Goal: Task Accomplishment & Management: Use online tool/utility

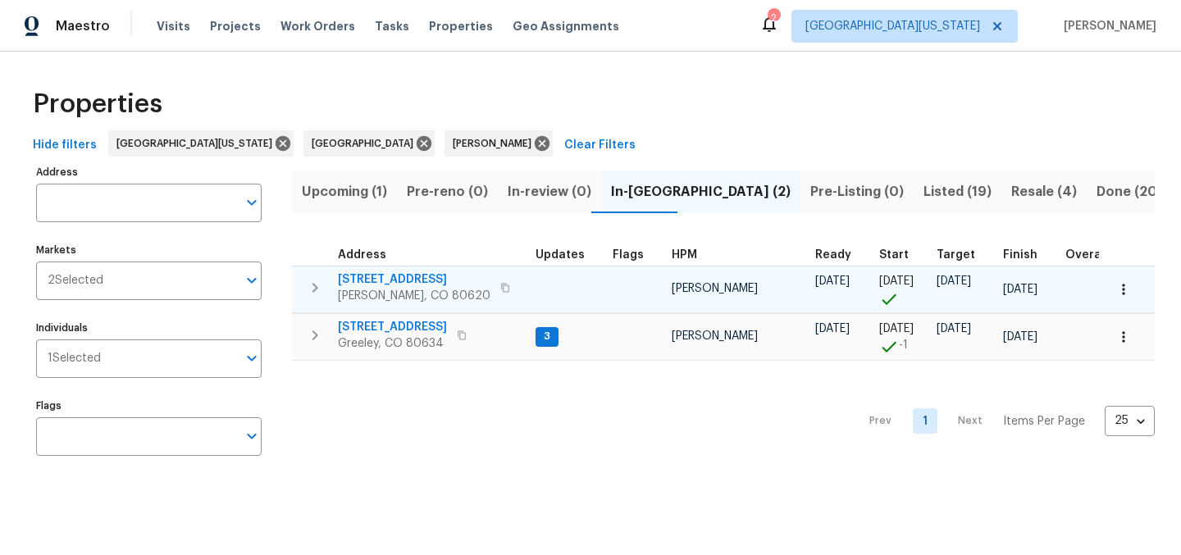
click at [374, 280] on span "[STREET_ADDRESS]" at bounding box center [414, 279] width 153 height 16
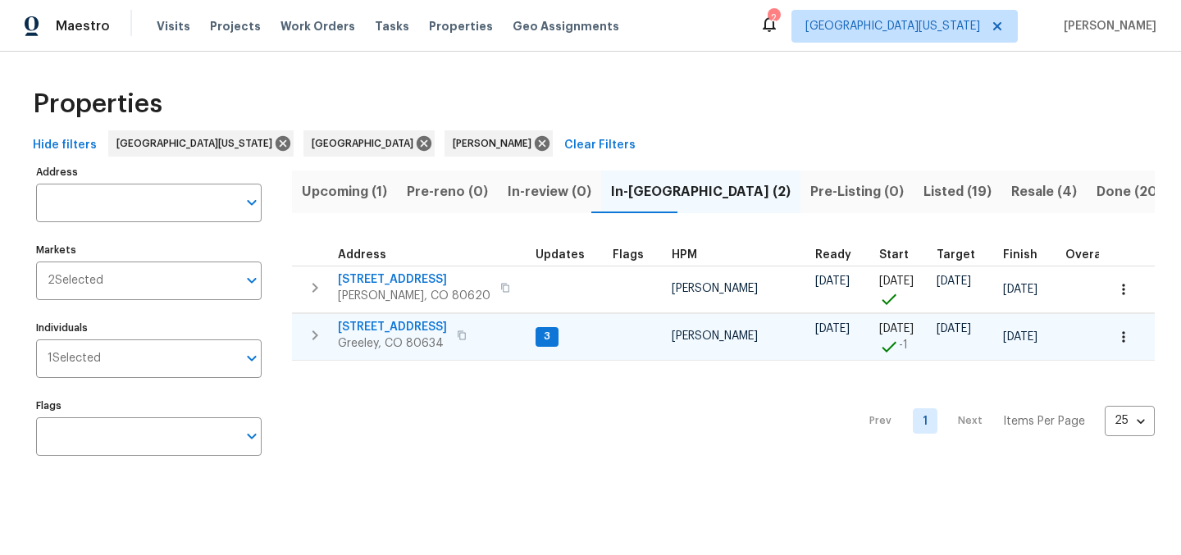
click at [406, 322] on span "[STREET_ADDRESS]" at bounding box center [392, 327] width 109 height 16
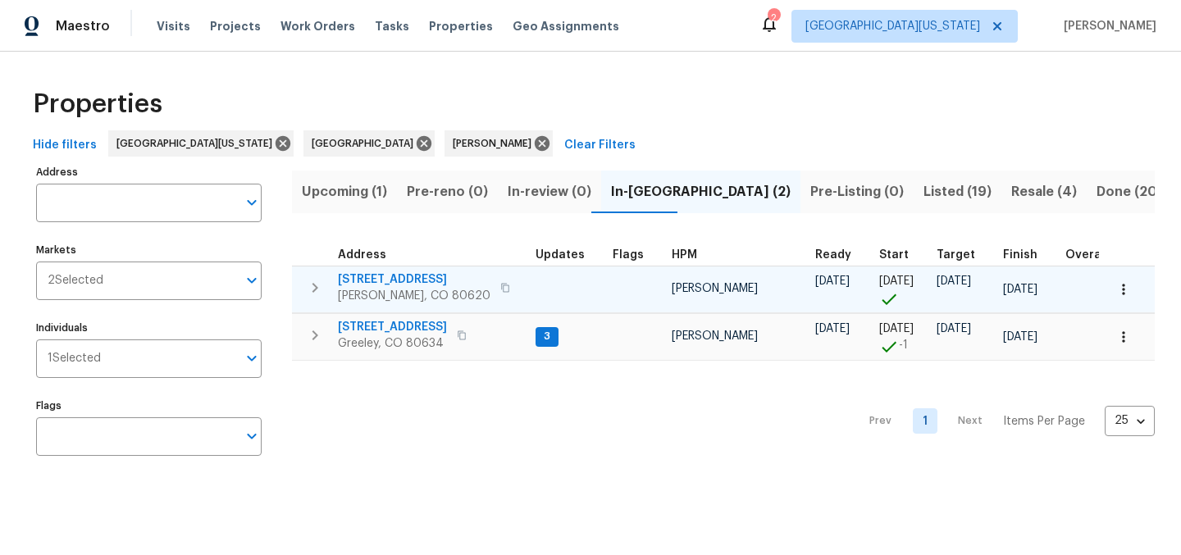
click at [1115, 290] on icon "button" at bounding box center [1123, 289] width 16 height 16
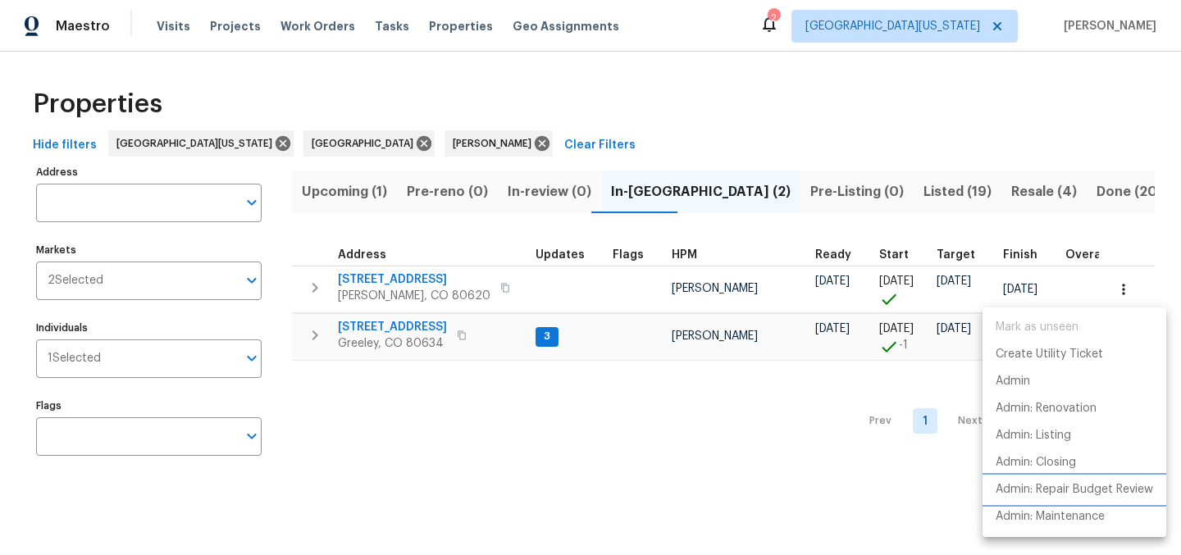
click at [1105, 487] on p "Admin: Repair Budget Review" at bounding box center [1073, 489] width 157 height 17
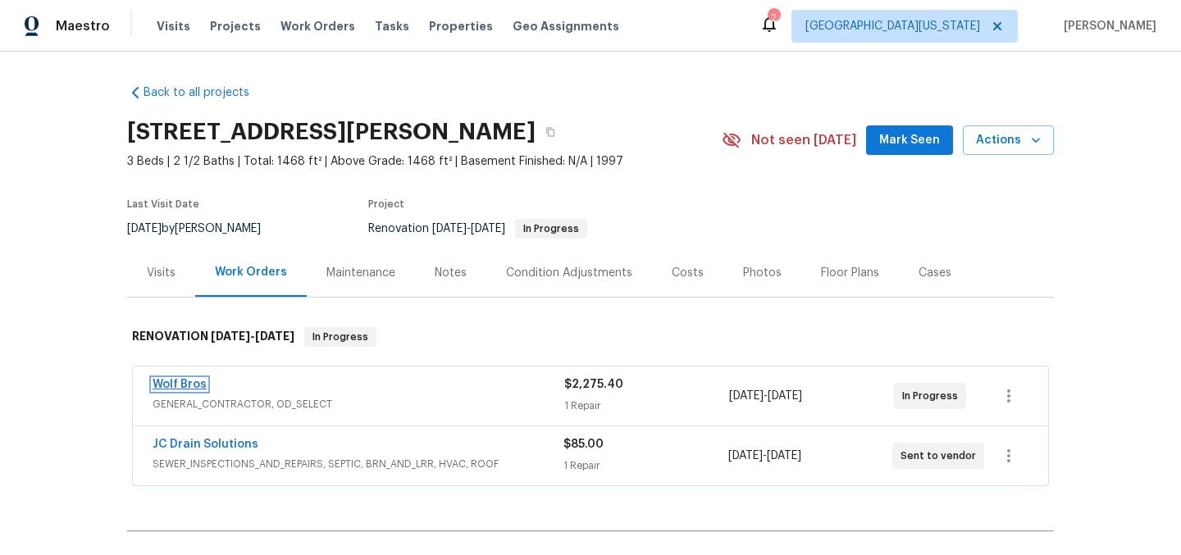
click at [167, 379] on link "Wolf Bros" at bounding box center [180, 384] width 54 height 11
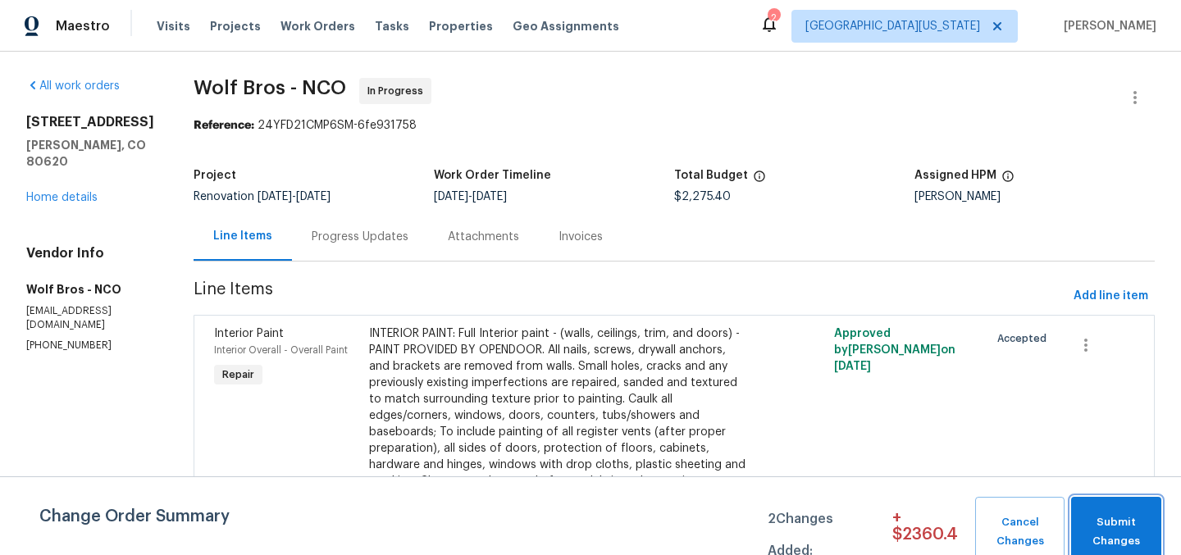
click at [1104, 523] on span "Submit Changes" at bounding box center [1116, 532] width 74 height 38
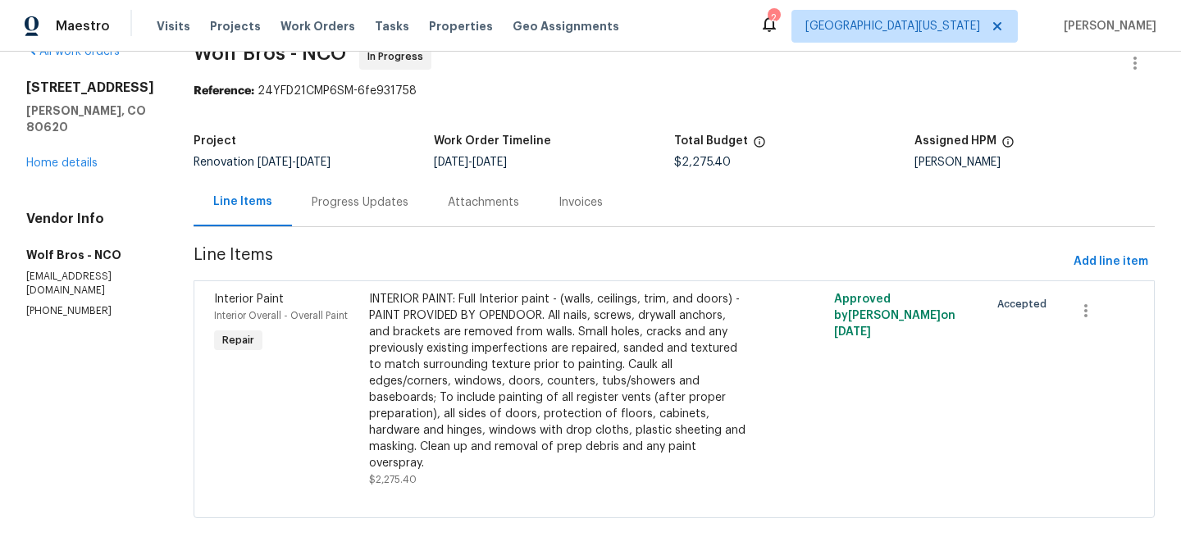
scroll to position [39, 0]
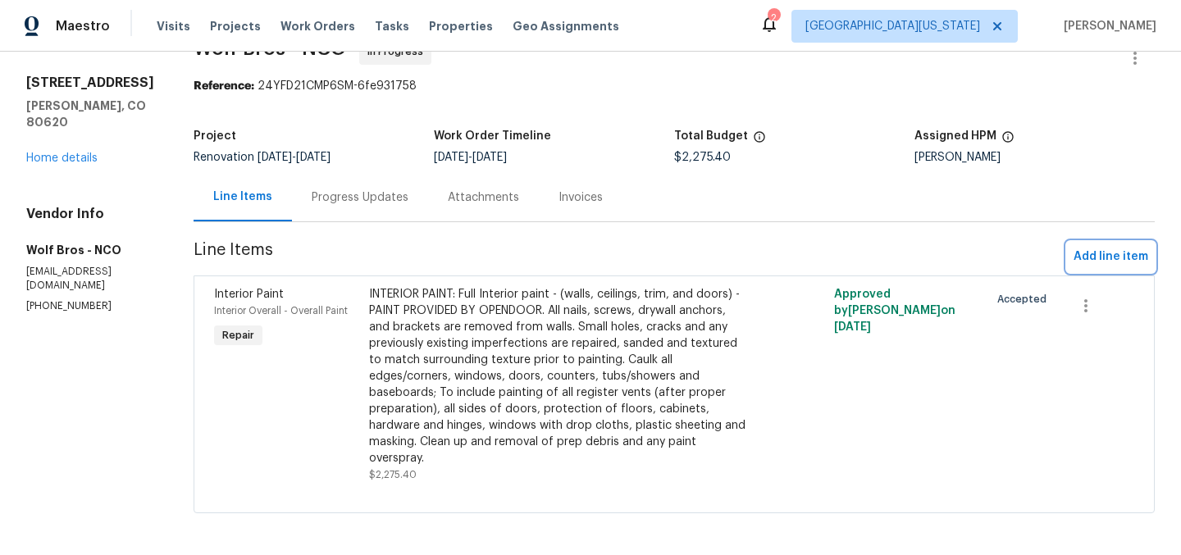
click at [1090, 257] on span "Add line item" at bounding box center [1110, 257] width 75 height 20
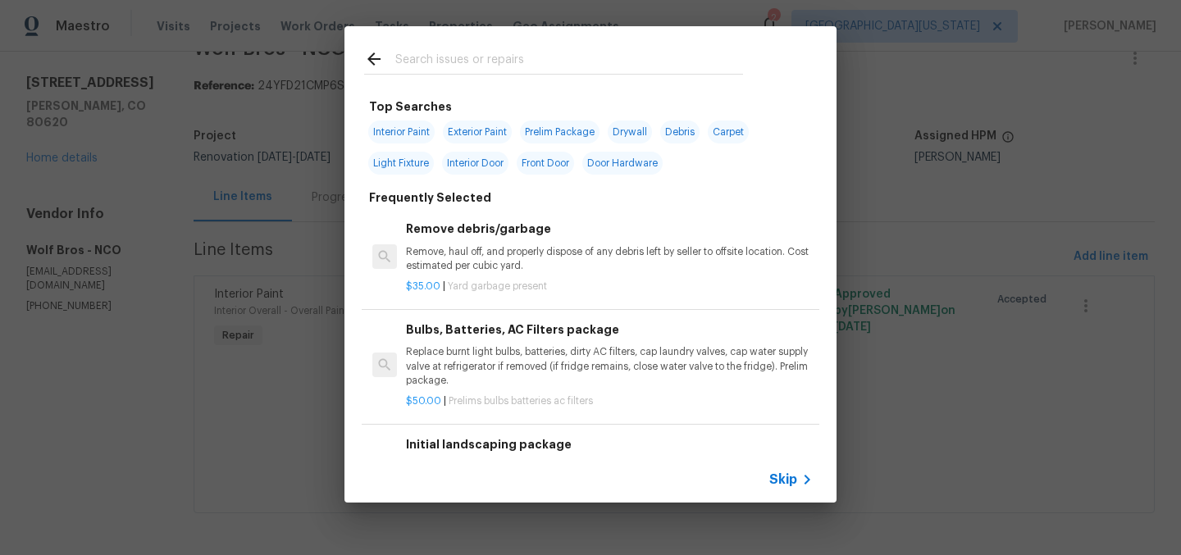
click at [551, 71] on input "text" at bounding box center [569, 61] width 348 height 25
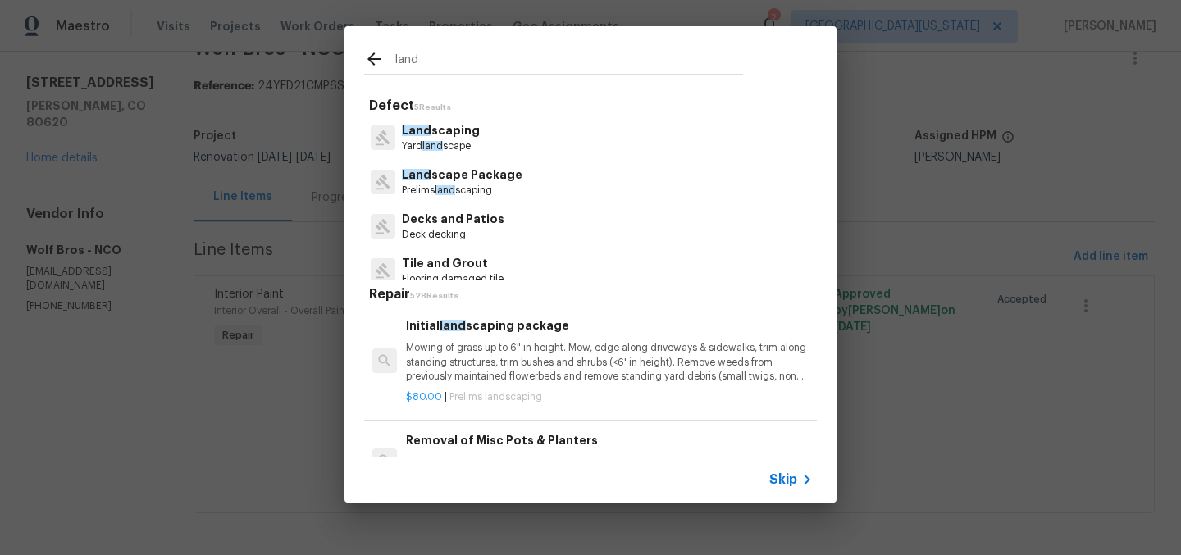
type input "land"
click at [467, 144] on p "Yard land scape" at bounding box center [441, 146] width 78 height 14
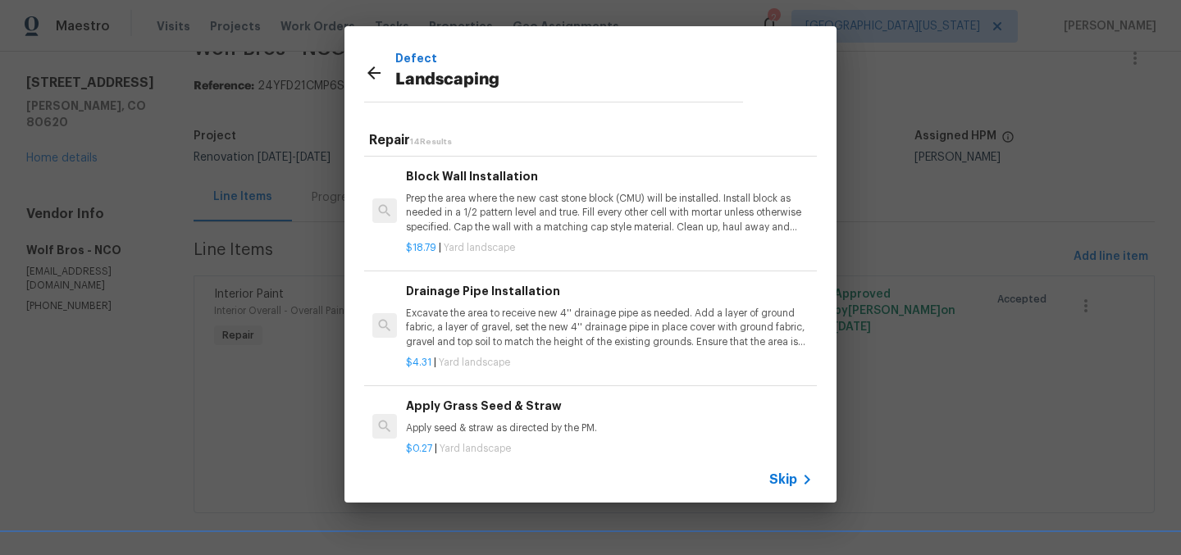
scroll to position [109, 0]
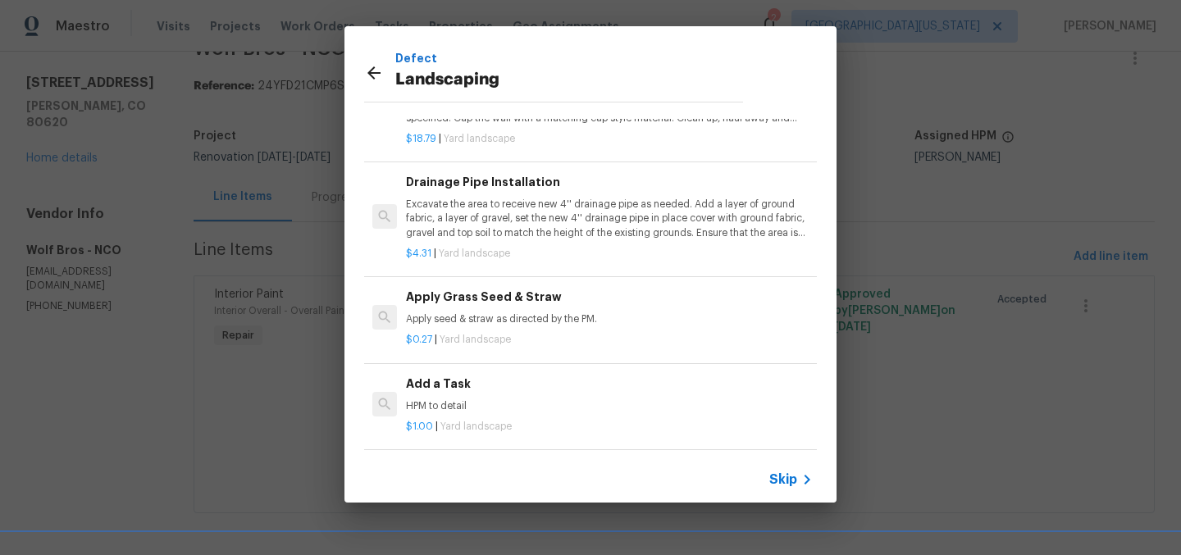
click at [494, 375] on h6 "Add a Task" at bounding box center [609, 384] width 407 height 18
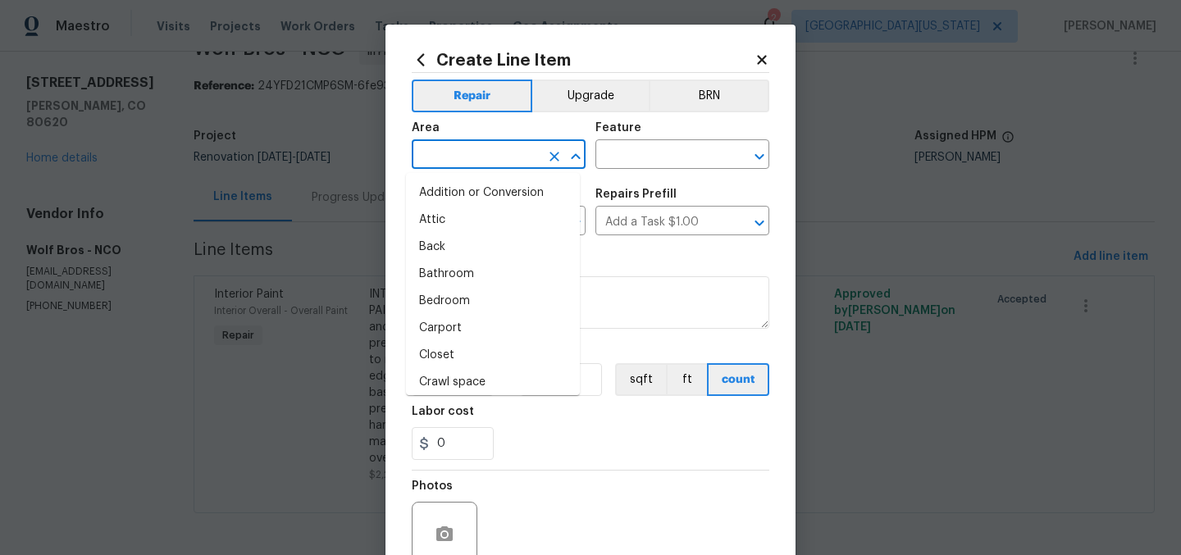
click at [455, 148] on input "text" at bounding box center [476, 155] width 128 height 25
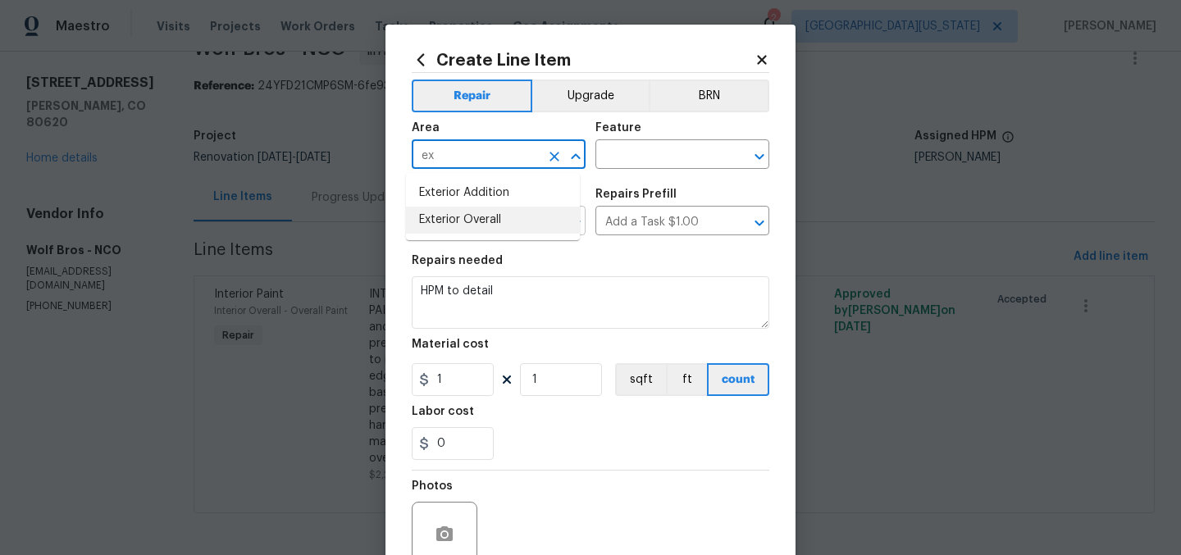
click at [472, 216] on li "Exterior Overall" at bounding box center [493, 220] width 174 height 27
type input "Exterior Overall"
click at [616, 157] on input "text" at bounding box center [659, 155] width 128 height 25
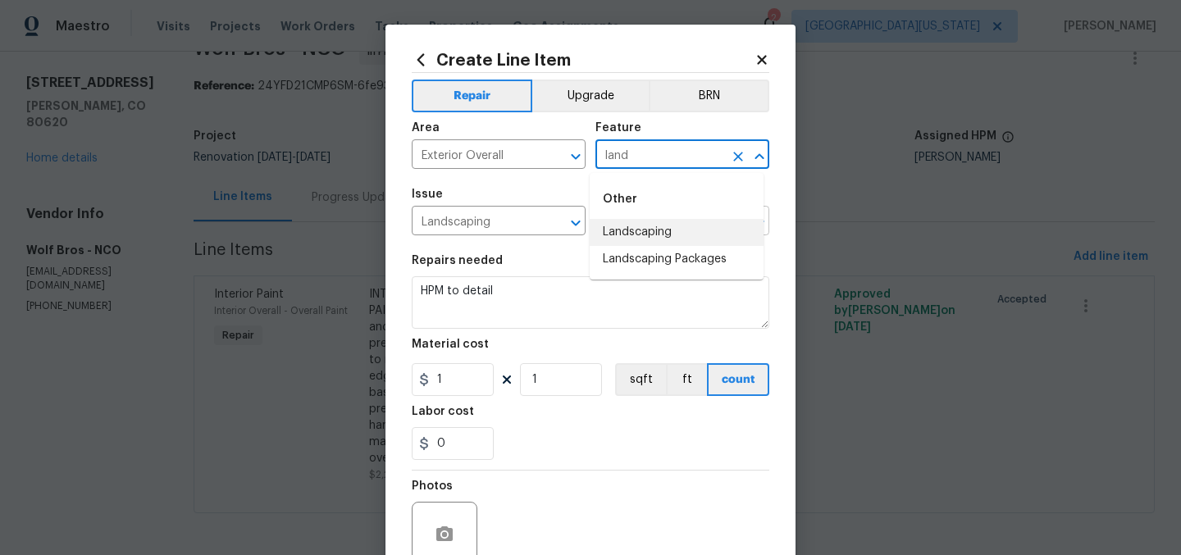
click at [659, 226] on li "Landscaping" at bounding box center [677, 232] width 174 height 27
type input "Landscaping"
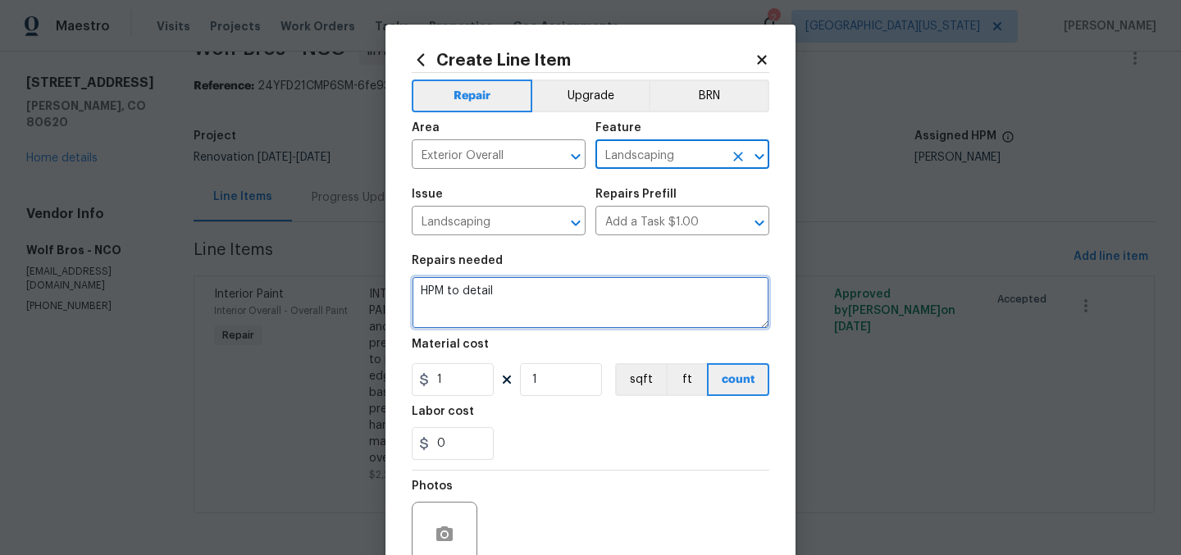
click at [512, 281] on textarea "HPM to detail" at bounding box center [591, 302] width 358 height 52
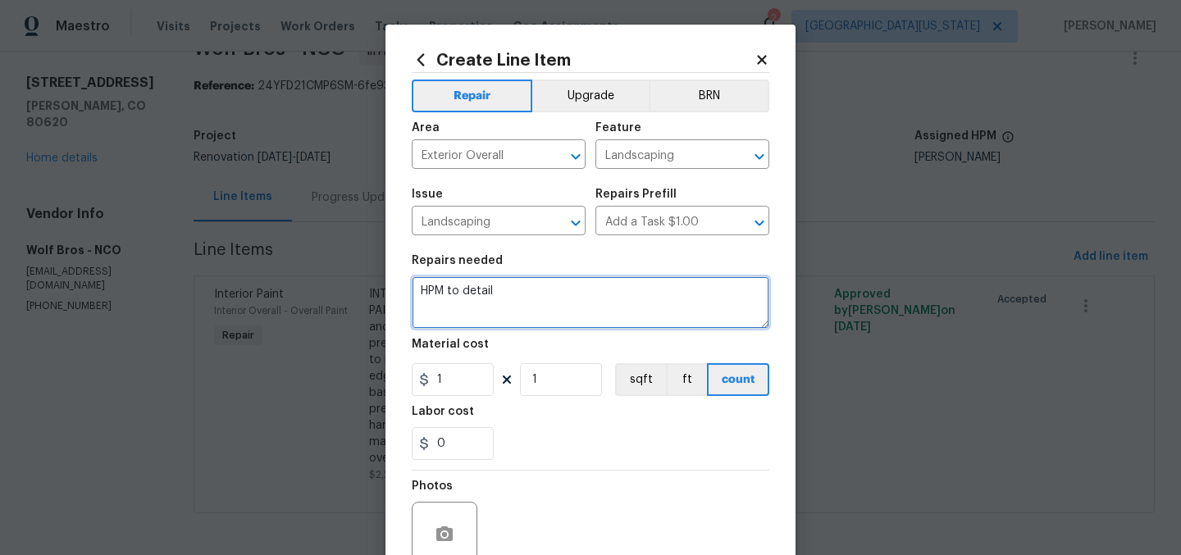
paste textarea "SUMMER YARD CLEAN-UP: Make property ready for photography. Mow grass. (PLEASE M…"
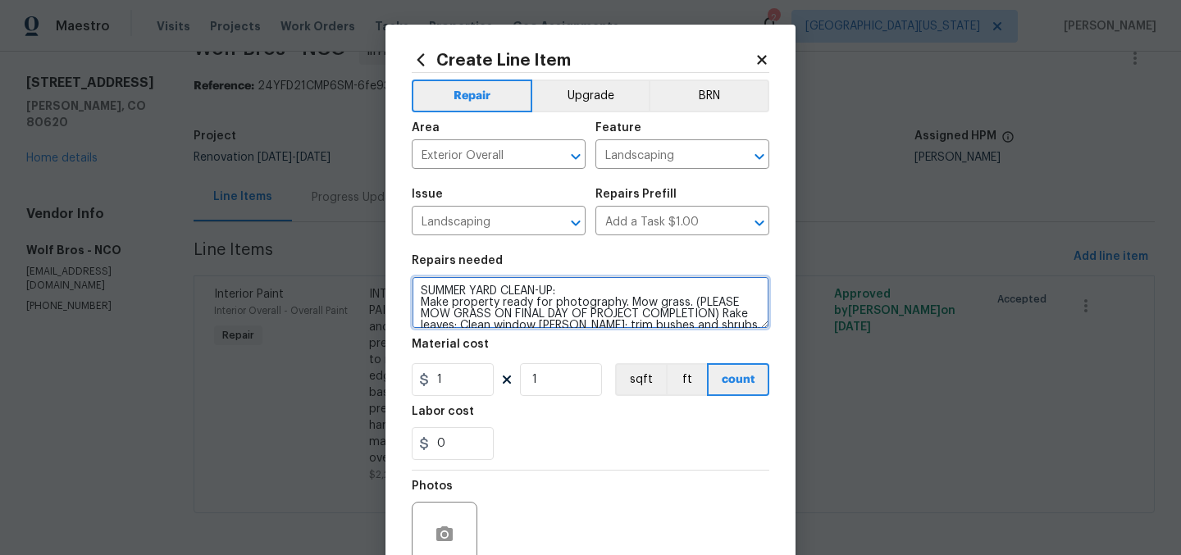
scroll to position [72, 0]
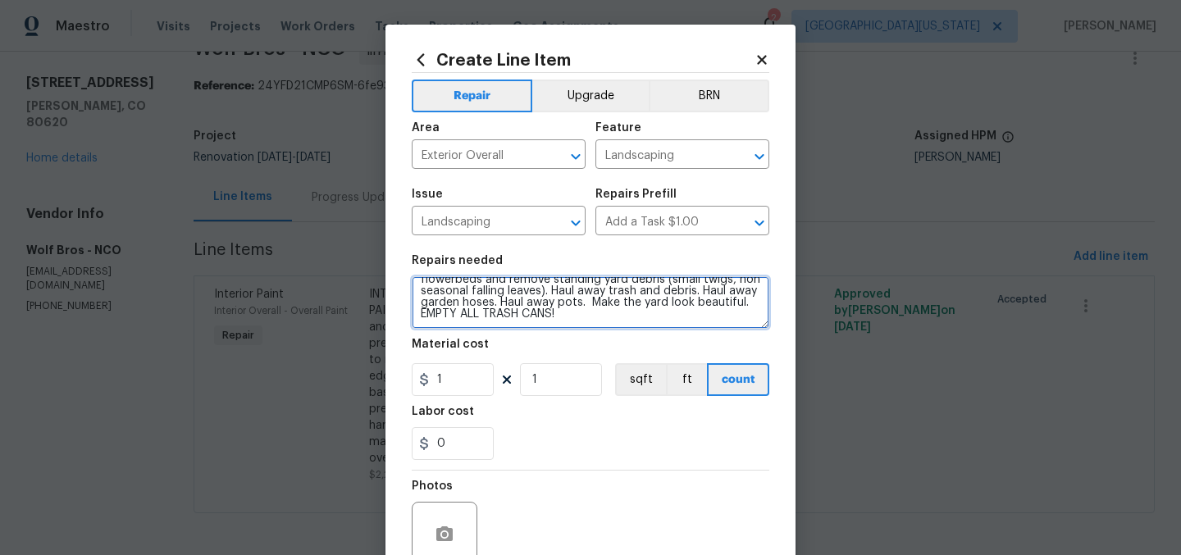
type textarea "SUMMER YARD CLEAN-UP: Make property ready for photography. Mow grass. (PLEASE M…"
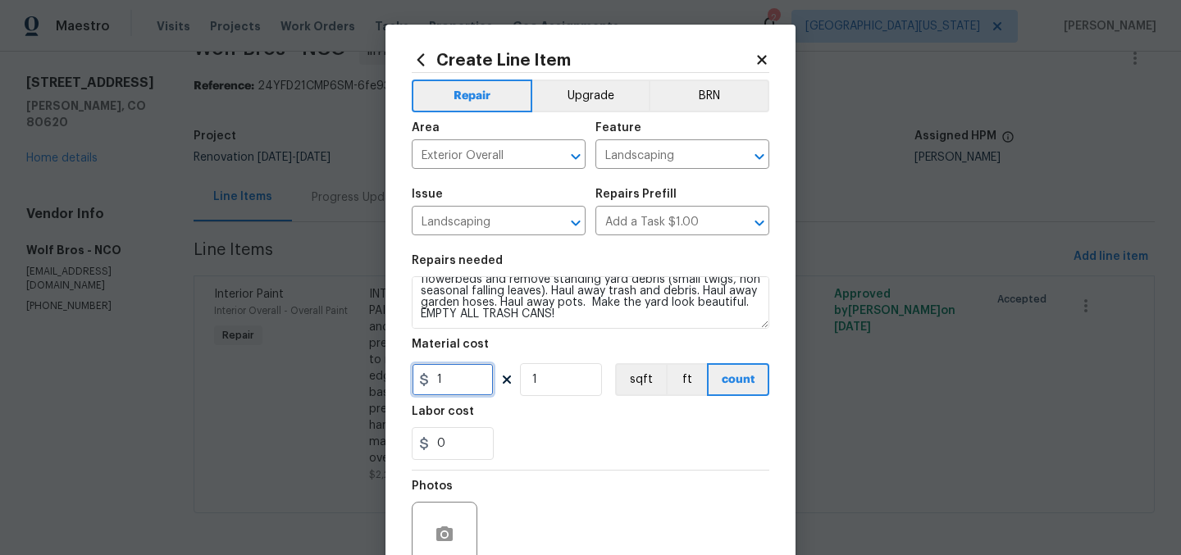
click at [471, 387] on input "1" at bounding box center [453, 379] width 82 height 33
click at [474, 385] on input "1" at bounding box center [453, 379] width 82 height 33
type input "750"
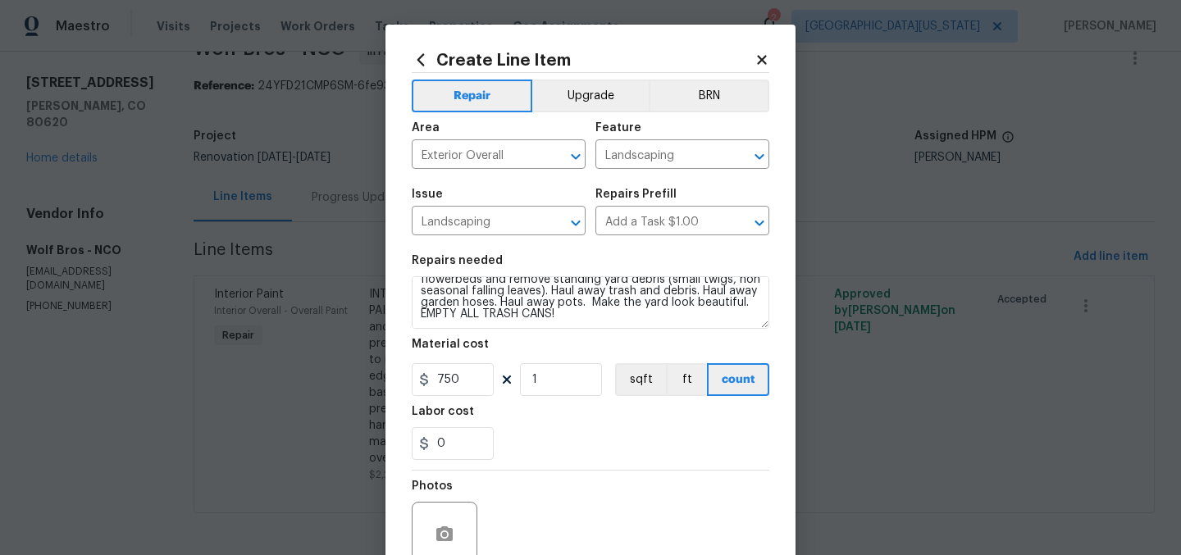
click at [521, 410] on div "Labor cost" at bounding box center [591, 416] width 358 height 21
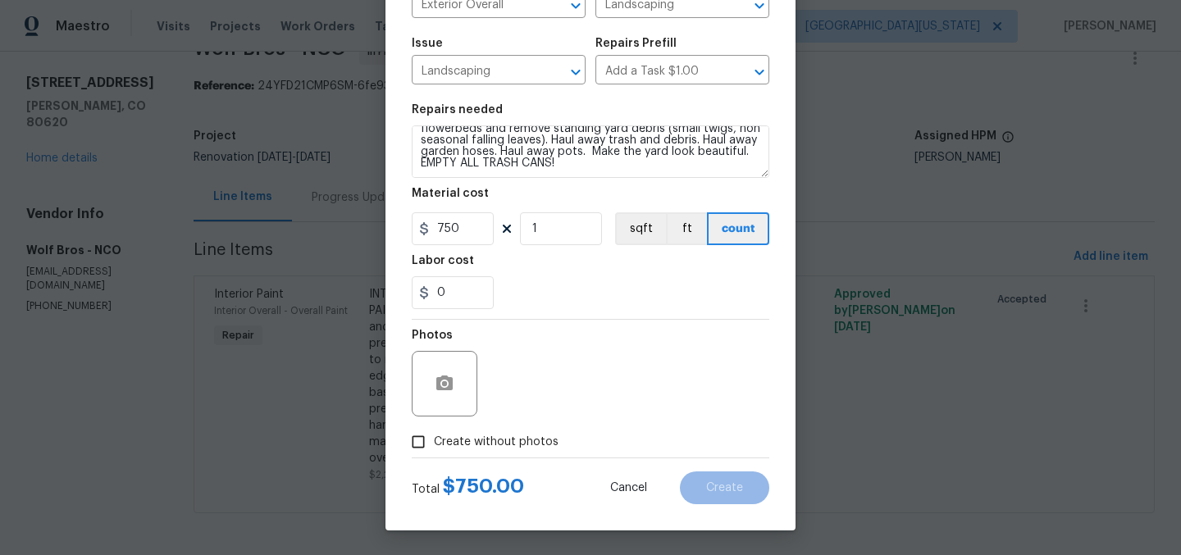
click at [528, 446] on span "Create without photos" at bounding box center [496, 442] width 125 height 17
click at [434, 446] on input "Create without photos" at bounding box center [418, 441] width 31 height 31
checkbox input "true"
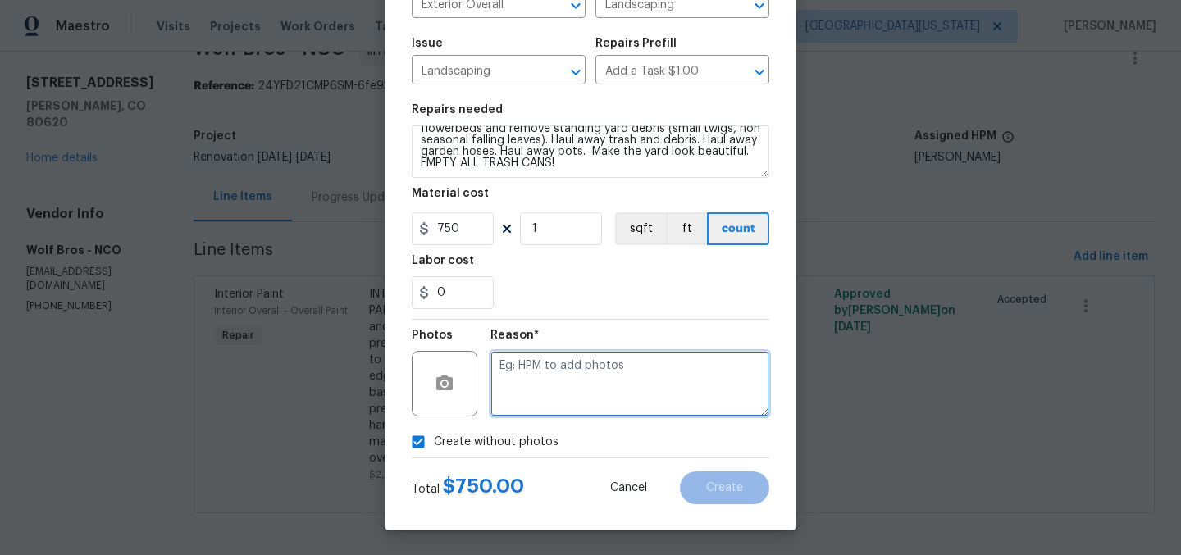
click at [663, 371] on textarea at bounding box center [629, 384] width 279 height 66
type textarea "Later"
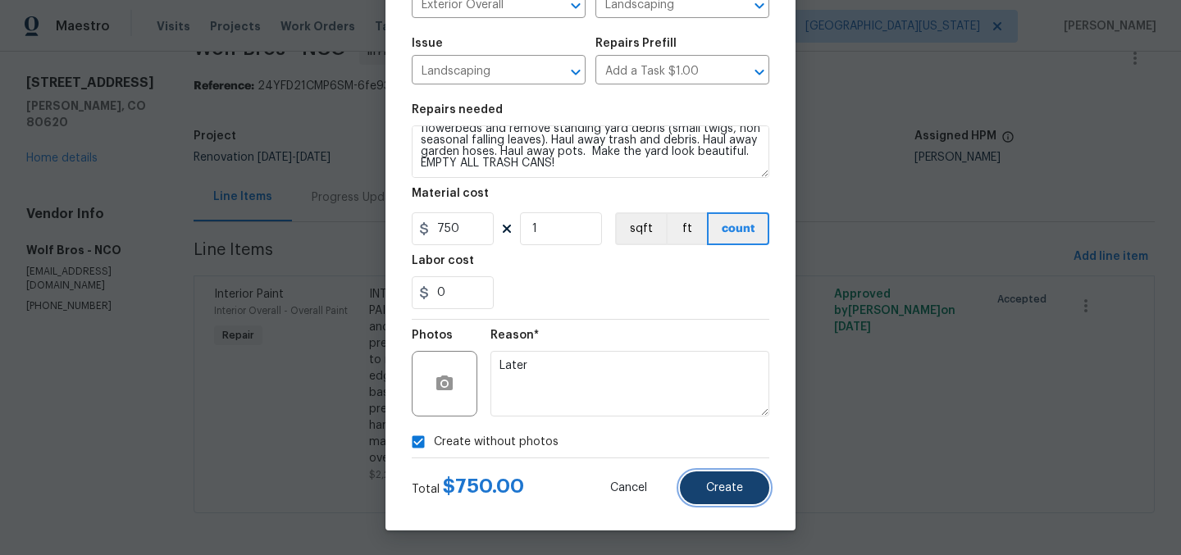
click at [738, 487] on button "Create" at bounding box center [724, 487] width 89 height 33
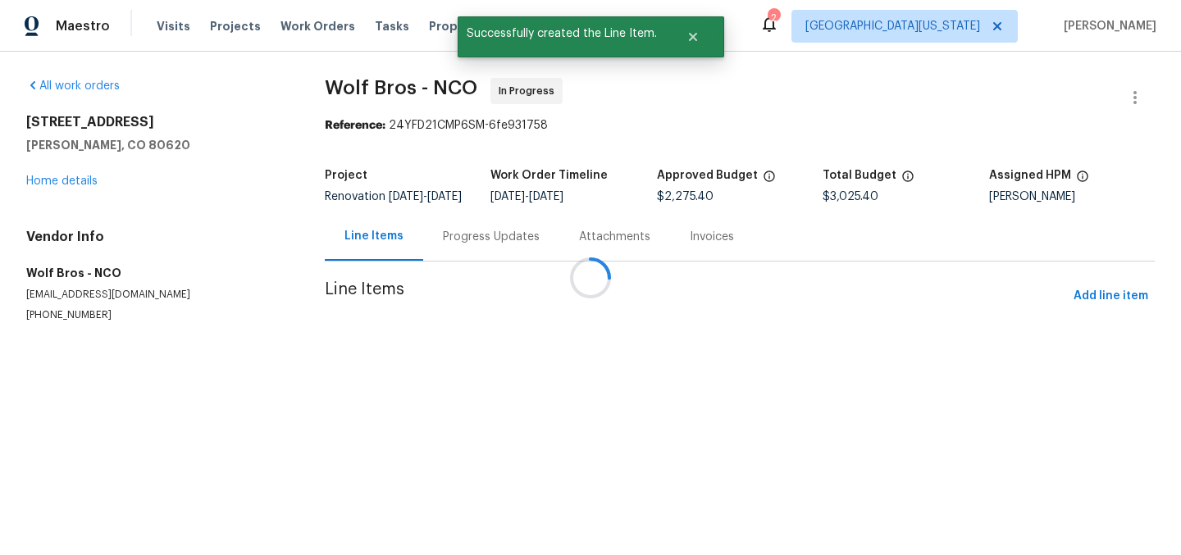
scroll to position [0, 0]
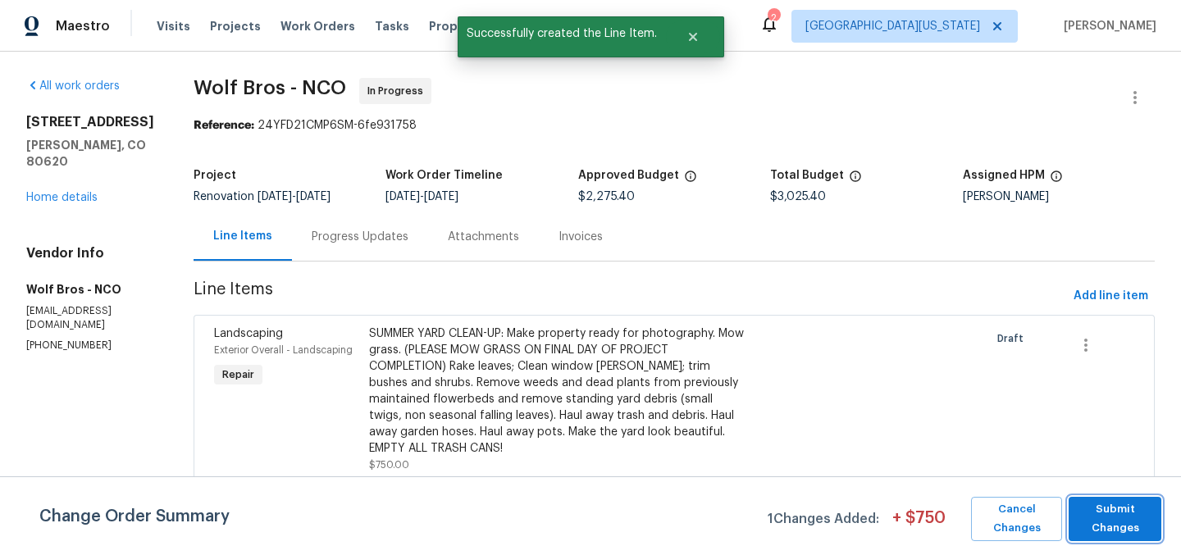
click at [1101, 504] on span "Submit Changes" at bounding box center [1115, 519] width 76 height 38
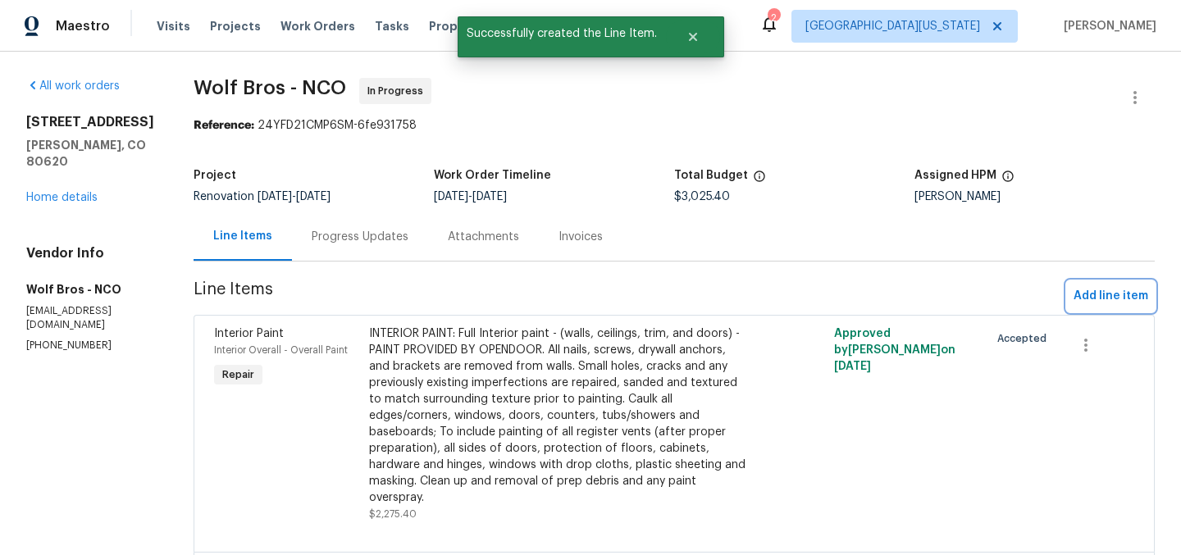
click at [1123, 301] on span "Add line item" at bounding box center [1110, 296] width 75 height 20
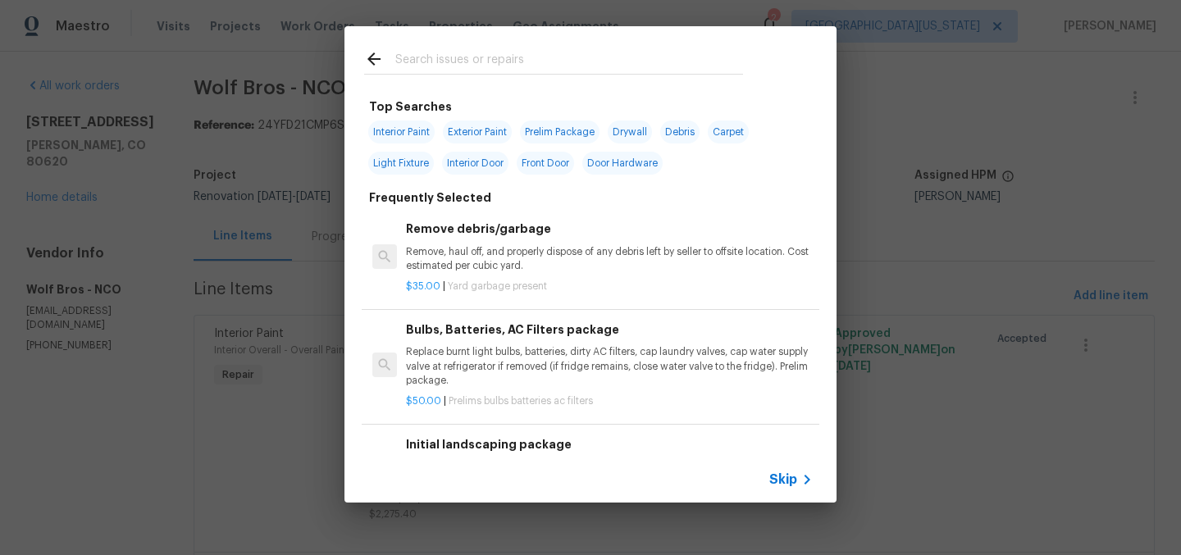
click at [577, 71] on input "text" at bounding box center [569, 61] width 348 height 25
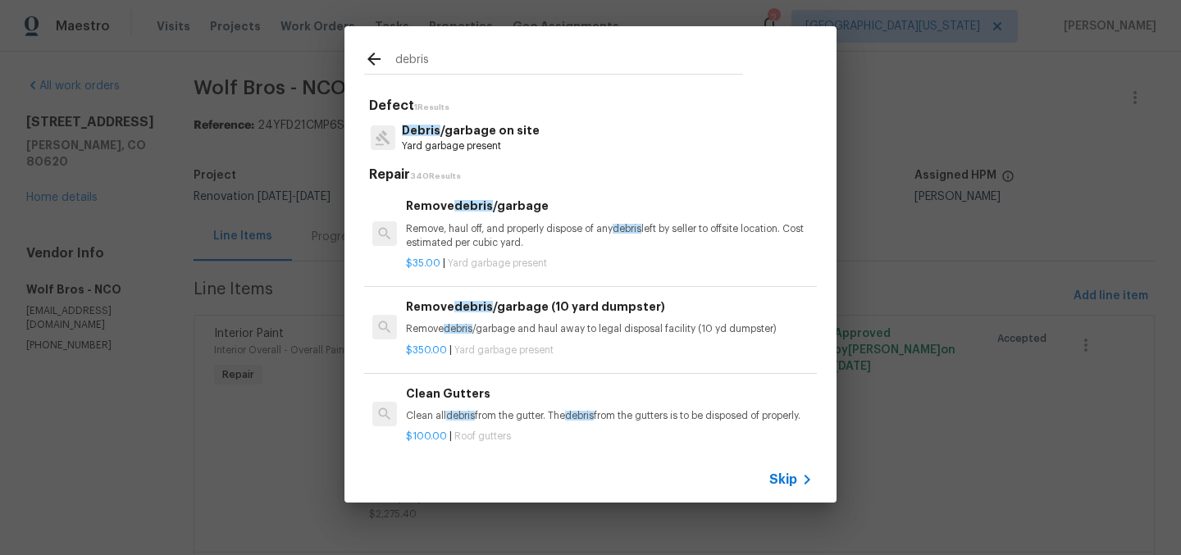
type input "debris"
click at [490, 140] on p "Yard garbage present" at bounding box center [471, 146] width 138 height 14
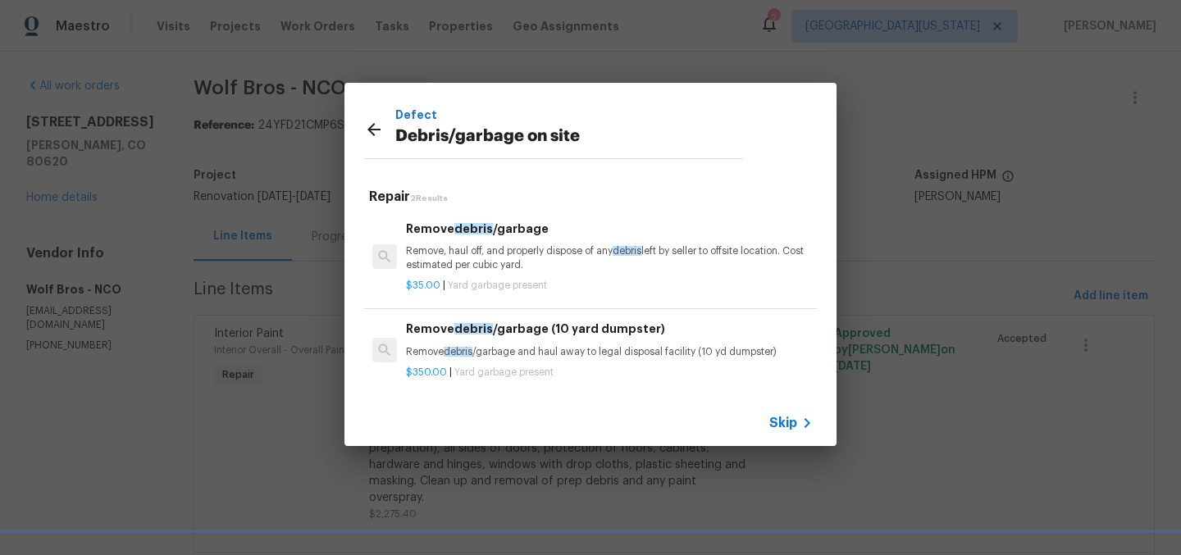
click at [526, 246] on p "Remove, haul off, and properly dispose of any debris left by seller to offsite …" at bounding box center [609, 258] width 407 height 28
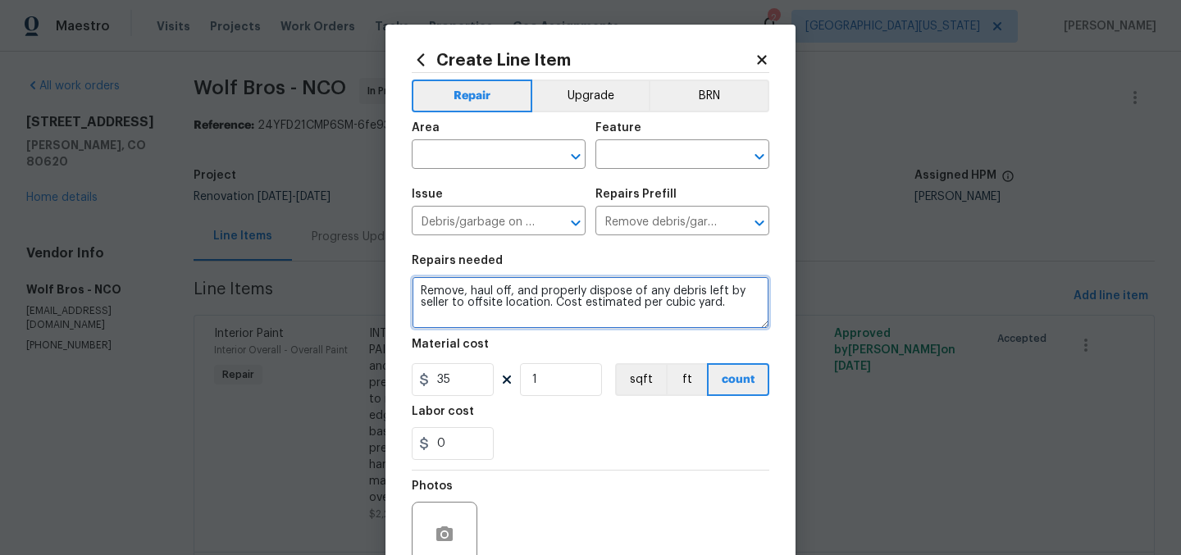
click at [520, 295] on textarea "Remove, haul off, and properly dispose of any debris left by seller to offsite …" at bounding box center [591, 302] width 358 height 52
type textarea "DUMPSTER FEE"
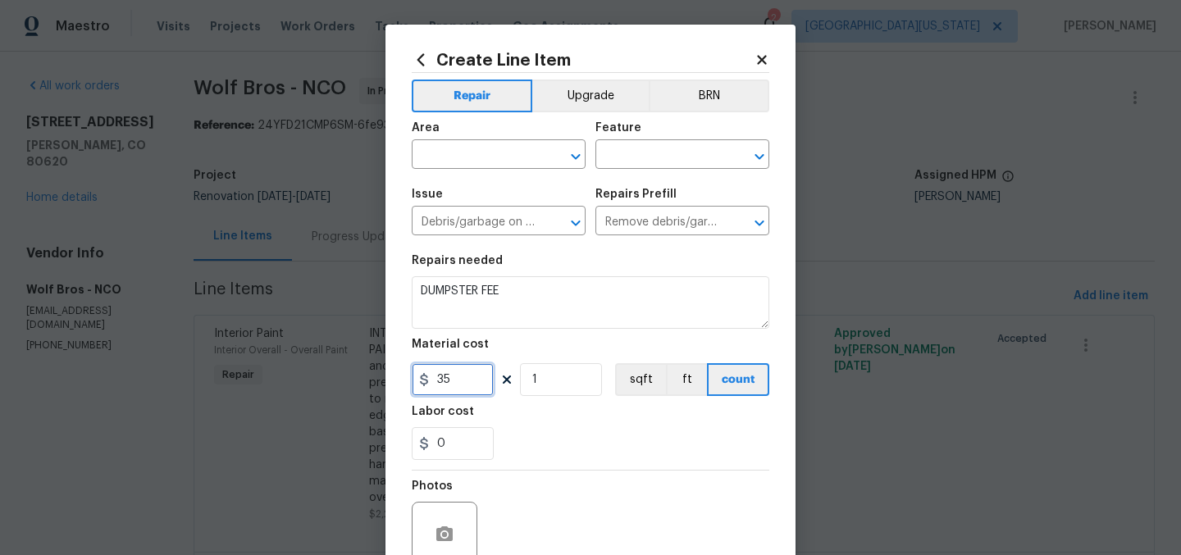
click at [453, 379] on input "35" at bounding box center [453, 379] width 82 height 33
type input "750"
click at [700, 449] on div "0" at bounding box center [591, 443] width 358 height 33
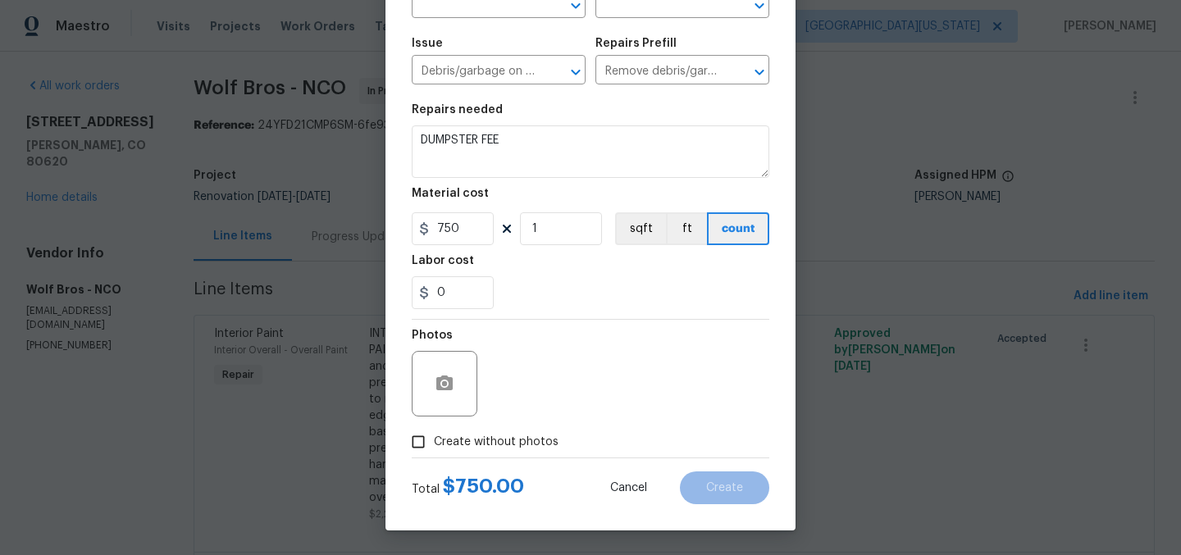
click at [521, 450] on span "Create without photos" at bounding box center [496, 442] width 125 height 17
click at [434, 450] on input "Create without photos" at bounding box center [418, 441] width 31 height 31
checkbox input "true"
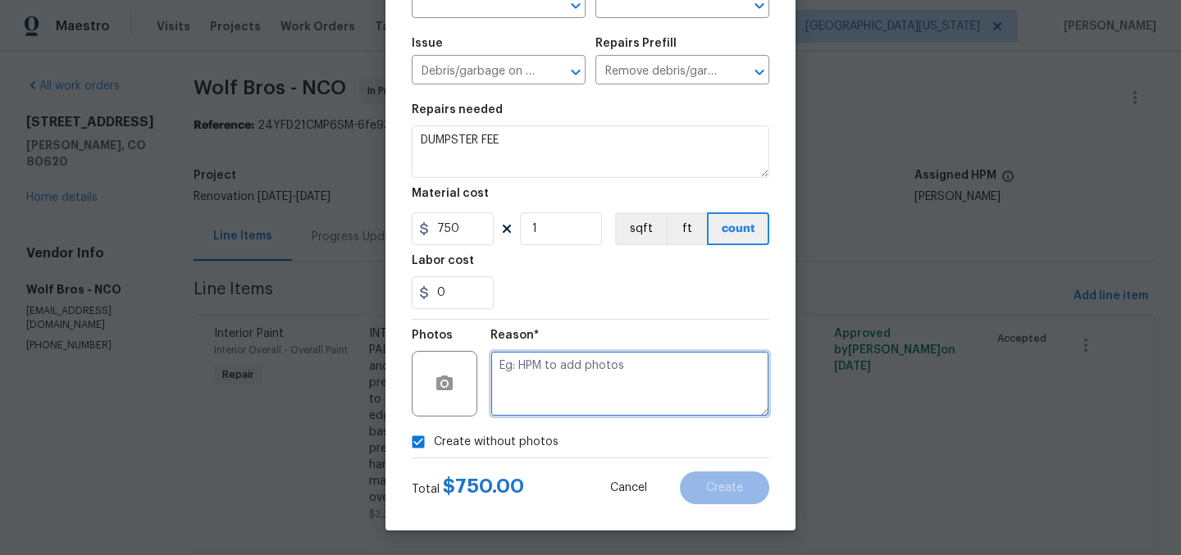
click at [639, 367] on textarea at bounding box center [629, 384] width 279 height 66
type textarea "Later"
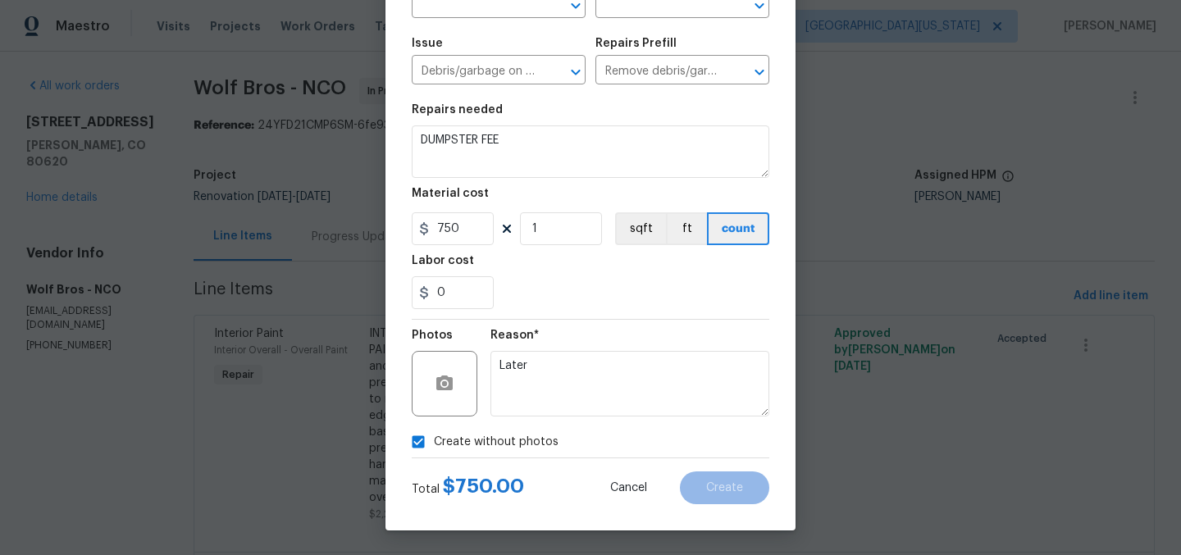
click at [610, 305] on div "0" at bounding box center [591, 292] width 358 height 33
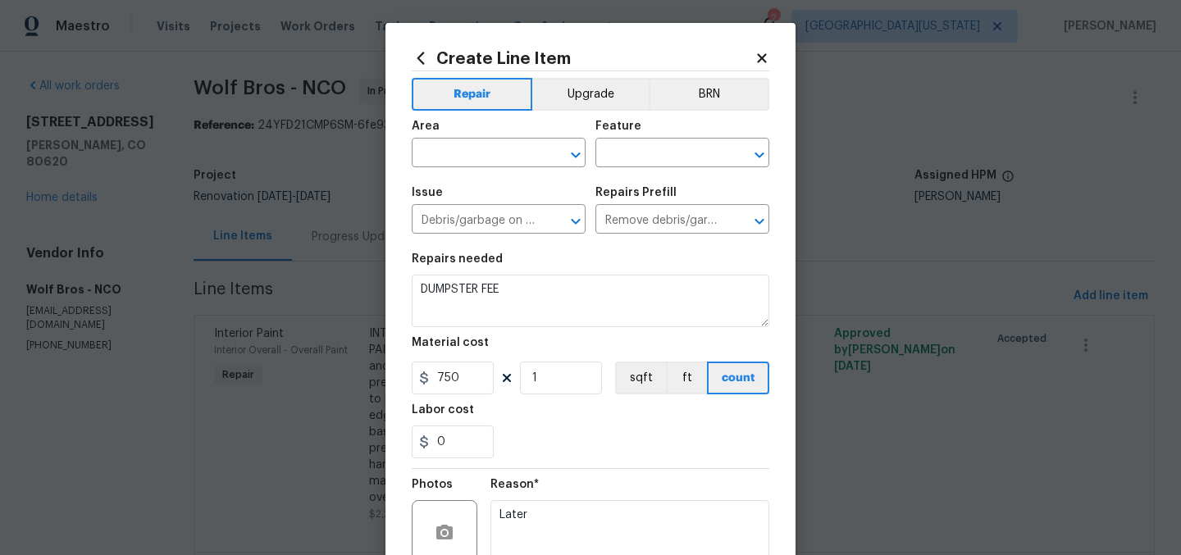
scroll to position [0, 0]
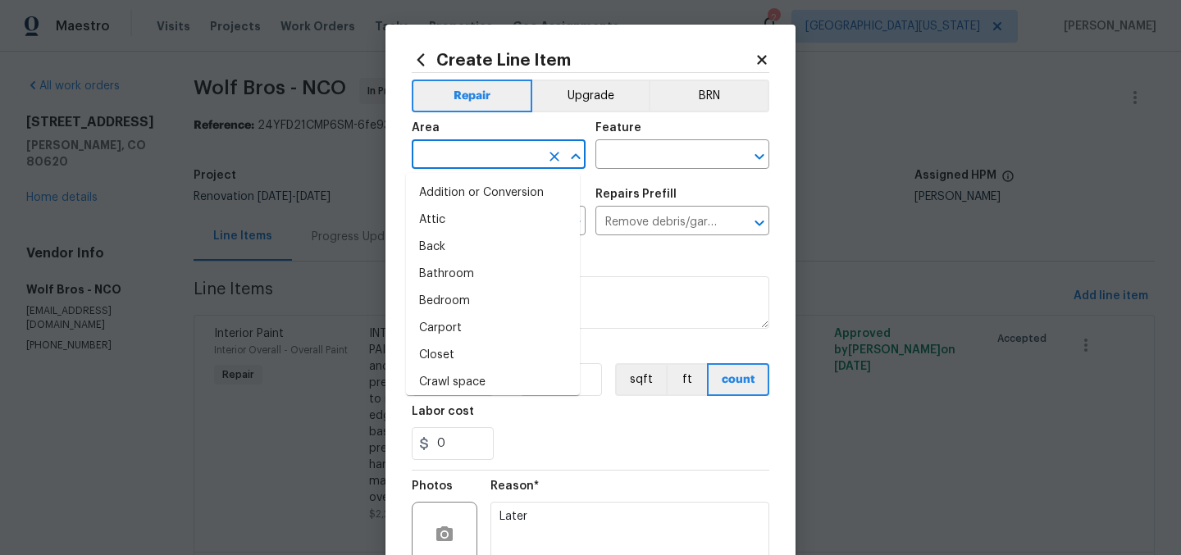
click at [511, 153] on input "text" at bounding box center [476, 155] width 128 height 25
click at [604, 299] on textarea "DUMPSTER FEE" at bounding box center [591, 302] width 358 height 52
click at [494, 154] on input "text" at bounding box center [476, 155] width 128 height 25
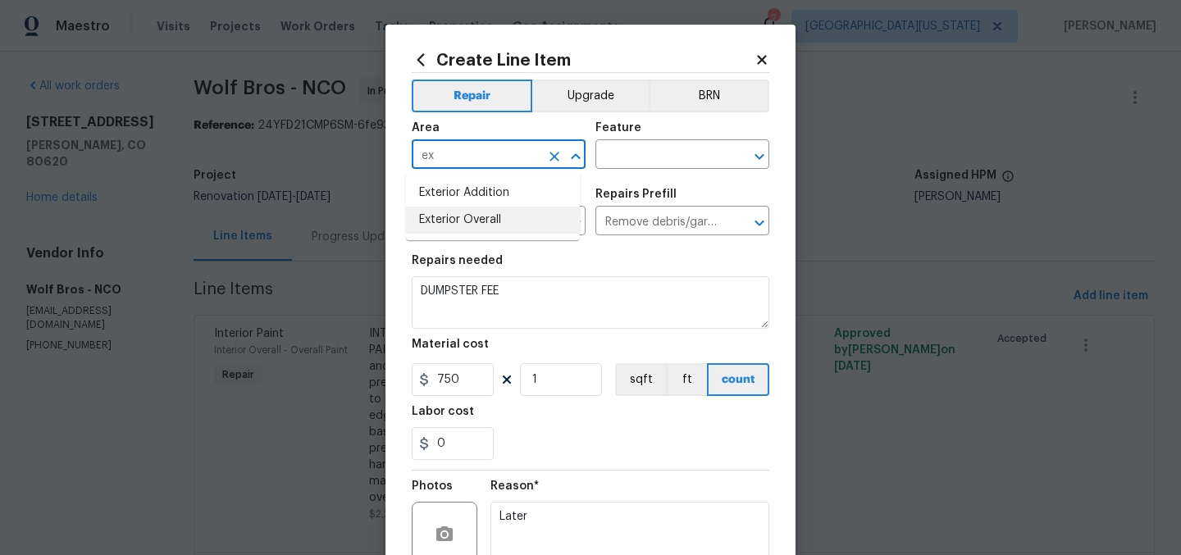
click at [499, 215] on li "Exterior Overall" at bounding box center [493, 220] width 174 height 27
type input "Exterior Overall"
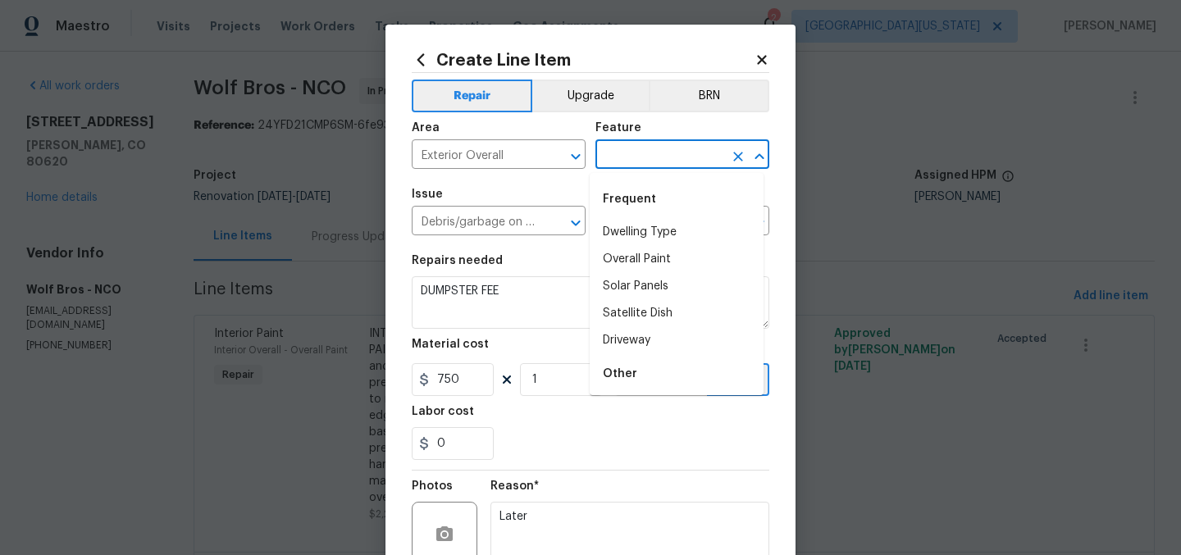
click at [637, 153] on input "text" at bounding box center [659, 155] width 128 height 25
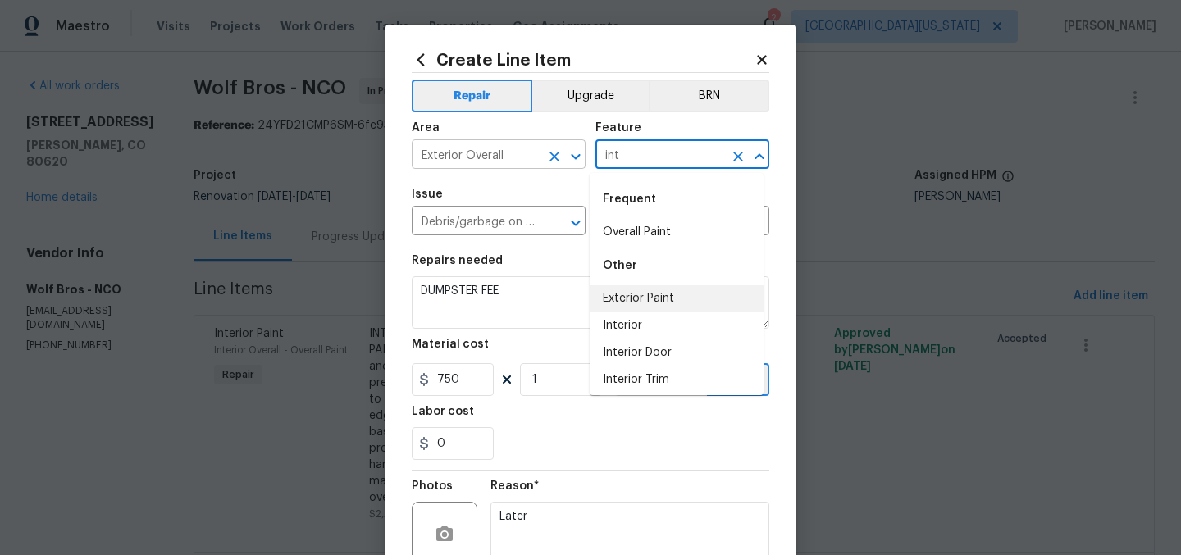
type input "int"
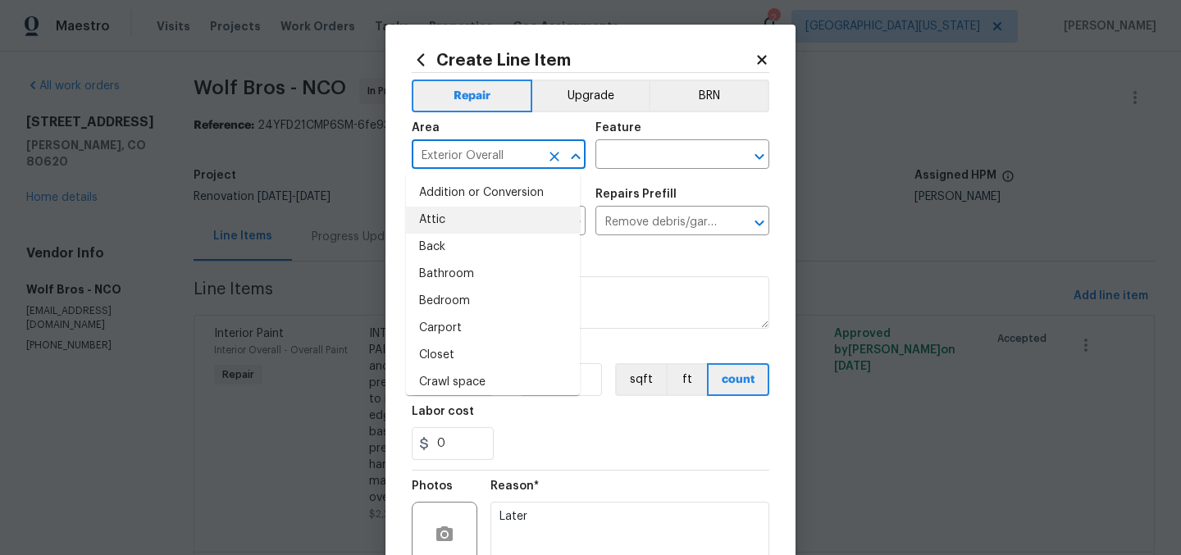
click at [484, 143] on input "Exterior Overall" at bounding box center [476, 155] width 128 height 25
click at [671, 153] on input "text" at bounding box center [659, 155] width 128 height 25
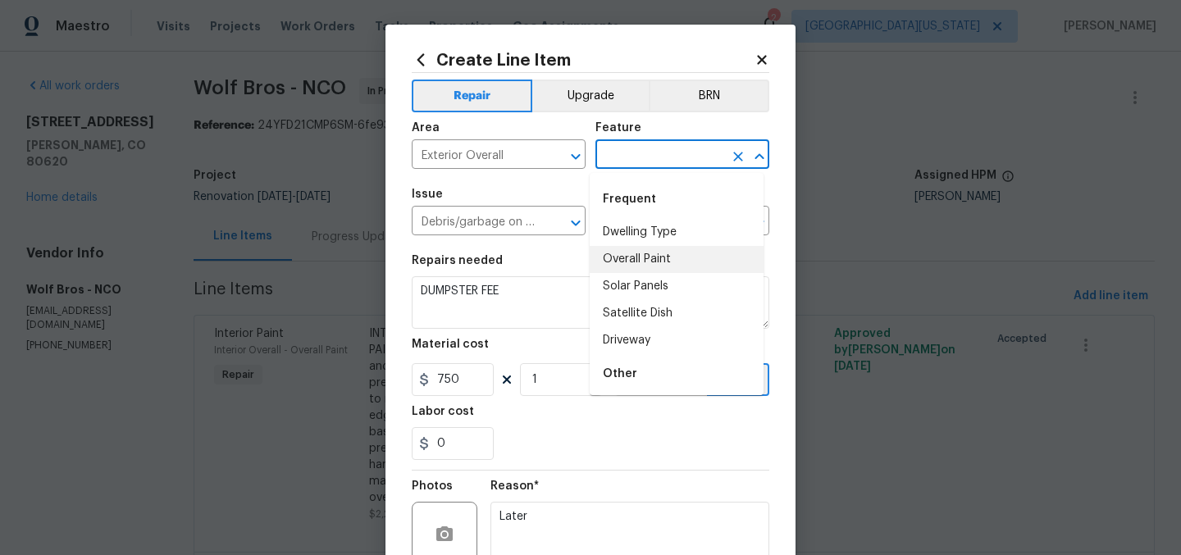
click at [671, 153] on input "text" at bounding box center [659, 155] width 128 height 25
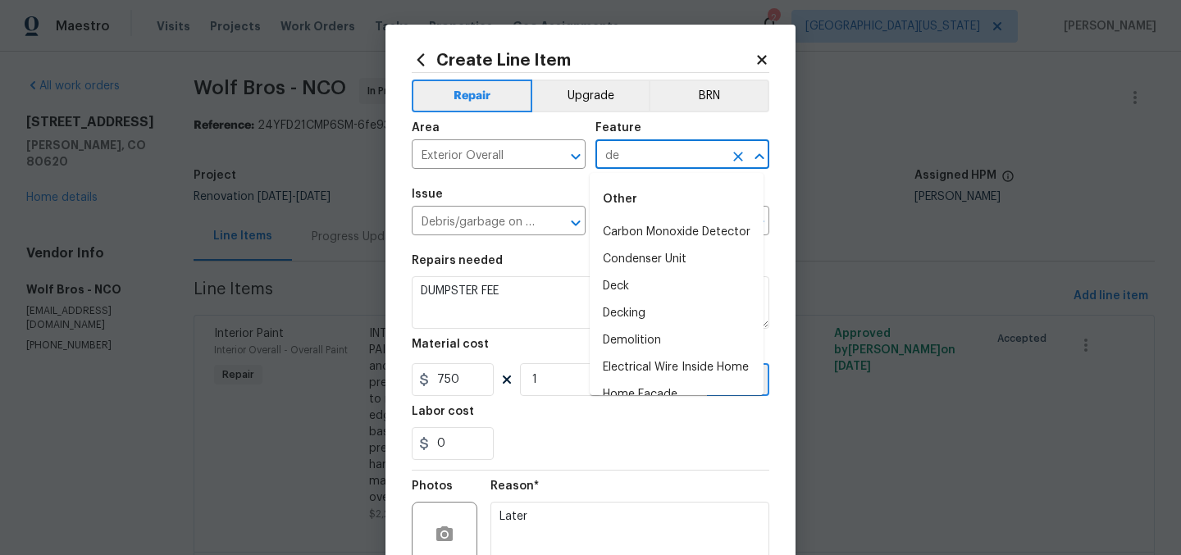
type input "d"
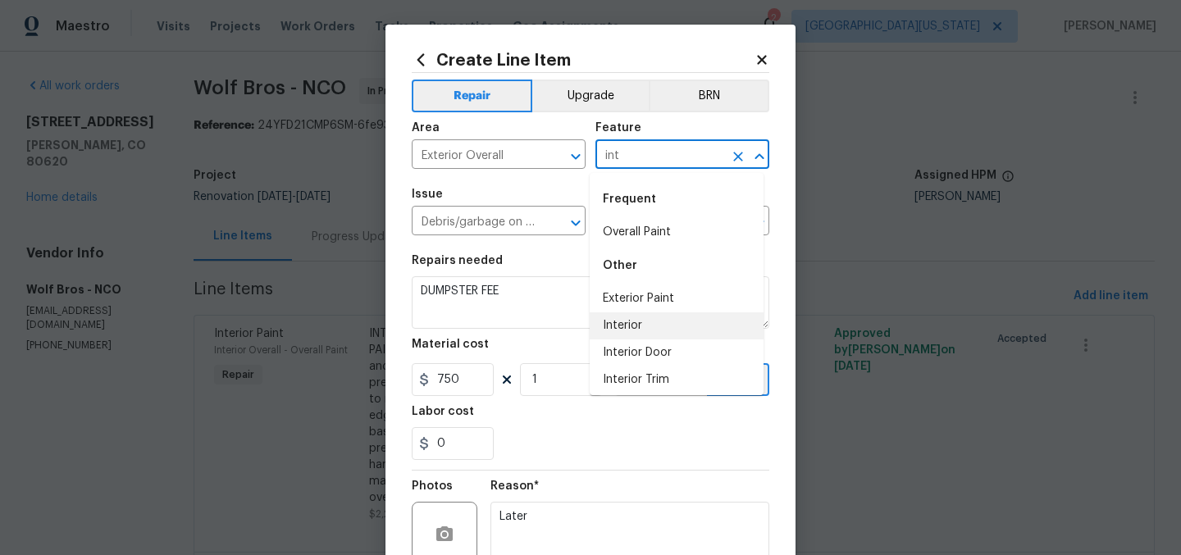
click at [643, 323] on li "Interior" at bounding box center [677, 325] width 174 height 27
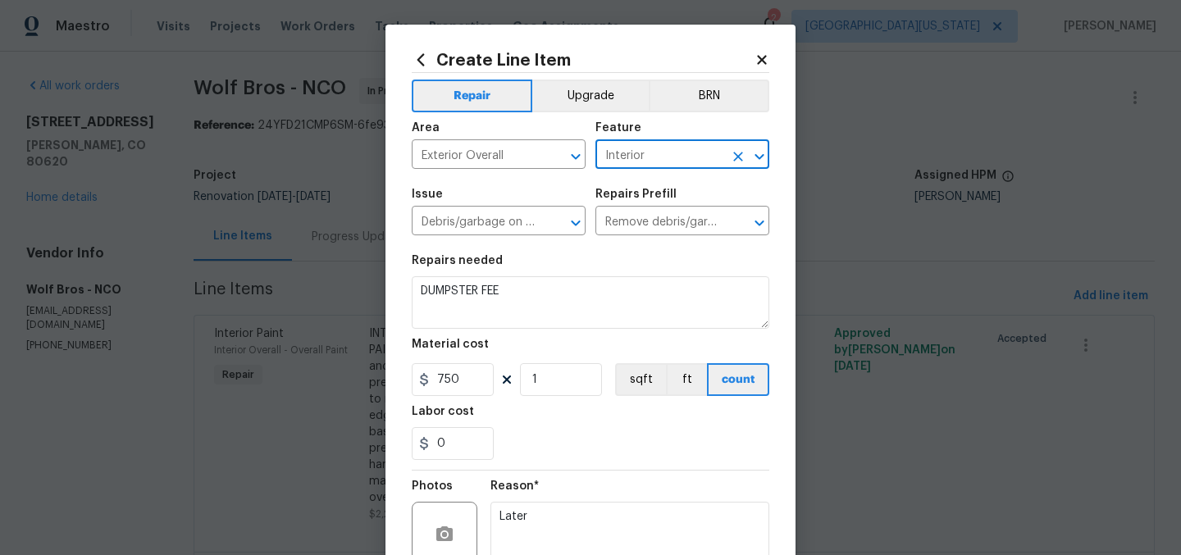
type input "Interior"
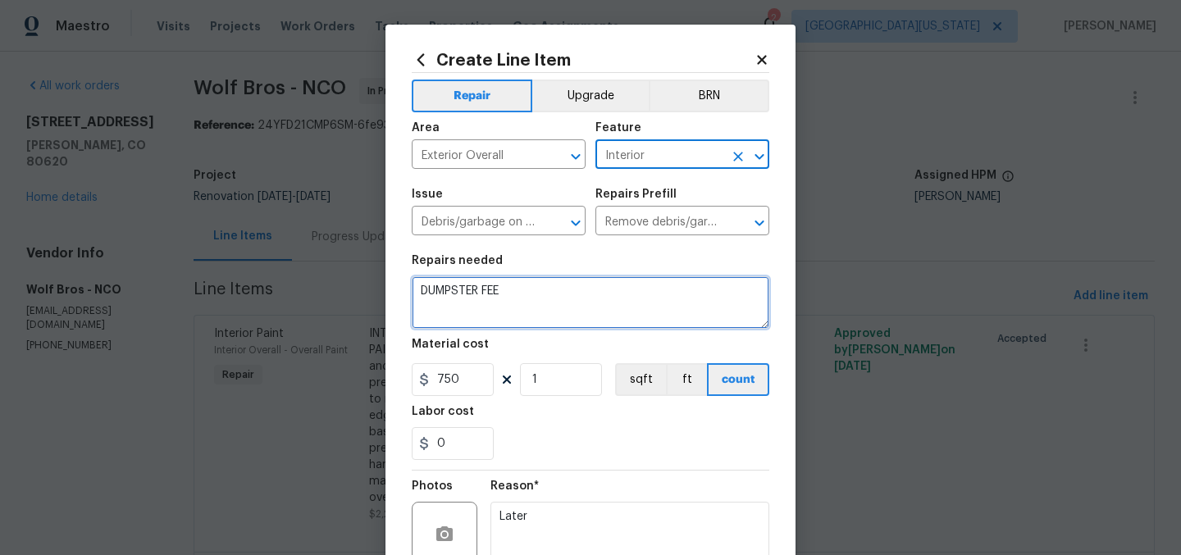
click at [651, 291] on textarea "DUMPSTER FEE" at bounding box center [591, 302] width 358 height 52
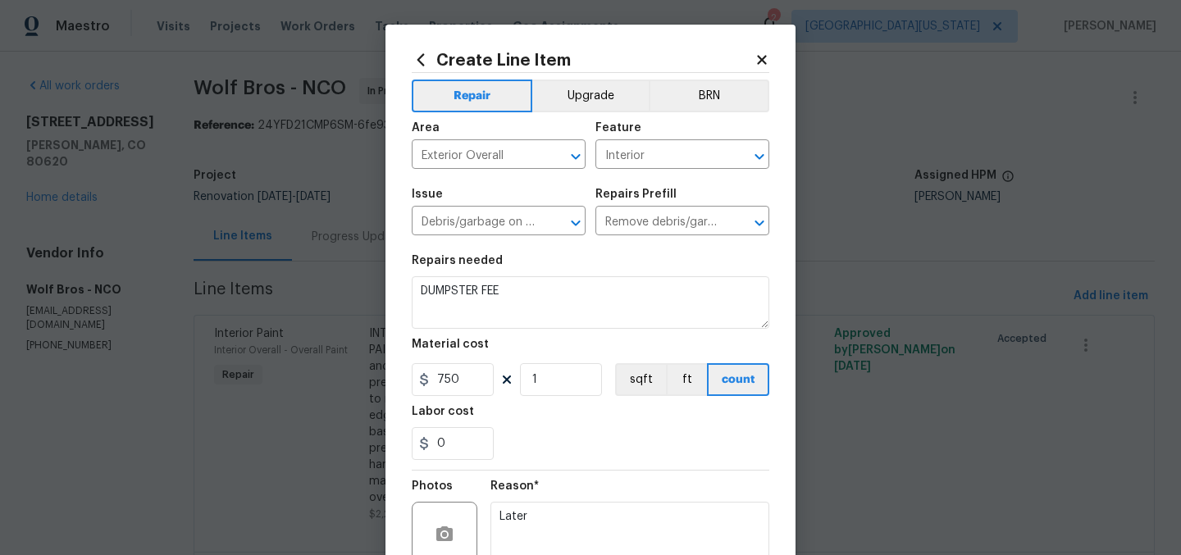
click at [664, 398] on section "Repairs needed DUMPSTER FEE Material cost 750 1 sqft ft count Labor cost 0" at bounding box center [591, 357] width 358 height 225
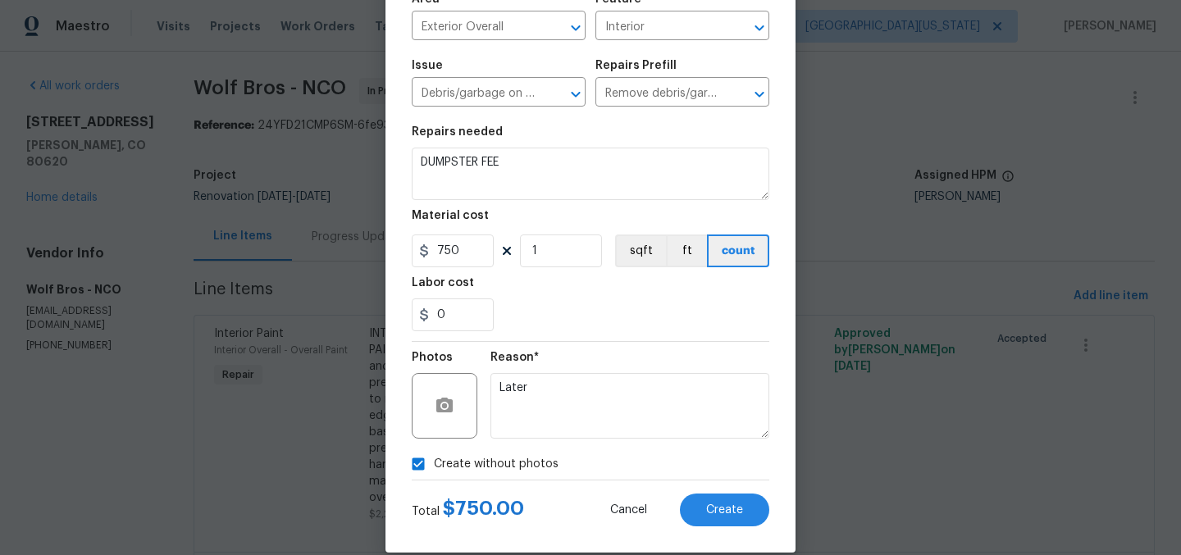
scroll to position [152, 0]
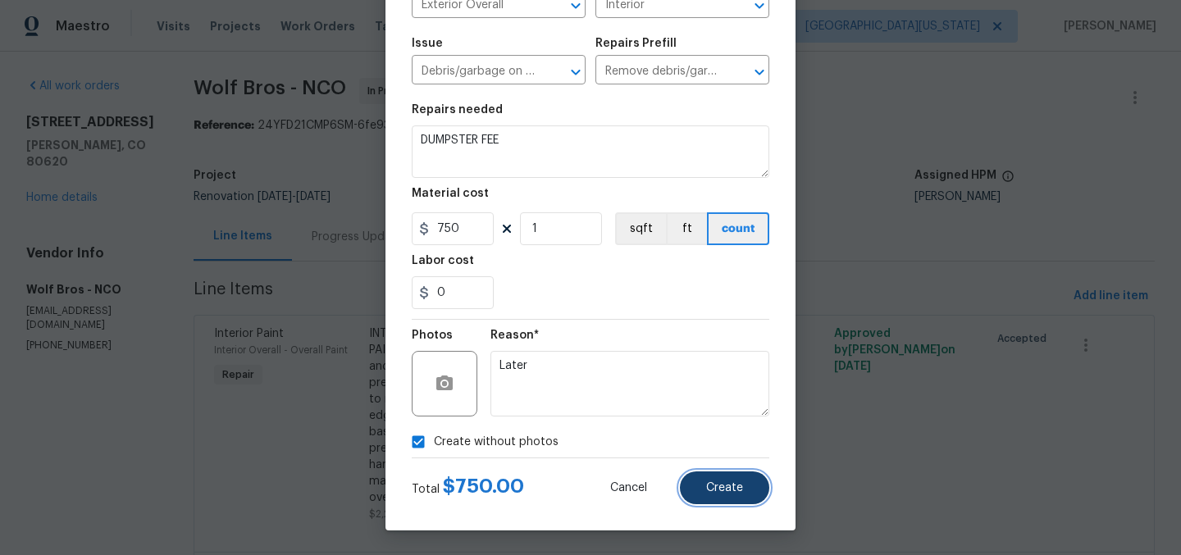
click at [727, 485] on span "Create" at bounding box center [724, 488] width 37 height 12
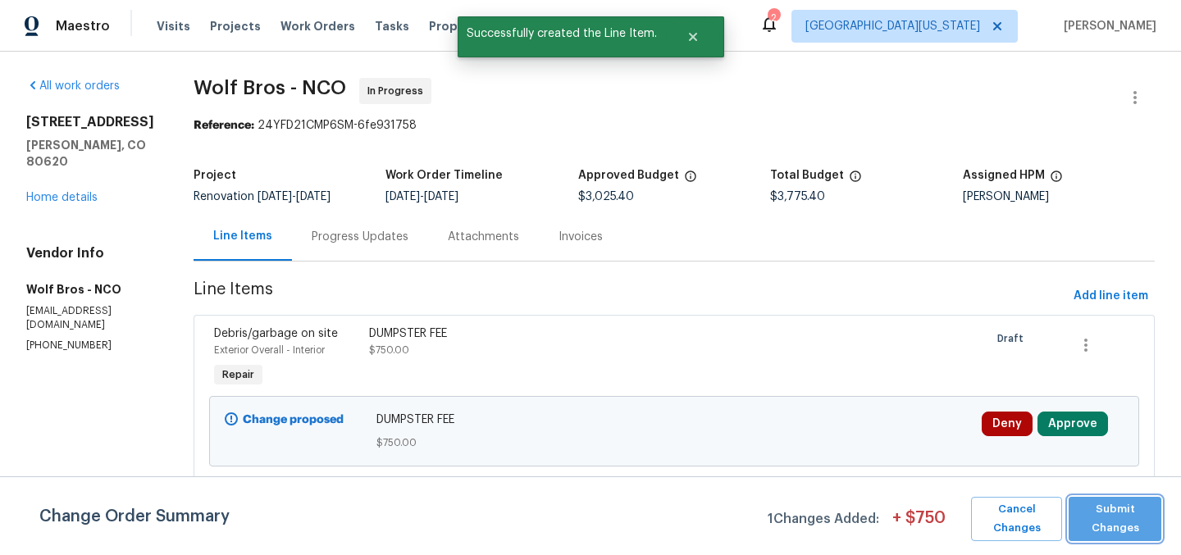
click at [1114, 516] on span "Submit Changes" at bounding box center [1115, 519] width 76 height 38
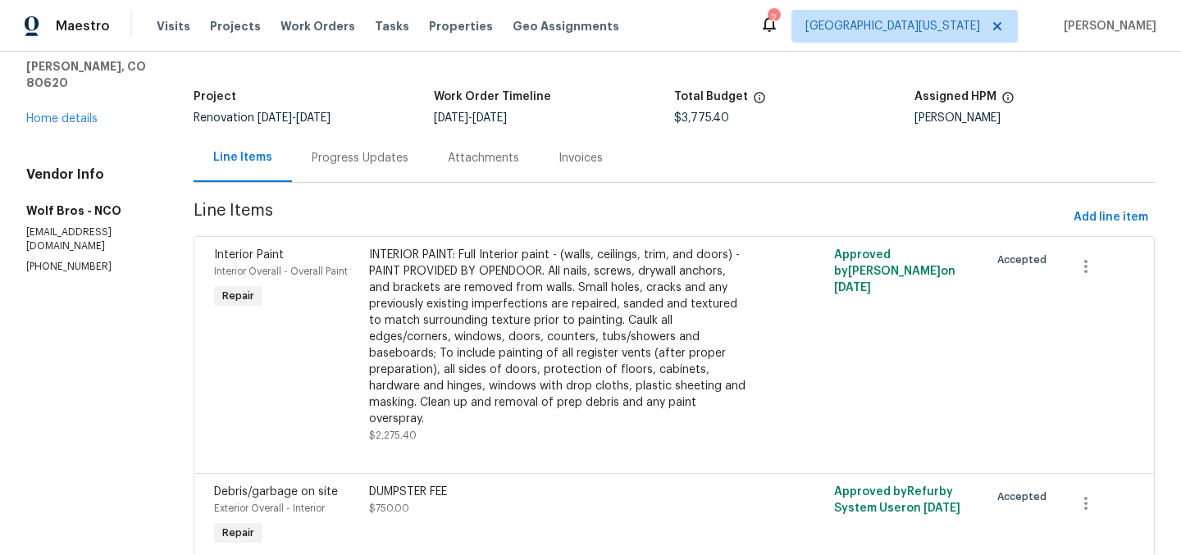
scroll to position [0, 0]
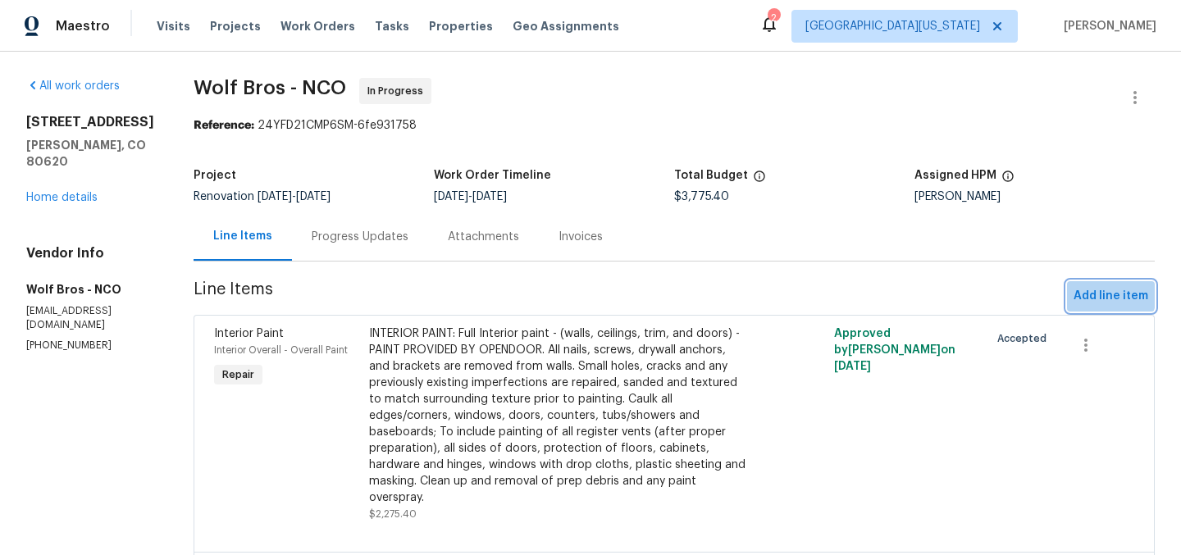
click at [1090, 294] on span "Add line item" at bounding box center [1110, 296] width 75 height 20
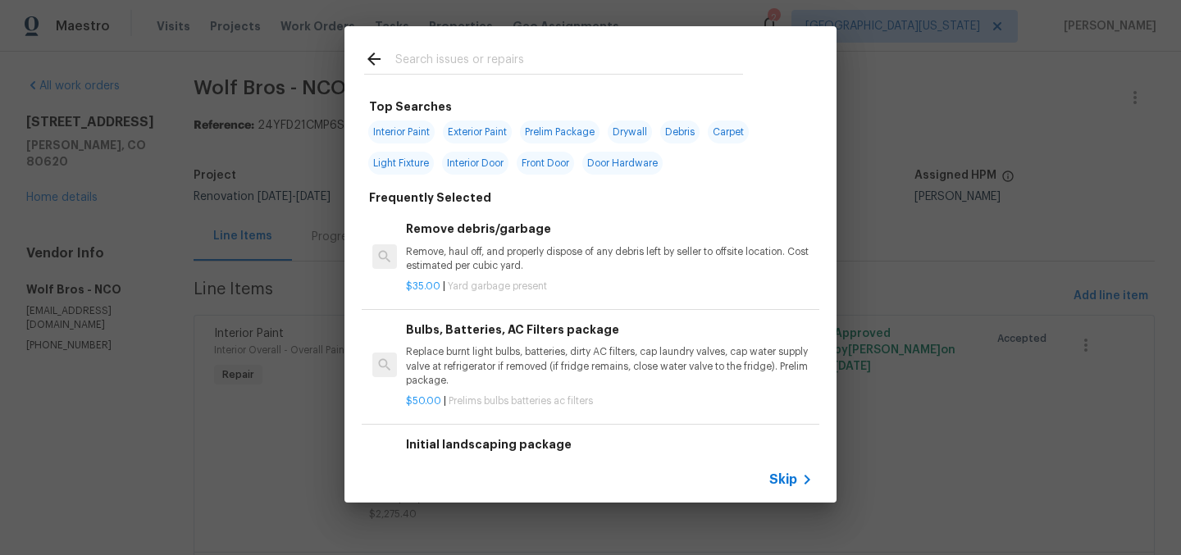
click at [623, 60] on input "text" at bounding box center [569, 61] width 348 height 25
type input "e"
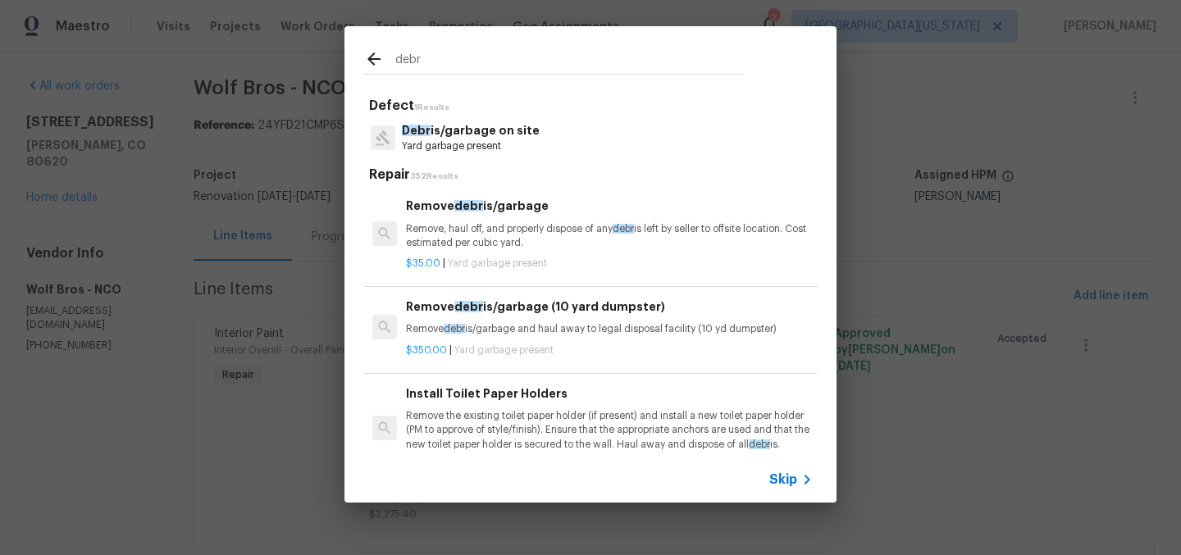
type input "debr"
click at [515, 131] on p "Debr is/garbage on site" at bounding box center [471, 130] width 138 height 17
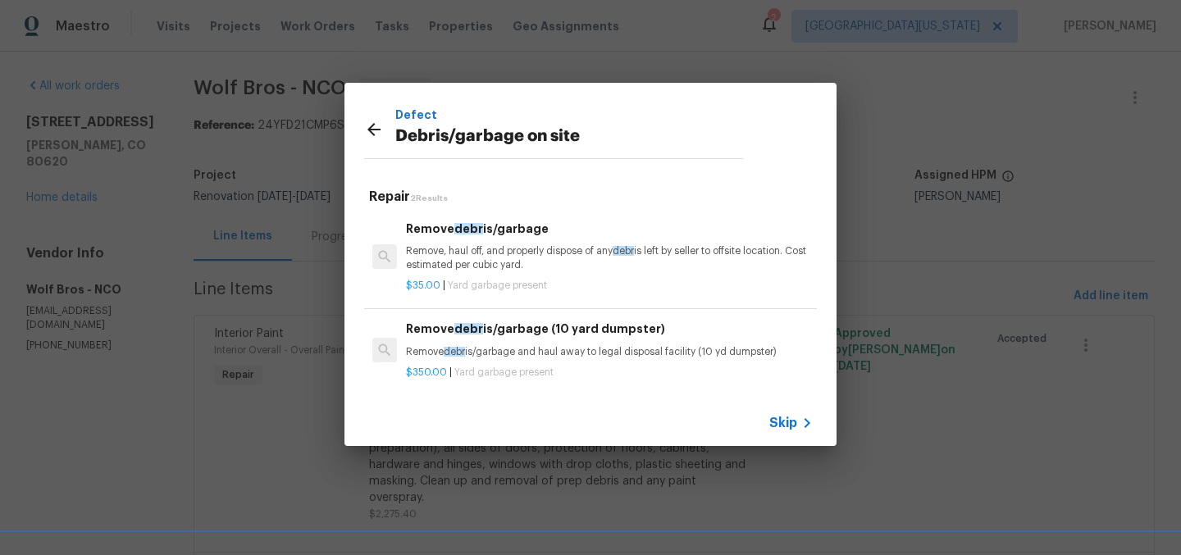
click at [508, 247] on p "Remove, haul off, and properly dispose of any debr is left by seller to offsite…" at bounding box center [609, 258] width 407 height 28
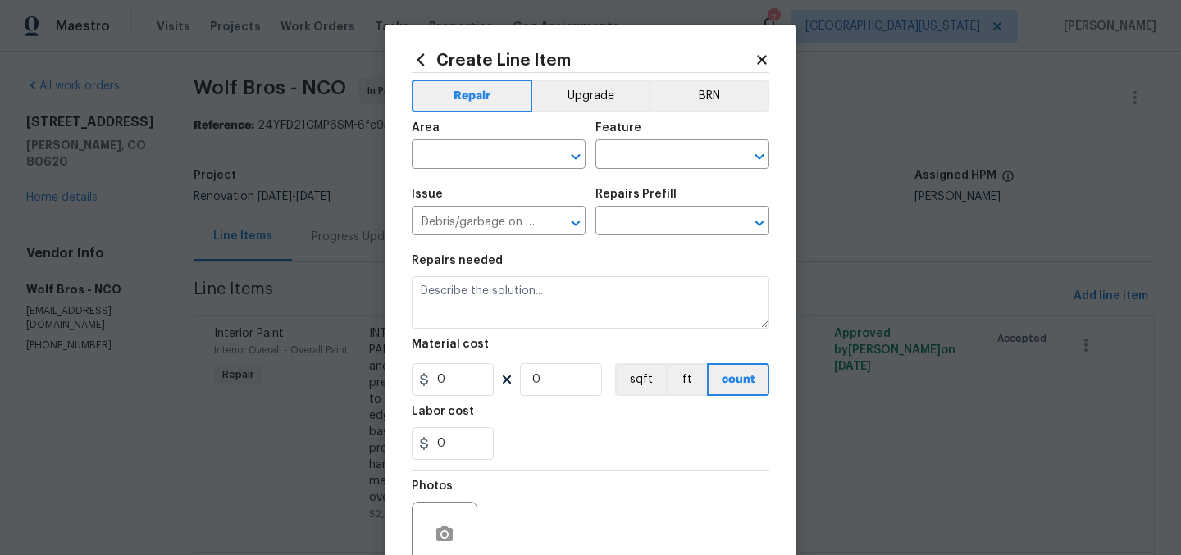
type input "Remove debris/garbage $35.00"
type textarea "Remove, haul off, and properly dispose of any debris left by seller to offsite …"
type input "35"
type input "1"
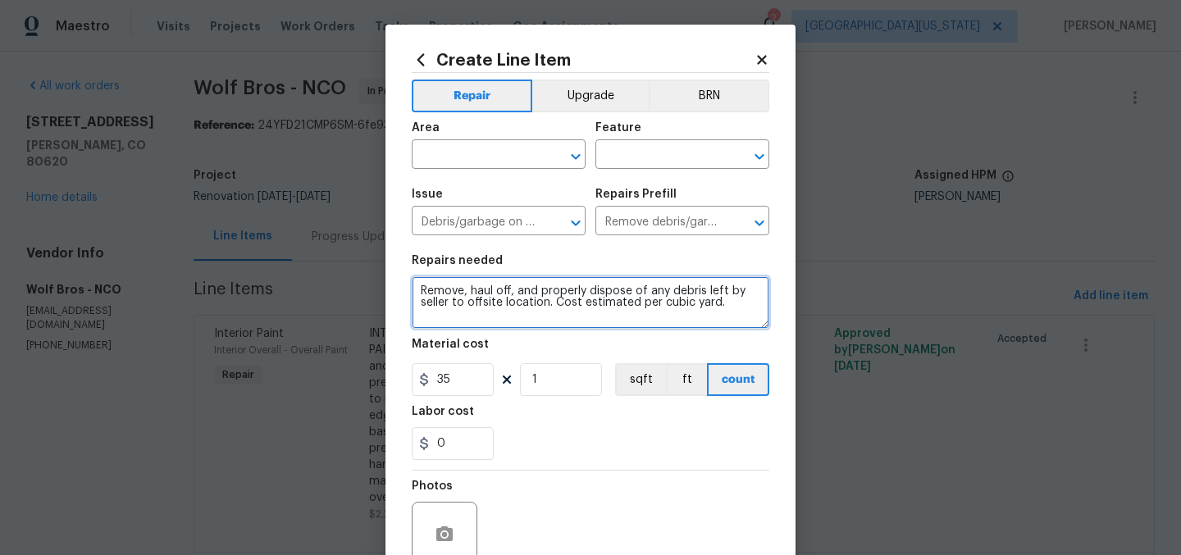
click at [523, 308] on textarea "Remove, haul off, and properly dispose of any debris left by seller to offsite …" at bounding box center [591, 302] width 358 height 52
click at [523, 307] on textarea "Remove, haul off, and properly dispose of any debris left by seller to offsite …" at bounding box center [591, 302] width 358 height 52
click at [522, 305] on textarea "Remove, haul off, and properly dispose of any debris left by seller to offsite …" at bounding box center [591, 302] width 358 height 52
click at [556, 307] on textarea "Remove, haul off, and properly dispose of any debris left by seller to offsite …" at bounding box center [591, 302] width 358 height 52
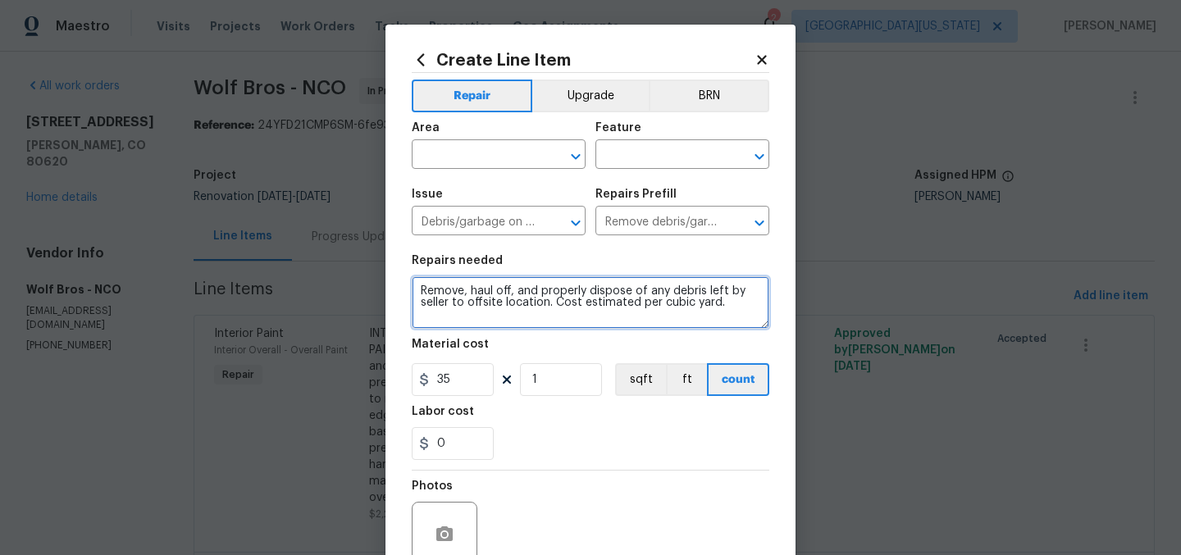
click at [556, 307] on textarea "Remove, haul off, and properly dispose of any debris left by seller to offsite …" at bounding box center [591, 302] width 358 height 52
click at [557, 307] on textarea "Remove, haul off, and properly dispose of any debris left by seller to offsite …" at bounding box center [591, 302] width 358 height 52
click at [557, 300] on textarea "Remove, haul off, and properly dispose of any debris left by seller to offsite …" at bounding box center [591, 302] width 358 height 52
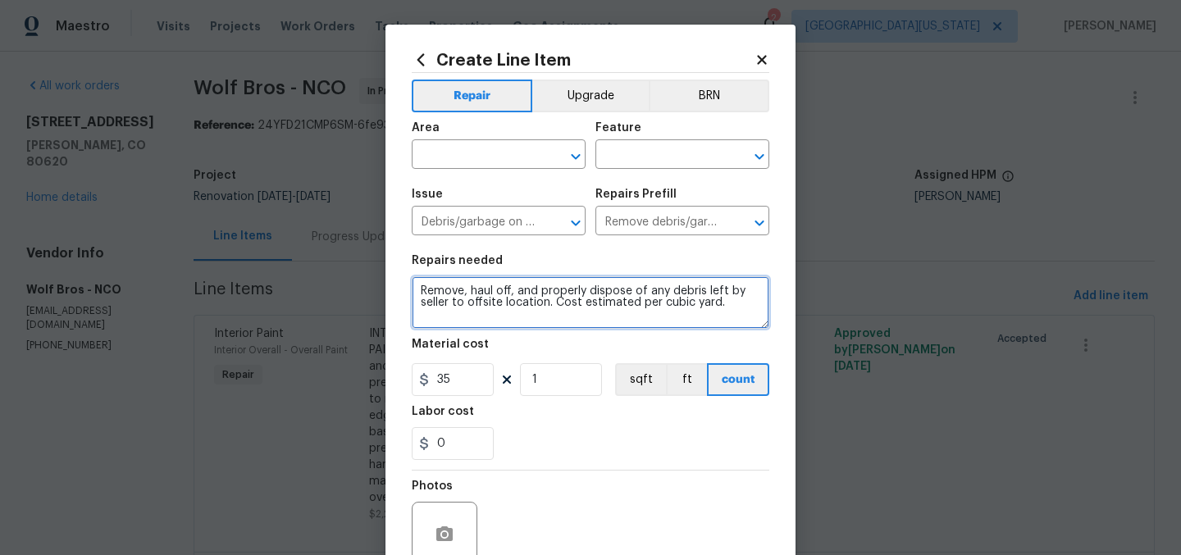
click at [557, 300] on textarea "Remove, haul off, and properly dispose of any debris left by seller to offsite …" at bounding box center [591, 302] width 358 height 52
click at [558, 303] on textarea "Remove, haul off, and properly dispose of any debris left by seller to offsite …" at bounding box center [591, 302] width 358 height 52
click at [566, 294] on textarea "Remove, haul off, and properly dispose of any debris left by seller to offsite …" at bounding box center [591, 302] width 358 height 52
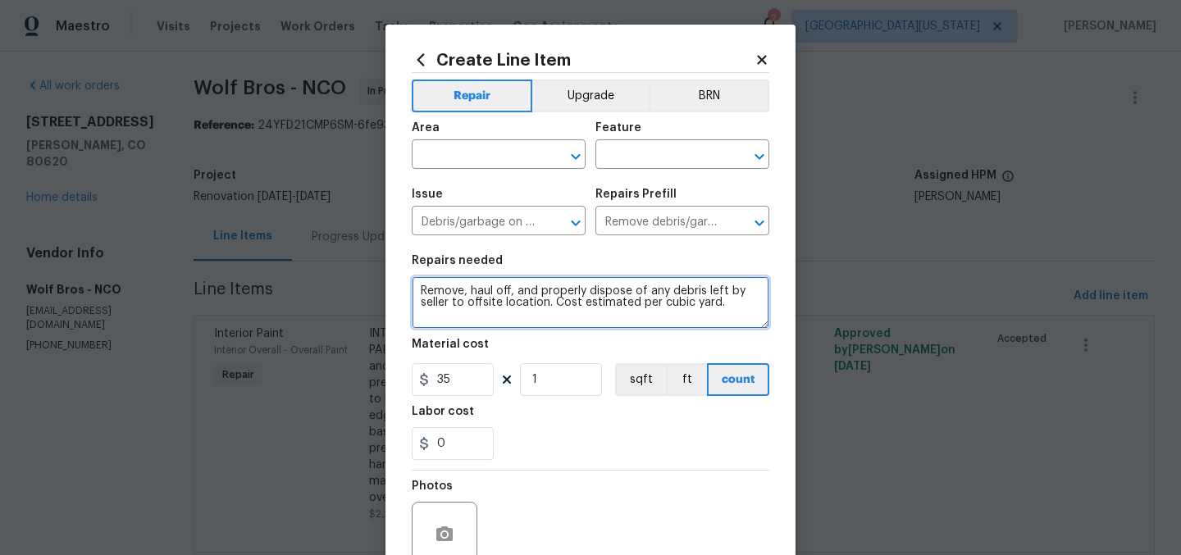
click at [566, 294] on textarea "Remove, haul off, and properly dispose of any debris left by seller to offsite …" at bounding box center [591, 302] width 358 height 52
type textarea "DEBRIS: Haul away all concrete debris,."
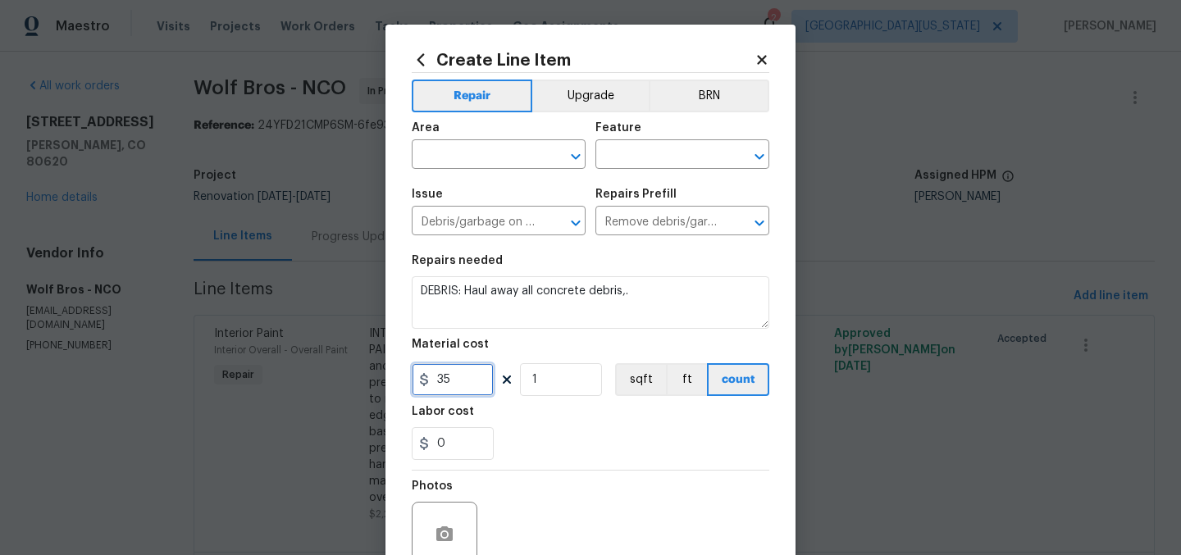
click at [463, 380] on input "35" at bounding box center [453, 379] width 82 height 33
click at [462, 379] on input "35" at bounding box center [453, 379] width 82 height 33
type input "250"
click at [569, 444] on div "0" at bounding box center [591, 443] width 358 height 33
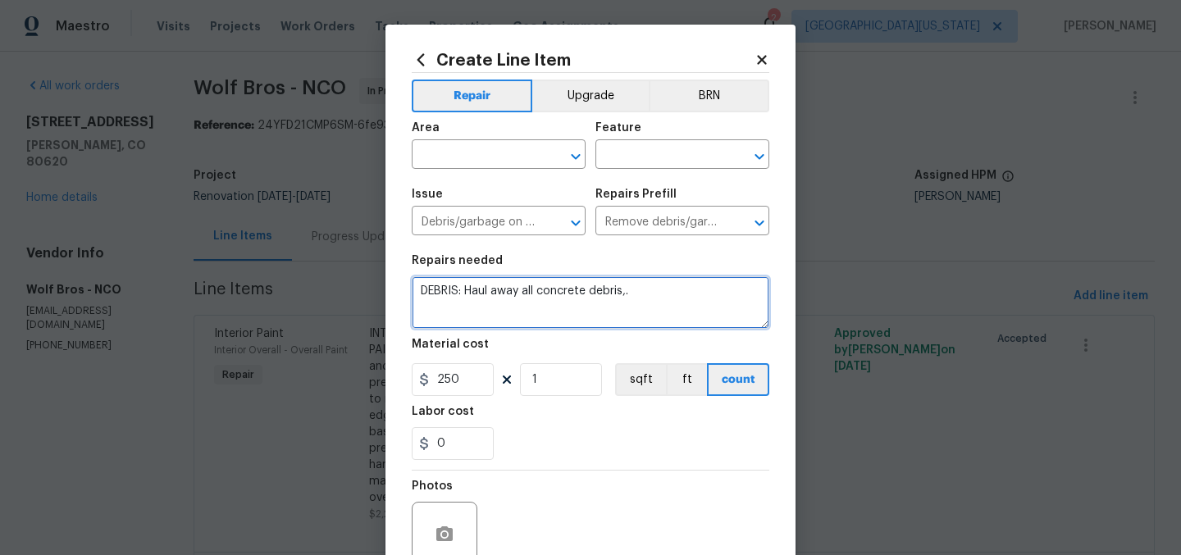
click at [655, 290] on textarea "DEBRIS: Haul away all concrete debris,." at bounding box center [591, 302] width 358 height 52
type textarea "DEBRIS: Haul away all concrete debris."
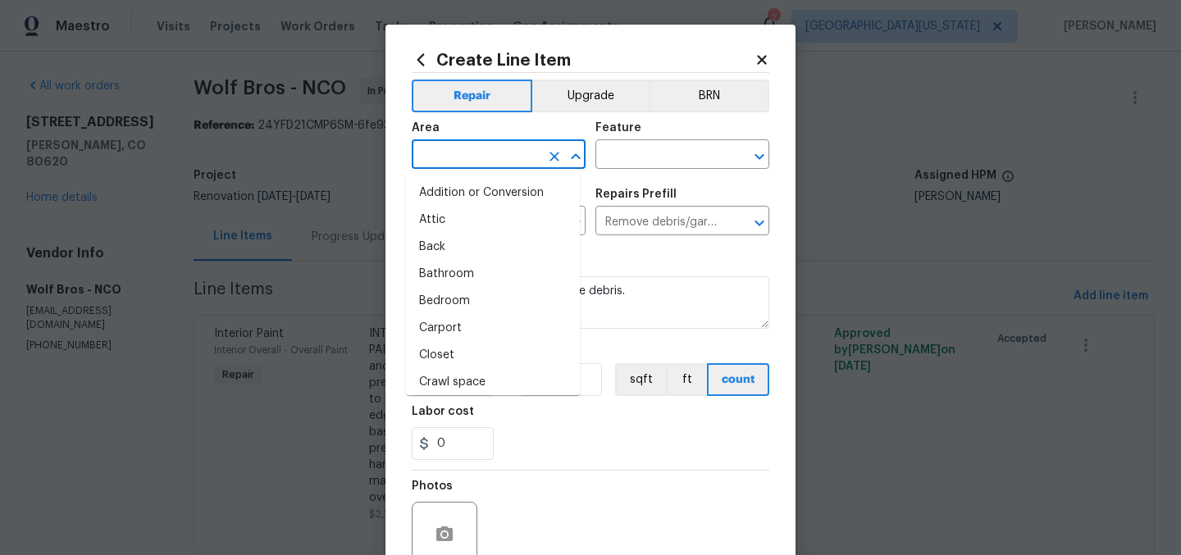
click at [474, 162] on input "text" at bounding box center [476, 155] width 128 height 25
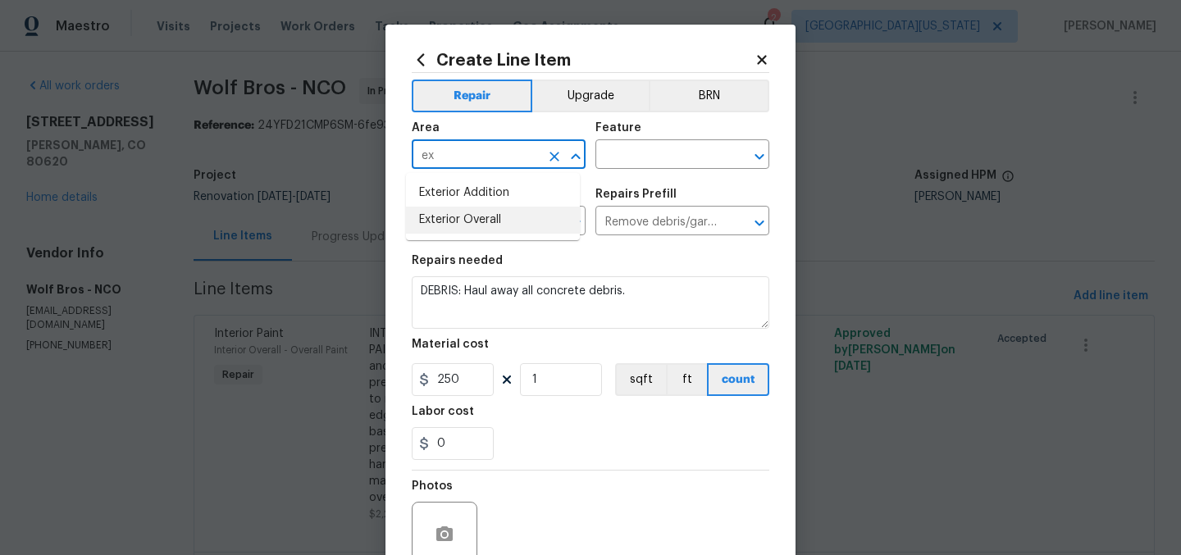
drag, startPoint x: 512, startPoint y: 219, endPoint x: 536, endPoint y: 197, distance: 33.1
click at [512, 220] on li "Exterior Overall" at bounding box center [493, 220] width 174 height 27
type input "Exterior Overall"
click at [606, 160] on input "text" at bounding box center [659, 155] width 128 height 25
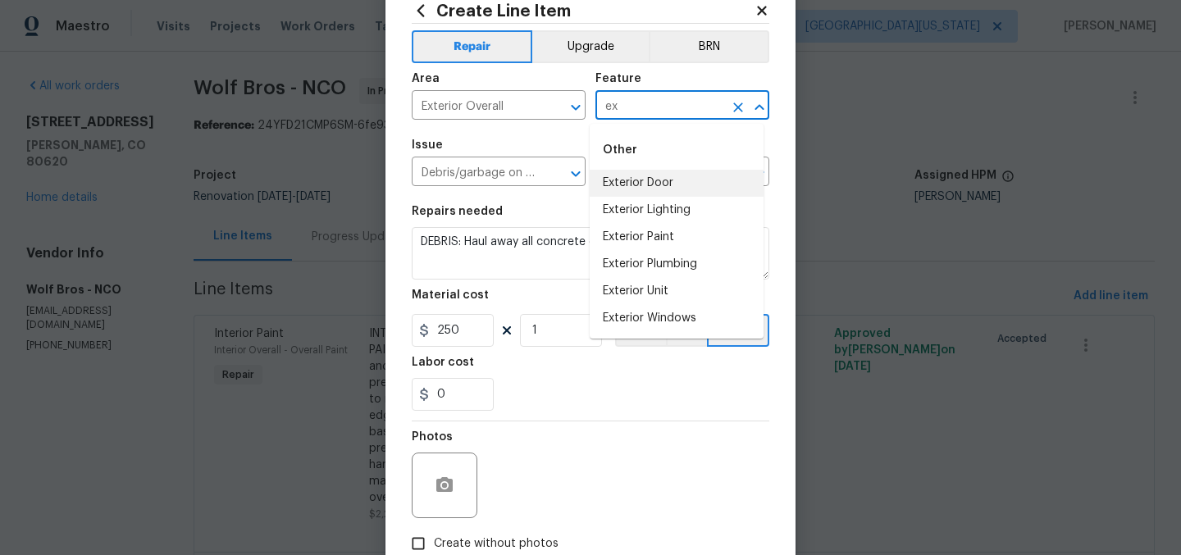
scroll to position [77, 0]
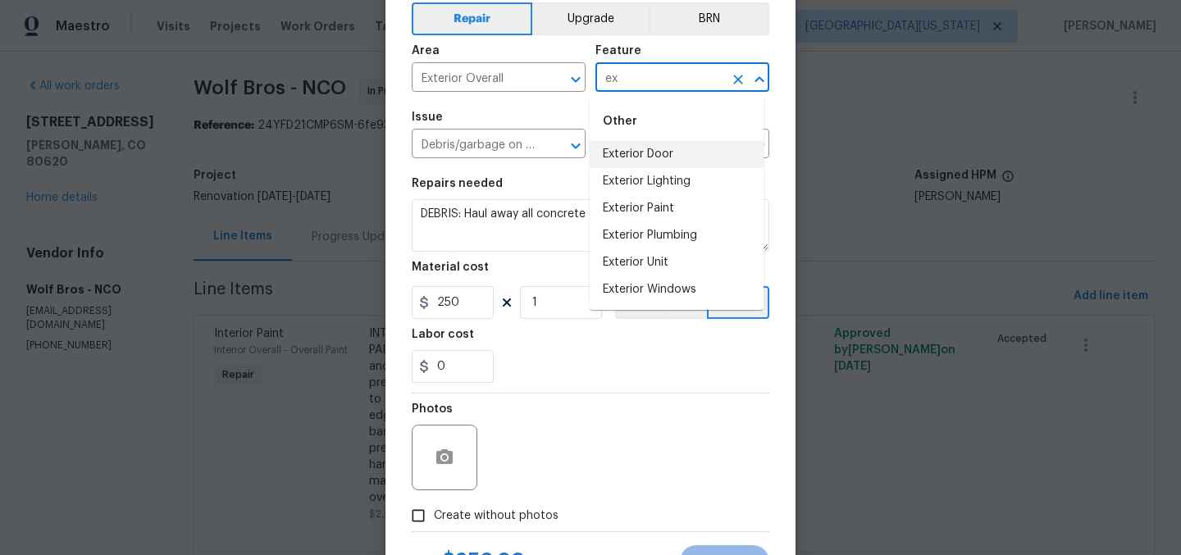
click at [684, 70] on input "ex" at bounding box center [659, 78] width 128 height 25
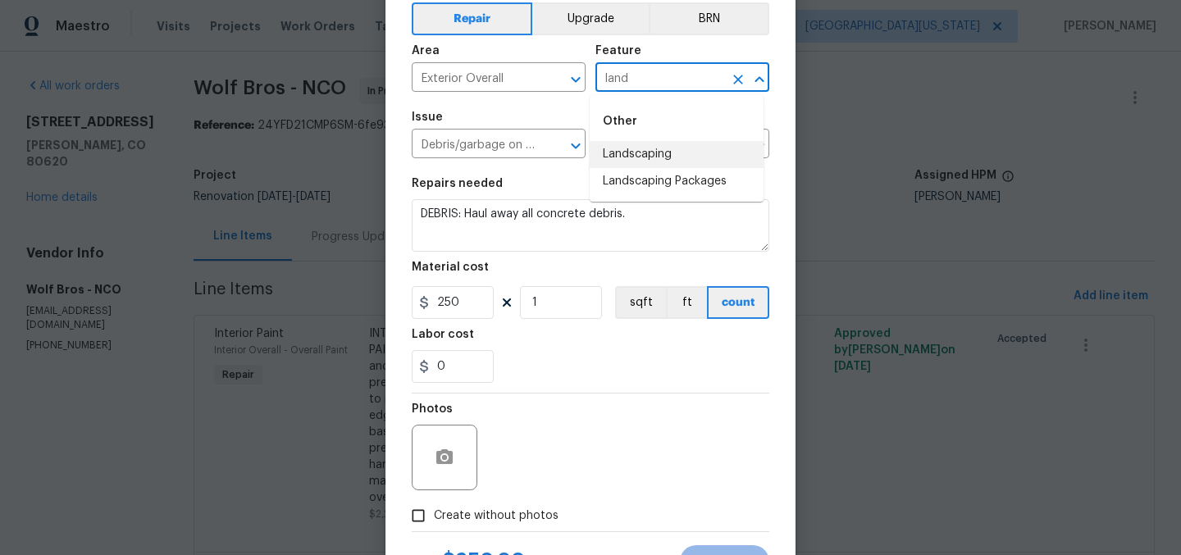
click at [687, 147] on li "Landscaping" at bounding box center [677, 154] width 174 height 27
type input "Landscaping"
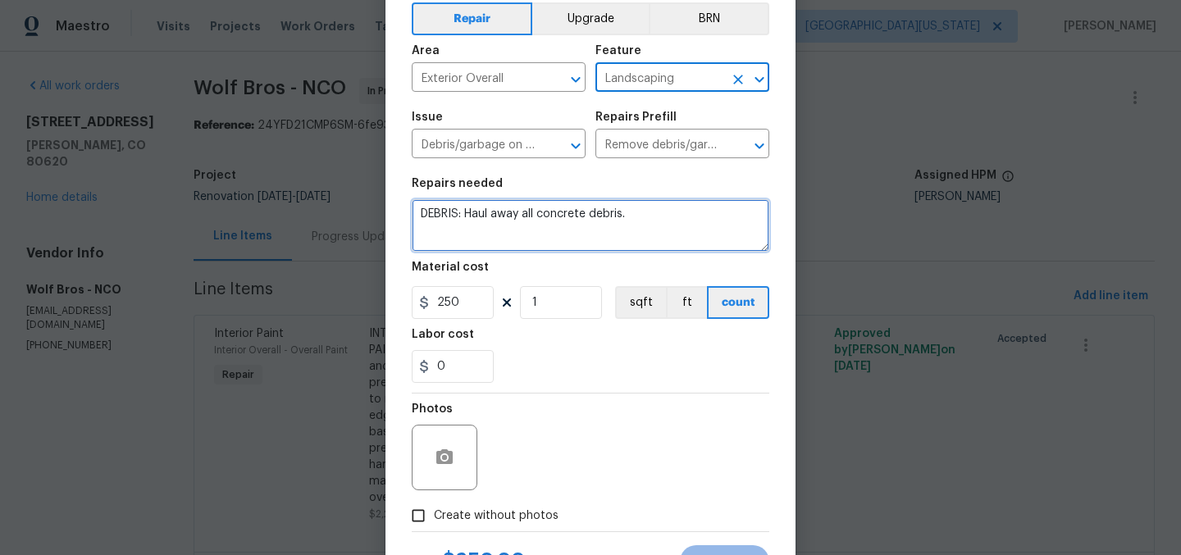
click at [682, 240] on textarea "DEBRIS: Haul away all concrete debris." at bounding box center [591, 225] width 358 height 52
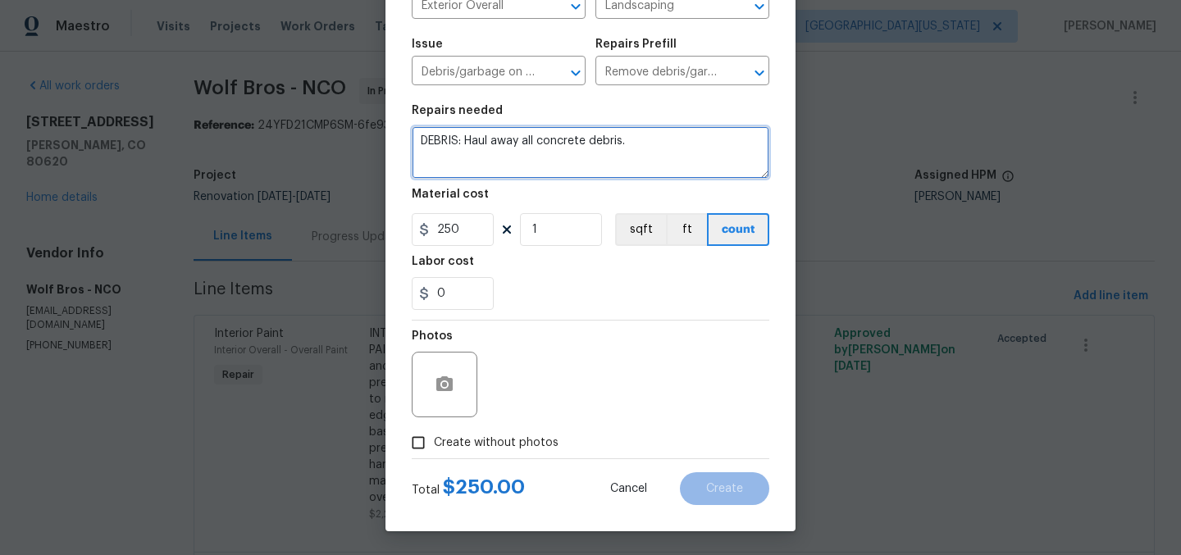
scroll to position [152, 0]
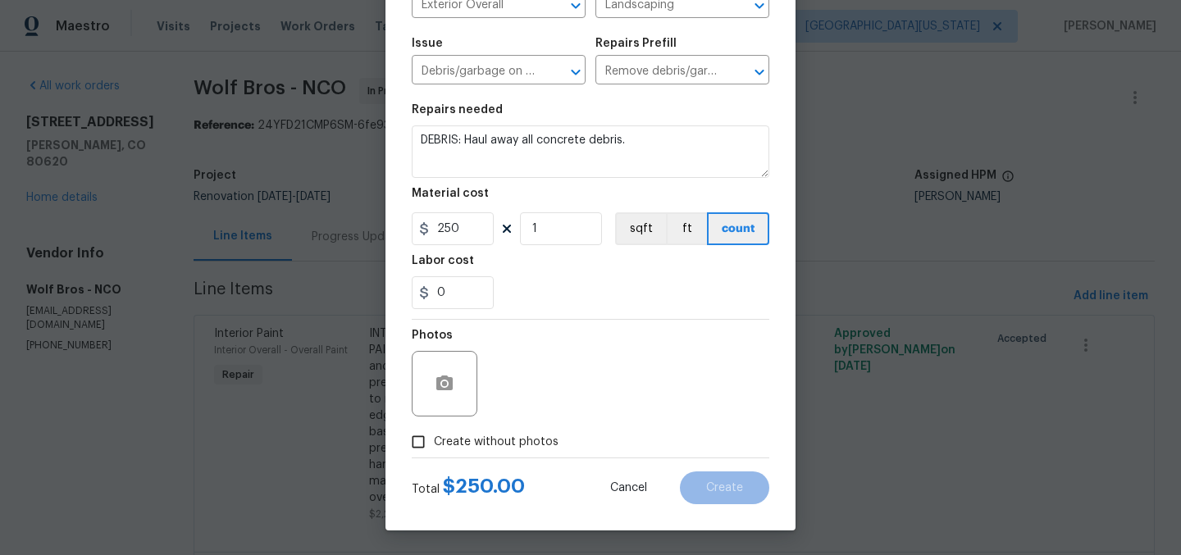
click at [496, 444] on span "Create without photos" at bounding box center [496, 442] width 125 height 17
click at [434, 444] on input "Create without photos" at bounding box center [418, 441] width 31 height 31
checkbox input "true"
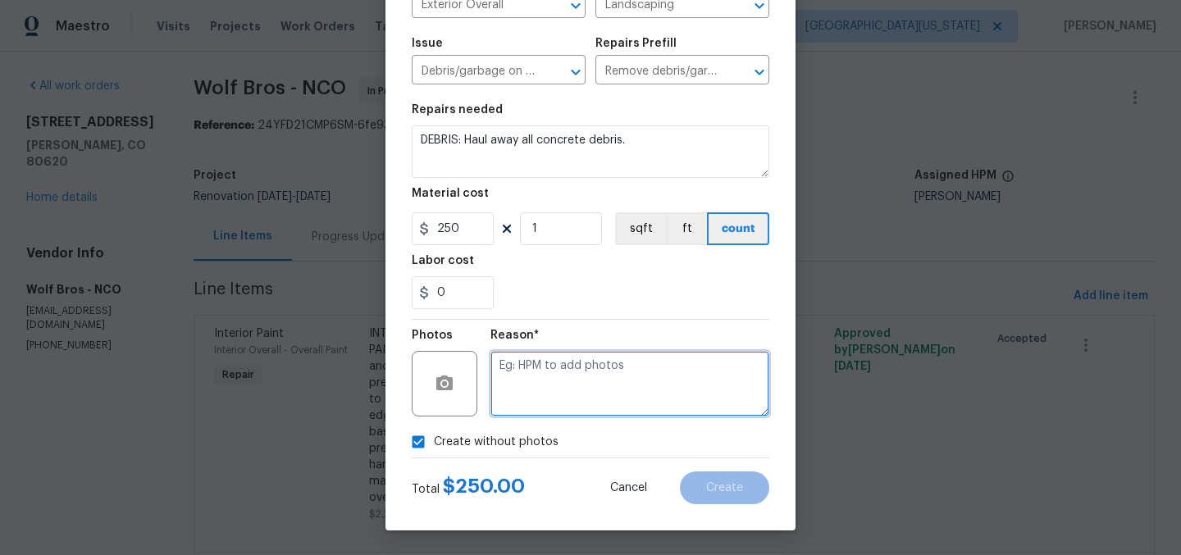
click at [559, 389] on textarea at bounding box center [629, 384] width 279 height 66
type textarea "Later"
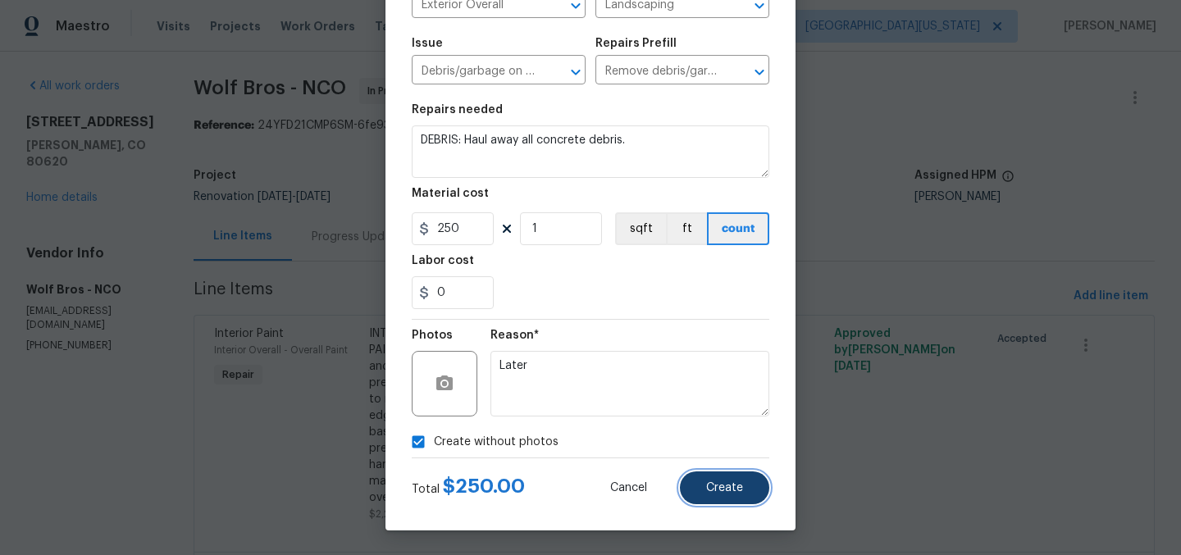
click at [704, 477] on button "Create" at bounding box center [724, 487] width 89 height 33
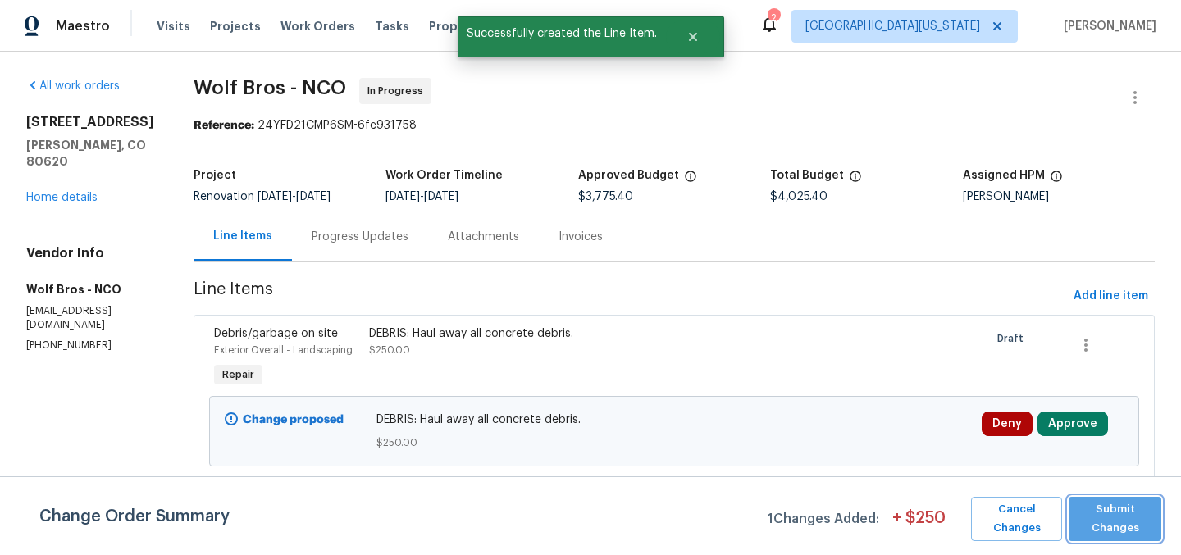
click at [1123, 508] on span "Submit Changes" at bounding box center [1115, 519] width 76 height 38
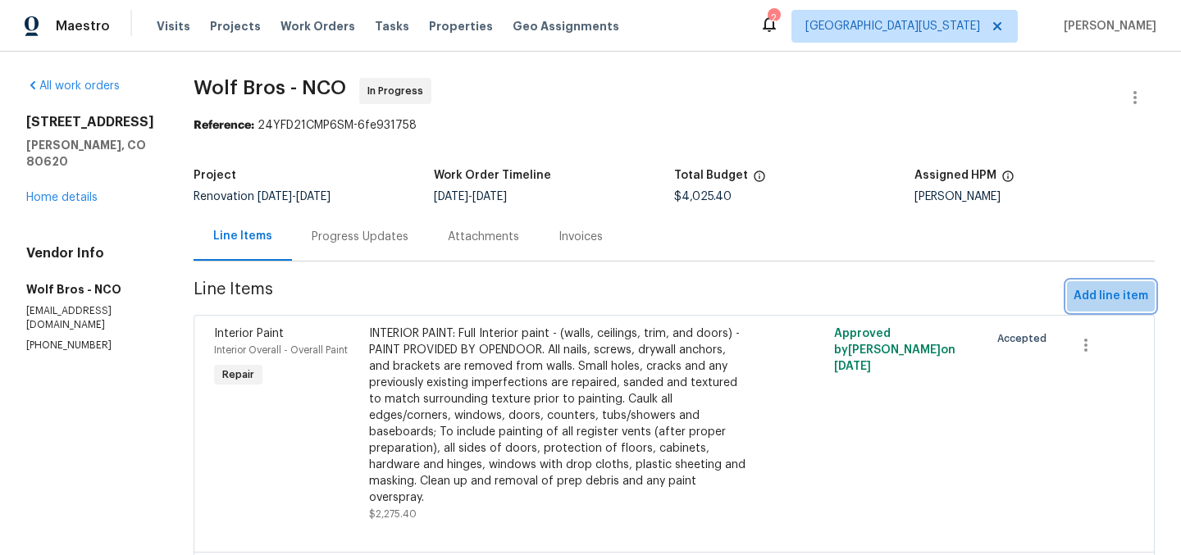
click at [1103, 292] on span "Add line item" at bounding box center [1110, 296] width 75 height 20
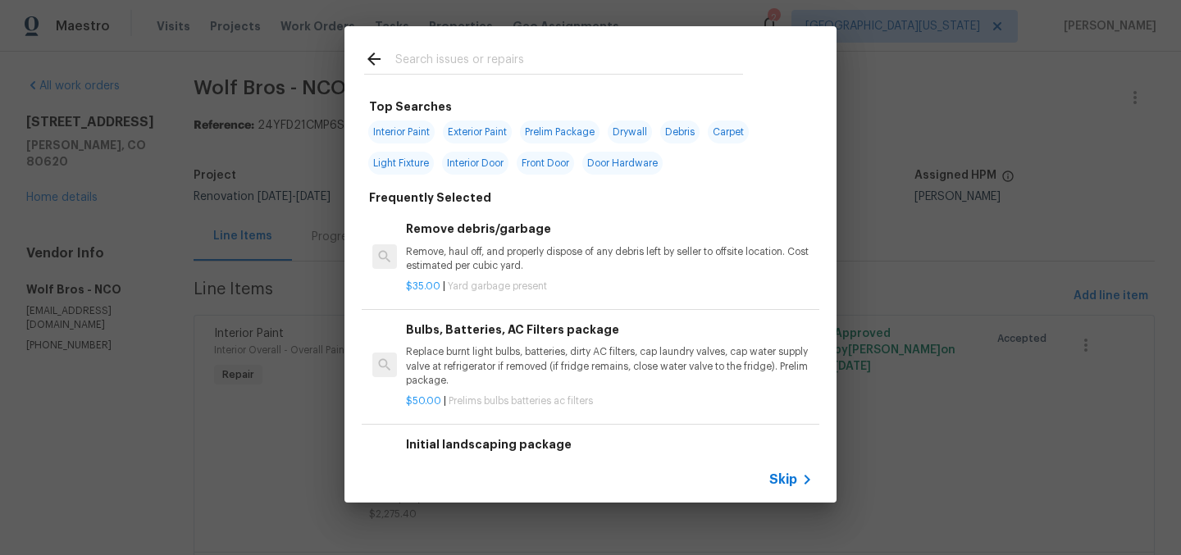
click at [525, 59] on input "text" at bounding box center [569, 61] width 348 height 25
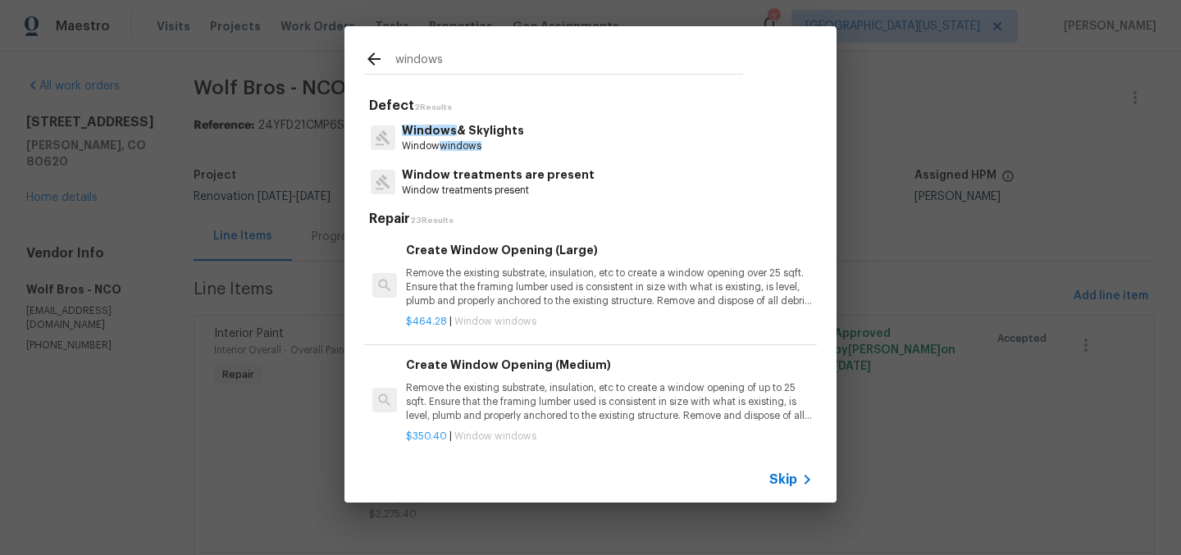
type input "windows"
click at [477, 133] on p "Windows & Skylights" at bounding box center [463, 130] width 122 height 17
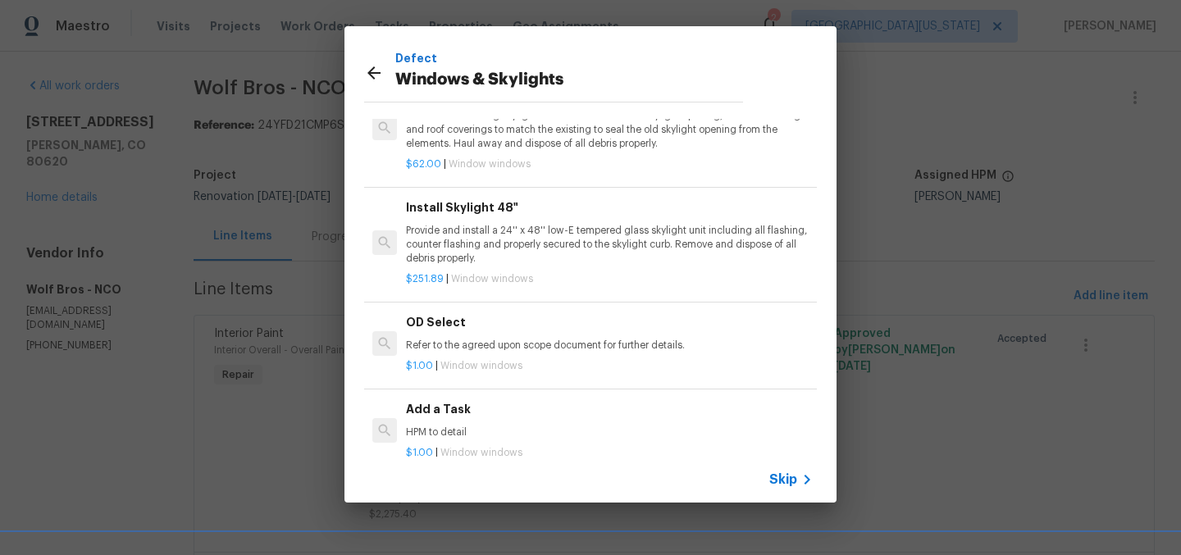
scroll to position [109, 0]
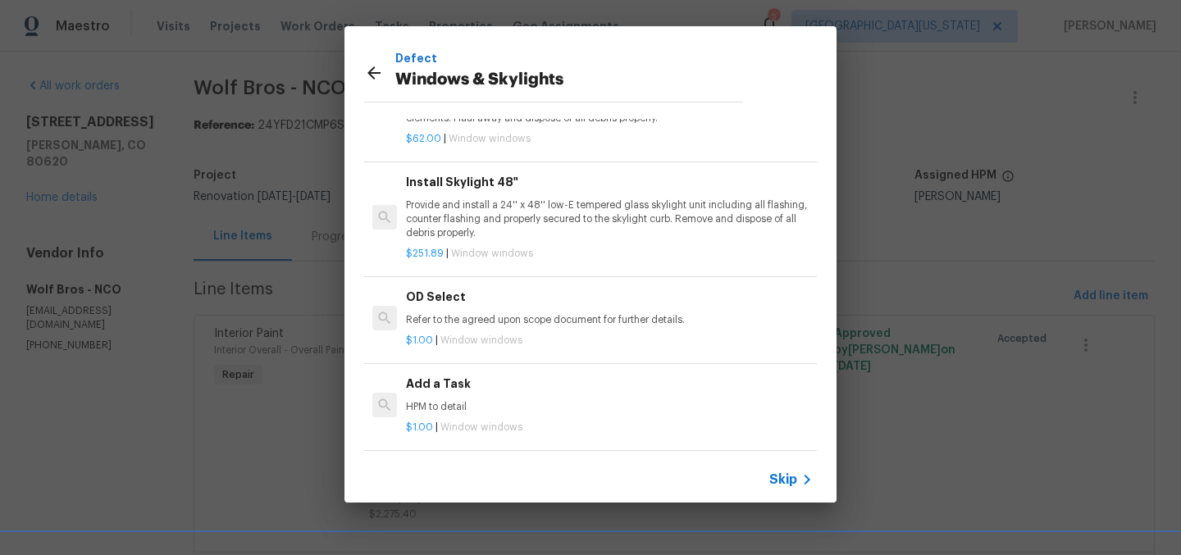
click at [460, 378] on h6 "Add a Task" at bounding box center [609, 384] width 407 height 18
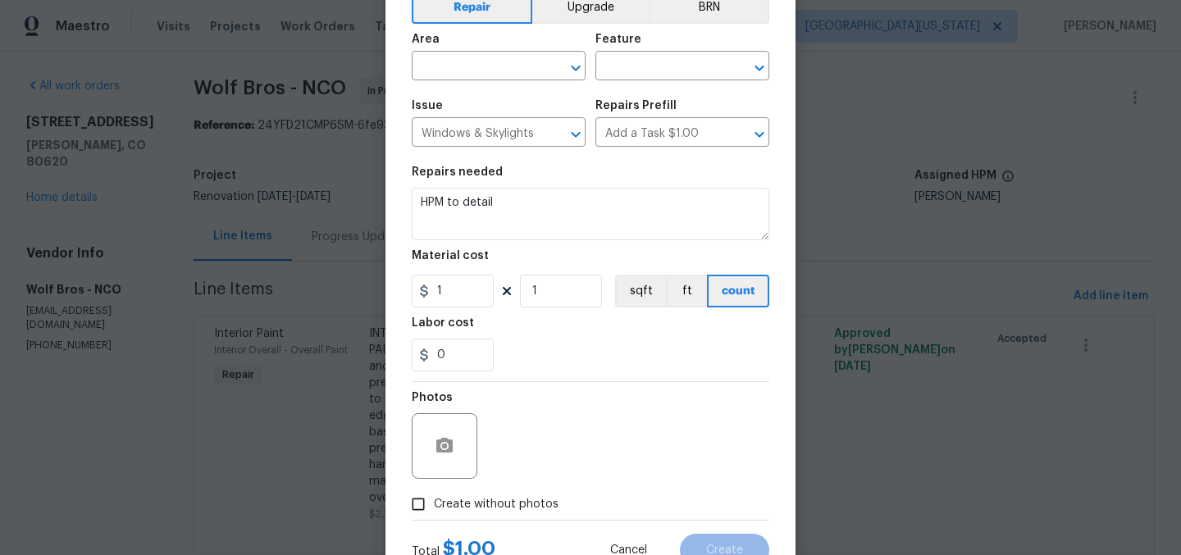
scroll to position [0, 0]
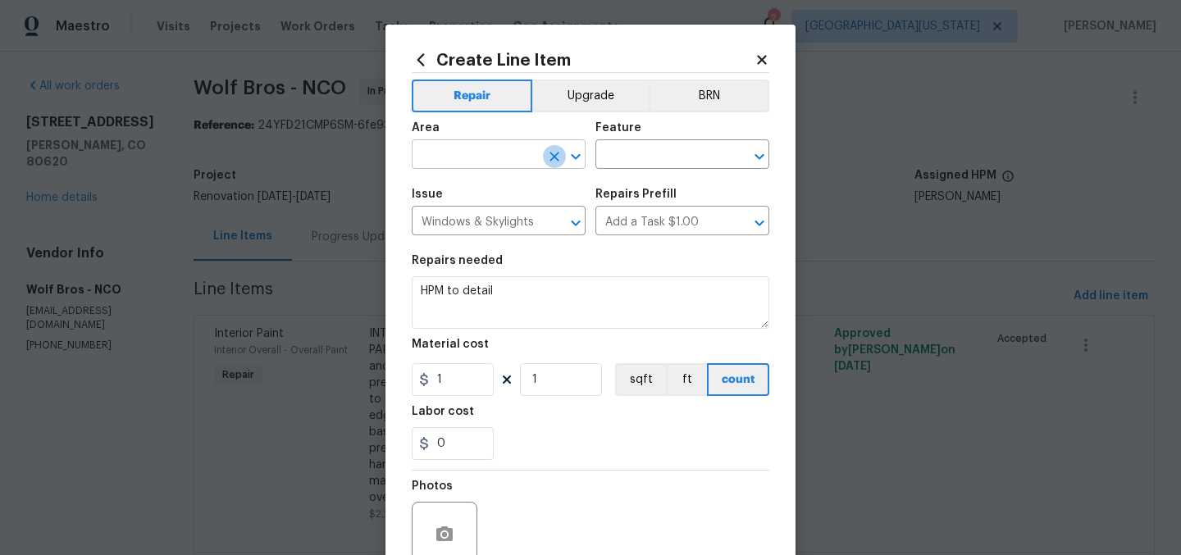
click at [543, 156] on button "Clear" at bounding box center [554, 156] width 23 height 23
click at [532, 214] on li "Exterior Overall" at bounding box center [493, 220] width 174 height 27
type input "Exterior Overall"
click at [621, 162] on input "text" at bounding box center [659, 155] width 128 height 25
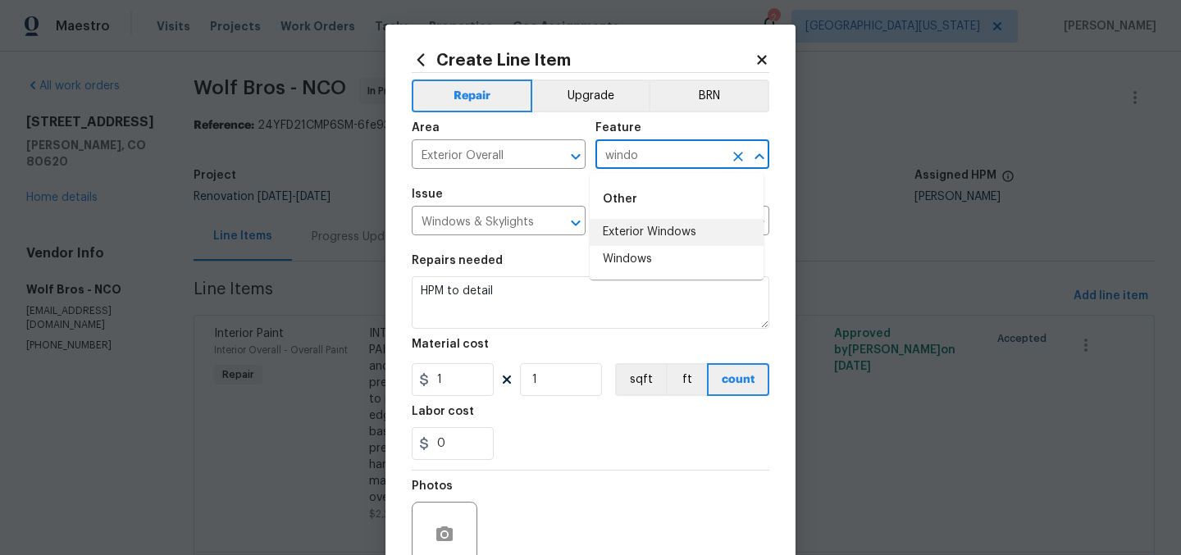
click at [637, 235] on li "Exterior Windows" at bounding box center [677, 232] width 174 height 27
type input "Exterior Windows"
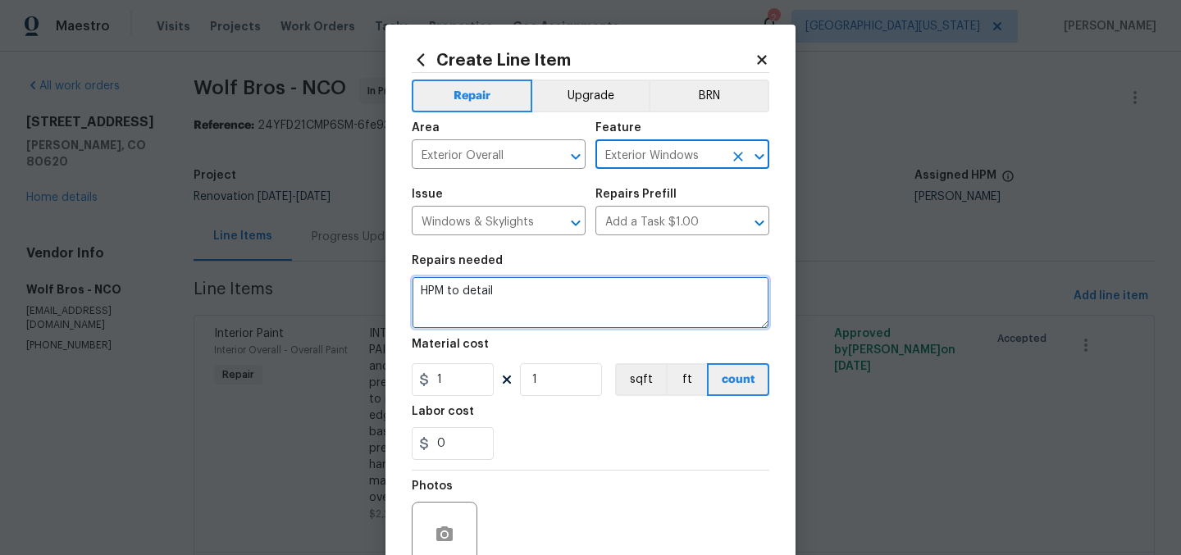
click at [554, 285] on textarea "HPM to detail" at bounding box center [591, 302] width 358 height 52
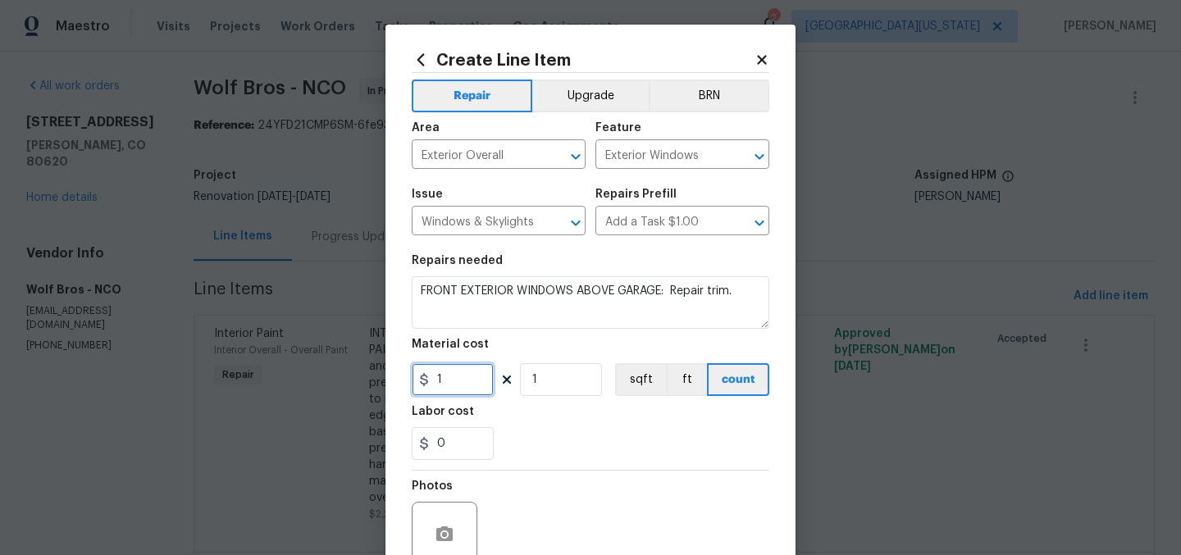
click at [466, 379] on input "1" at bounding box center [453, 379] width 82 height 33
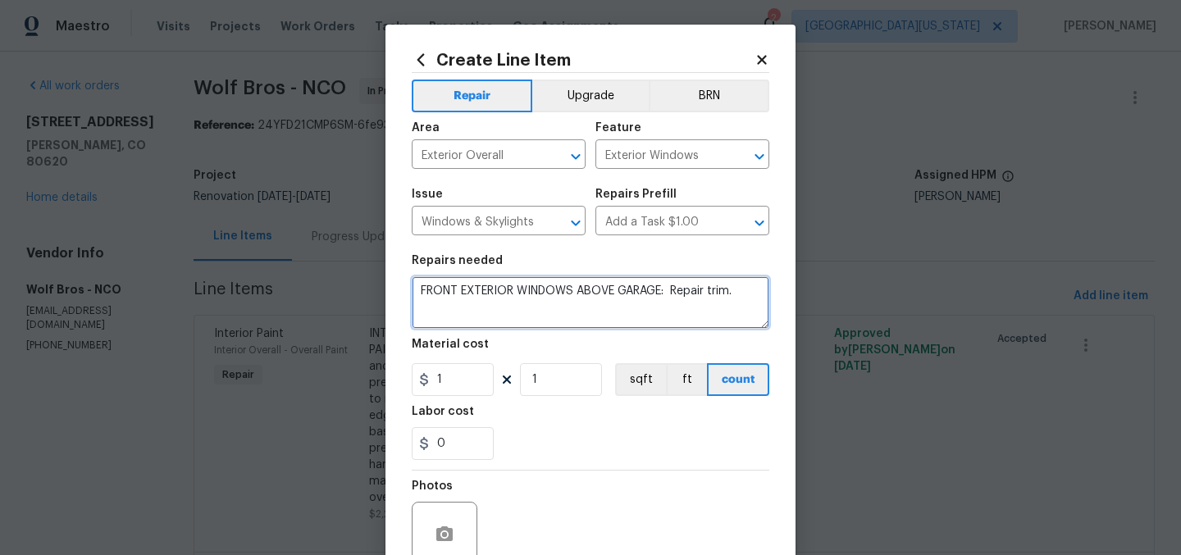
click at [689, 321] on textarea "FRONT EXTERIOR WINDOWS ABOVE GARAGE: Repair trim." at bounding box center [591, 302] width 358 height 52
click at [692, 300] on textarea "FRONT EXTERIOR WINDOWS ABOVE GARAGE: Repair trim." at bounding box center [591, 302] width 358 height 52
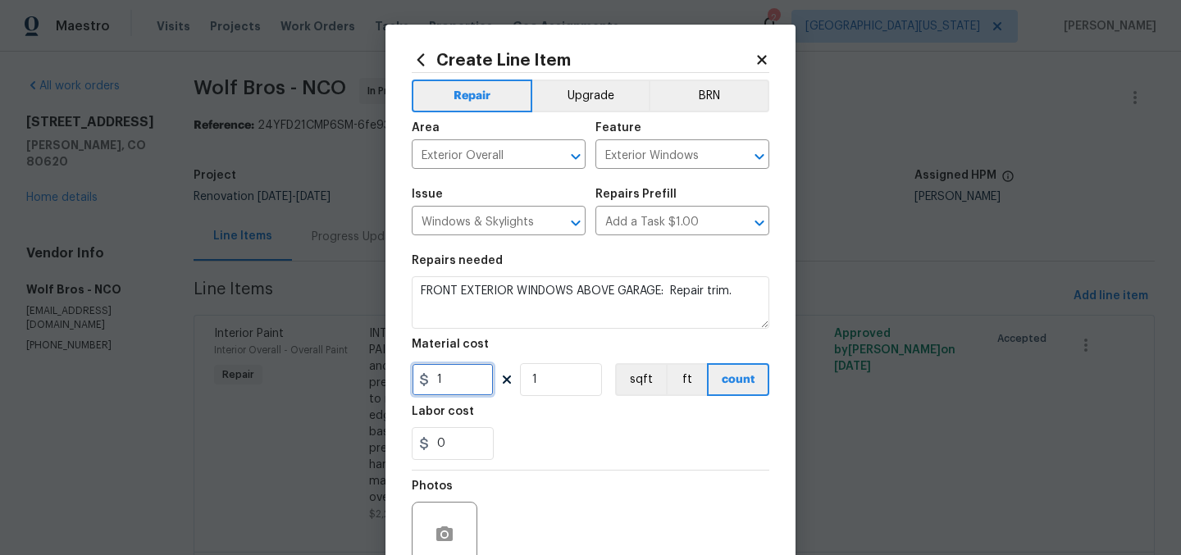
click at [465, 379] on input "1" at bounding box center [453, 379] width 82 height 33
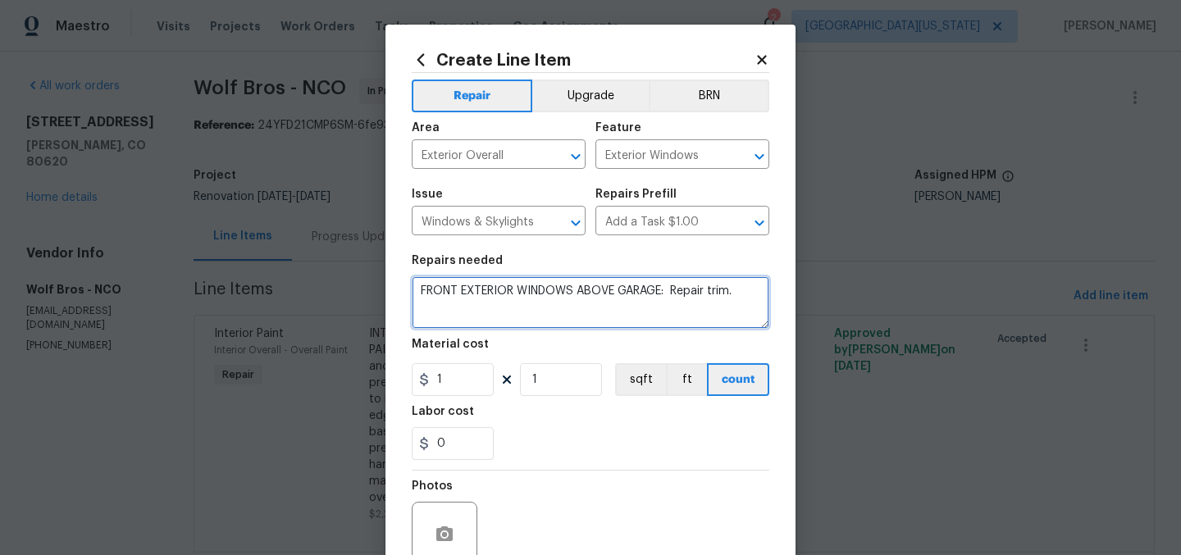
click at [706, 294] on textarea "FRONT EXTERIOR WINDOWS ABOVE GARAGE: Repair trim." at bounding box center [591, 302] width 358 height 52
click at [621, 314] on textarea "FRONT EXTERIOR WINDOWS ABOVE GARAGE: Repair exterior trim." at bounding box center [591, 302] width 358 height 52
type textarea "FRONT EXTERIOR WINDOWS ABOVE GARAGE: Repair exterior trim."
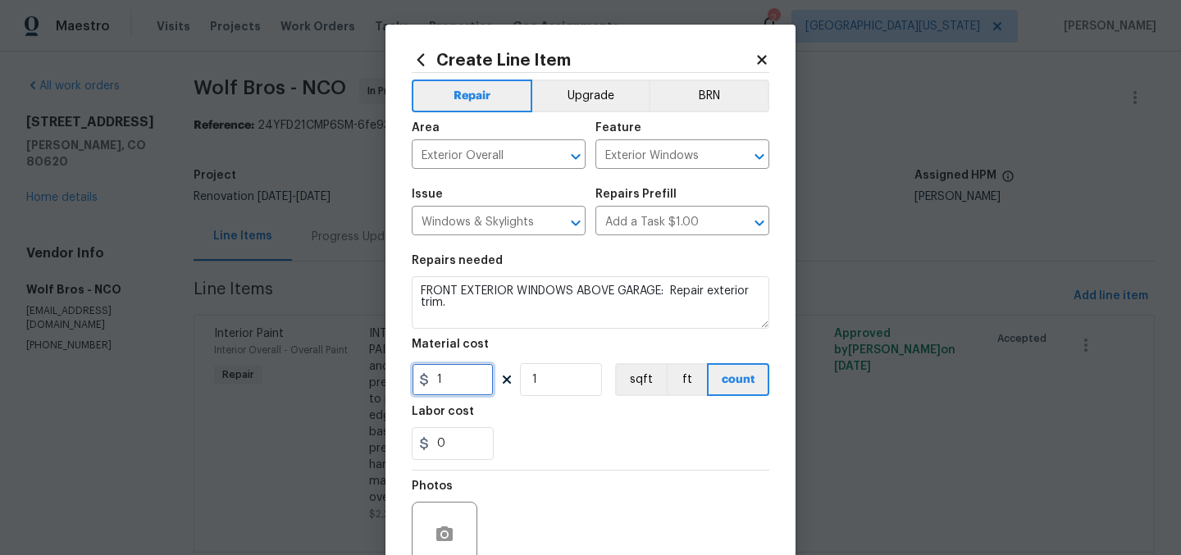
click at [460, 383] on input "1" at bounding box center [453, 379] width 82 height 33
type input "150"
click at [687, 433] on div "0" at bounding box center [591, 443] width 358 height 33
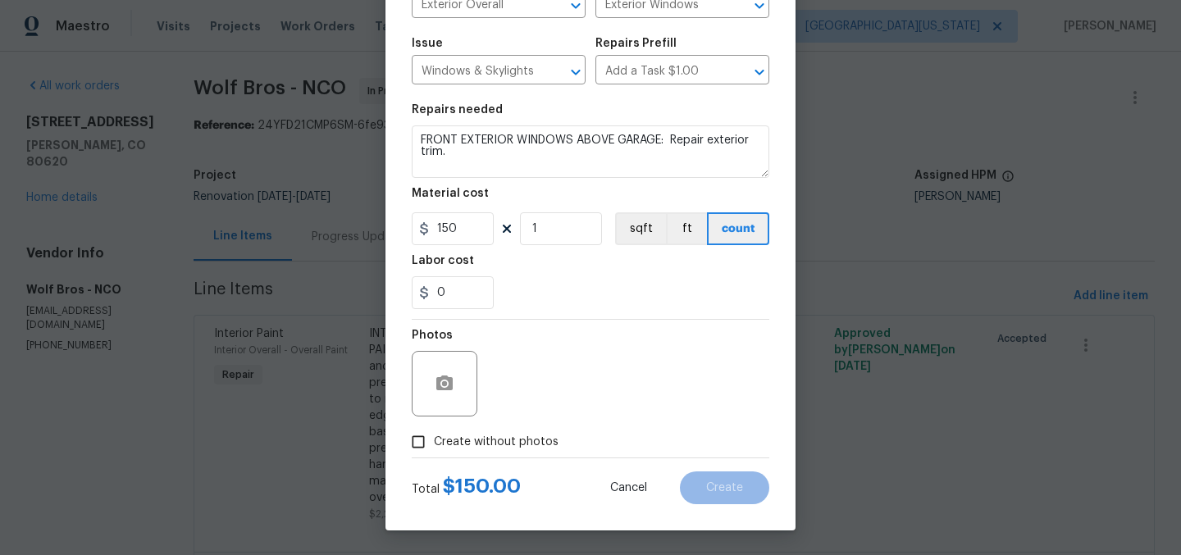
click at [544, 449] on span "Create without photos" at bounding box center [496, 442] width 125 height 17
click at [434, 449] on input "Create without photos" at bounding box center [418, 441] width 31 height 31
checkbox input "true"
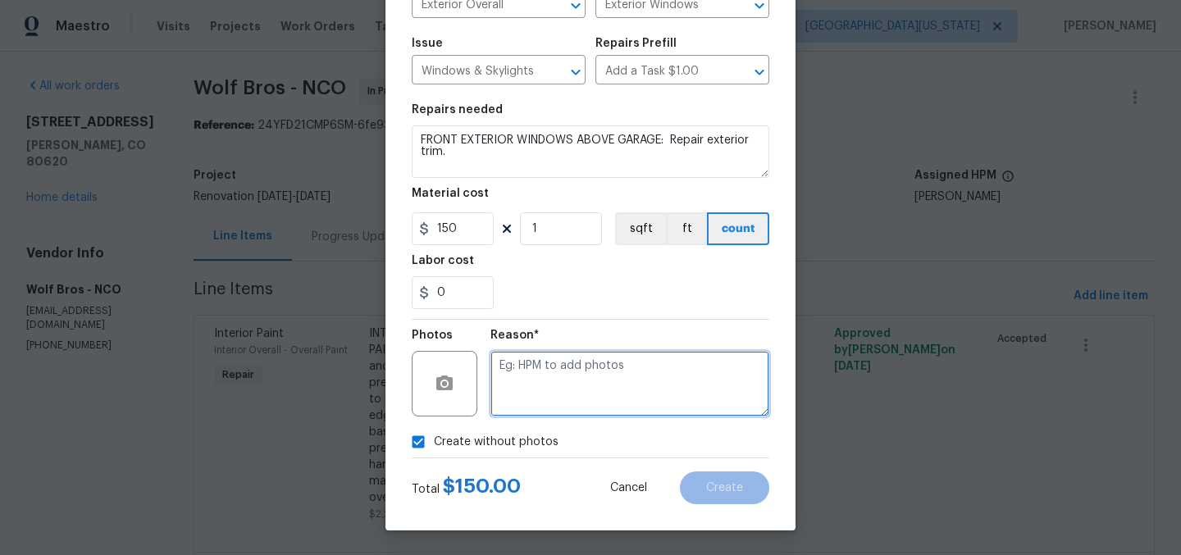
click at [622, 390] on textarea at bounding box center [629, 384] width 279 height 66
type textarea "Later"
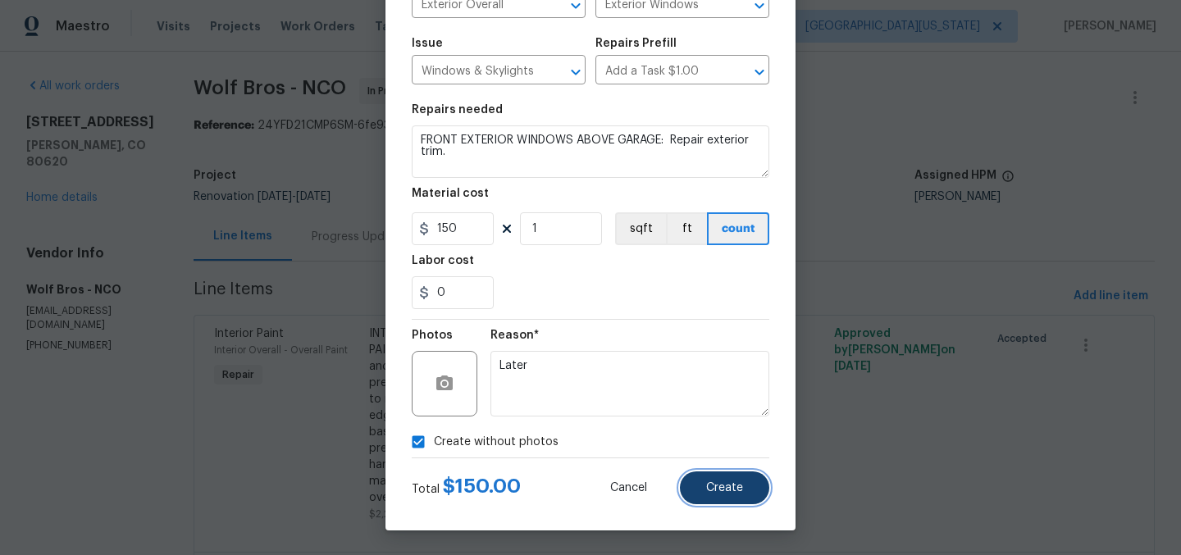
click at [710, 480] on button "Create" at bounding box center [724, 487] width 89 height 33
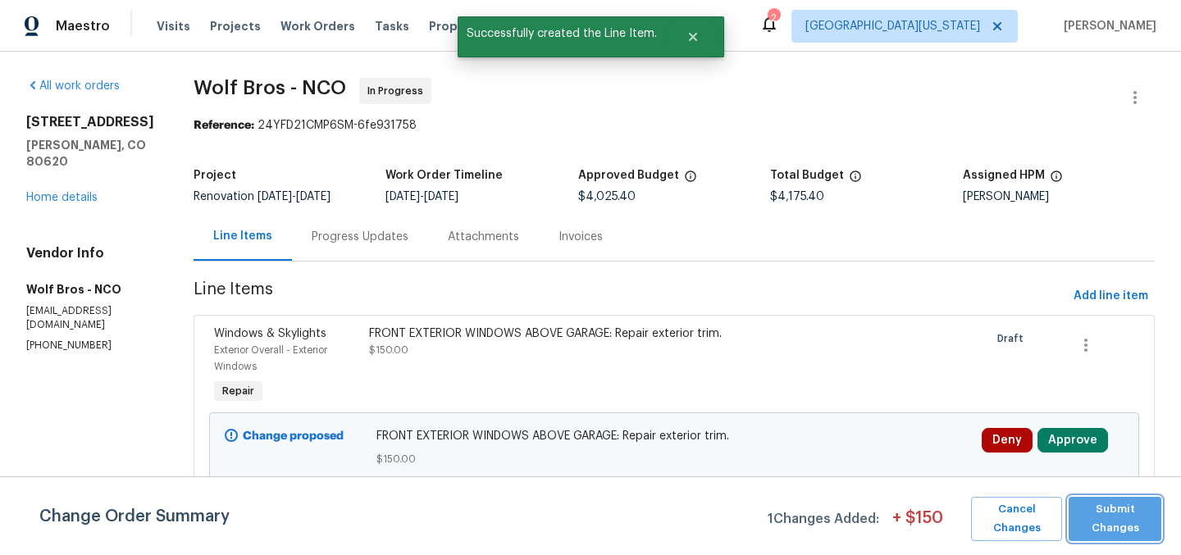
click at [1138, 508] on span "Submit Changes" at bounding box center [1115, 519] width 76 height 38
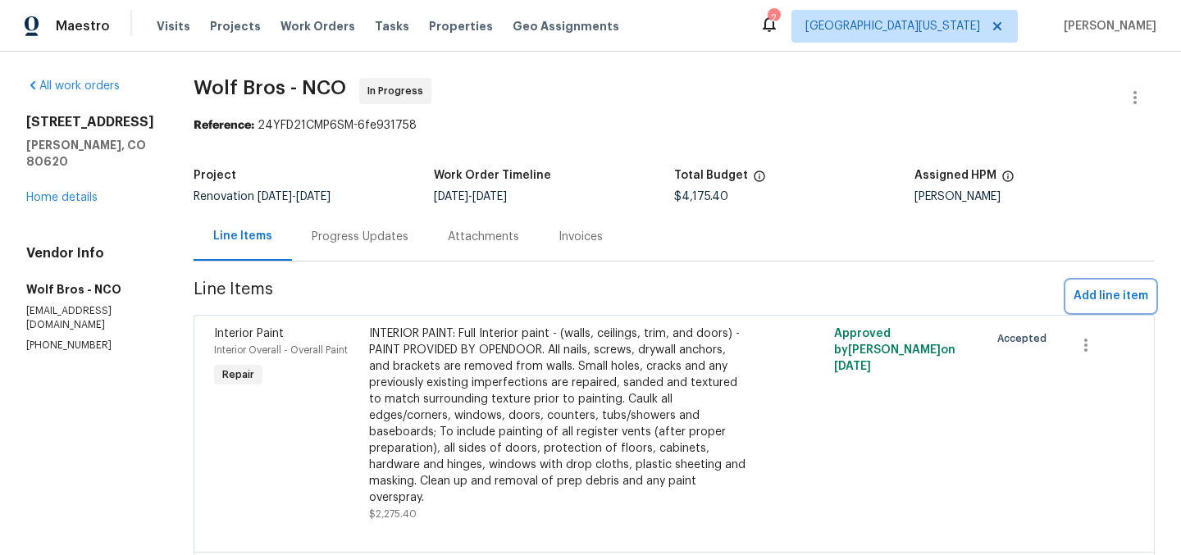
click at [1094, 293] on span "Add line item" at bounding box center [1110, 296] width 75 height 20
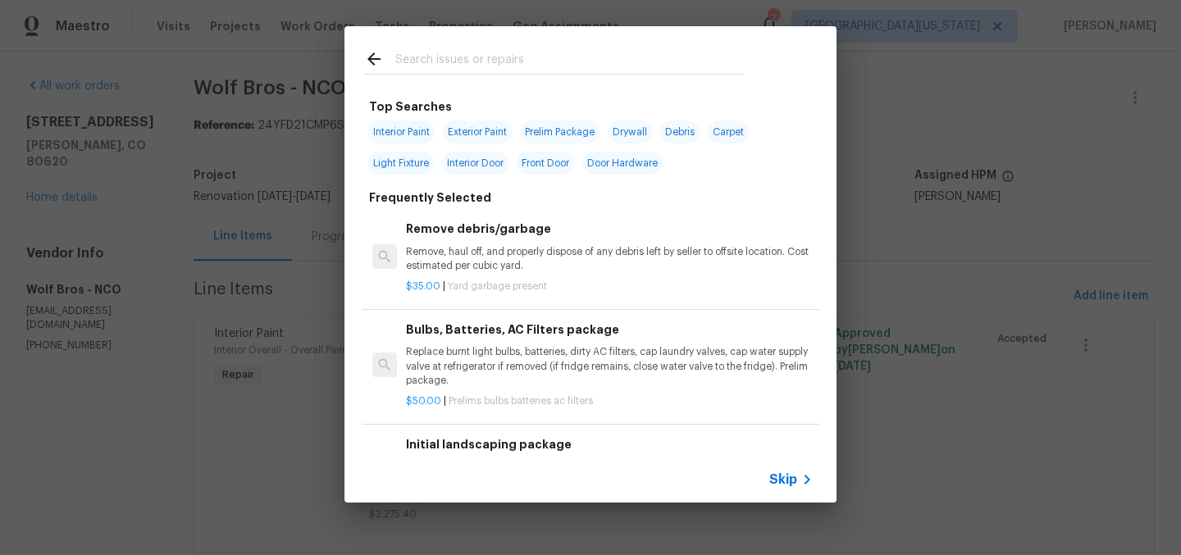
click at [462, 64] on input "text" at bounding box center [569, 61] width 348 height 25
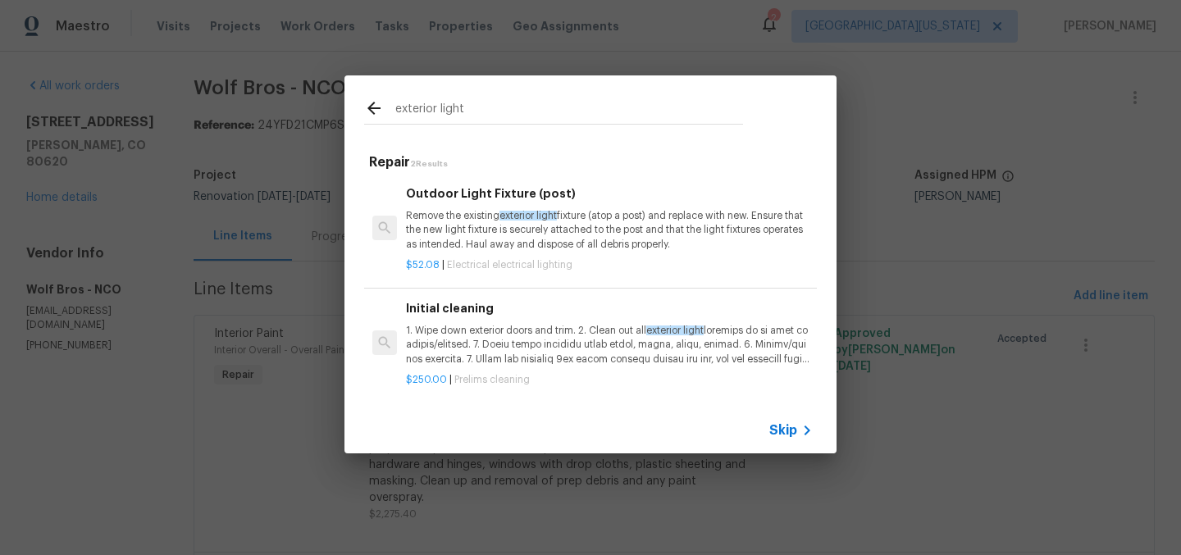
type input "exterior light"
click at [420, 214] on p "Remove the existing exterior light fixture (atop a post) and replace with new. …" at bounding box center [609, 230] width 407 height 42
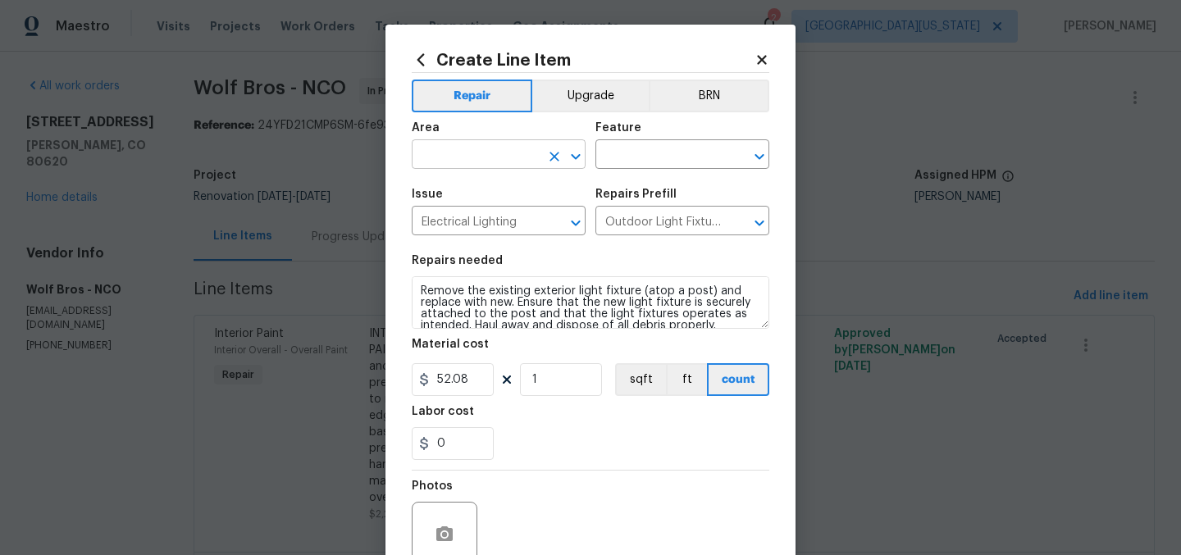
click at [452, 160] on input "text" at bounding box center [476, 155] width 128 height 25
click at [466, 208] on li "Exterior Overall" at bounding box center [493, 220] width 174 height 27
type input "Exterior Overall"
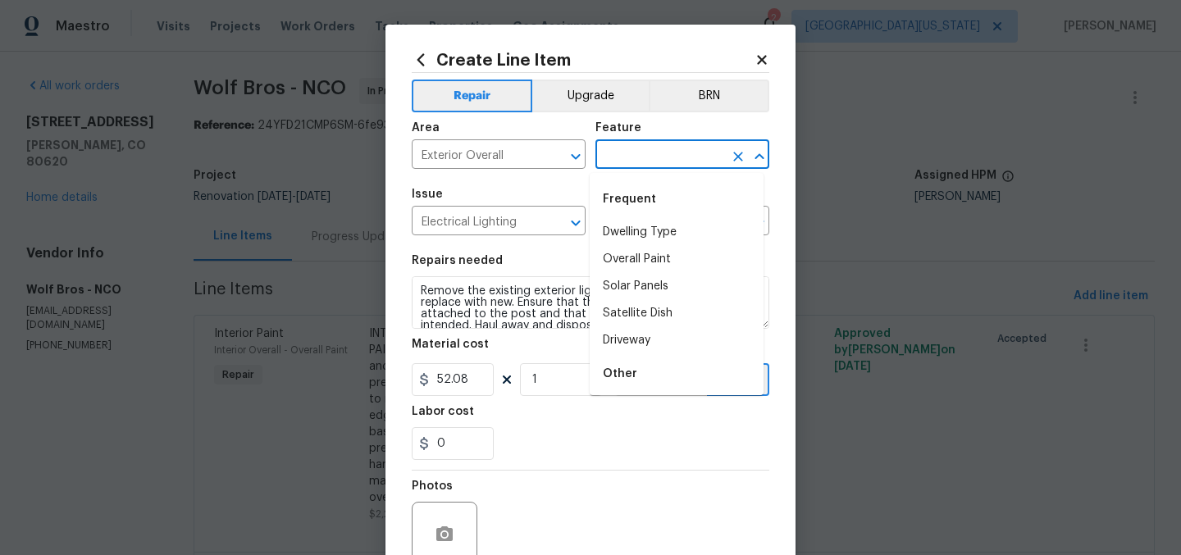
click at [611, 155] on input "text" at bounding box center [659, 155] width 128 height 25
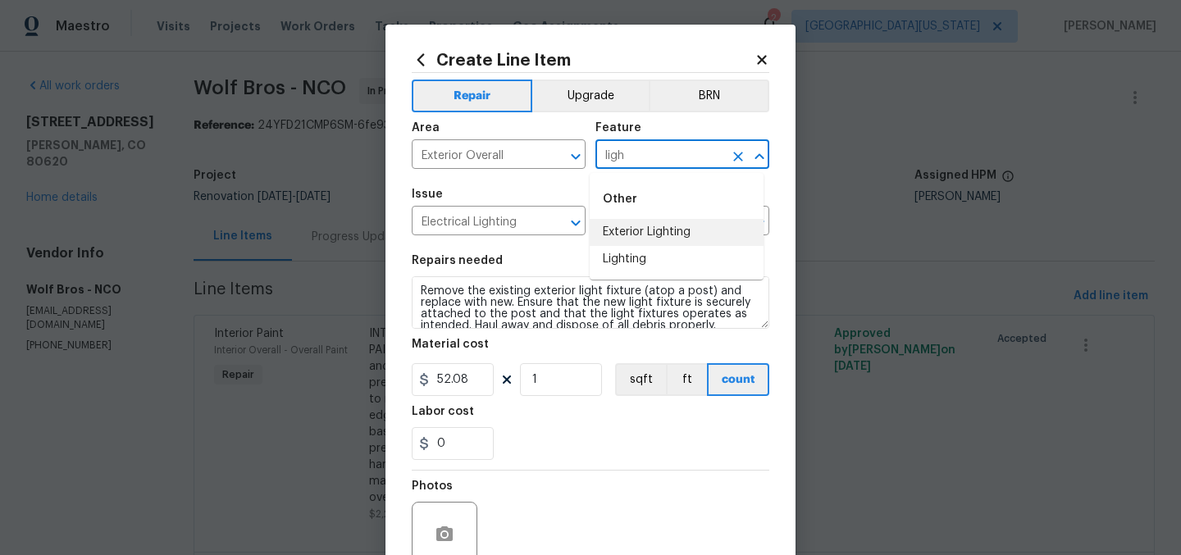
click at [641, 226] on li "Exterior Lighting" at bounding box center [677, 232] width 174 height 27
type input "Exterior Lighting"
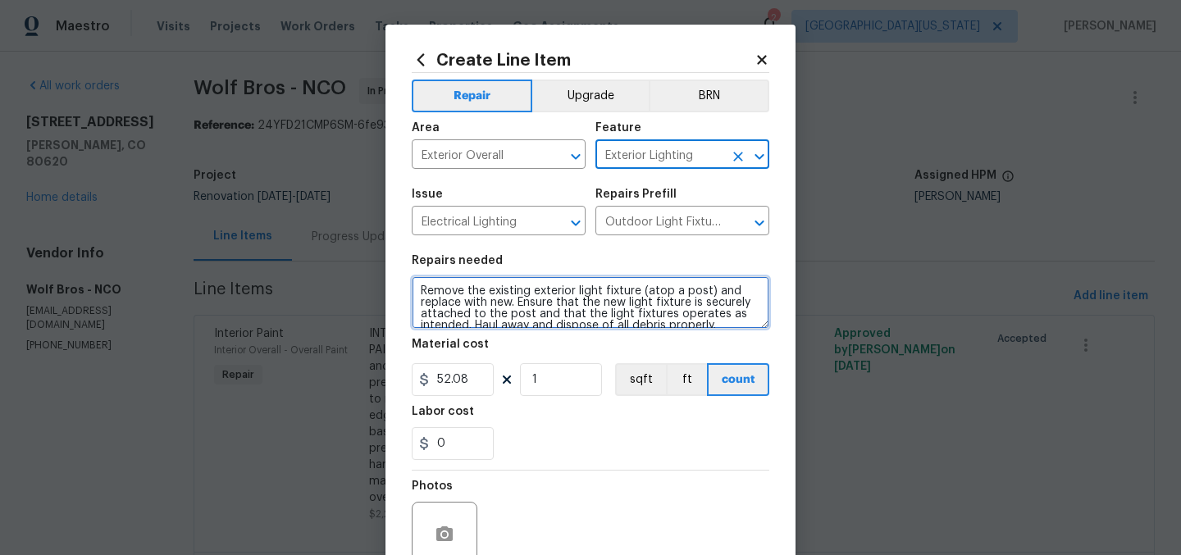
click at [413, 291] on textarea "Remove the existing exterior light fixture (atop a post) and replace with new. …" at bounding box center [591, 302] width 358 height 52
type textarea "EXTERIOR LIGHTS: Remove the existing exterior light fixture (atop a post) and r…"
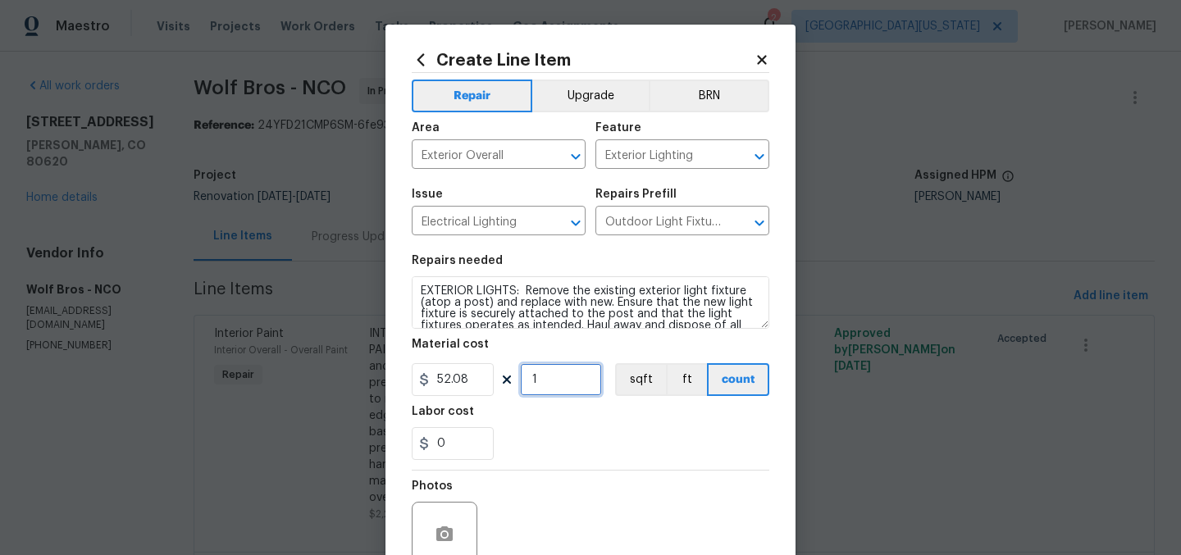
click at [538, 385] on input "1" at bounding box center [561, 379] width 82 height 33
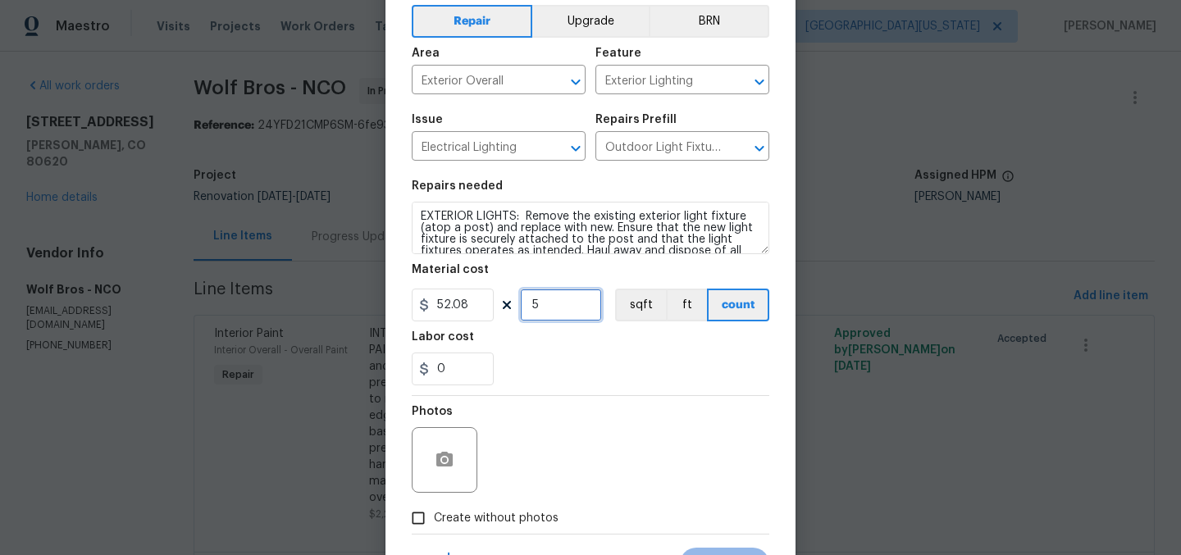
scroll to position [101, 0]
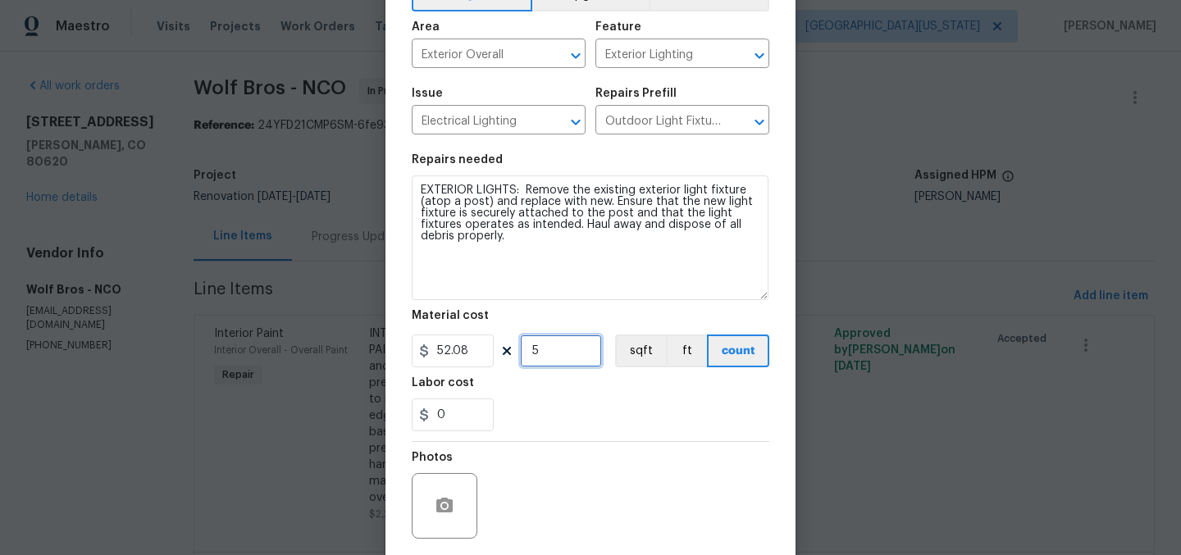
drag, startPoint x: 757, startPoint y: 221, endPoint x: 756, endPoint y: 293, distance: 71.3
click at [756, 293] on textarea "EXTERIOR LIGHTS: Remove the existing exterior light fixture (atop a post) and r…" at bounding box center [590, 237] width 357 height 125
type input "5"
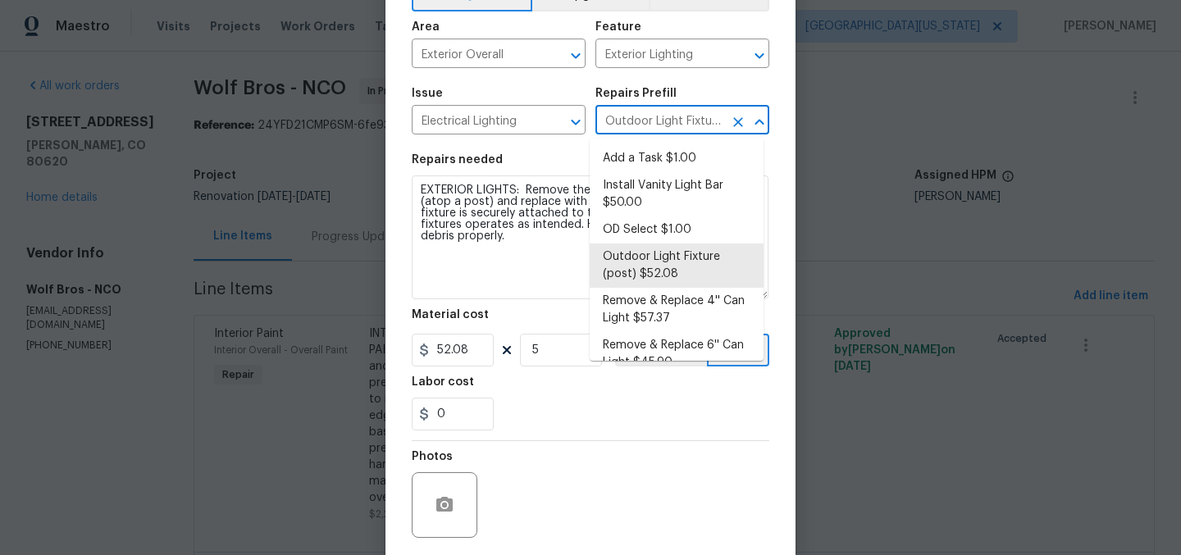
click at [684, 117] on input "Outdoor Light Fixture (post) $52.08" at bounding box center [659, 121] width 128 height 25
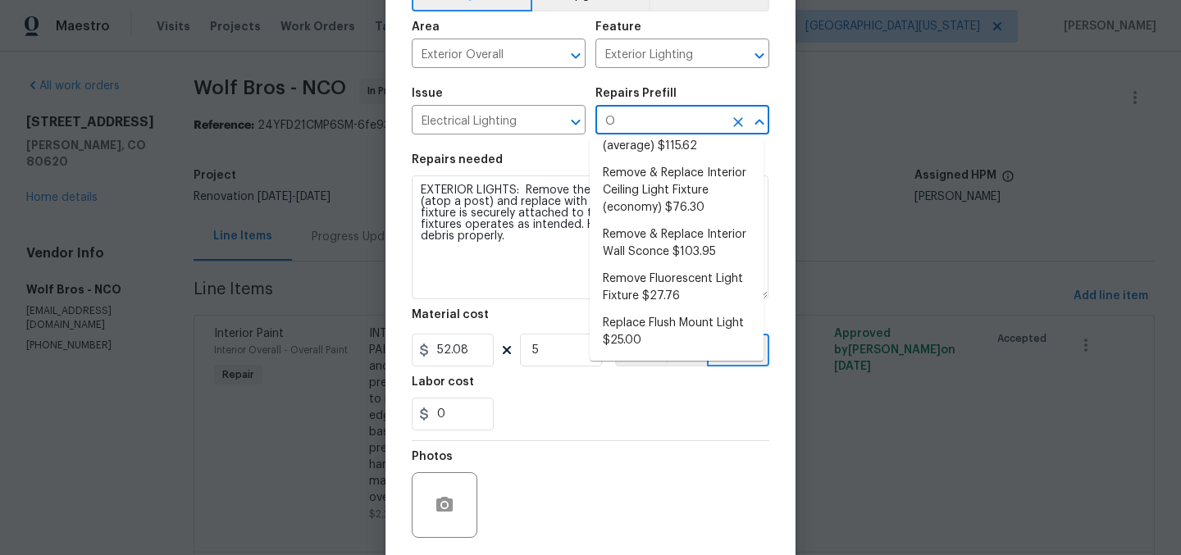
scroll to position [0, 0]
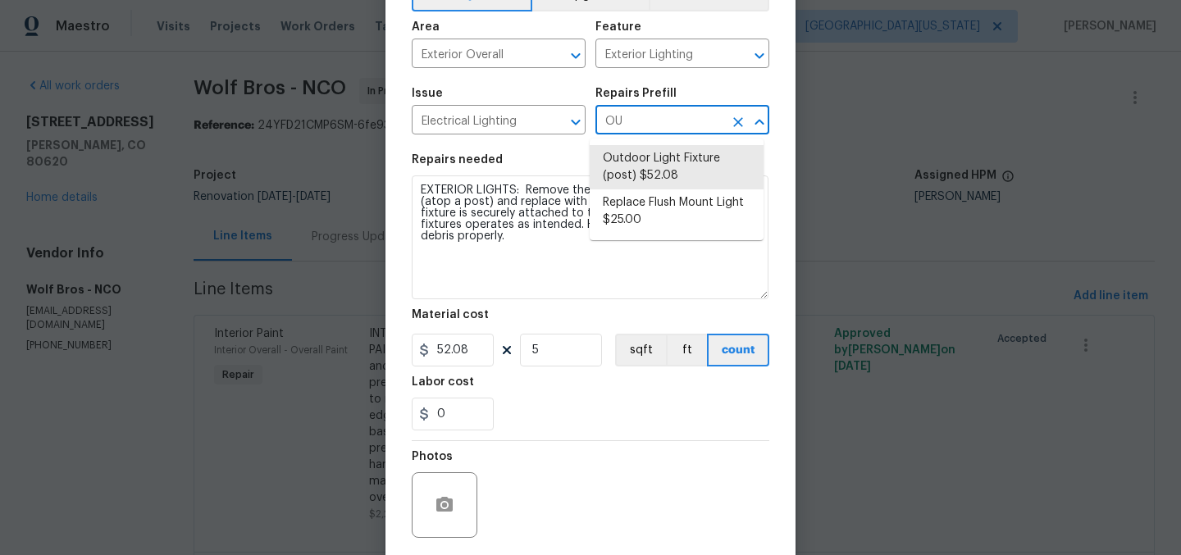
type input "O"
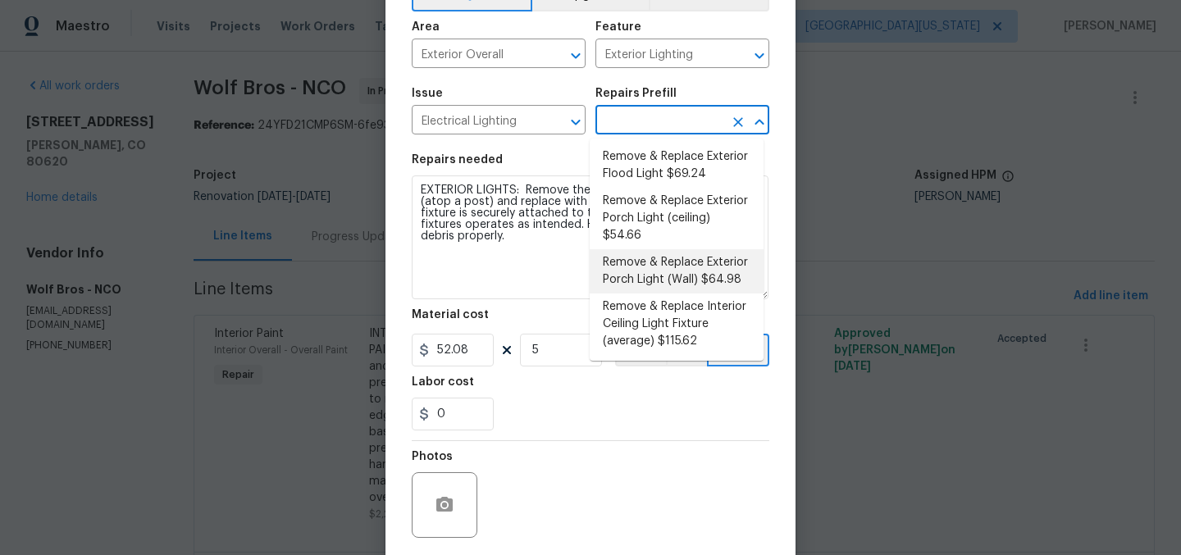
scroll to position [342, 0]
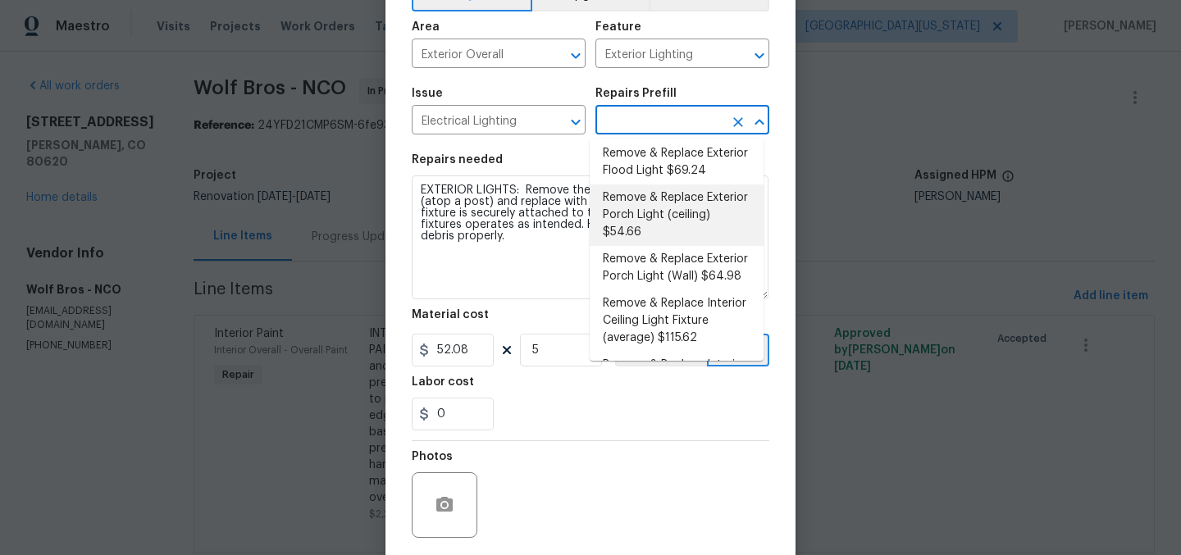
click at [695, 240] on li "Remove & Replace Exterior Porch Light (ceiling) $54.66" at bounding box center [677, 214] width 174 height 61
type input "Remove & Replace Exterior Porch Light (ceiling) $54.66"
type textarea "Remove and replace the existing exterior porch ceiling light with new. Ensure t…"
type input "54.66"
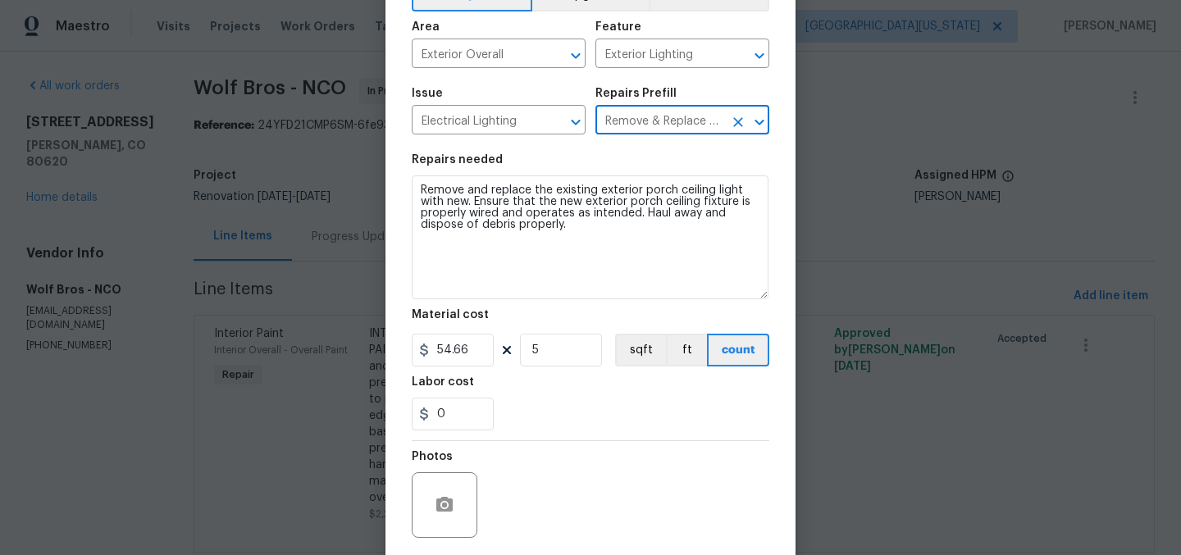
click at [704, 121] on input "Remove & Replace Exterior Porch Light (ceiling) $54.66" at bounding box center [659, 121] width 128 height 25
type input "Remove & Replace Exterior Porch Light (ceiling) $54.66"
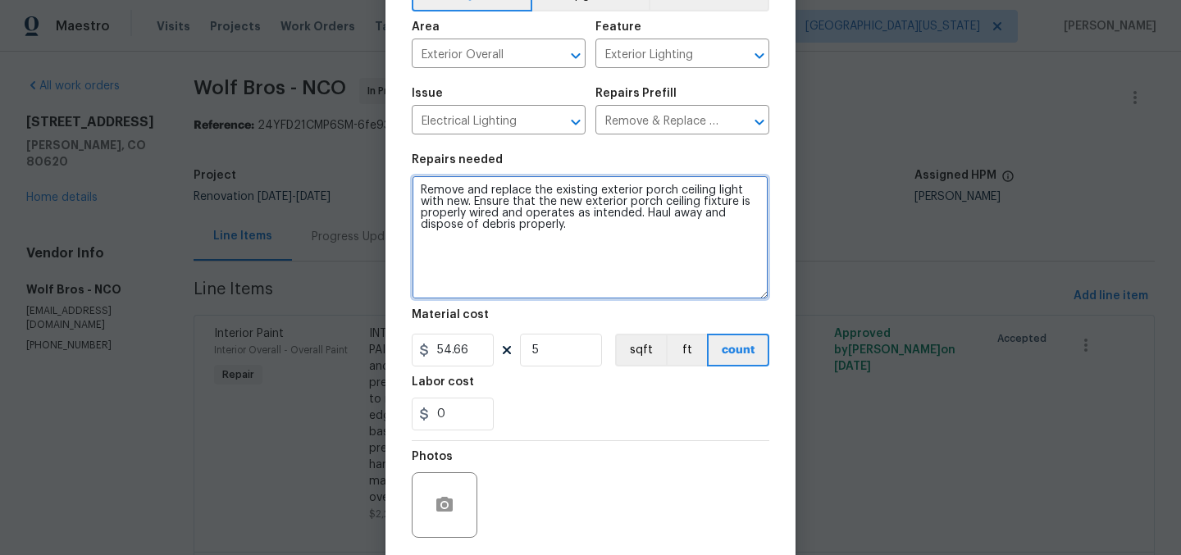
drag, startPoint x: 631, startPoint y: 231, endPoint x: 409, endPoint y: 184, distance: 227.1
click at [412, 184] on textarea "Remove and replace the existing exterior porch ceiling light with new. Ensure t…" at bounding box center [590, 237] width 357 height 124
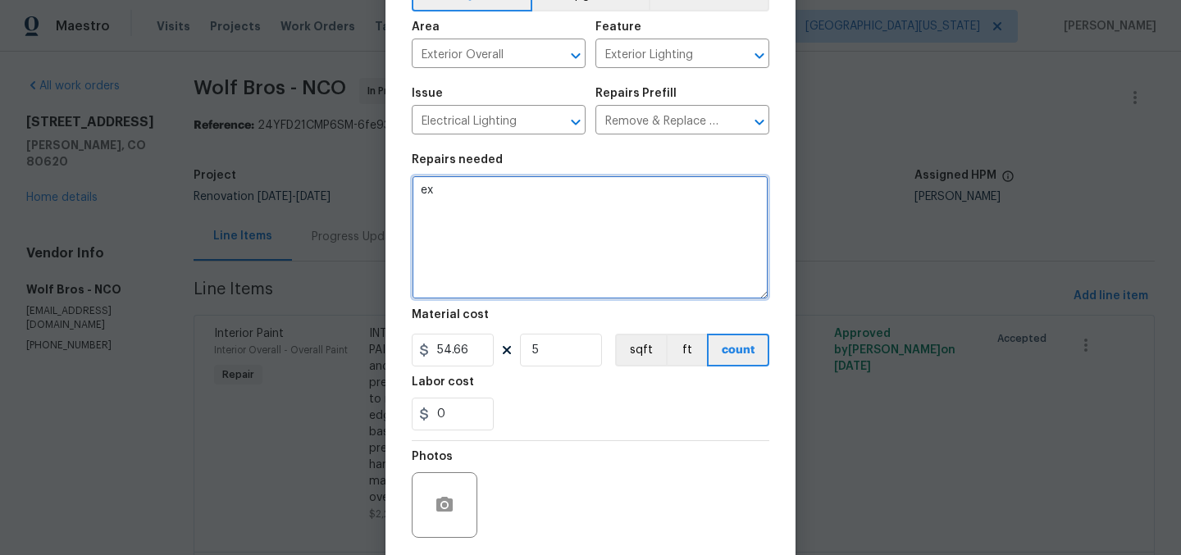
type textarea "e"
type textarea "EXTERIOR LIGHTS: Replace damaged lights."
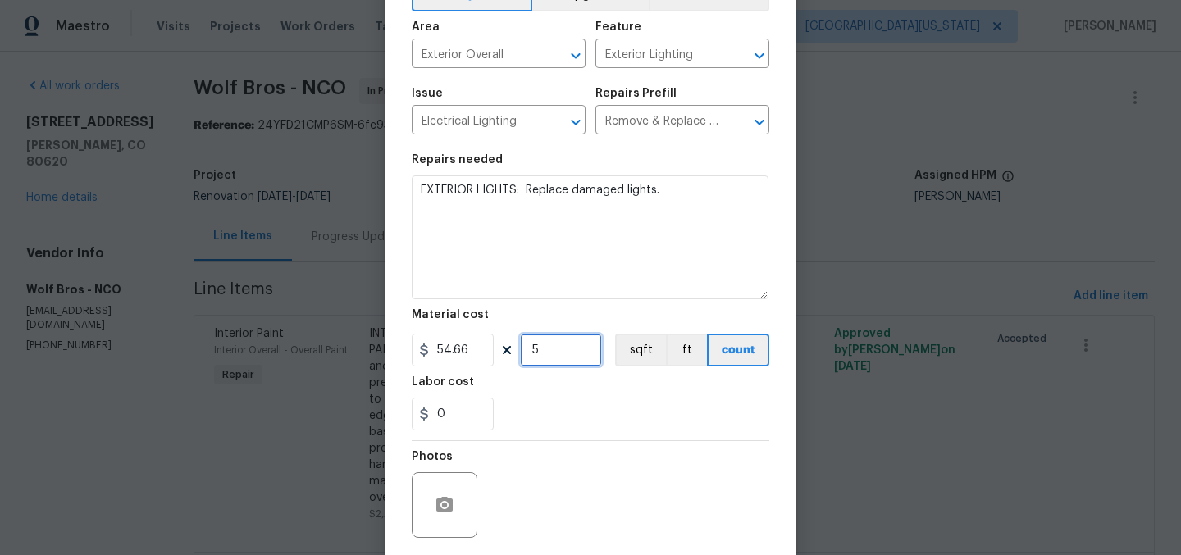
click at [568, 348] on input "5" at bounding box center [561, 350] width 82 height 33
click at [574, 406] on div "0" at bounding box center [591, 414] width 358 height 33
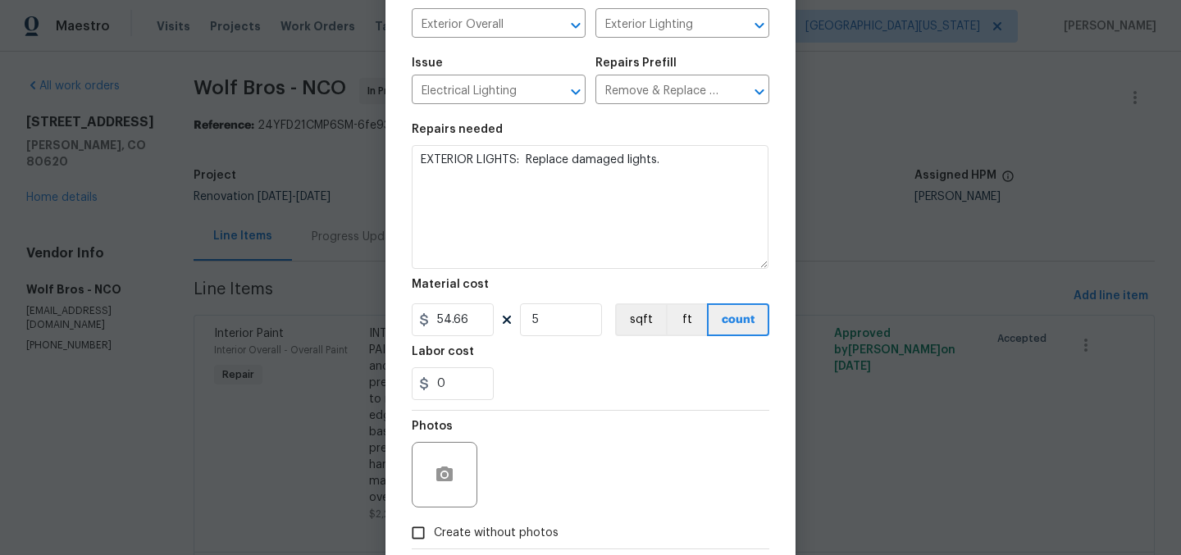
scroll to position [223, 0]
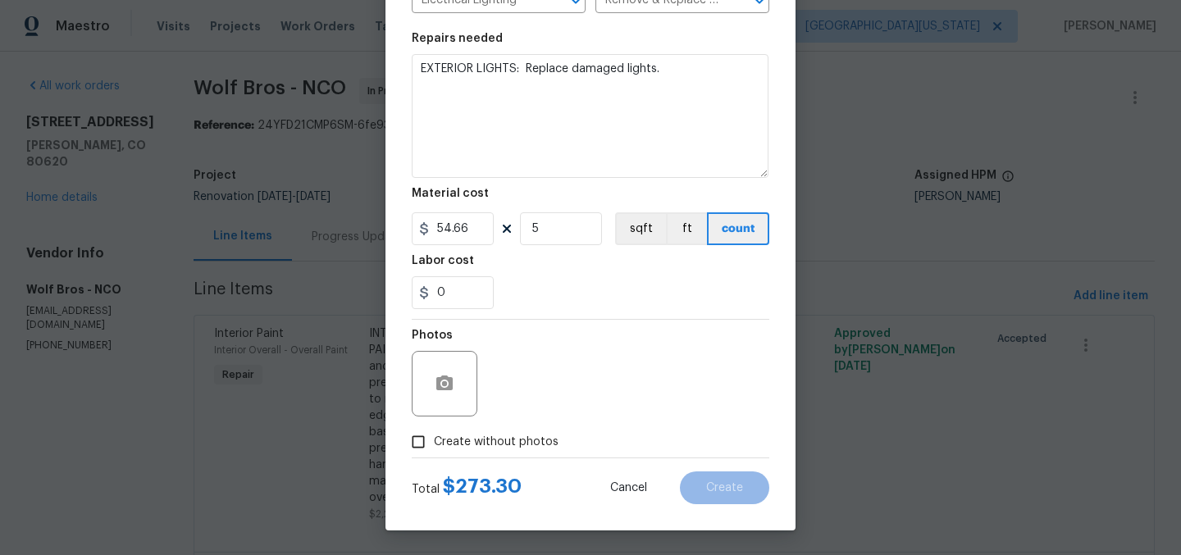
click at [511, 442] on span "Create without photos" at bounding box center [496, 442] width 125 height 17
click at [434, 442] on input "Create without photos" at bounding box center [418, 441] width 31 height 31
checkbox input "true"
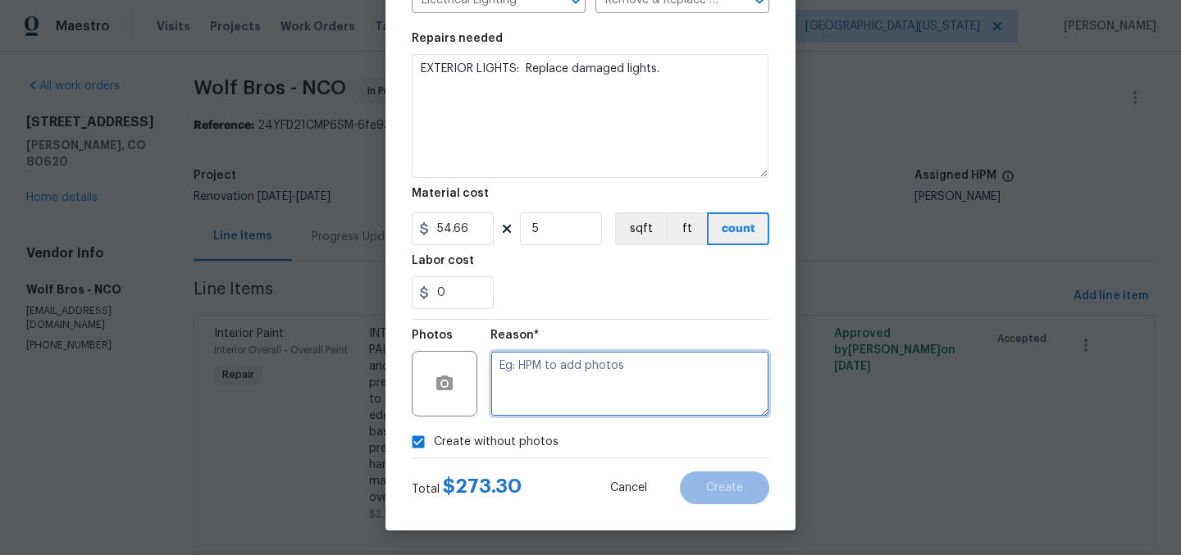
click at [616, 389] on textarea at bounding box center [629, 384] width 279 height 66
type textarea "Later"
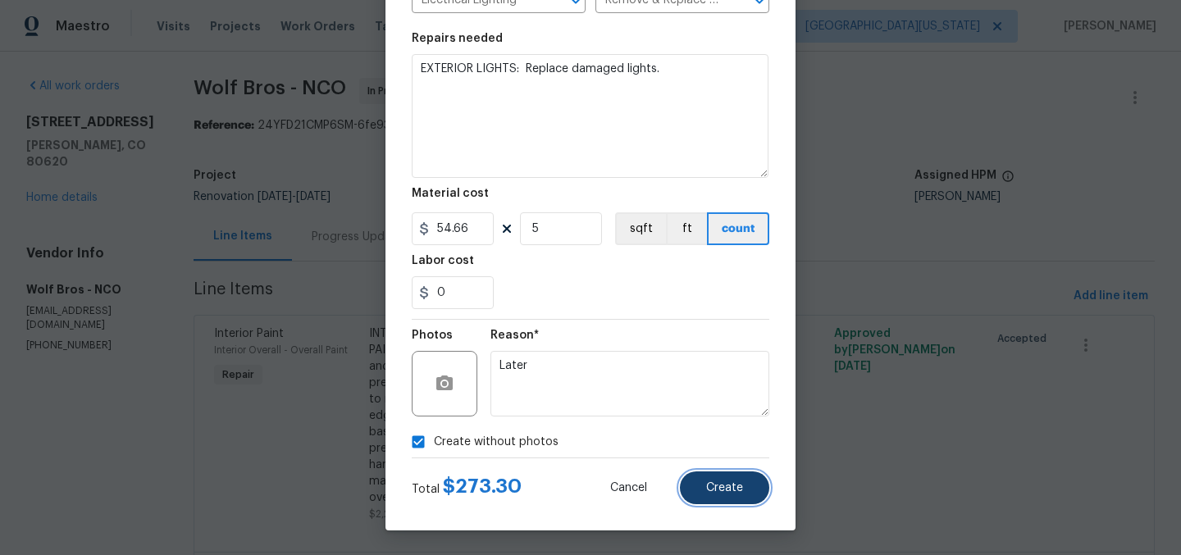
click at [724, 485] on span "Create" at bounding box center [724, 488] width 37 height 12
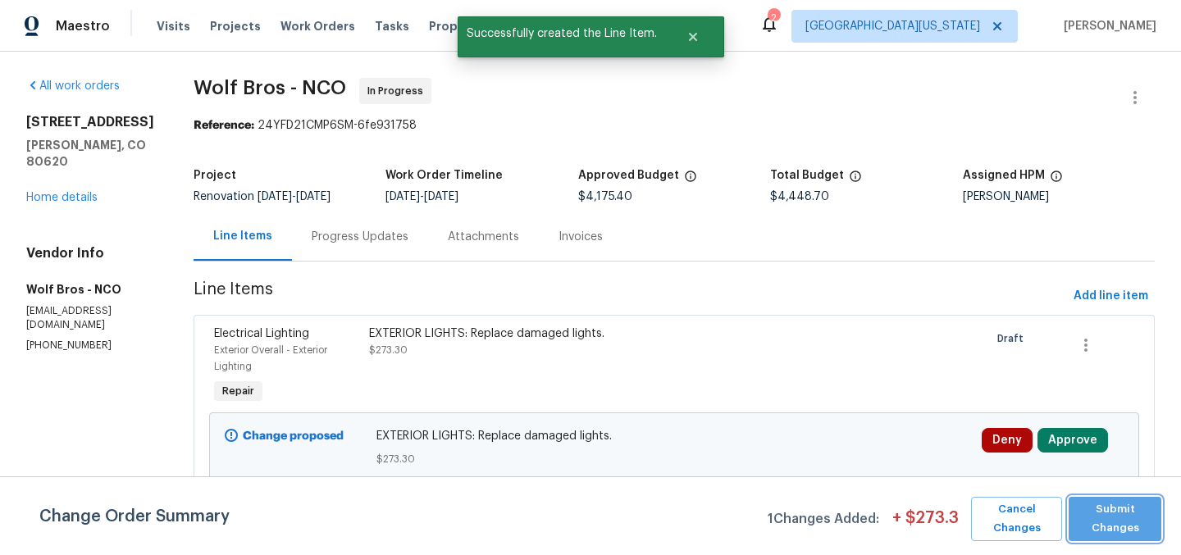
click at [1123, 516] on span "Submit Changes" at bounding box center [1115, 519] width 76 height 38
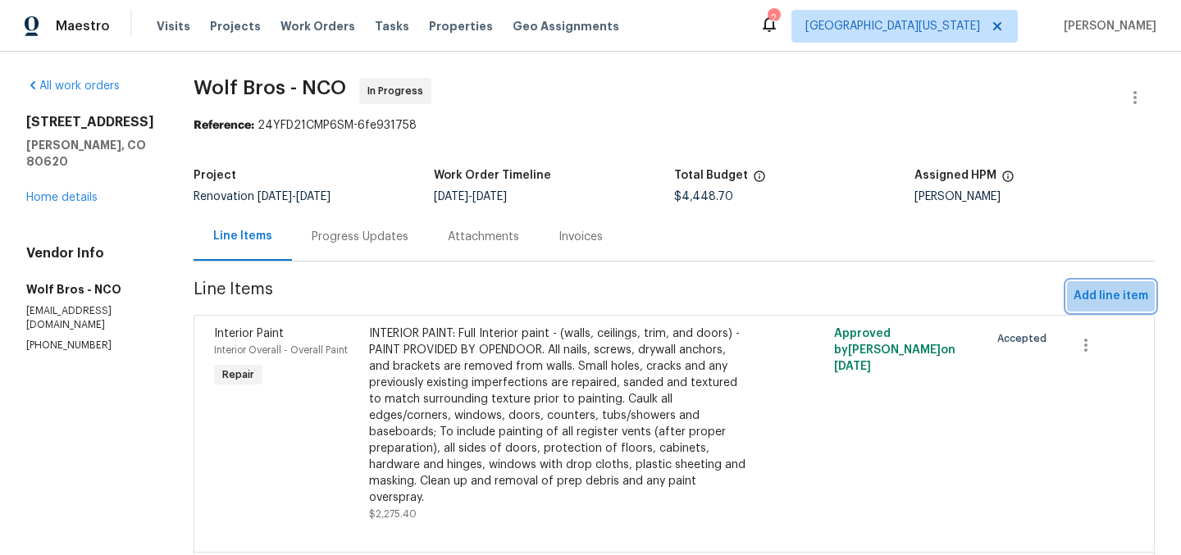
click at [1087, 304] on span "Add line item" at bounding box center [1110, 296] width 75 height 20
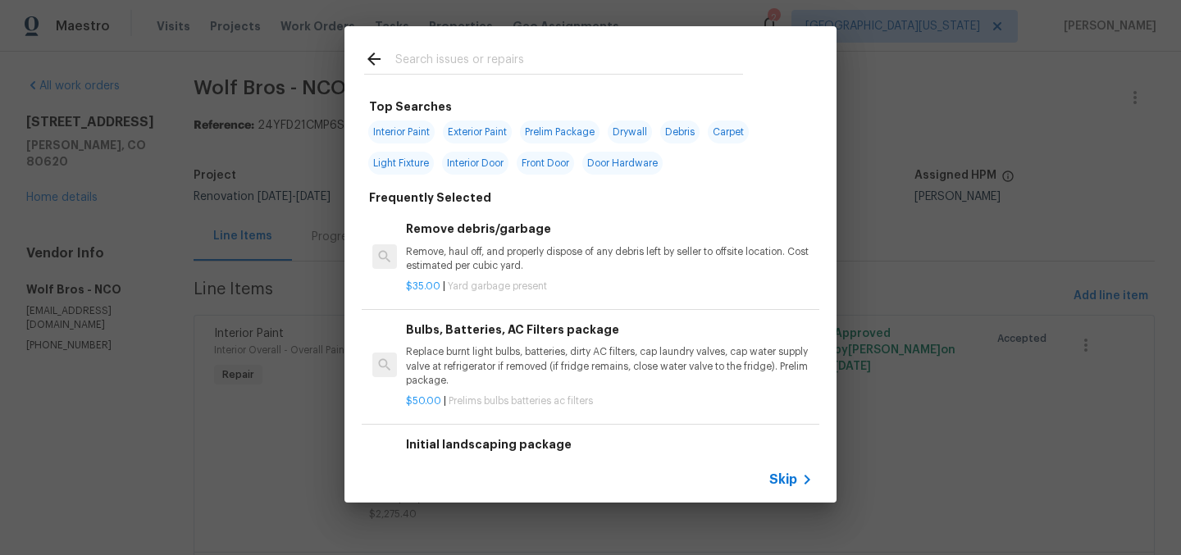
click at [485, 60] on input "text" at bounding box center [569, 61] width 348 height 25
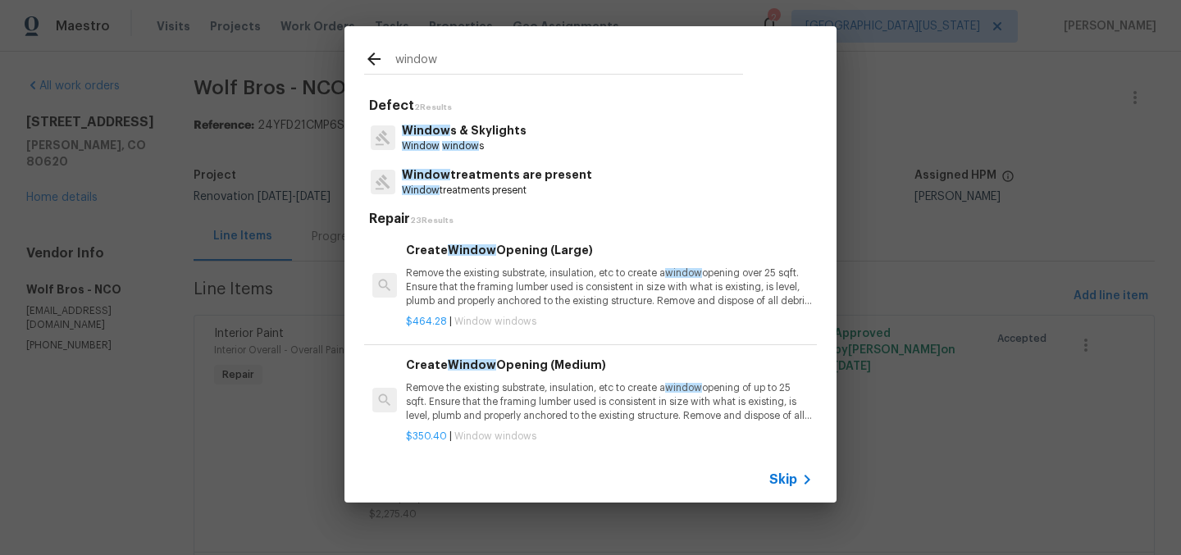
type input "window"
click at [448, 134] on p "Window s & Skylights" at bounding box center [464, 130] width 125 height 17
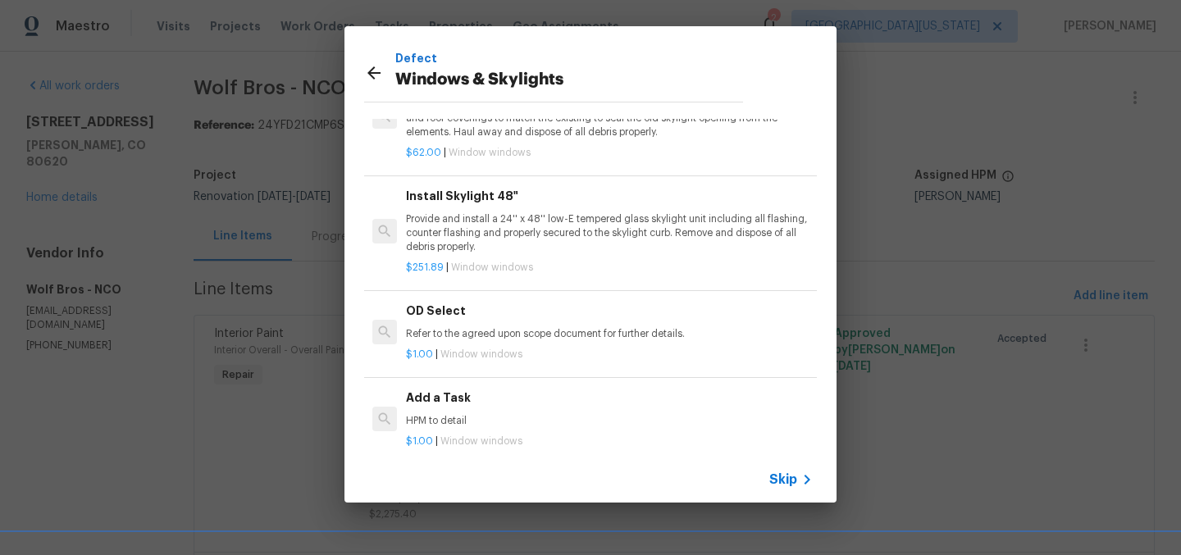
scroll to position [109, 0]
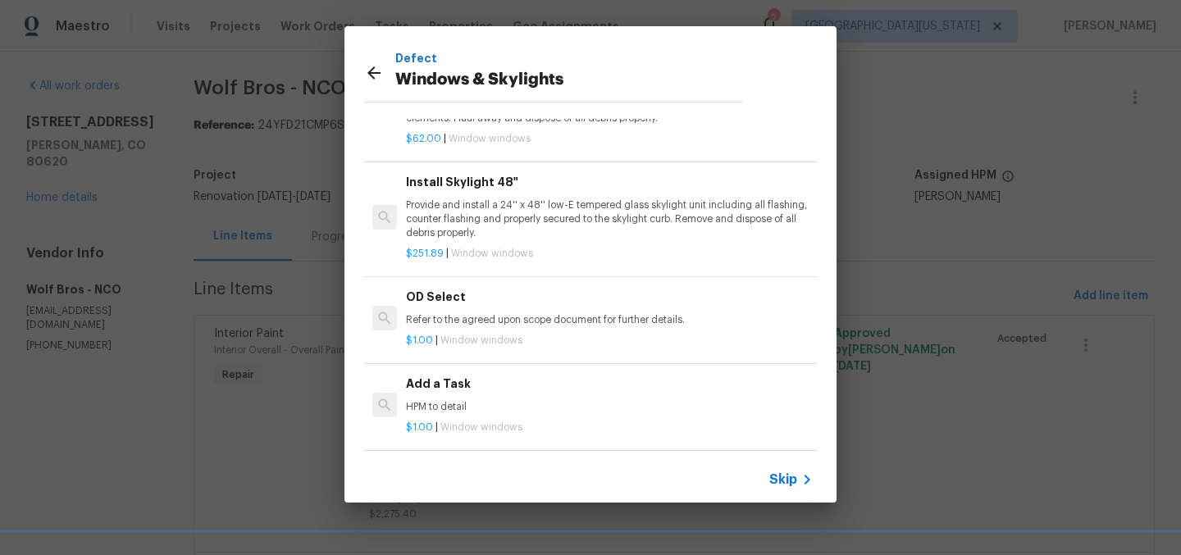
click at [473, 375] on h6 "Add a Task" at bounding box center [609, 384] width 407 height 18
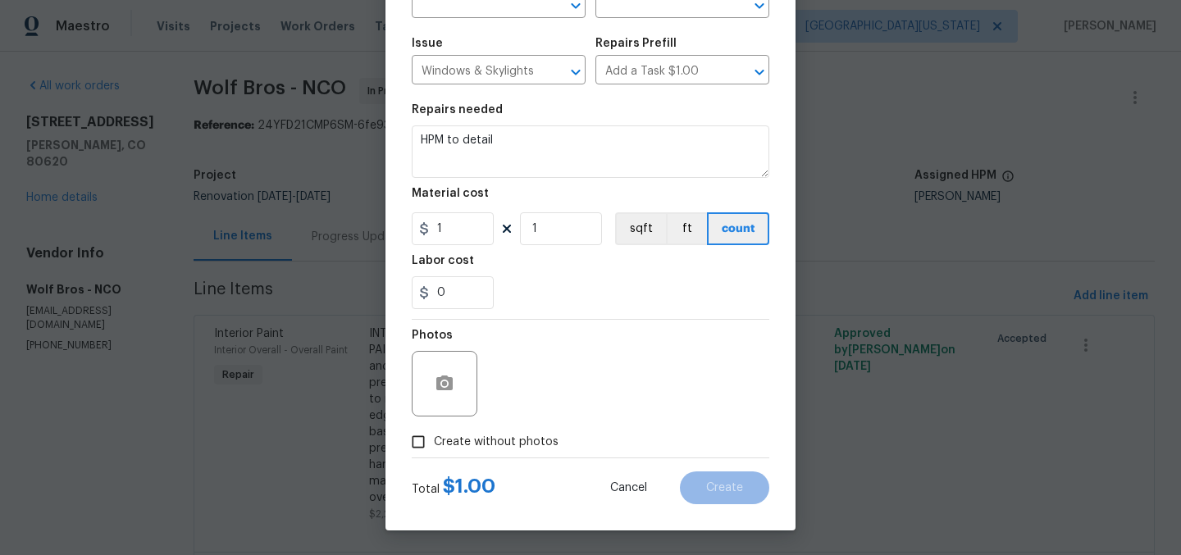
scroll to position [0, 0]
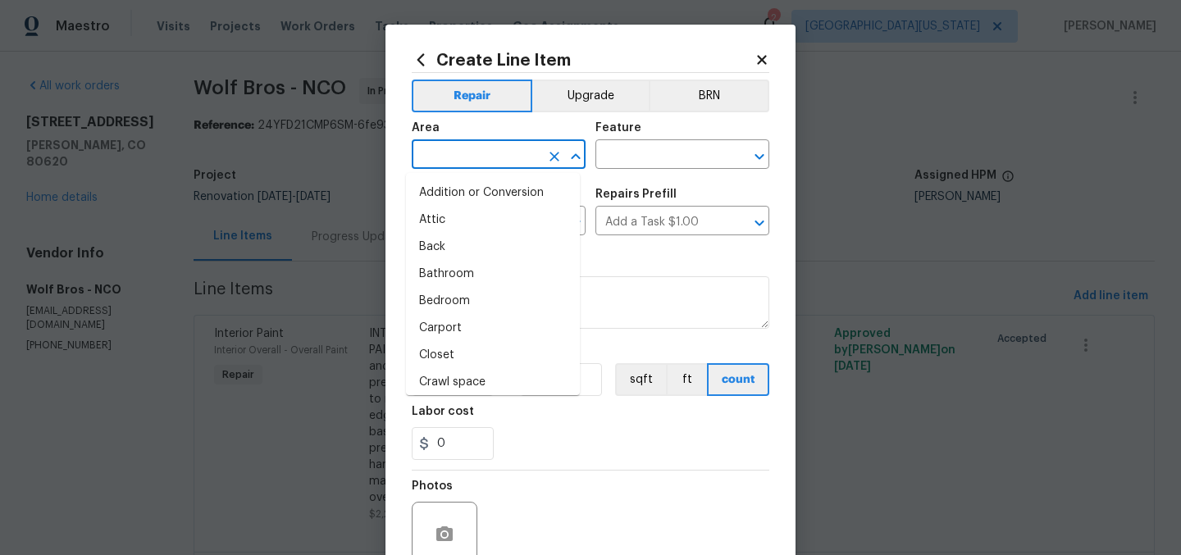
click at [517, 159] on input "text" at bounding box center [476, 155] width 128 height 25
type input "w"
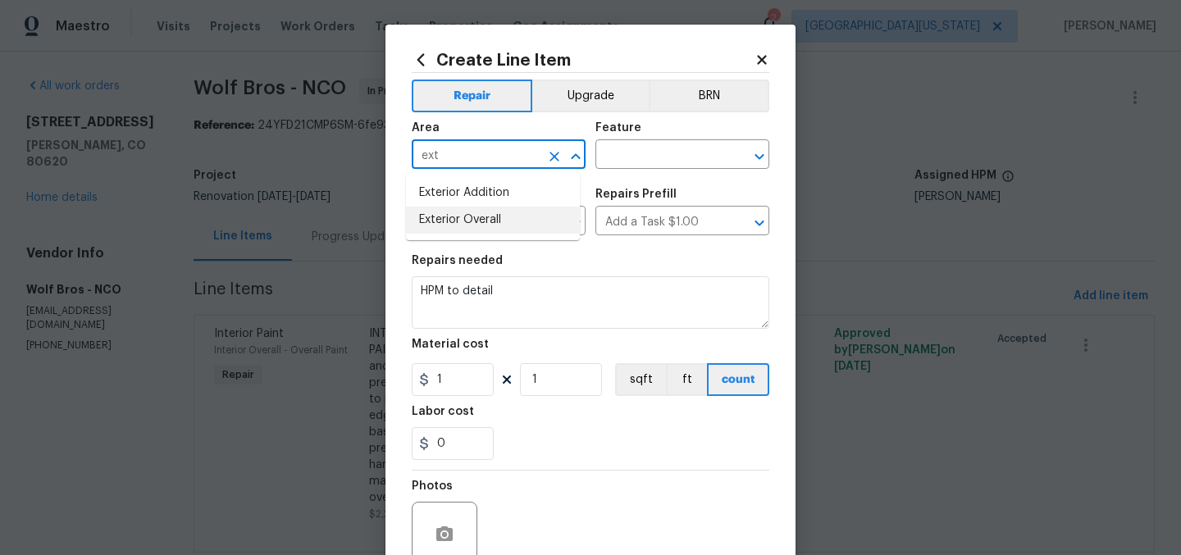
click at [499, 214] on li "Exterior Overall" at bounding box center [493, 220] width 174 height 27
type input "Exterior Overall"
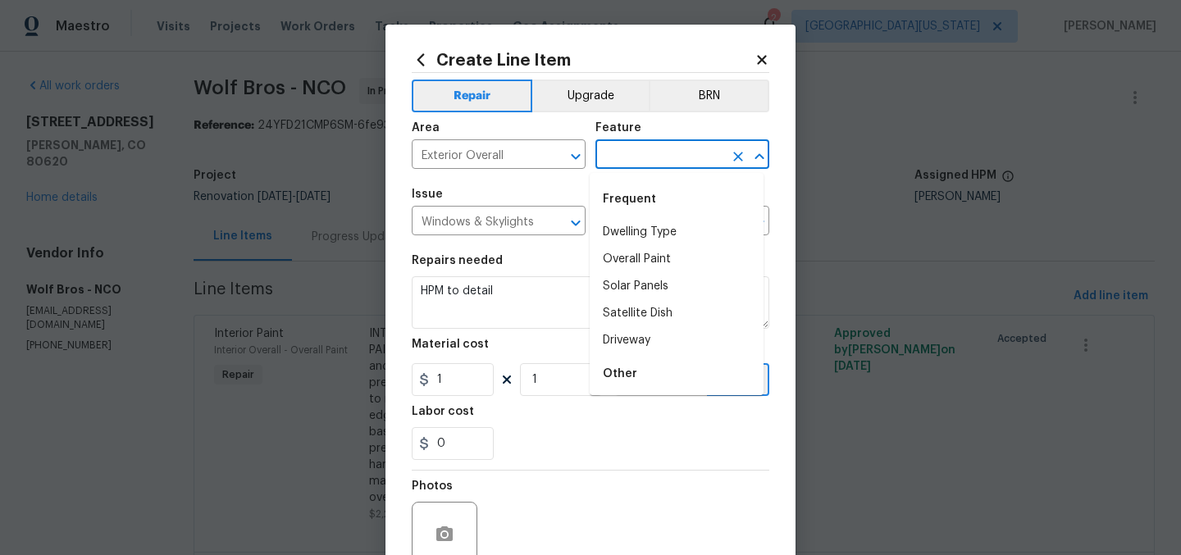
click at [640, 148] on input "text" at bounding box center [659, 155] width 128 height 25
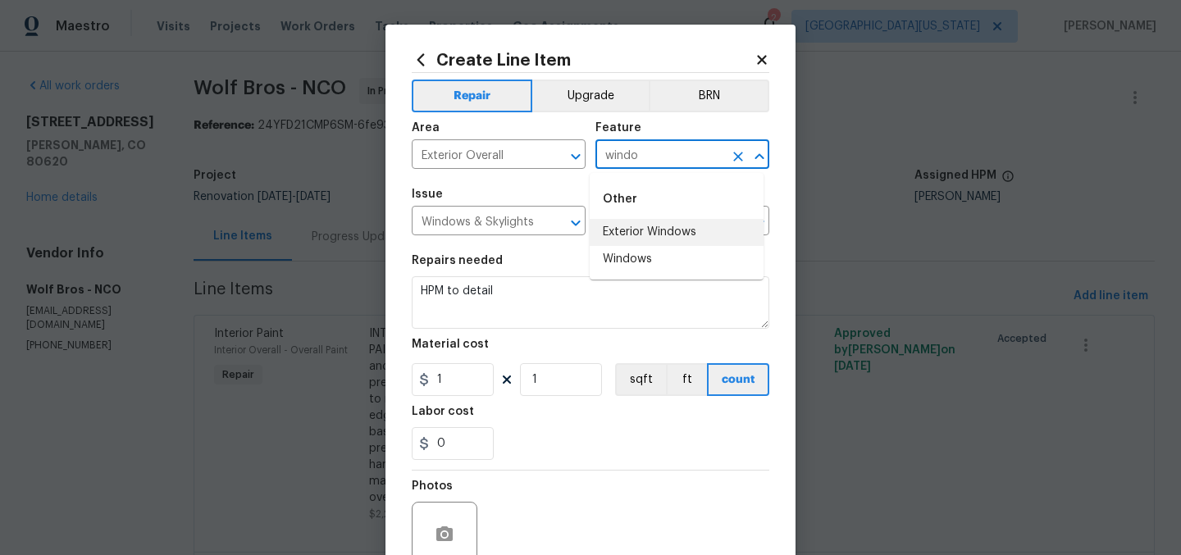
click at [623, 222] on li "Exterior Windows" at bounding box center [677, 232] width 174 height 27
type input "Exterior Windows"
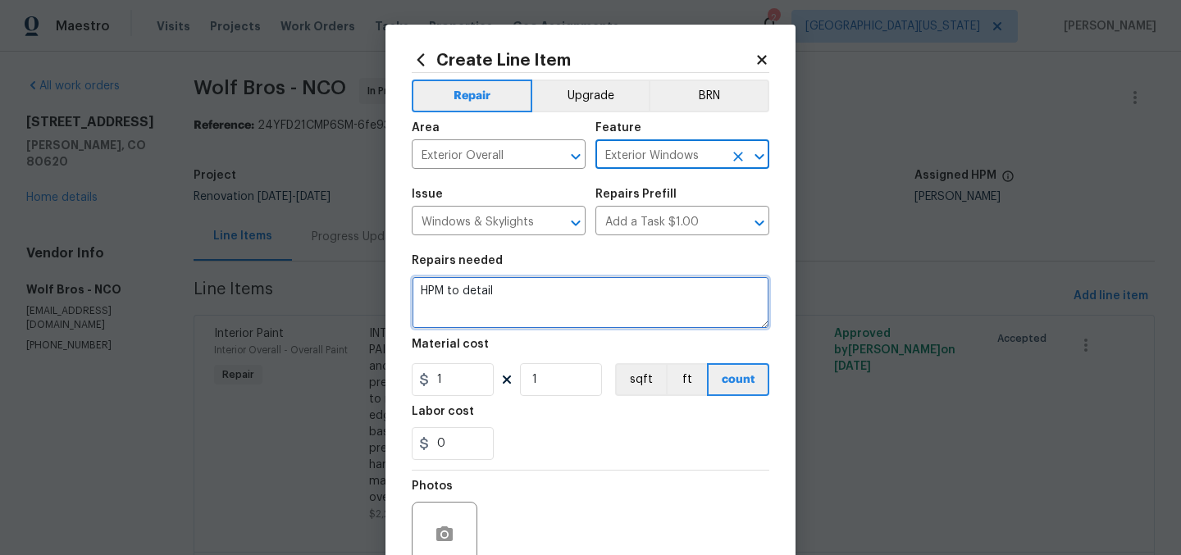
click at [558, 288] on textarea "HPM to detail" at bounding box center [591, 302] width 358 height 52
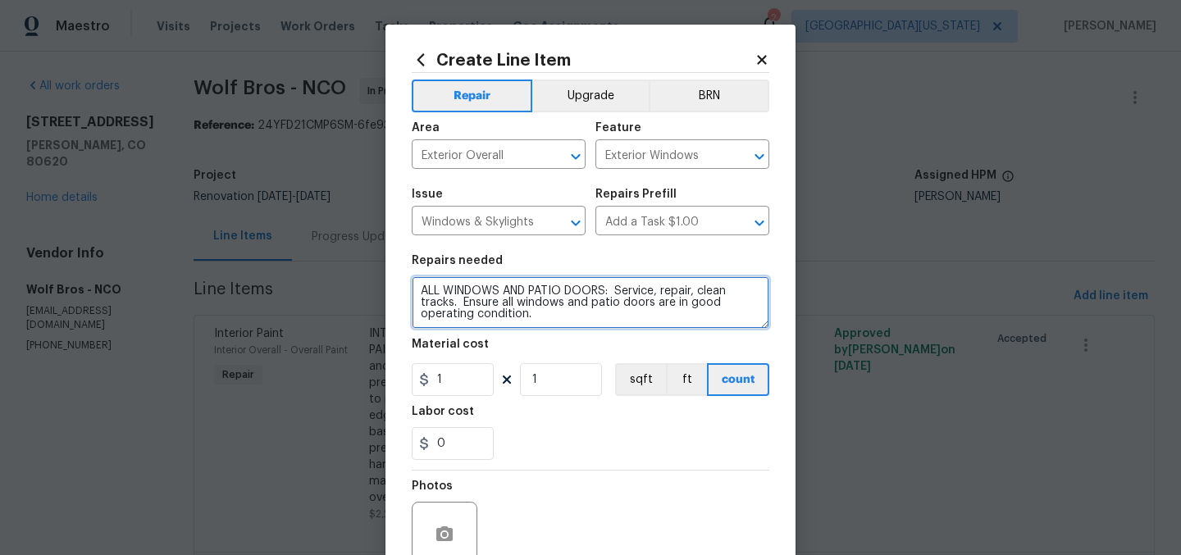
type textarea "ALL WINDOWS AND PATIO DOORS: Service, repair, clean tracks. Ensure all windows …"
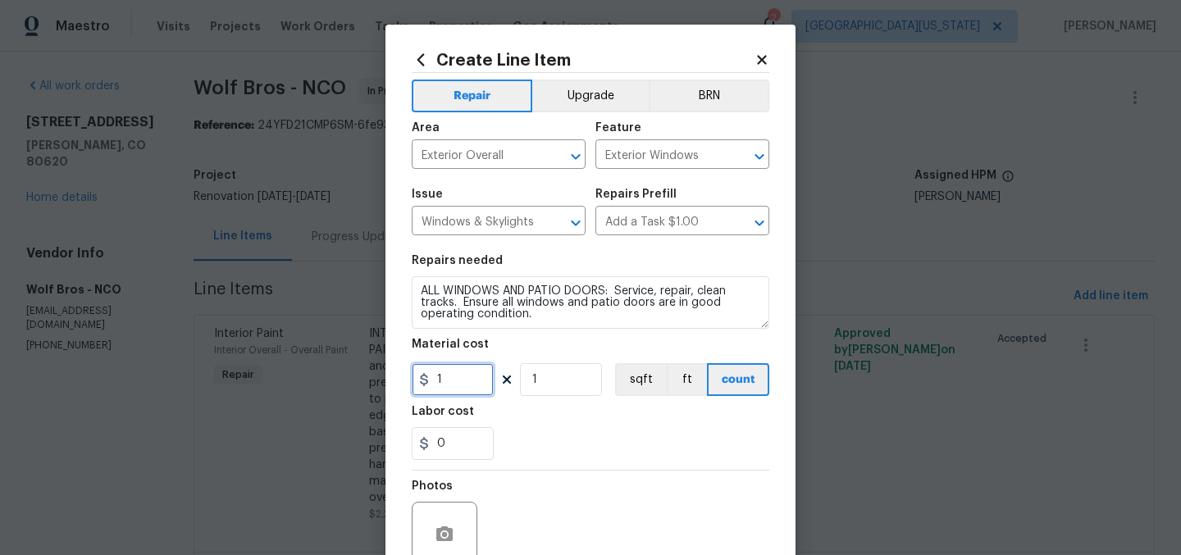
click at [450, 385] on input "1" at bounding box center [453, 379] width 82 height 33
type input "500"
click at [608, 421] on div "Labor cost" at bounding box center [591, 416] width 358 height 21
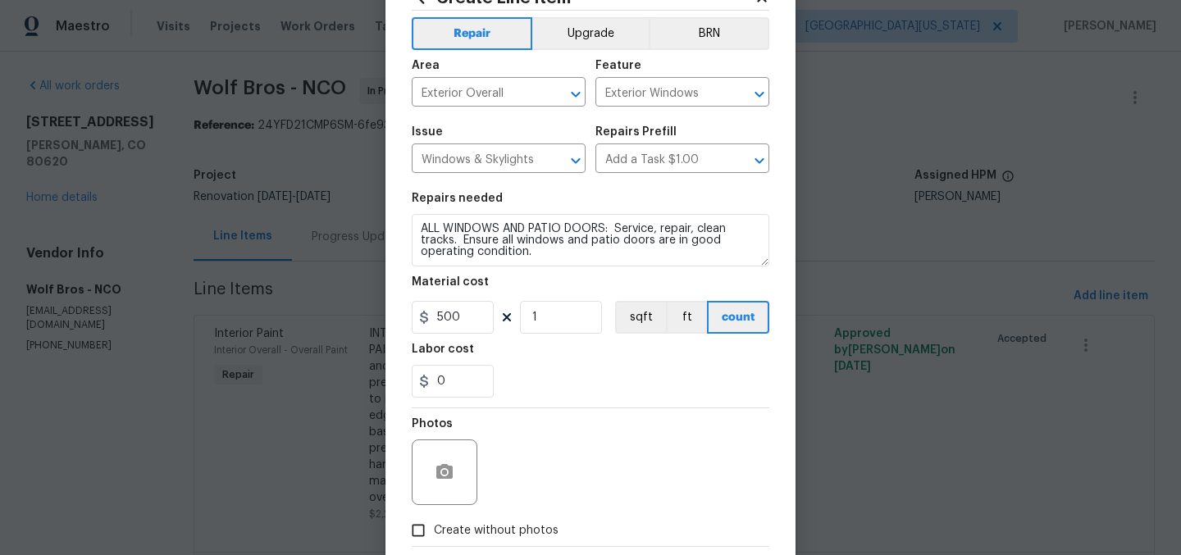
scroll to position [152, 0]
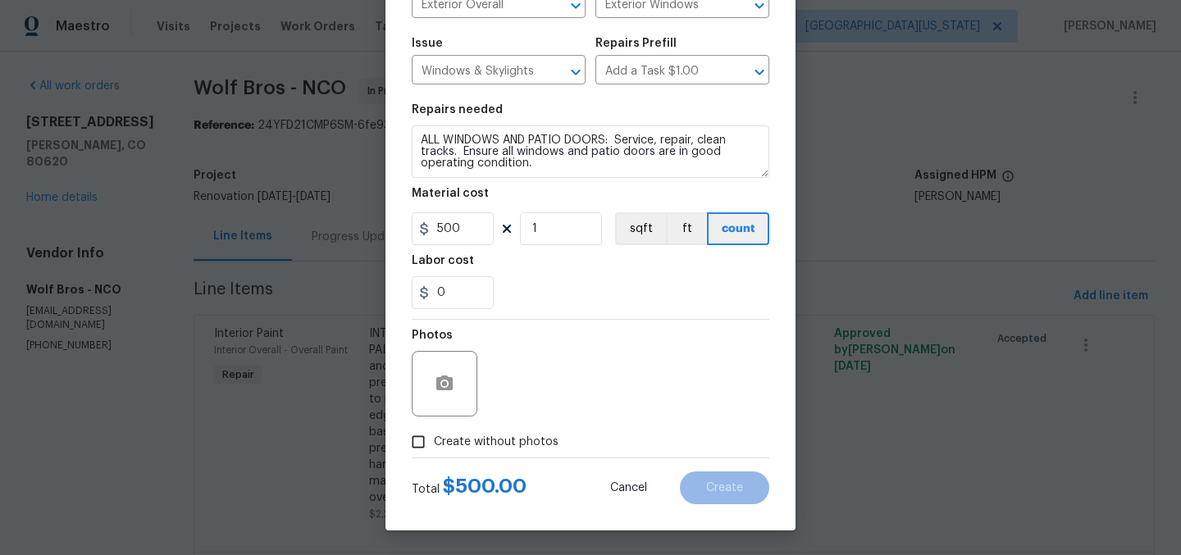
click at [500, 444] on span "Create without photos" at bounding box center [496, 442] width 125 height 17
click at [434, 444] on input "Create without photos" at bounding box center [418, 441] width 31 height 31
checkbox input "true"
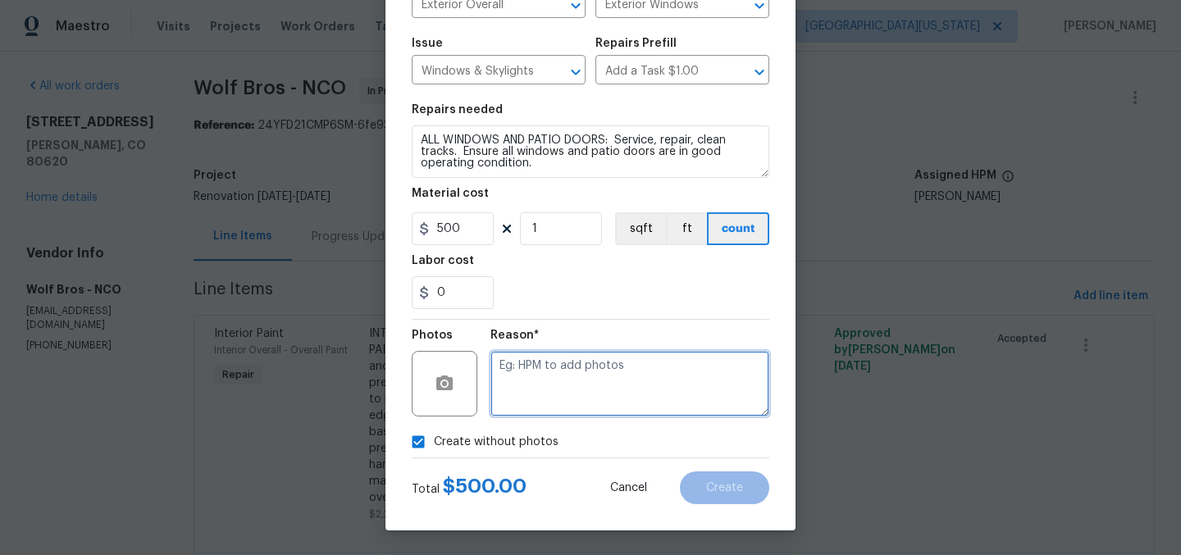
click at [604, 371] on textarea at bounding box center [629, 384] width 279 height 66
type textarea "a"
type textarea "Later"
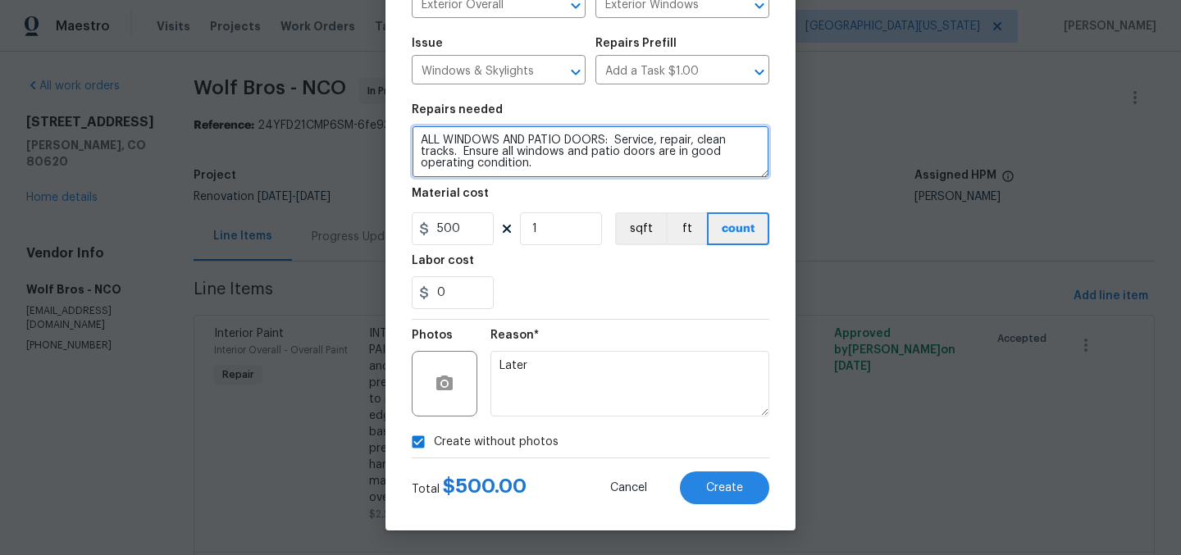
click at [584, 168] on textarea "ALL WINDOWS AND PATIO DOORS: Service, repair, clean tracks. Ensure all windows …" at bounding box center [591, 151] width 358 height 52
type textarea "ALL WINDOWS AND PATIO DOORS: Service, repair, clean tracks. Ensure all windows …"
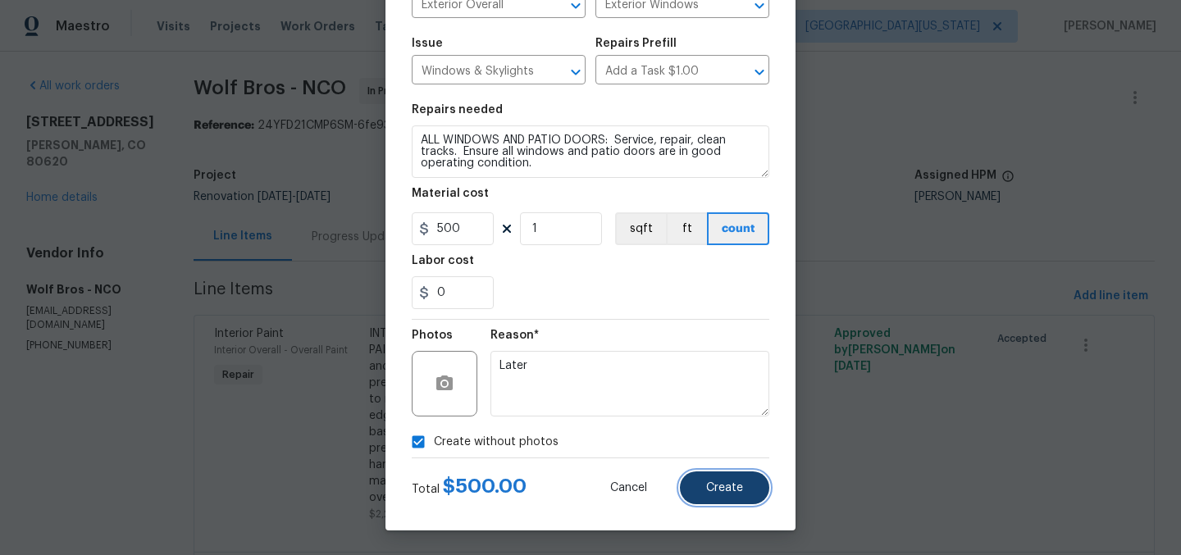
click at [706, 487] on span "Create" at bounding box center [724, 488] width 37 height 12
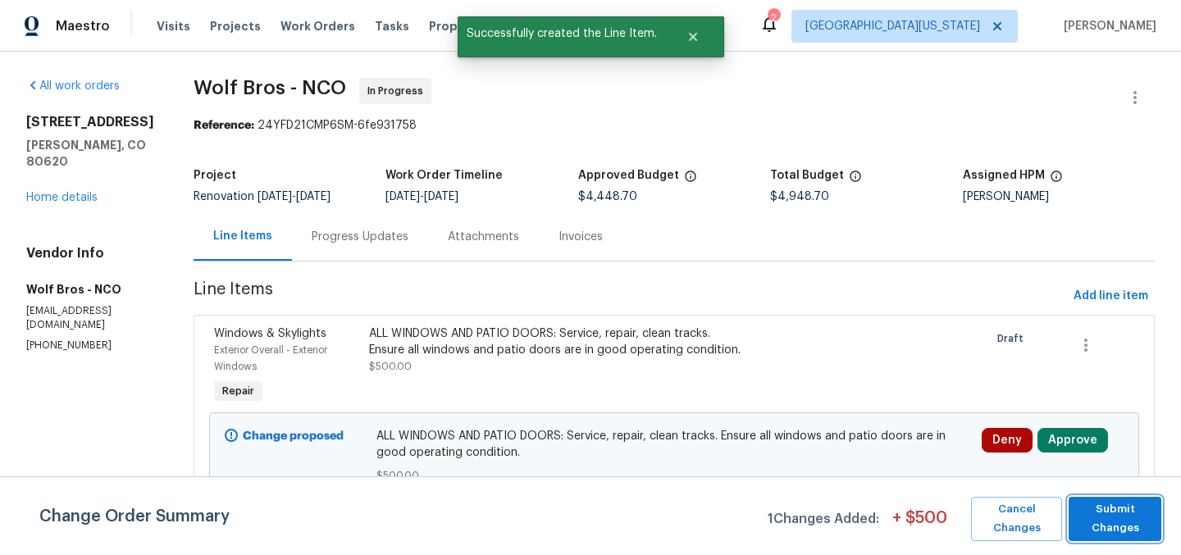
click at [1114, 518] on span "Submit Changes" at bounding box center [1115, 519] width 76 height 38
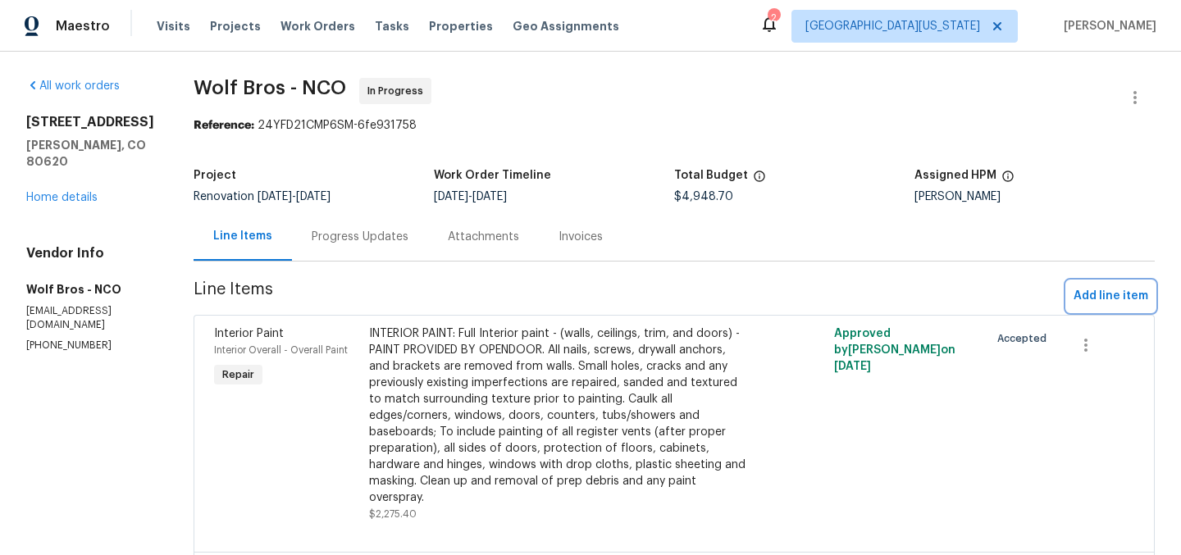
click at [1109, 292] on span "Add line item" at bounding box center [1110, 296] width 75 height 20
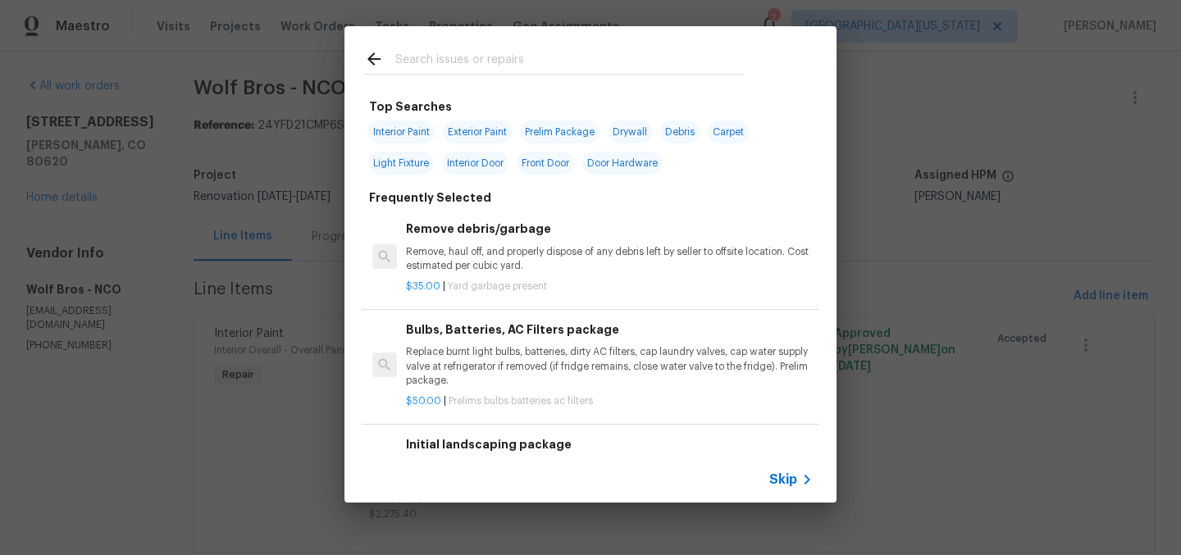
click at [645, 66] on input "text" at bounding box center [569, 61] width 348 height 25
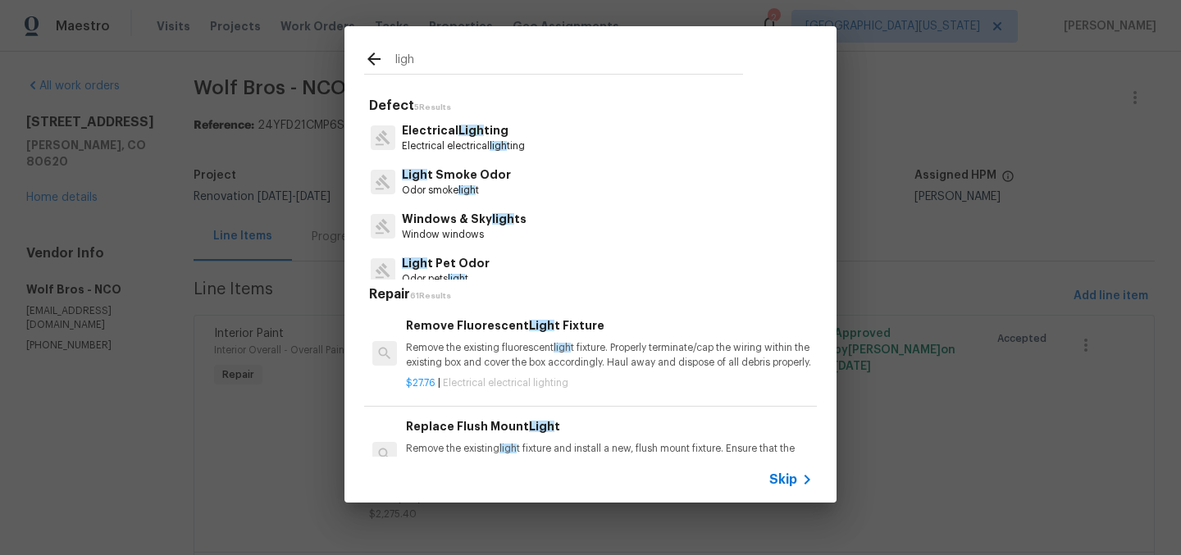
type input "ligh"
click at [500, 126] on p "Electrical Ligh ting" at bounding box center [463, 130] width 123 height 17
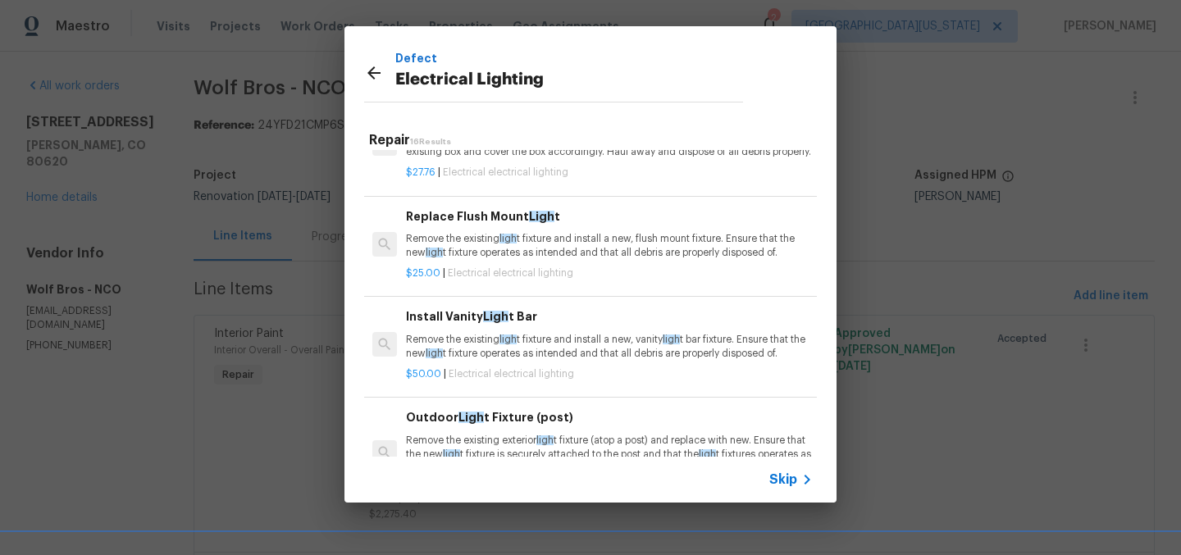
scroll to position [0, 0]
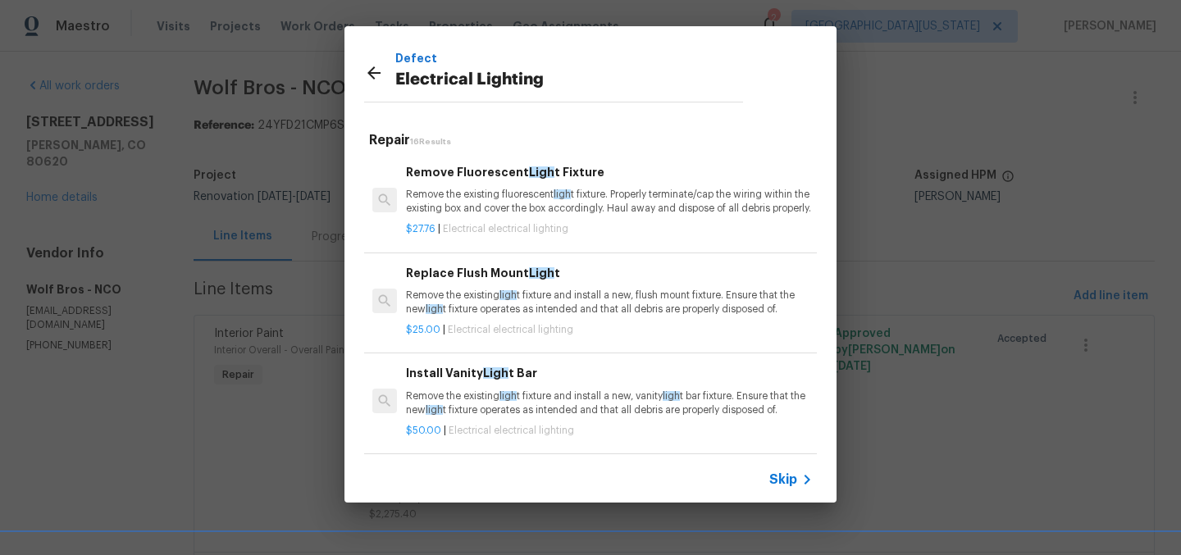
click at [579, 303] on p "Remove the existing ligh t fixture and install a new, flush mount fixture. Ensu…" at bounding box center [609, 303] width 407 height 28
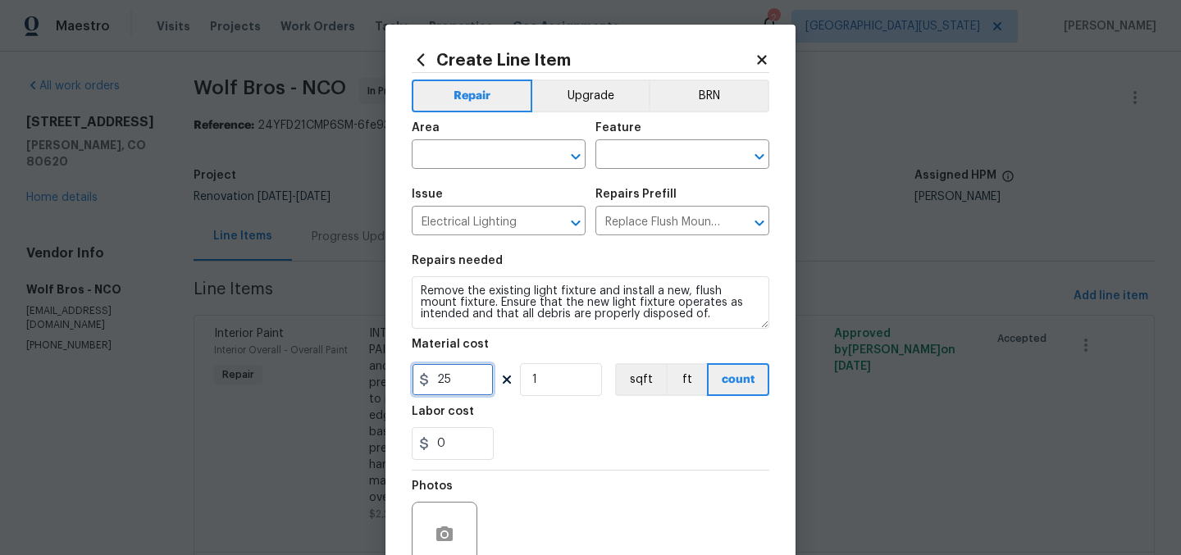
click at [476, 385] on input "25" at bounding box center [453, 379] width 82 height 33
type input "50"
click at [572, 387] on input "1" at bounding box center [561, 379] width 82 height 33
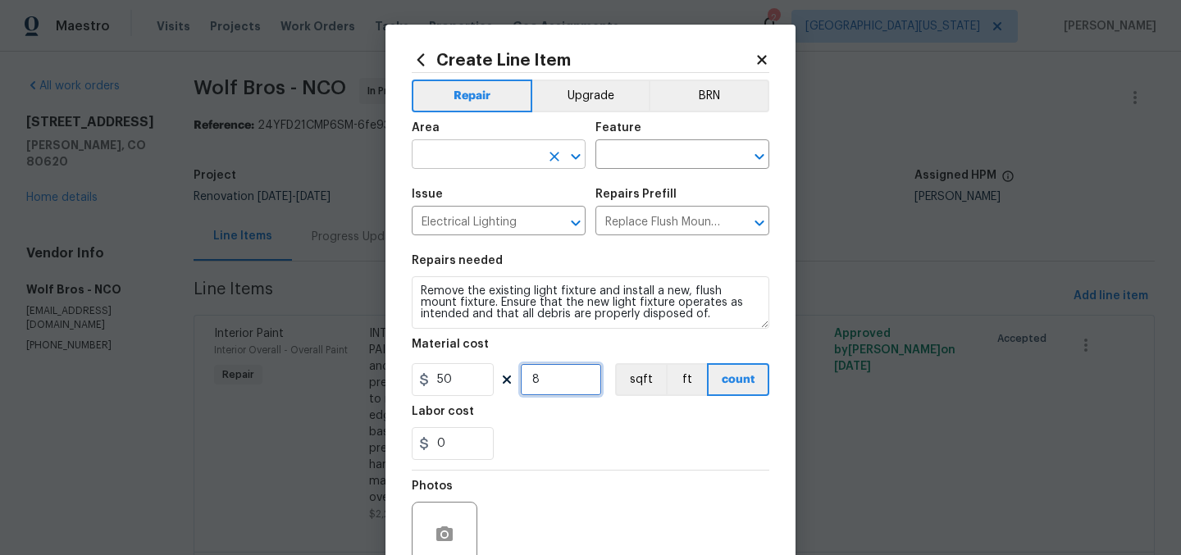
type input "8"
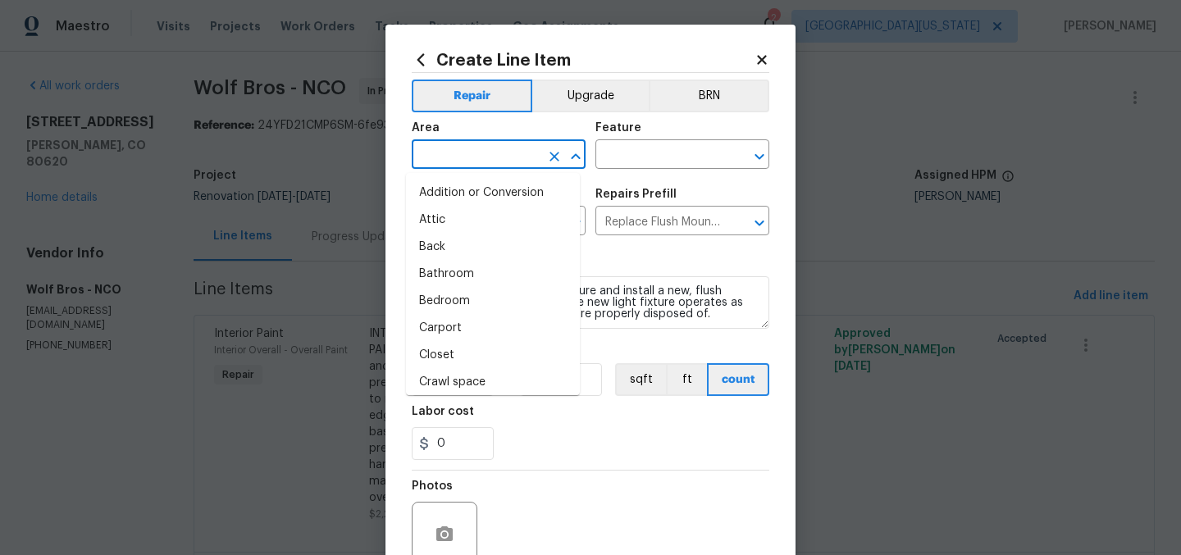
click at [471, 162] on input "text" at bounding box center [476, 155] width 128 height 25
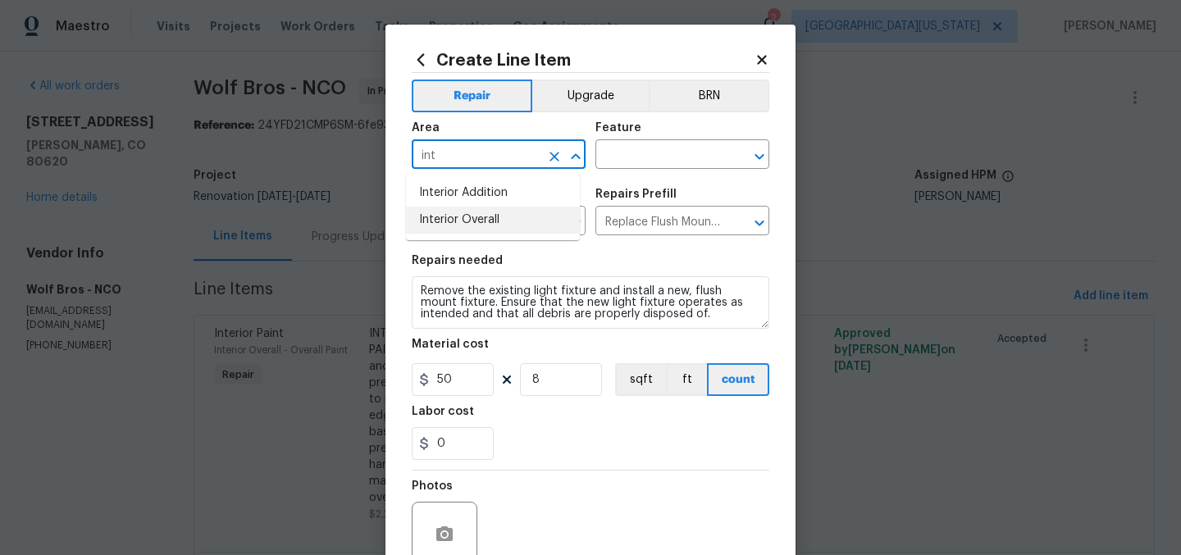
click at [549, 219] on li "Interior Overall" at bounding box center [493, 220] width 174 height 27
type input "Interior Overall"
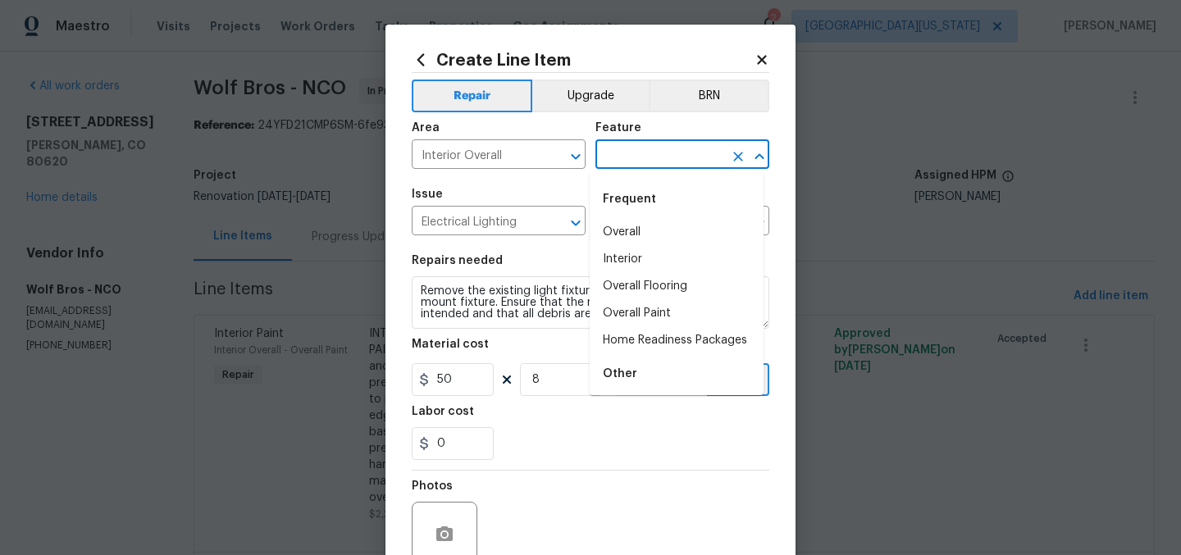
click at [637, 157] on input "text" at bounding box center [659, 155] width 128 height 25
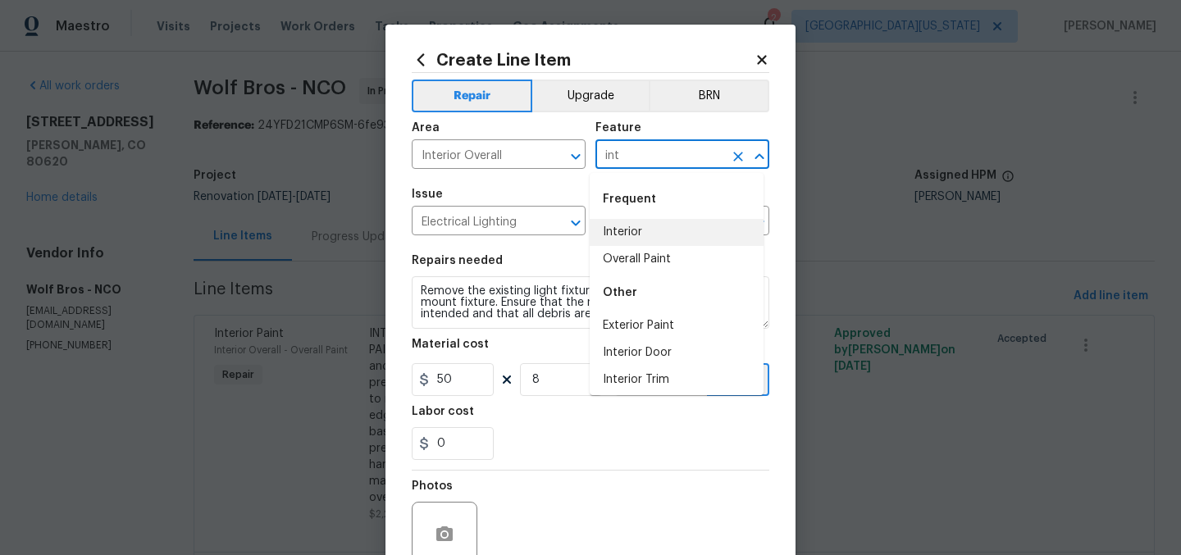
click at [666, 232] on li "Interior" at bounding box center [677, 232] width 174 height 27
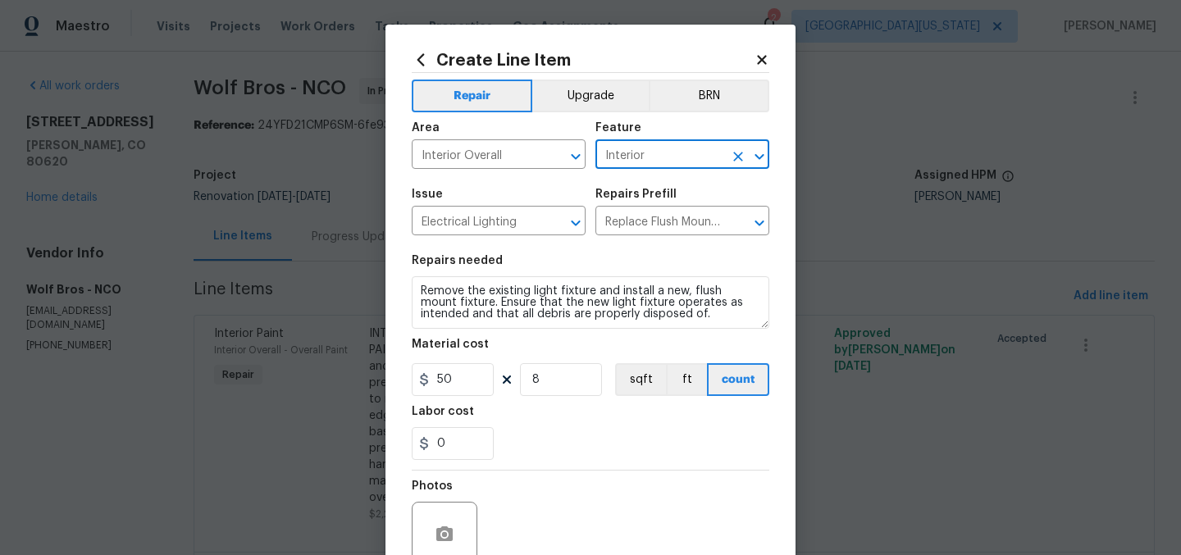
type input "Interior"
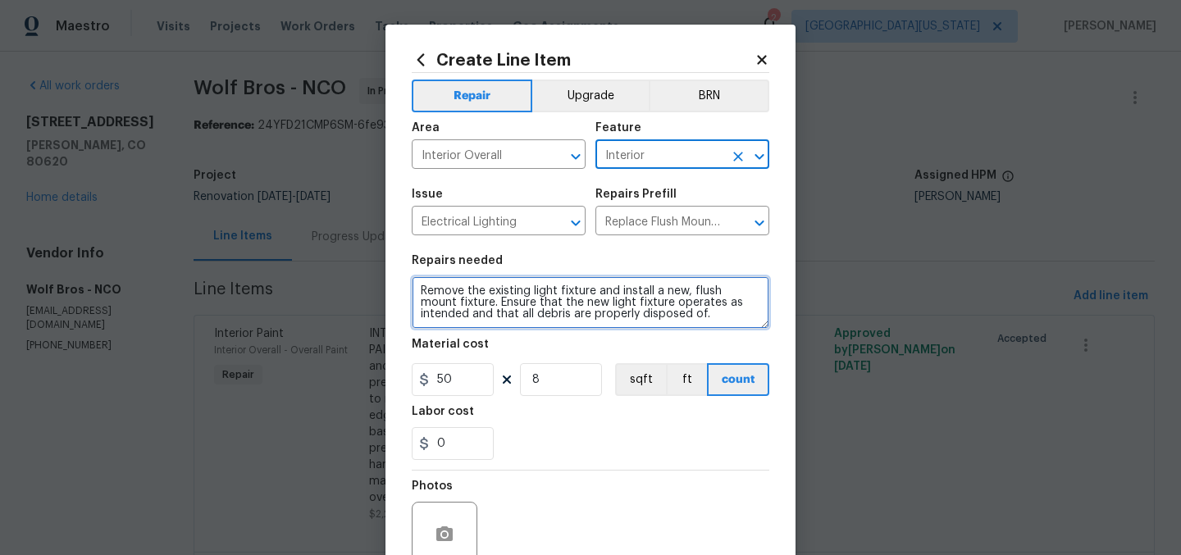
click at [412, 292] on textarea "Remove the existing light fixture and install a new, flush mount fixture. Ensur…" at bounding box center [591, 302] width 358 height 52
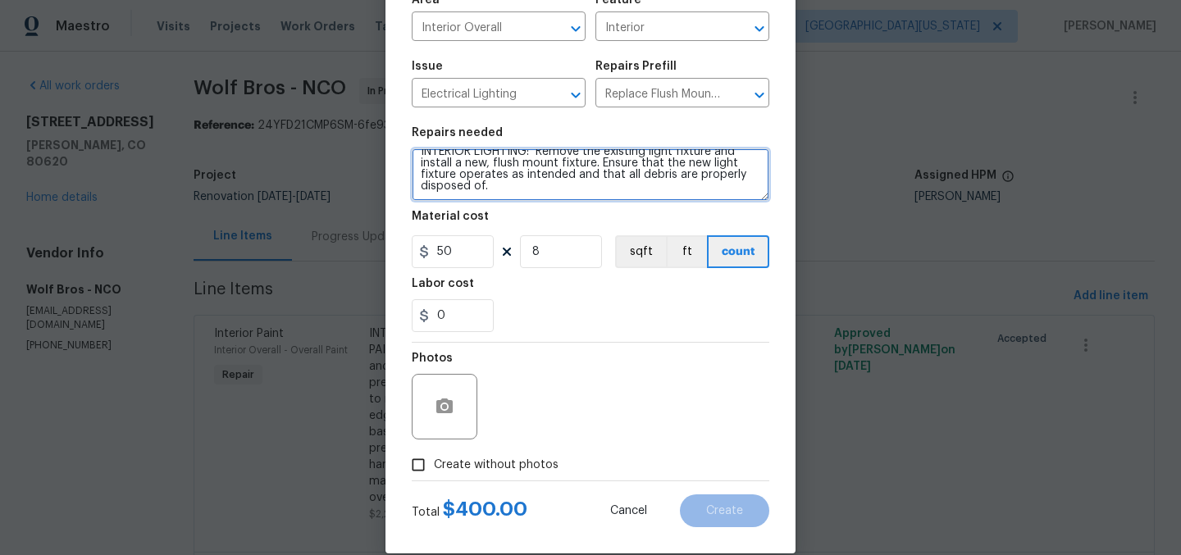
scroll to position [131, 0]
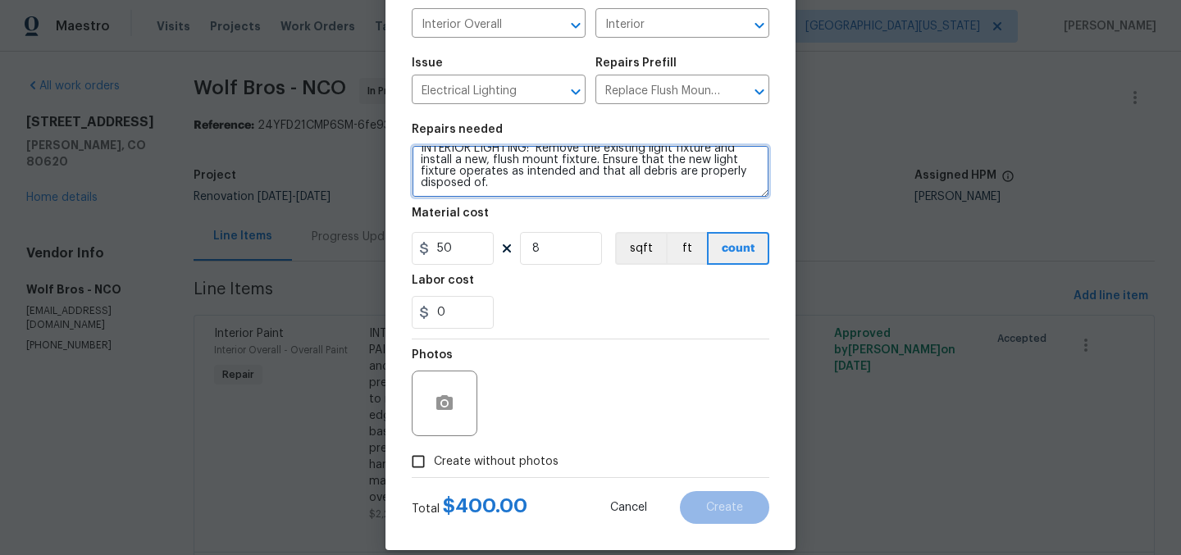
type textarea "INTERIOR LIGHTING: Remove the existing light fixture and install a new, flush m…"
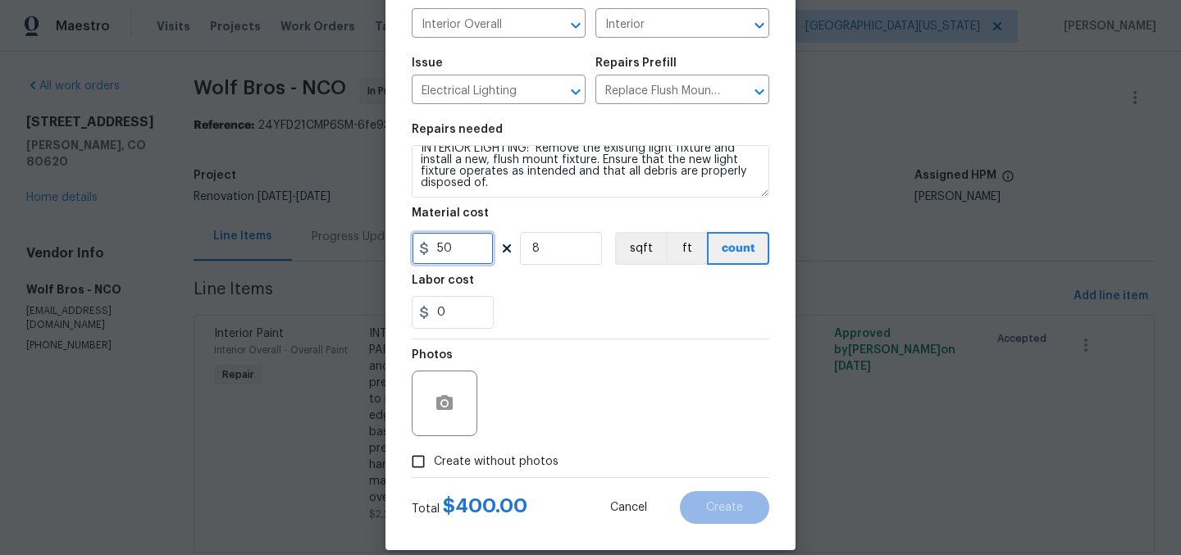
click at [460, 248] on input "50" at bounding box center [453, 248] width 82 height 33
click at [590, 312] on div "0" at bounding box center [591, 312] width 358 height 33
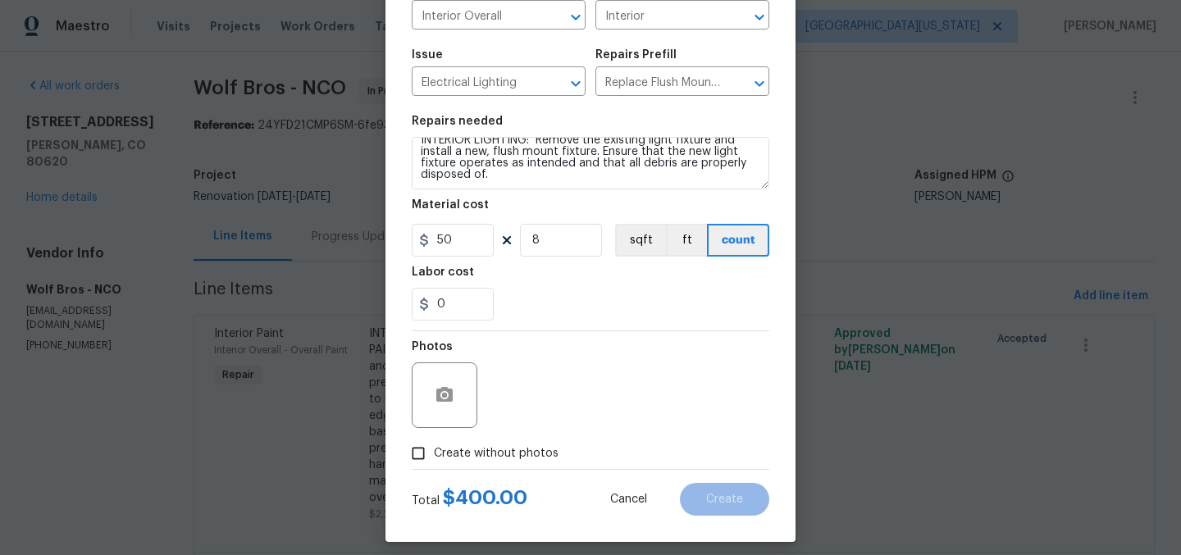
scroll to position [152, 0]
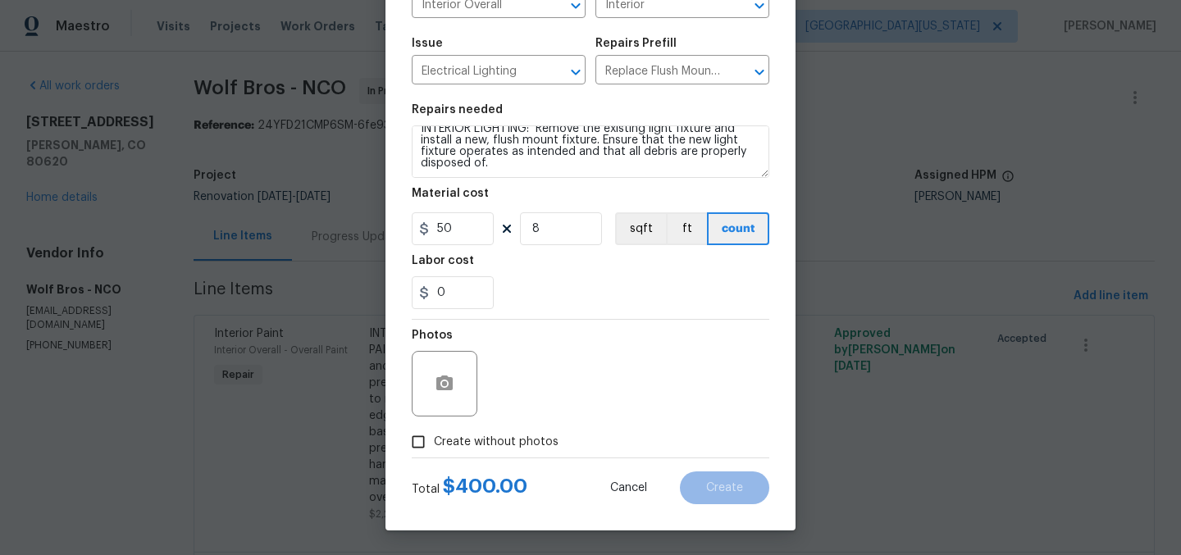
click at [522, 440] on span "Create without photos" at bounding box center [496, 442] width 125 height 17
click at [434, 440] on input "Create without photos" at bounding box center [418, 441] width 31 height 31
checkbox input "true"
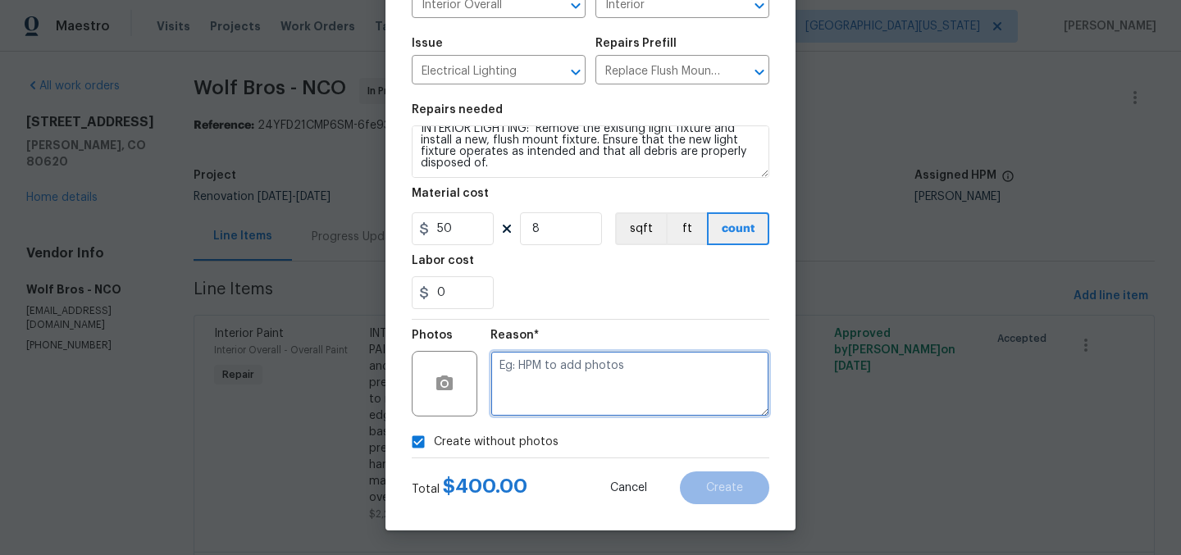
click at [637, 369] on textarea at bounding box center [629, 384] width 279 height 66
type textarea "Later"
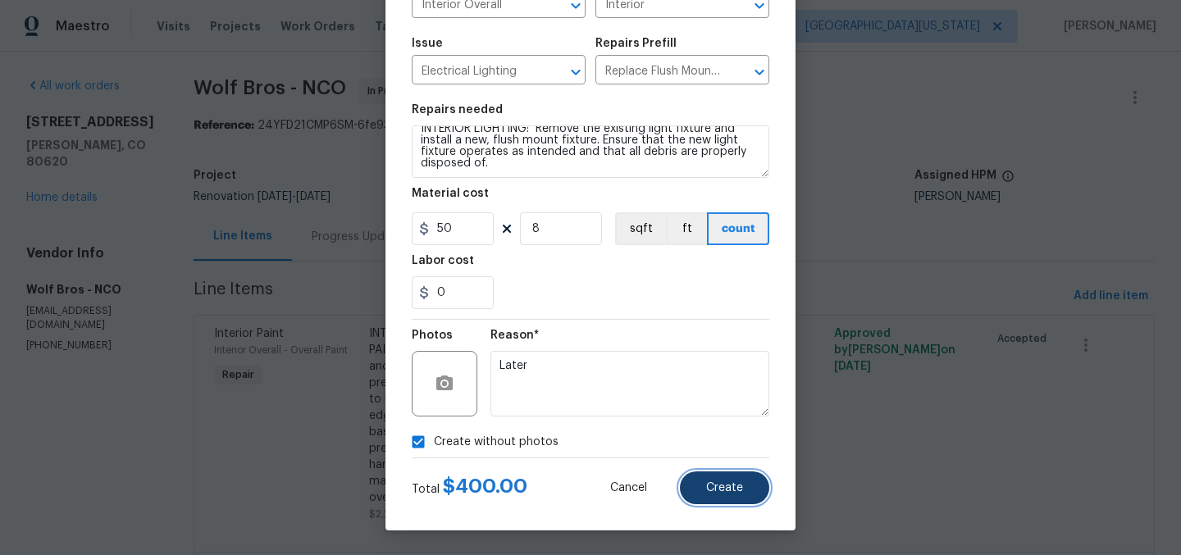
click at [719, 484] on span "Create" at bounding box center [724, 488] width 37 height 12
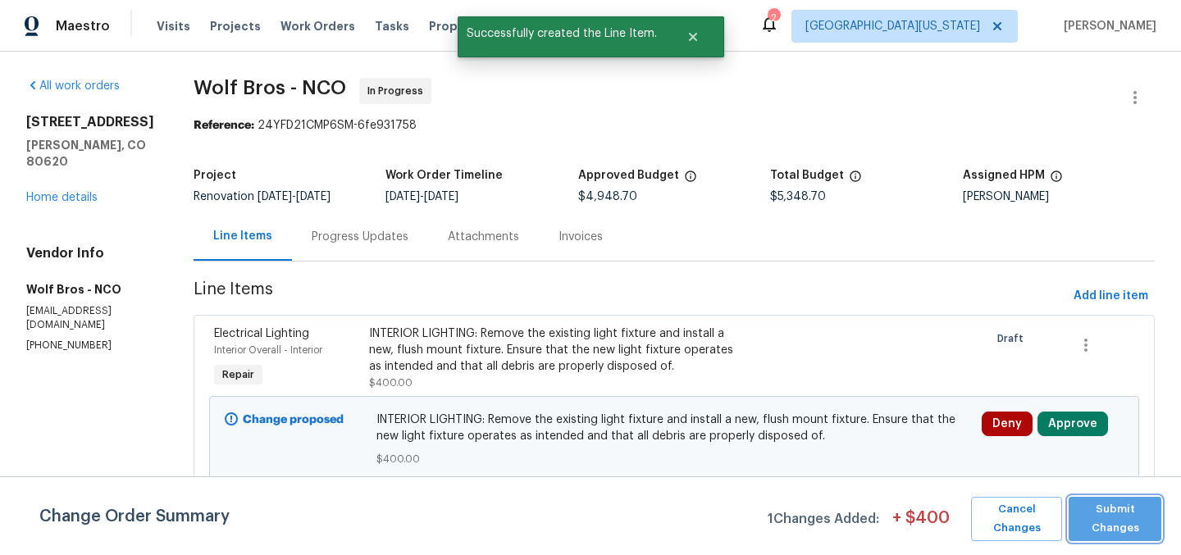
click at [1141, 508] on span "Submit Changes" at bounding box center [1115, 519] width 76 height 38
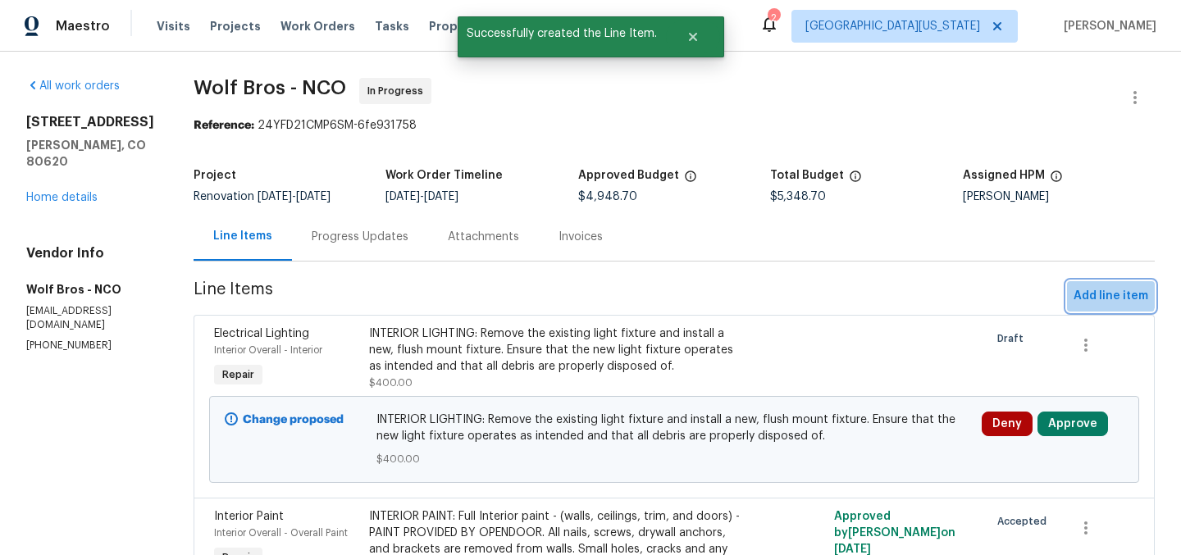
click at [1099, 295] on span "Add line item" at bounding box center [1110, 296] width 75 height 20
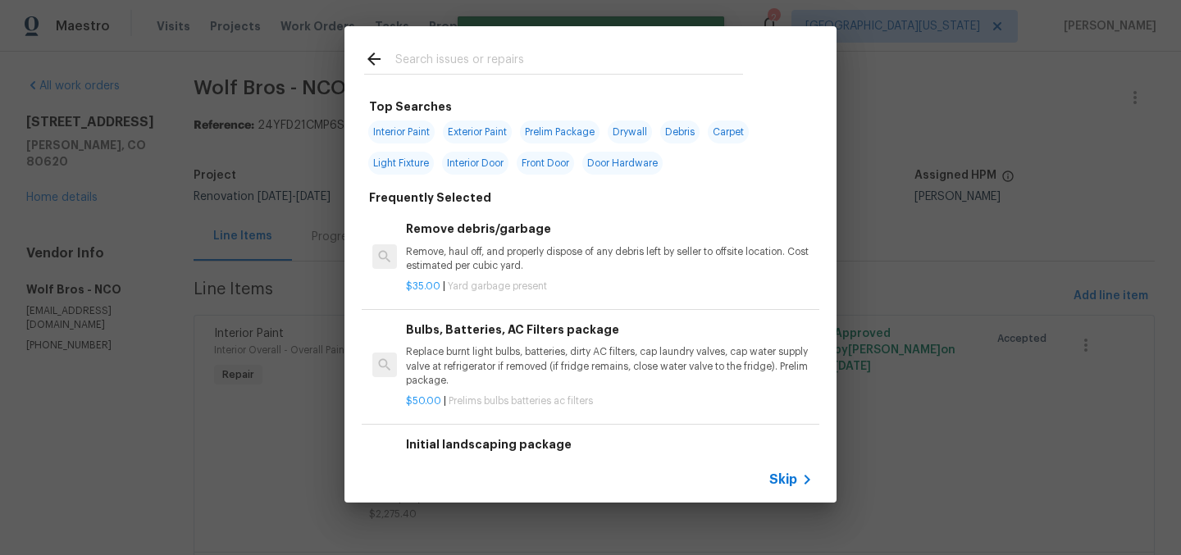
click at [601, 54] on input "text" at bounding box center [569, 61] width 348 height 25
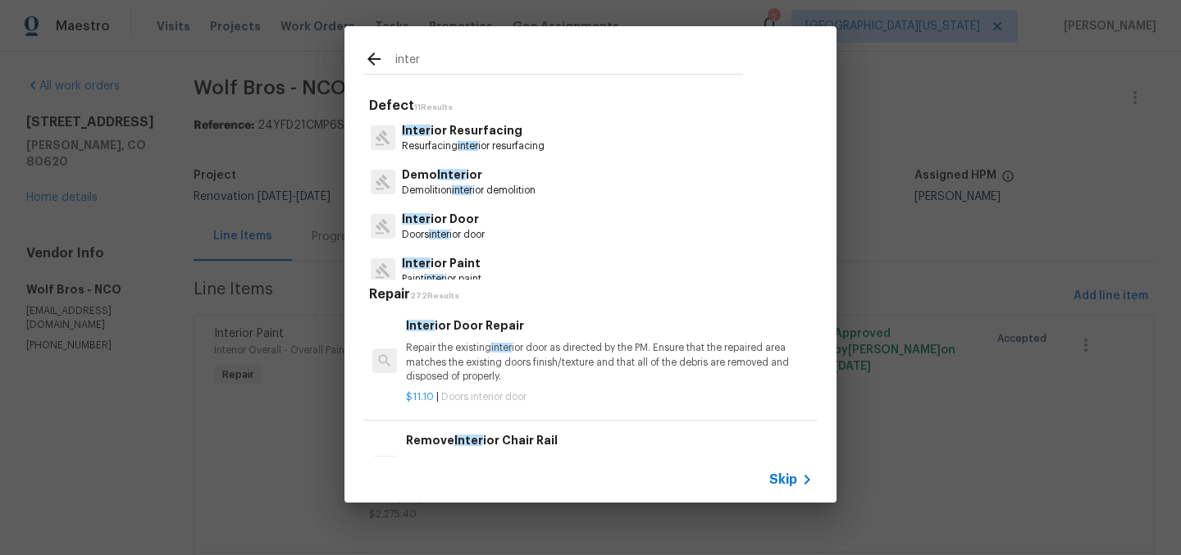
click at [563, 67] on input "inter" at bounding box center [569, 61] width 348 height 25
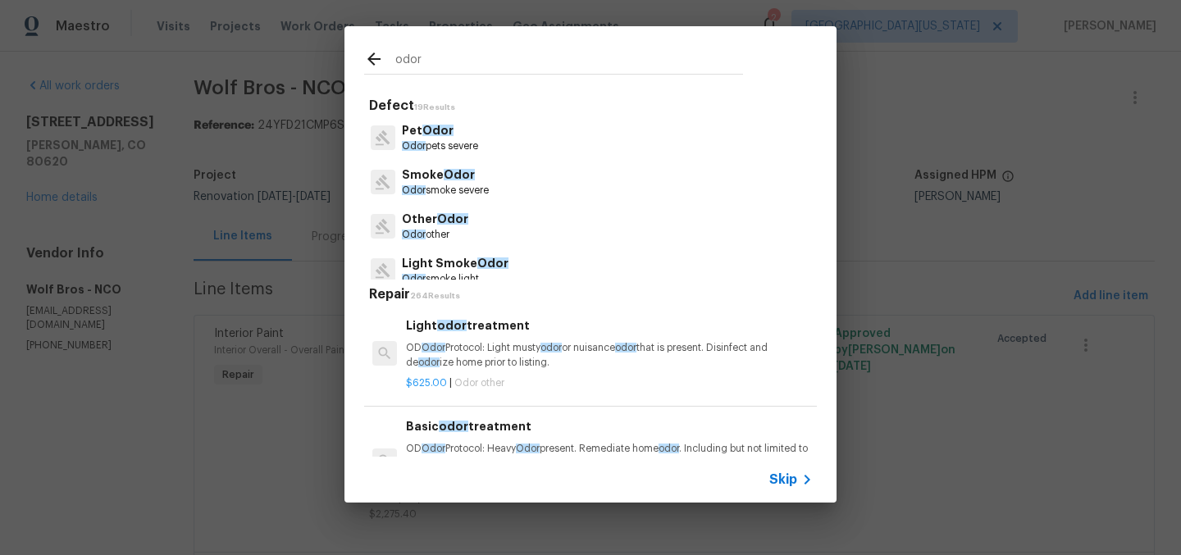
type input "odor"
click at [458, 137] on p "Pet Odor" at bounding box center [440, 130] width 76 height 17
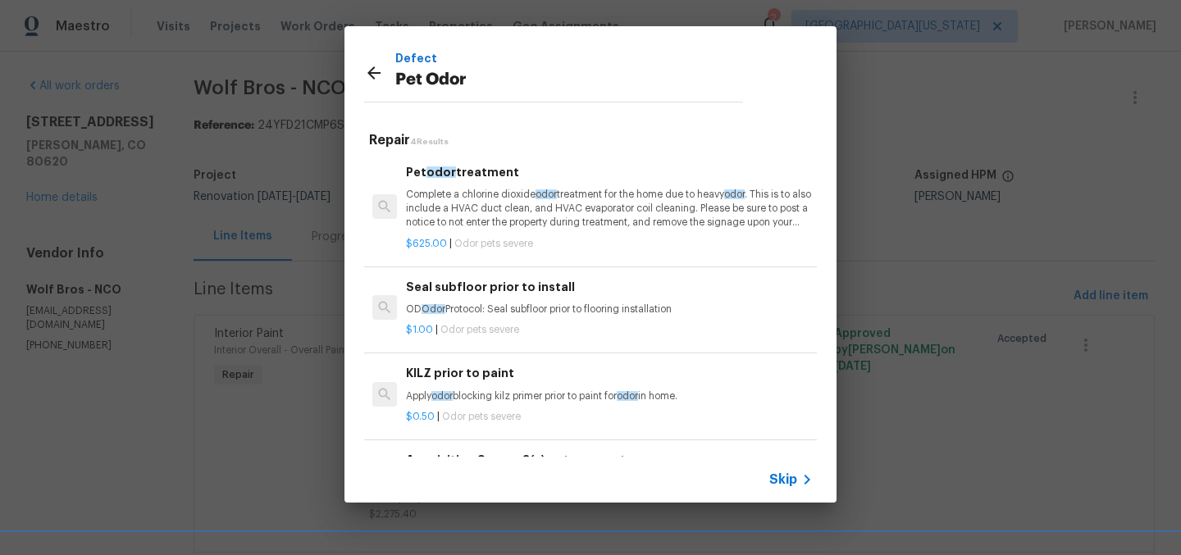
click at [455, 180] on h6 "Pet odor treatment" at bounding box center [609, 172] width 407 height 18
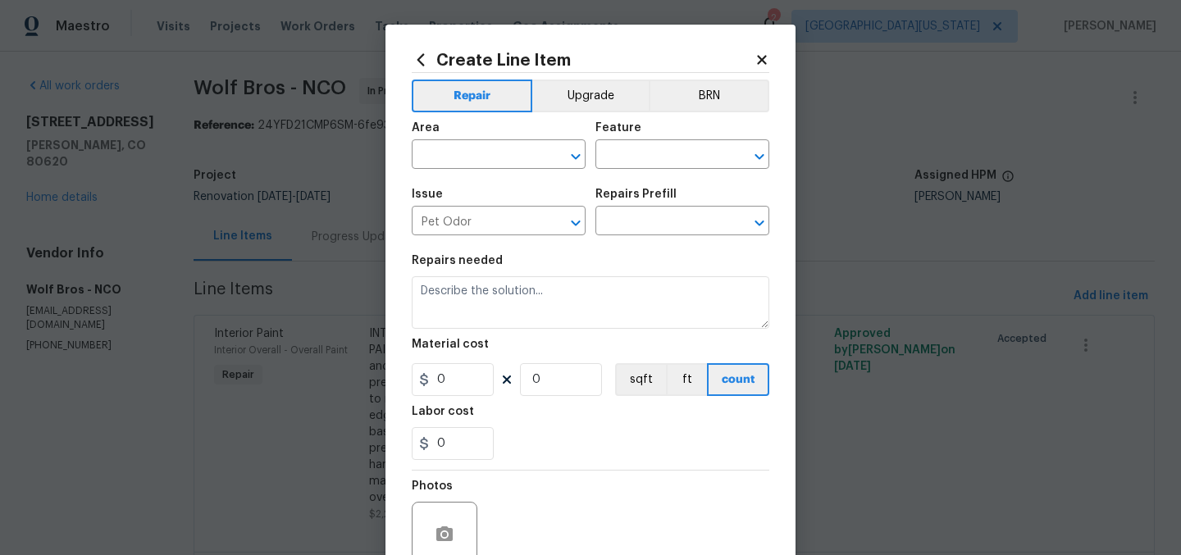
type input "Pet odor treatment $625.00"
type textarea "Complete a chlorine dioxide odor treatment for the home due to heavy odor. This…"
type input "625"
type input "1"
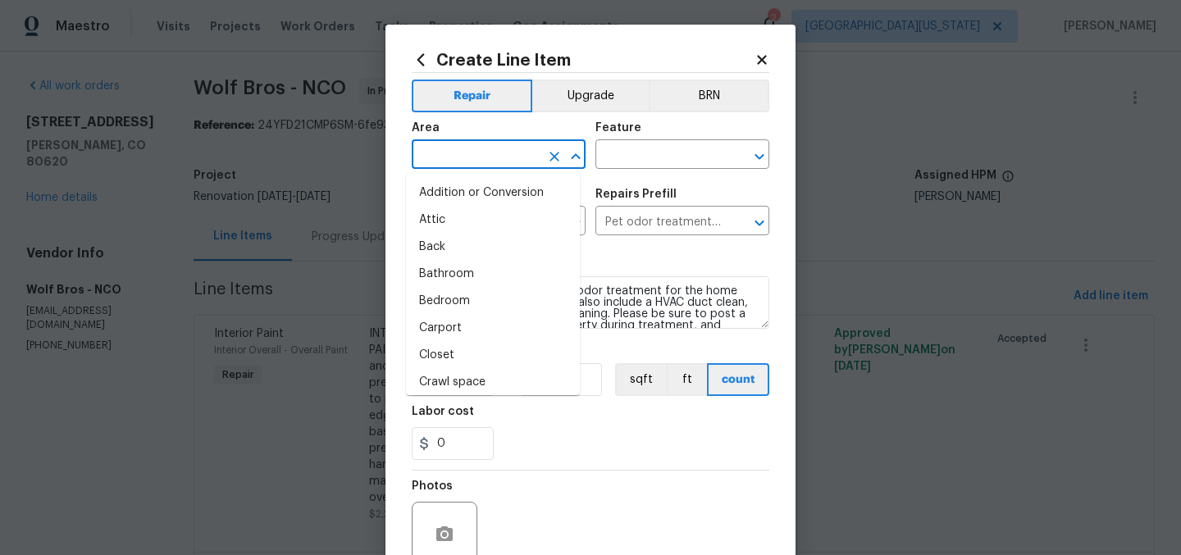
click at [474, 162] on input "text" at bounding box center [476, 155] width 128 height 25
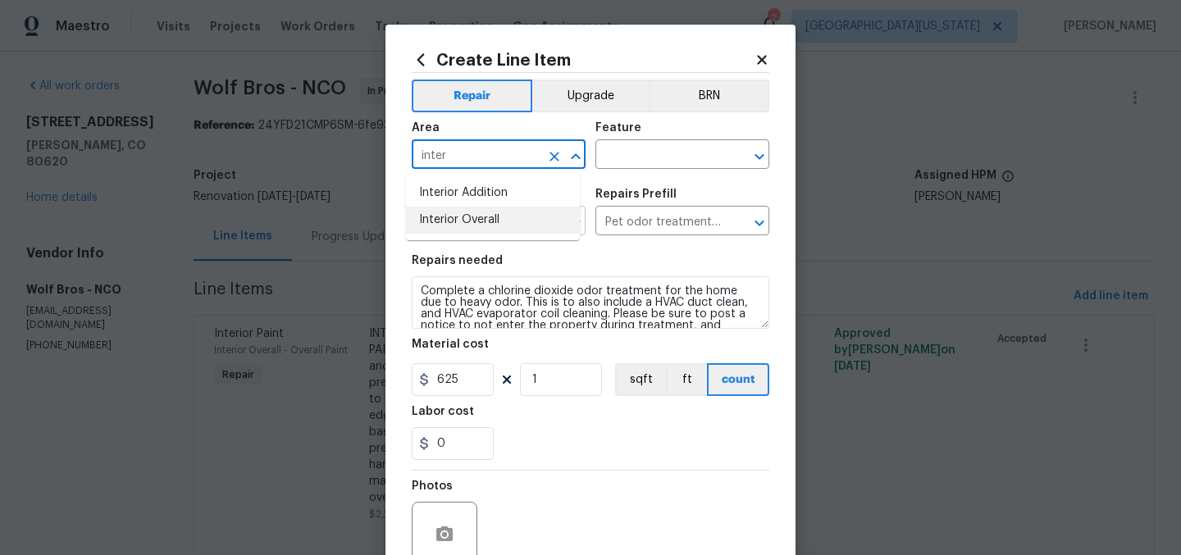
click at [513, 216] on li "Interior Overall" at bounding box center [493, 220] width 174 height 27
type input "Interior Overall"
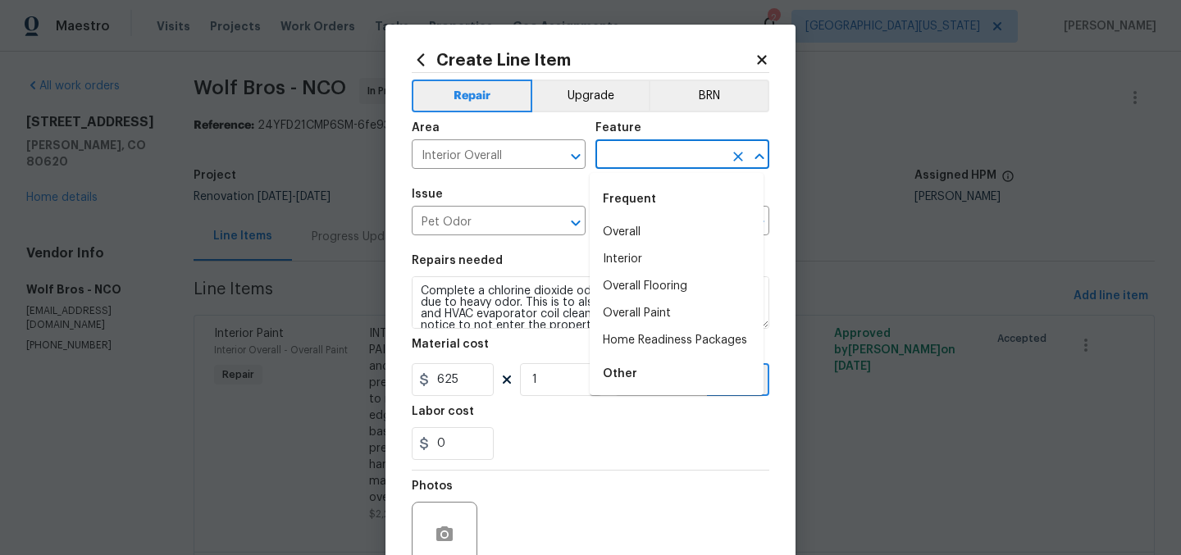
click at [662, 160] on input "text" at bounding box center [659, 155] width 128 height 25
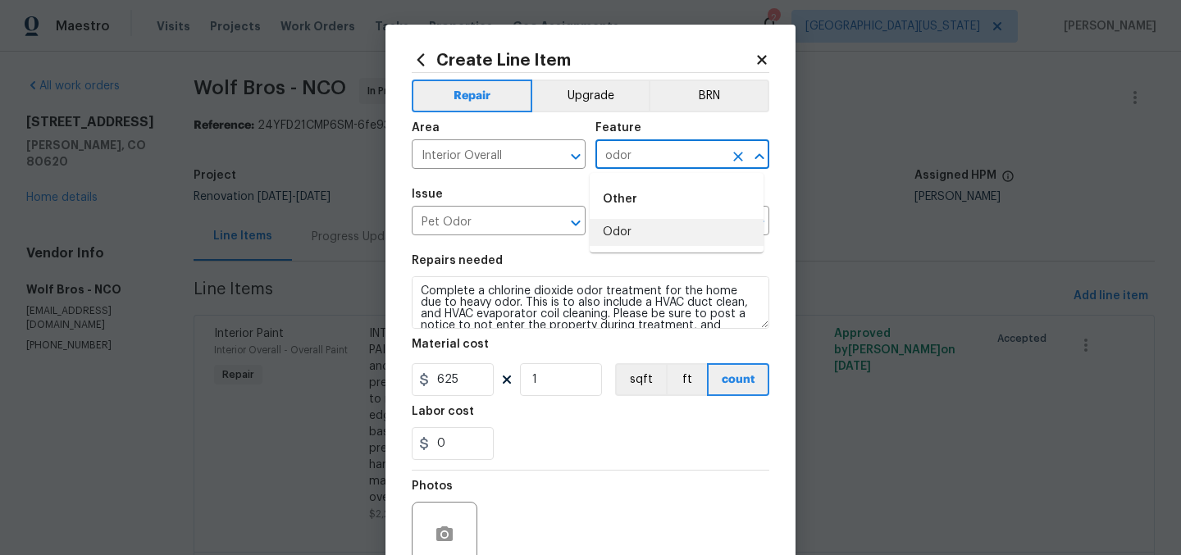
click at [649, 238] on li "Odor" at bounding box center [677, 232] width 174 height 27
type input "Odor"
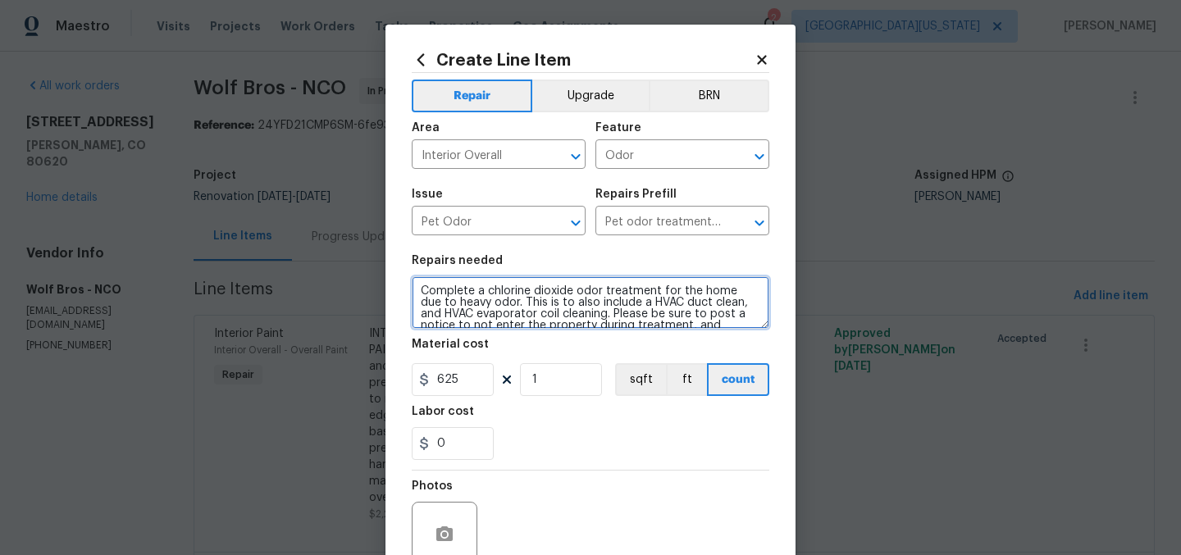
drag, startPoint x: 415, startPoint y: 294, endPoint x: 535, endPoint y: 250, distance: 128.4
click at [415, 294] on textarea "Complete a chlorine dioxide odor treatment for the home due to heavy odor. This…" at bounding box center [591, 302] width 358 height 52
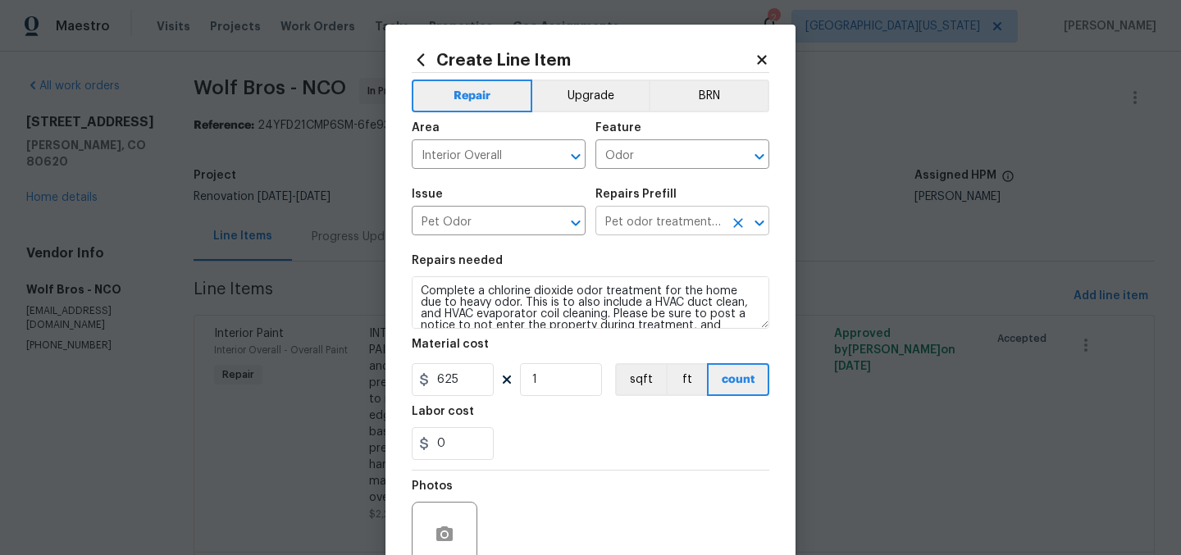
click at [658, 219] on input "Pet odor treatment $625.00" at bounding box center [659, 222] width 128 height 25
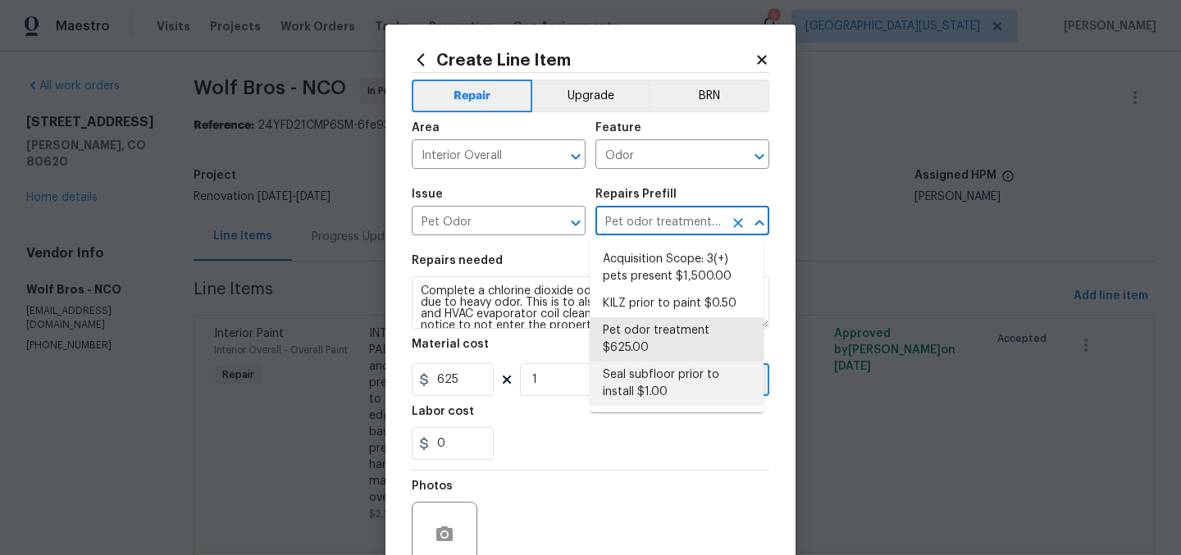
click at [671, 380] on li "Seal subfloor prior to install $1.00" at bounding box center [677, 384] width 174 height 44
type input "Seal subfloor prior to install $1.00"
type textarea "OD Odor Protocol: Seal subfloor prior to flooring installation"
type input "1"
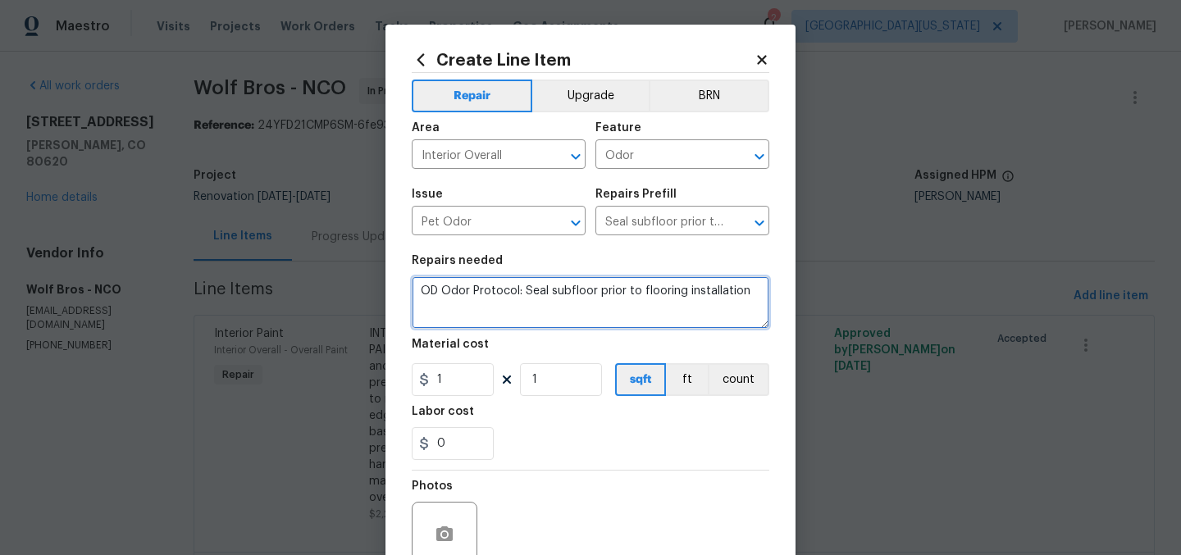
click at [695, 295] on textarea "OD Odor Protocol: Seal subfloor prior to flooring installation" at bounding box center [591, 302] width 358 height 52
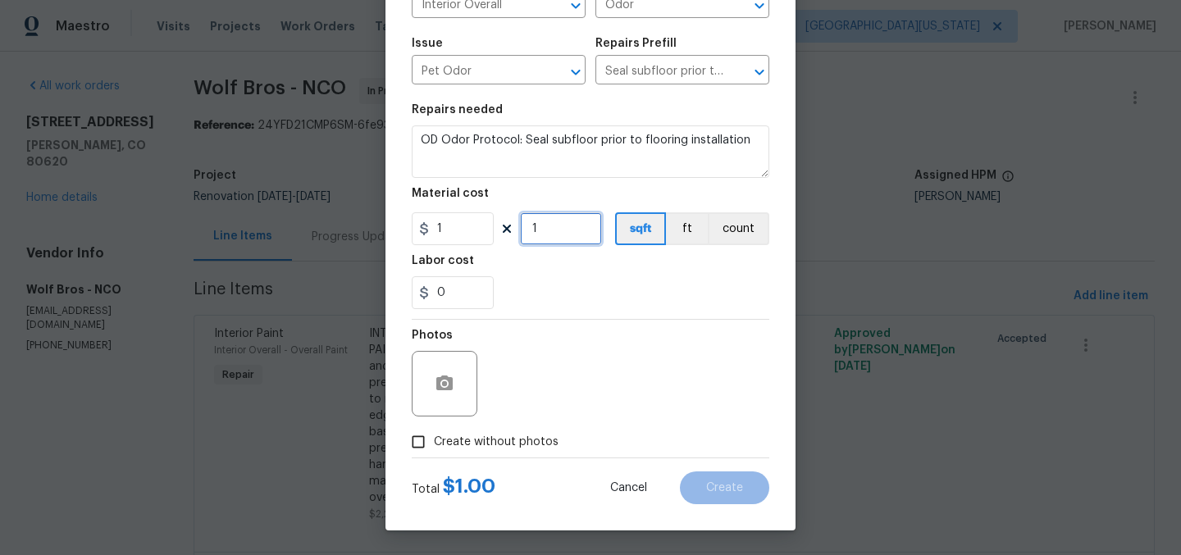
click at [534, 225] on input "1" at bounding box center [561, 228] width 82 height 33
type input "2202"
click at [679, 330] on div "Photos" at bounding box center [591, 373] width 358 height 107
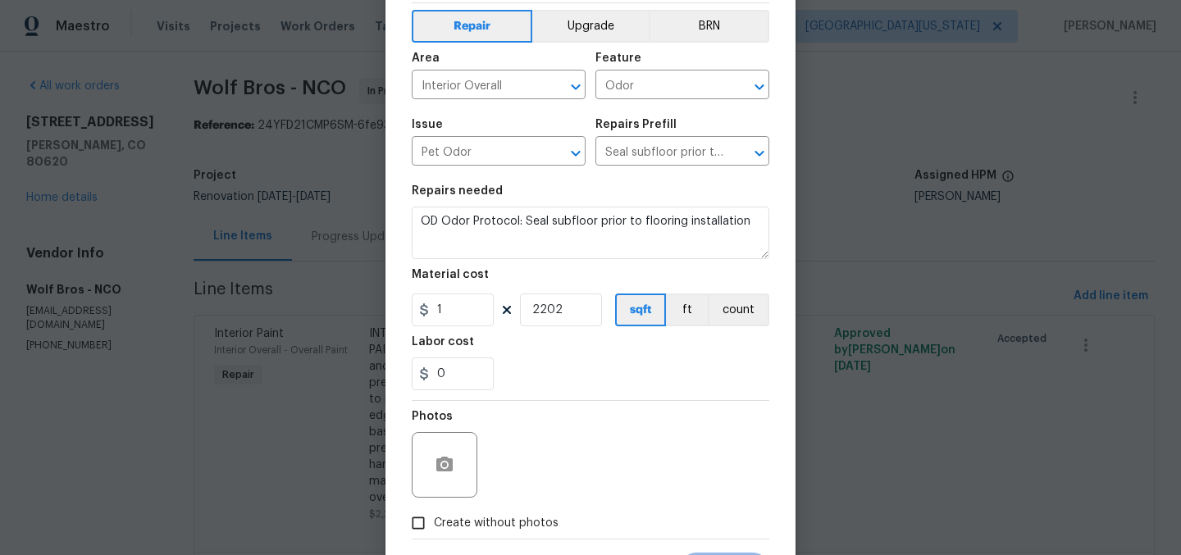
scroll to position [0, 0]
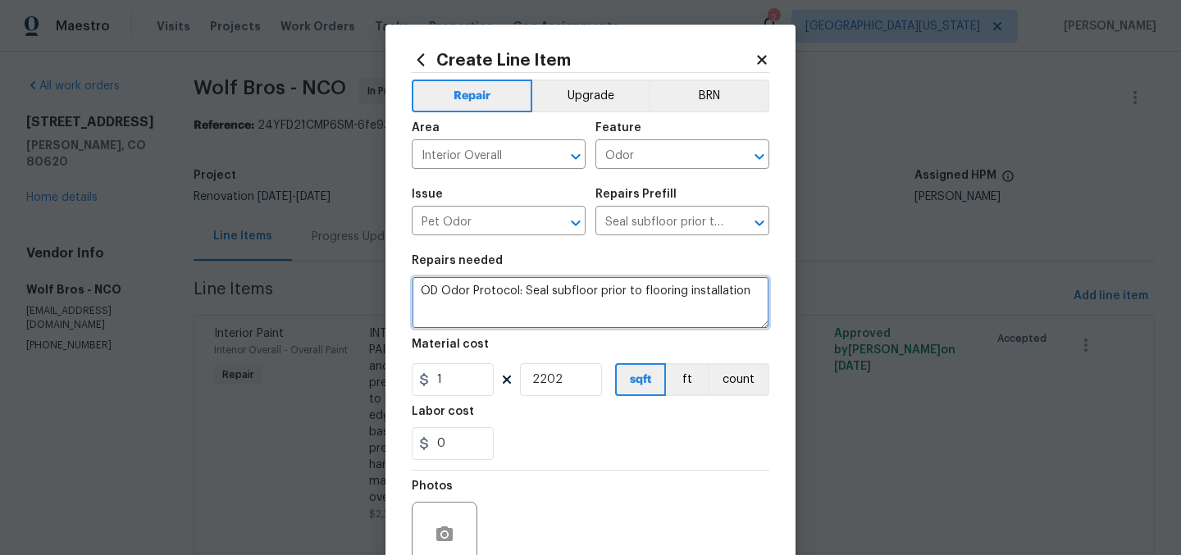
click at [593, 288] on textarea "OD Odor Protocol: Seal subfloor prior to flooring installation" at bounding box center [591, 302] width 358 height 52
click at [591, 286] on textarea "OD Odor Protocol: Seal subfloor prior to flooring installation" at bounding box center [591, 302] width 358 height 52
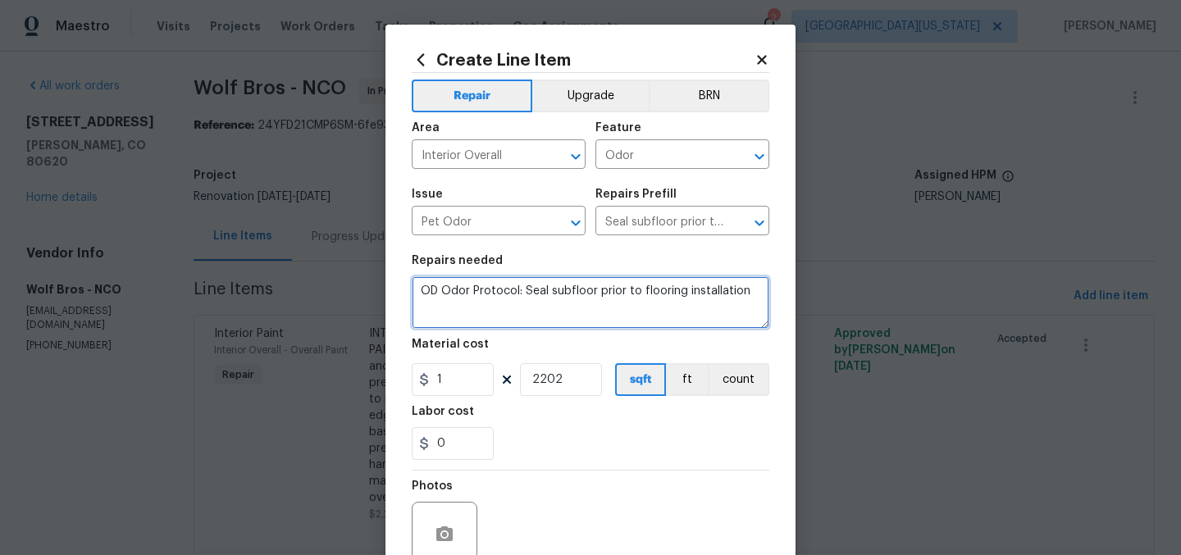
click at [591, 286] on textarea "OD Odor Protocol: Seal subfloor prior to flooring installation" at bounding box center [591, 302] width 358 height 52
click at [604, 294] on textarea "HOME INTERIOR AND BASEMENT: Apply OD supplied Killz odor treatment" at bounding box center [591, 302] width 358 height 52
click at [644, 302] on textarea "HOME INTERIOR AND BASEMENT: Demo all flooring. Apply OD supplied Killz odor tre…" at bounding box center [591, 302] width 358 height 52
click at [452, 290] on textarea "HOME INTERIOR AND BASEMENT: Demo all flooring. Apply OD supplied Killz odor tre…" at bounding box center [591, 302] width 358 height 52
type textarea "INTERIOR AND BASEMENT: Demo all flooring. Apply OD supplied Killz odor treatmen…"
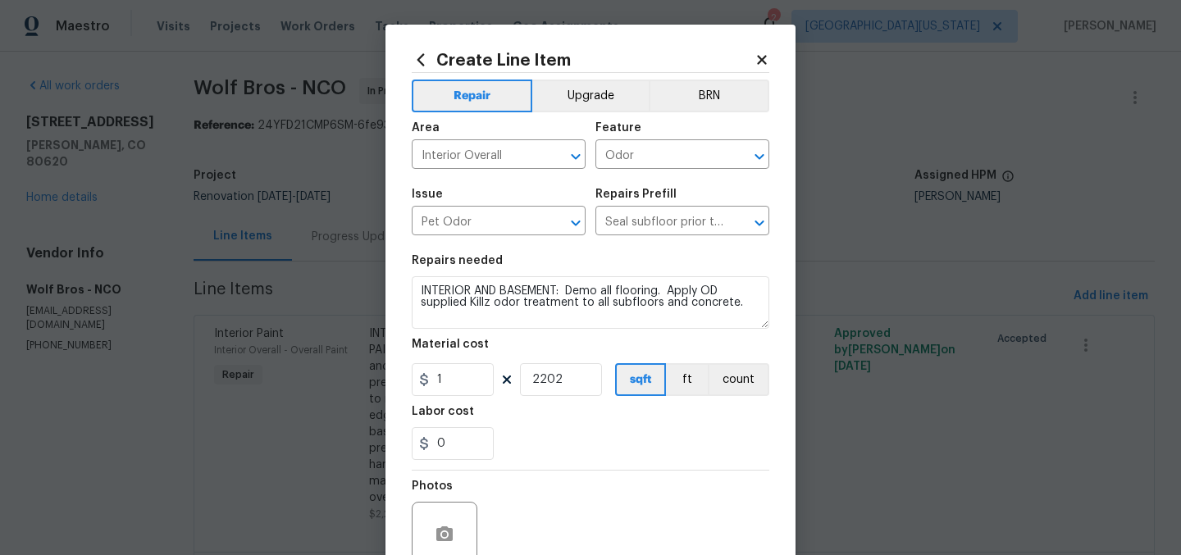
click at [568, 441] on div "0" at bounding box center [591, 443] width 358 height 33
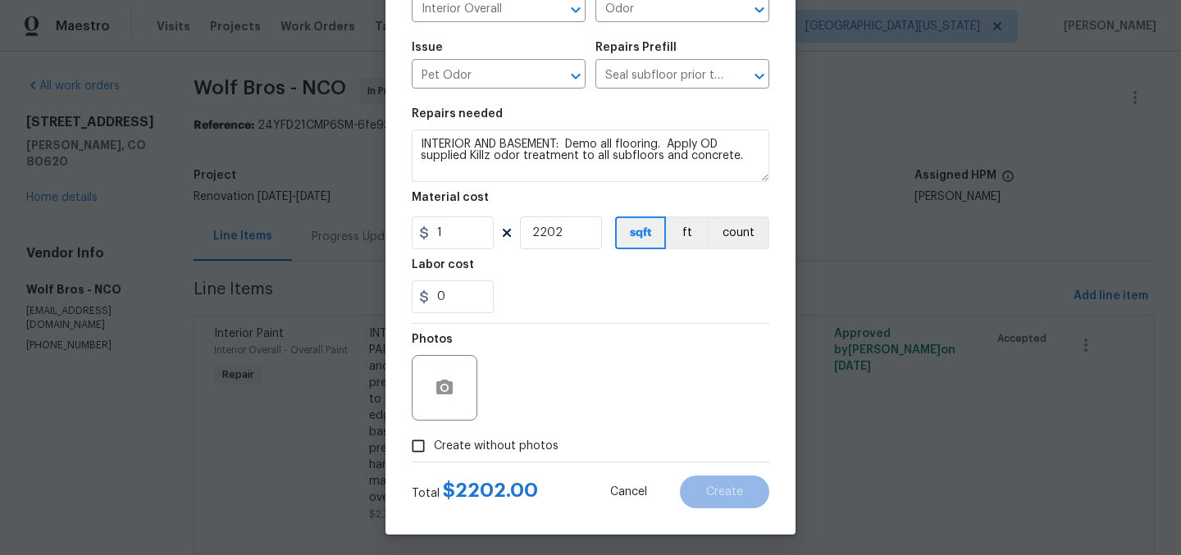
scroll to position [152, 0]
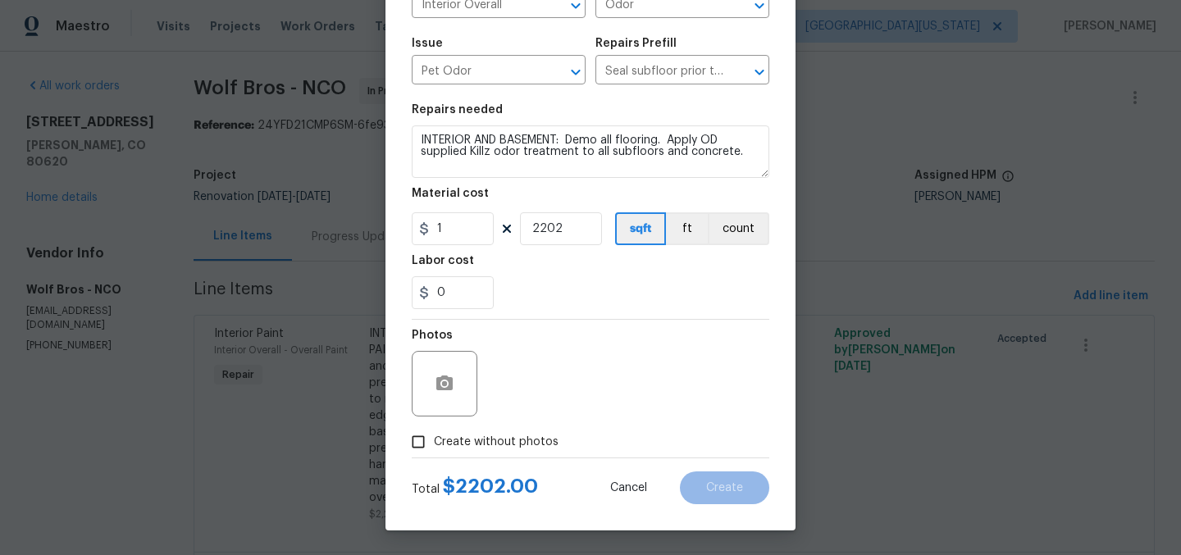
click at [525, 437] on span "Create without photos" at bounding box center [496, 442] width 125 height 17
click at [434, 437] on input "Create without photos" at bounding box center [418, 441] width 31 height 31
checkbox input "true"
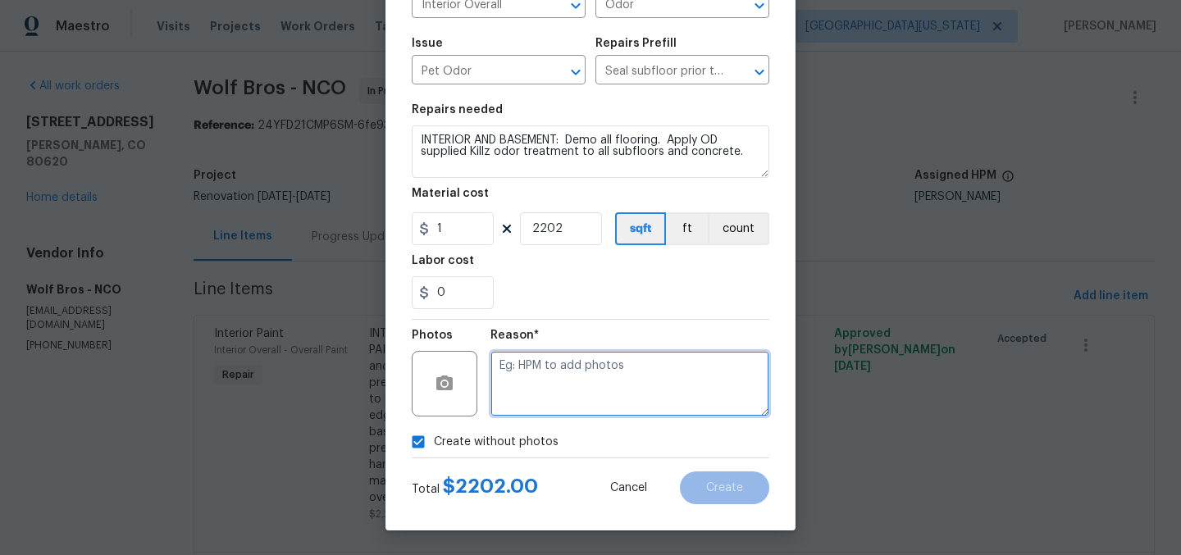
click at [586, 388] on textarea at bounding box center [629, 384] width 279 height 66
type textarea "Later"
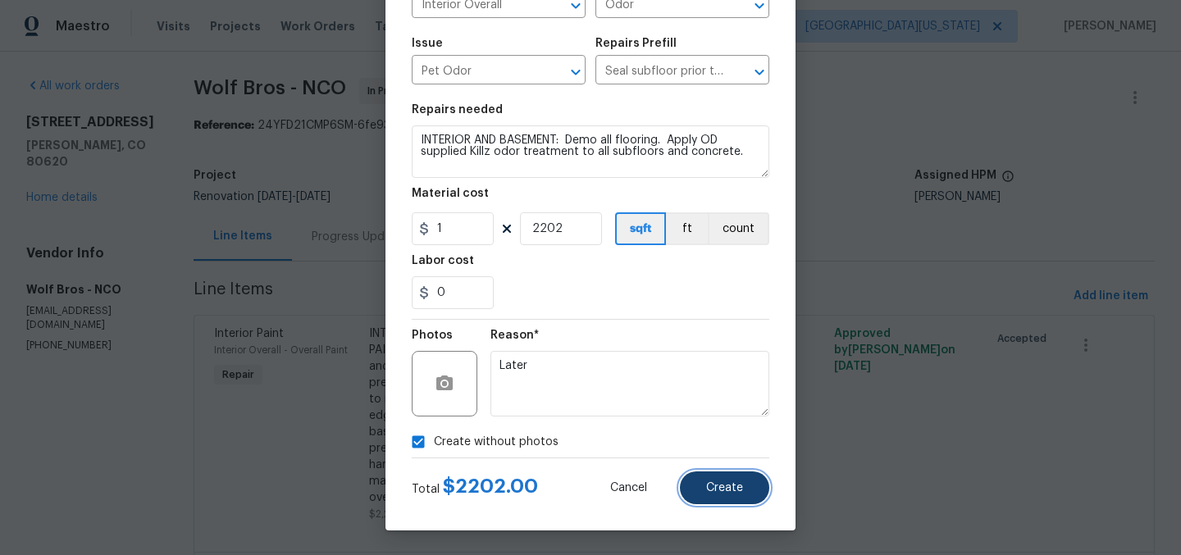
click at [720, 486] on span "Create" at bounding box center [724, 488] width 37 height 12
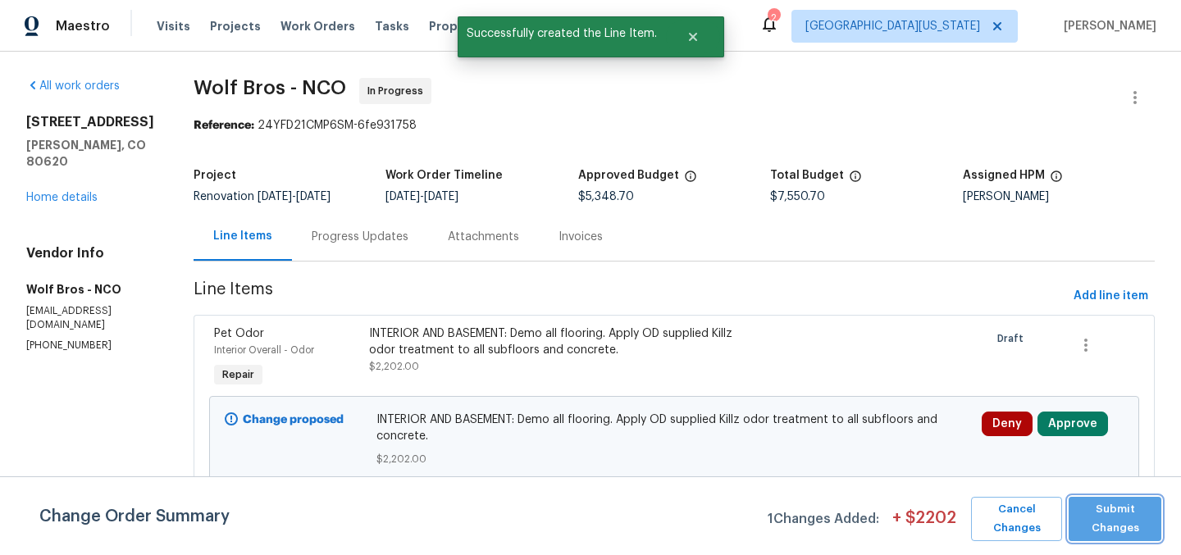
click at [1117, 511] on span "Submit Changes" at bounding box center [1115, 519] width 76 height 38
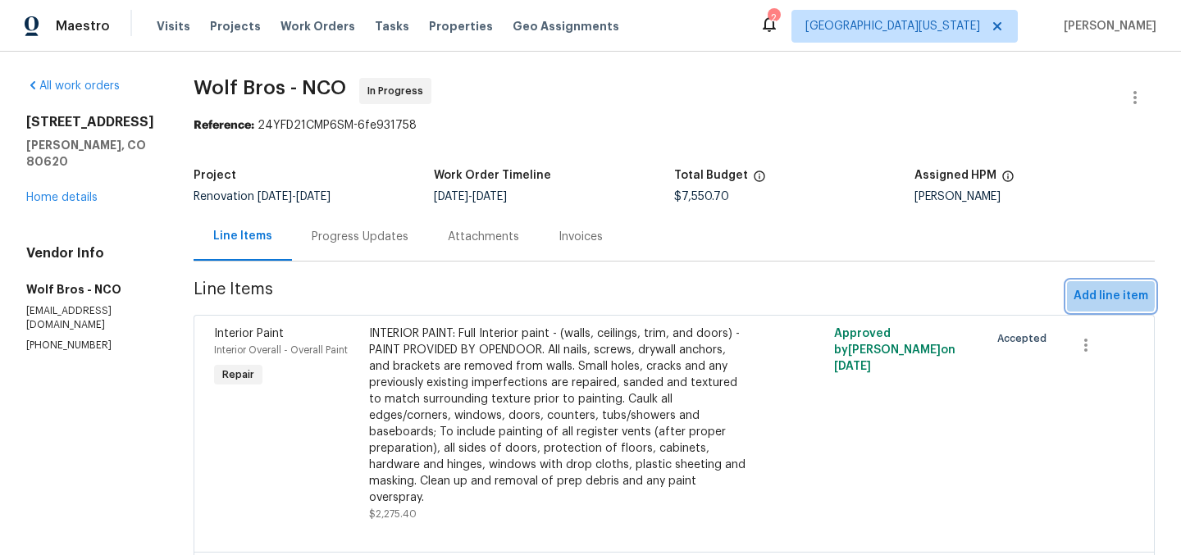
click at [1078, 292] on span "Add line item" at bounding box center [1110, 296] width 75 height 20
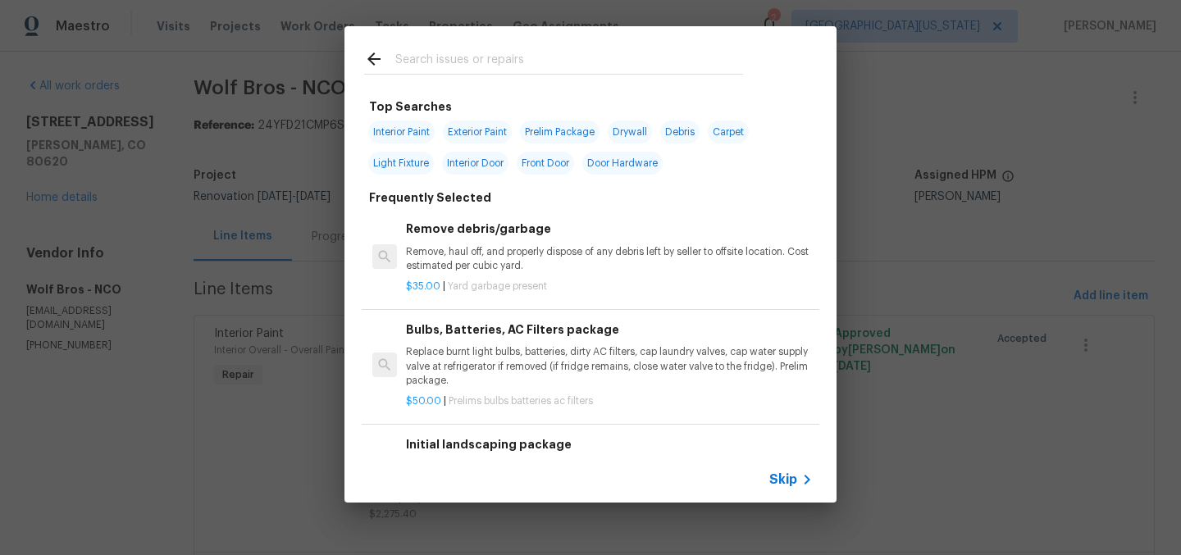
click at [571, 66] on input "text" at bounding box center [569, 61] width 348 height 25
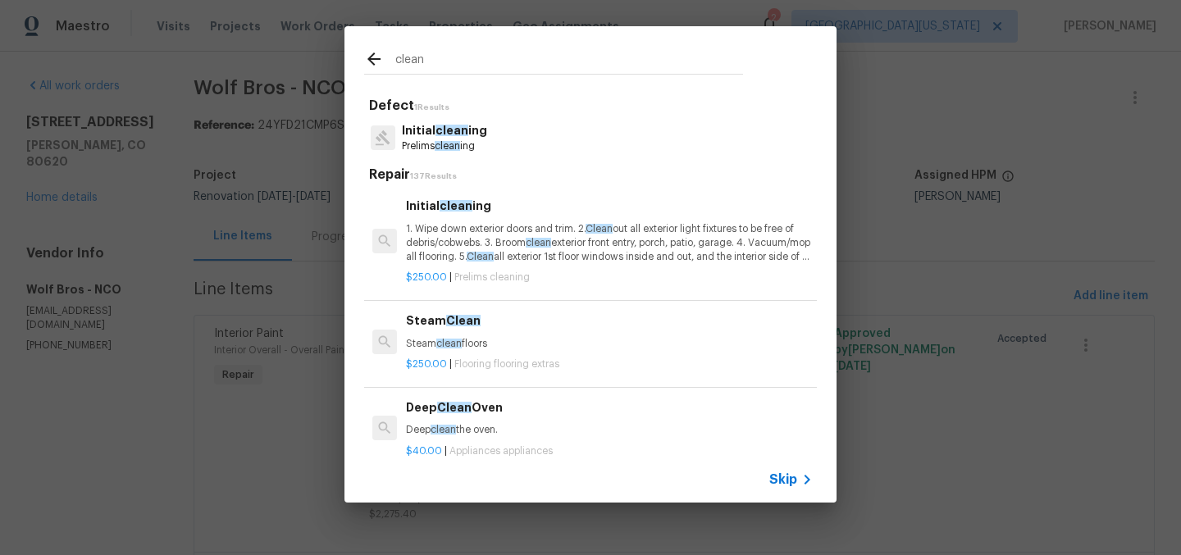
type input "clean"
click at [460, 139] on p "Prelims clean ing" at bounding box center [444, 146] width 85 height 14
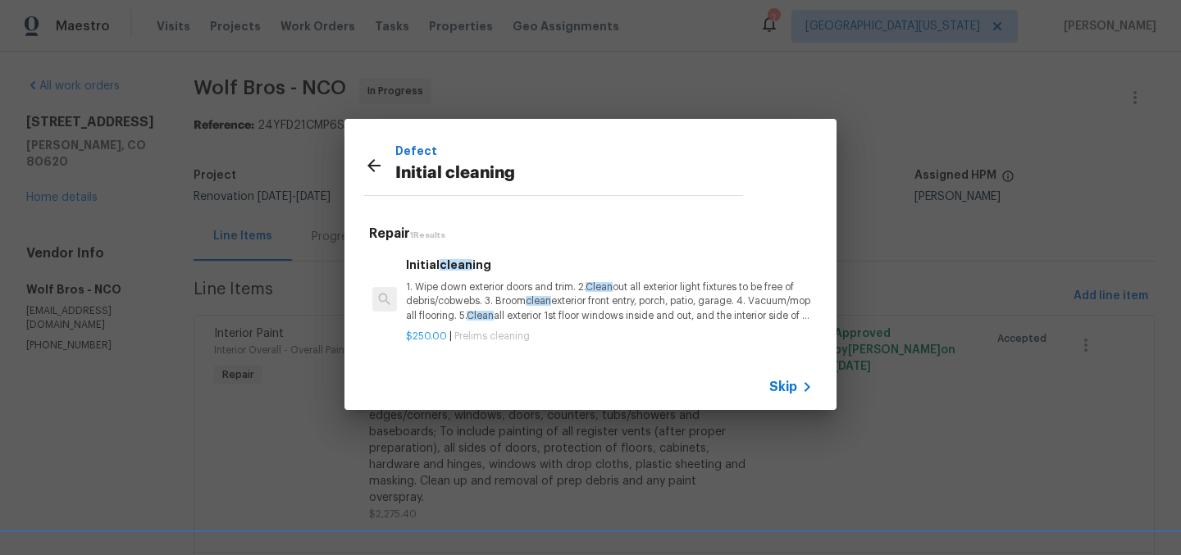
click at [550, 278] on div "Initial clean ing 1. Wipe down exterior doors and trim. 2. Clean out all exteri…" at bounding box center [609, 289] width 407 height 67
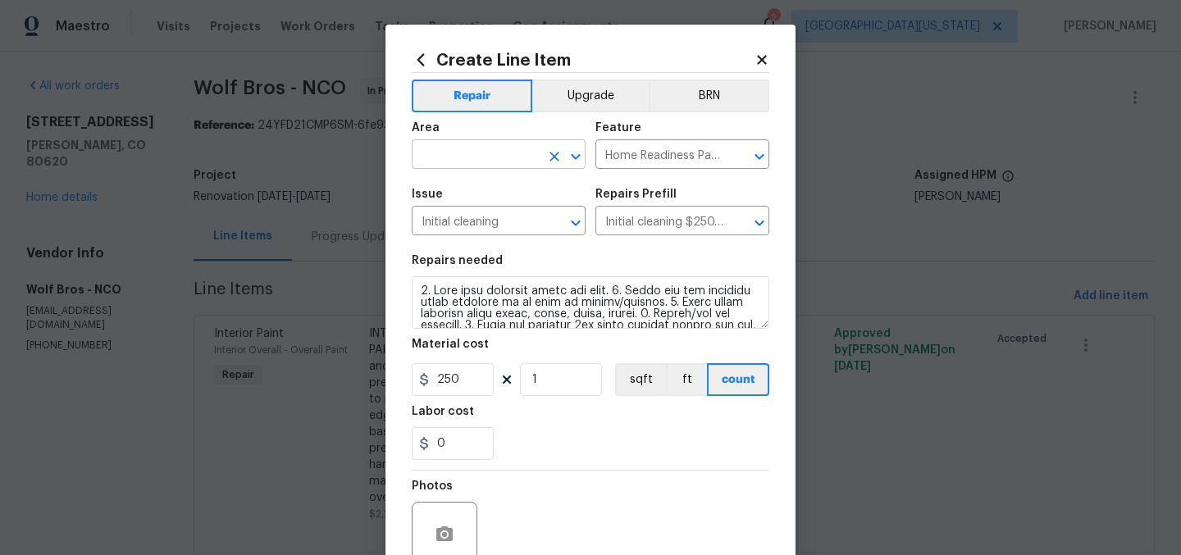
click at [523, 162] on input "text" at bounding box center [476, 155] width 128 height 25
click at [507, 219] on li "Interior Overall" at bounding box center [493, 220] width 174 height 27
type input "Interior Overall"
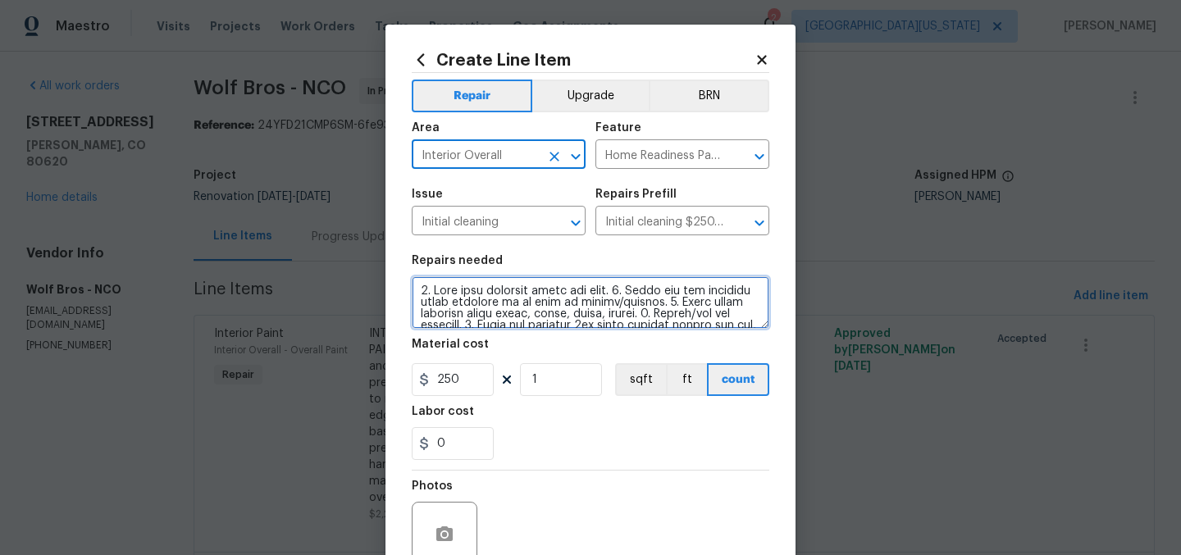
click at [412, 295] on textarea at bounding box center [591, 302] width 358 height 52
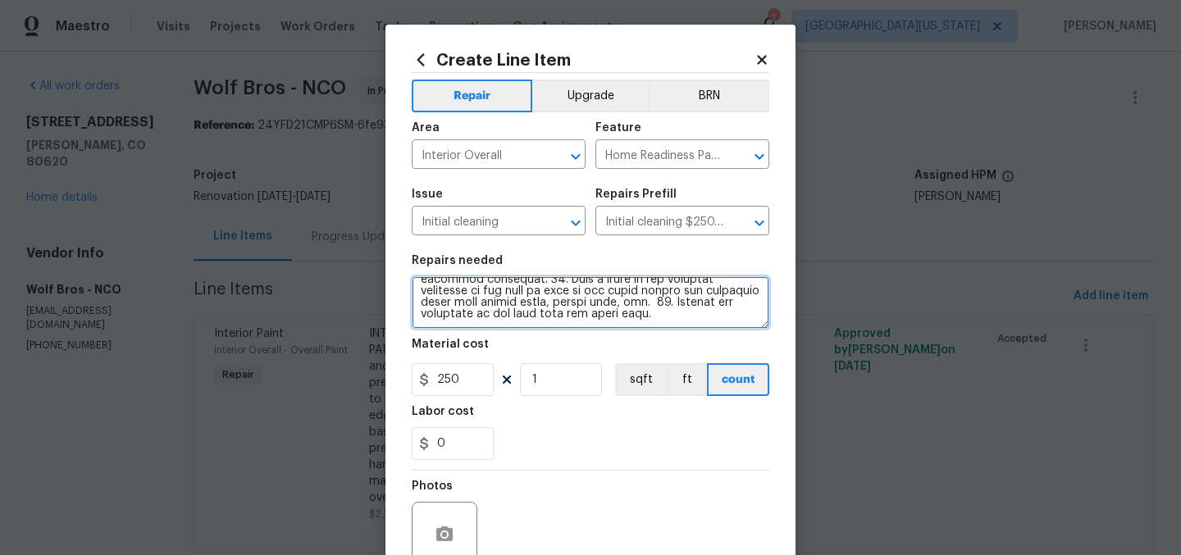
drag, startPoint x: 412, startPoint y: 295, endPoint x: 807, endPoint y: 375, distance: 403.2
click at [807, 375] on div "Create Line Item Repair Upgrade BRN Area Interior Overall ​ Feature Home Readin…" at bounding box center [590, 277] width 1181 height 555
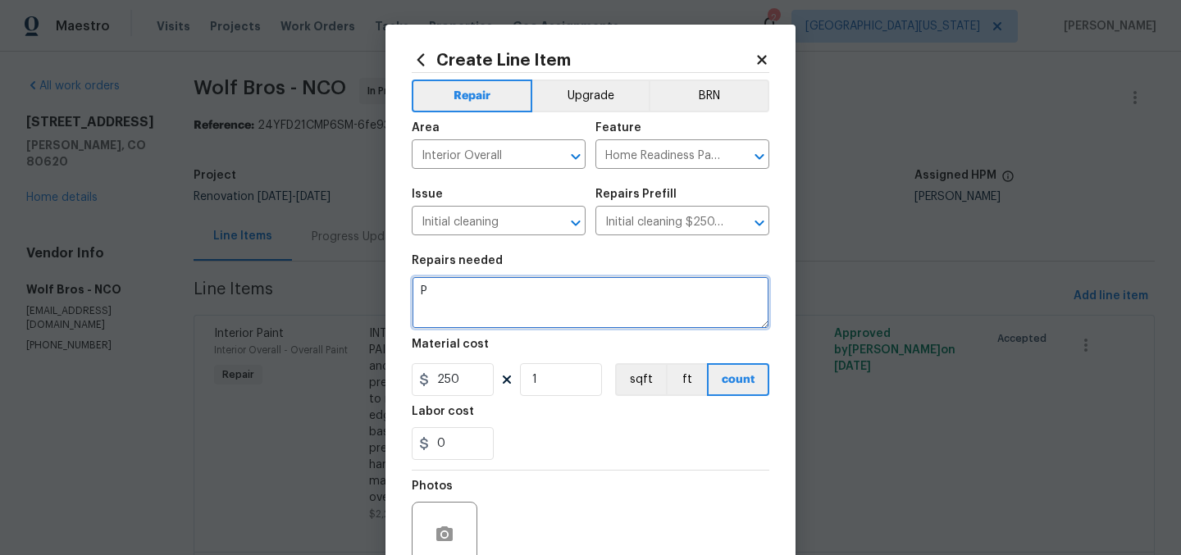
scroll to position [0, 0]
type textarea "PRE-CONSTRUCTION CLEAN"
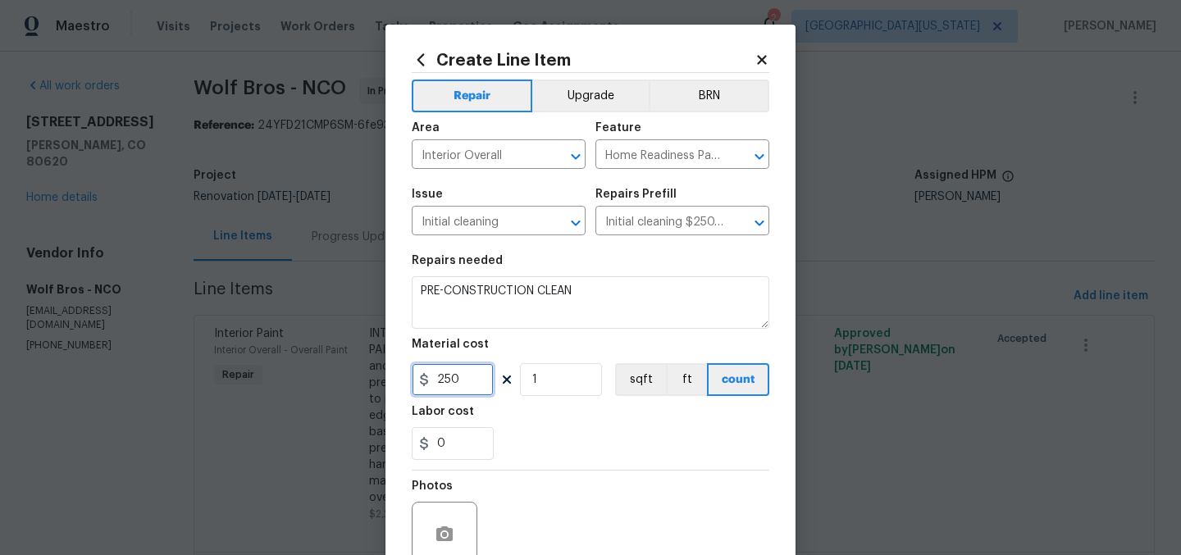
click at [471, 380] on input "250" at bounding box center [453, 379] width 82 height 33
click at [472, 380] on input "250" at bounding box center [453, 379] width 82 height 33
type input "350"
click at [553, 445] on div "0" at bounding box center [591, 443] width 358 height 33
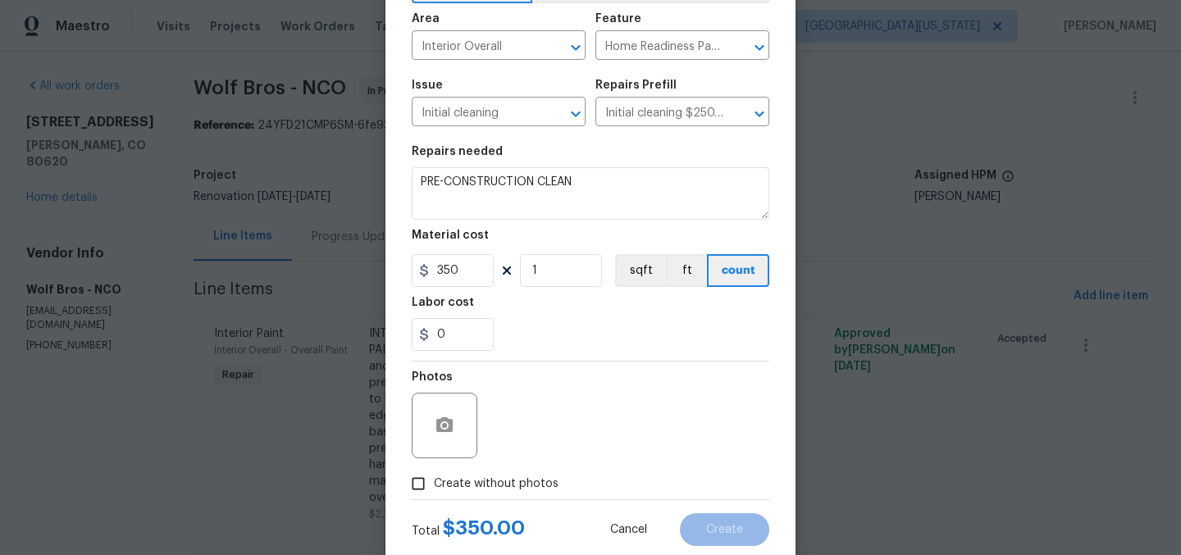
scroll to position [152, 0]
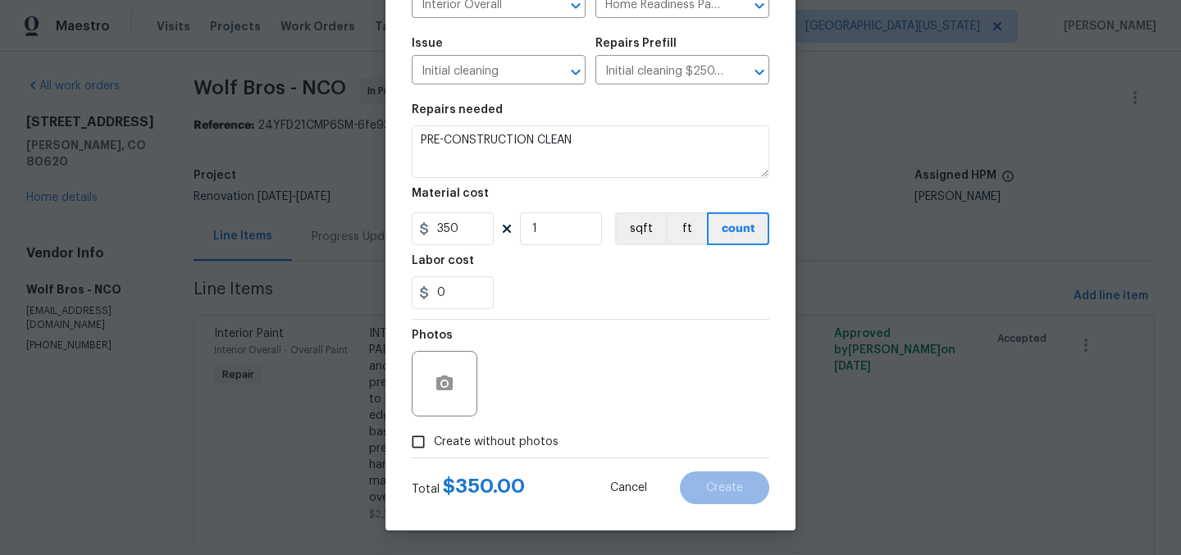
click at [490, 447] on span "Create without photos" at bounding box center [496, 442] width 125 height 17
click at [434, 447] on input "Create without photos" at bounding box center [418, 441] width 31 height 31
checkbox input "true"
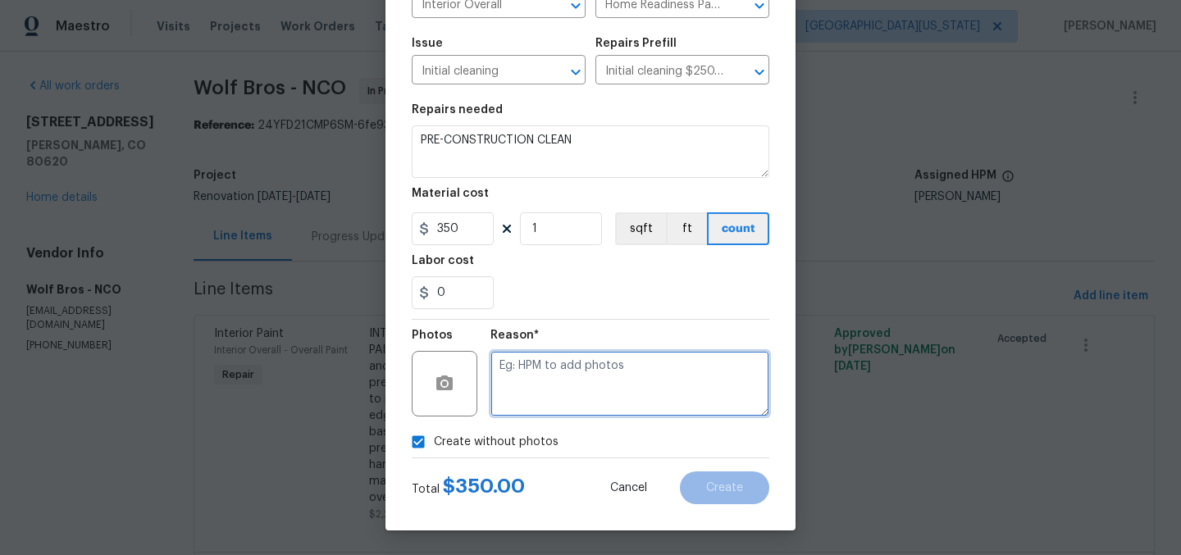
click at [558, 406] on textarea at bounding box center [629, 384] width 279 height 66
type textarea "Later"
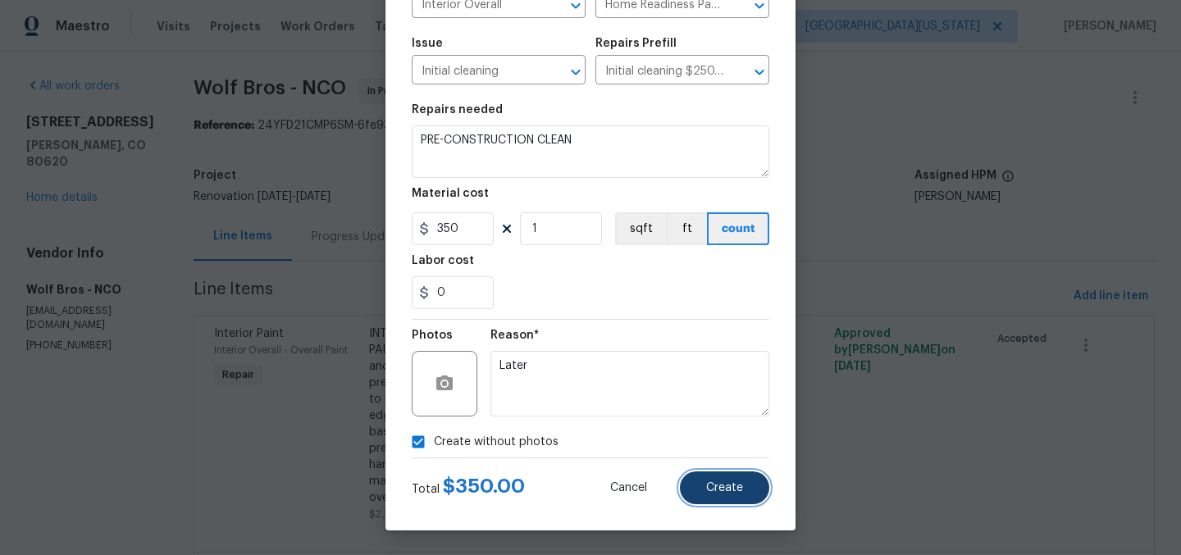
click at [716, 483] on span "Create" at bounding box center [724, 488] width 37 height 12
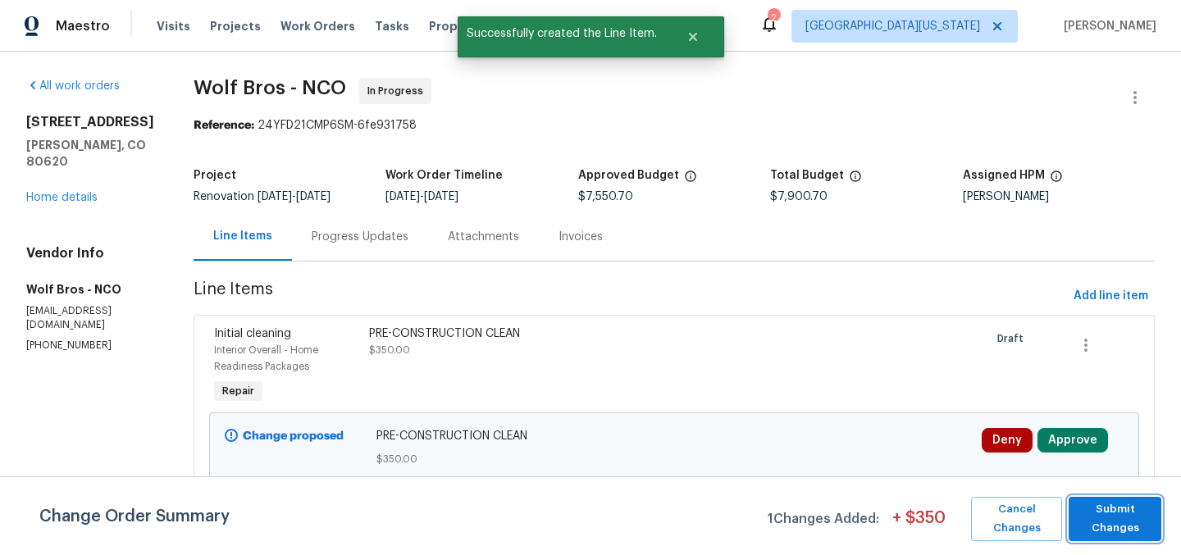
click at [1110, 505] on span "Submit Changes" at bounding box center [1115, 519] width 76 height 38
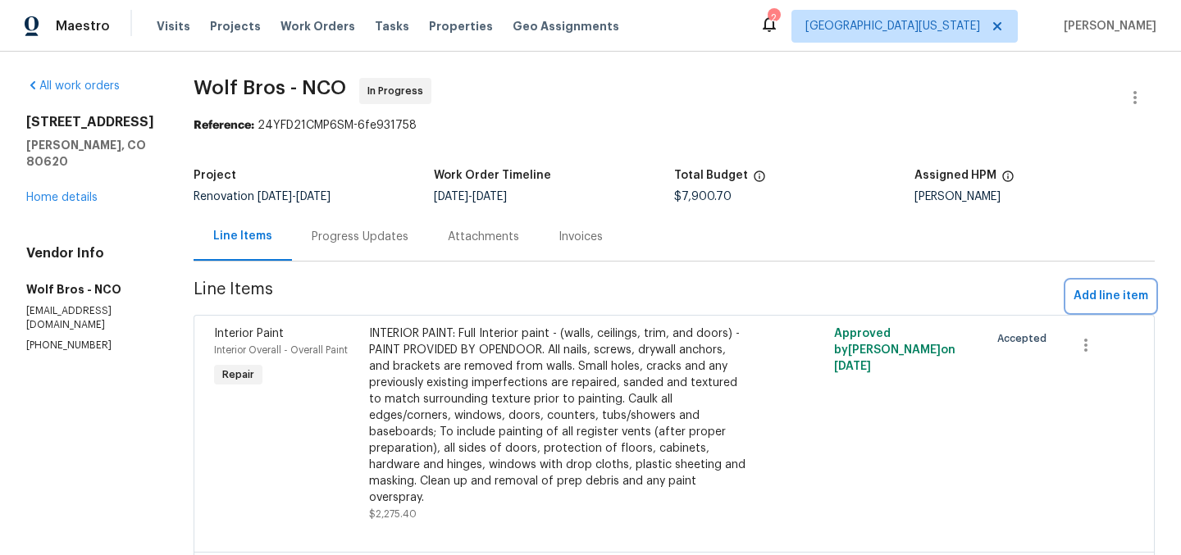
click at [1116, 300] on span "Add line item" at bounding box center [1110, 296] width 75 height 20
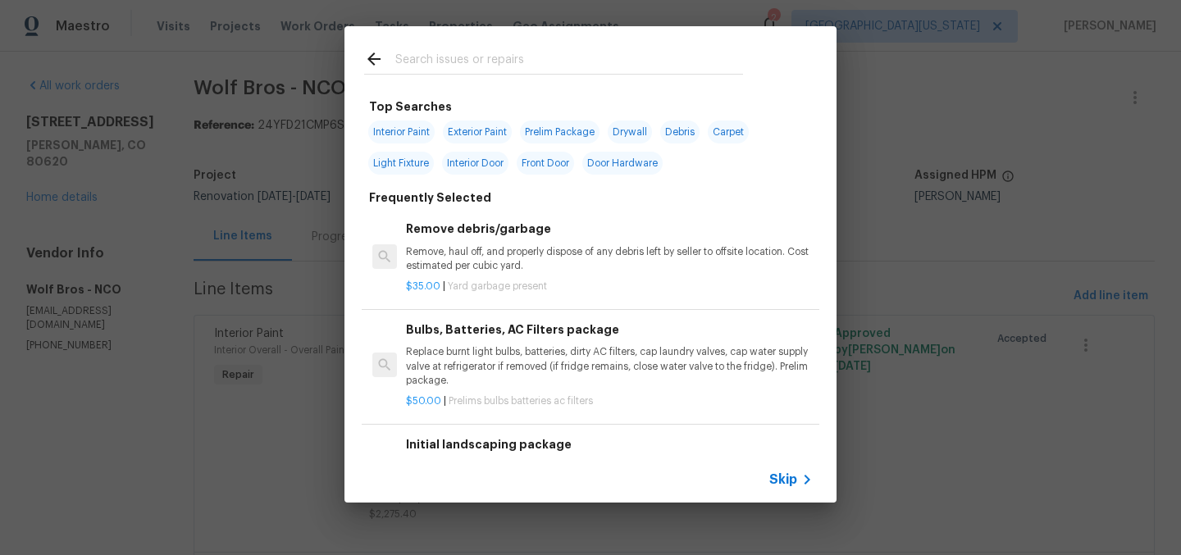
click at [486, 52] on input "text" at bounding box center [569, 61] width 348 height 25
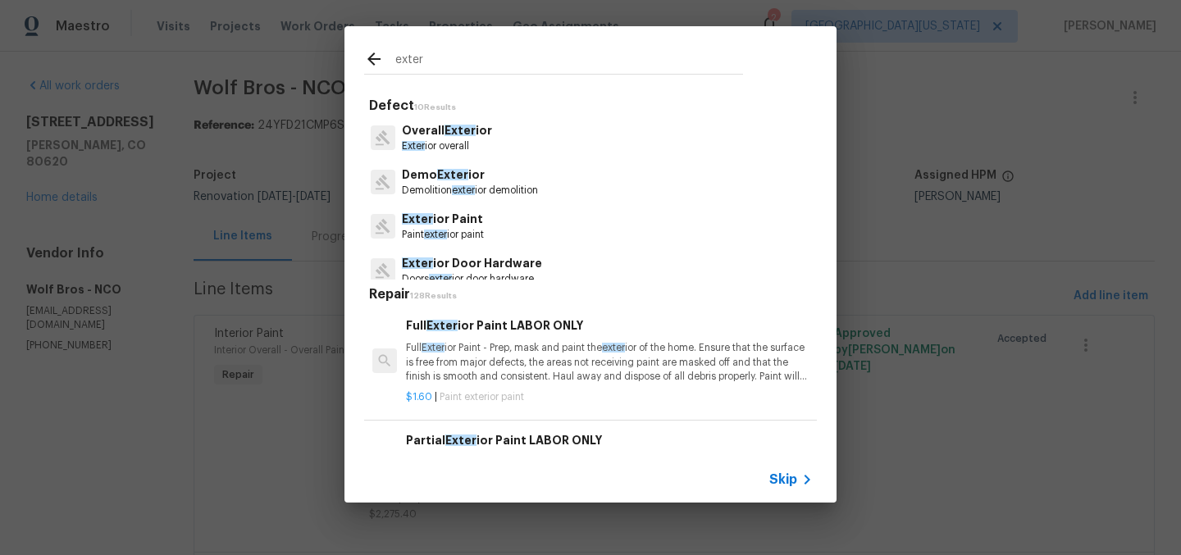
click at [509, 64] on input "exter" at bounding box center [569, 61] width 348 height 25
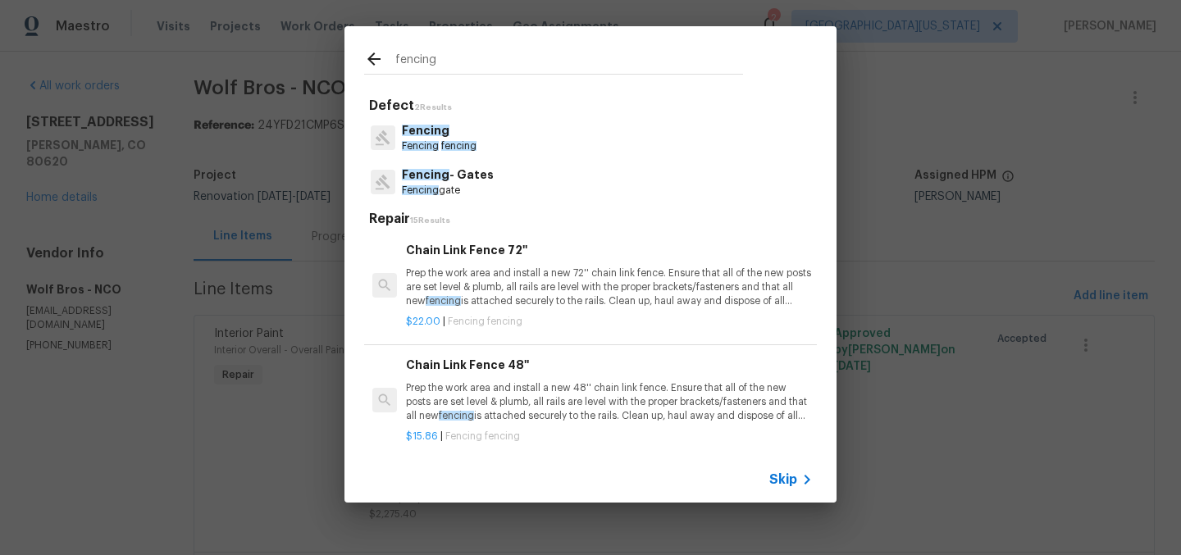
type input "fencing"
click at [435, 136] on p "Fencing" at bounding box center [439, 130] width 75 height 17
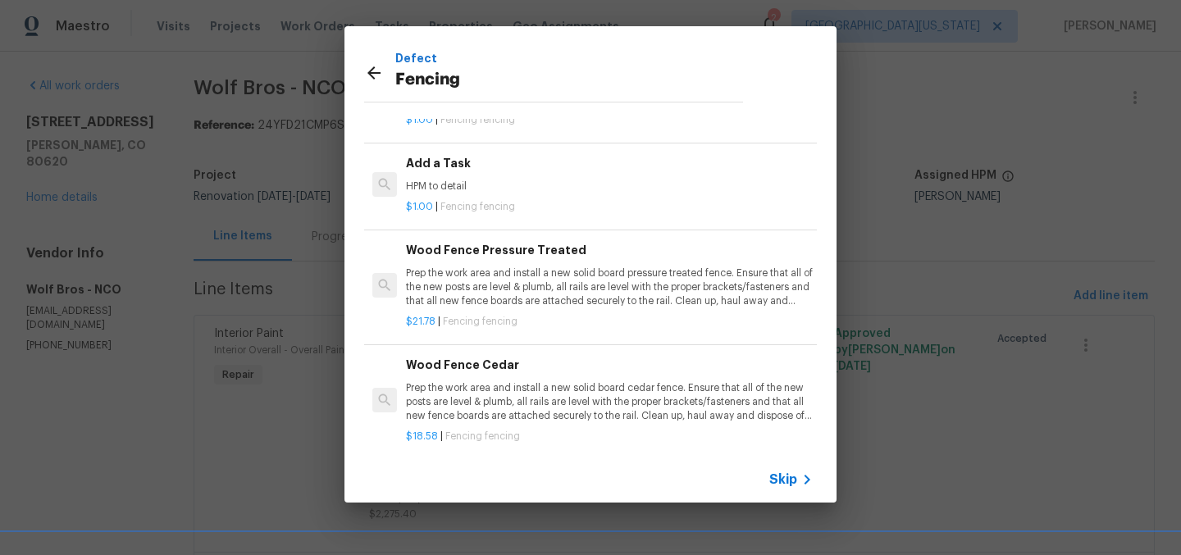
scroll to position [109, 0]
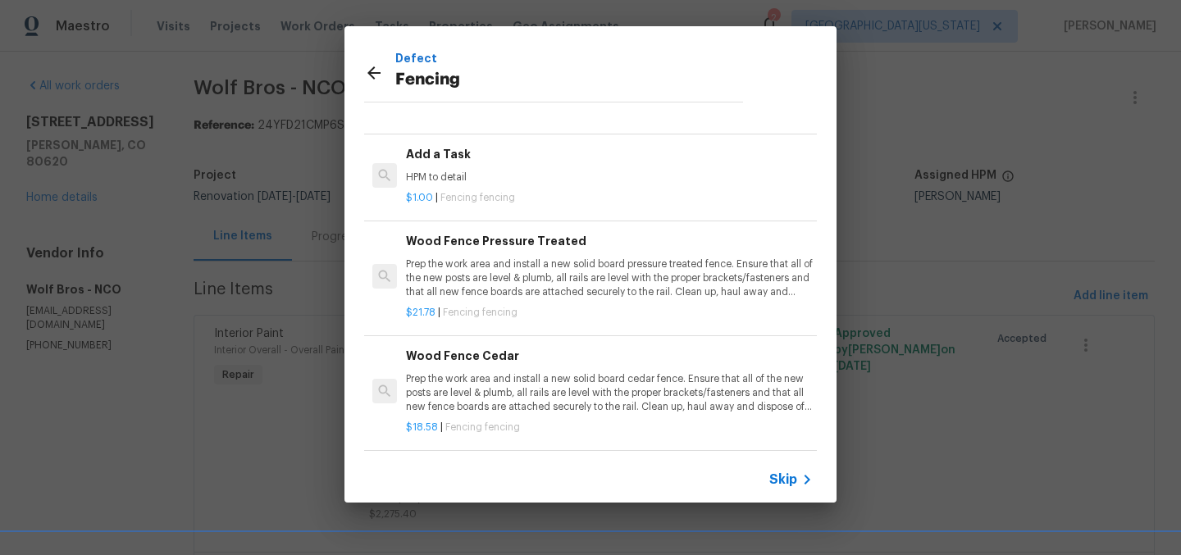
click at [471, 146] on h6 "Add a Task" at bounding box center [609, 154] width 407 height 18
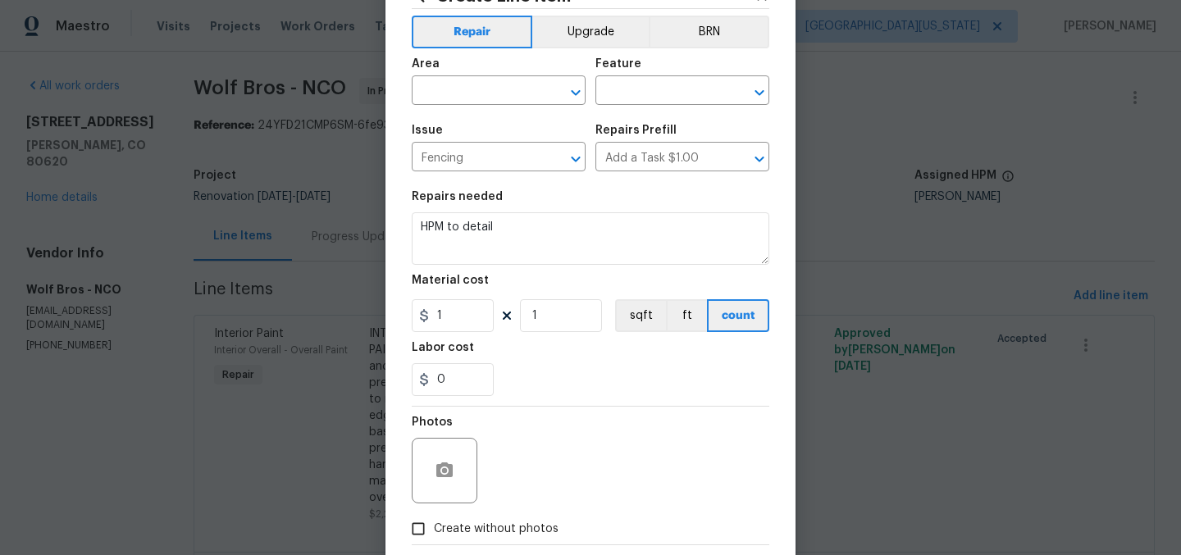
scroll to position [0, 0]
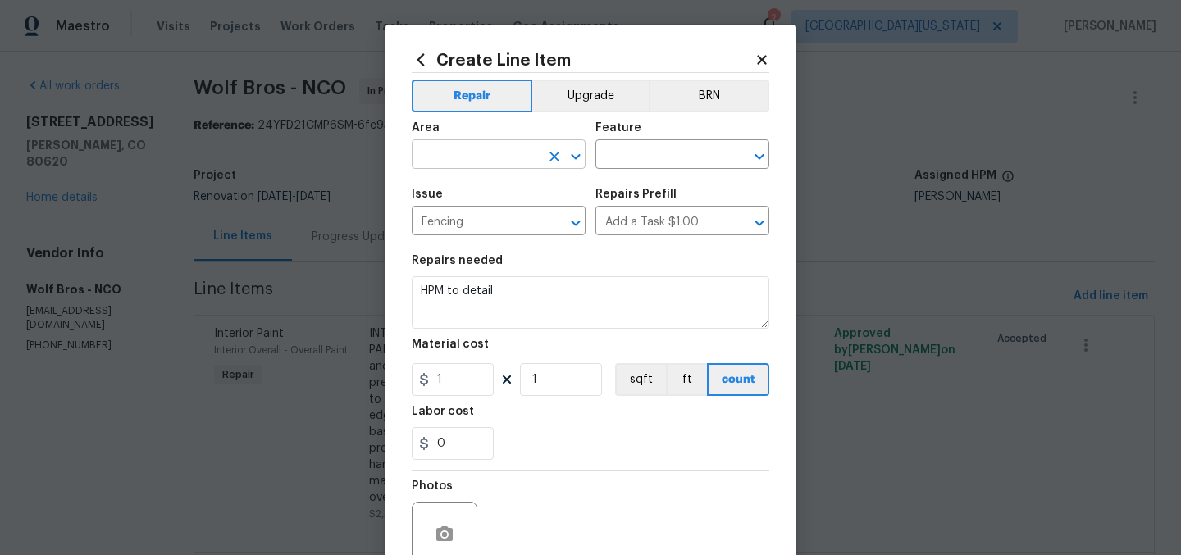
click at [524, 156] on input "text" at bounding box center [476, 155] width 128 height 25
click at [513, 212] on li "Exterior Overall" at bounding box center [493, 220] width 174 height 27
type input "Exterior Overall"
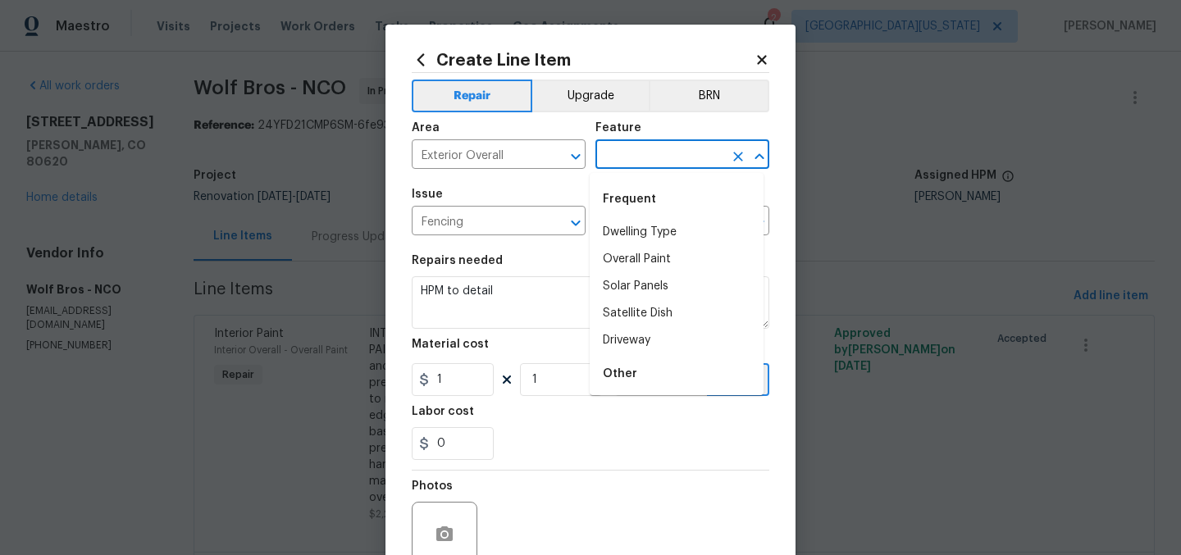
click at [617, 157] on input "text" at bounding box center [659, 155] width 128 height 25
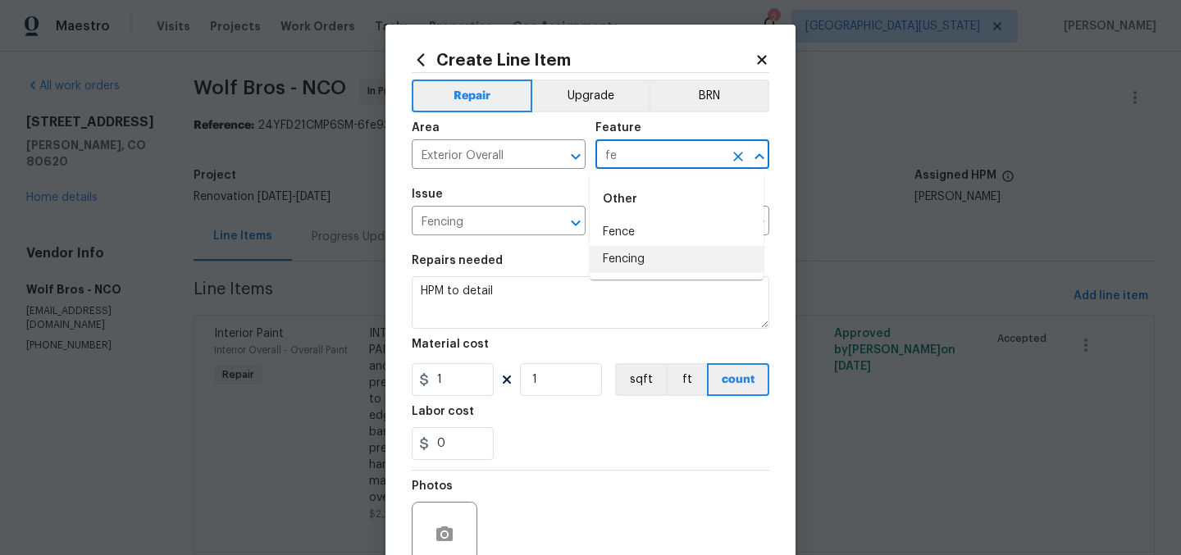
click at [623, 259] on li "Fencing" at bounding box center [677, 259] width 174 height 27
type input "Fencing"
click at [662, 266] on div "Repairs needed" at bounding box center [591, 265] width 358 height 21
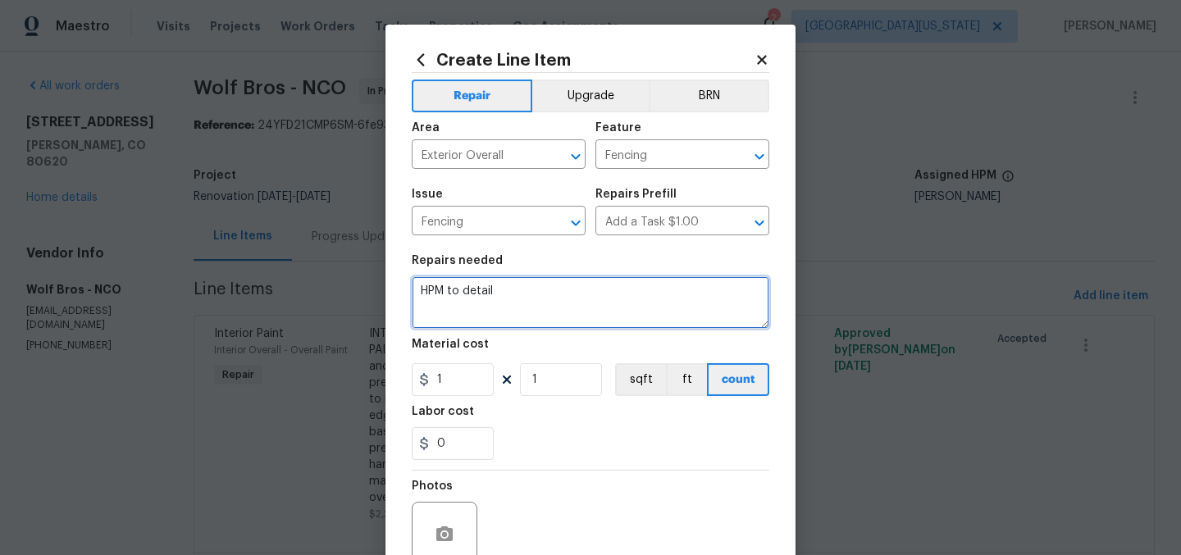
click at [580, 303] on textarea "HPM to detail" at bounding box center [591, 302] width 358 height 52
click at [581, 300] on textarea "HPM to detail" at bounding box center [591, 302] width 358 height 52
click at [581, 299] on textarea "HPM to detail" at bounding box center [591, 302] width 358 height 52
click at [581, 298] on textarea "HPM to detail" at bounding box center [591, 302] width 358 height 52
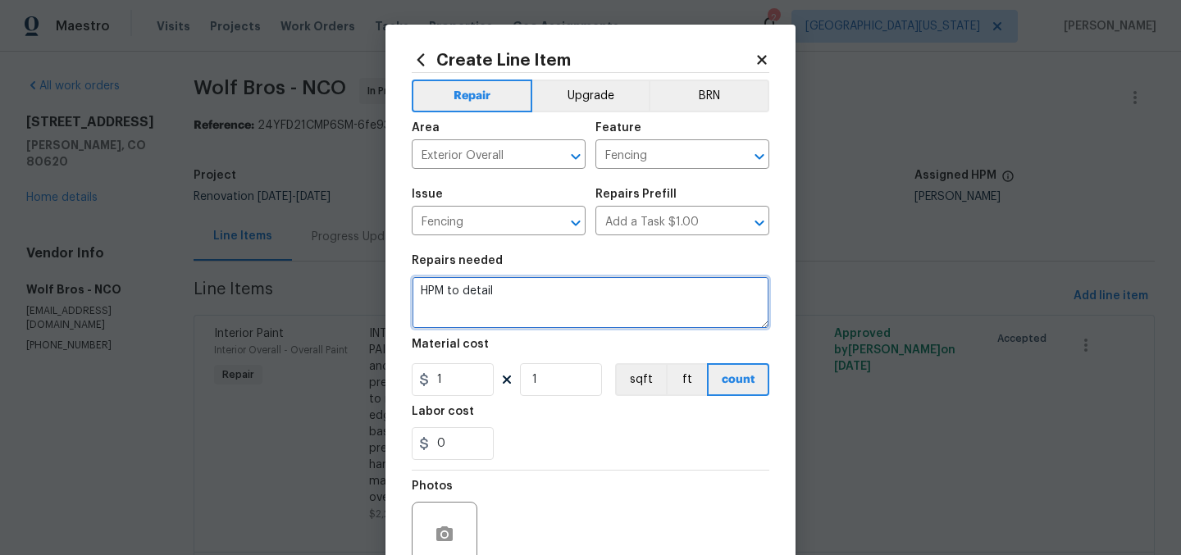
click at [581, 298] on textarea "HPM to detail" at bounding box center [591, 302] width 358 height 52
click at [581, 297] on textarea "HPM to detail" at bounding box center [591, 302] width 358 height 52
type textarea "FENCING: Repair gate. Repair fencing as needed; install missing pickets."
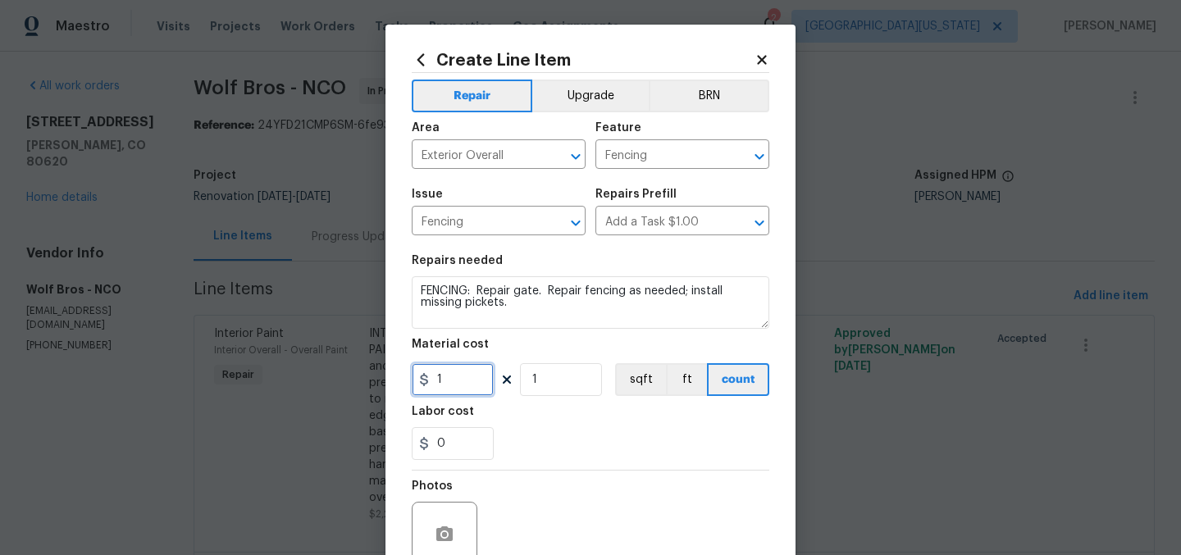
click at [459, 388] on input "1" at bounding box center [453, 379] width 82 height 33
click at [567, 453] on div "0" at bounding box center [591, 443] width 358 height 33
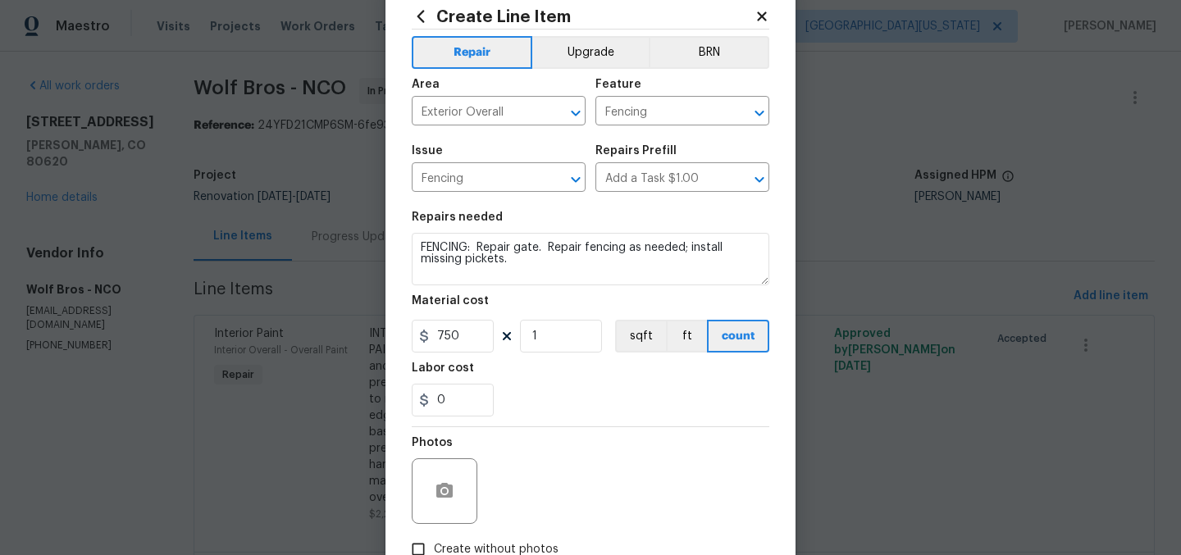
scroll to position [152, 0]
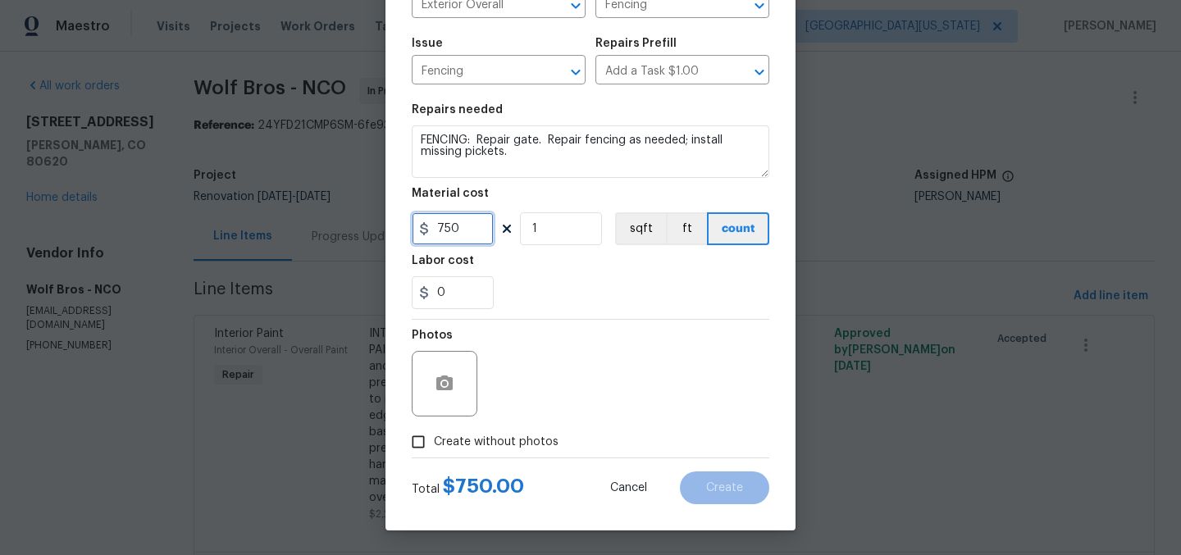
click at [458, 228] on input "750" at bounding box center [453, 228] width 82 height 33
type input "500"
click at [632, 335] on div "Photos" at bounding box center [591, 373] width 358 height 107
click at [525, 445] on span "Create without photos" at bounding box center [496, 442] width 125 height 17
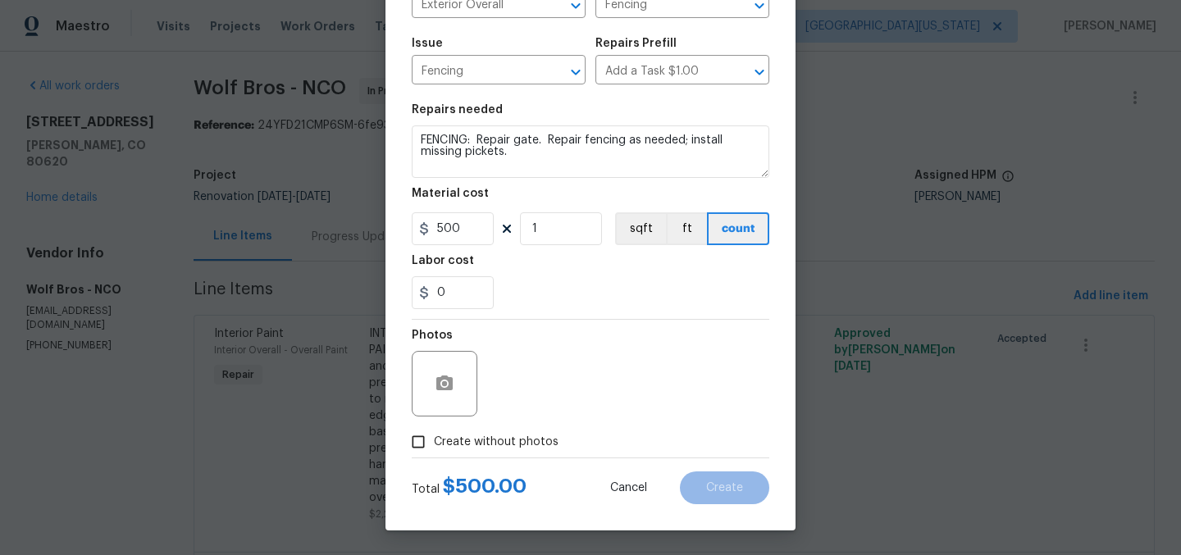
click at [434, 445] on input "Create without photos" at bounding box center [418, 441] width 31 height 31
checkbox input "true"
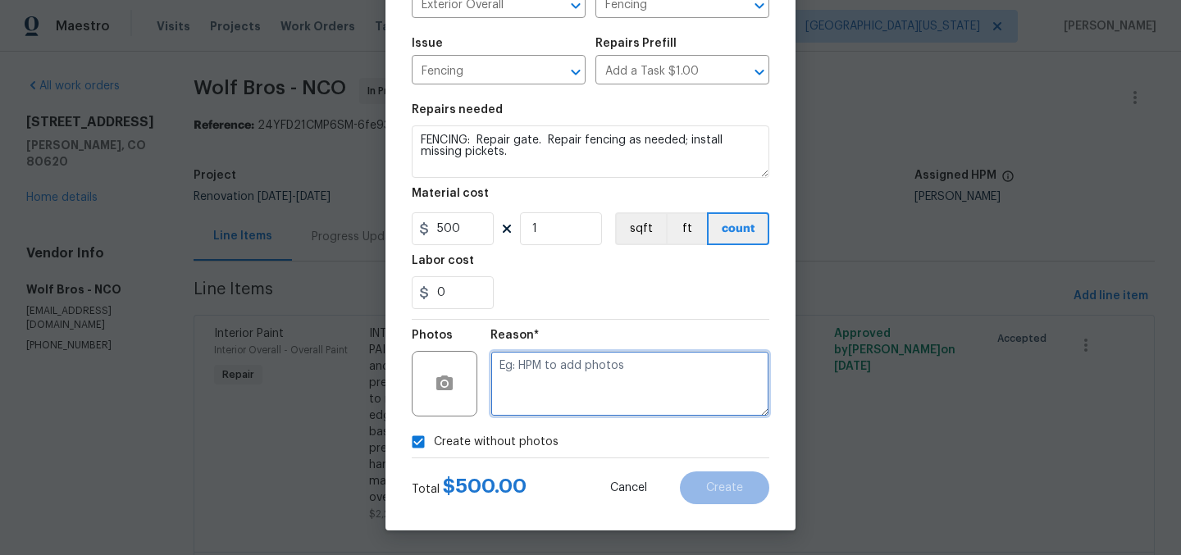
click at [605, 385] on textarea at bounding box center [629, 384] width 279 height 66
type textarea "Later"
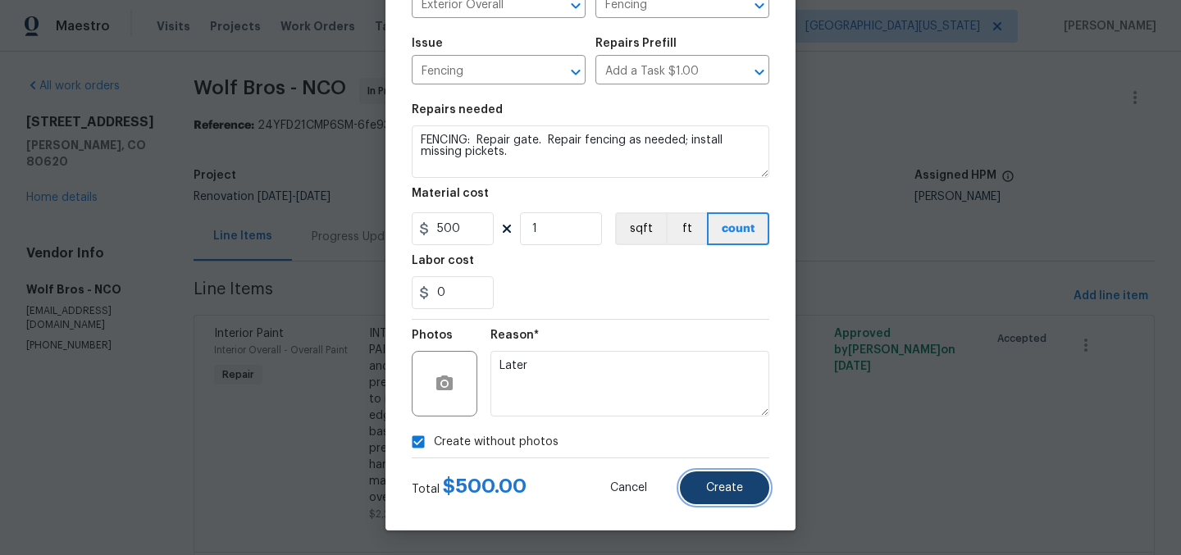
click at [718, 490] on span "Create" at bounding box center [724, 488] width 37 height 12
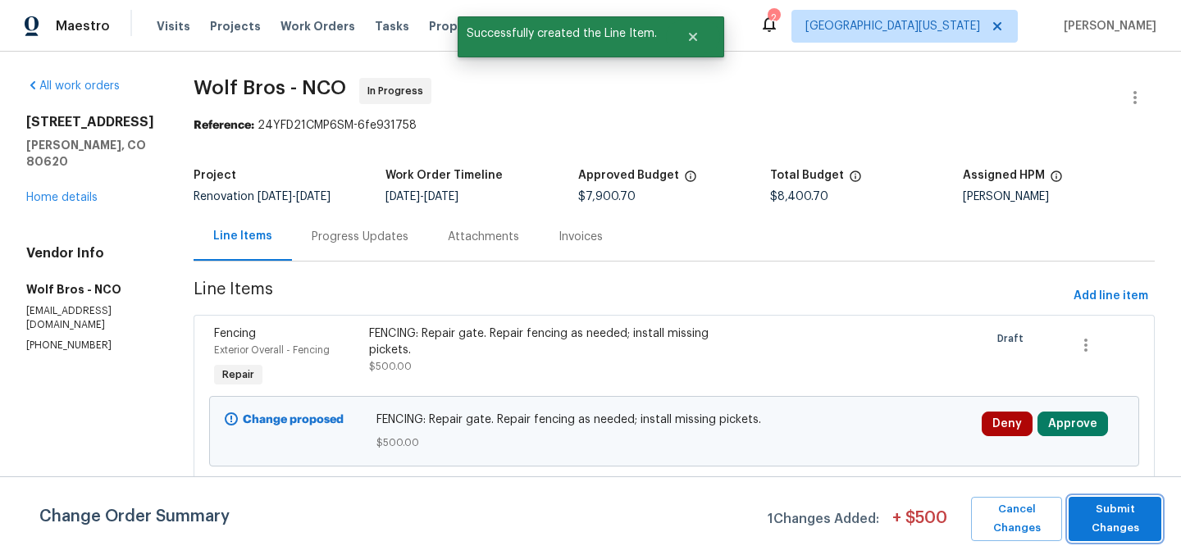
click at [1120, 513] on span "Submit Changes" at bounding box center [1115, 519] width 76 height 38
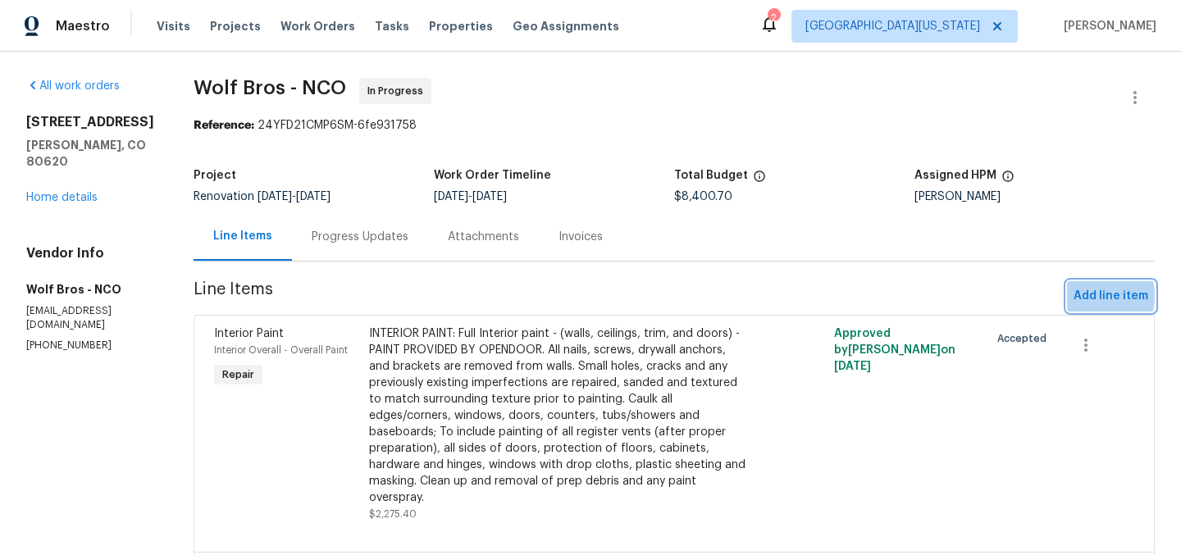
click at [1073, 296] on span "Add line item" at bounding box center [1110, 296] width 75 height 20
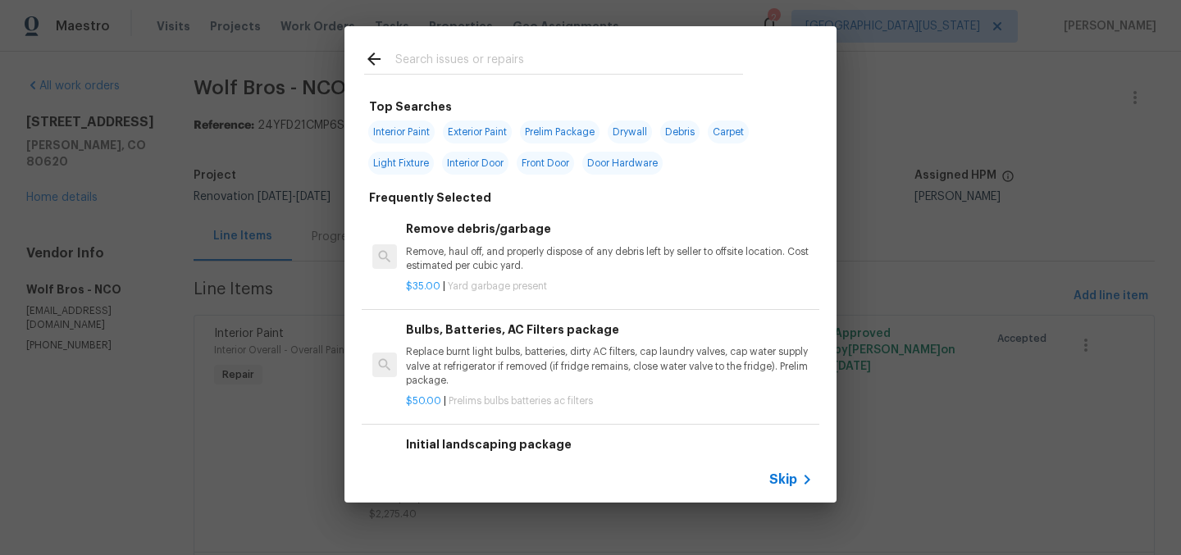
click at [447, 63] on input "text" at bounding box center [569, 61] width 348 height 25
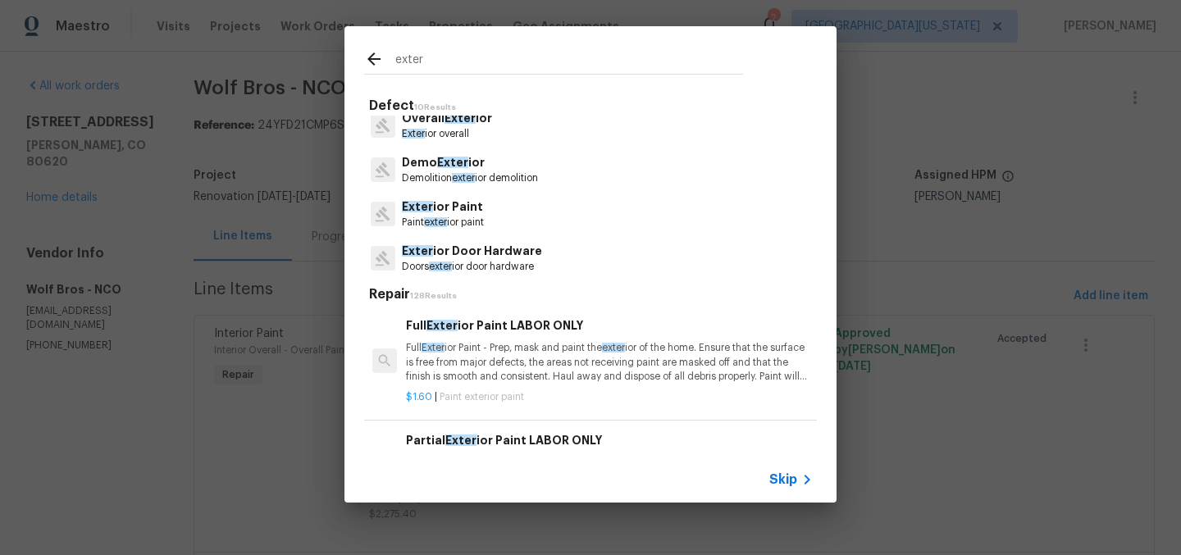
scroll to position [18, 0]
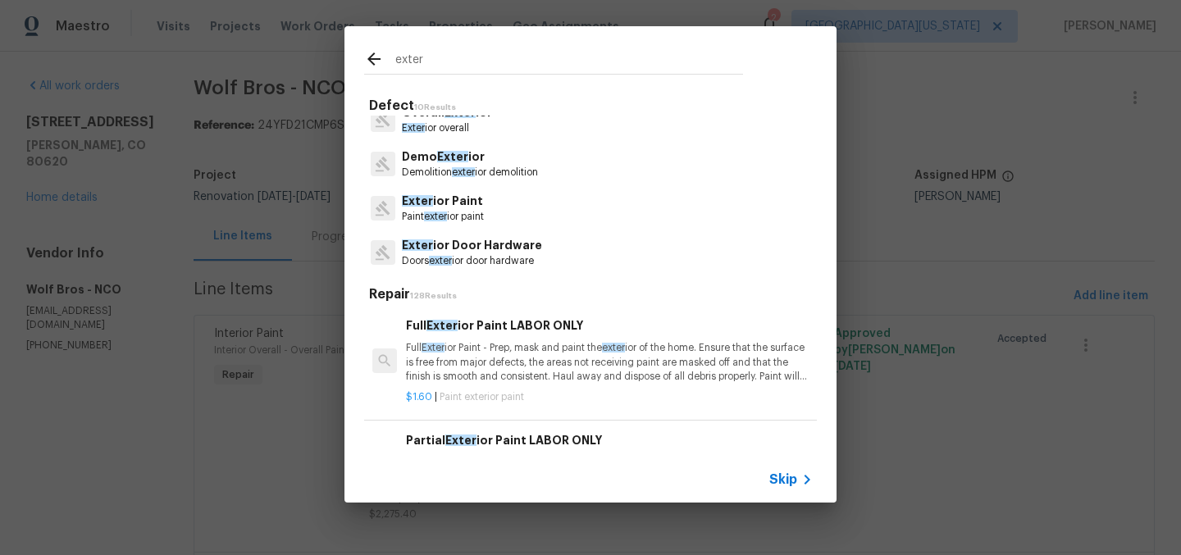
type input "exter"
click at [490, 243] on p "Exter ior Door Hardware" at bounding box center [472, 245] width 140 height 17
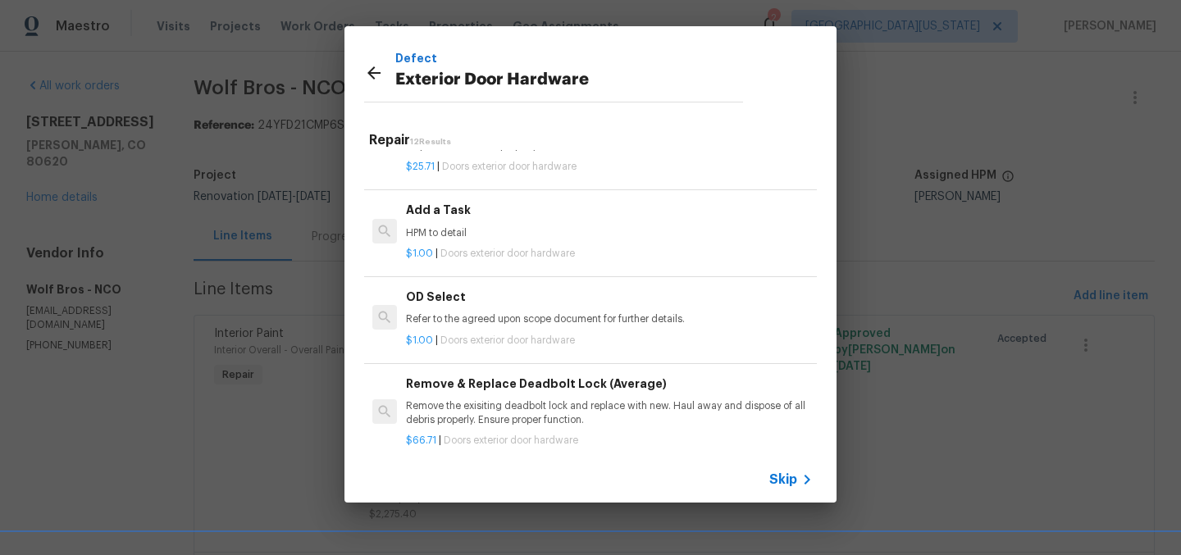
scroll to position [599, 0]
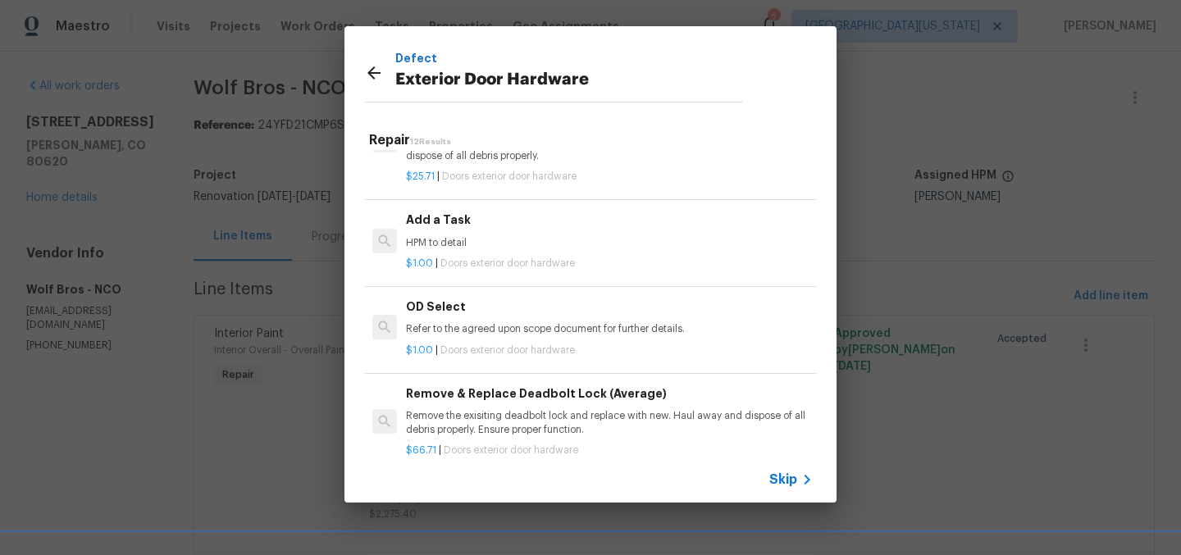
click at [522, 250] on p "HPM to detail" at bounding box center [609, 243] width 407 height 14
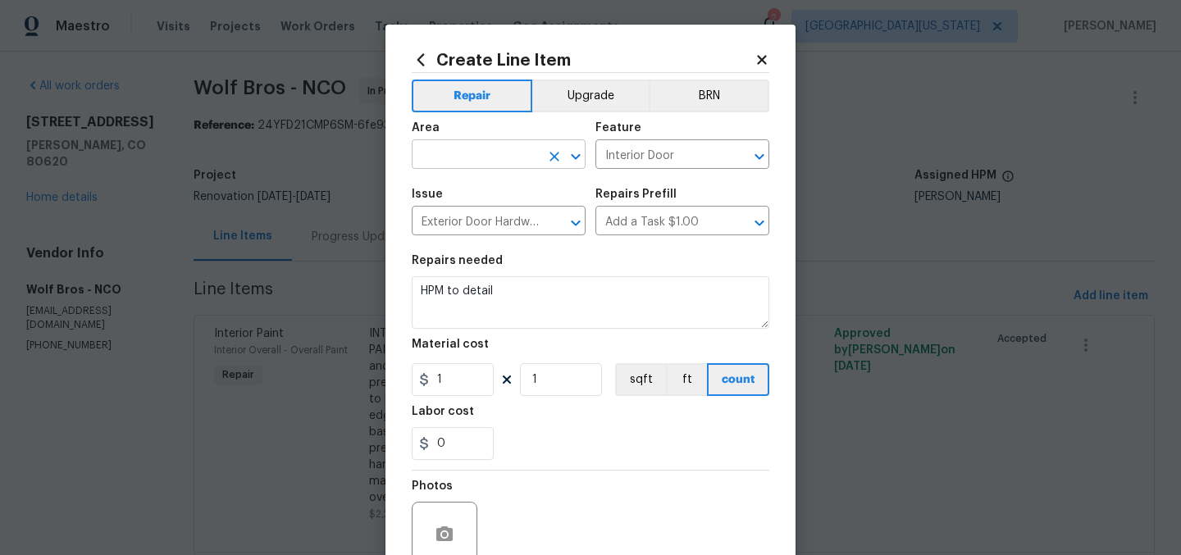
click at [534, 150] on div "​" at bounding box center [499, 155] width 174 height 25
click at [531, 219] on li "Exterior Overall" at bounding box center [493, 220] width 174 height 27
type input "Exterior Overall"
click at [615, 157] on input "Interior Door" at bounding box center [659, 155] width 128 height 25
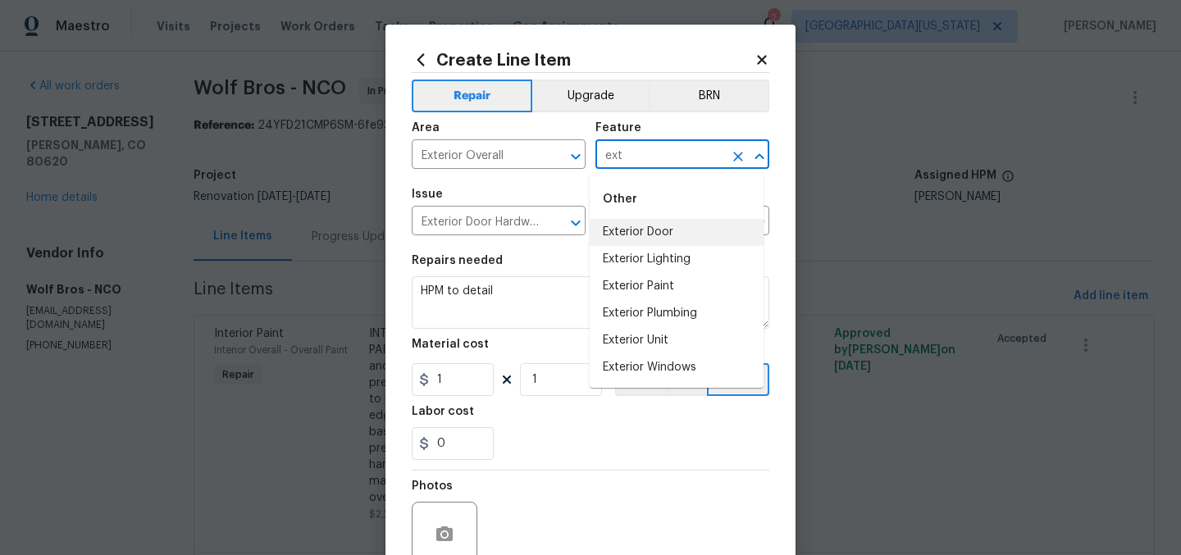
click at [635, 226] on li "Exterior Door" at bounding box center [677, 232] width 174 height 27
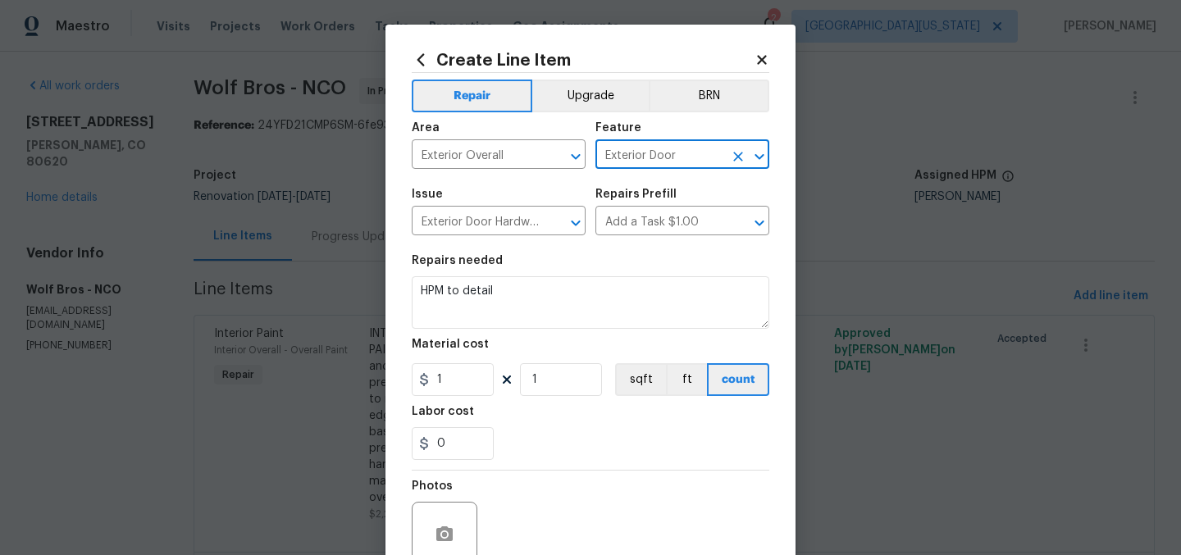
type input "Exterior Door"
click at [590, 276] on div "Repairs needed" at bounding box center [591, 265] width 358 height 21
click at [589, 275] on div "Repairs needed" at bounding box center [591, 265] width 358 height 21
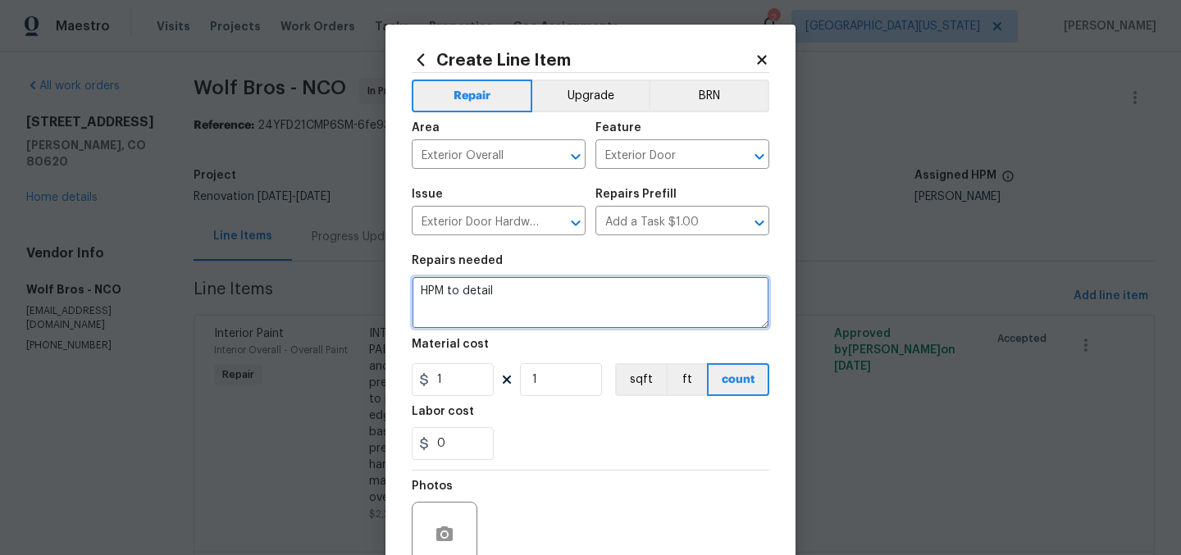
click at [584, 287] on textarea "HPM to detail" at bounding box center [591, 302] width 358 height 52
click at [584, 285] on textarea "HPM to detail" at bounding box center [591, 302] width 358 height 52
click at [585, 285] on textarea "HPM to detail" at bounding box center [591, 302] width 358 height 52
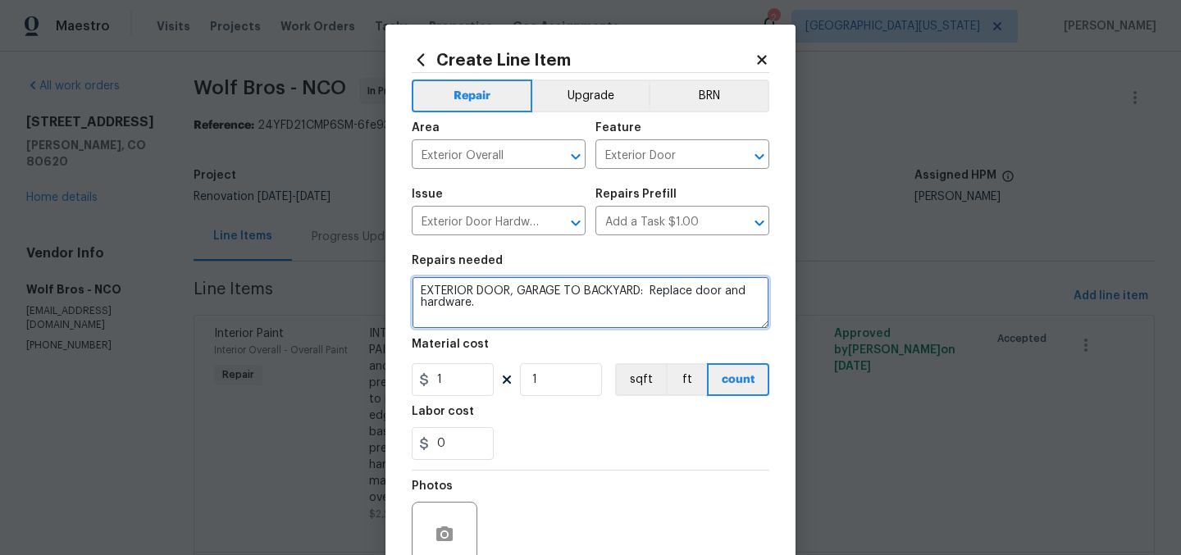
type textarea "EXTERIOR DOOR, GARAGE TO BACKYARD: Replace door and hardware."
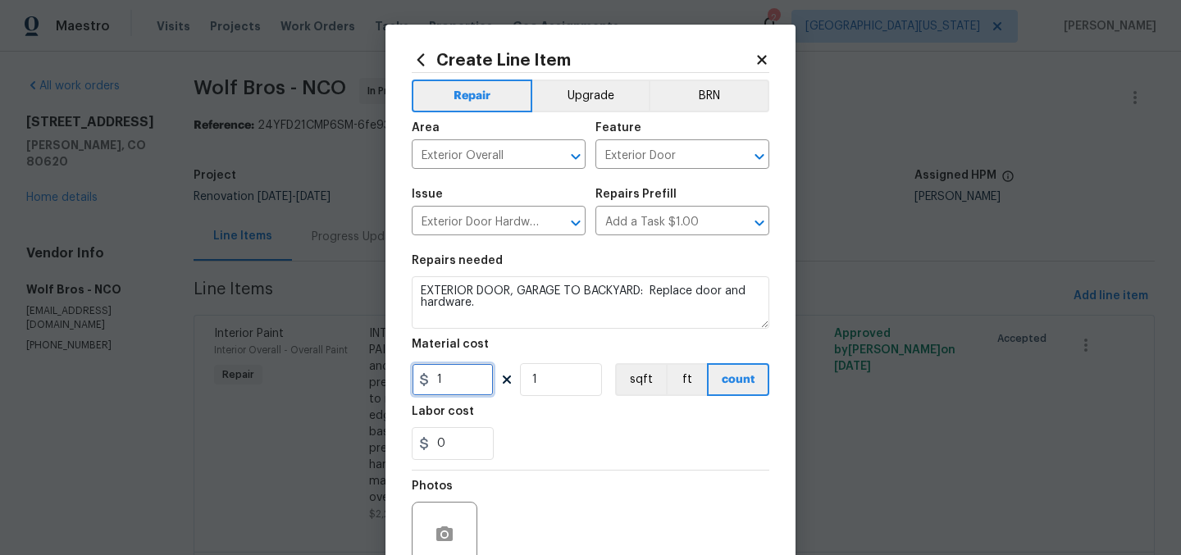
click at [454, 390] on input "1" at bounding box center [453, 379] width 82 height 33
click at [453, 388] on input "1" at bounding box center [453, 379] width 82 height 33
click at [466, 380] on input "1" at bounding box center [453, 379] width 82 height 33
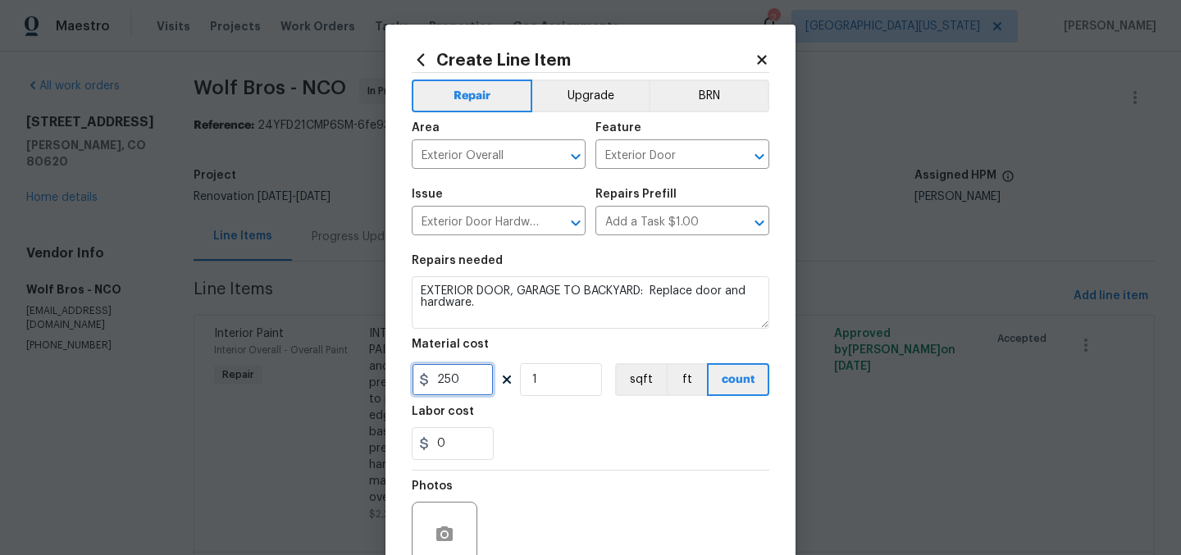
type input "250"
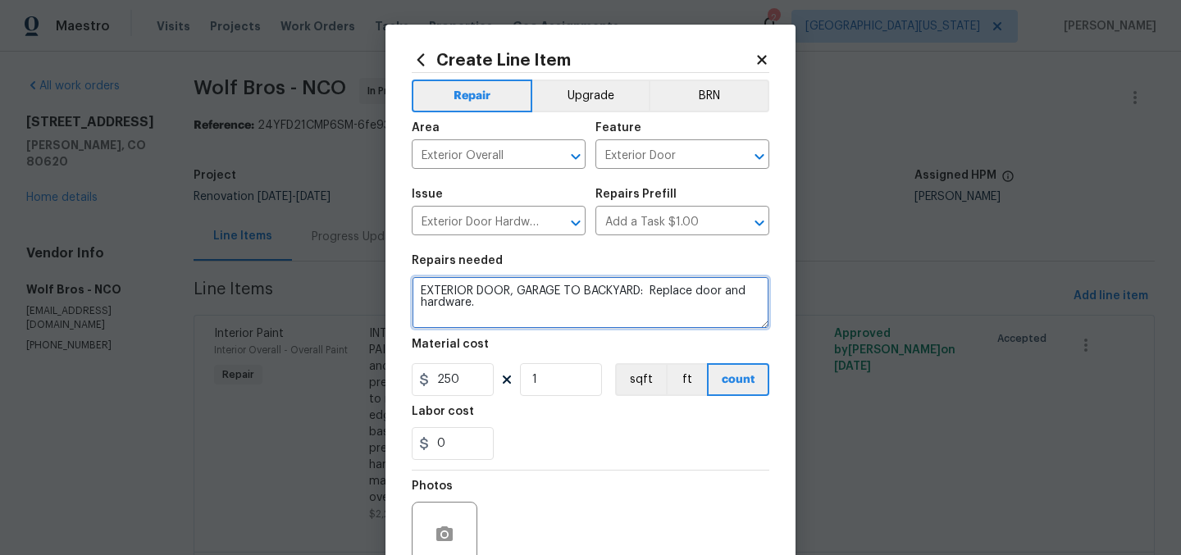
click at [690, 290] on textarea "EXTERIOR DOOR, GARAGE TO BACKYARD: Replace door and hardware." at bounding box center [591, 302] width 358 height 52
type textarea "EXTERIOR DOOR, GARAGE TO BACKYARD: Replace damaged door and hardware."
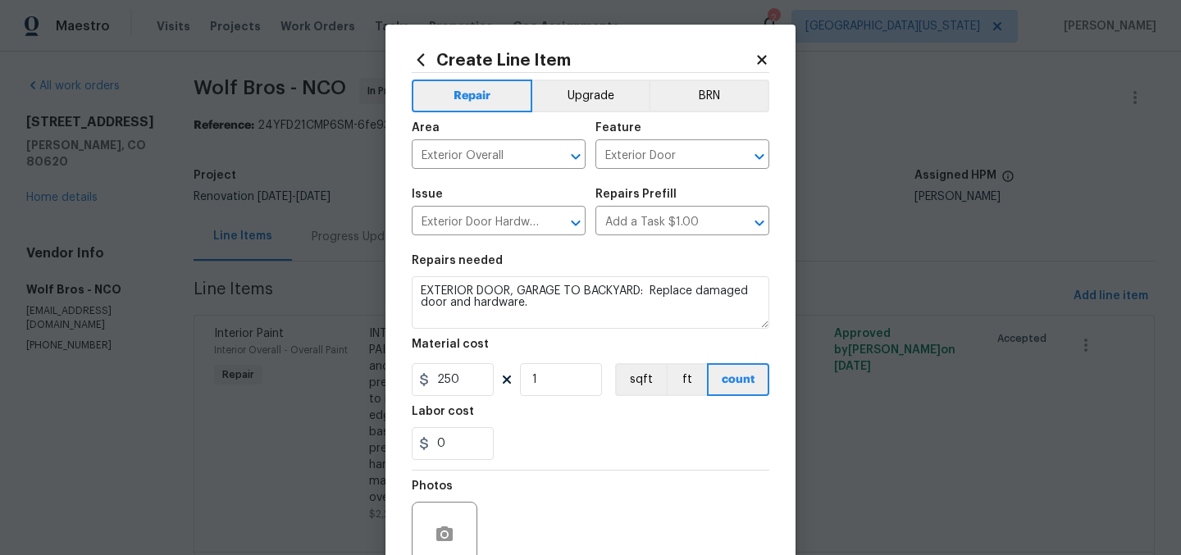
click at [648, 439] on div "0" at bounding box center [591, 443] width 358 height 33
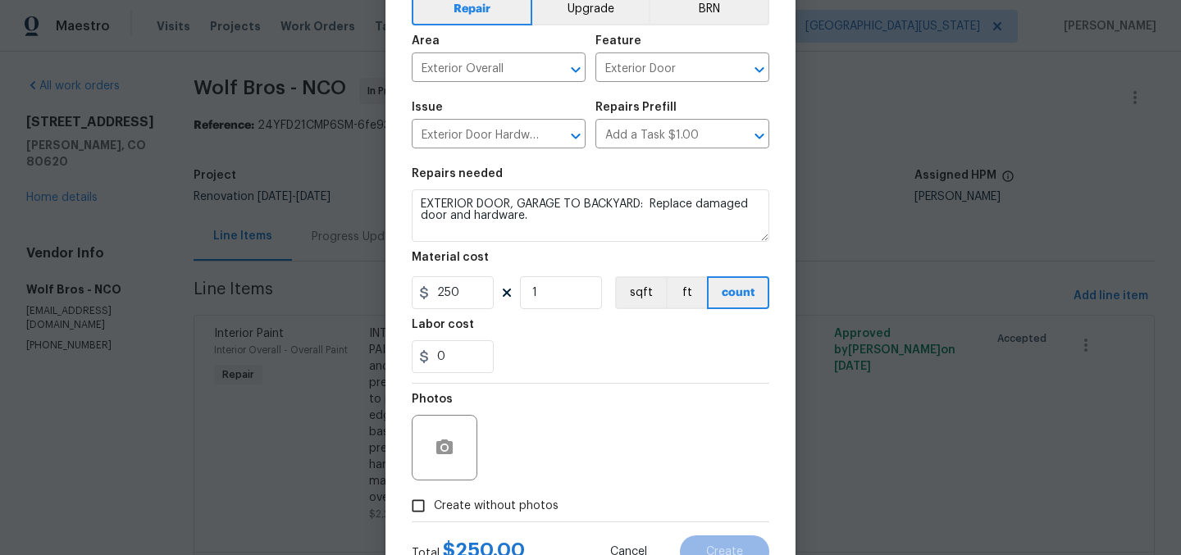
scroll to position [152, 0]
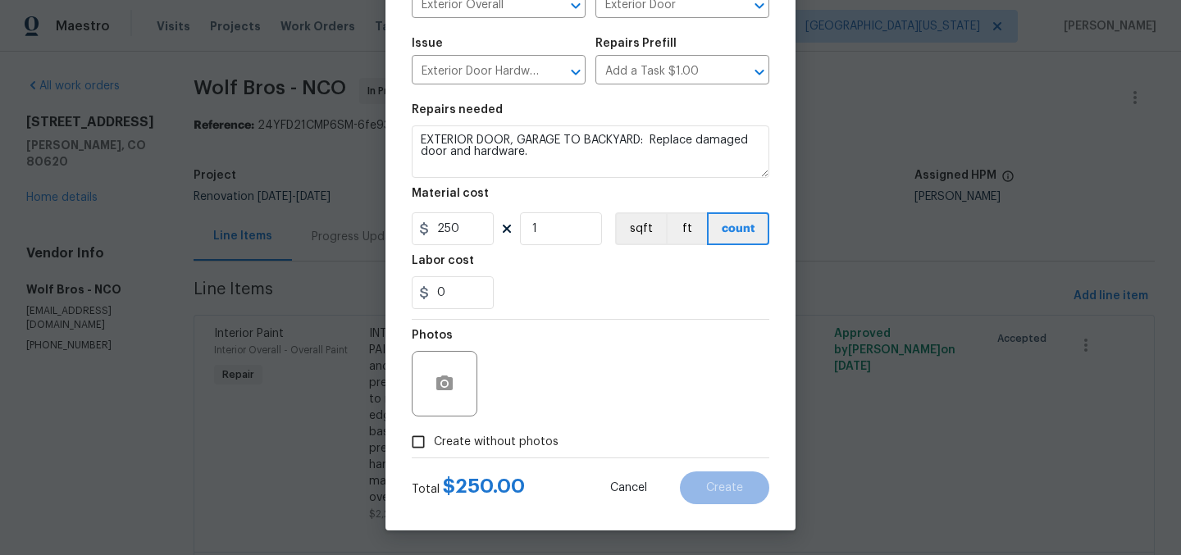
click at [543, 447] on span "Create without photos" at bounding box center [496, 442] width 125 height 17
click at [434, 447] on input "Create without photos" at bounding box center [418, 441] width 31 height 31
checkbox input "true"
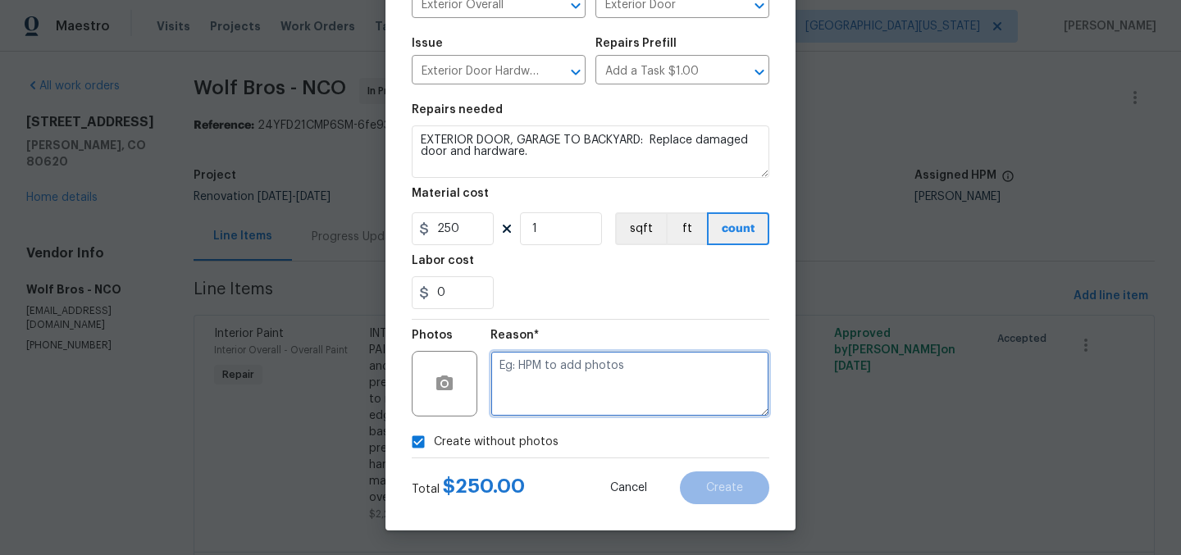
click at [628, 388] on textarea at bounding box center [629, 384] width 279 height 66
type textarea "Later"
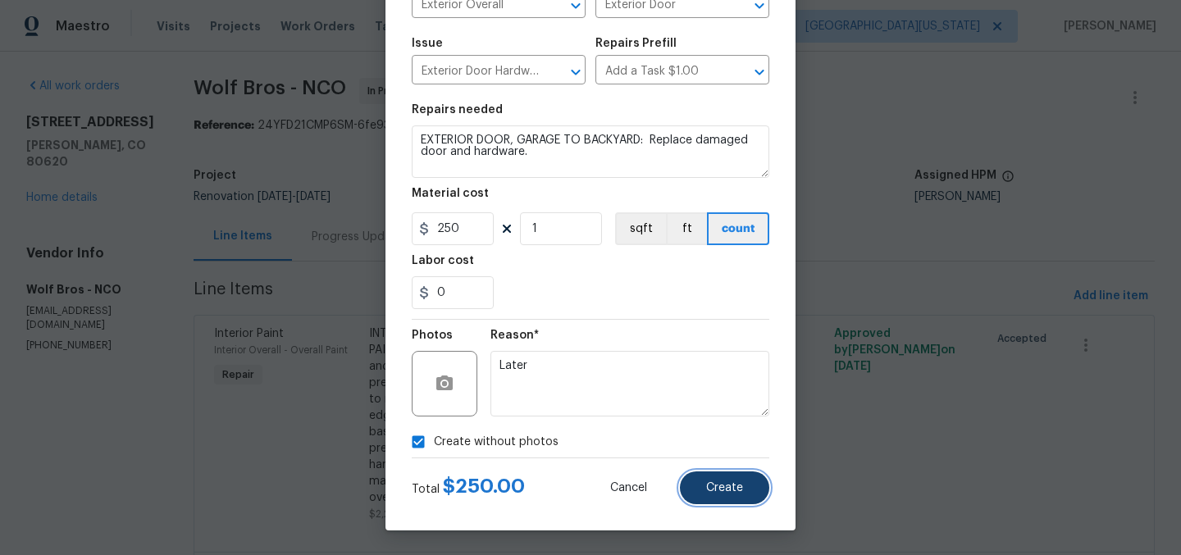
click at [741, 491] on button "Create" at bounding box center [724, 487] width 89 height 33
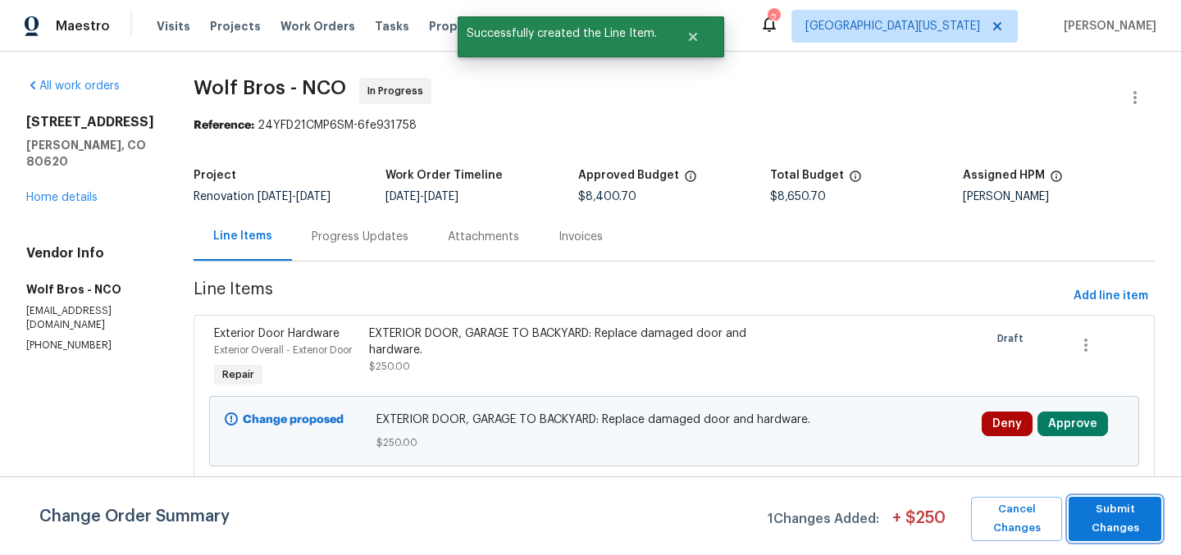
click at [1105, 512] on span "Submit Changes" at bounding box center [1115, 519] width 76 height 38
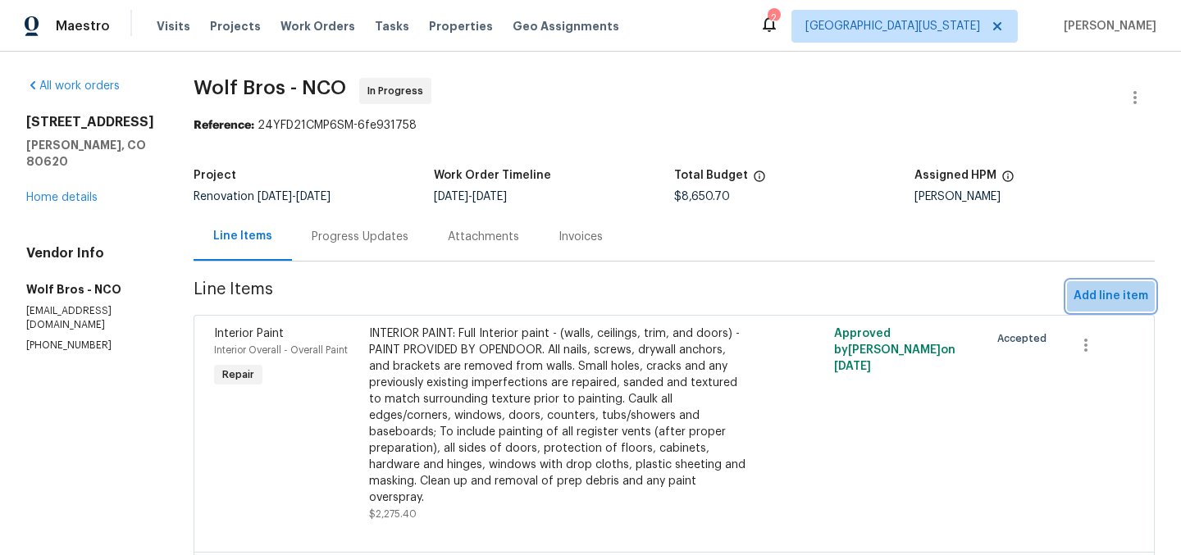
click at [1109, 289] on span "Add line item" at bounding box center [1110, 296] width 75 height 20
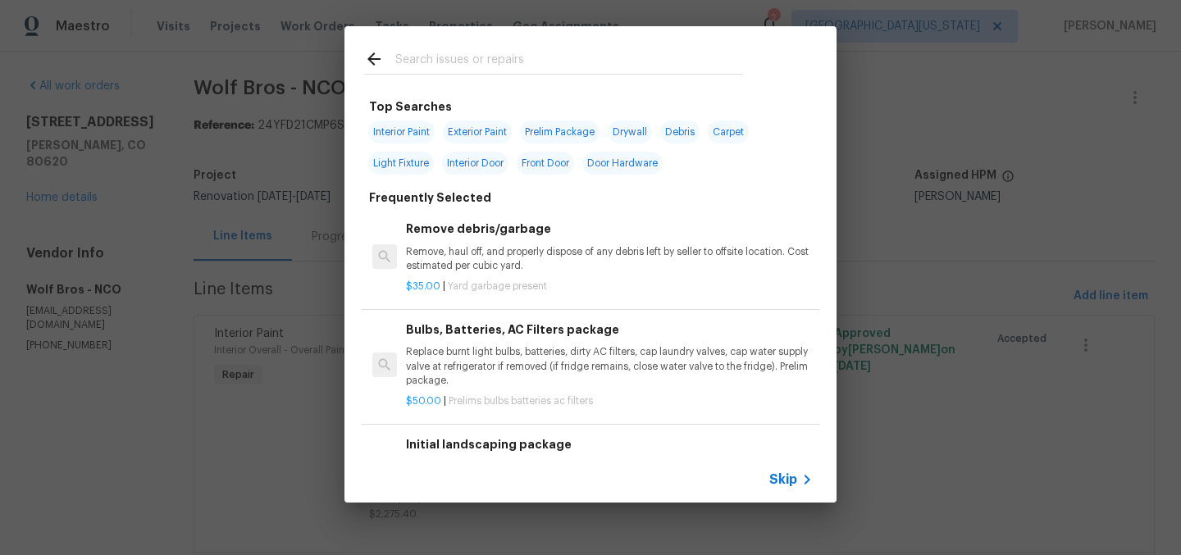
click at [553, 60] on input "text" at bounding box center [569, 61] width 348 height 25
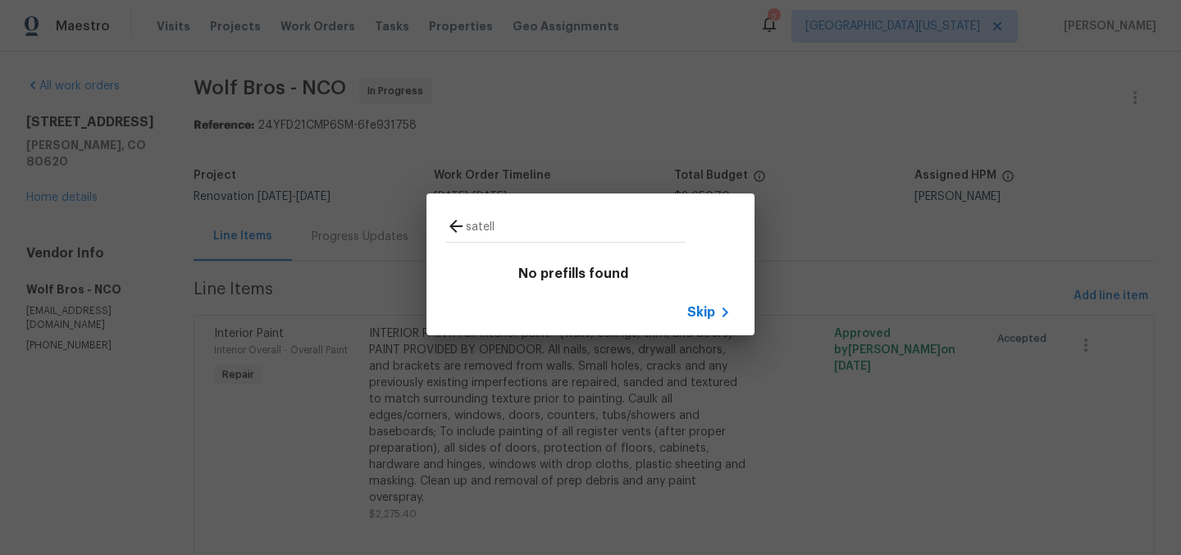
click at [553, 221] on input "satell" at bounding box center [576, 228] width 220 height 25
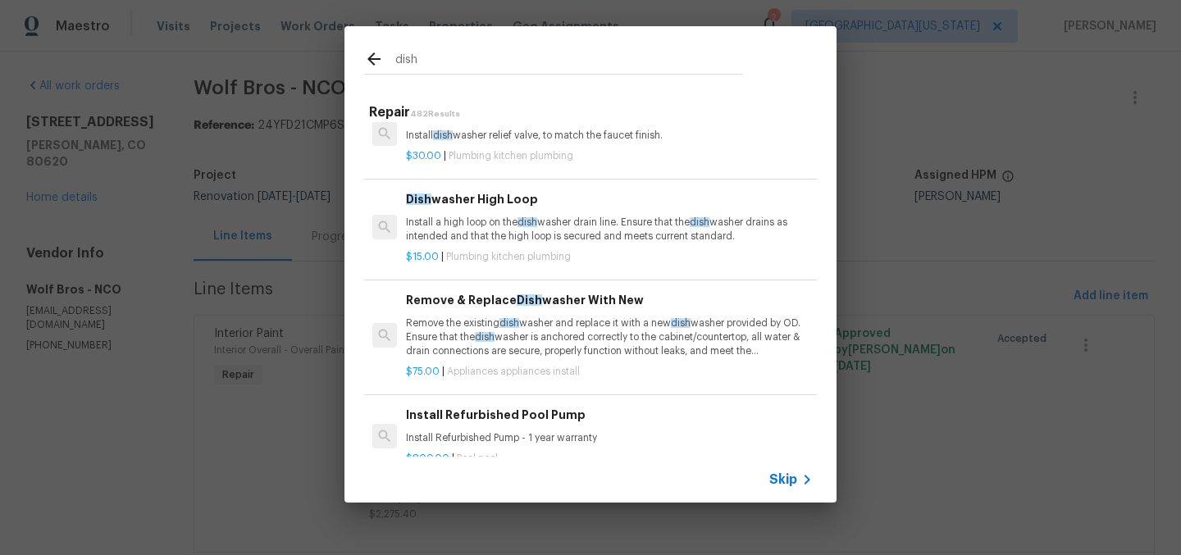
scroll to position [148, 0]
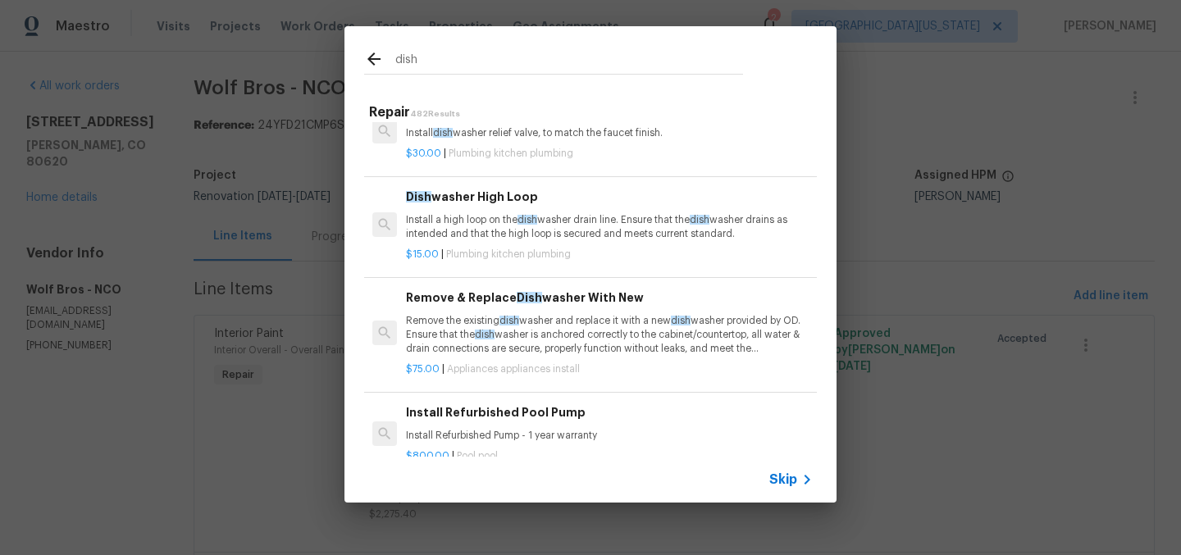
click at [534, 65] on input "dish" at bounding box center [569, 61] width 348 height 25
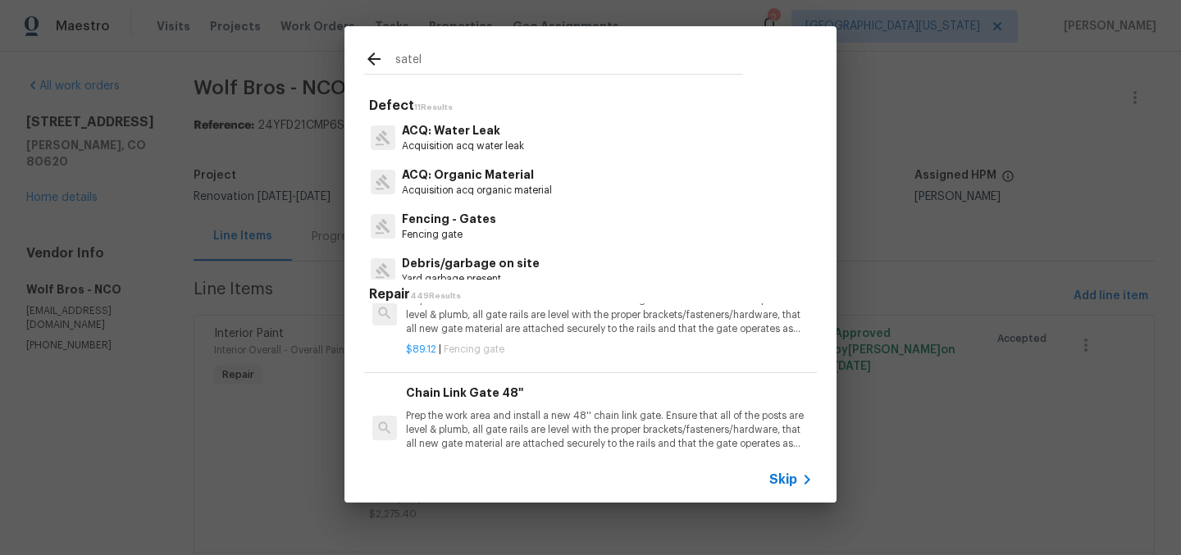
scroll to position [2, 0]
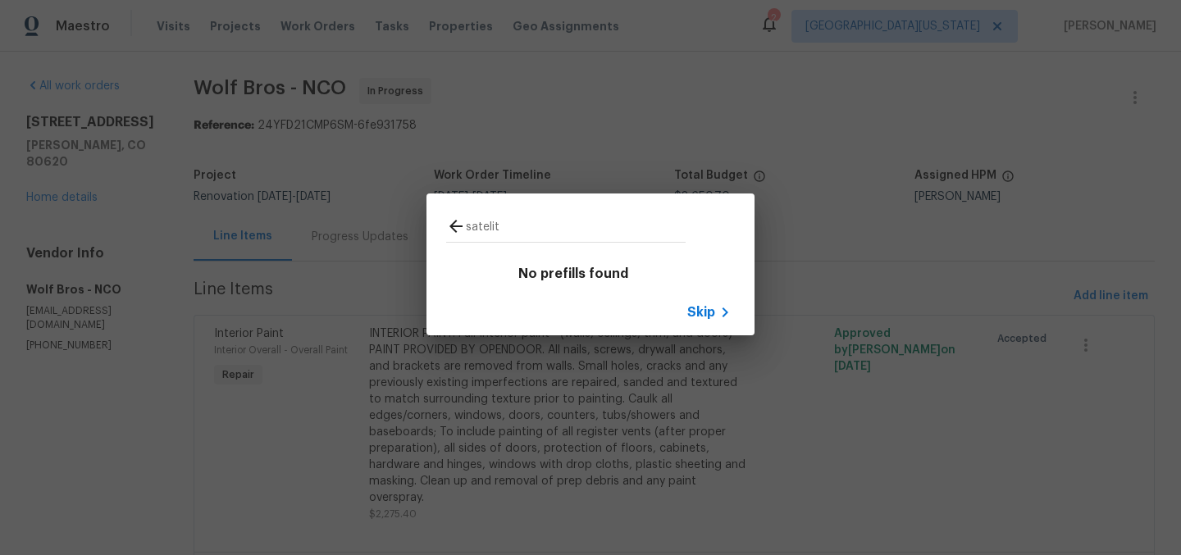
type input "satelit"
click at [708, 308] on span "Skip" at bounding box center [701, 312] width 28 height 16
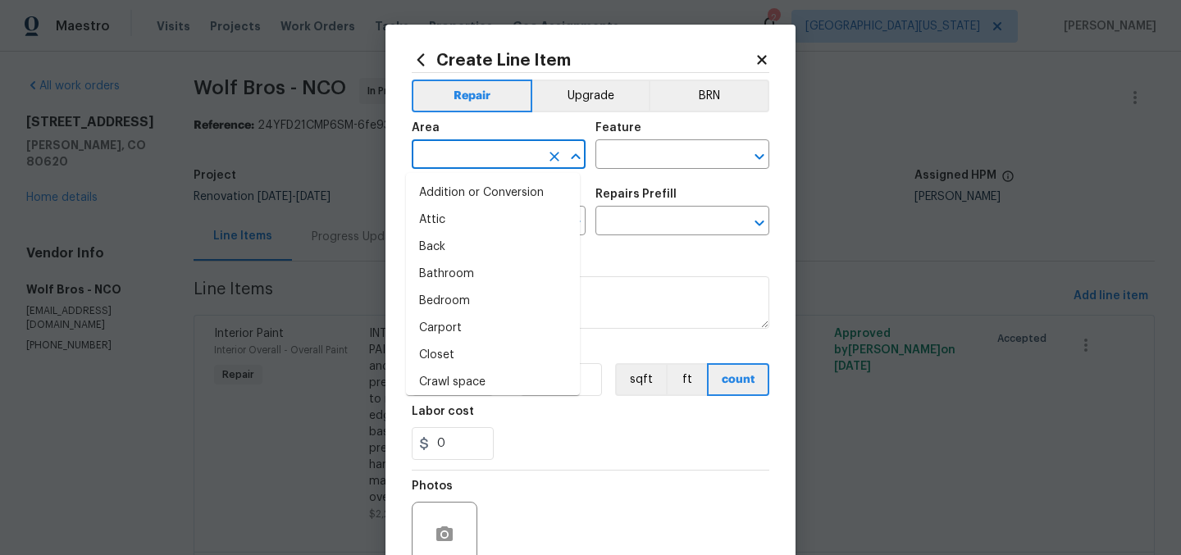
click at [483, 151] on input "text" at bounding box center [476, 155] width 128 height 25
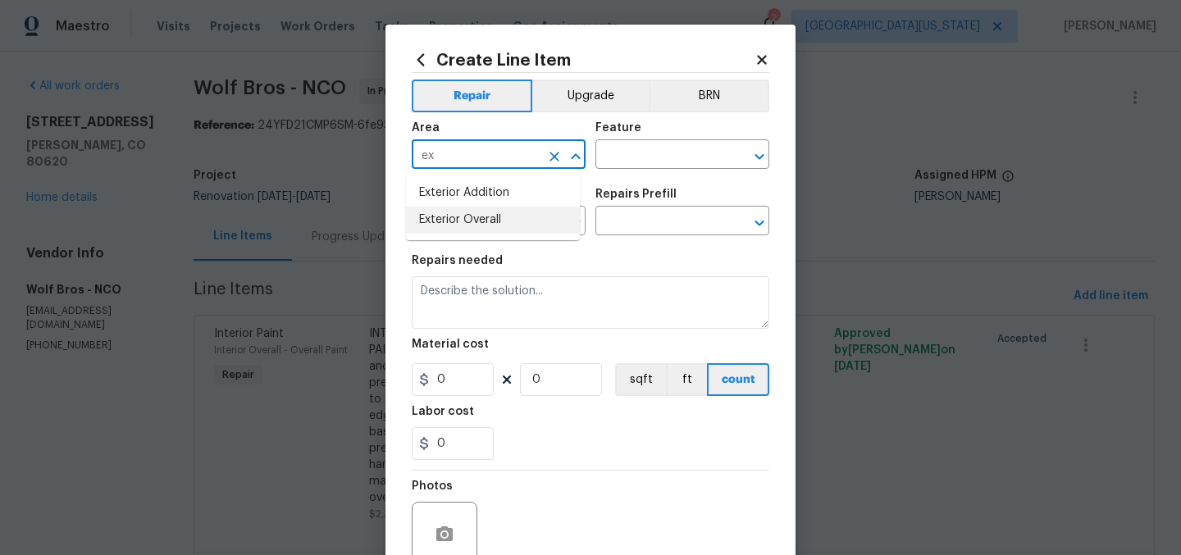
click at [487, 221] on li "Exterior Overall" at bounding box center [493, 220] width 174 height 27
type input "Exterior Overall"
click at [627, 151] on input "text" at bounding box center [659, 155] width 128 height 25
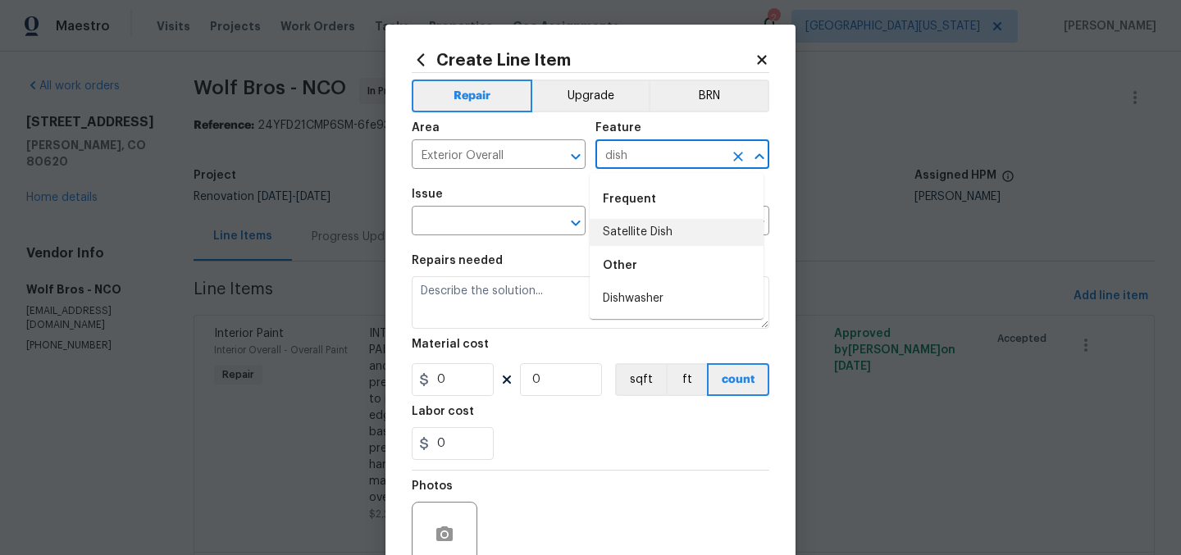
click at [626, 225] on li "Satellite Dish" at bounding box center [677, 232] width 174 height 27
type input "Satellite Dish"
click at [494, 220] on input "text" at bounding box center [476, 222] width 128 height 25
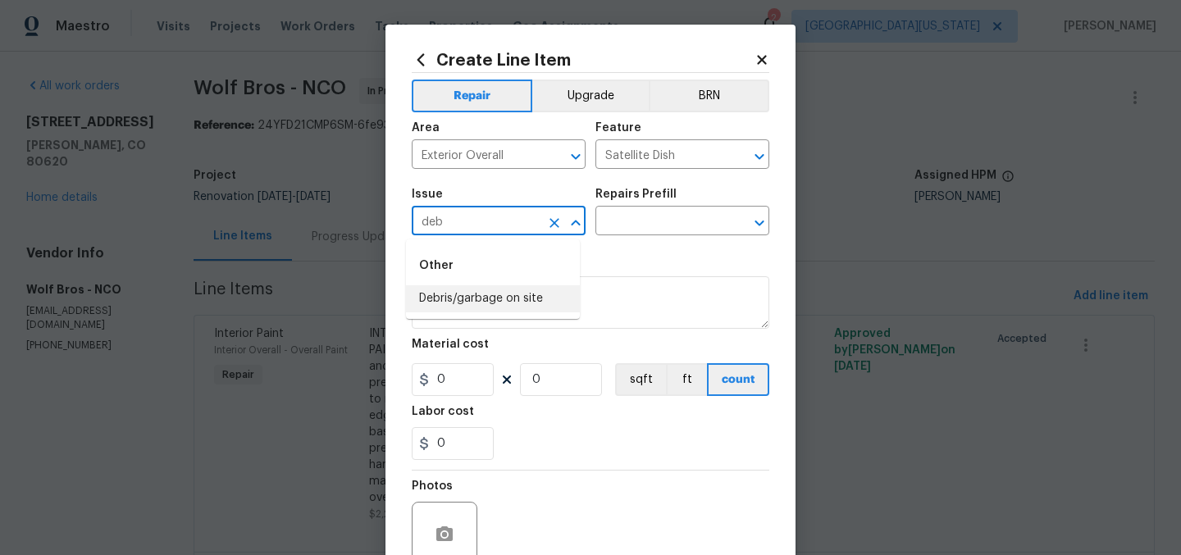
drag, startPoint x: 511, startPoint y: 295, endPoint x: 546, endPoint y: 248, distance: 58.5
click at [511, 294] on li "Debris/garbage on site" at bounding box center [493, 298] width 174 height 27
type input "Debris/garbage on site"
click at [611, 211] on input "text" at bounding box center [659, 222] width 128 height 25
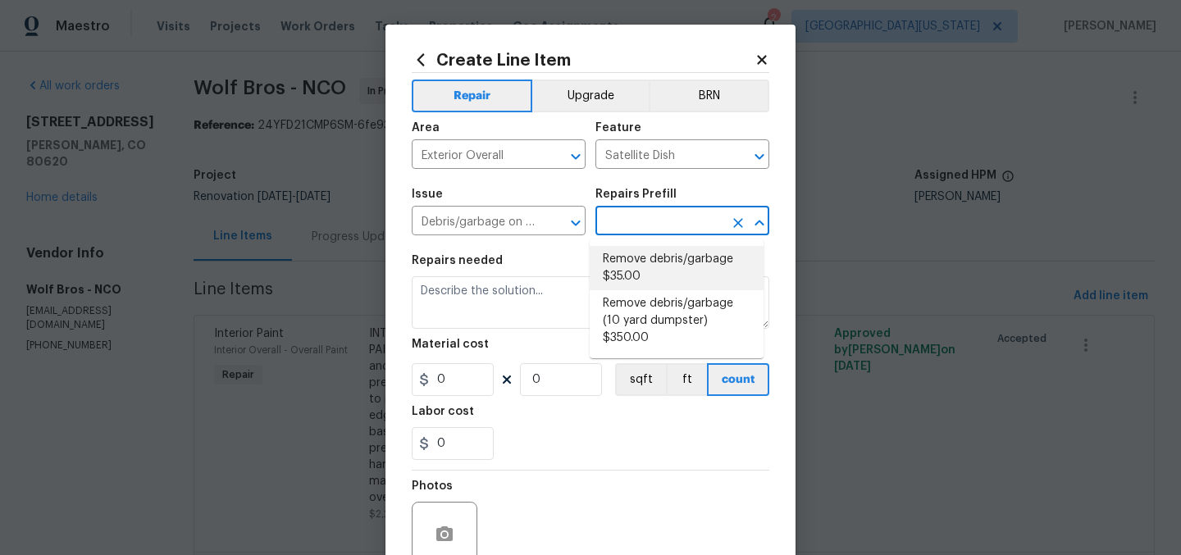
click at [625, 263] on li "Remove debris/garbage $35.00" at bounding box center [677, 268] width 174 height 44
type input "Remove debris/garbage $35.00"
type textarea "Remove, haul off, and properly dispose of any debris left by seller to offsite …"
type input "35"
type input "1"
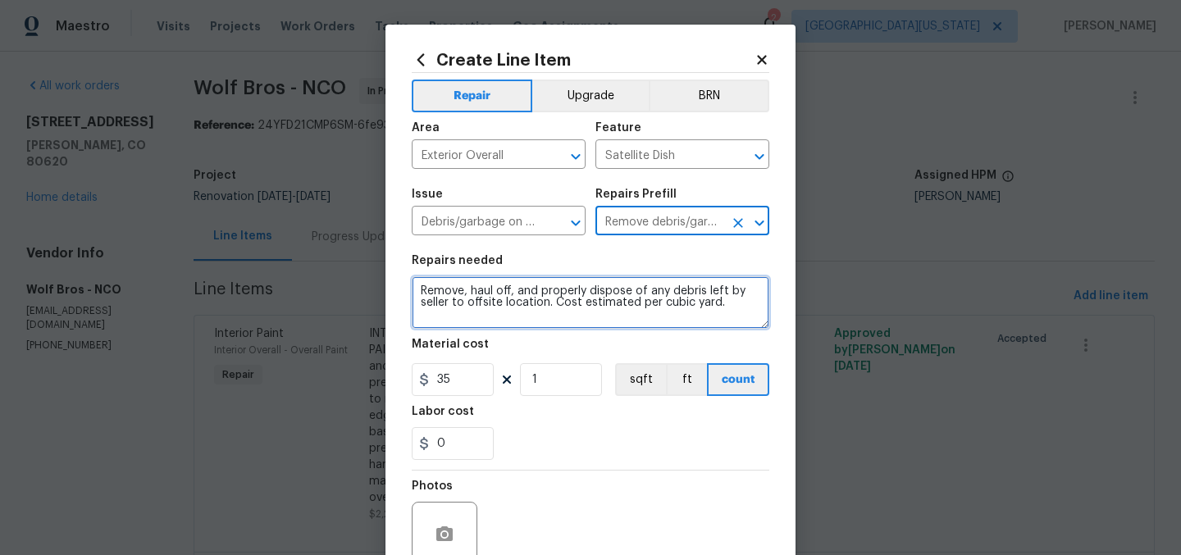
click at [471, 296] on textarea "Remove, haul off, and properly dispose of any debris left by seller to offsite …" at bounding box center [591, 302] width 358 height 52
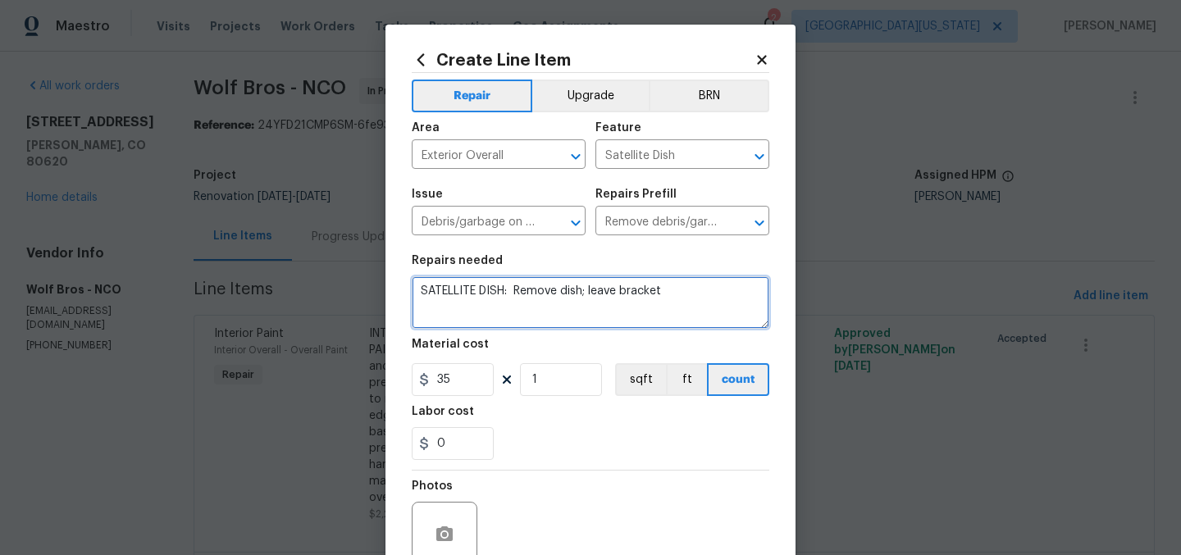
type textarea "SATELLITE DISH: Remove dish; leave bracket"
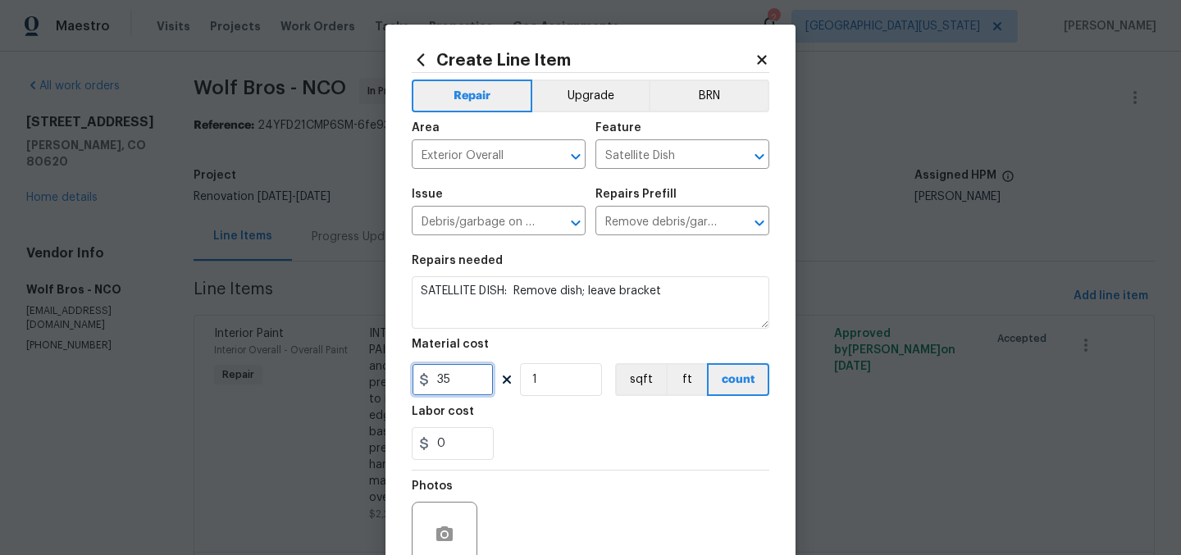
click at [435, 382] on input "35" at bounding box center [453, 379] width 82 height 33
click at [435, 381] on input "35" at bounding box center [453, 379] width 82 height 33
type input "18.75"
click at [639, 444] on div "0" at bounding box center [591, 443] width 358 height 33
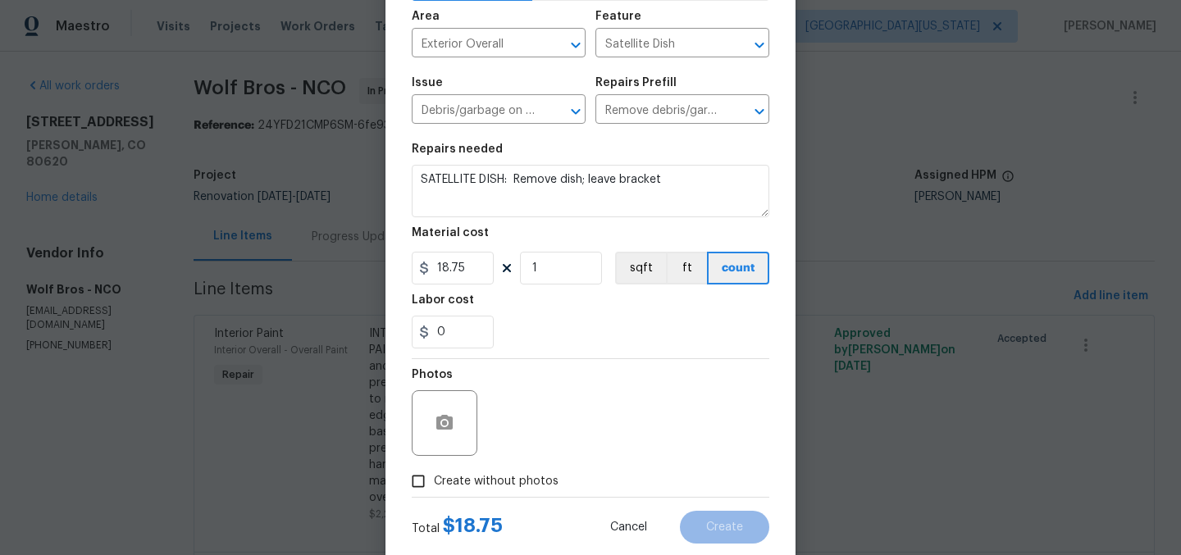
scroll to position [152, 0]
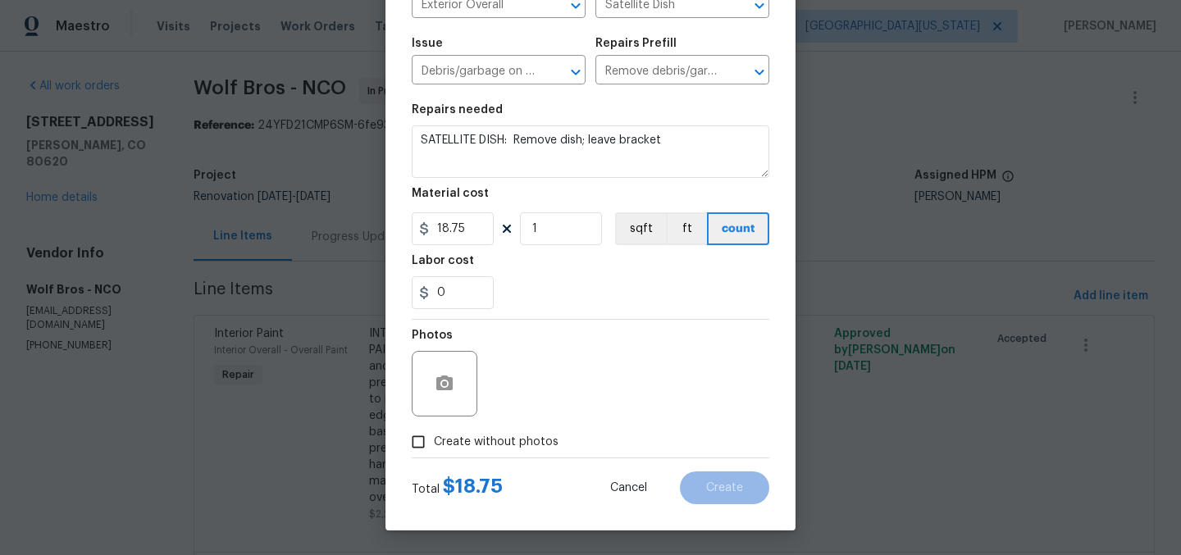
click at [553, 444] on div "Create without photos" at bounding box center [591, 441] width 358 height 31
click at [526, 440] on span "Create without photos" at bounding box center [496, 442] width 125 height 17
click at [434, 440] on input "Create without photos" at bounding box center [418, 441] width 31 height 31
checkbox input "true"
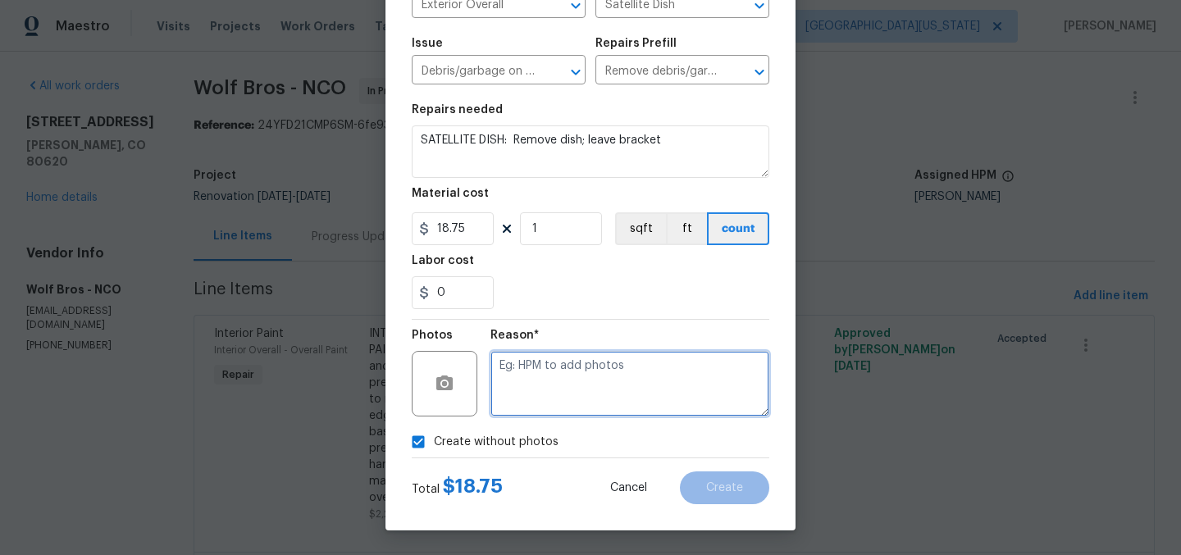
click at [667, 390] on textarea at bounding box center [629, 384] width 279 height 66
type textarea "Later"
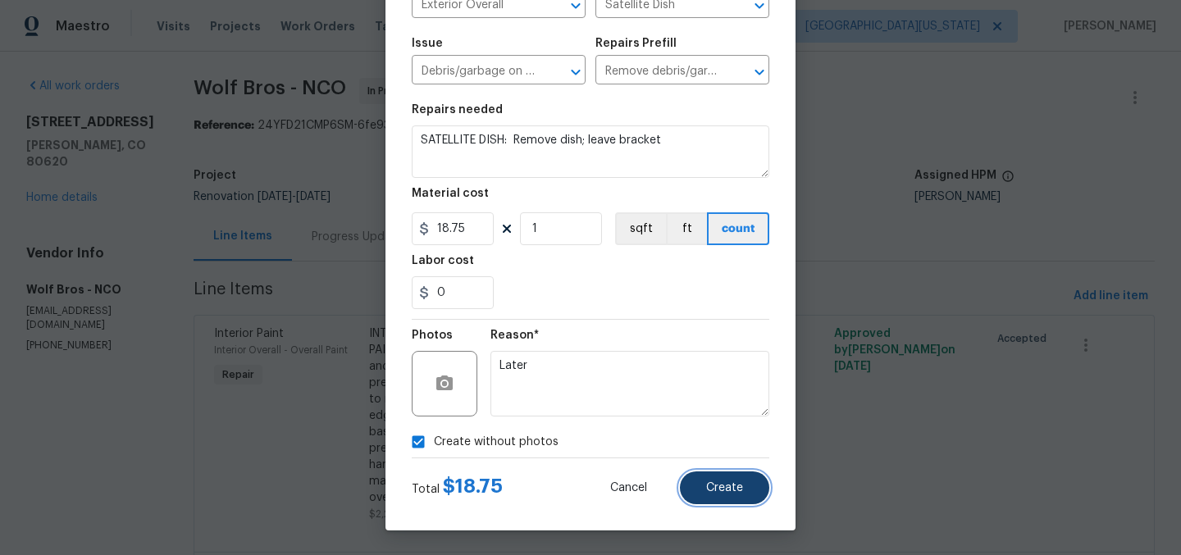
click at [739, 485] on button "Create" at bounding box center [724, 487] width 89 height 33
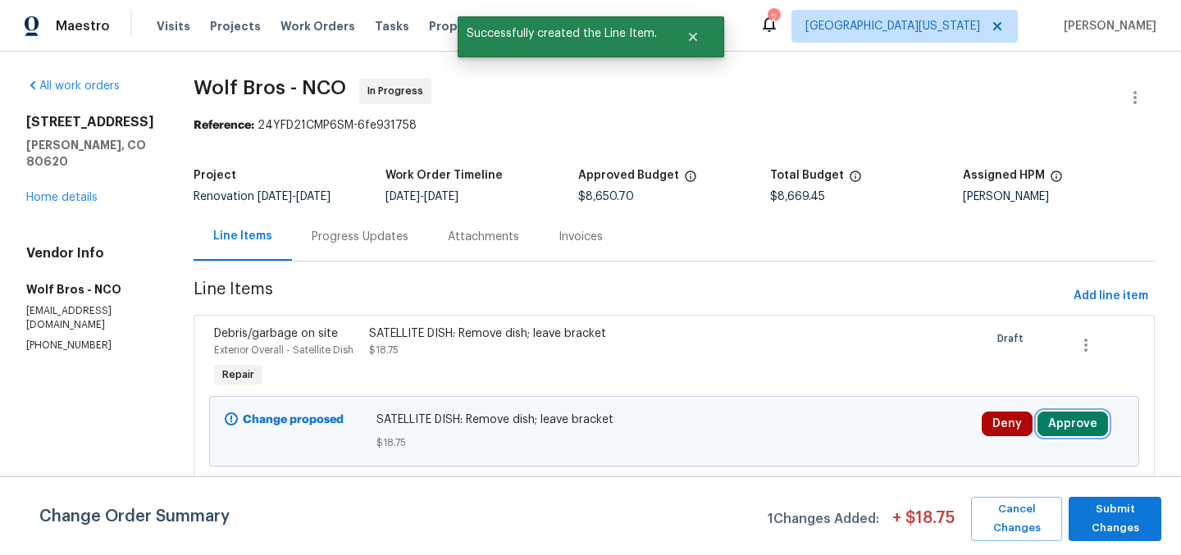
click at [1077, 421] on button "Approve" at bounding box center [1072, 424] width 71 height 25
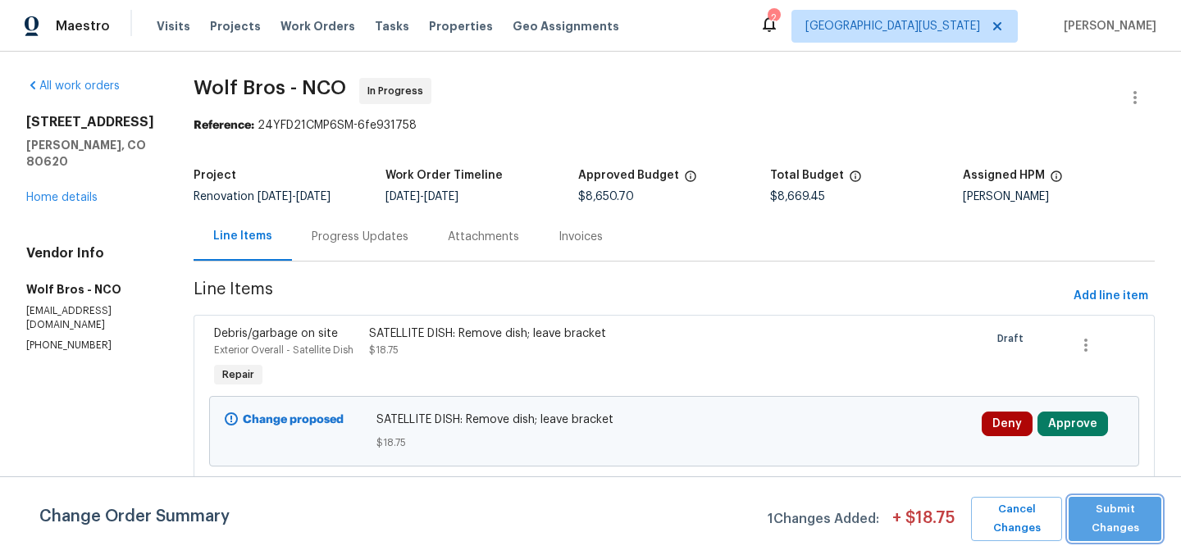
click at [1118, 512] on span "Submit Changes" at bounding box center [1115, 519] width 76 height 38
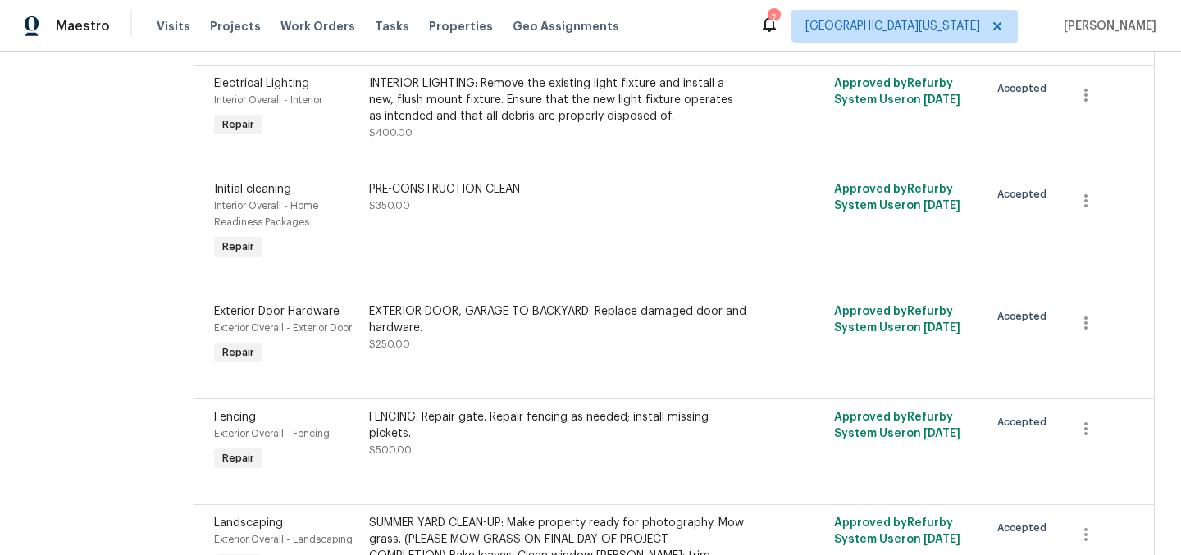
scroll to position [1463, 0]
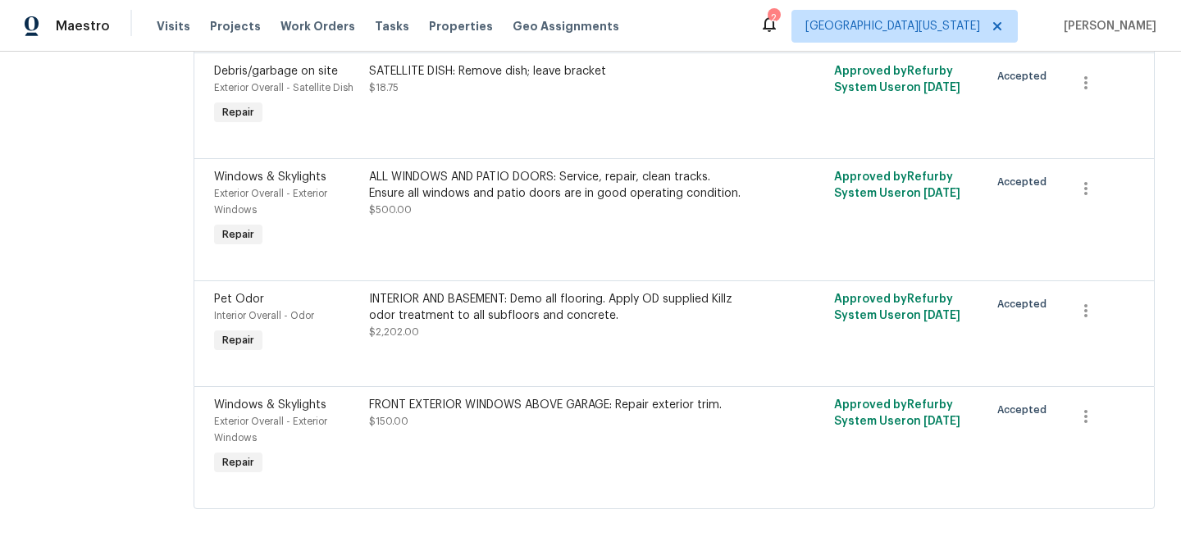
click at [490, 404] on div "FRONT EXTERIOR WINDOWS ABOVE GARAGE: Repair exterior trim. $150.00" at bounding box center [558, 413] width 378 height 33
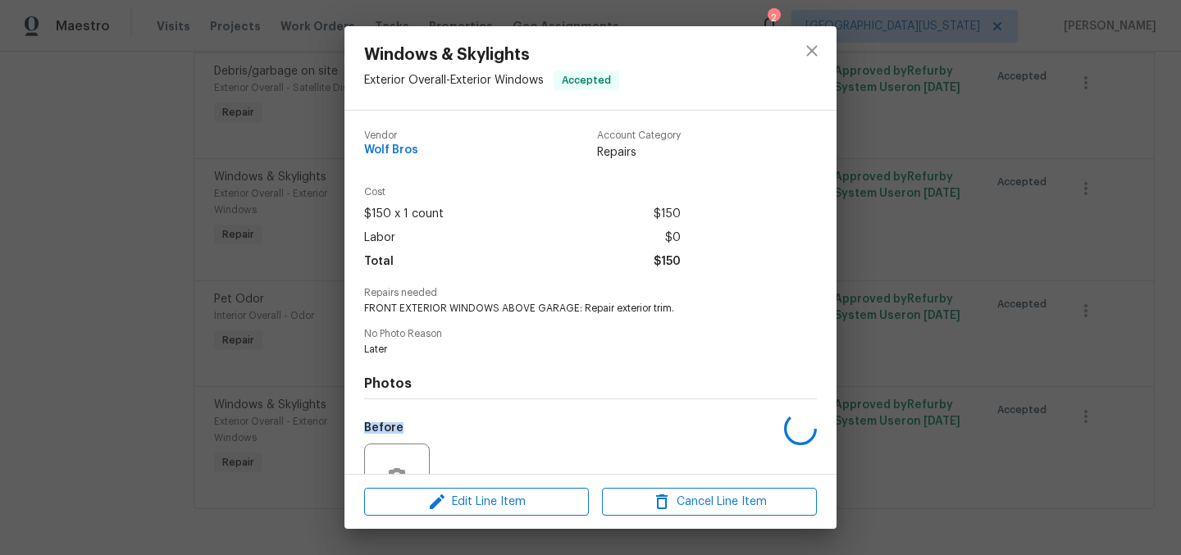
click at [490, 404] on div "Photos Before After" at bounding box center [590, 491] width 453 height 270
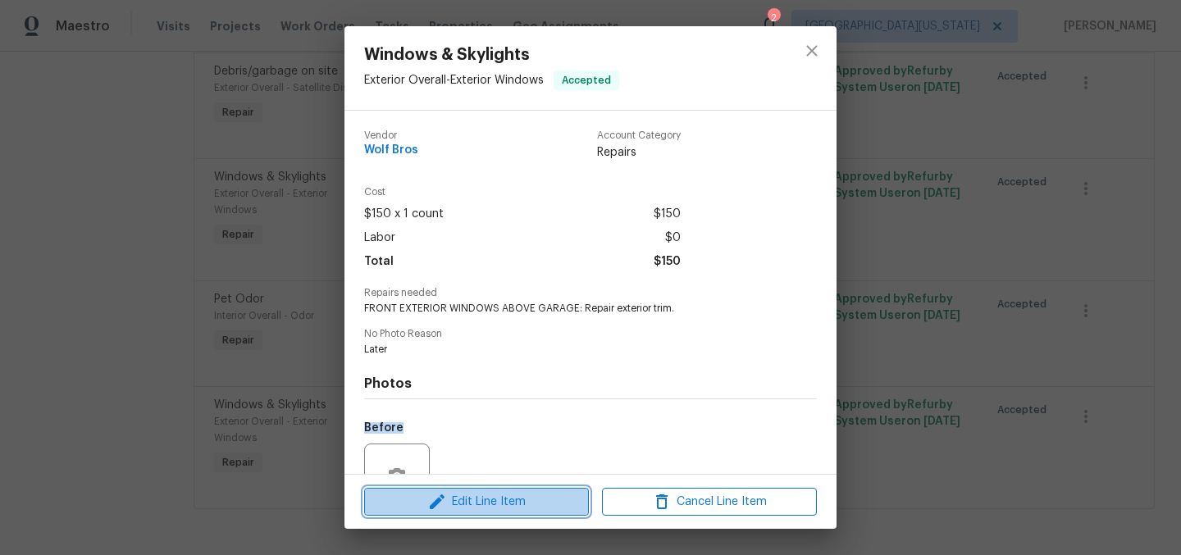
click at [553, 501] on span "Edit Line Item" at bounding box center [476, 502] width 215 height 20
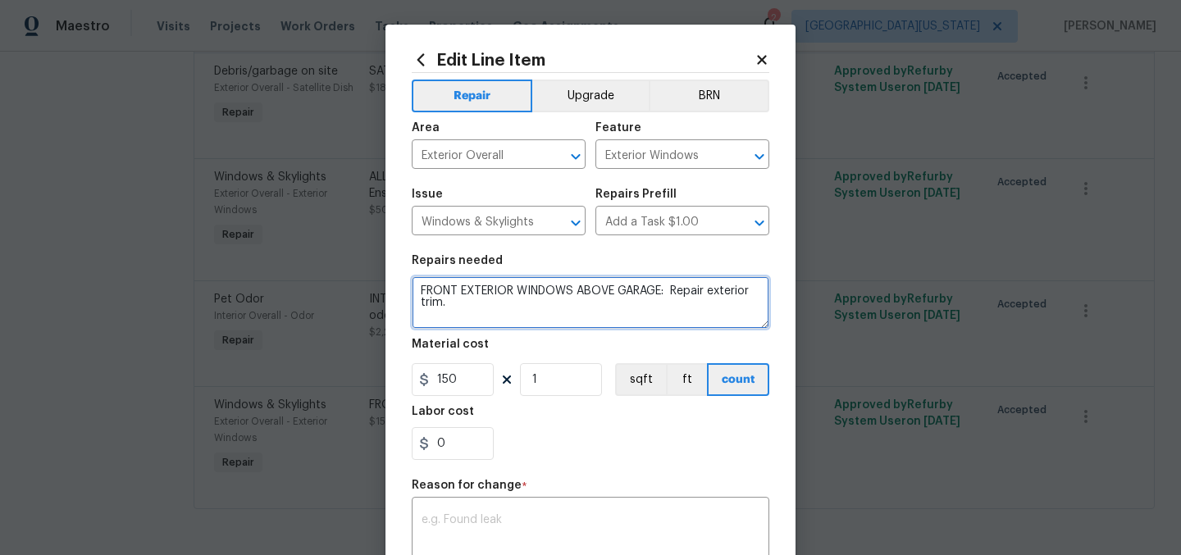
click at [658, 294] on textarea "FRONT EXTERIOR WINDOWS ABOVE GARAGE: Repair exterior trim." at bounding box center [591, 302] width 358 height 52
click at [616, 309] on textarea "FRONT EXTERIOR WINDOWS ABOVE GARAGE AND BACK PATIO DOORS: Repair exterior trim." at bounding box center [591, 302] width 358 height 52
click at [636, 322] on textarea "FRONT EXTERIOR WINDOWS ABOVE GARAGE AND BACK PATIO DOORS: Repair exterior trim." at bounding box center [591, 302] width 358 height 52
type textarea "FRONT EXTERIOR WINDOWS ABOVE GARAGE AND BACK PATIO DOORS: Repair exterior trim."
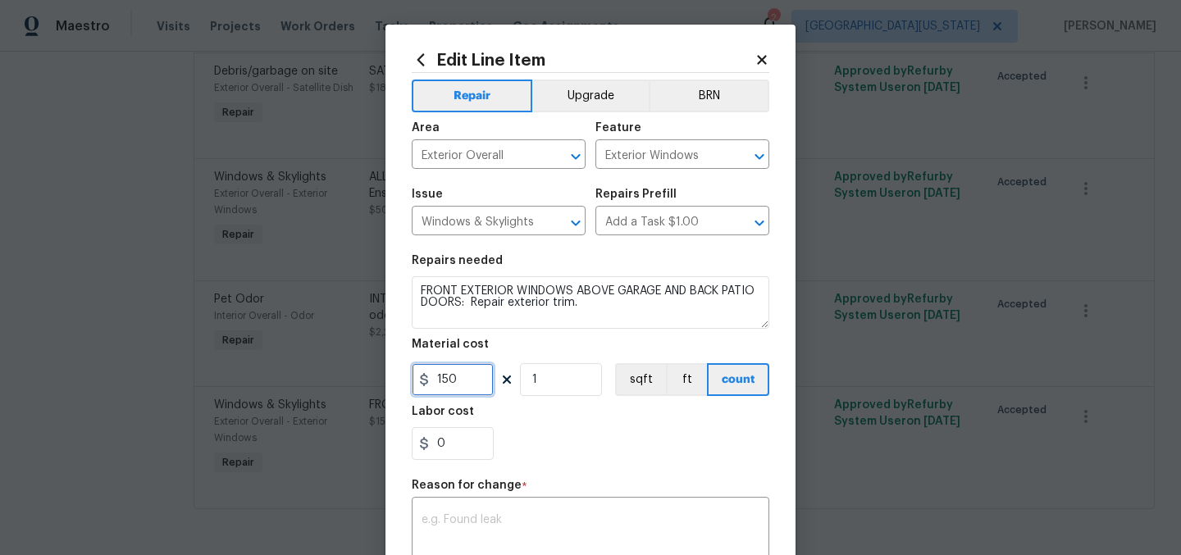
click at [455, 377] on input "150" at bounding box center [453, 379] width 82 height 33
click at [540, 377] on input "1" at bounding box center [561, 379] width 82 height 33
type input "2"
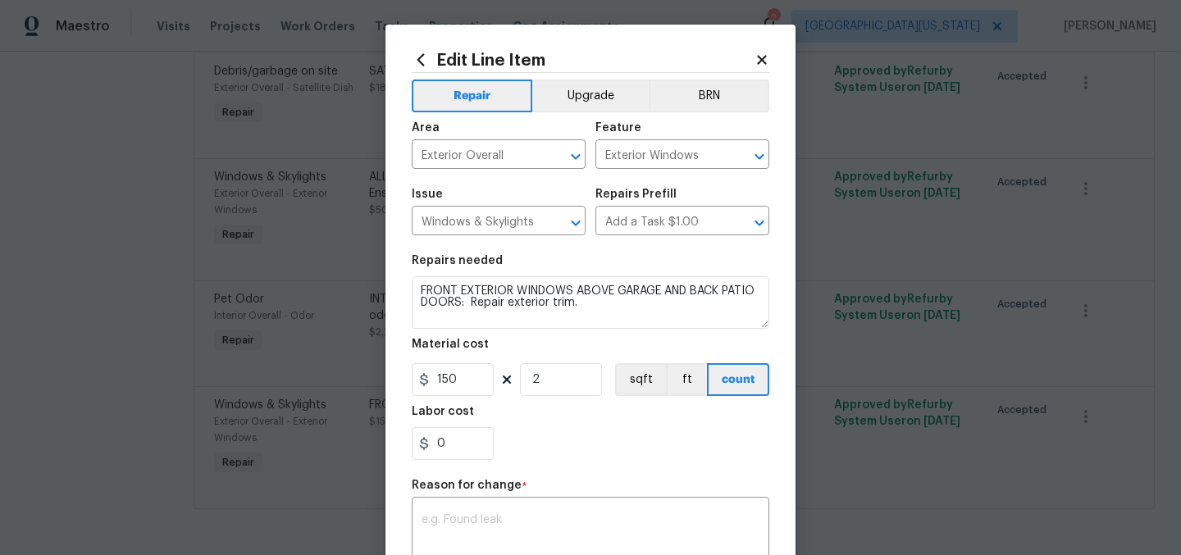
click at [612, 421] on div "Labor cost" at bounding box center [591, 416] width 358 height 21
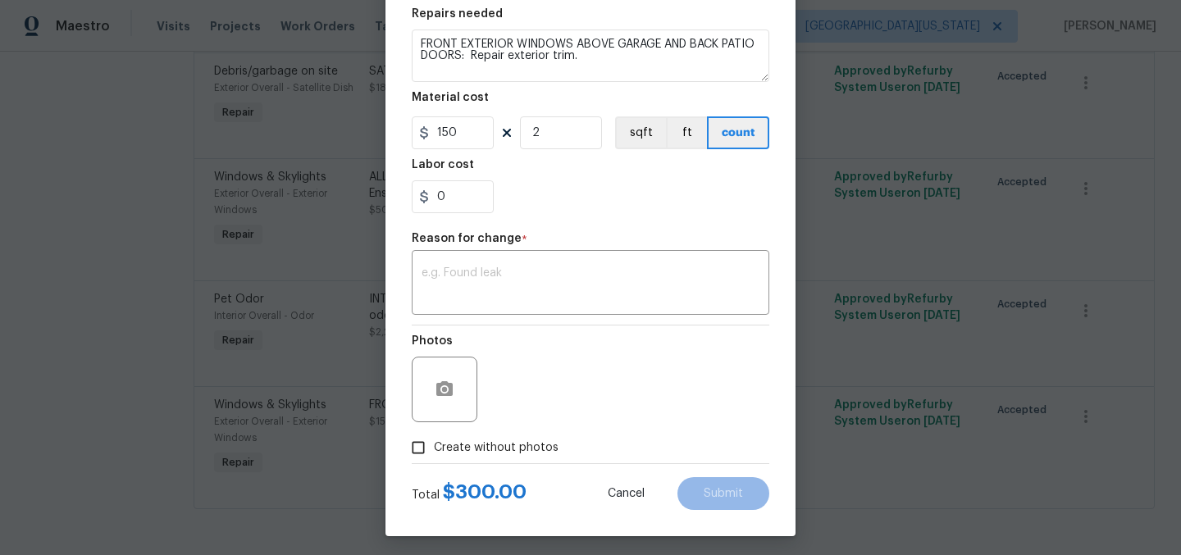
scroll to position [253, 0]
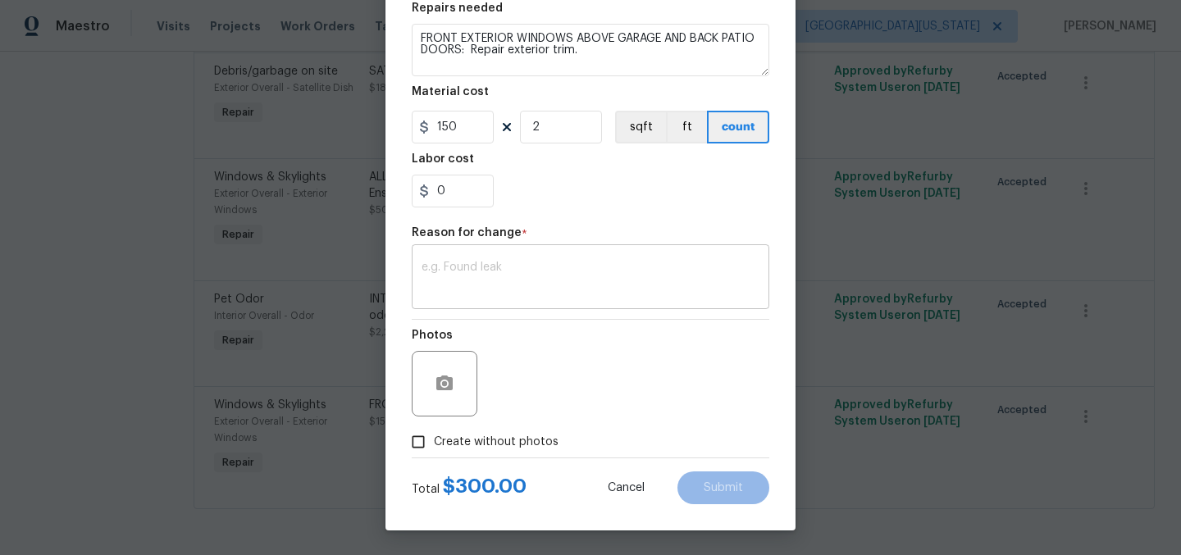
click at [561, 276] on textarea at bounding box center [590, 279] width 338 height 34
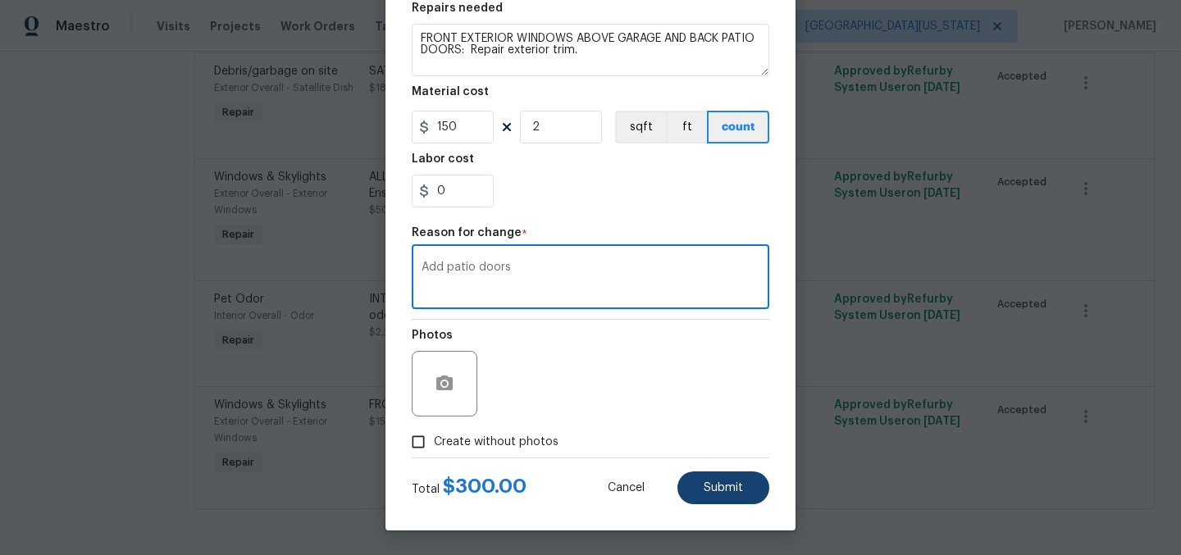
type textarea "Add patio doors"
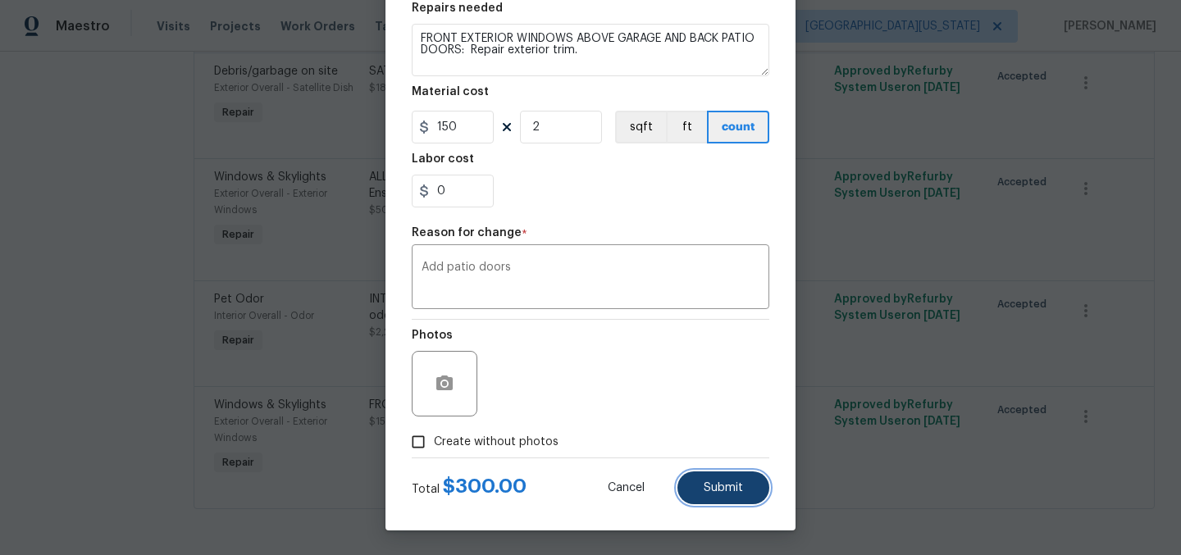
click at [716, 490] on span "Submit" at bounding box center [723, 488] width 39 height 12
type textarea "FRONT EXTERIOR WINDOWS ABOVE GARAGE: Repair exterior trim."
type input "1"
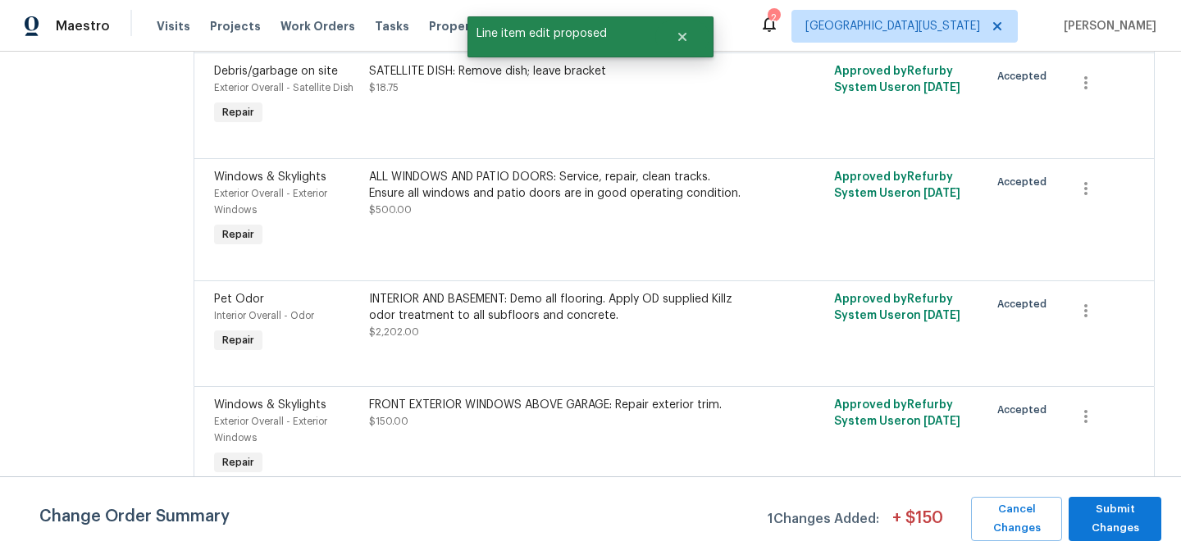
scroll to position [0, 0]
click at [1117, 509] on span "Submit Changes" at bounding box center [1115, 519] width 76 height 38
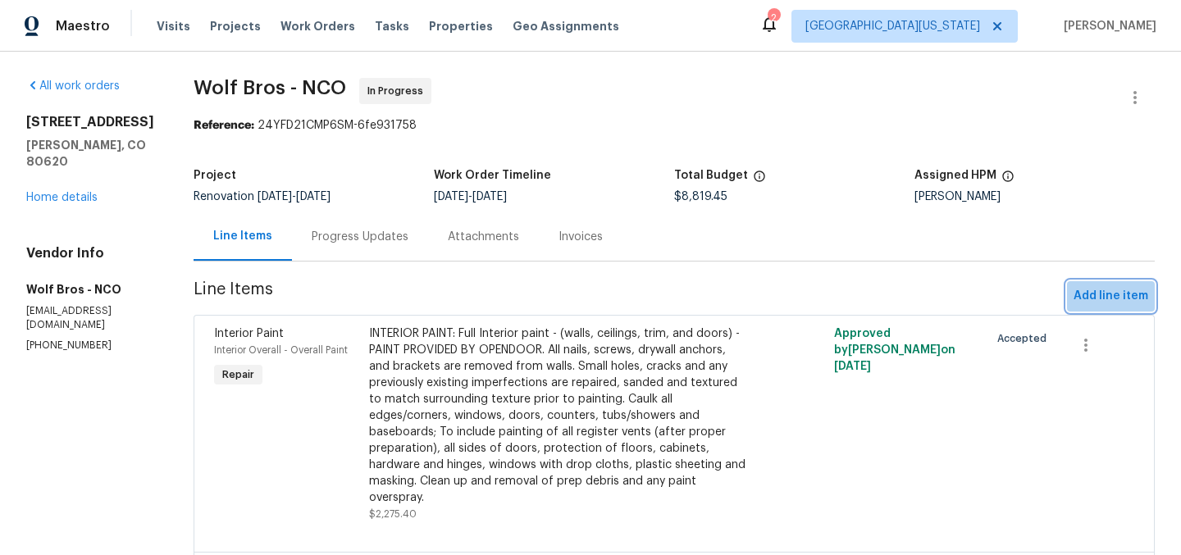
click at [1115, 290] on span "Add line item" at bounding box center [1110, 296] width 75 height 20
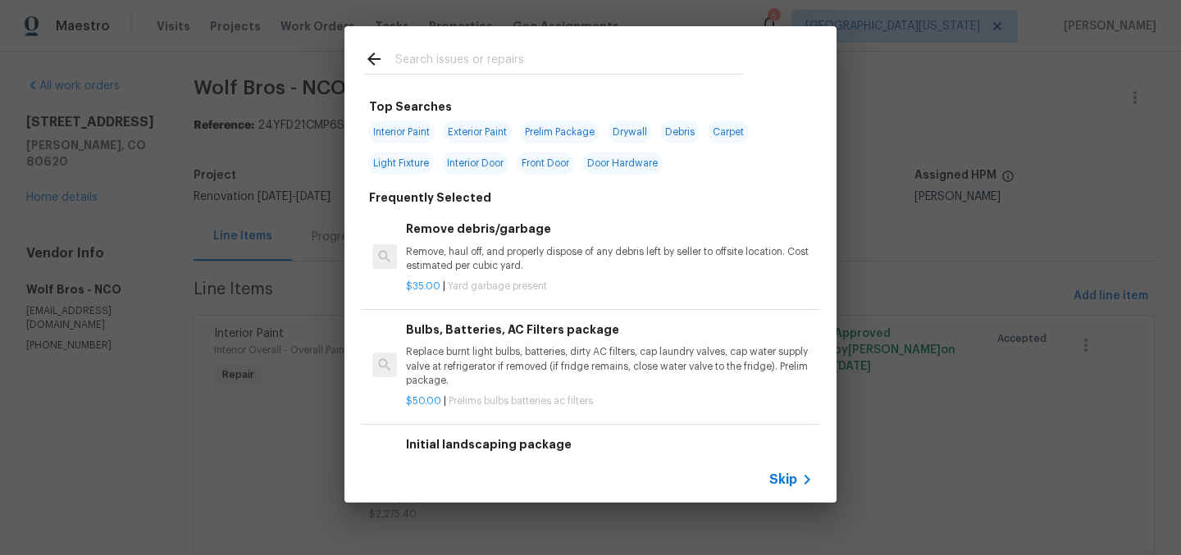
click at [512, 57] on input "text" at bounding box center [569, 61] width 348 height 25
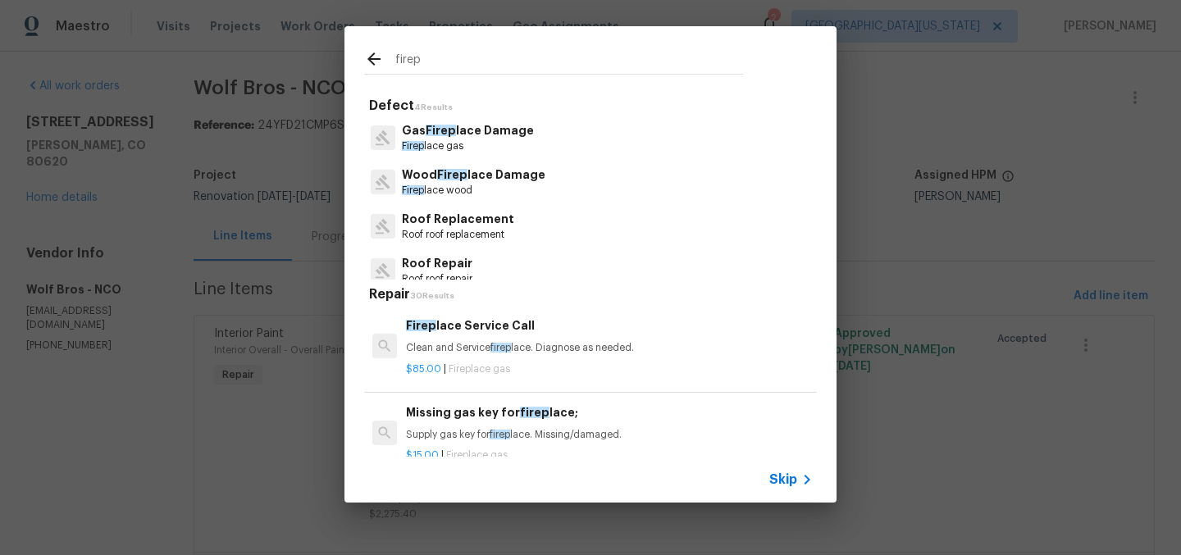
type input "firep"
click at [494, 138] on p "Gas Firep lace Damage" at bounding box center [468, 130] width 132 height 17
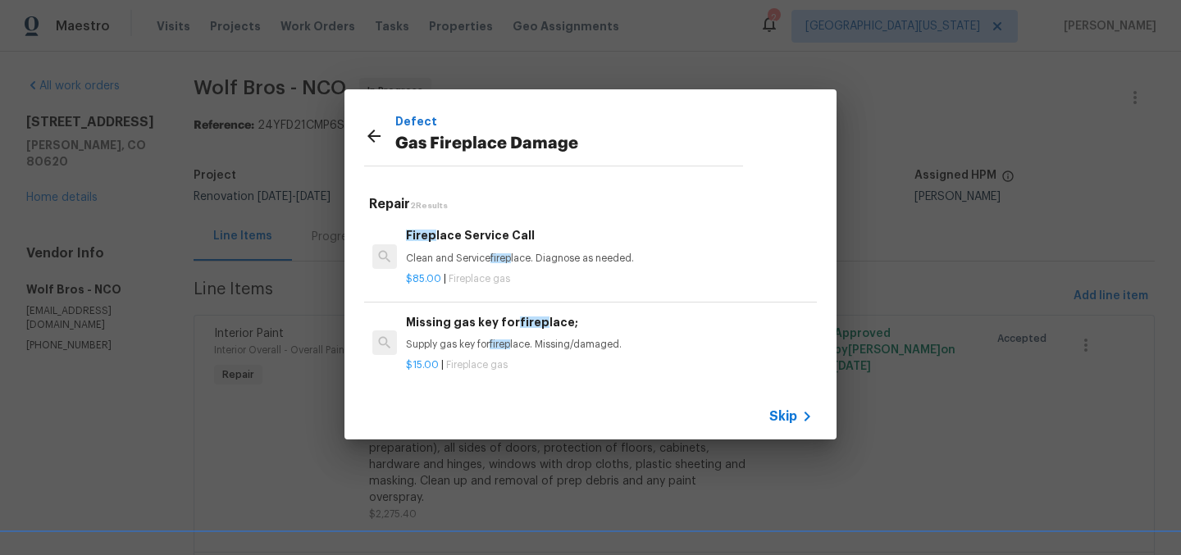
click at [527, 255] on p "Clean and Service firep lace. Diagnose as needed." at bounding box center [609, 259] width 407 height 14
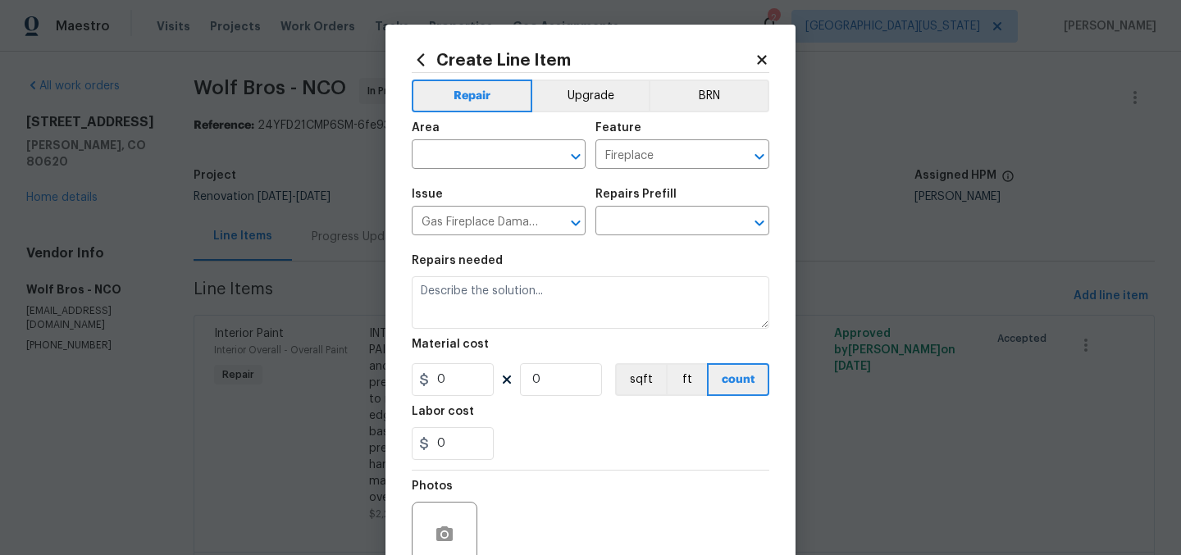
type input "Fireplace Service Call $85.00"
type textarea "Clean and Service fireplace. Diagnose as needed."
type input "85"
type input "1"
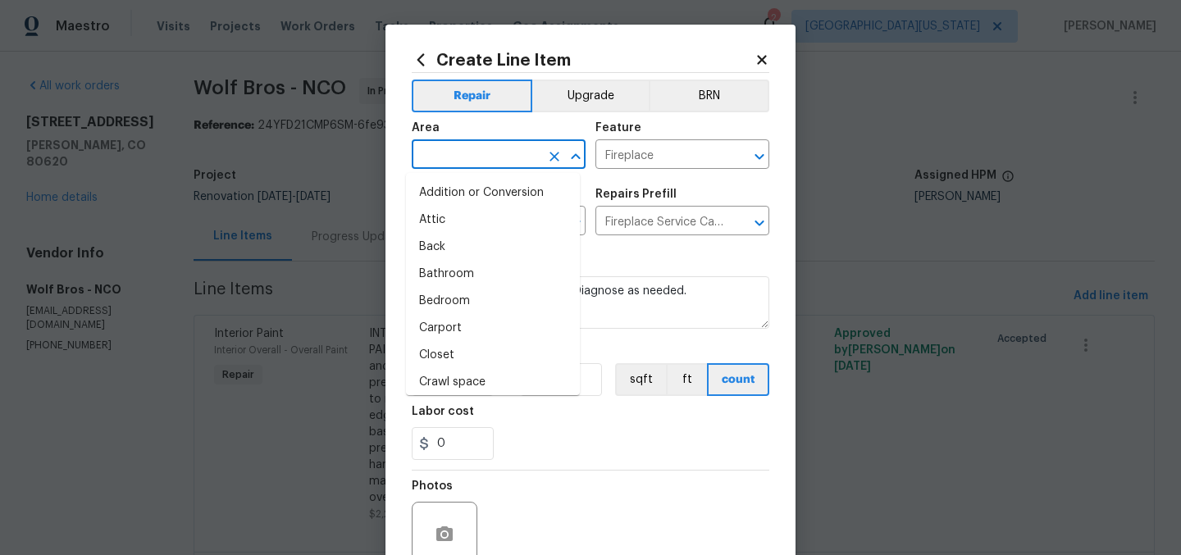
click at [508, 157] on input "text" at bounding box center [476, 155] width 128 height 25
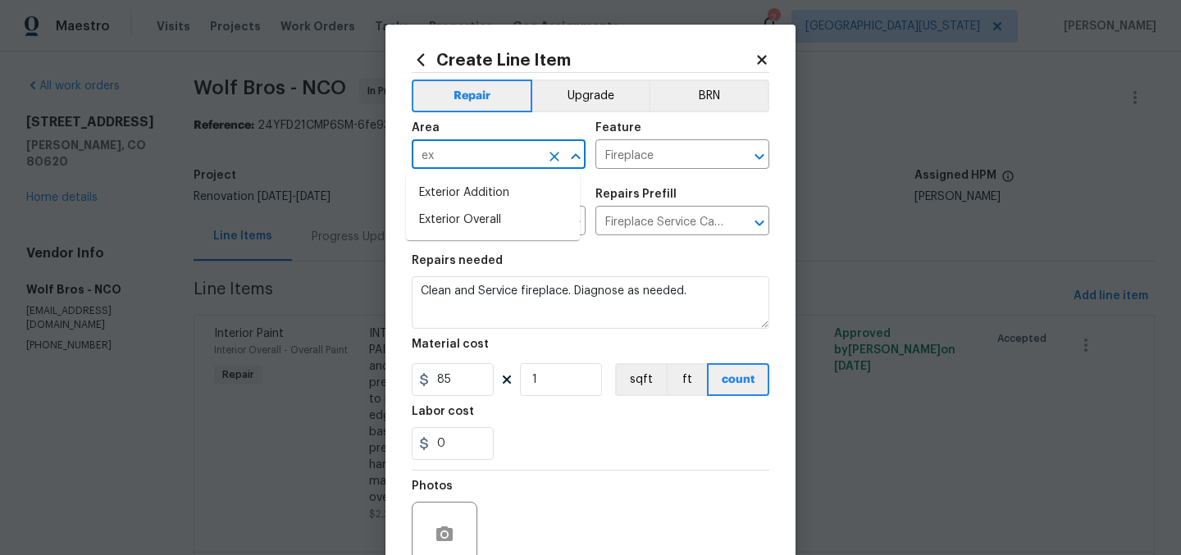
type input "e"
click at [518, 217] on li "Interior Overall" at bounding box center [493, 220] width 174 height 27
type input "Interior Overall"
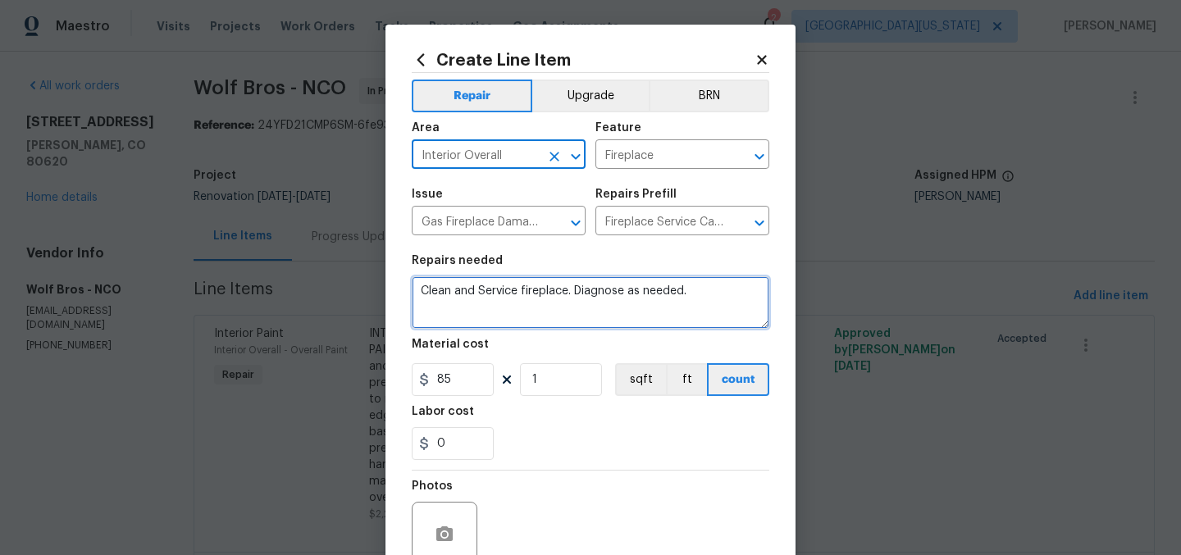
click at [535, 284] on textarea "Clean and Service fireplace. Diagnose as needed." at bounding box center [591, 302] width 358 height 52
click at [663, 312] on textarea "Clean and Service fireplace. Diagnose as needed." at bounding box center [591, 302] width 358 height 52
click at [720, 300] on textarea "Clean and Service fireplace. Diagnose as needed." at bounding box center [591, 302] width 358 height 52
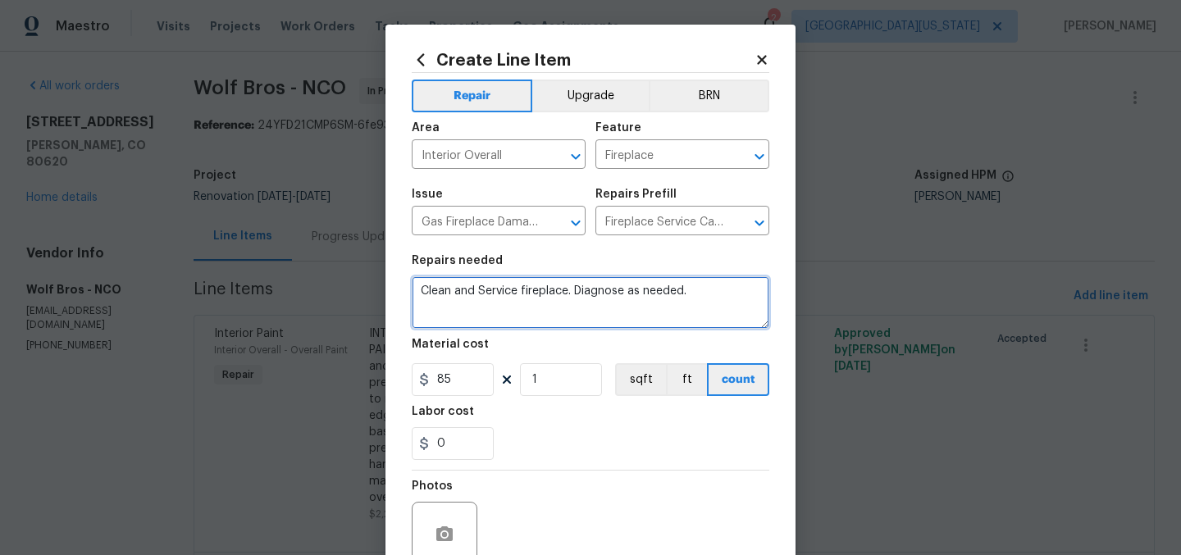
click at [720, 300] on textarea "Clean and Service fireplace. Diagnose as needed." at bounding box center [591, 302] width 358 height 52
type textarea "FIREPLACE: Remove foam from exterior wall. Remove insulation from interior fire…"
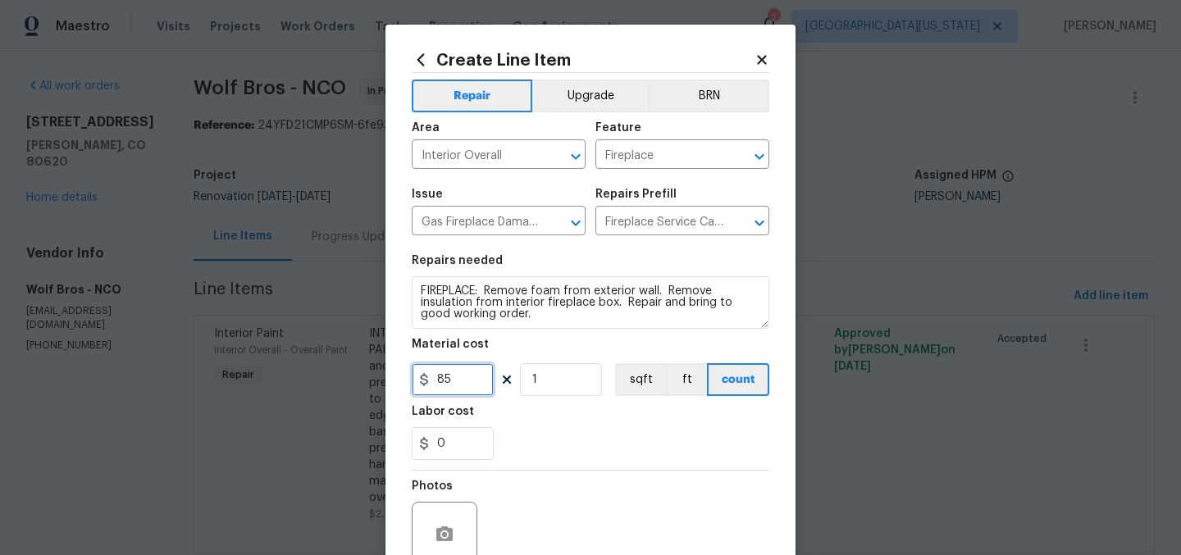
click at [446, 381] on input "85" at bounding box center [453, 379] width 82 height 33
click at [592, 431] on div "0" at bounding box center [591, 443] width 358 height 33
click at [449, 380] on input "500" at bounding box center [453, 379] width 82 height 33
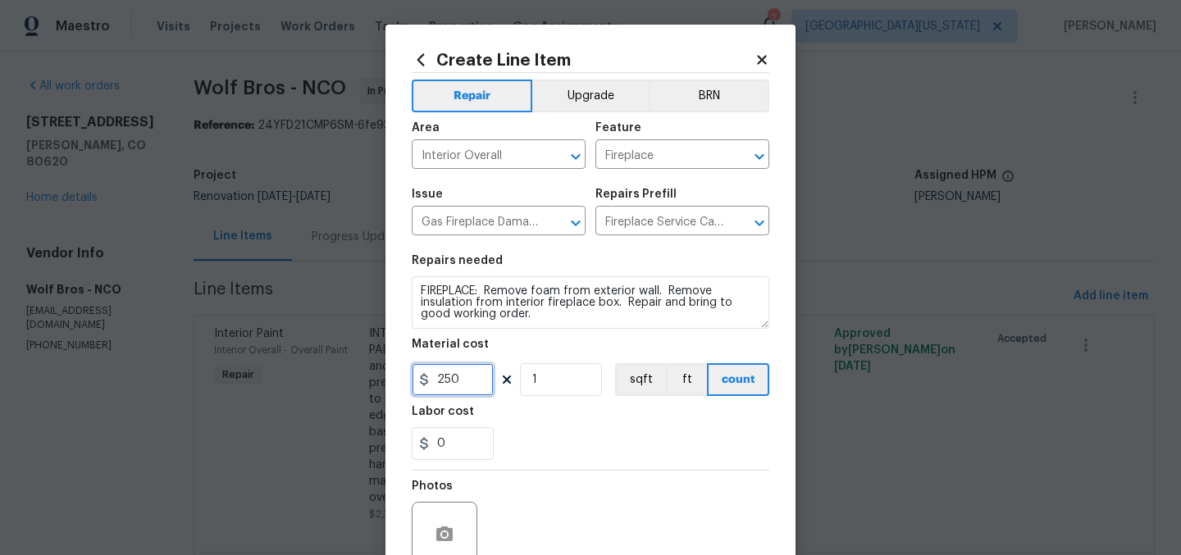
type input "250"
click at [581, 452] on div "0" at bounding box center [591, 443] width 358 height 33
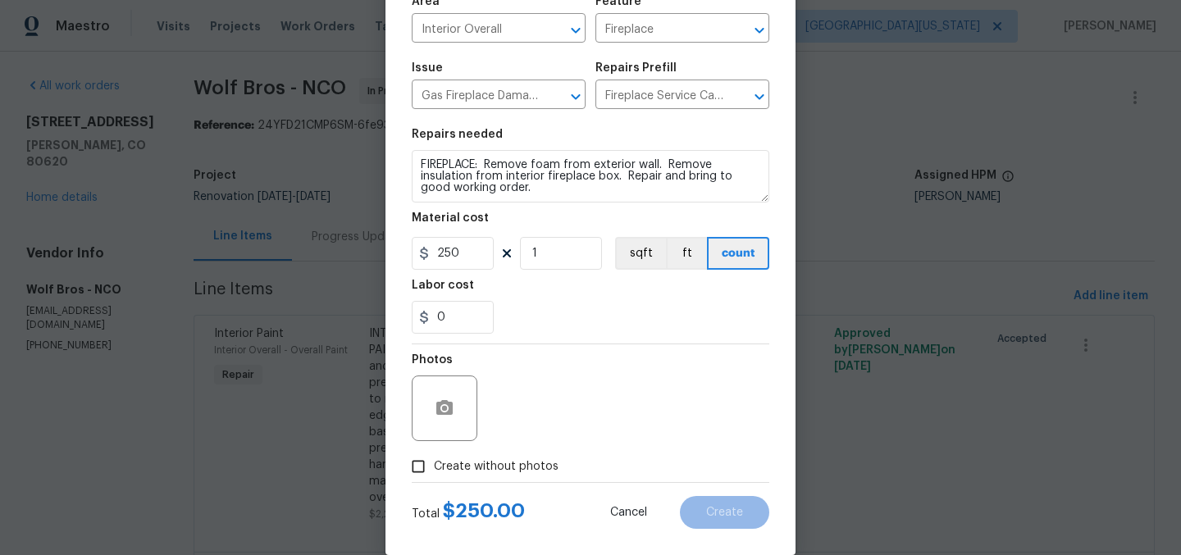
scroll to position [152, 0]
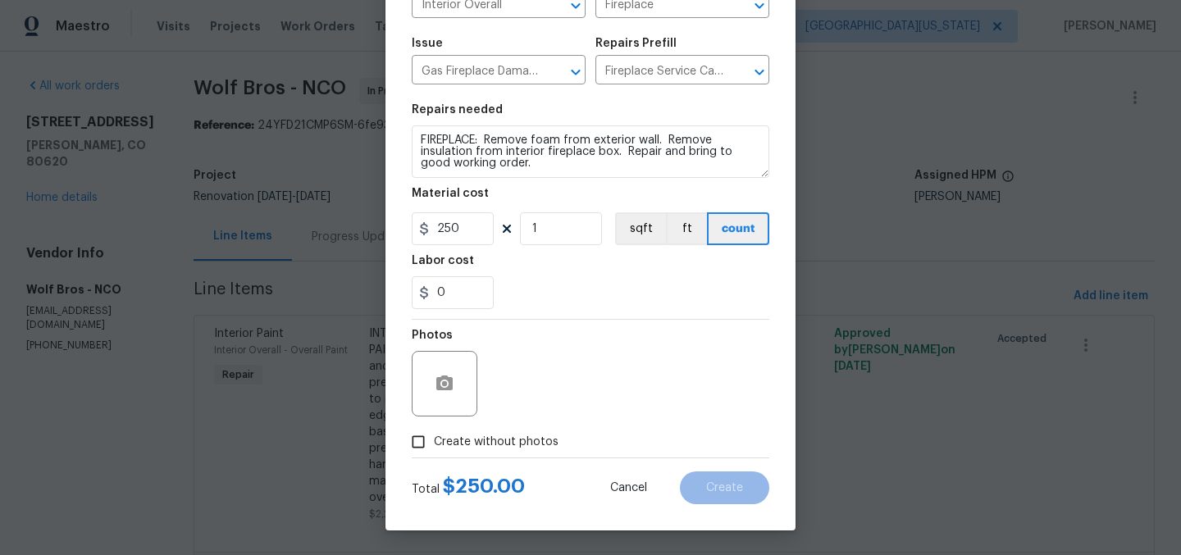
click at [528, 444] on span "Create without photos" at bounding box center [496, 442] width 125 height 17
click at [434, 444] on input "Create without photos" at bounding box center [418, 441] width 31 height 31
checkbox input "true"
click at [463, 231] on input "250" at bounding box center [453, 228] width 82 height 33
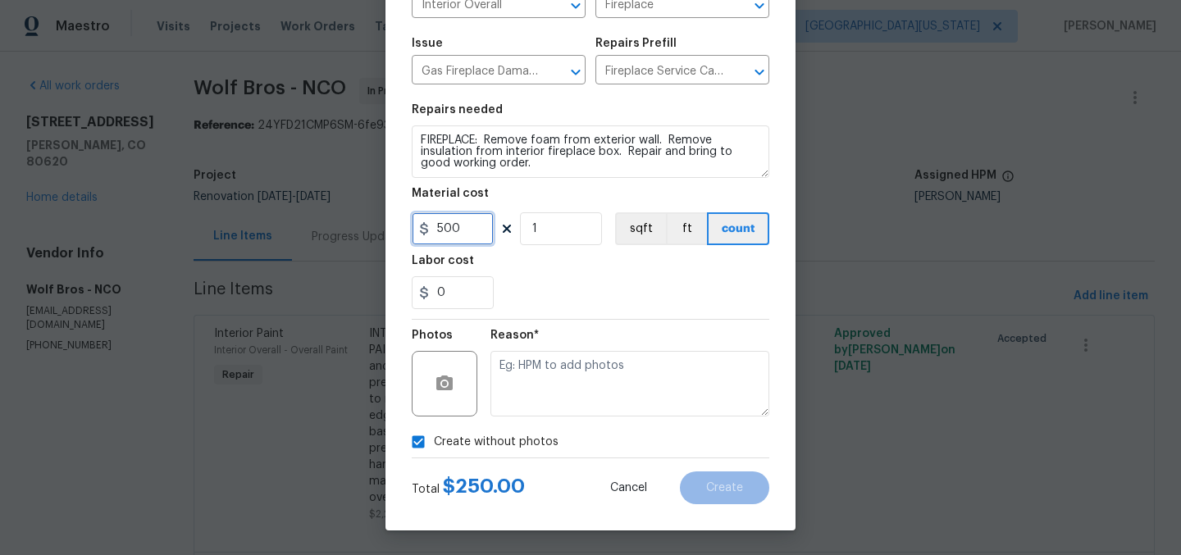
type input "500"
click at [575, 301] on div "0" at bounding box center [591, 292] width 358 height 33
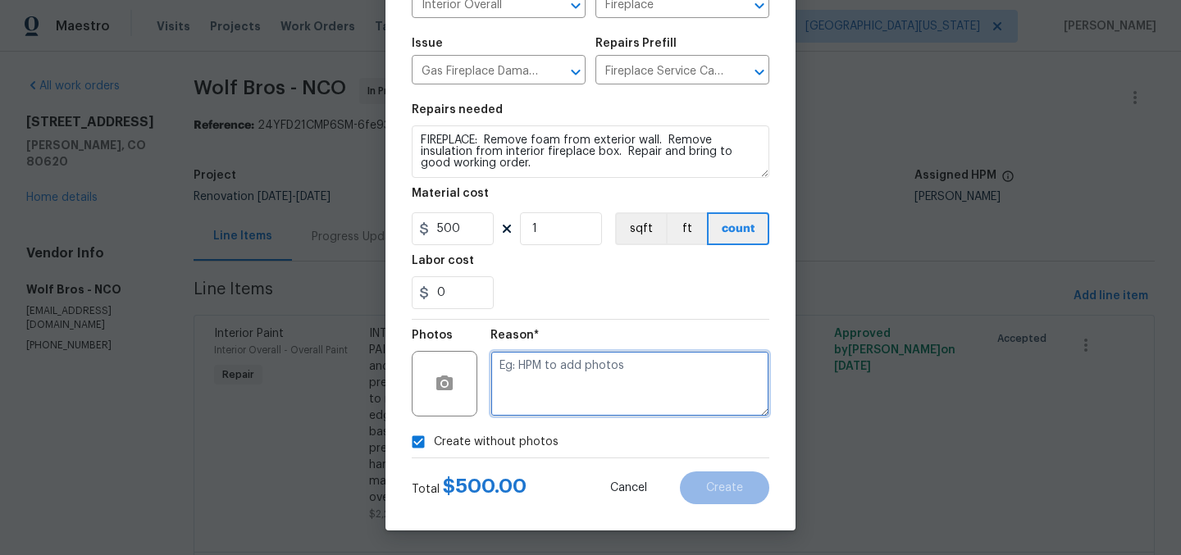
click at [567, 382] on textarea at bounding box center [629, 384] width 279 height 66
type textarea "Later"
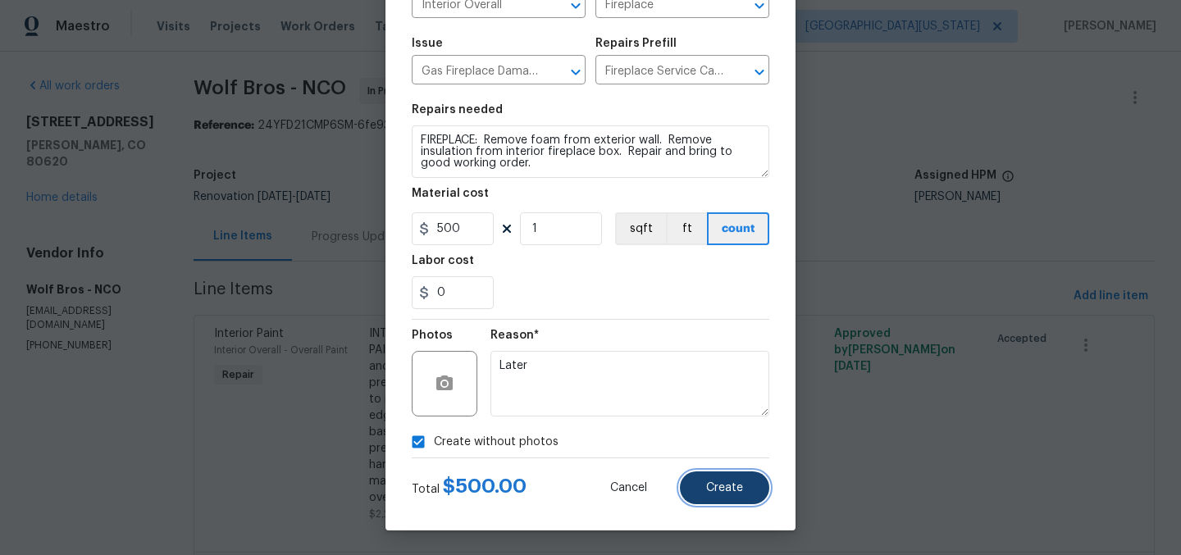
click at [748, 481] on button "Create" at bounding box center [724, 487] width 89 height 33
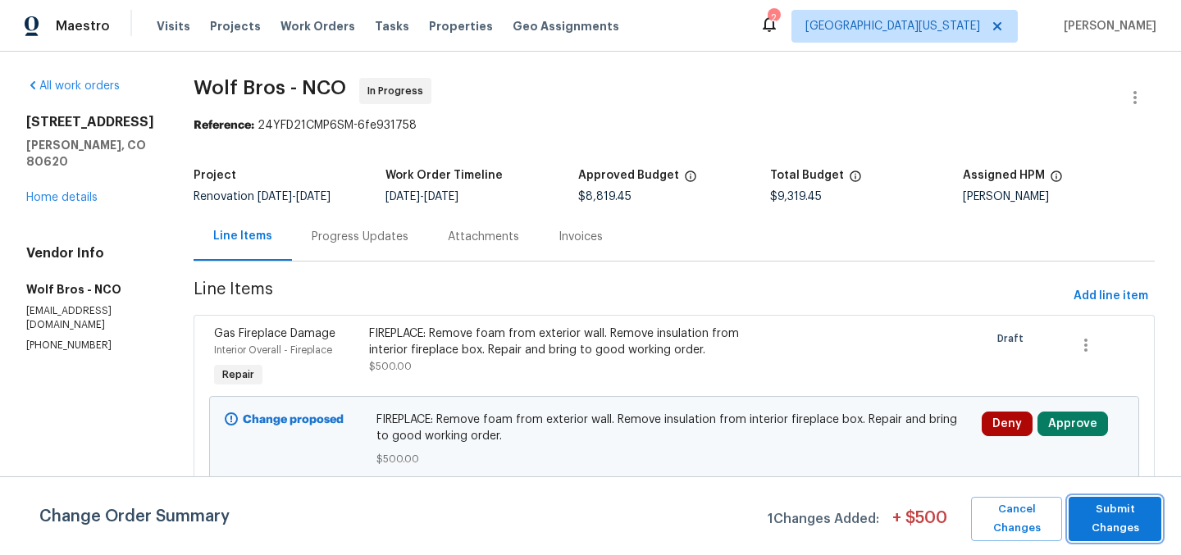
click at [1132, 509] on span "Submit Changes" at bounding box center [1115, 519] width 76 height 38
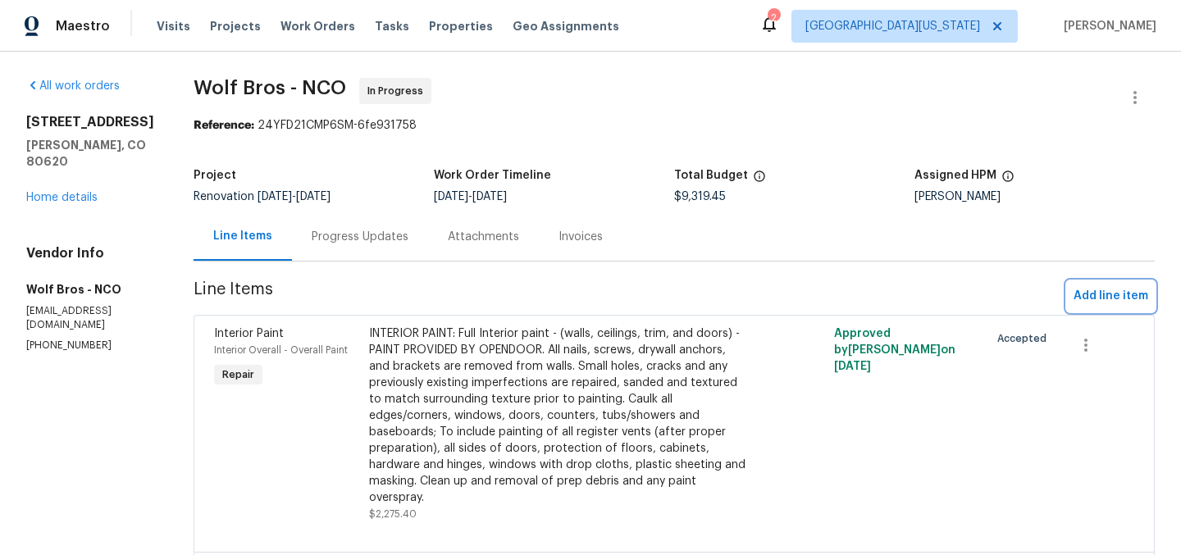
click at [1082, 297] on span "Add line item" at bounding box center [1110, 296] width 75 height 20
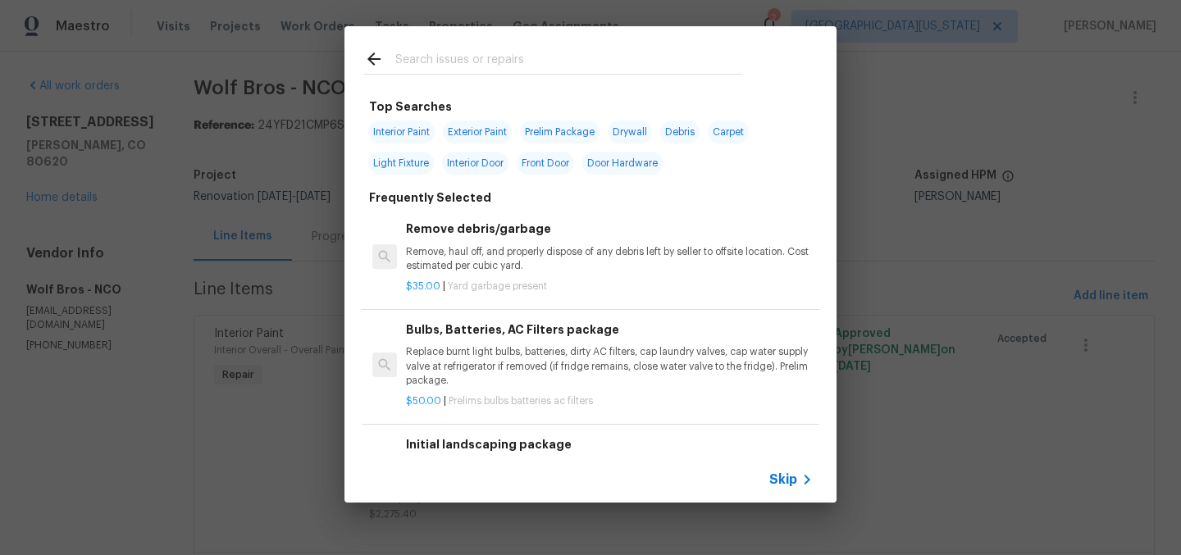
click at [554, 61] on input "text" at bounding box center [569, 61] width 348 height 25
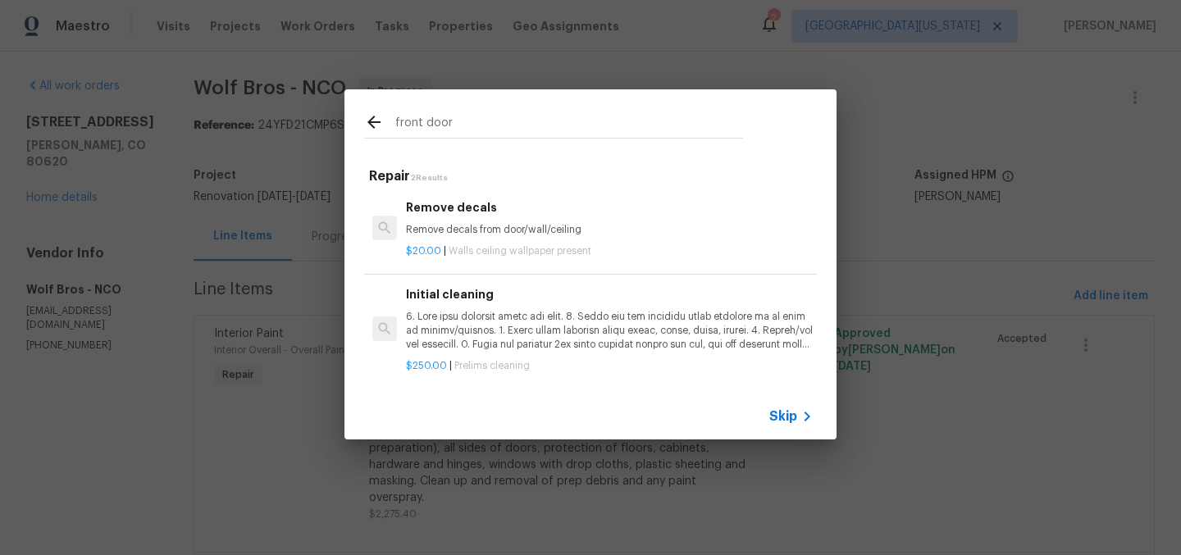
click at [636, 121] on input "front door" at bounding box center [569, 124] width 348 height 25
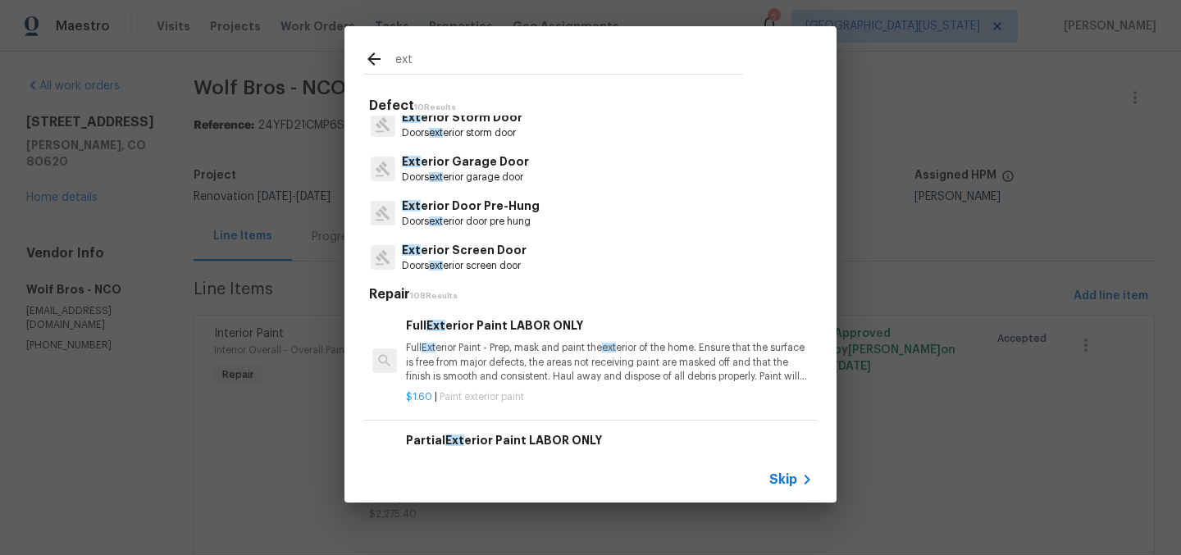
scroll to position [226, 0]
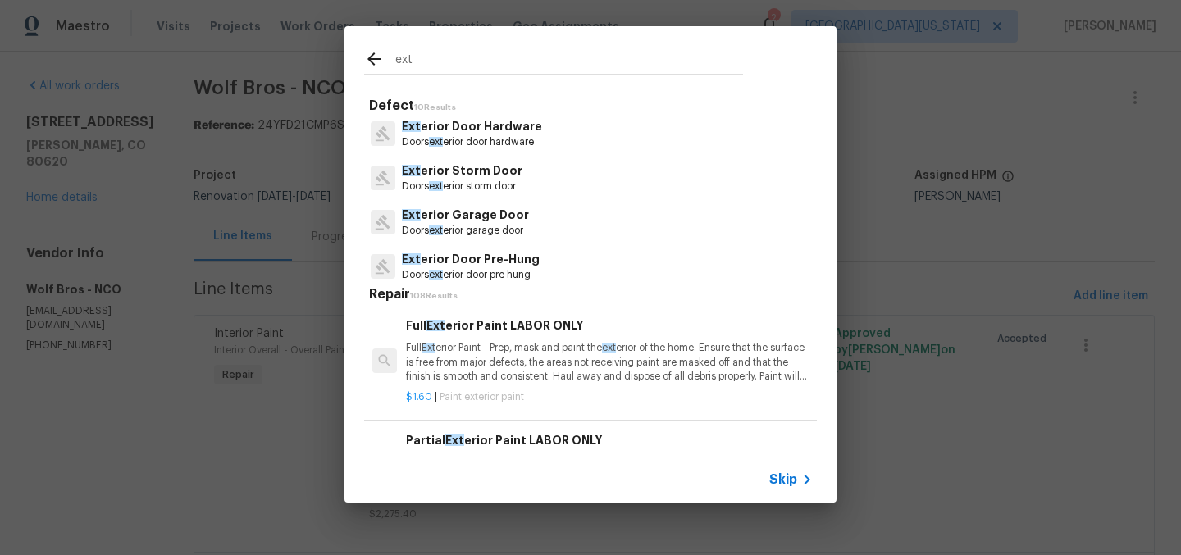
type input "ext"
click at [533, 131] on p "Ext erior Door Hardware" at bounding box center [472, 126] width 140 height 17
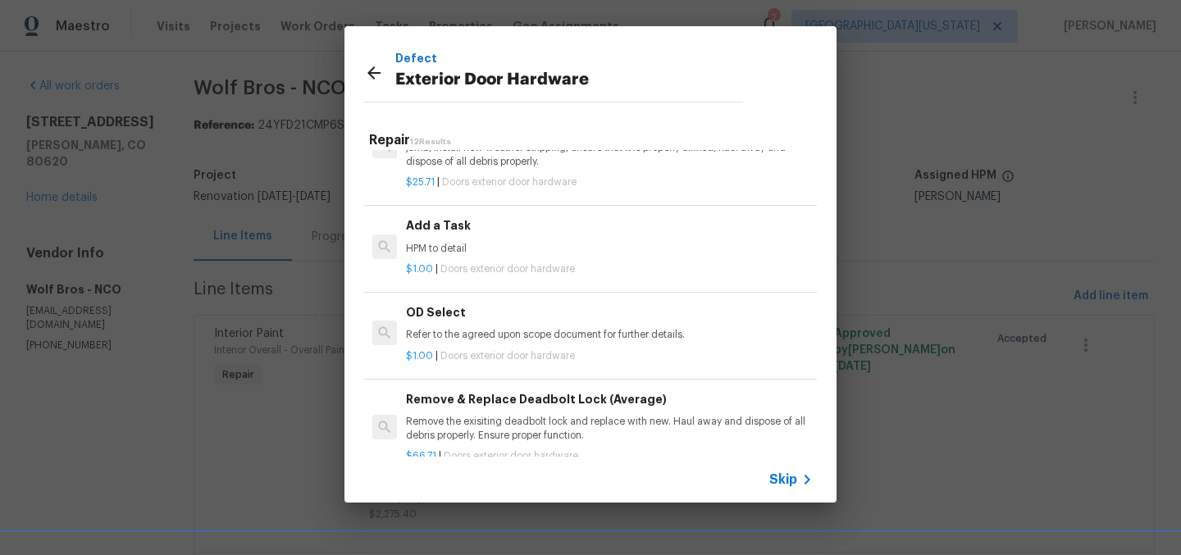
scroll to position [583, 0]
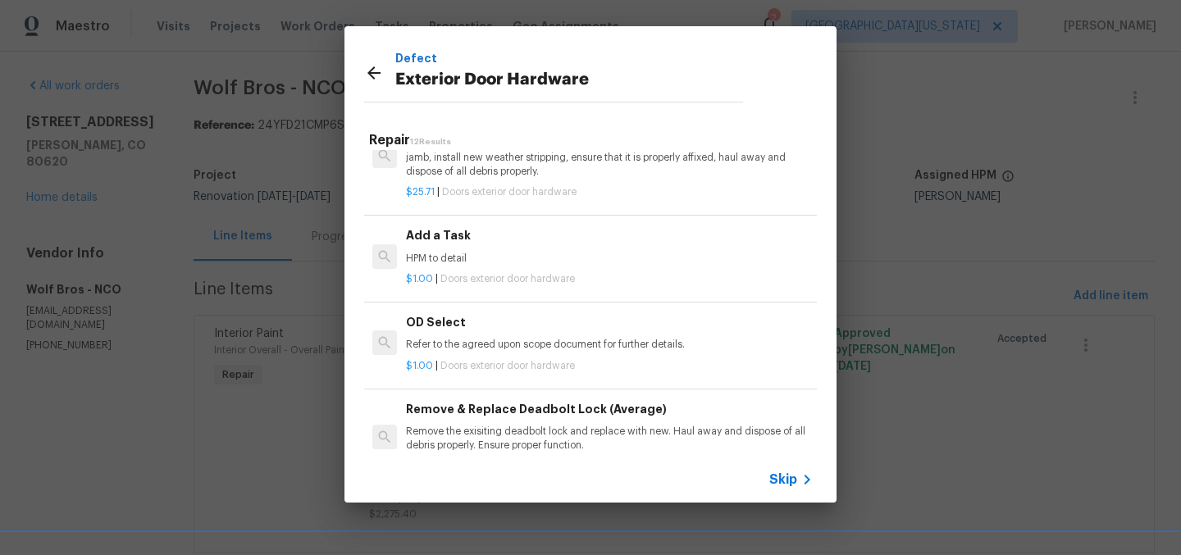
click at [489, 266] on p "HPM to detail" at bounding box center [609, 259] width 407 height 14
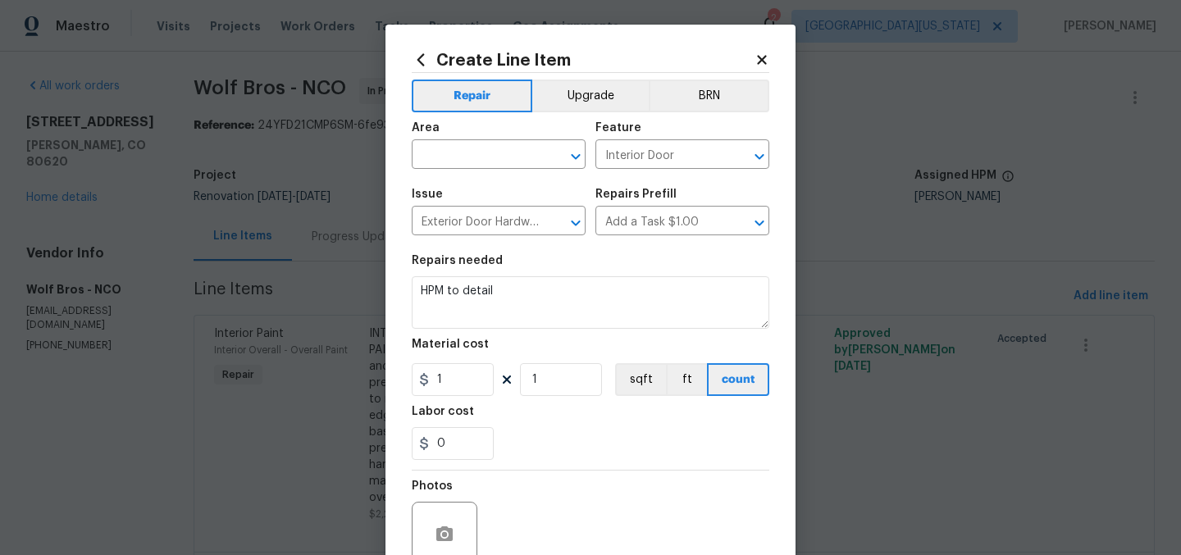
click at [503, 139] on div "Area" at bounding box center [499, 132] width 174 height 21
click at [508, 148] on input "text" at bounding box center [476, 155] width 128 height 25
click at [510, 214] on li "Exterior Overall" at bounding box center [493, 220] width 174 height 27
type input "Exterior Overall"
click at [616, 152] on input "Interior Door" at bounding box center [659, 155] width 128 height 25
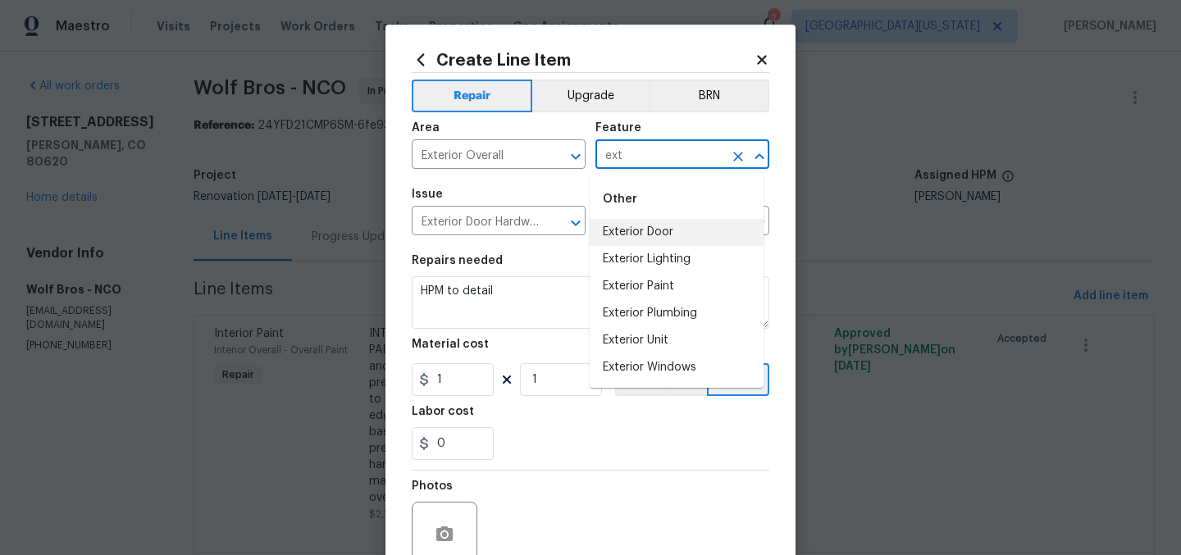
click at [642, 235] on li "Exterior Door" at bounding box center [677, 232] width 174 height 27
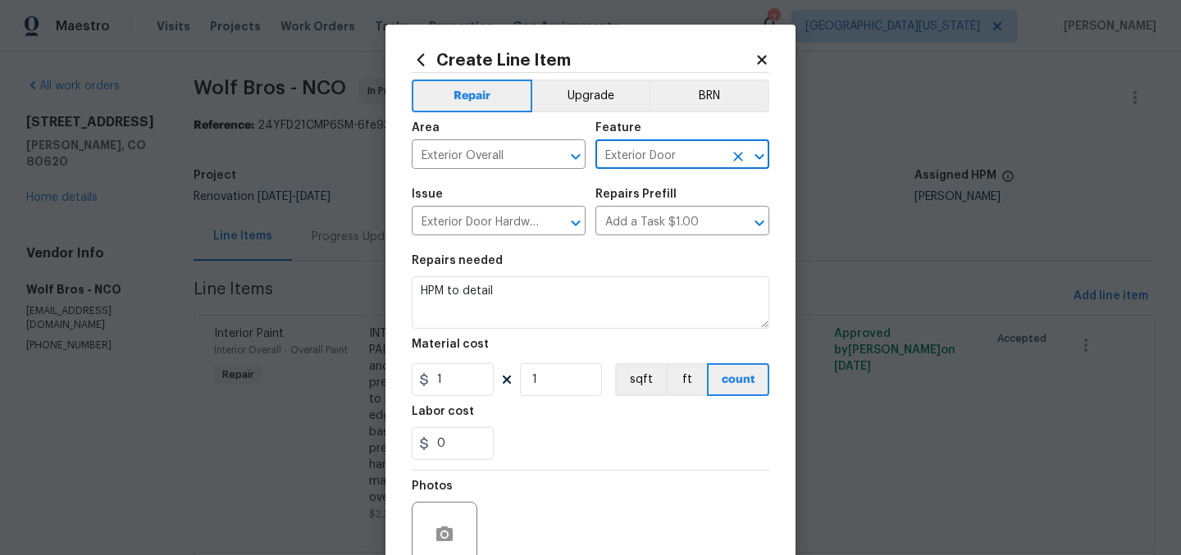
type input "Exterior Door"
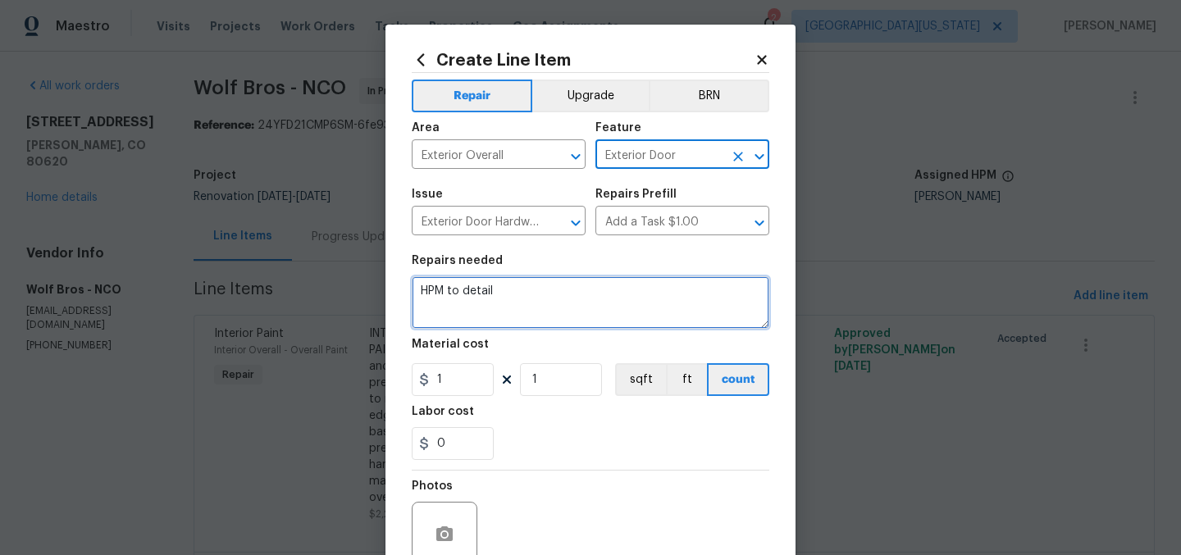
click at [626, 284] on textarea "HPM to detail" at bounding box center [591, 302] width 358 height 52
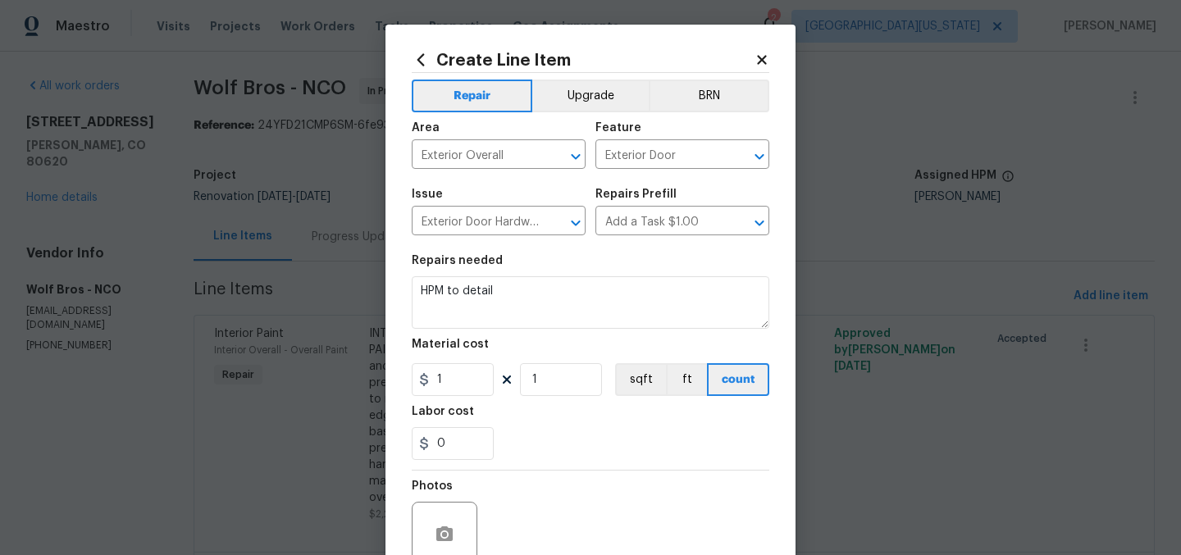
click at [585, 276] on div "Repairs needed" at bounding box center [591, 265] width 358 height 21
click at [586, 276] on div "Repairs needed" at bounding box center [591, 265] width 358 height 21
click at [588, 278] on figure "Repairs needed HPM to detail" at bounding box center [591, 292] width 358 height 74
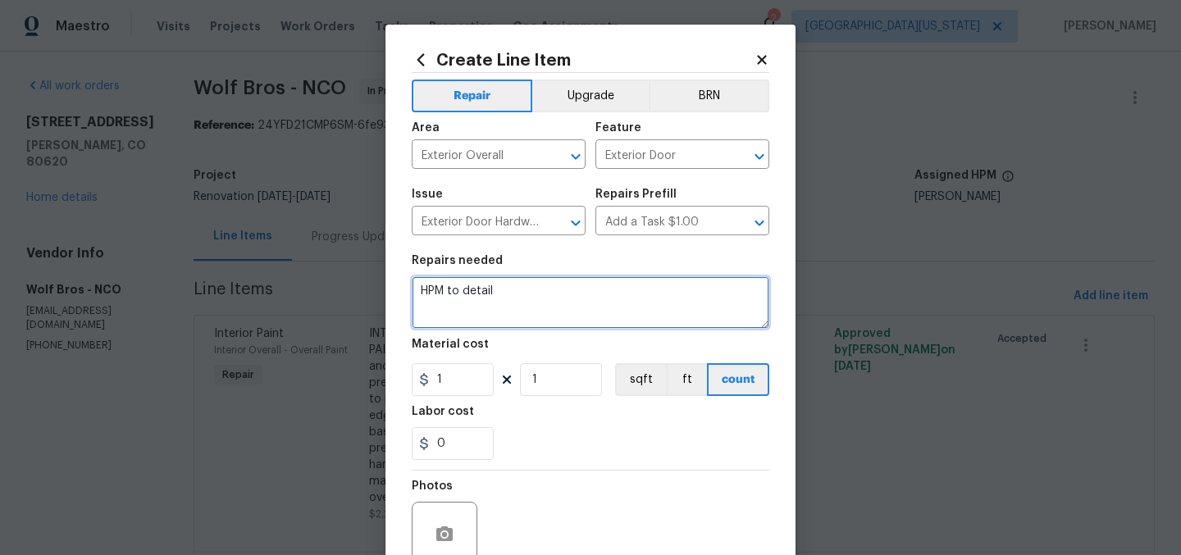
click at [584, 295] on textarea "HPM to detail" at bounding box center [591, 302] width 358 height 52
click at [584, 296] on textarea "HPM to detail" at bounding box center [591, 302] width 358 height 52
type textarea "FRONT DOOR: Prep door for deadbolt. Install OD supplied deadbolt and passage se…"
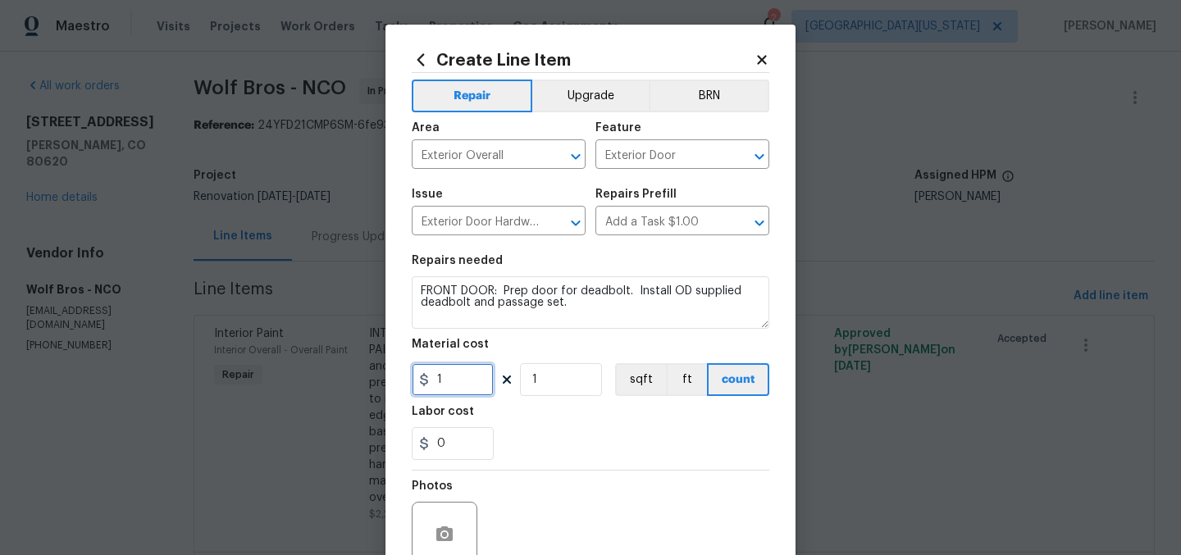
click at [463, 382] on input "1" at bounding box center [453, 379] width 82 height 33
type input "150"
click at [635, 444] on div "0" at bounding box center [591, 443] width 358 height 33
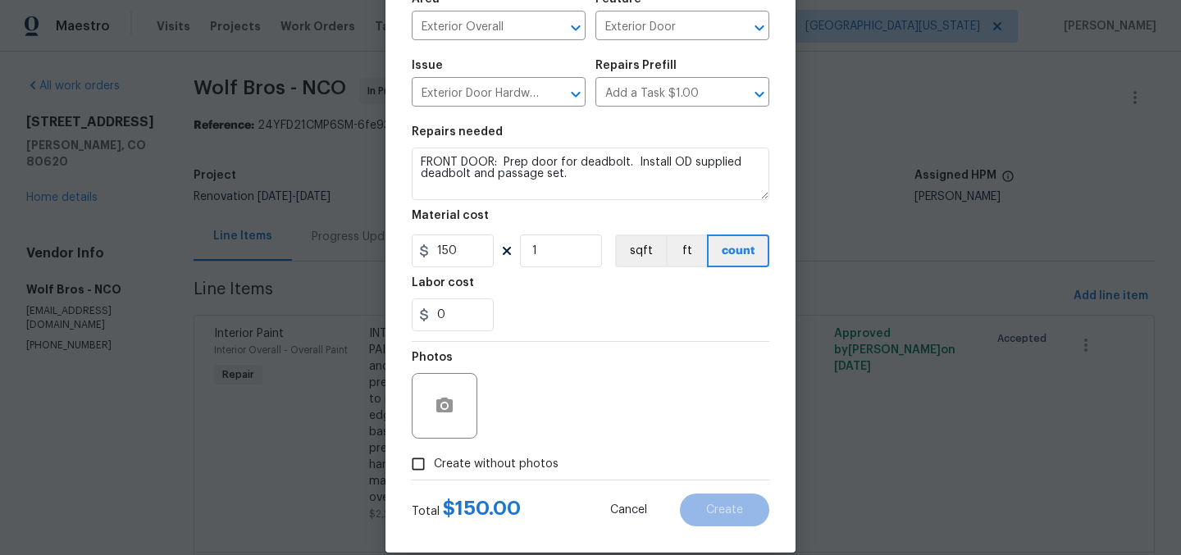
scroll to position [152, 0]
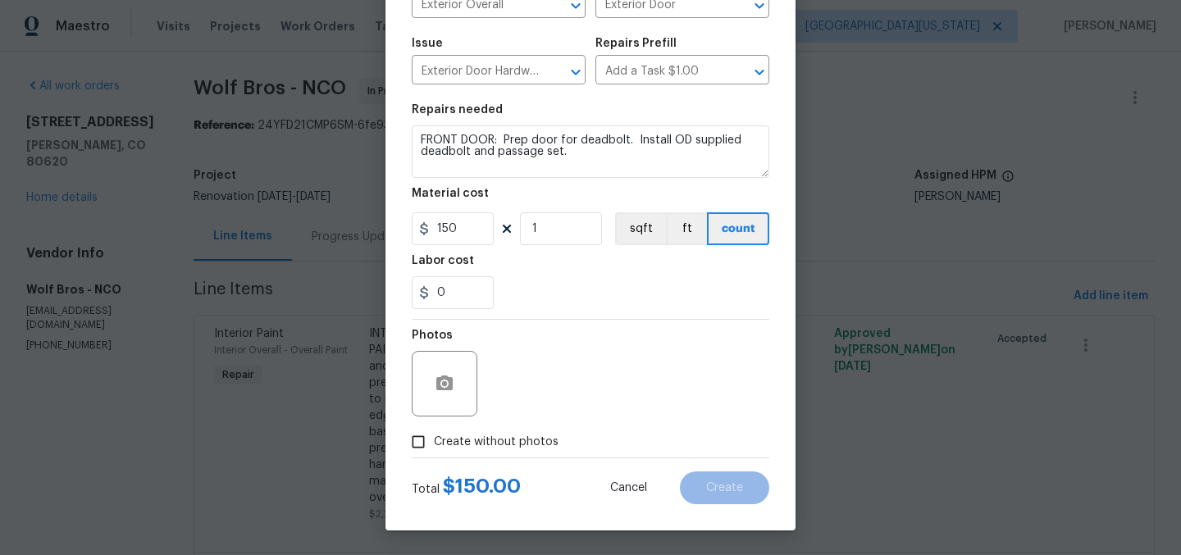
click at [530, 444] on span "Create without photos" at bounding box center [496, 442] width 125 height 17
click at [434, 444] on input "Create without photos" at bounding box center [418, 441] width 31 height 31
checkbox input "true"
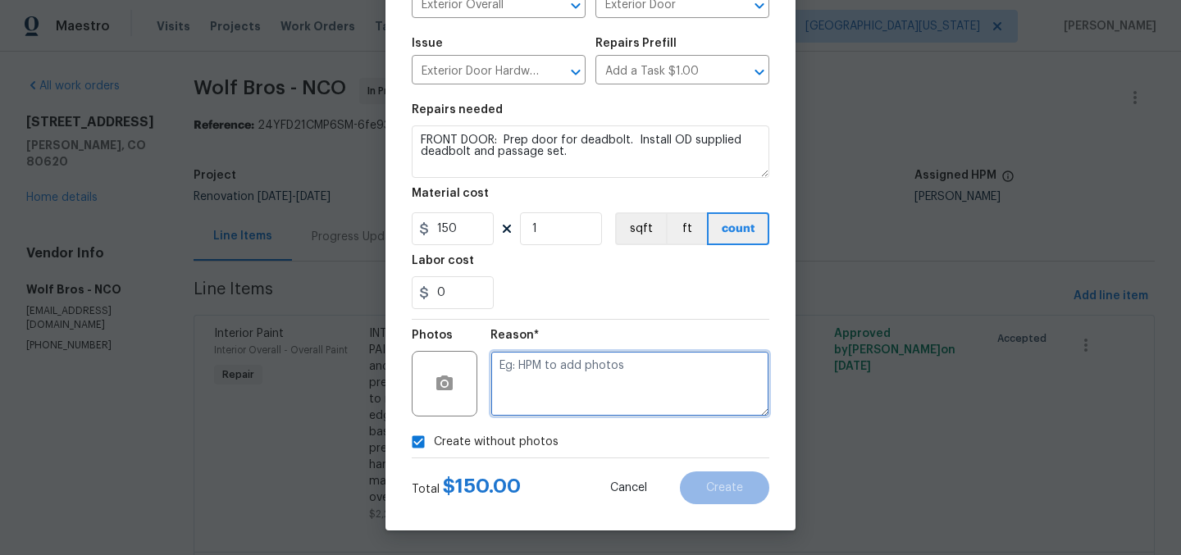
click at [657, 394] on textarea at bounding box center [629, 384] width 279 height 66
type textarea "Later"
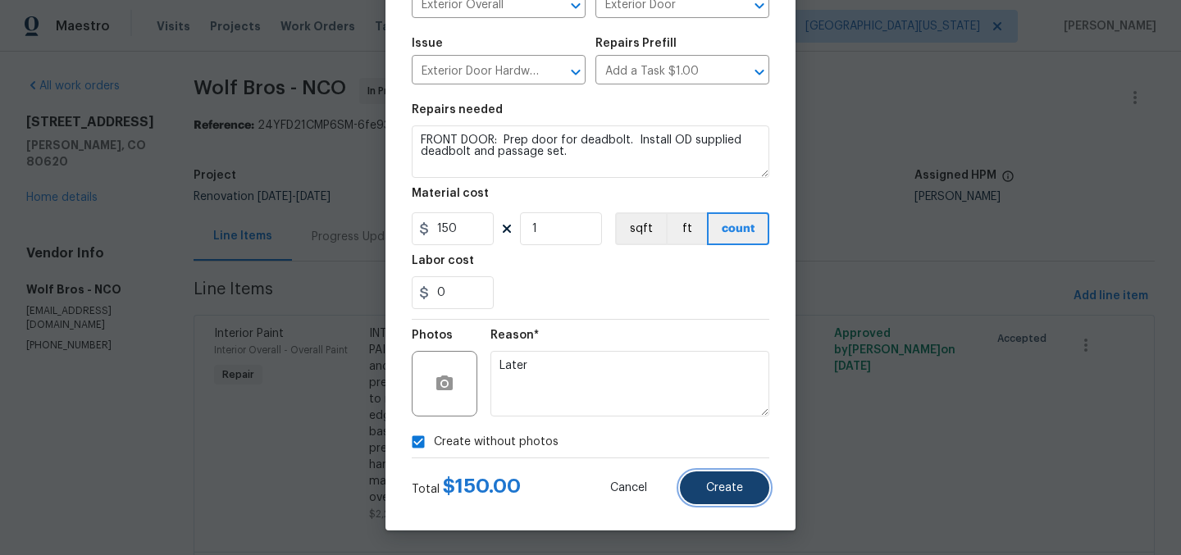
click at [724, 479] on button "Create" at bounding box center [724, 487] width 89 height 33
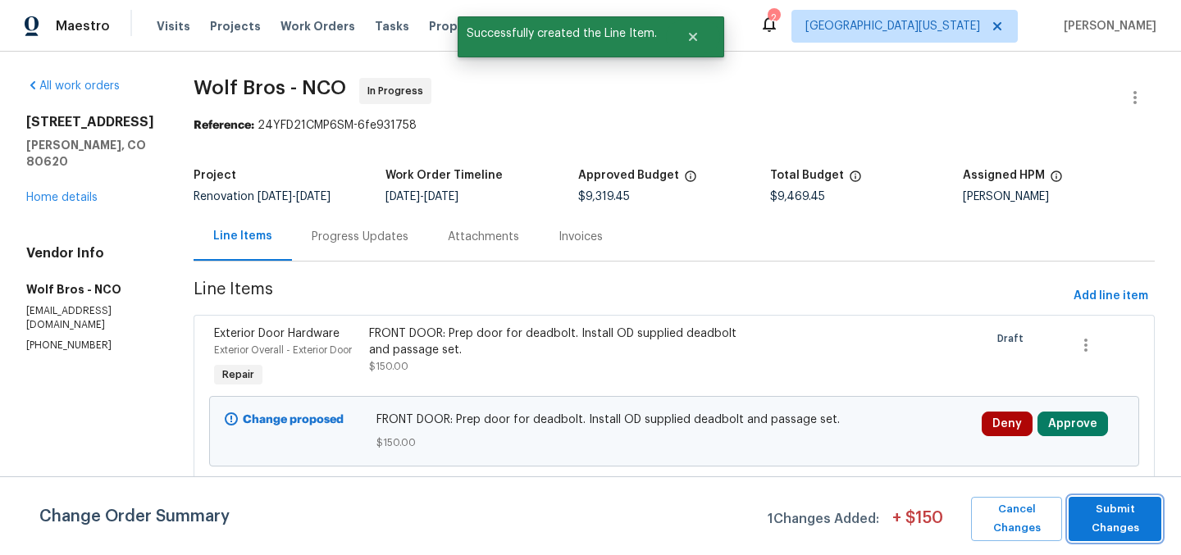
click at [1109, 519] on span "Submit Changes" at bounding box center [1115, 519] width 76 height 38
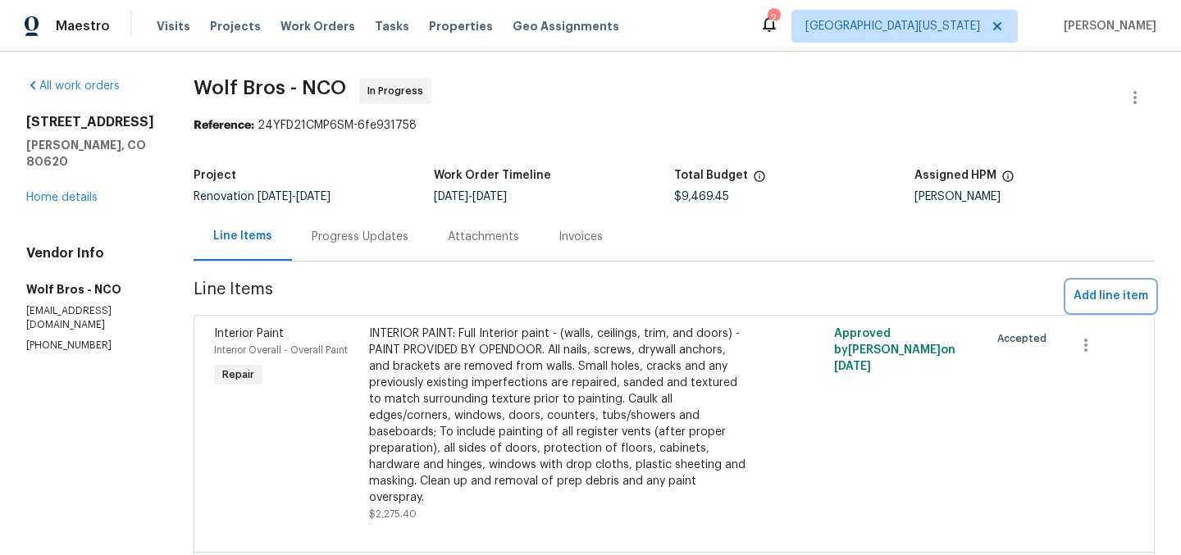
click at [1109, 294] on span "Add line item" at bounding box center [1110, 296] width 75 height 20
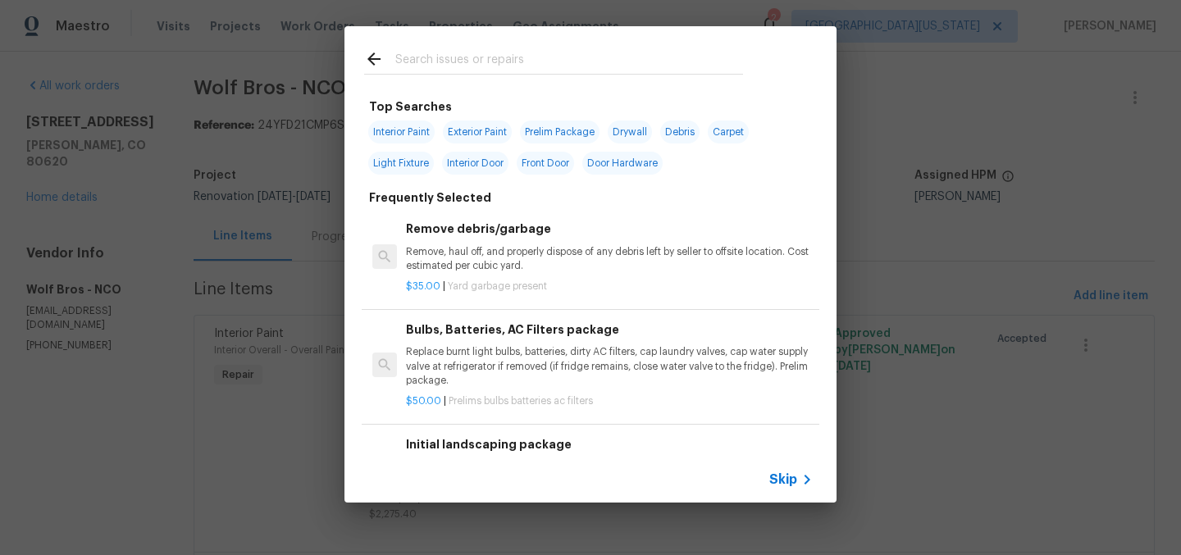
click at [448, 67] on input "text" at bounding box center [569, 61] width 348 height 25
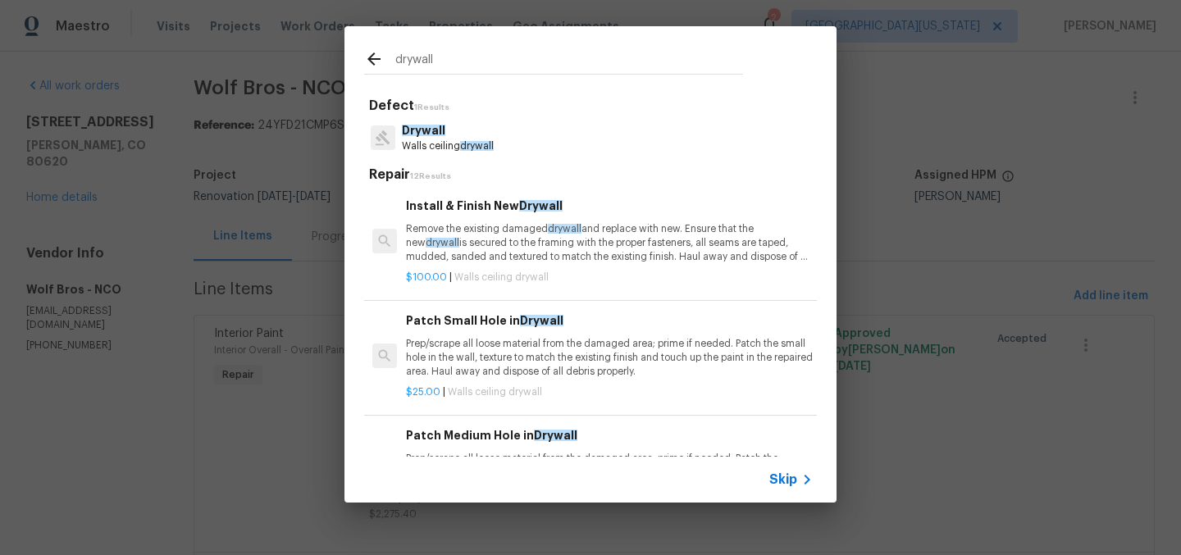
type input "drywall"
click at [457, 138] on p "Drywall" at bounding box center [448, 130] width 92 height 17
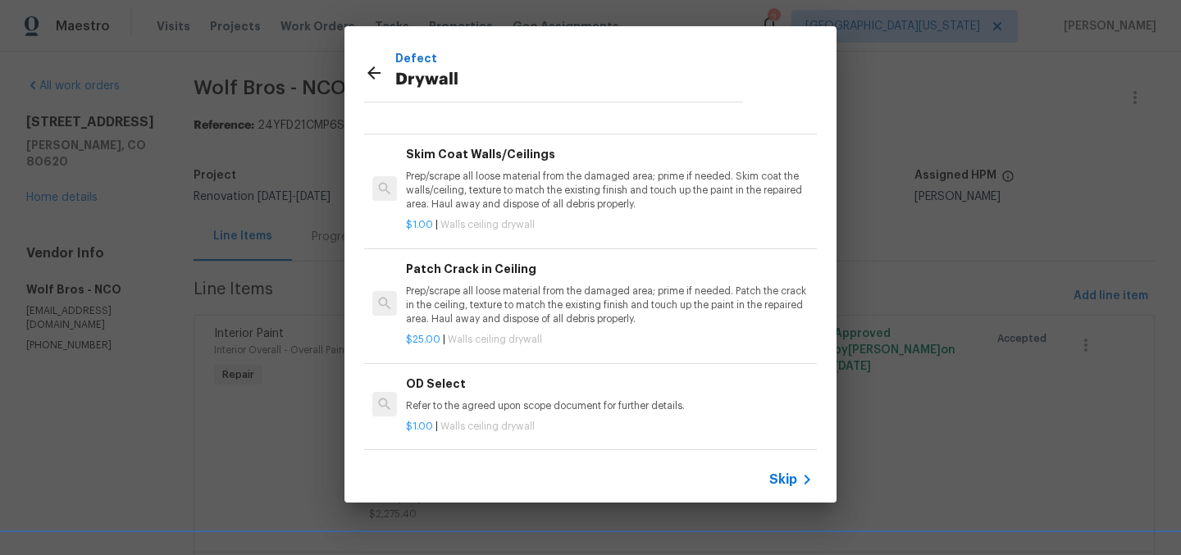
scroll to position [0, 0]
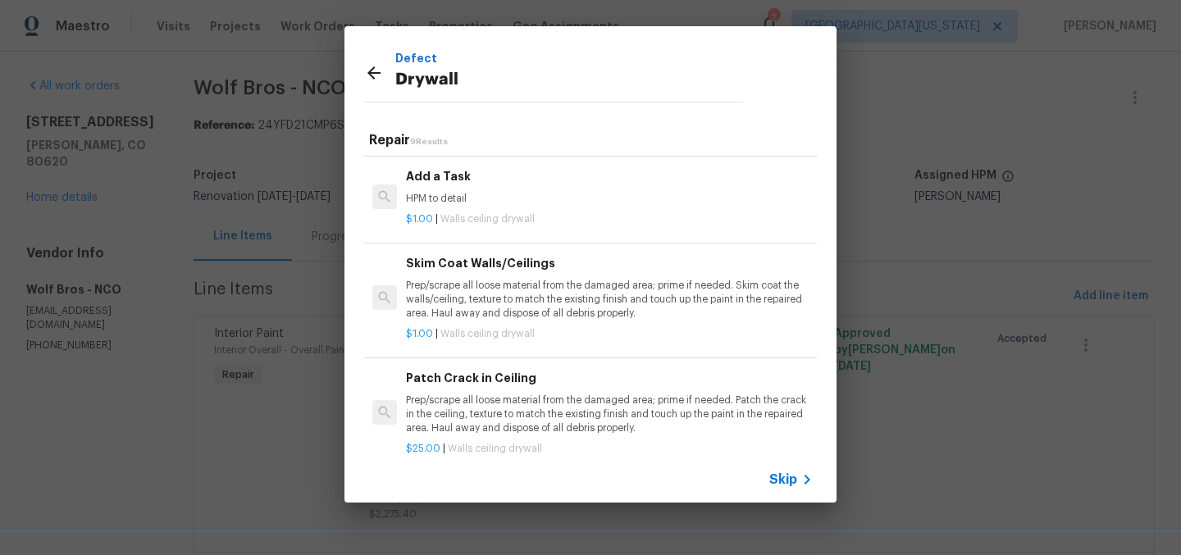
click at [513, 192] on p "HPM to detail" at bounding box center [609, 199] width 407 height 14
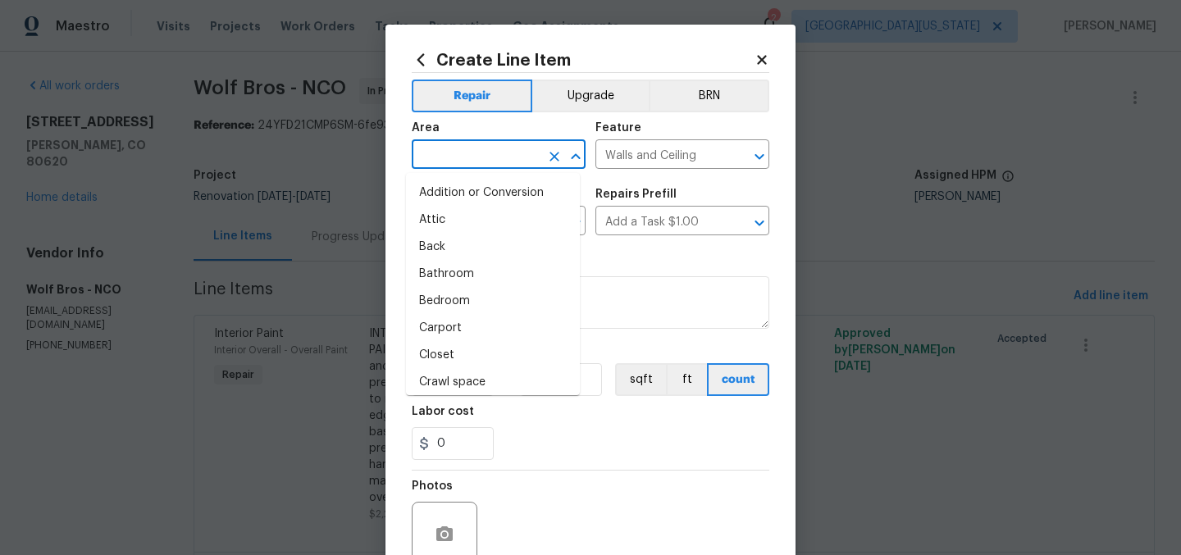
click at [518, 155] on input "text" at bounding box center [476, 155] width 128 height 25
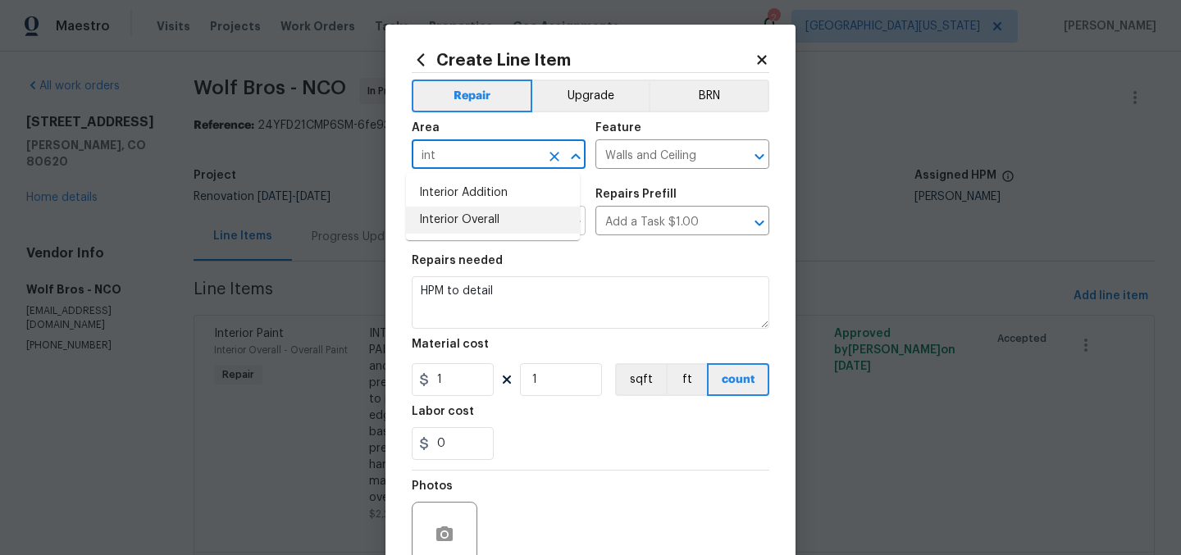
click at [523, 222] on li "Interior Overall" at bounding box center [493, 220] width 174 height 27
type input "Interior Overall"
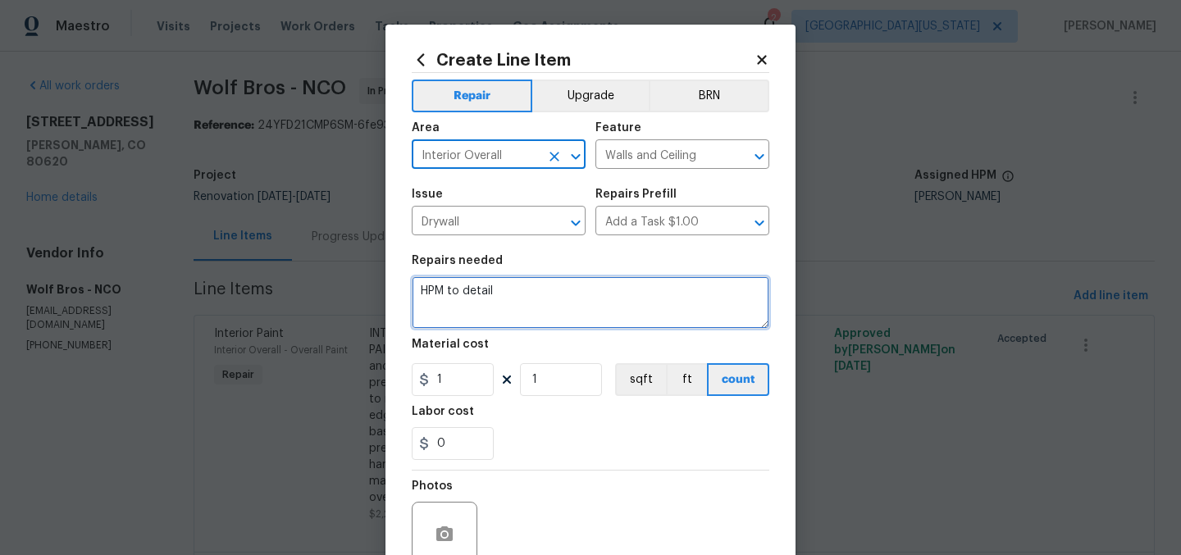
click at [500, 293] on textarea "HPM to detail" at bounding box center [591, 302] width 358 height 52
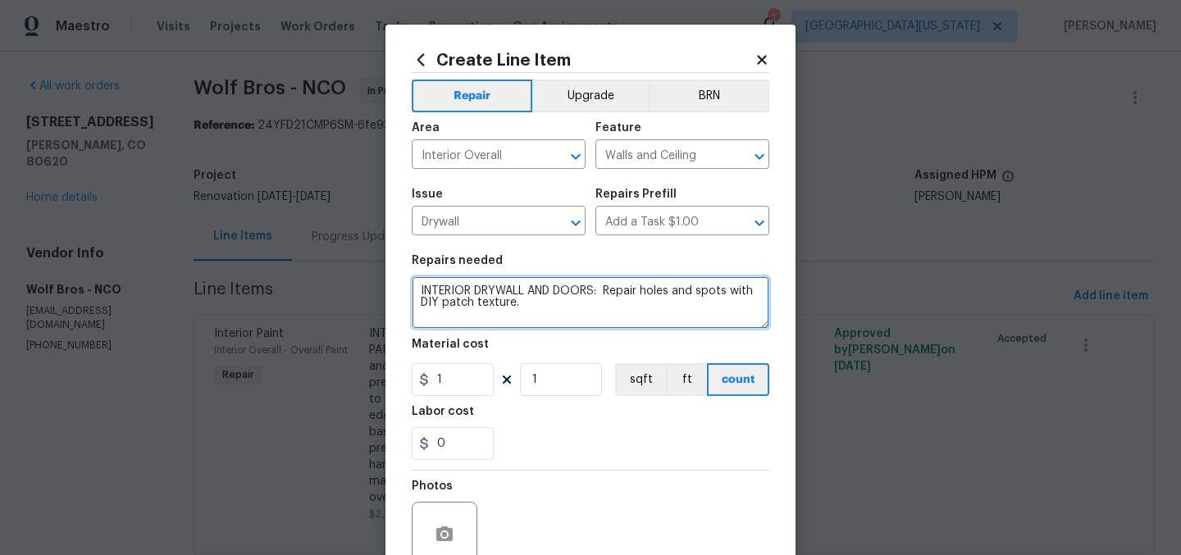
type textarea "INTERIOR DRYWALL AND DOORS: Repair holes and spots with DIY patch texture."
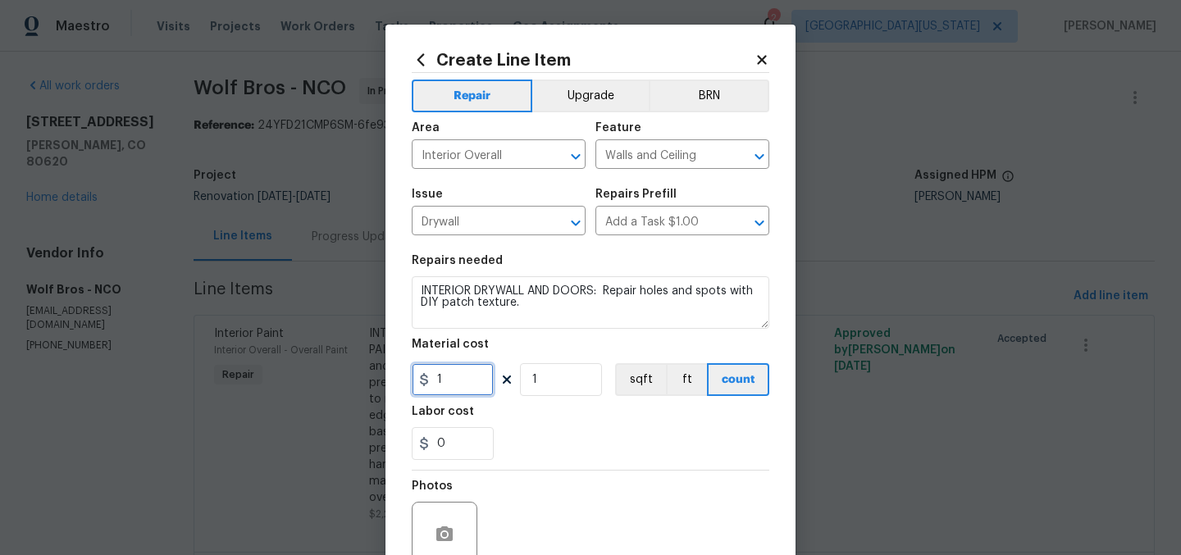
click at [439, 380] on input "1" at bounding box center [453, 379] width 82 height 33
type input "500"
click at [651, 460] on div "0" at bounding box center [591, 443] width 358 height 33
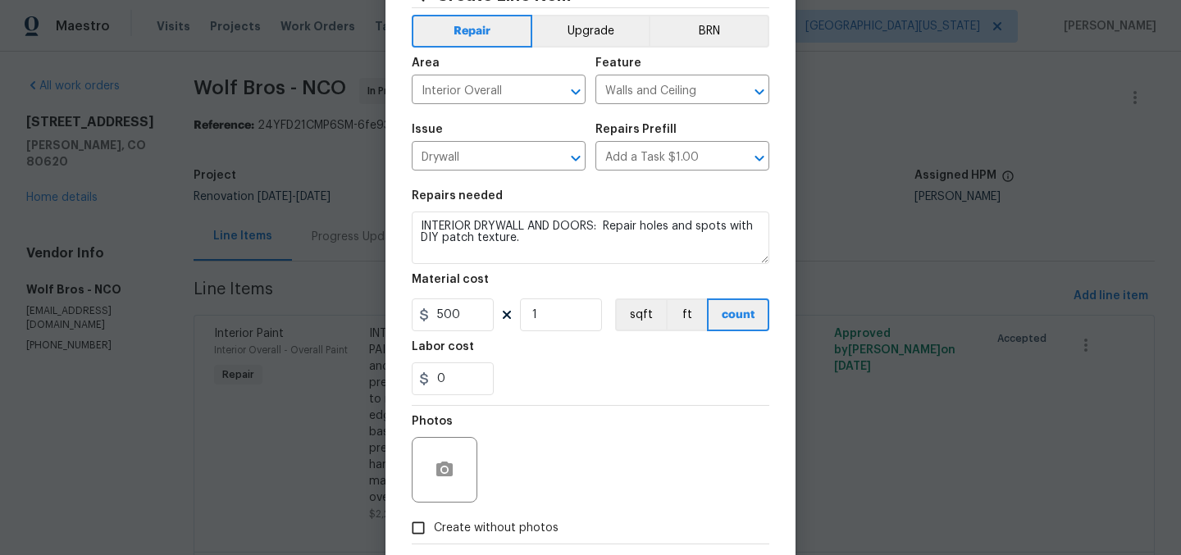
scroll to position [152, 0]
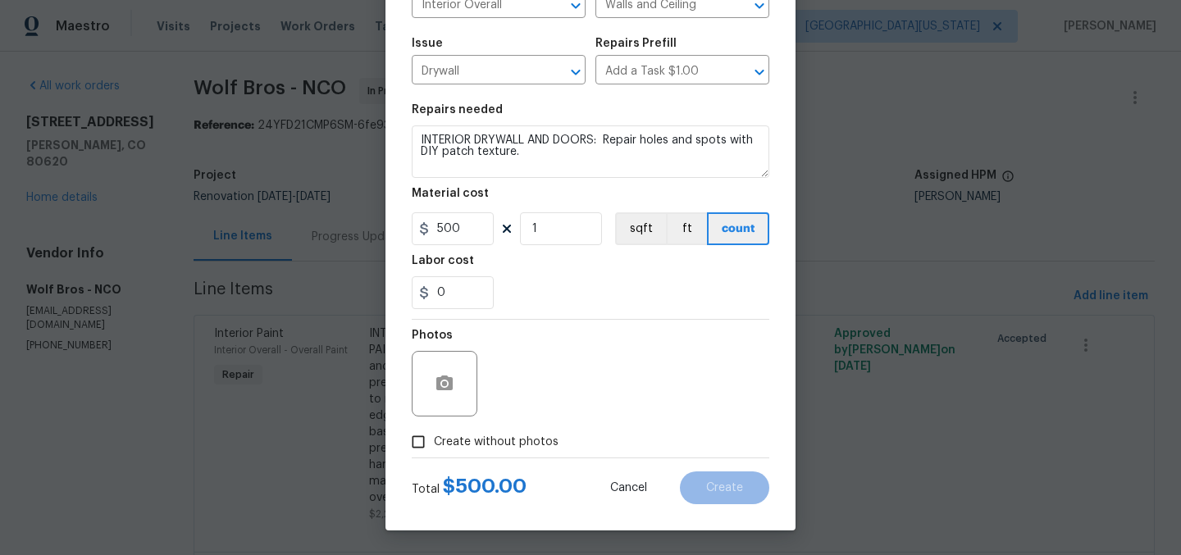
click at [509, 436] on span "Create without photos" at bounding box center [496, 442] width 125 height 17
click at [434, 436] on input "Create without photos" at bounding box center [418, 441] width 31 height 31
checkbox input "true"
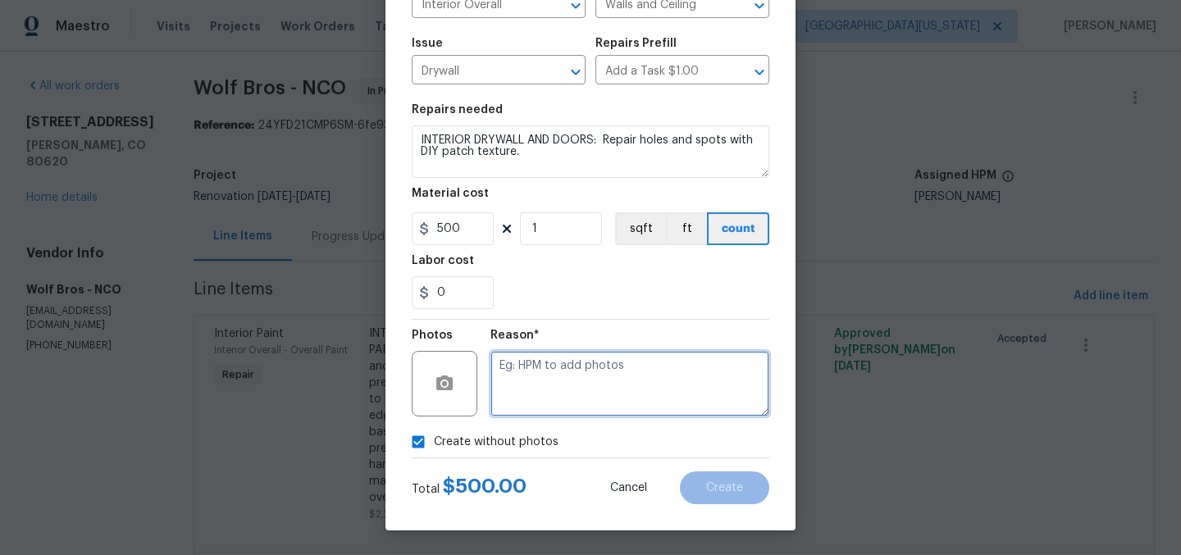
click at [617, 372] on textarea at bounding box center [629, 384] width 279 height 66
type textarea "Later"
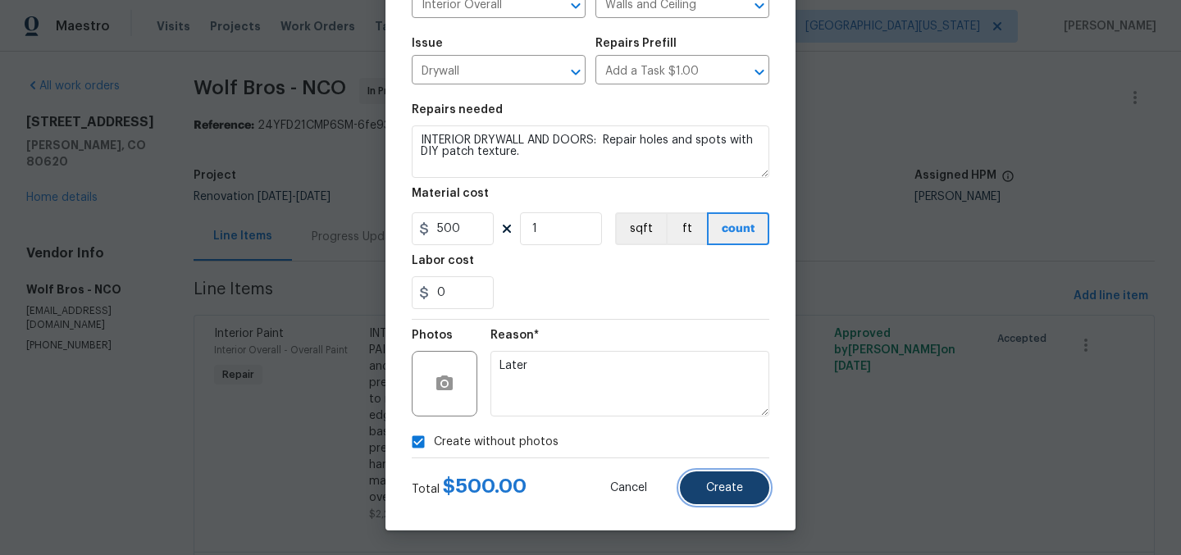
click at [751, 483] on button "Create" at bounding box center [724, 487] width 89 height 33
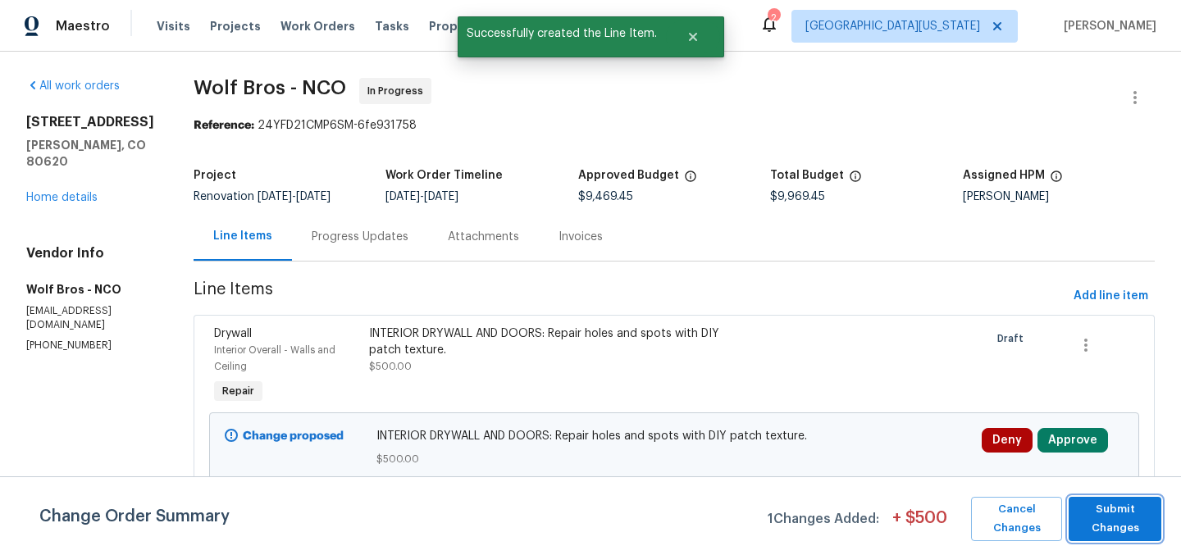
click at [1107, 509] on span "Submit Changes" at bounding box center [1115, 519] width 76 height 38
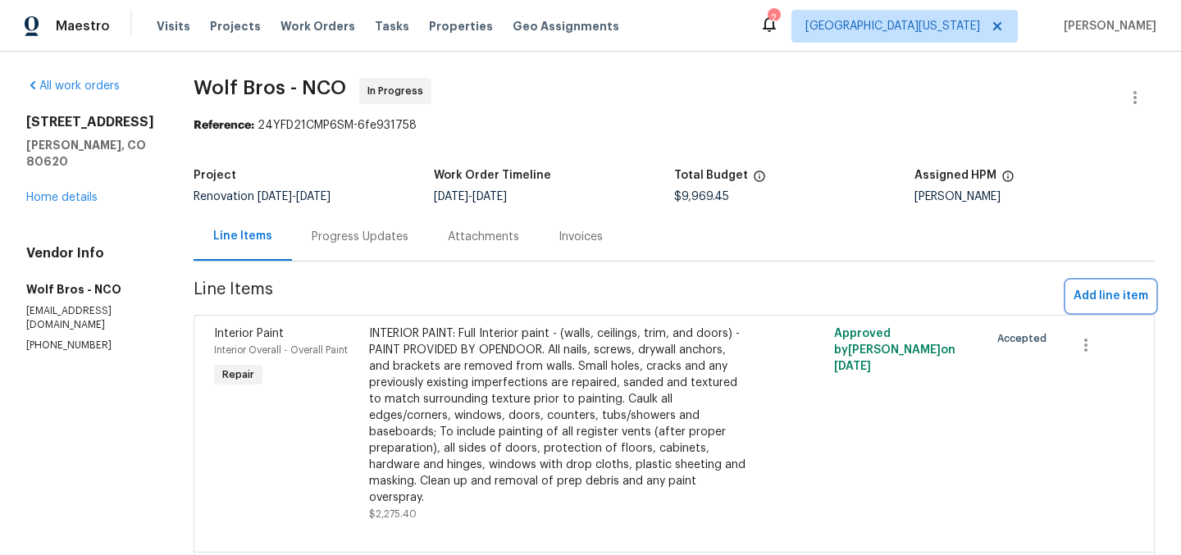
click at [1099, 298] on span "Add line item" at bounding box center [1110, 296] width 75 height 20
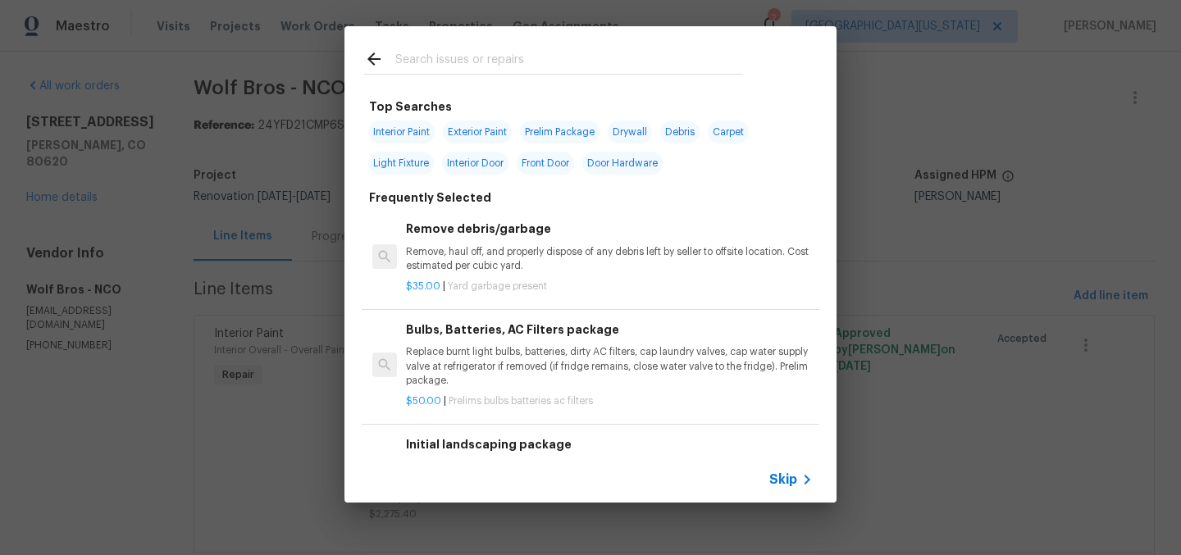
click at [608, 66] on input "text" at bounding box center [569, 61] width 348 height 25
click at [608, 66] on input "b" at bounding box center [569, 61] width 348 height 25
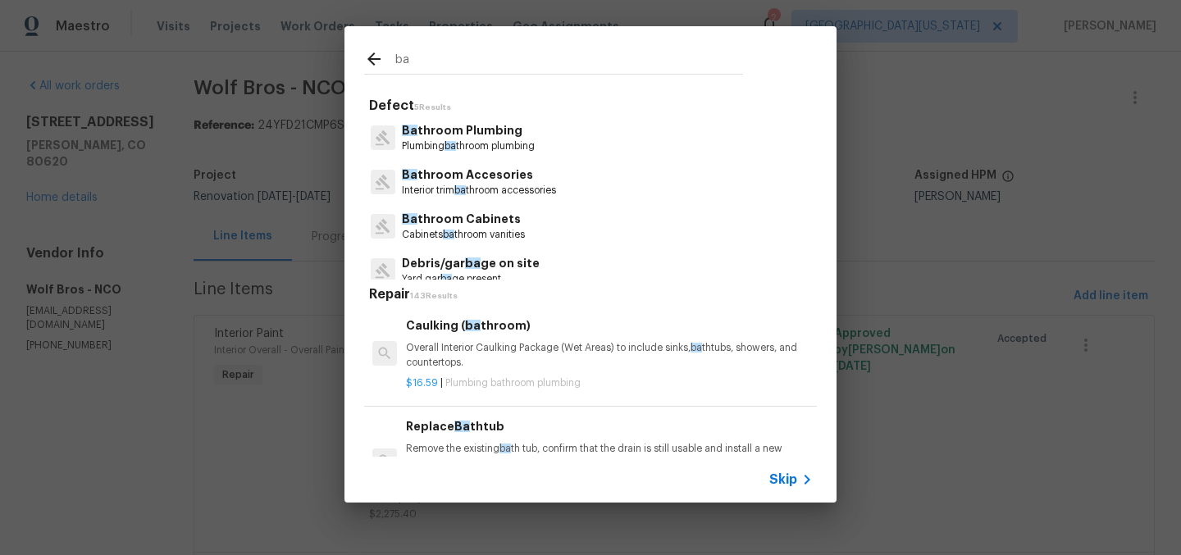
type input "b"
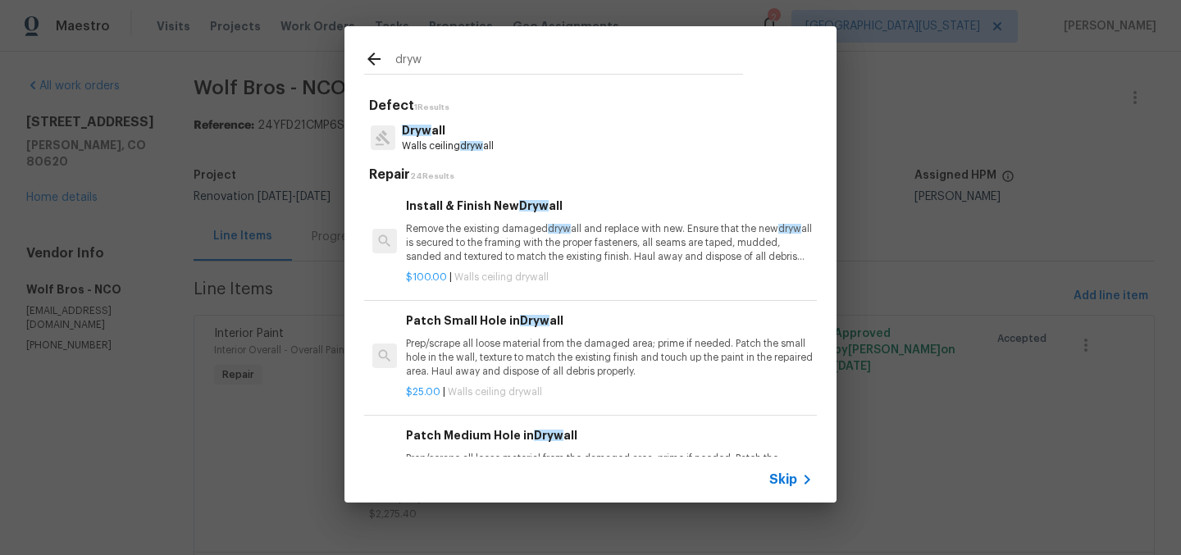
type input "dryw"
click at [497, 131] on div "Dryw all Walls ceiling dryw all" at bounding box center [590, 138] width 453 height 44
click at [446, 132] on p "Dryw all" at bounding box center [448, 130] width 92 height 17
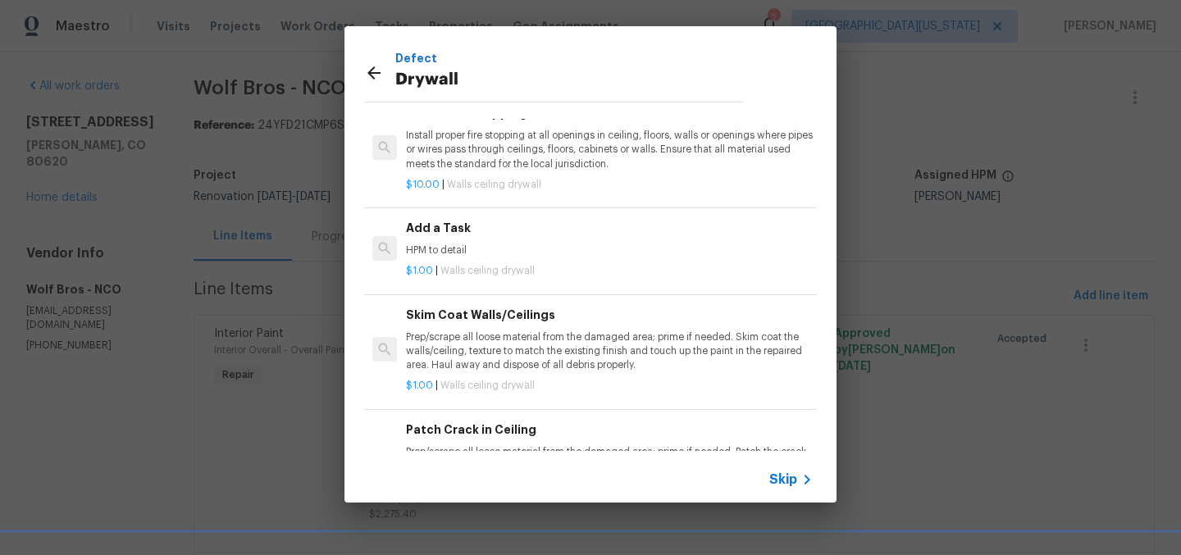
scroll to position [408, 0]
click at [466, 235] on h6 "Add a Task" at bounding box center [609, 230] width 407 height 18
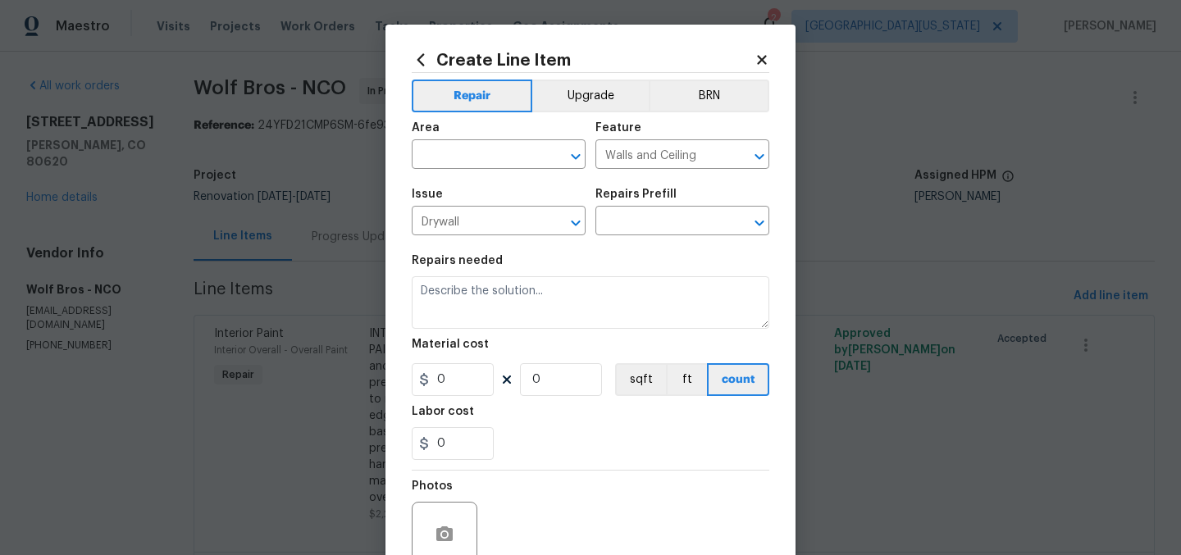
type input "Add a Task $1.00"
type textarea "HPM to detail"
type input "1"
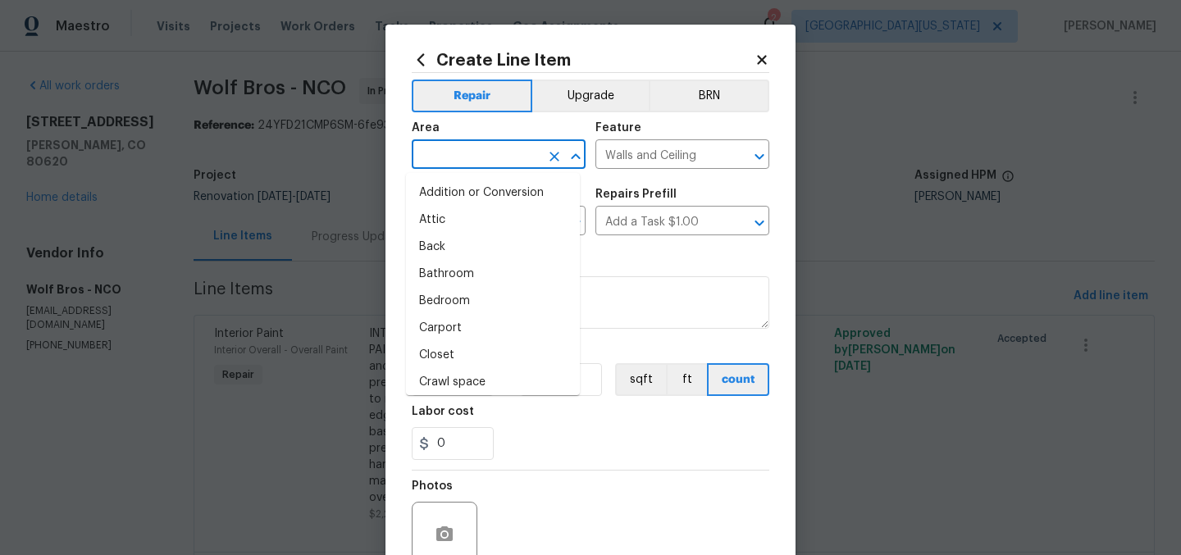
click at [476, 144] on input "text" at bounding box center [476, 155] width 128 height 25
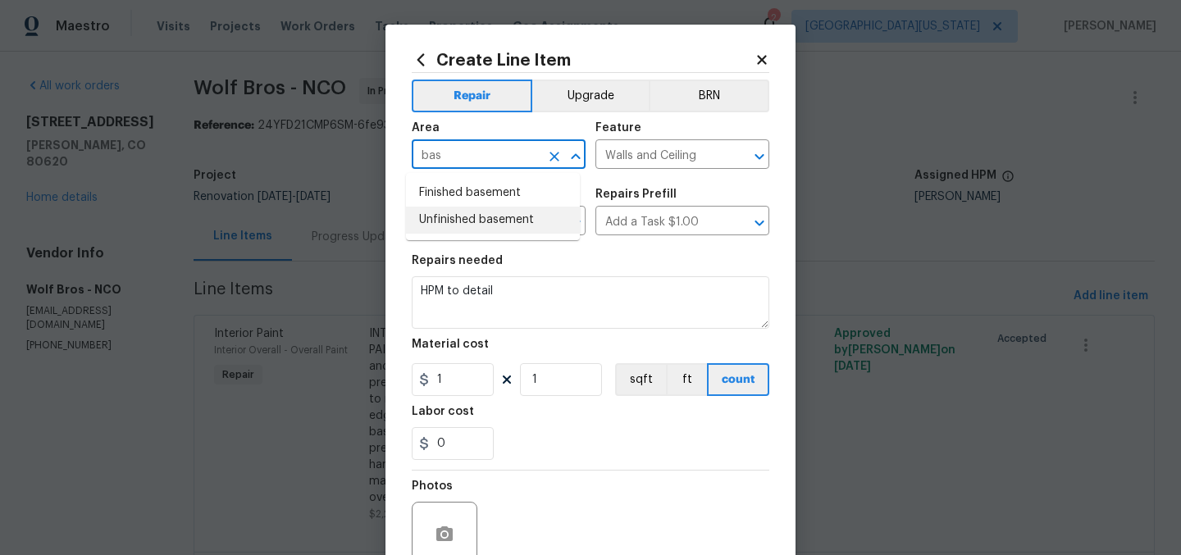
click at [476, 218] on li "Unfinished basement" at bounding box center [493, 220] width 174 height 27
type input "Unfinished basement"
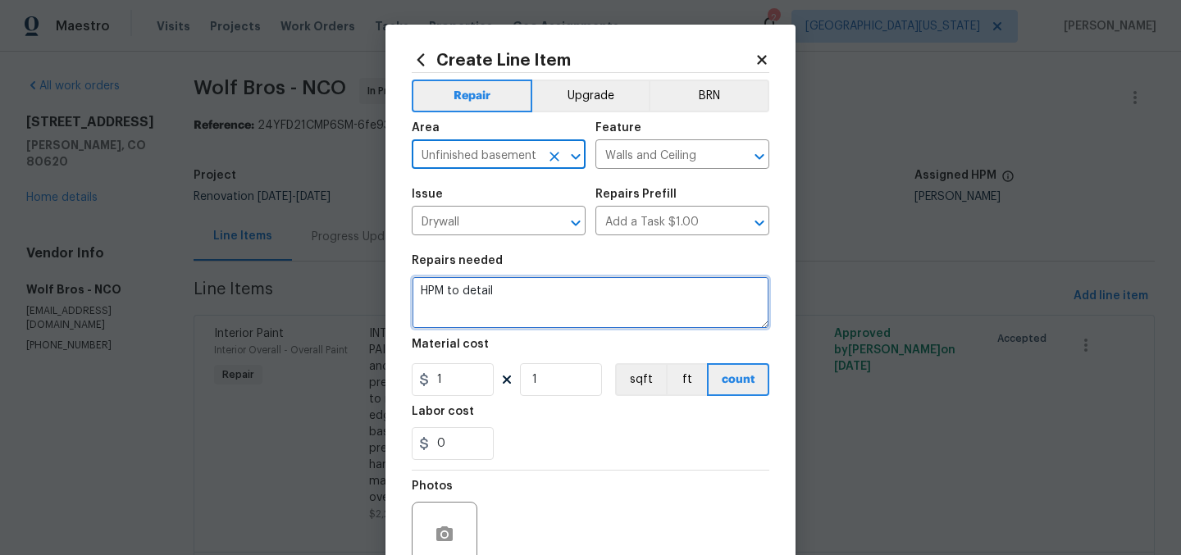
click at [540, 288] on textarea "HPM to detail" at bounding box center [591, 302] width 358 height 52
click at [540, 287] on textarea "HPM to detail" at bounding box center [591, 302] width 358 height 52
type textarea "BASEMENT: Install cover at wall pipe."
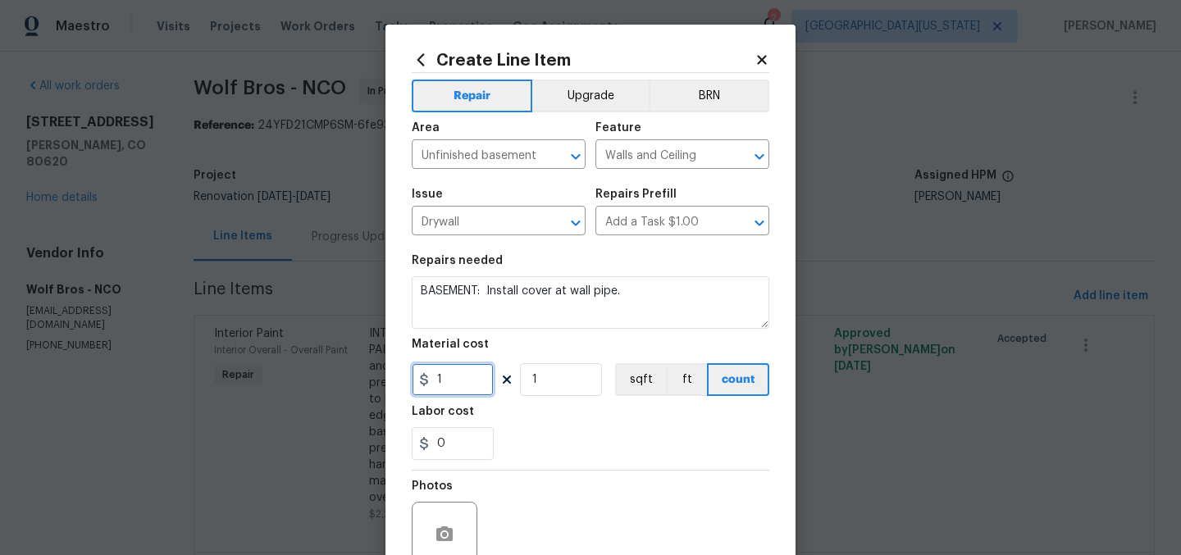
click at [462, 387] on input "1" at bounding box center [453, 379] width 82 height 33
click at [457, 380] on input "1" at bounding box center [453, 379] width 82 height 33
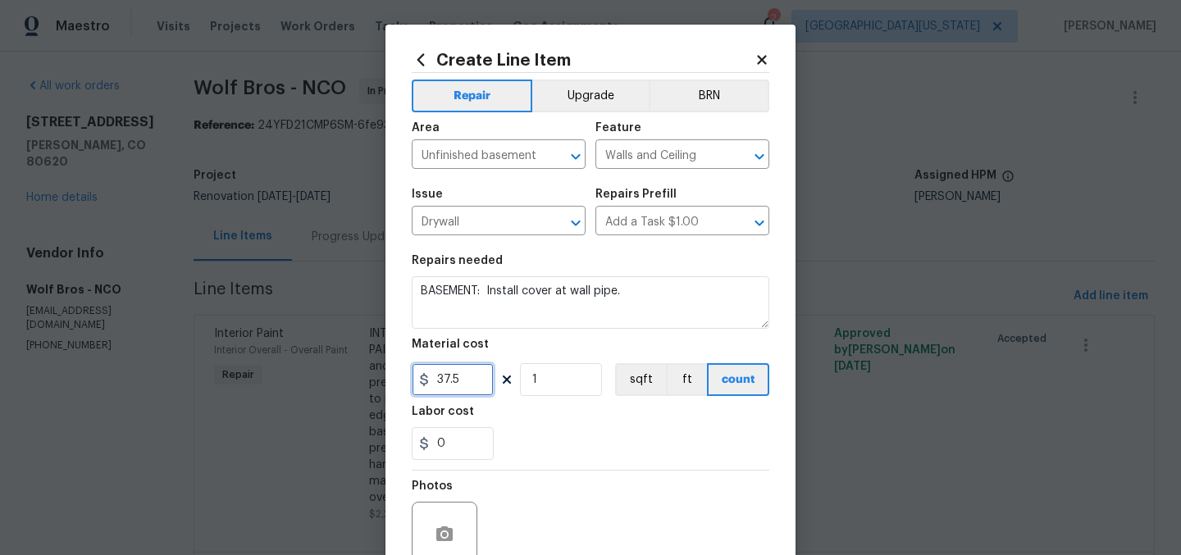
type input "37.5"
click at [581, 447] on div "0" at bounding box center [591, 443] width 358 height 33
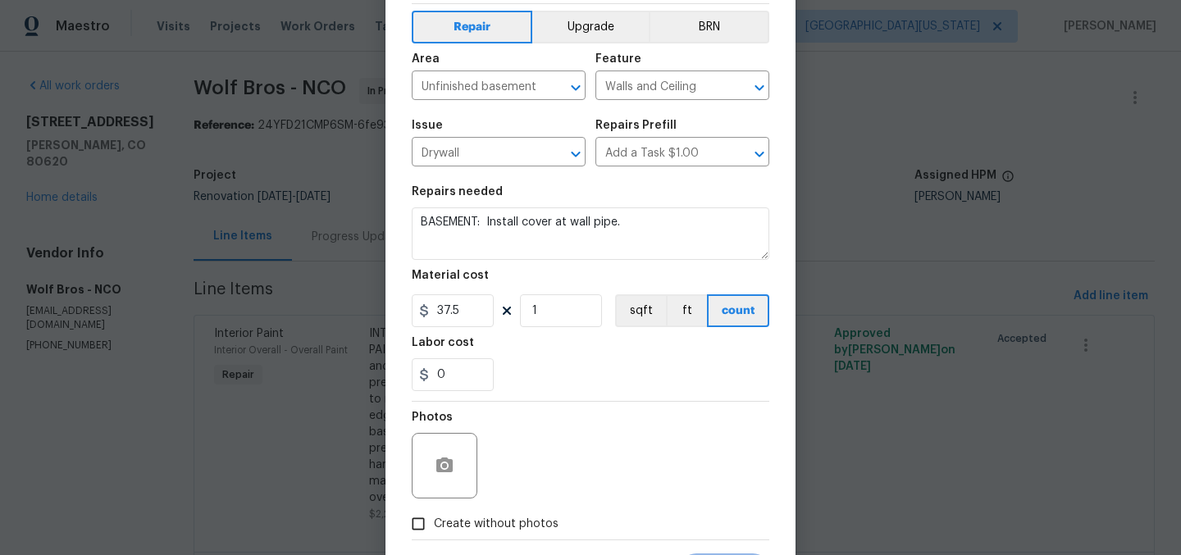
scroll to position [152, 0]
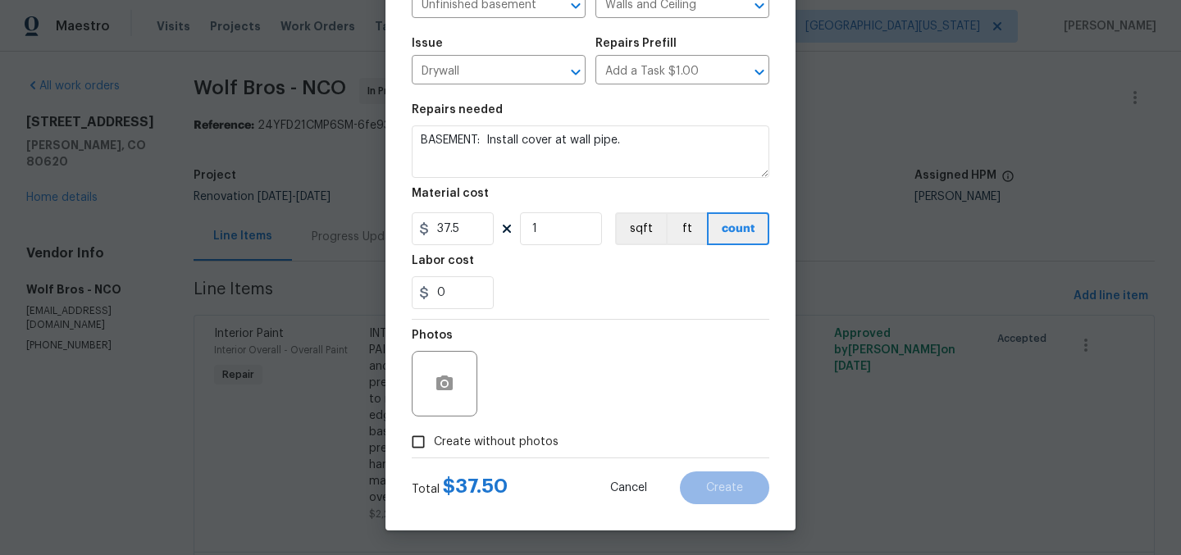
click at [534, 446] on span "Create without photos" at bounding box center [496, 442] width 125 height 17
click at [434, 446] on input "Create without photos" at bounding box center [418, 441] width 31 height 31
checkbox input "true"
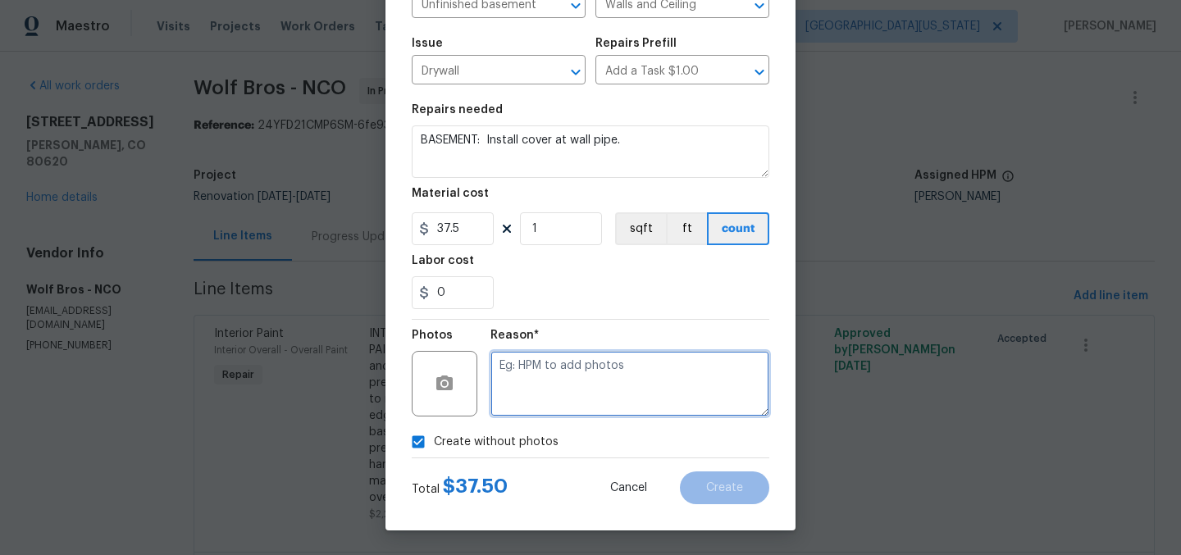
click at [613, 398] on textarea at bounding box center [629, 384] width 279 height 66
type textarea "Later"
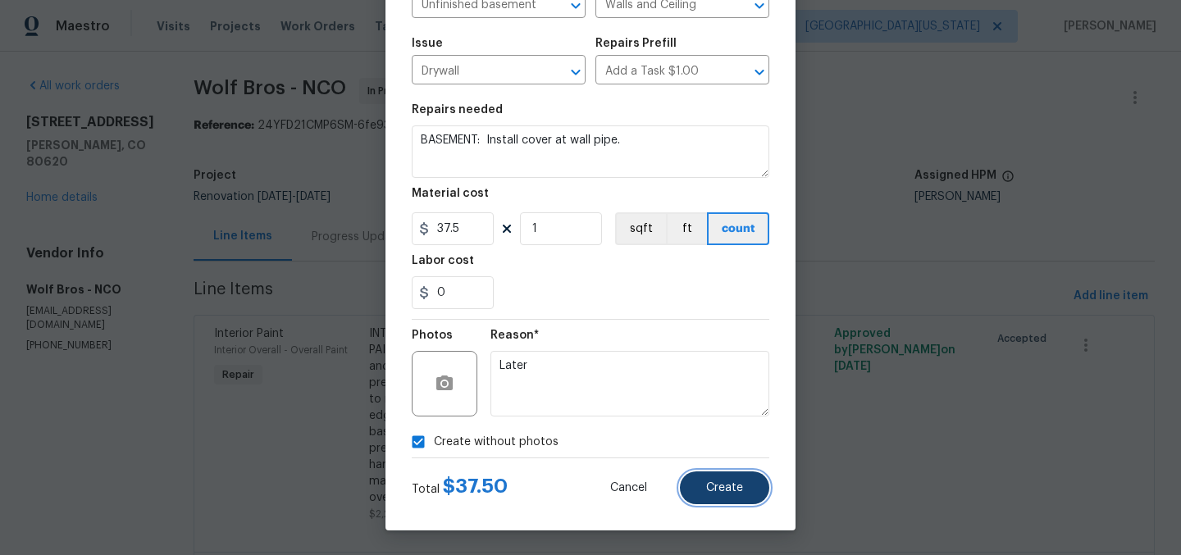
click at [707, 481] on button "Create" at bounding box center [724, 487] width 89 height 33
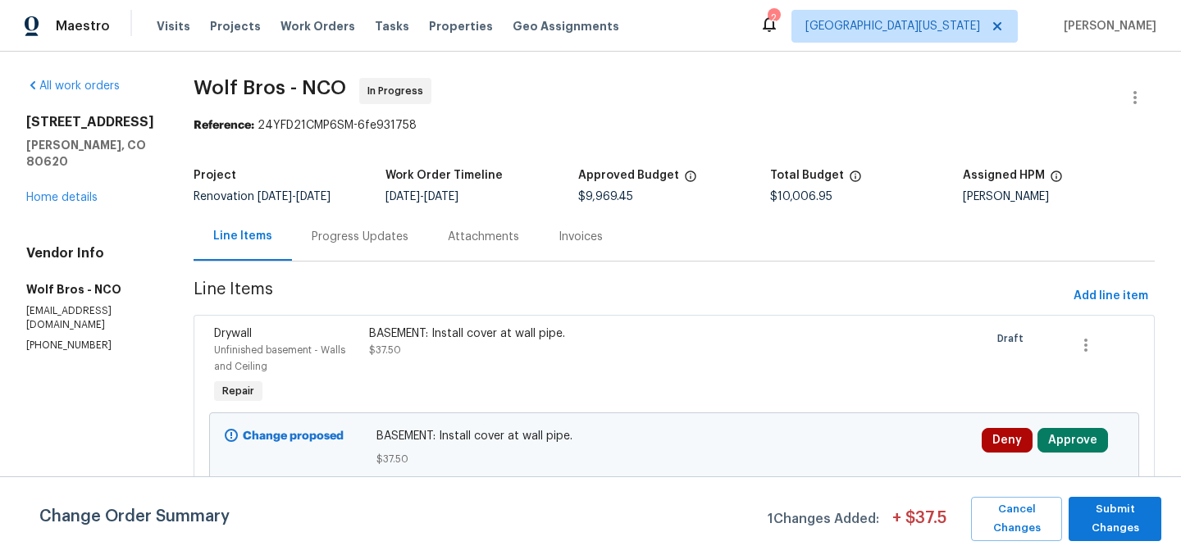
click at [493, 317] on div "Drywall Unfinished basement - Walls and Ceiling Repair BASEMENT: Install cover …" at bounding box center [674, 406] width 961 height 183
click at [490, 355] on div "BASEMENT: Install cover at wall pipe. $37.50" at bounding box center [558, 342] width 378 height 33
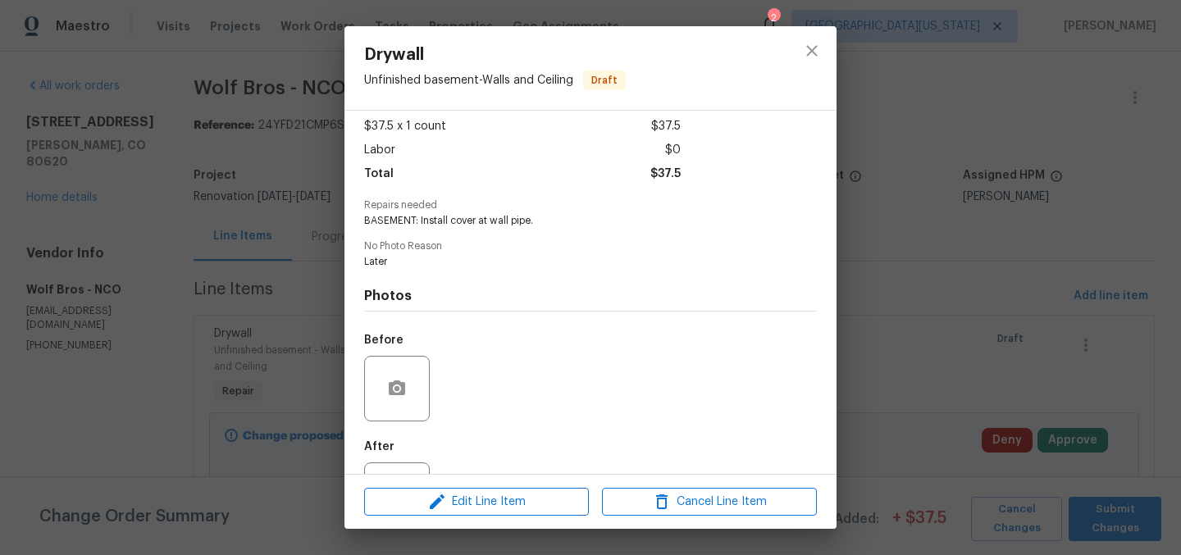
scroll to position [158, 0]
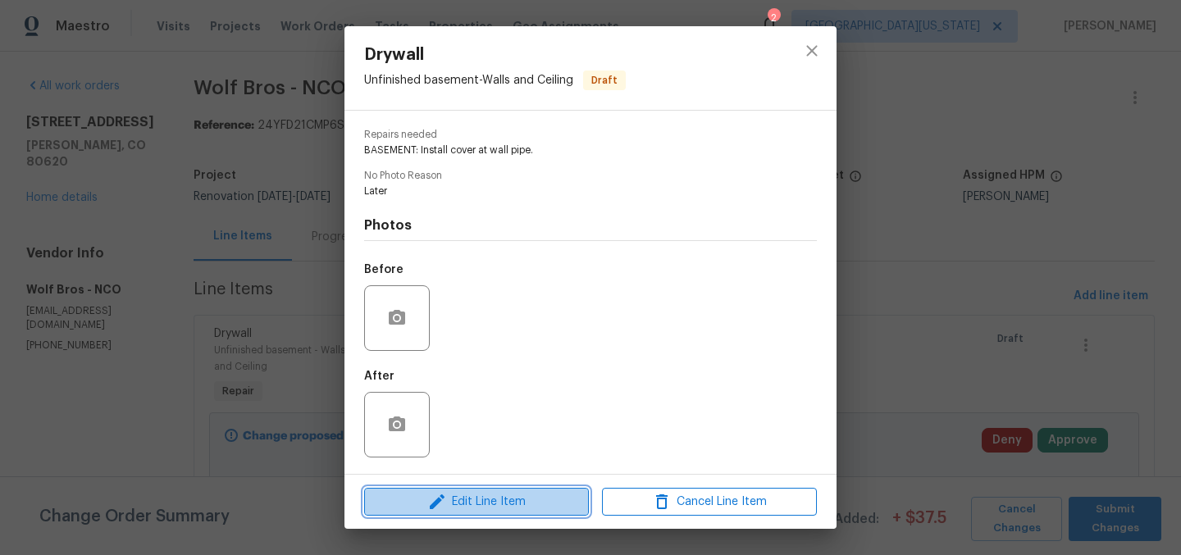
click at [512, 501] on span "Edit Line Item" at bounding box center [476, 502] width 215 height 20
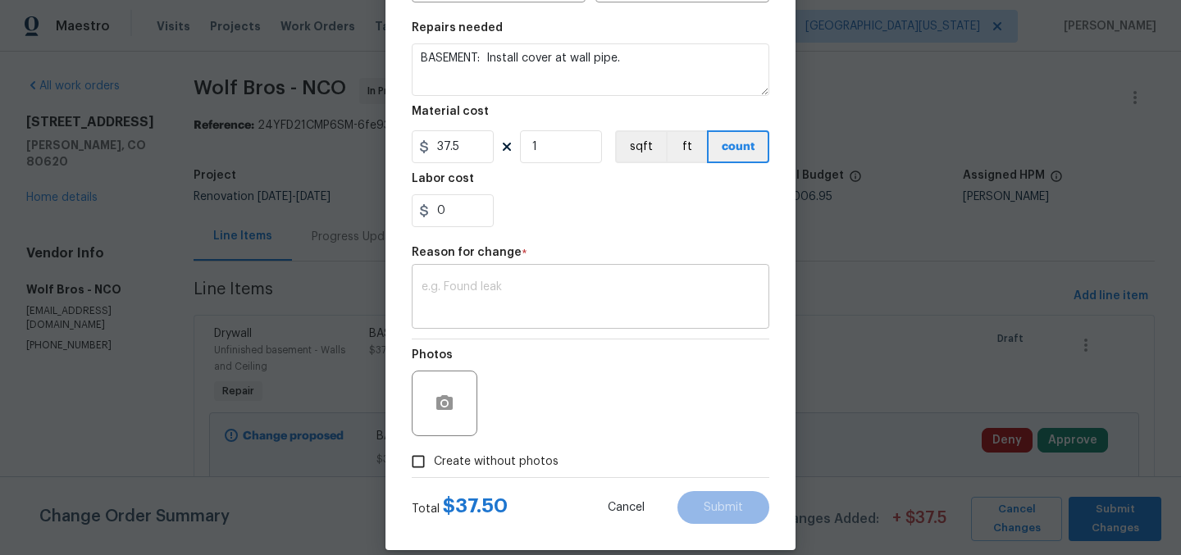
scroll to position [253, 0]
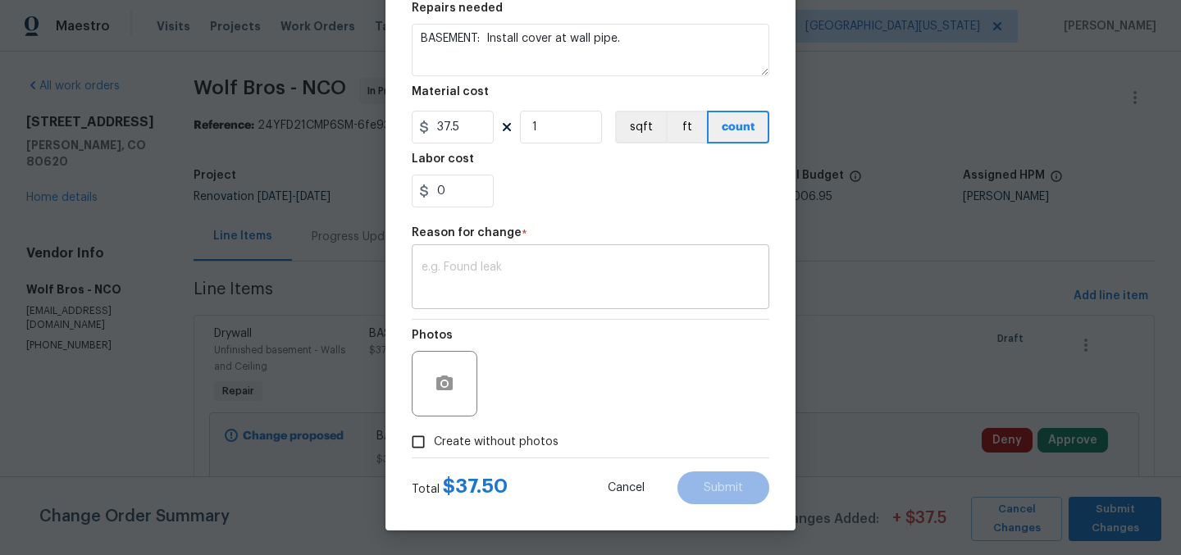
click at [546, 266] on textarea at bounding box center [590, 279] width 338 height 34
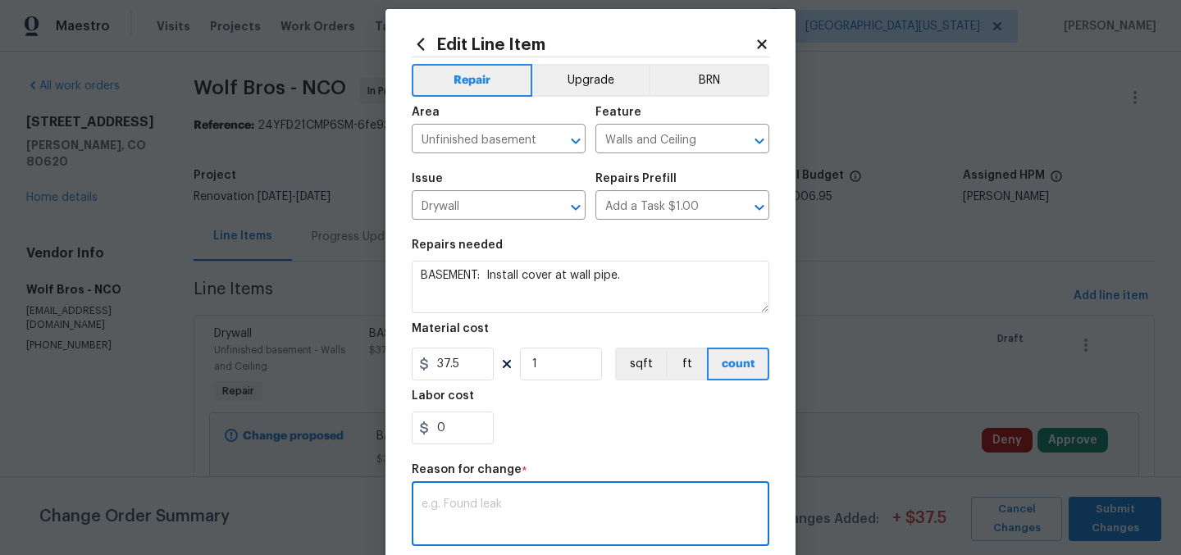
scroll to position [0, 0]
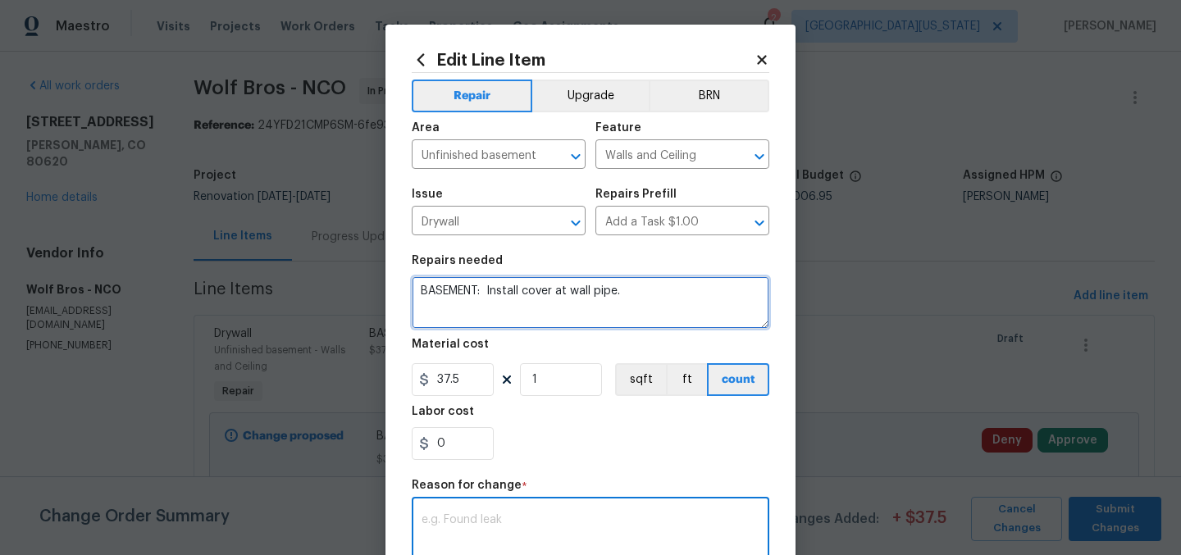
click at [668, 292] on textarea "BASEMENT: Install cover at wall pipe." at bounding box center [591, 302] width 358 height 52
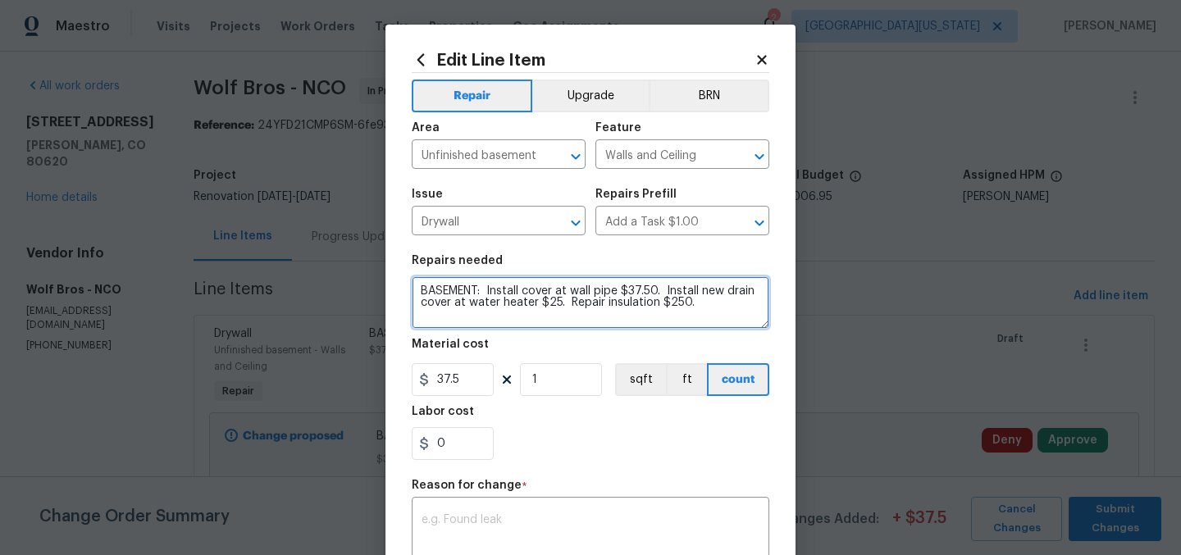
drag, startPoint x: 563, startPoint y: 303, endPoint x: 715, endPoint y: 314, distance: 152.9
click at [715, 314] on textarea "BASEMENT: Install cover at wall pipe $37.50. Install new drain cover at water h…" at bounding box center [591, 302] width 358 height 52
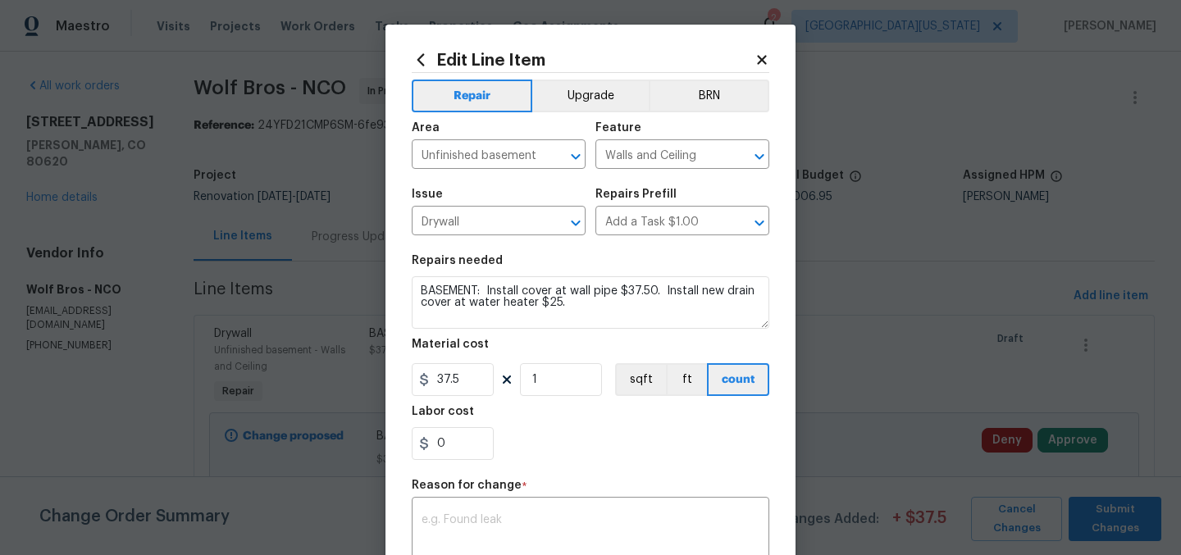
click at [652, 430] on div "0" at bounding box center [591, 443] width 358 height 33
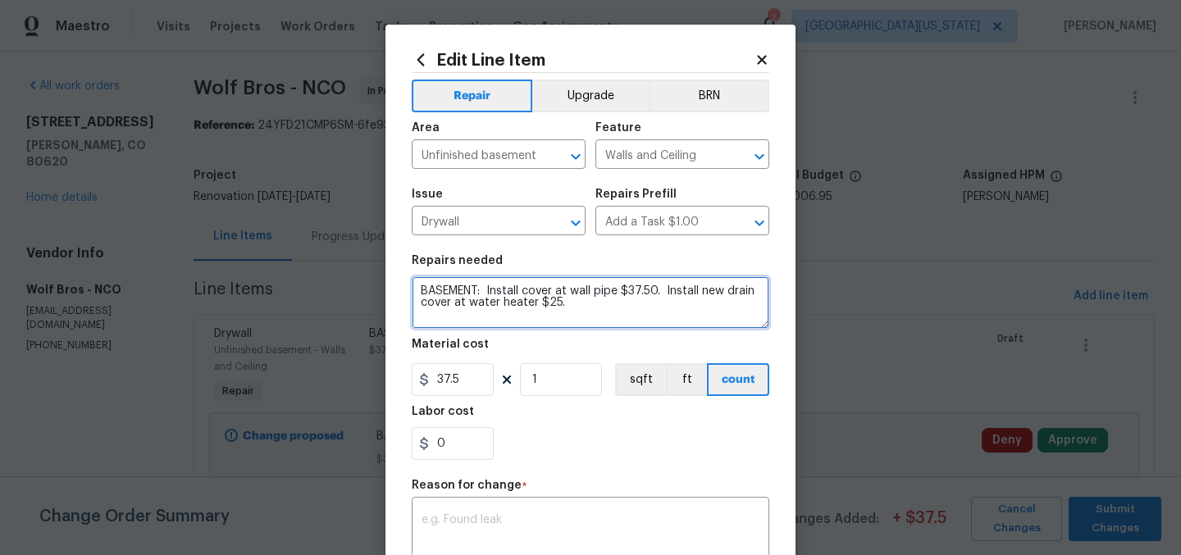
click at [567, 302] on textarea "BASEMENT: Install cover at wall pipe $37.50. Install new drain cover at water h…" at bounding box center [591, 302] width 358 height 52
type textarea "BASEMENT: Install cover at wall pipe $37.50. Install new drain cover at water h…"
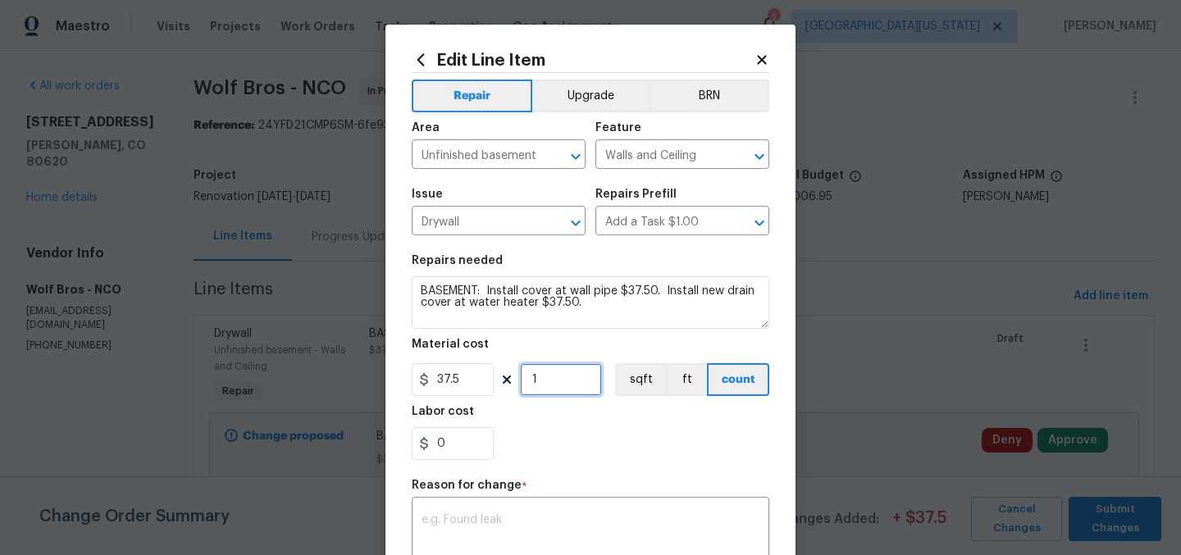
click at [536, 379] on input "1" at bounding box center [561, 379] width 82 height 33
click at [537, 379] on input "1" at bounding box center [561, 379] width 82 height 33
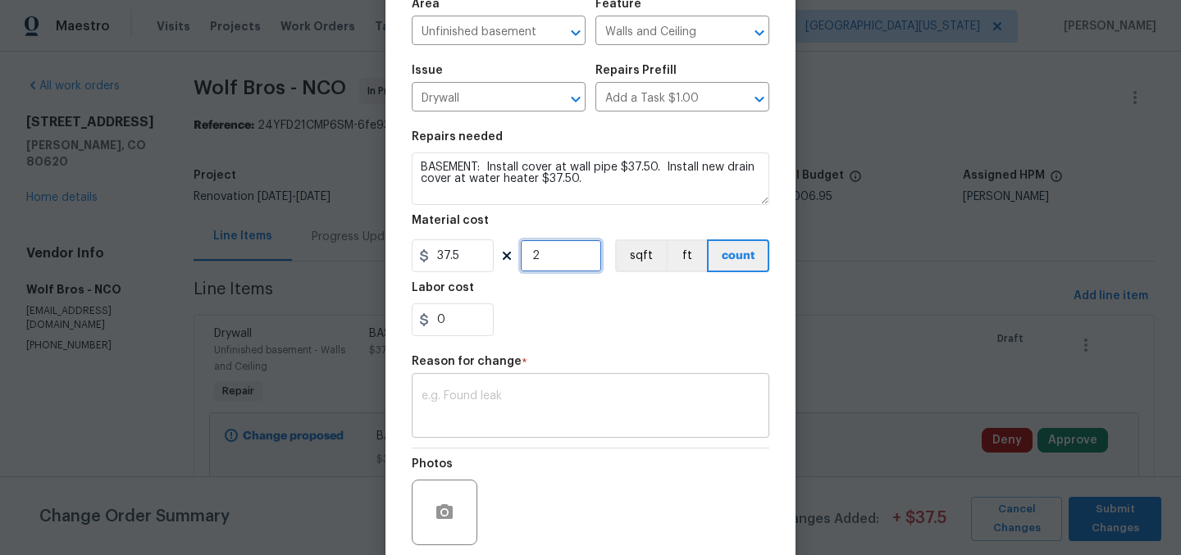
scroll to position [135, 0]
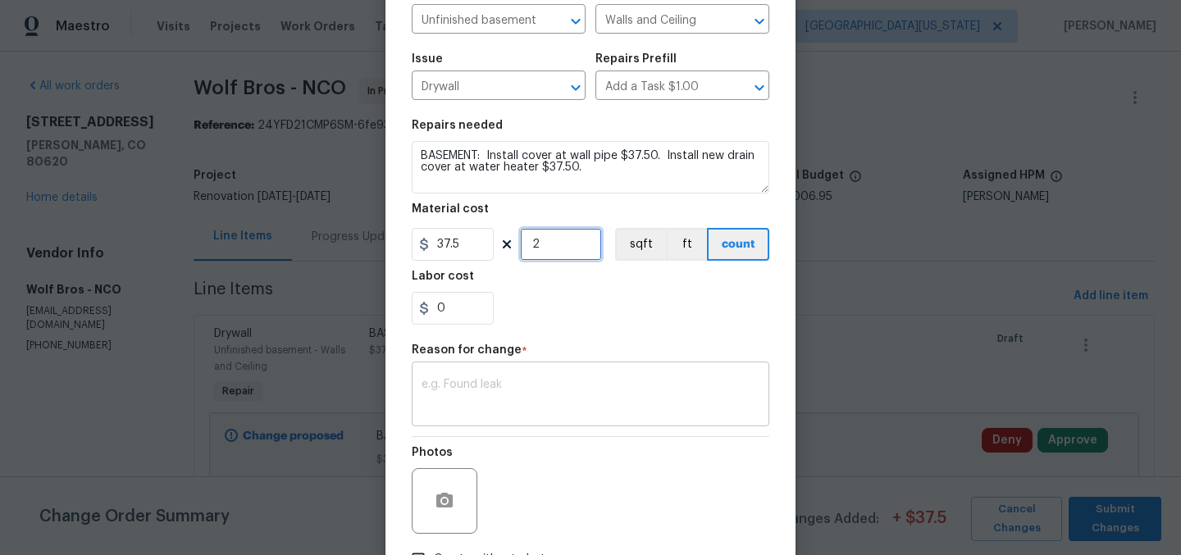
type input "2"
click at [612, 390] on textarea at bounding box center [590, 396] width 338 height 34
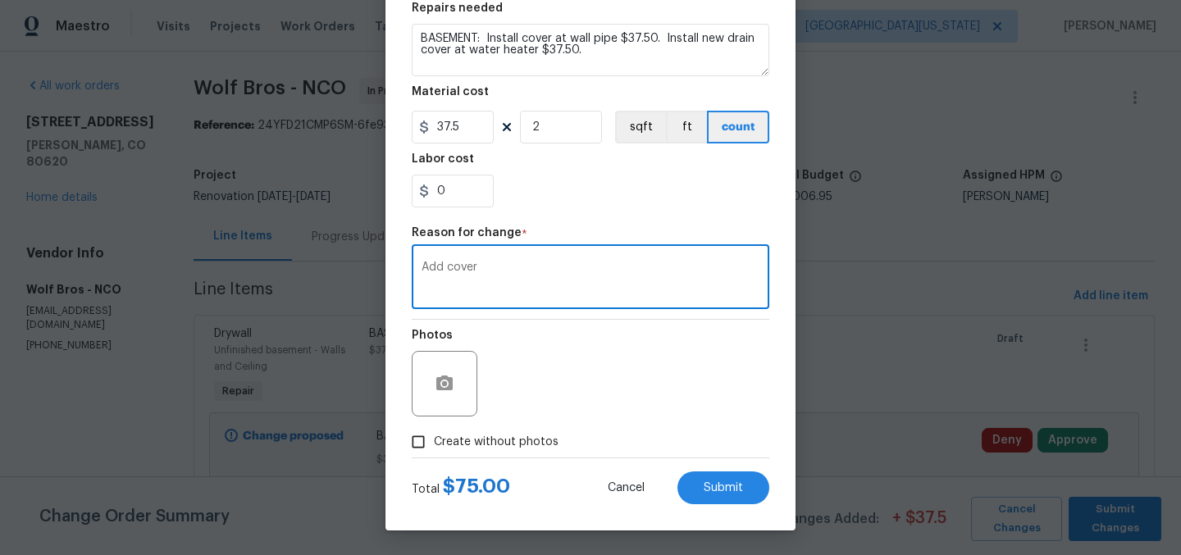
scroll to position [253, 0]
type textarea "Add cover"
click at [704, 487] on span "Submit" at bounding box center [723, 488] width 39 height 12
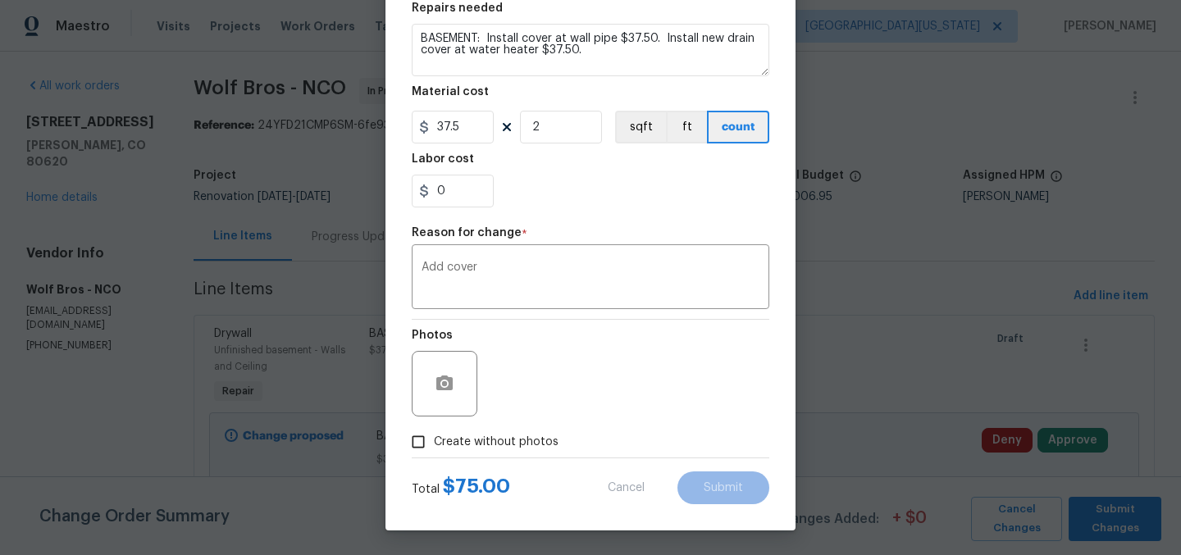
type textarea "BASEMENT: Install cover at wall pipe."
type input "1"
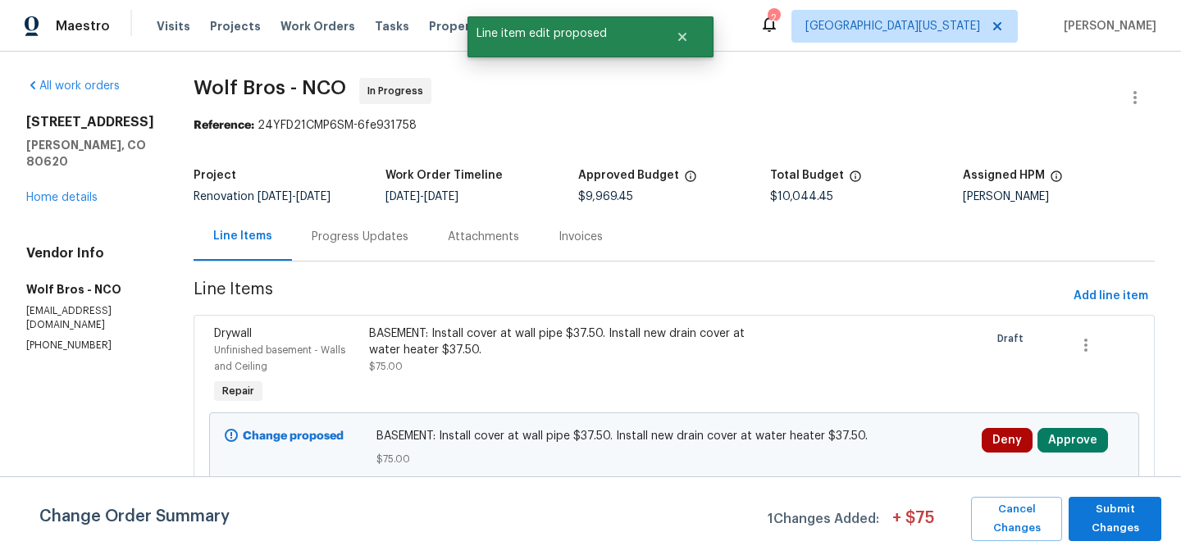
scroll to position [0, 0]
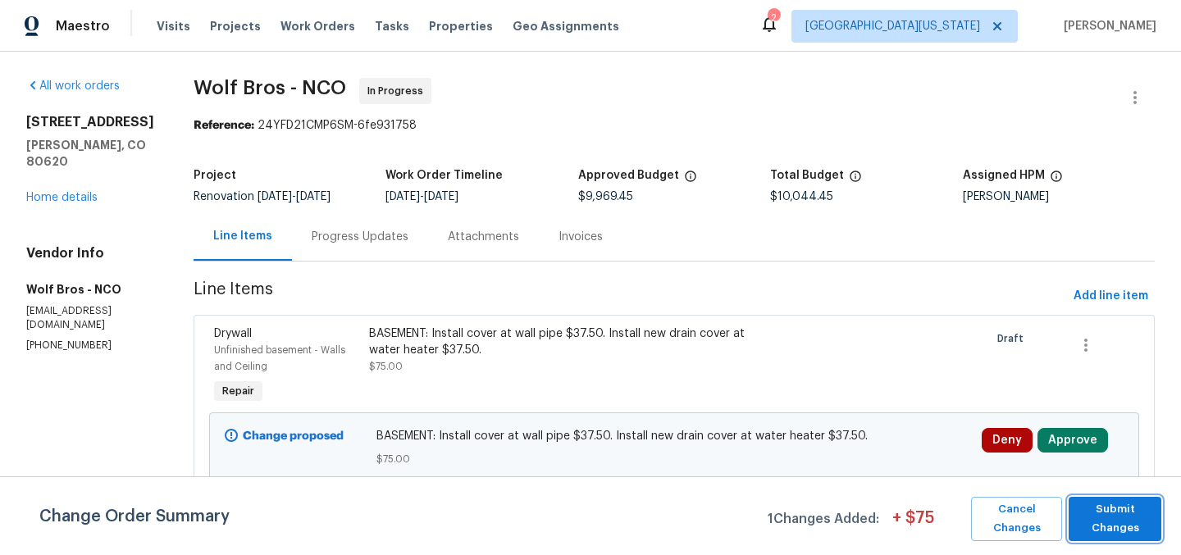
click at [1143, 511] on span "Submit Changes" at bounding box center [1115, 519] width 76 height 38
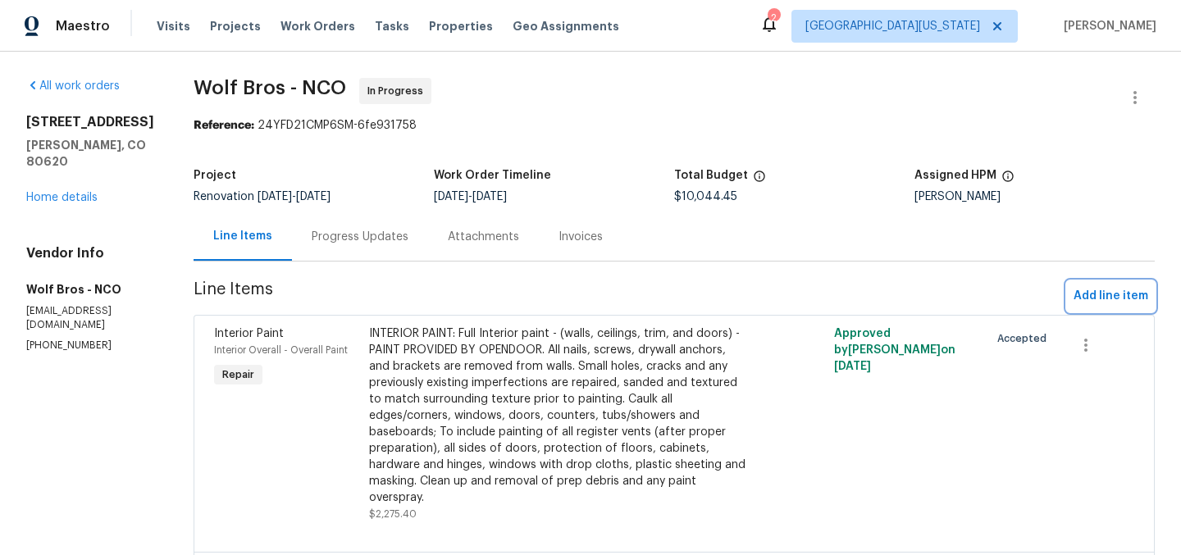
click at [1109, 297] on span "Add line item" at bounding box center [1110, 296] width 75 height 20
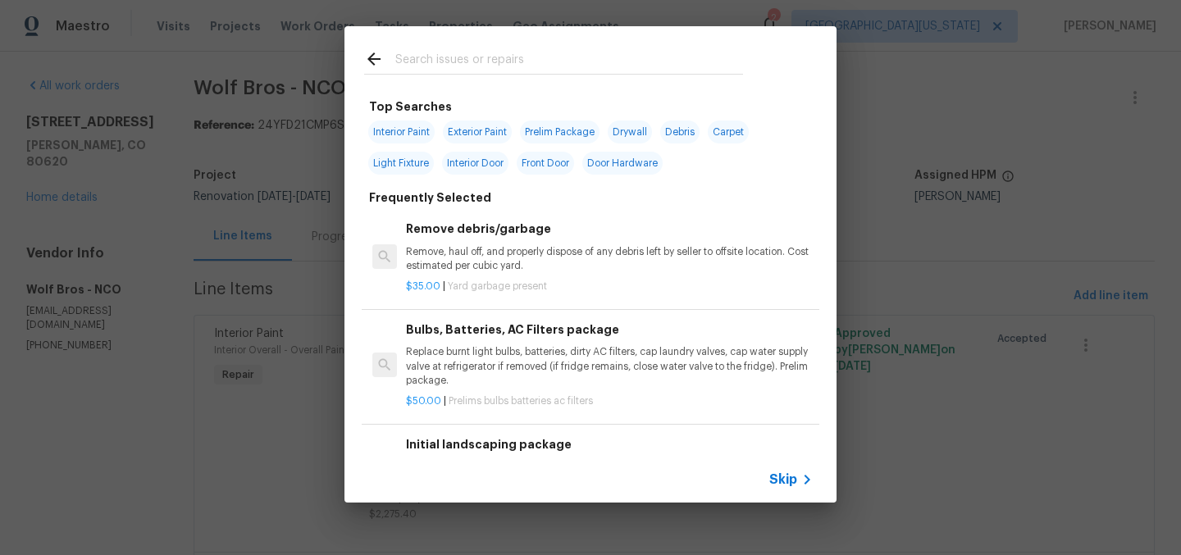
click at [466, 56] on input "text" at bounding box center [569, 61] width 348 height 25
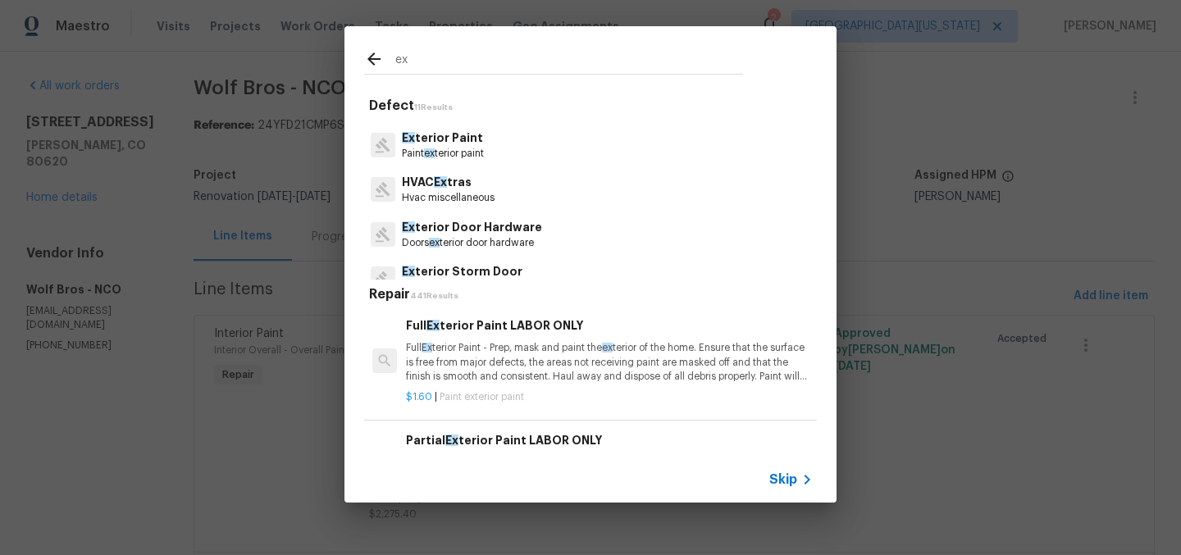
scroll to position [130, 0]
type input "ex"
click at [497, 225] on p "Ex terior Door Hardware" at bounding box center [472, 223] width 140 height 17
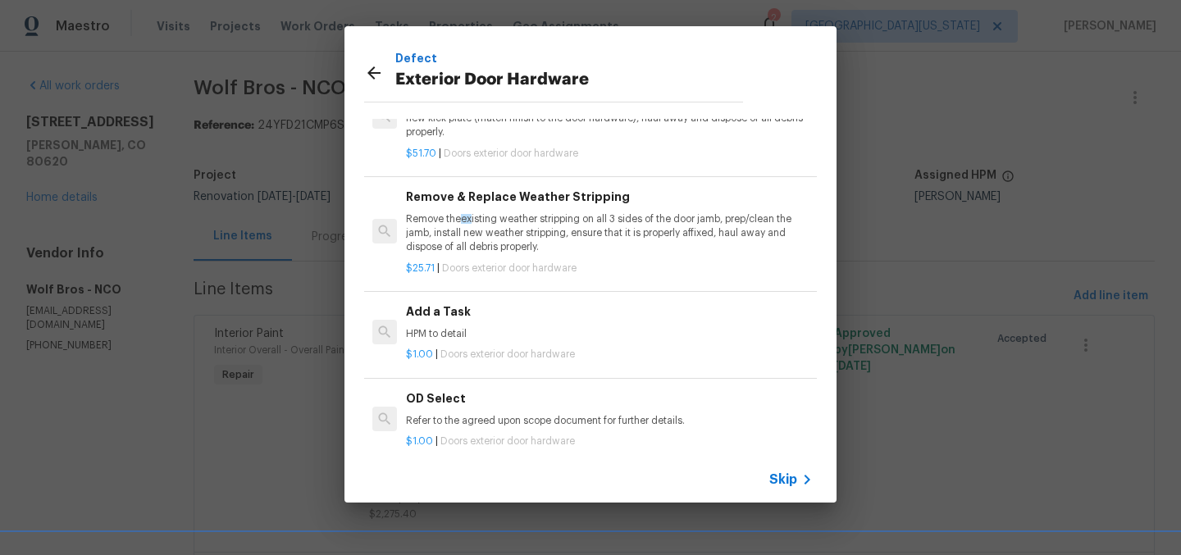
scroll to position [109, 0]
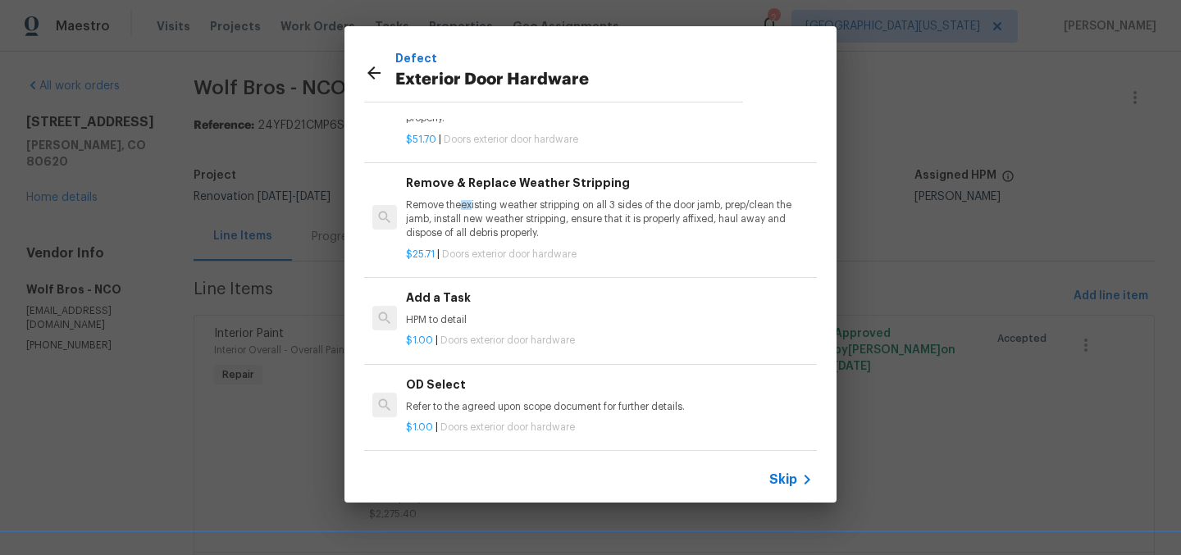
click at [467, 313] on p "HPM to detail" at bounding box center [609, 320] width 407 height 14
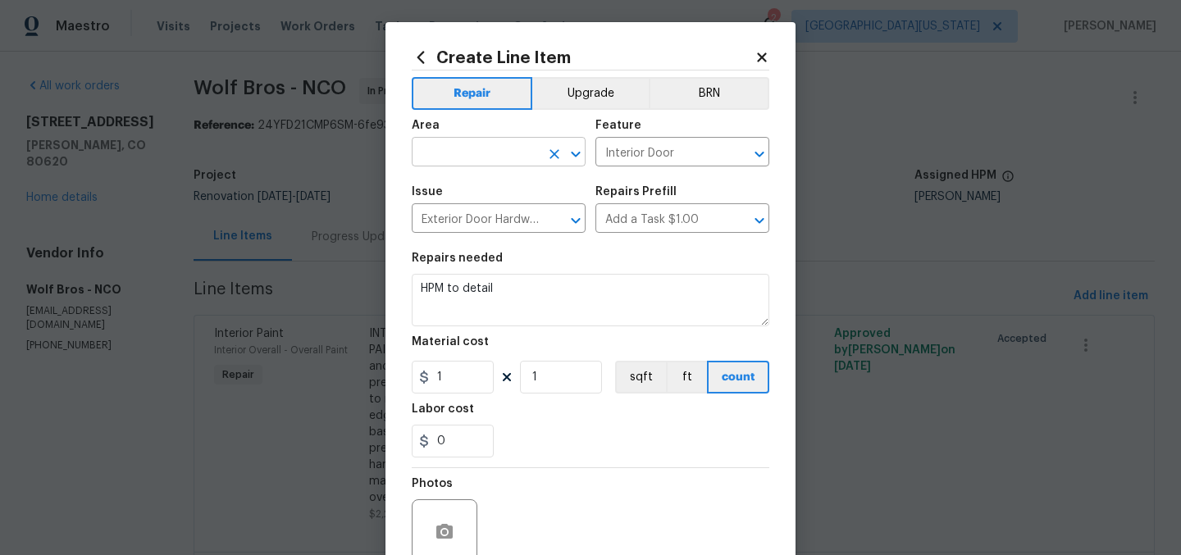
scroll to position [0, 0]
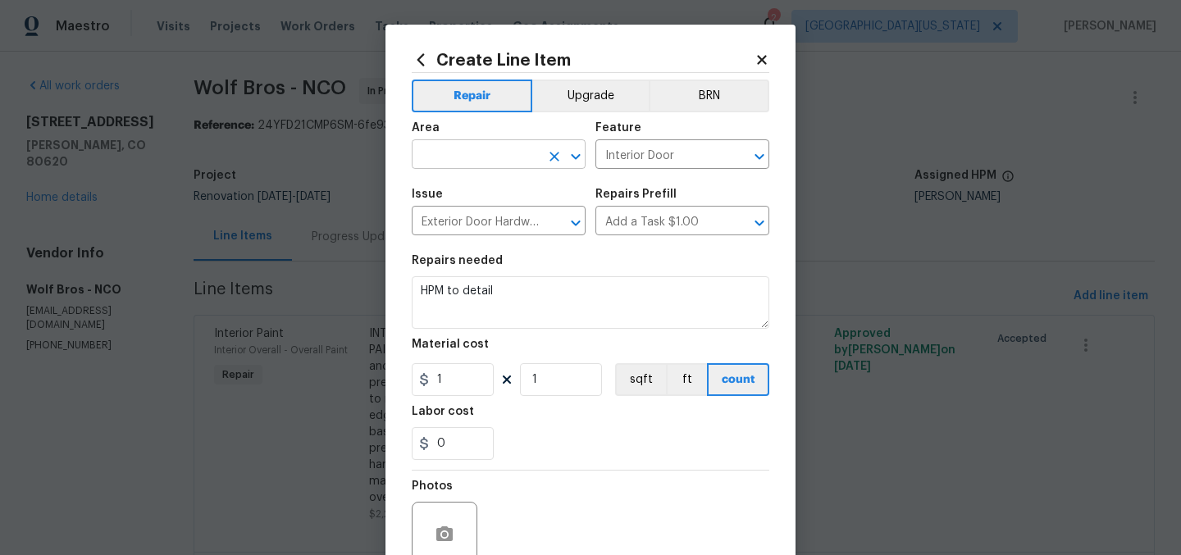
click at [522, 156] on input "text" at bounding box center [476, 155] width 128 height 25
click at [515, 224] on li "Exterior Overall" at bounding box center [493, 220] width 174 height 27
type input "Exterior Overall"
click at [618, 157] on input "Interior Door" at bounding box center [659, 155] width 128 height 25
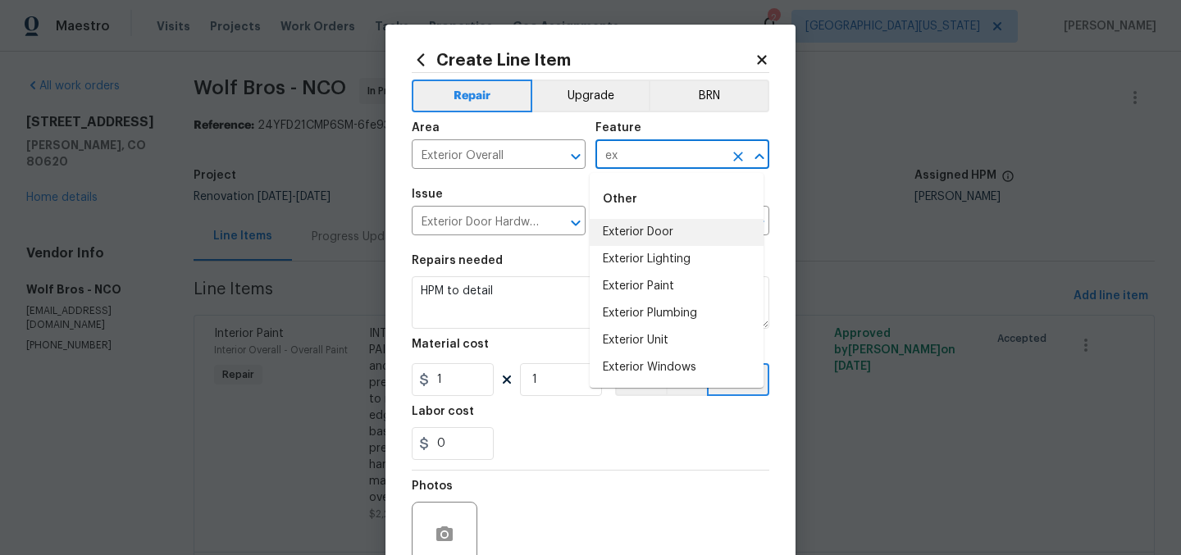
click at [651, 230] on li "Exterior Door" at bounding box center [677, 232] width 174 height 27
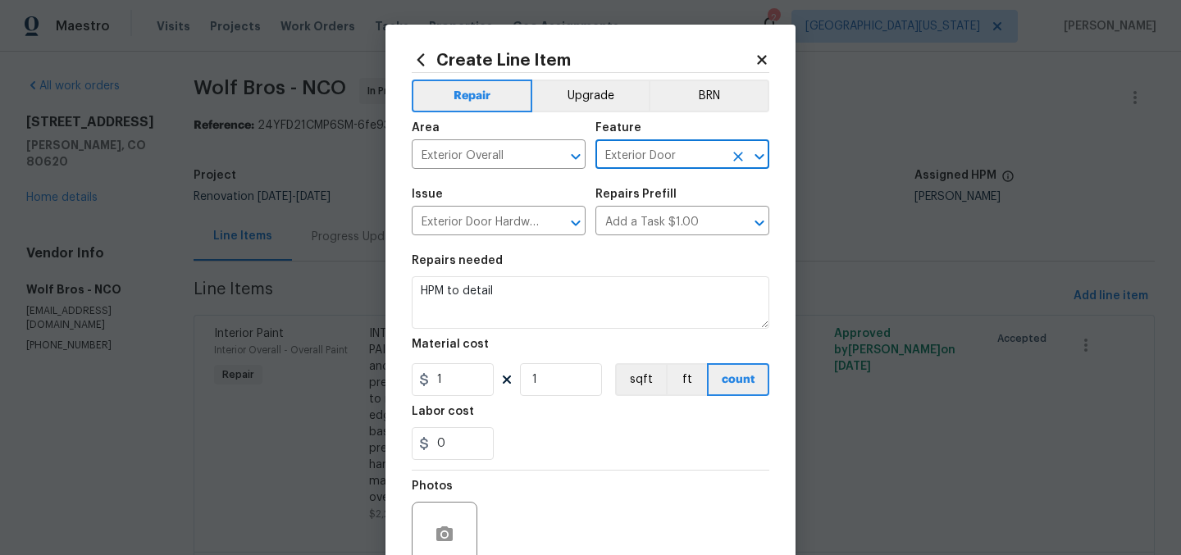
type input "Exterior Door"
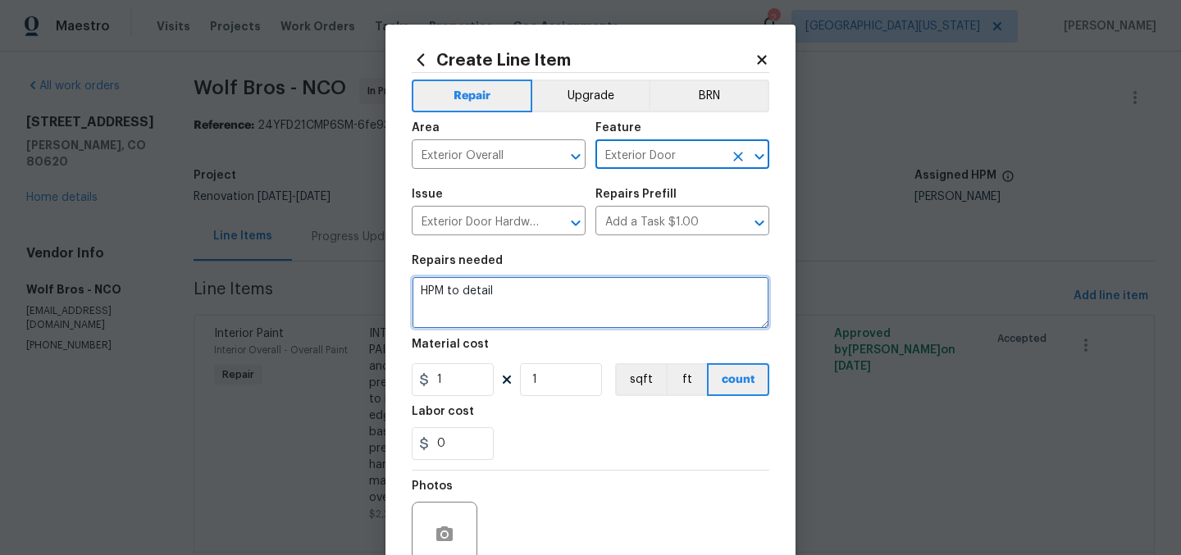
click at [548, 298] on textarea "HPM to detail" at bounding box center [591, 302] width 358 height 52
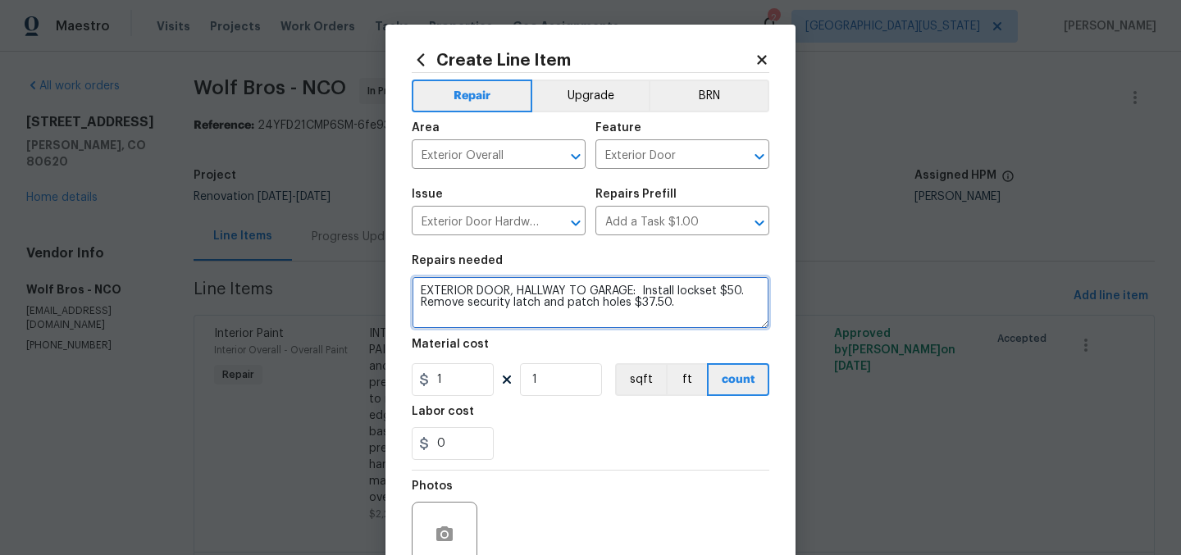
type textarea "EXTERIOR DOOR, HALLWAY TO GARAGE: Install lockset $50. Remove security latch an…"
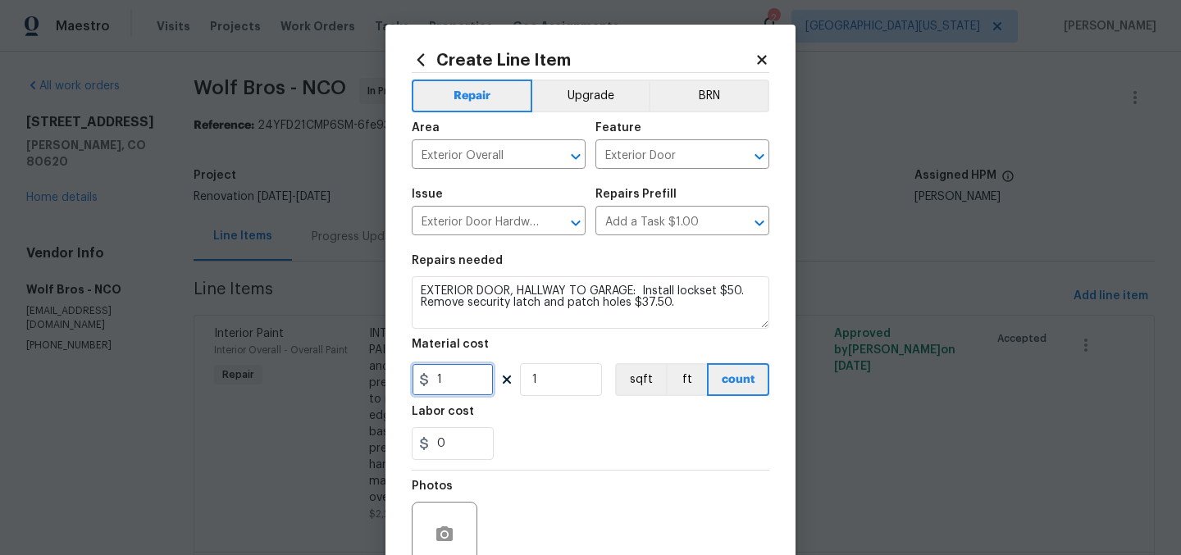
click at [460, 381] on input "1" at bounding box center [453, 379] width 82 height 33
click at [459, 379] on input "1" at bounding box center [453, 379] width 82 height 33
type input "87.5"
click at [560, 458] on div "0" at bounding box center [591, 443] width 358 height 33
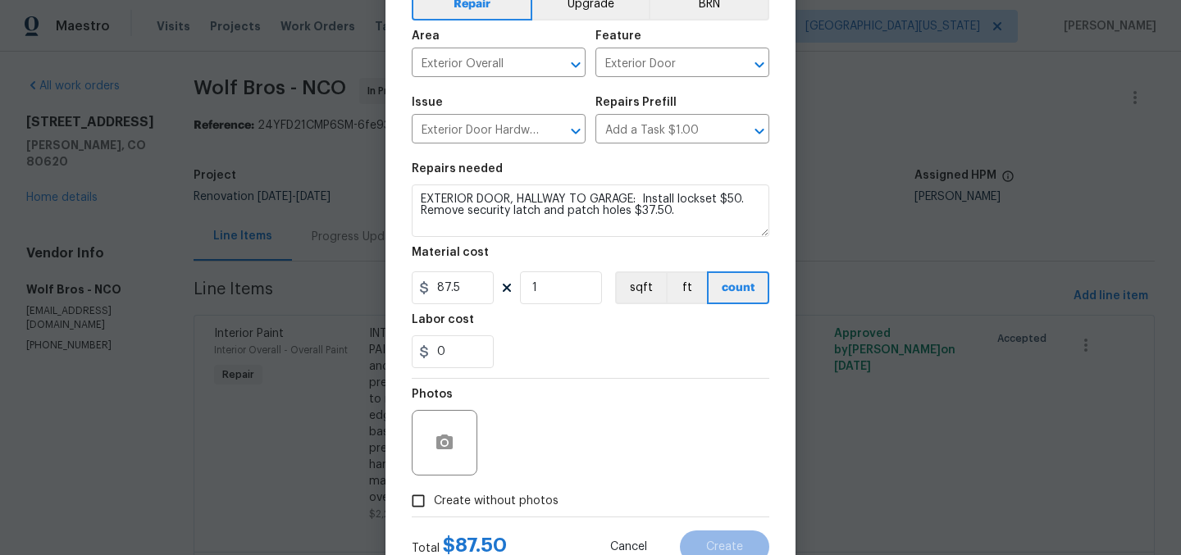
scroll to position [152, 0]
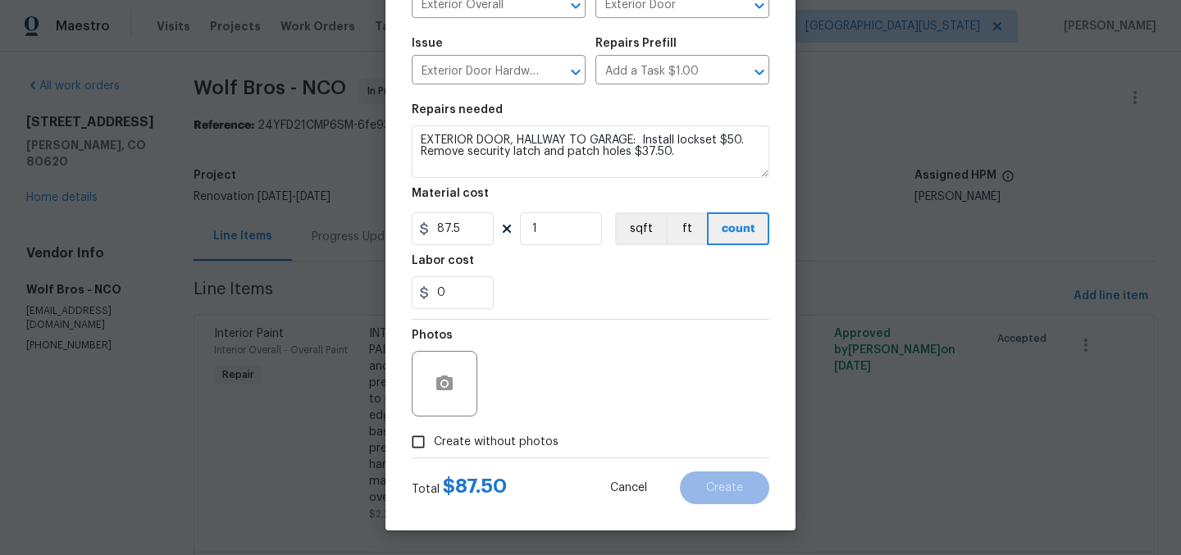
click at [544, 449] on span "Create without photos" at bounding box center [496, 442] width 125 height 17
click at [434, 449] on input "Create without photos" at bounding box center [418, 441] width 31 height 31
checkbox input "true"
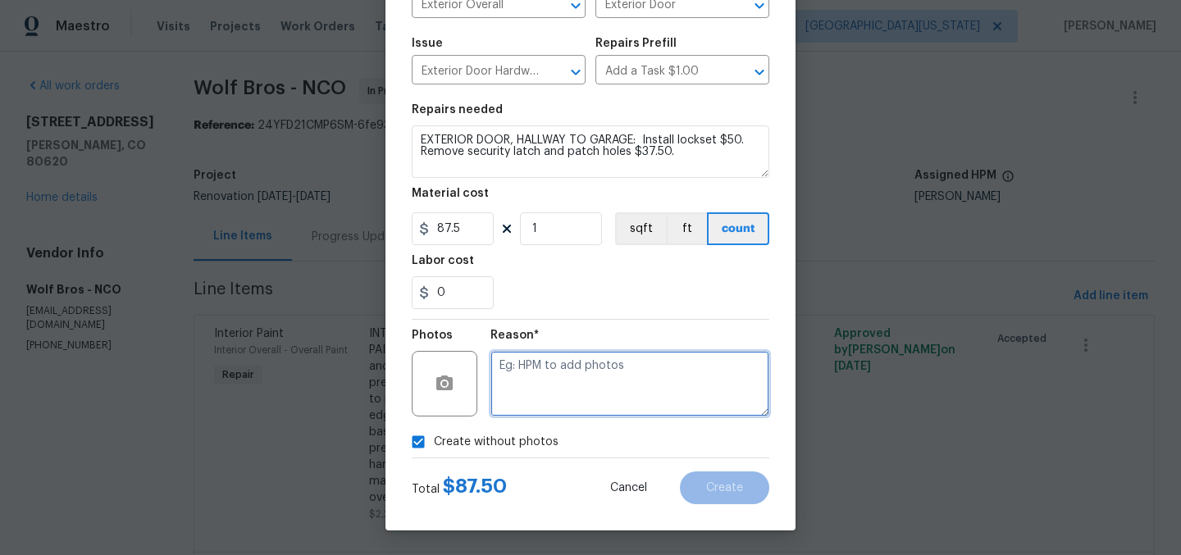
click at [638, 410] on textarea at bounding box center [629, 384] width 279 height 66
type textarea "Later"
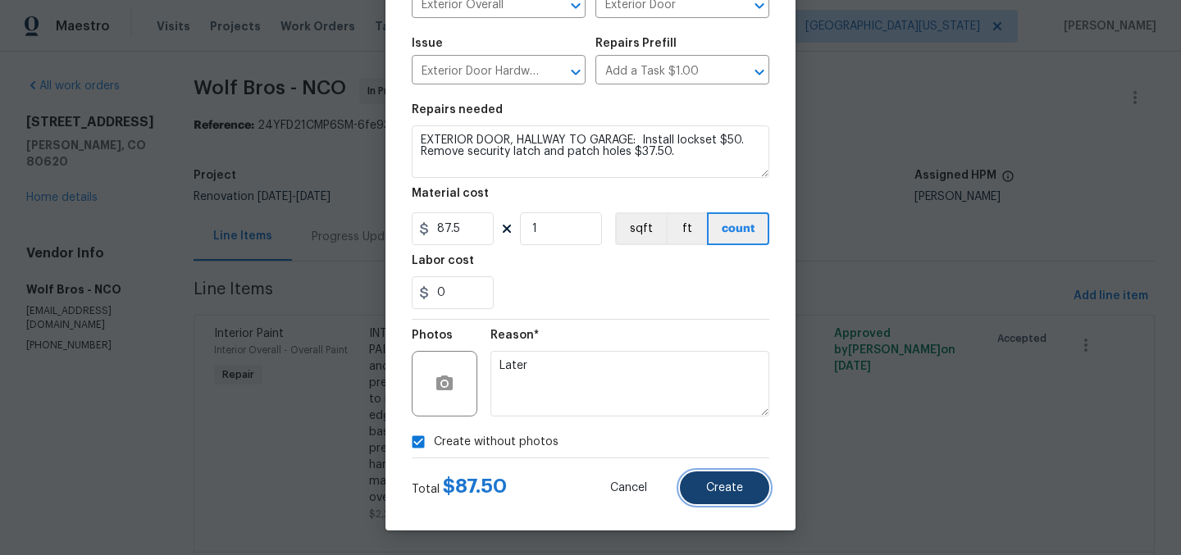
click at [710, 484] on span "Create" at bounding box center [724, 488] width 37 height 12
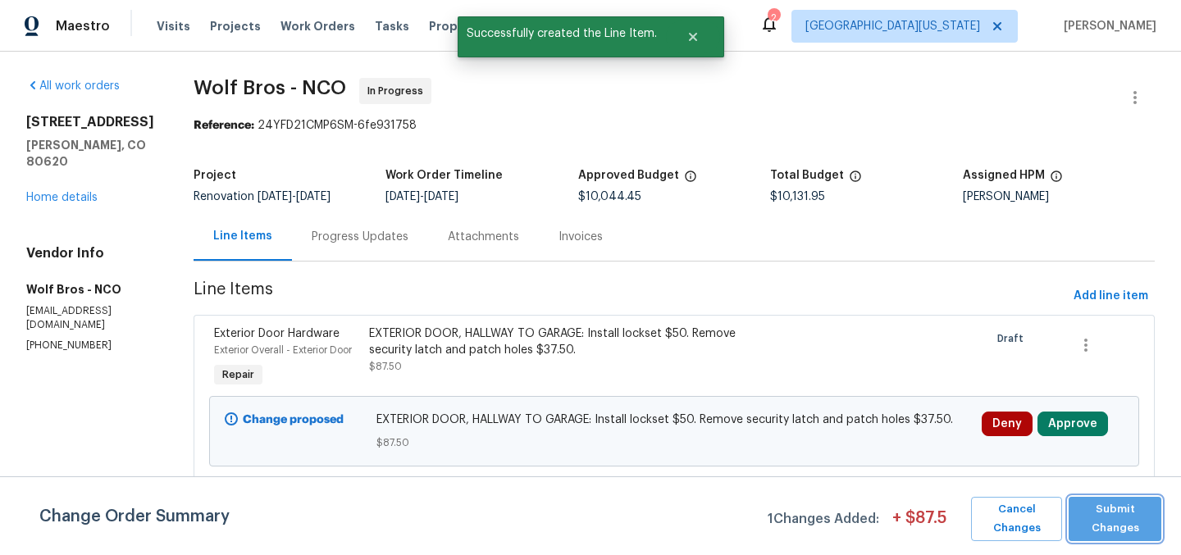
click at [1114, 510] on span "Submit Changes" at bounding box center [1115, 519] width 76 height 38
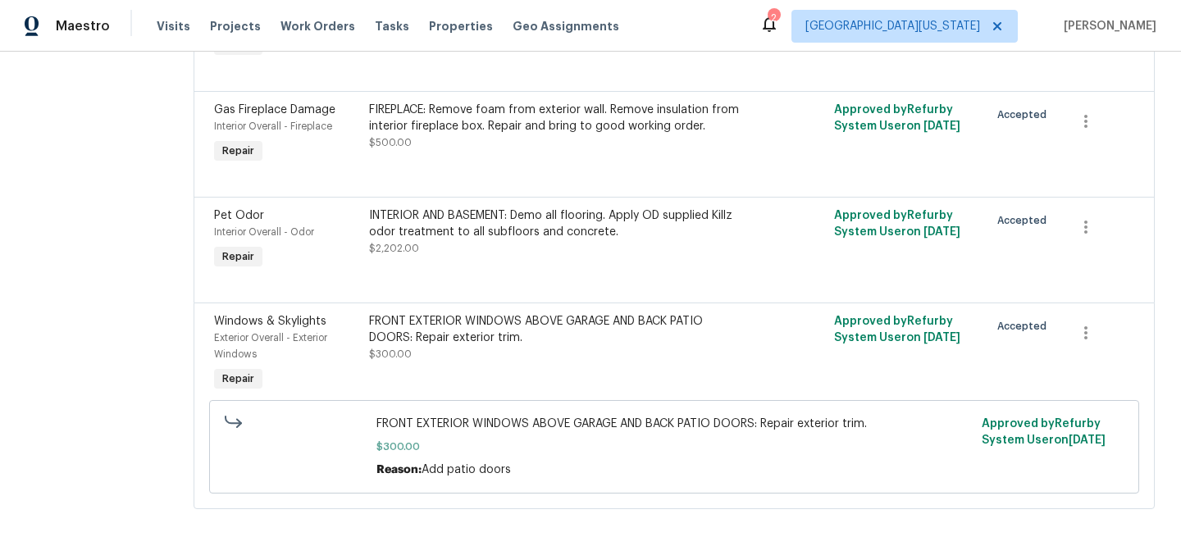
scroll to position [1804, 0]
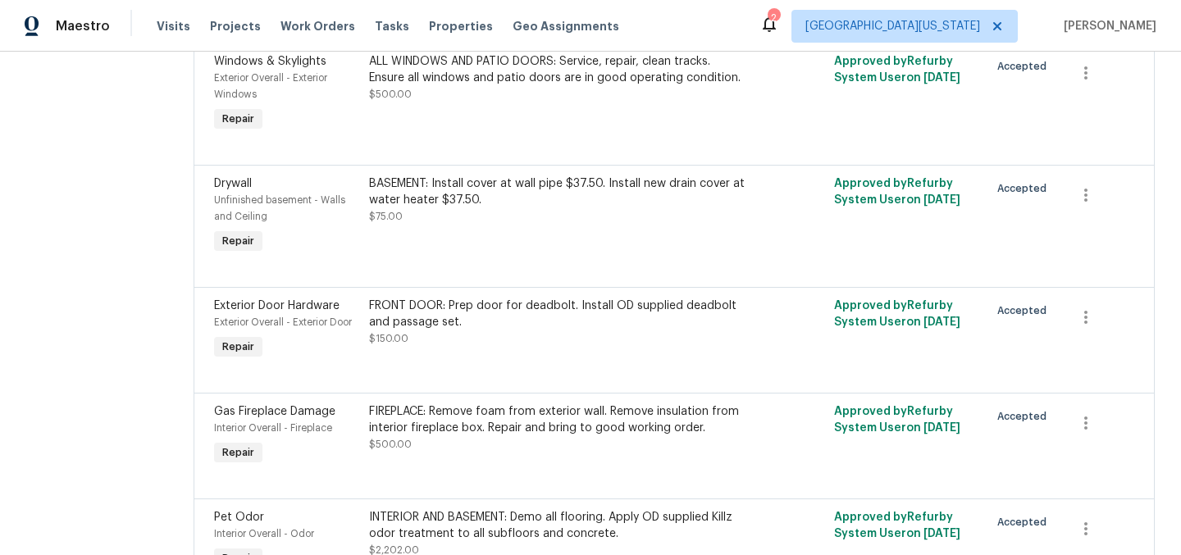
click at [490, 306] on div "FRONT DOOR: Prep door for deadbolt. Install OD supplied deadbolt and passage se…" at bounding box center [558, 314] width 378 height 33
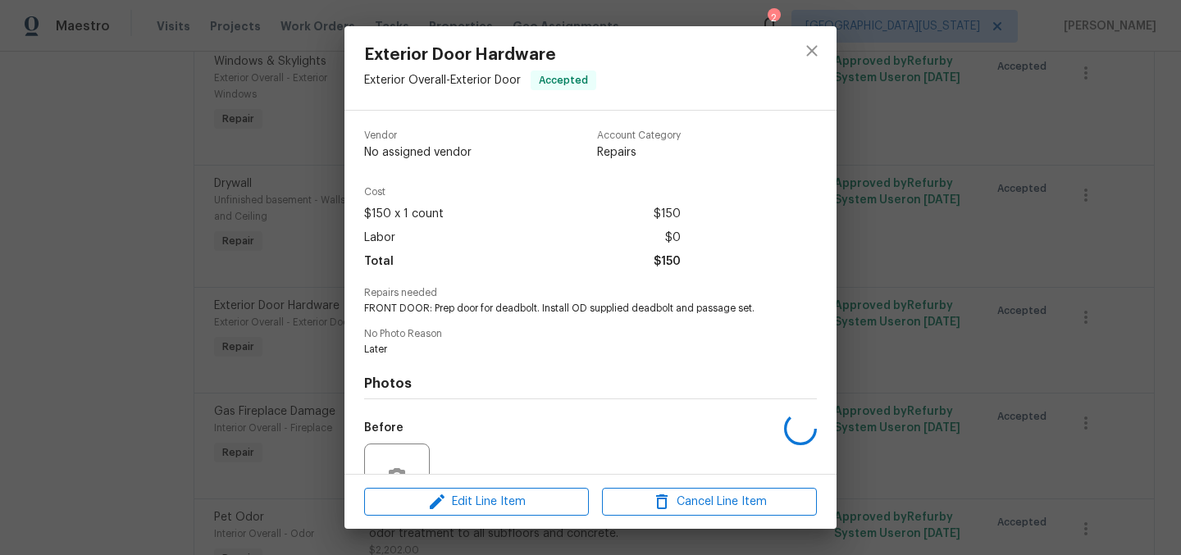
click at [490, 306] on span "FRONT DOOR: Prep door for deadbolt. Install OD supplied deadbolt and passage se…" at bounding box center [568, 309] width 408 height 14
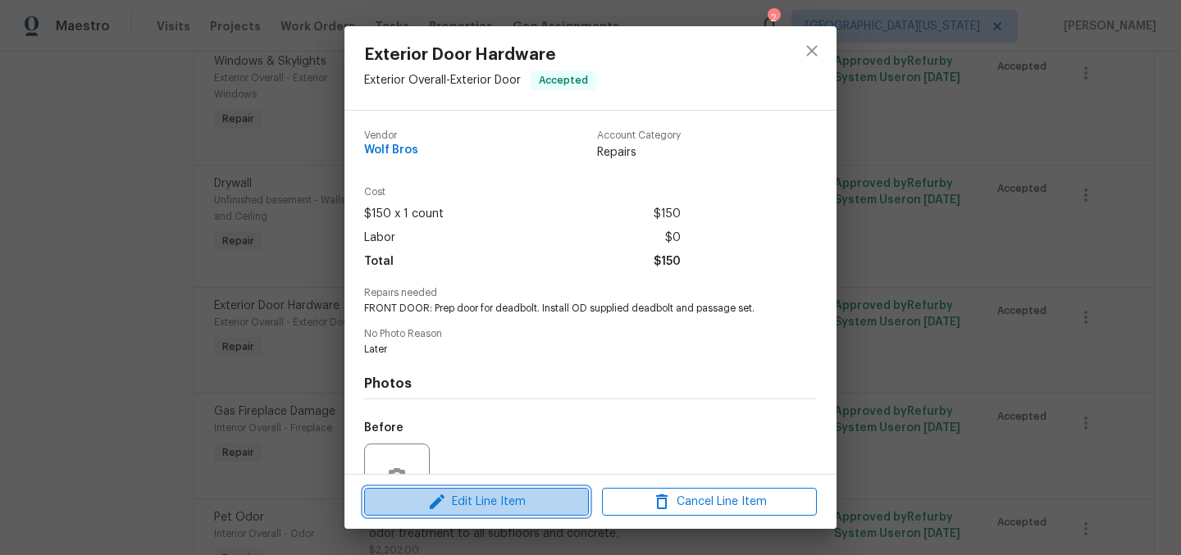
click at [505, 500] on span "Edit Line Item" at bounding box center [476, 502] width 215 height 20
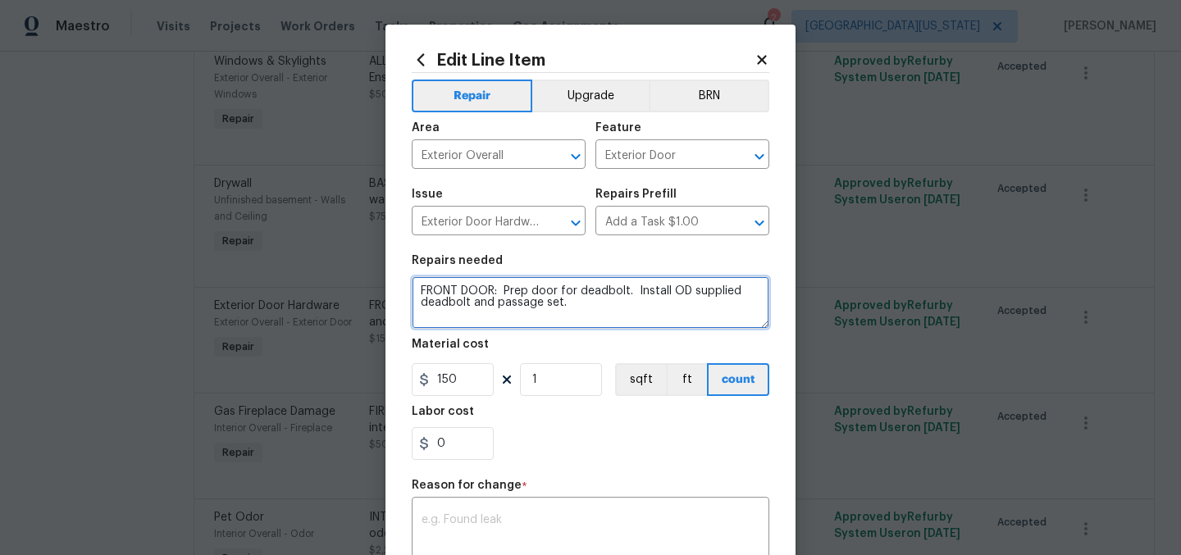
click at [555, 294] on textarea "FRONT DOOR: Prep door for deadbolt. Install OD supplied deadbolt and passage se…" at bounding box center [591, 302] width 358 height 52
type textarea "FRONT DOOR: Prep door and jamb for deadbolt. Install OD supplied deadbolt and p…"
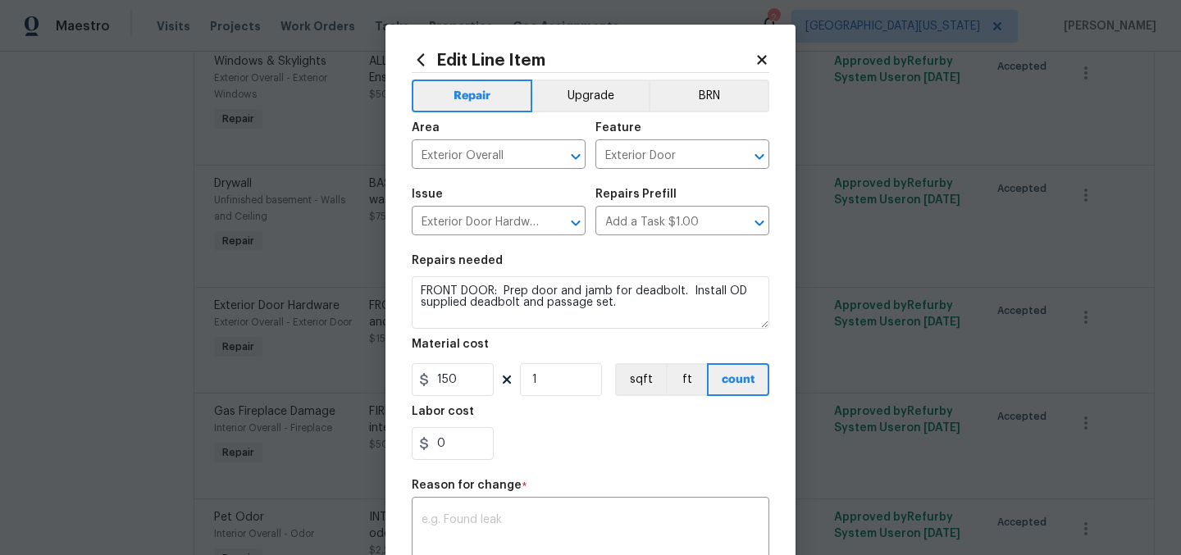
click at [569, 449] on div "0" at bounding box center [591, 443] width 358 height 33
click at [684, 528] on textarea at bounding box center [590, 531] width 338 height 34
type textarea "A"
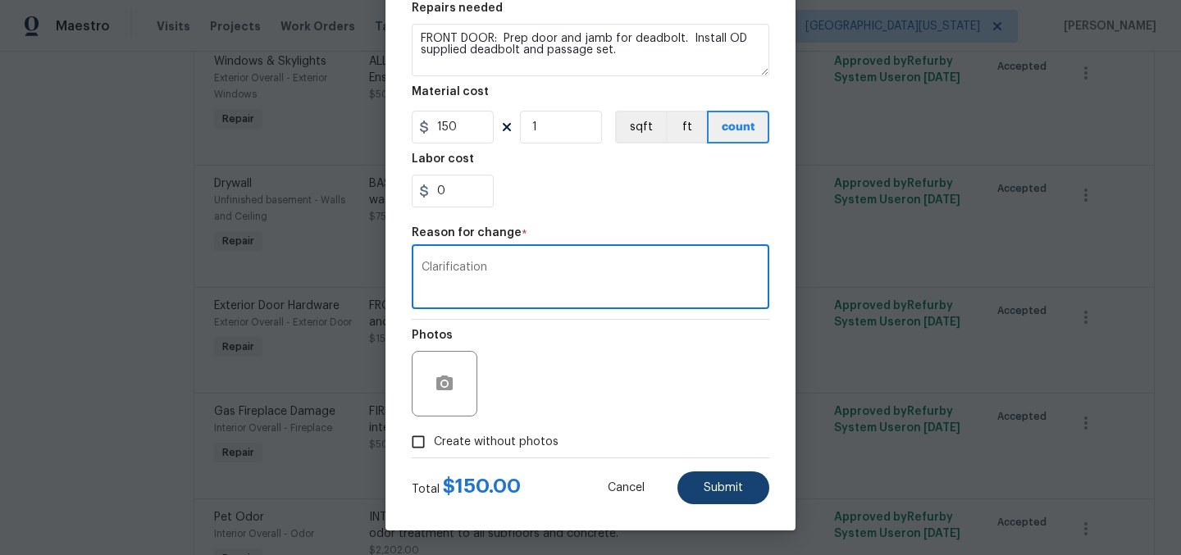
type textarea "Clarification"
click at [710, 485] on span "Submit" at bounding box center [723, 488] width 39 height 12
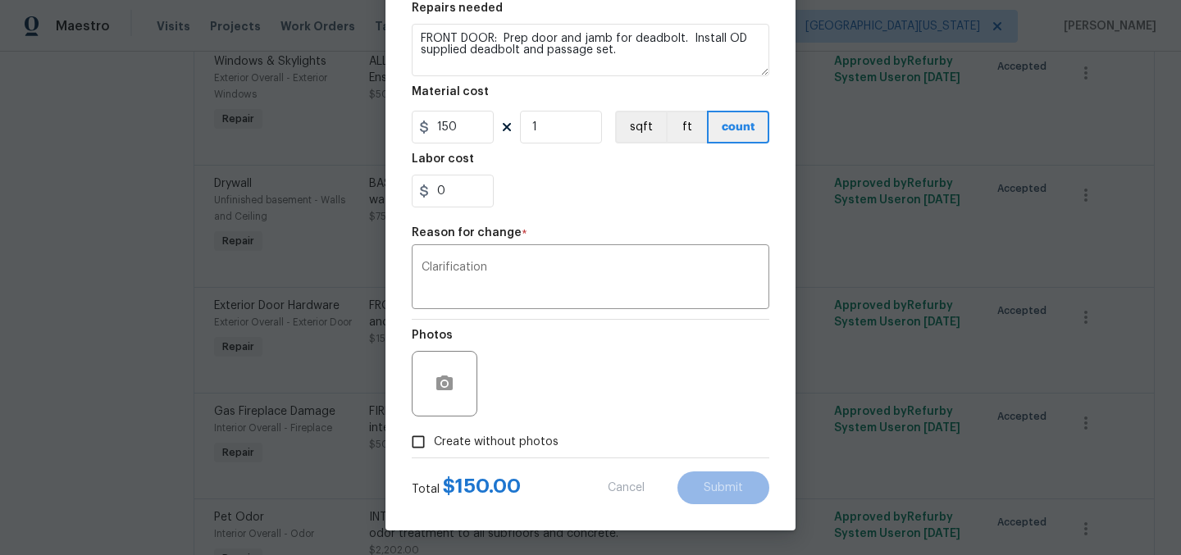
type textarea "FRONT DOOR: Prep door for deadbolt. Install OD supplied deadbolt and passage se…"
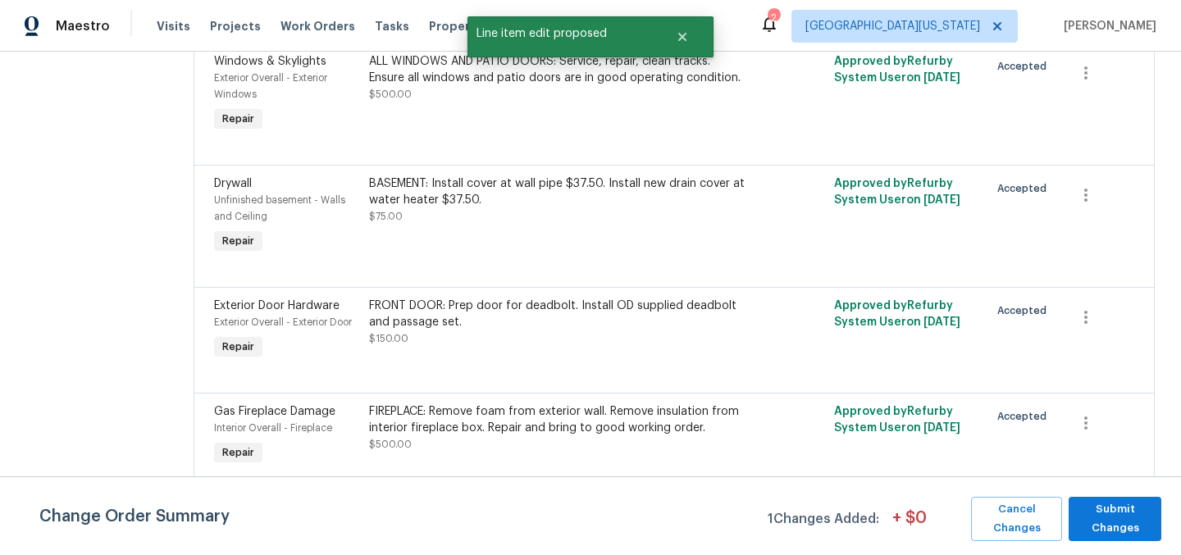
scroll to position [0, 0]
click at [1110, 505] on span "Submit Changes" at bounding box center [1115, 519] width 76 height 38
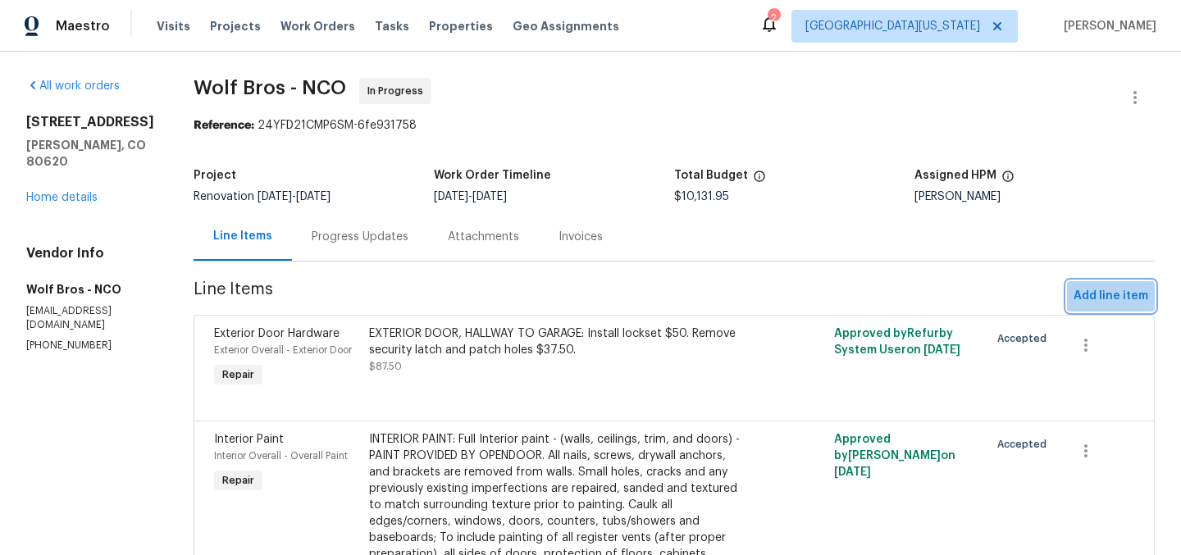
click at [1081, 300] on span "Add line item" at bounding box center [1110, 296] width 75 height 20
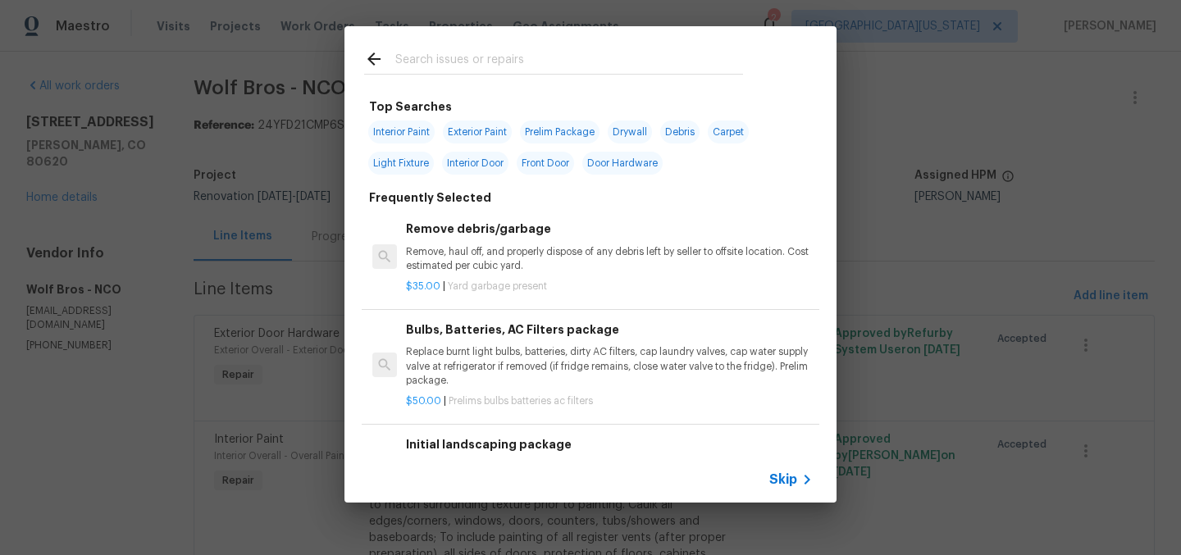
click at [578, 67] on input "text" at bounding box center [569, 61] width 348 height 25
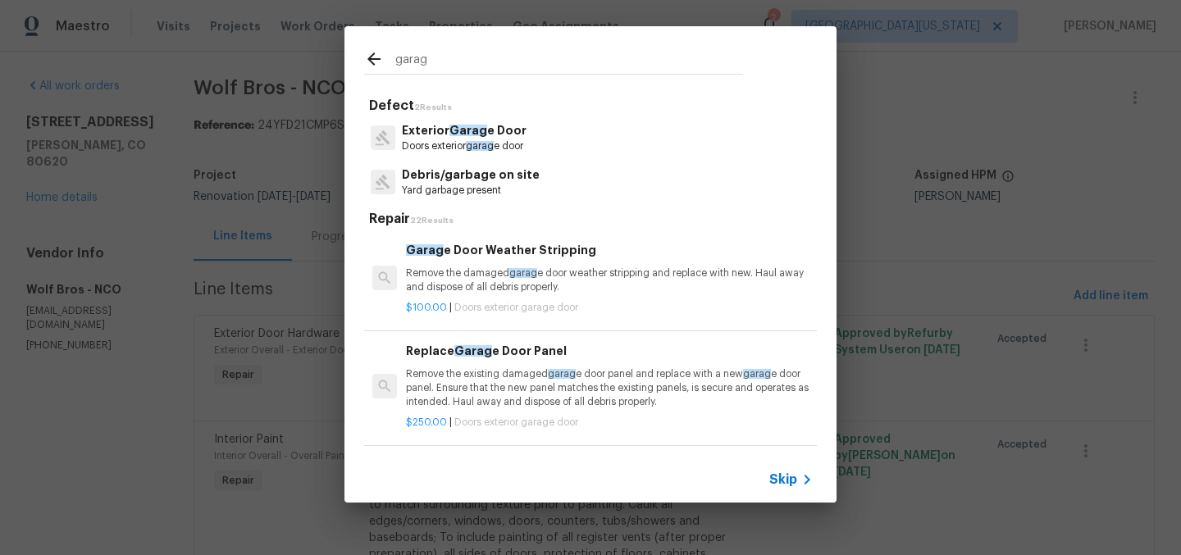
type input "garag"
click at [494, 150] on span "garag" at bounding box center [480, 146] width 28 height 10
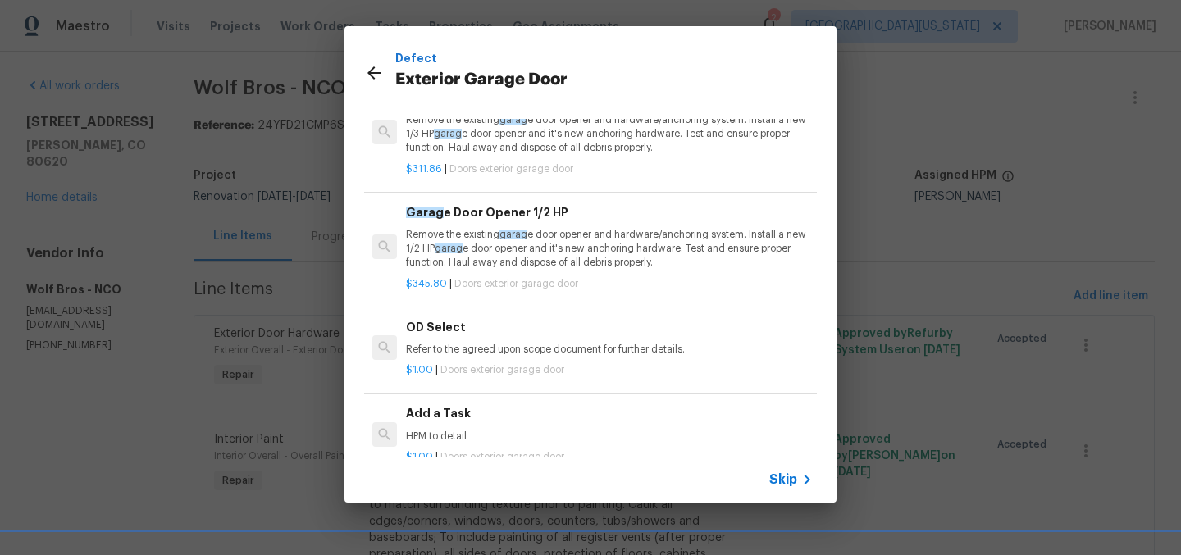
scroll to position [109, 0]
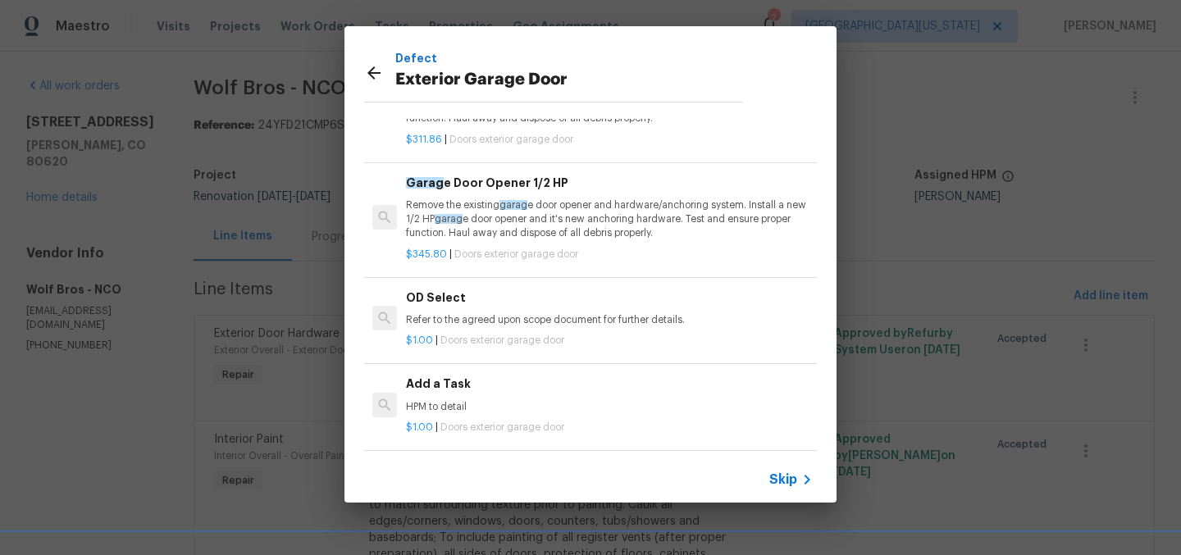
click at [494, 375] on h6 "Add a Task" at bounding box center [609, 384] width 407 height 18
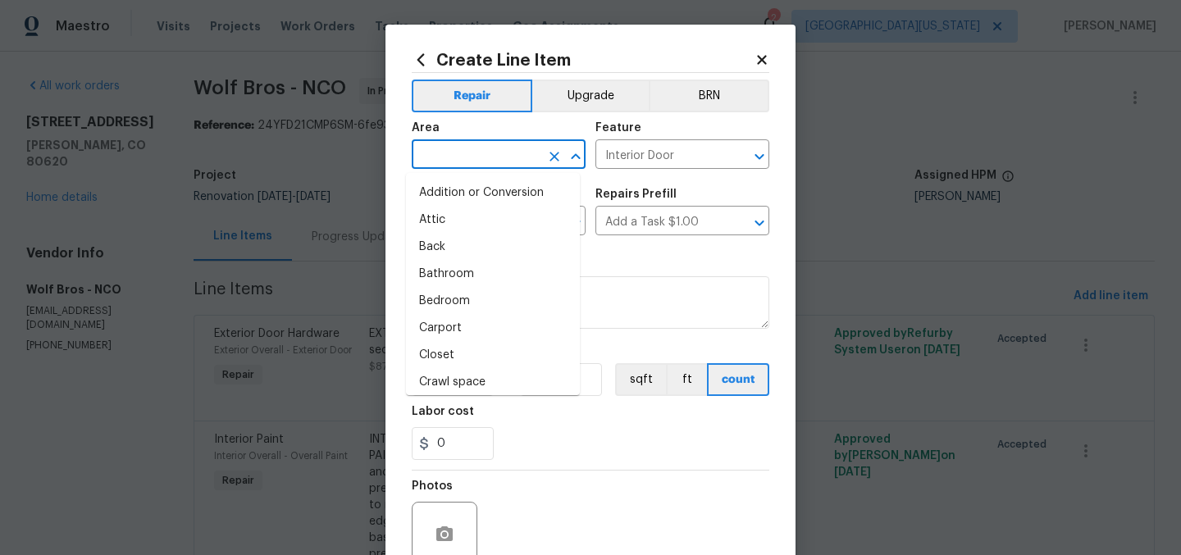
click at [517, 155] on input "text" at bounding box center [476, 155] width 128 height 25
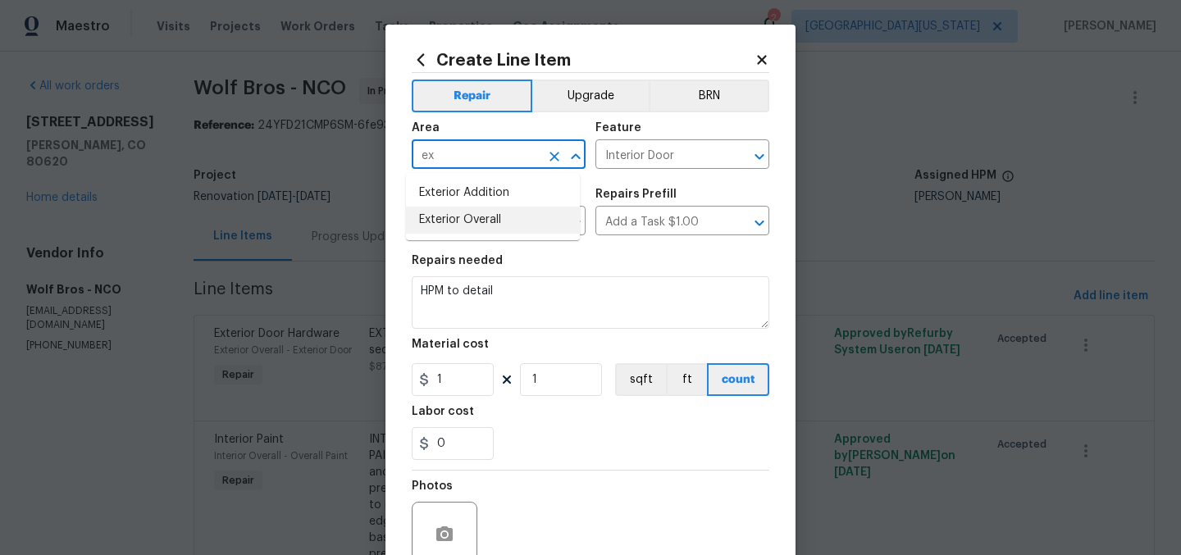
click at [511, 218] on li "Exterior Overall" at bounding box center [493, 220] width 174 height 27
type input "Exterior Overall"
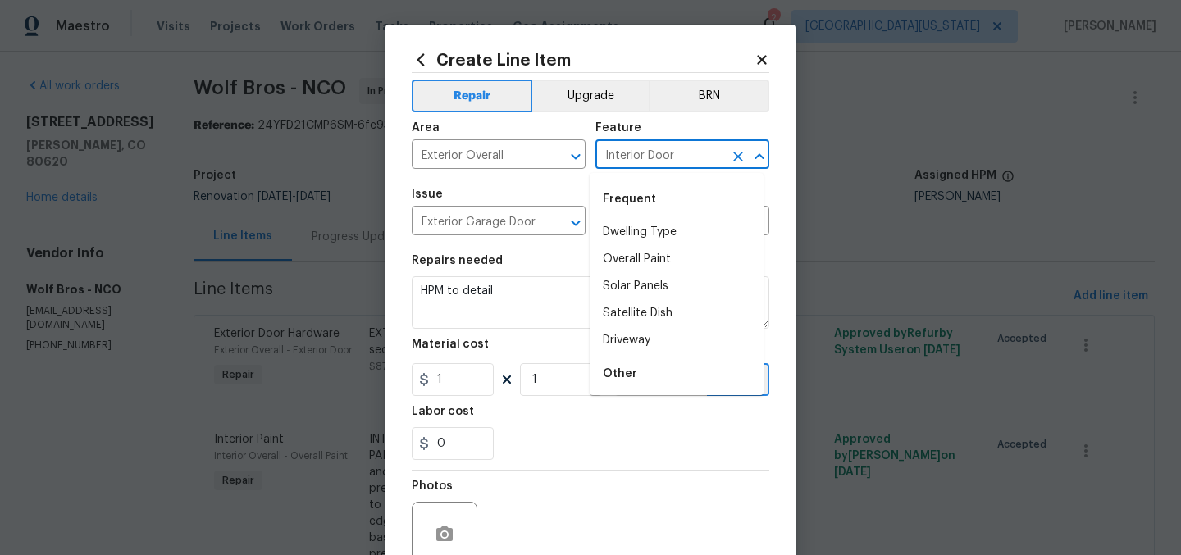
click at [626, 149] on input "Interior Door" at bounding box center [659, 155] width 128 height 25
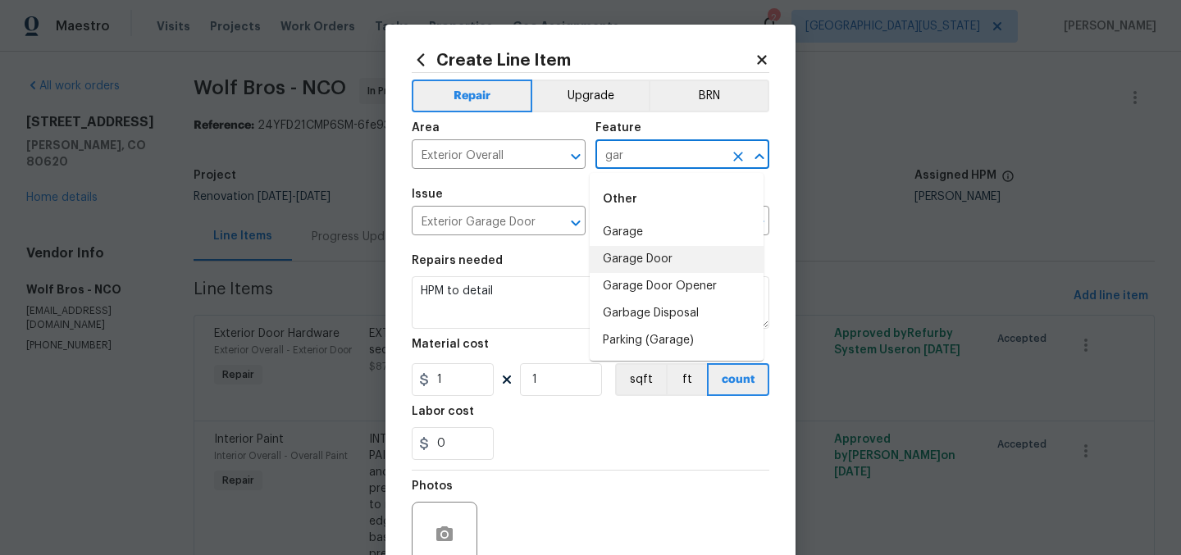
click at [649, 256] on li "Garage Door" at bounding box center [677, 259] width 174 height 27
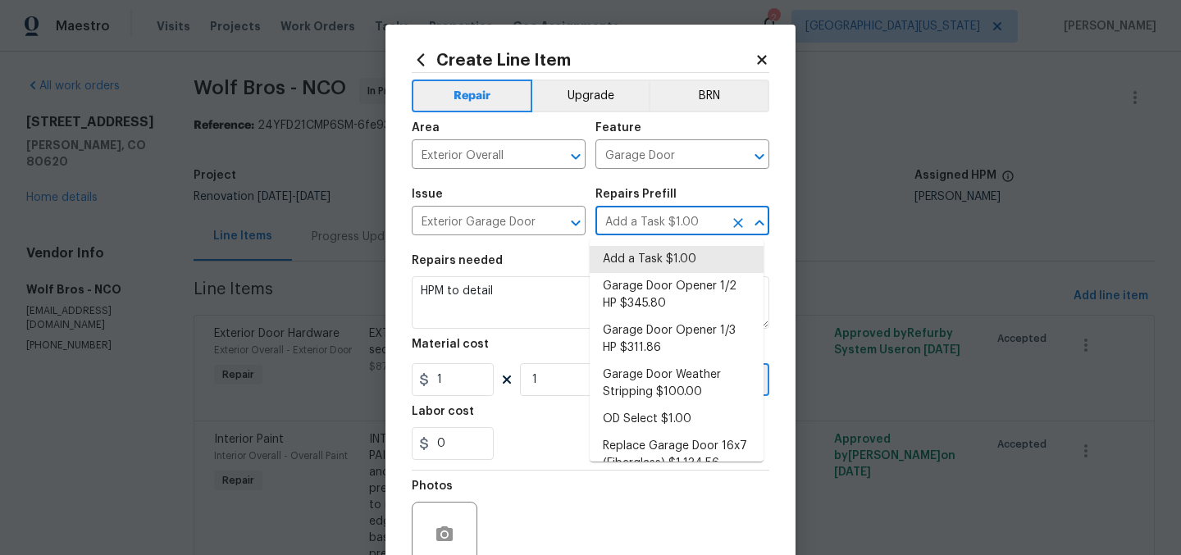
click at [659, 222] on input "Add a Task $1.00" at bounding box center [659, 222] width 128 height 25
click at [692, 334] on li "Garage Door Opener 1/3 HP $311.86" at bounding box center [677, 339] width 174 height 44
type input "Interior Door"
type input "Garage Door Opener 1/3 HP $311.86"
type textarea "Remove the existing garage door opener and hardware/anchoring system. Install a…"
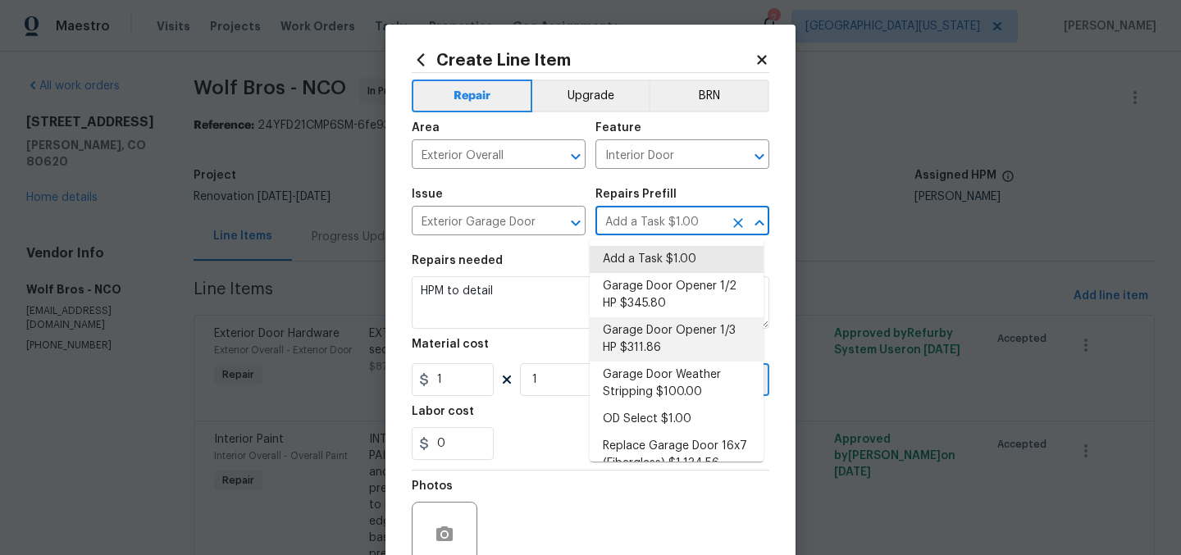
type input "311.86"
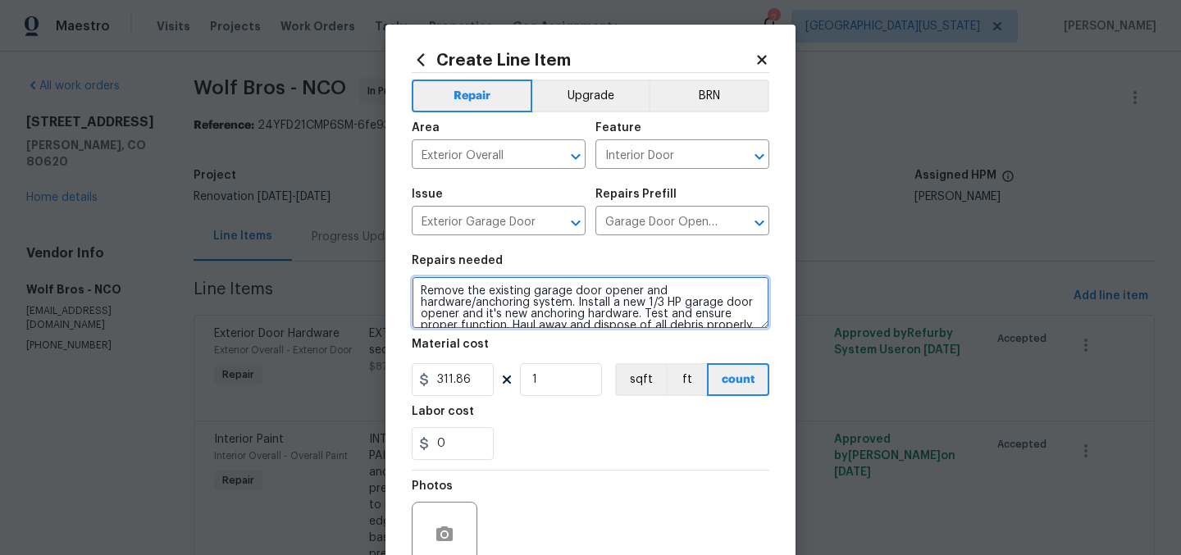
click at [608, 299] on textarea "Remove the existing garage door opener and hardware/anchoring system. Install a…" at bounding box center [591, 302] width 358 height 52
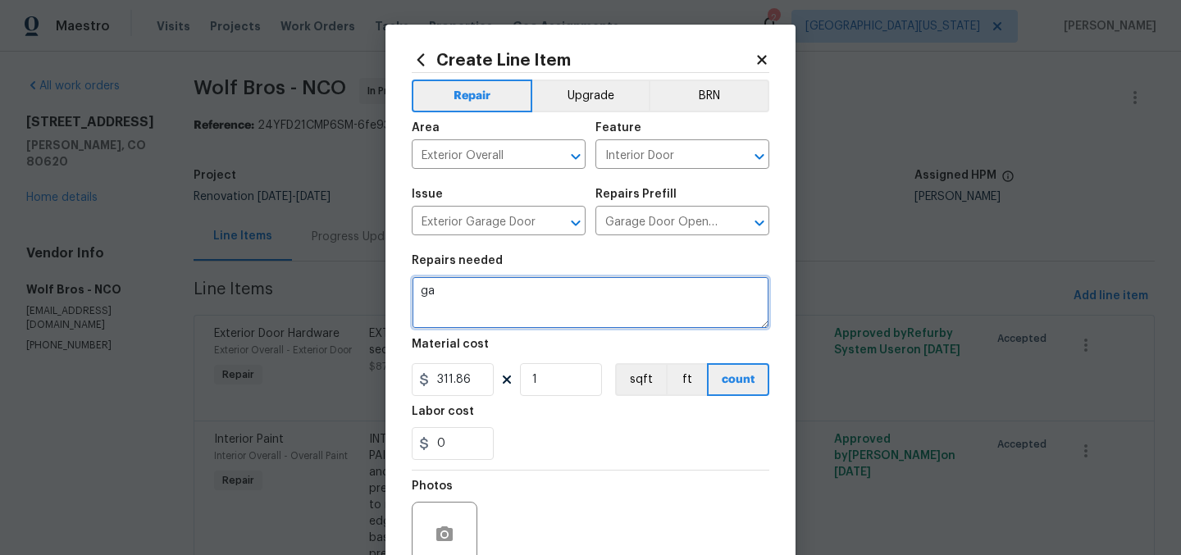
type textarea "g"
type textarea "A"
type textarea "GARAGE DOOR: Install opener."
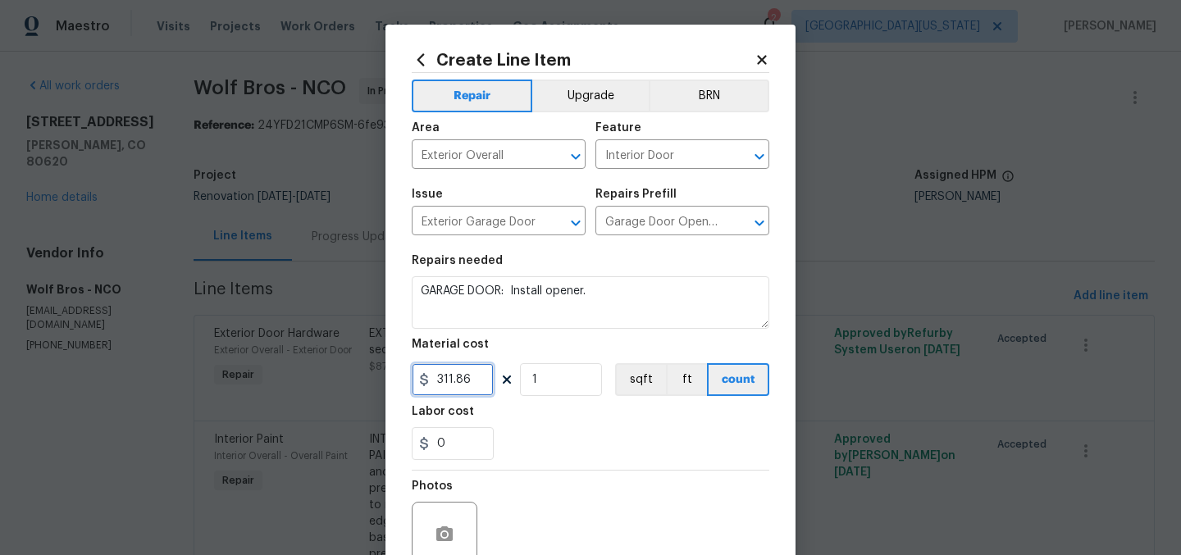
click at [473, 378] on input "311.86" at bounding box center [453, 379] width 82 height 33
type input "650"
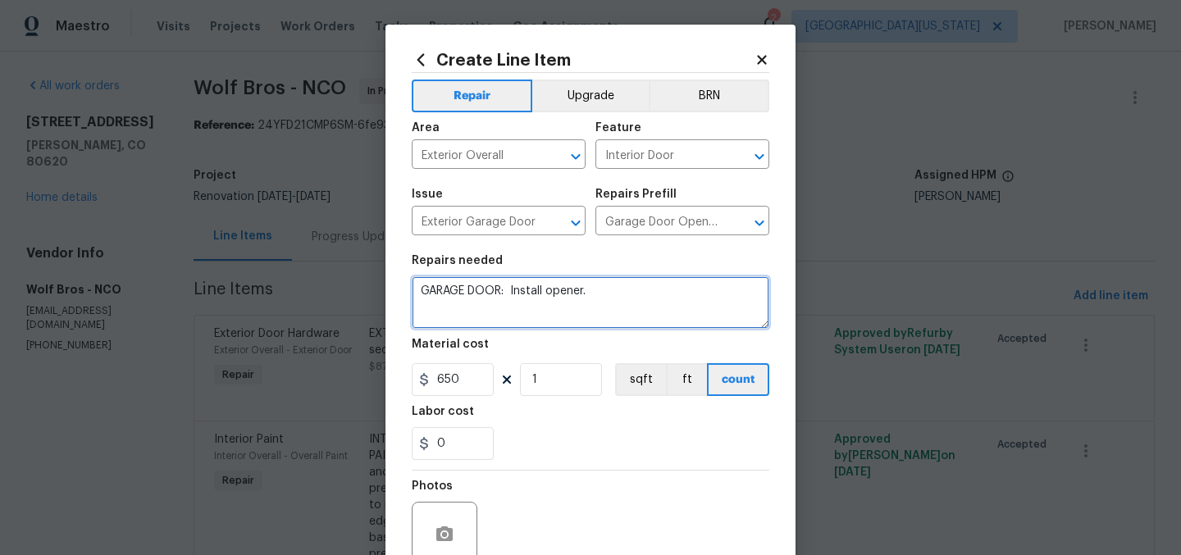
click at [614, 291] on textarea "GARAGE DOOR: Install opener." at bounding box center [591, 302] width 358 height 52
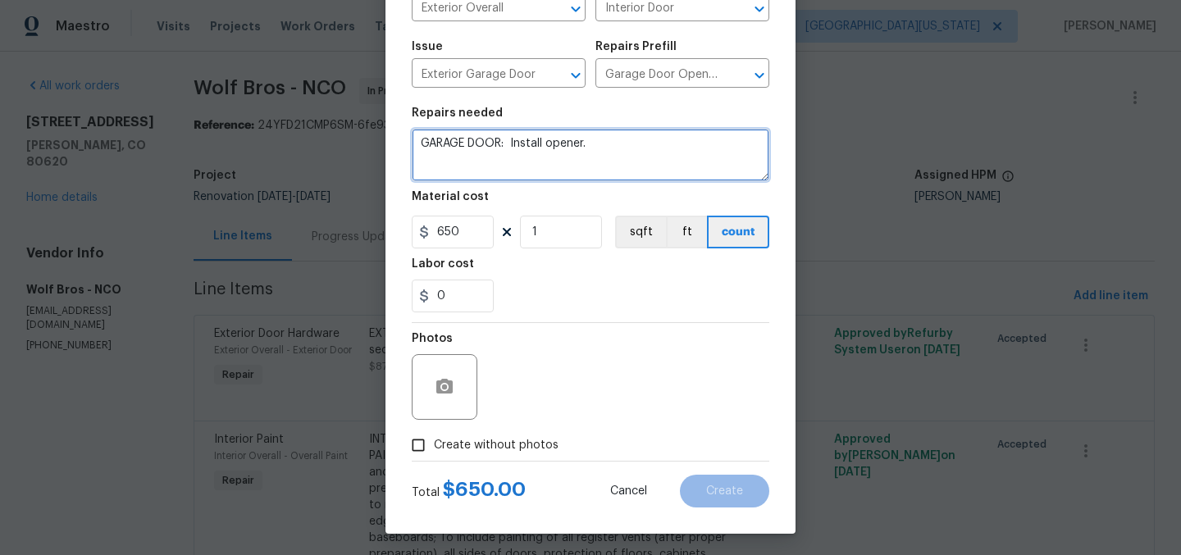
scroll to position [152, 0]
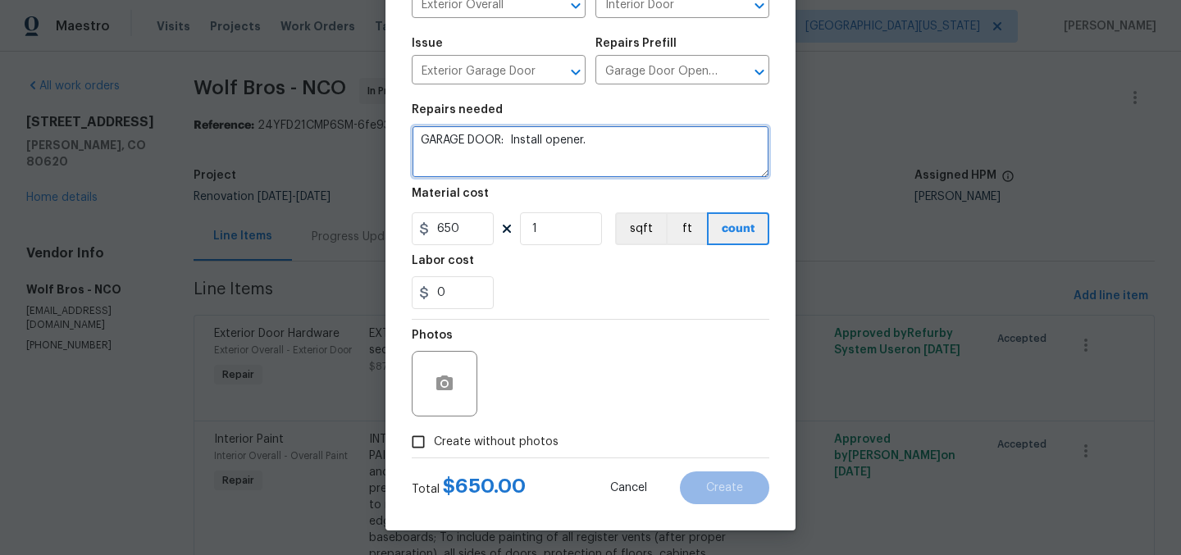
click at [656, 136] on textarea "GARAGE DOOR: Install opener." at bounding box center [591, 151] width 358 height 52
click at [654, 142] on textarea "GARAGE DOOR: Install opener." at bounding box center [591, 151] width 358 height 52
type textarea "GARAGE DOOR: Install opener."
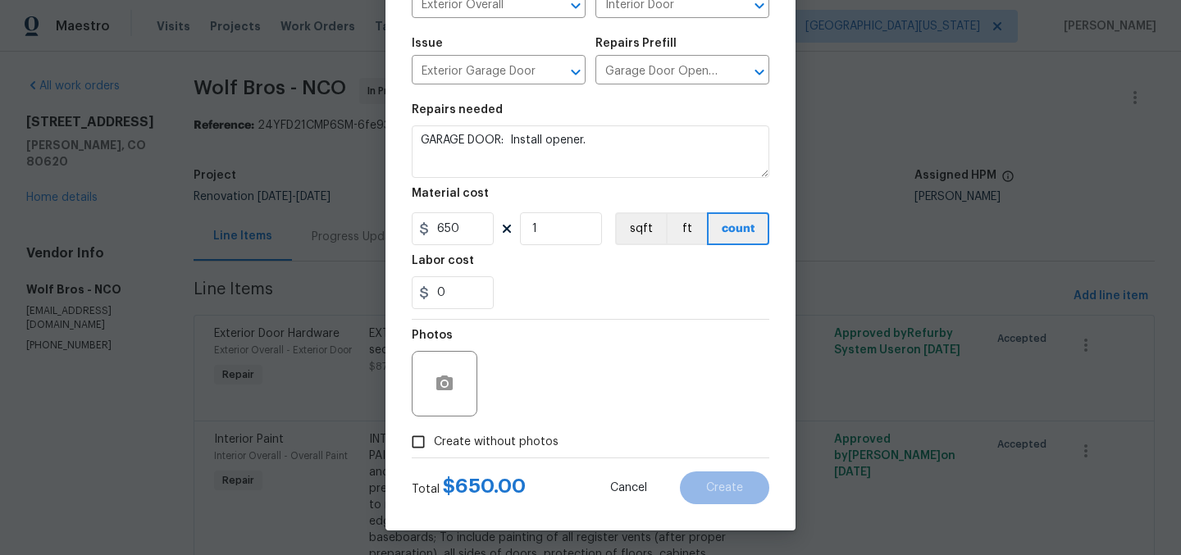
click at [612, 382] on div "Photos" at bounding box center [591, 373] width 358 height 107
click at [584, 365] on div "Photos" at bounding box center [591, 373] width 358 height 107
click at [437, 445] on span "Create without photos" at bounding box center [496, 442] width 125 height 17
click at [434, 445] on input "Create without photos" at bounding box center [418, 441] width 31 height 31
checkbox input "true"
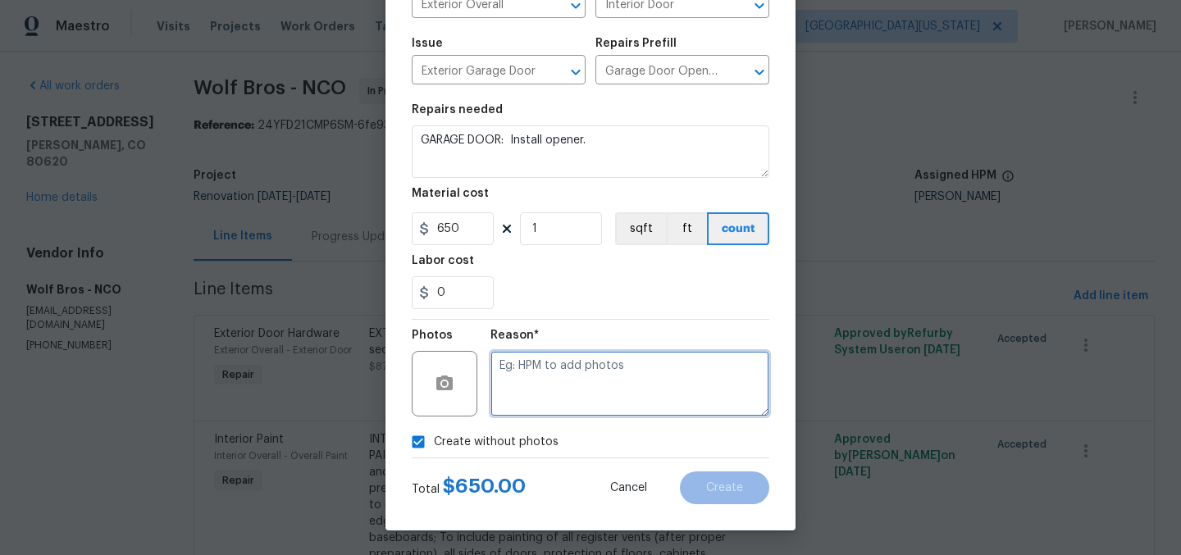
click at [563, 391] on textarea at bounding box center [629, 384] width 279 height 66
type textarea "Later"
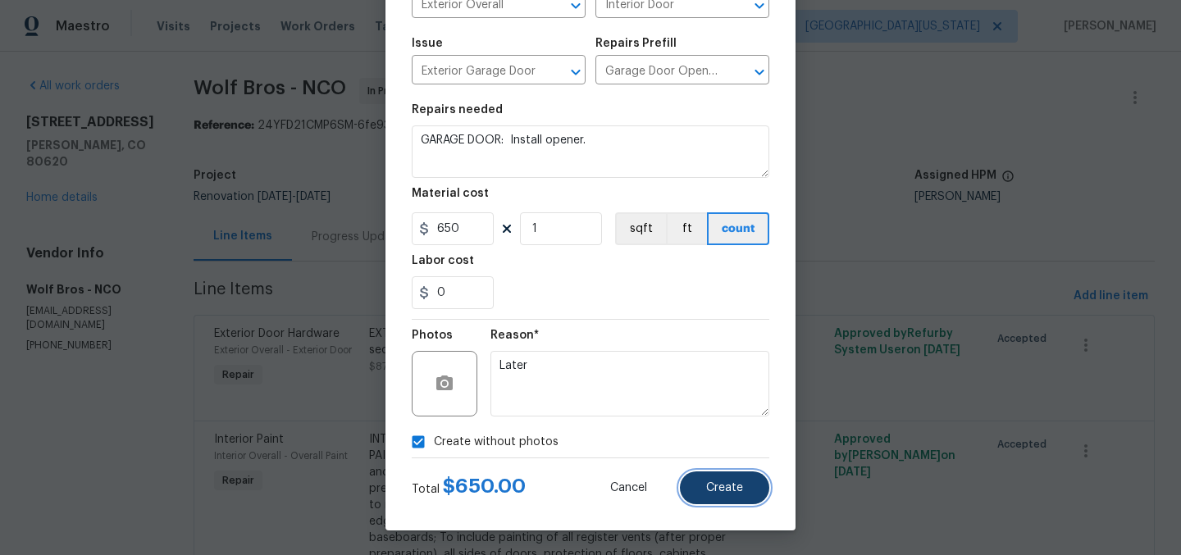
click at [724, 479] on button "Create" at bounding box center [724, 487] width 89 height 33
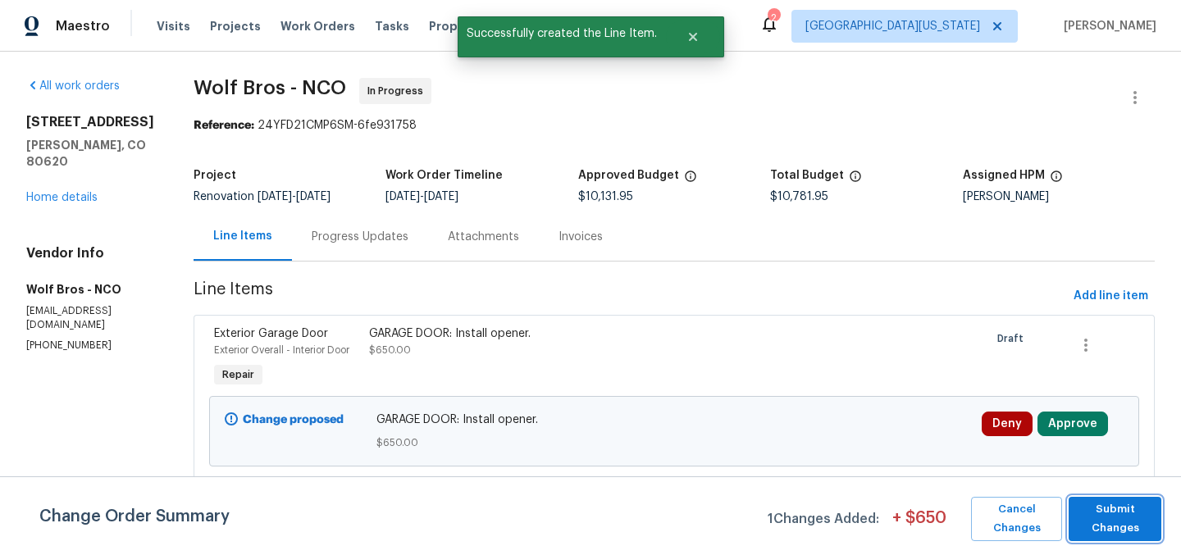
click at [1115, 503] on span "Submit Changes" at bounding box center [1115, 519] width 76 height 38
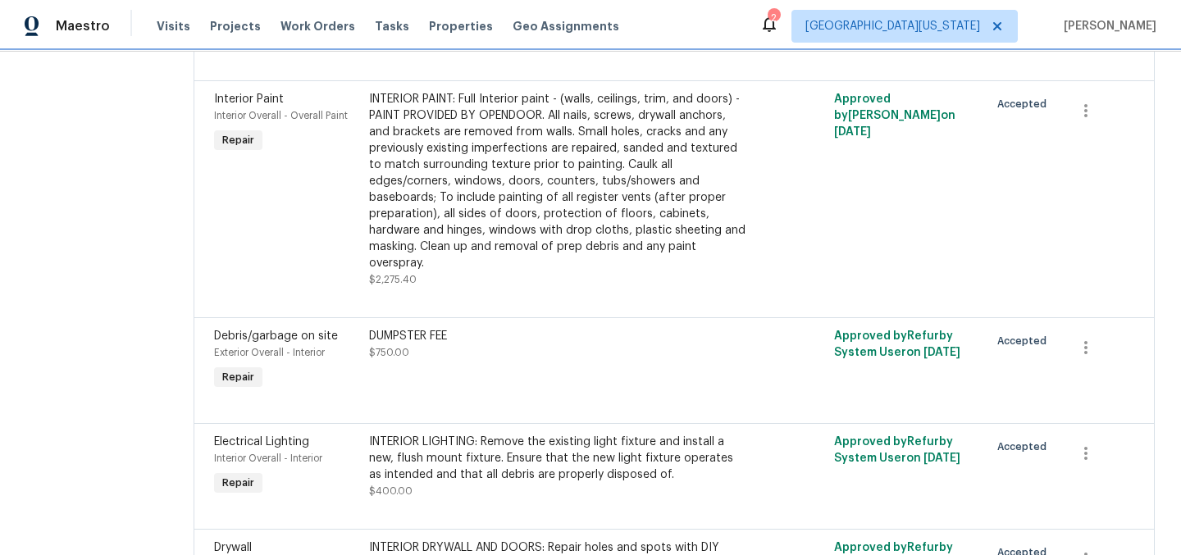
scroll to position [0, 0]
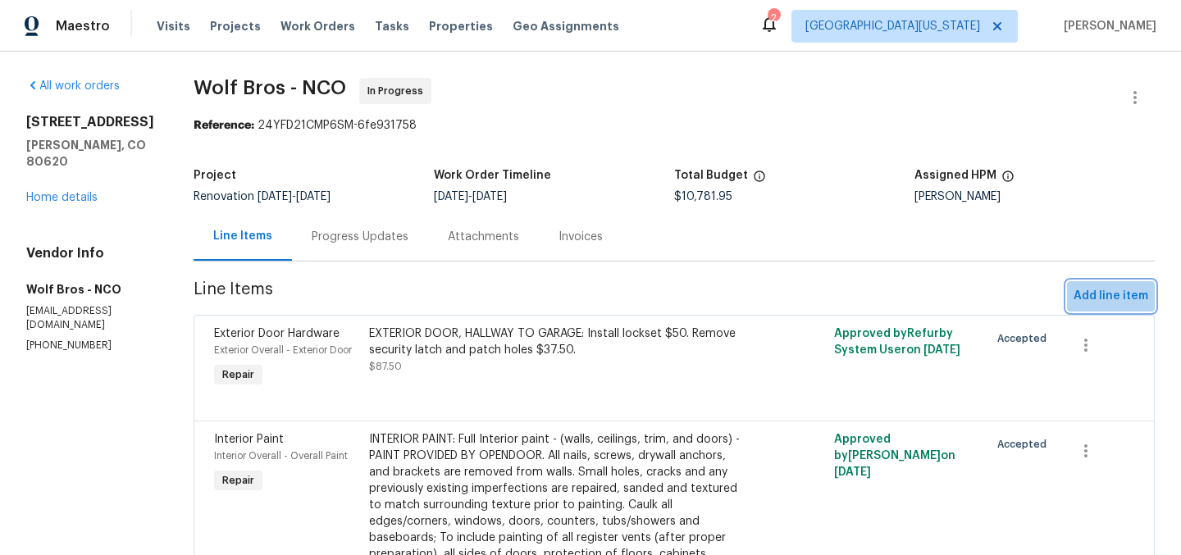
click at [1104, 296] on span "Add line item" at bounding box center [1110, 296] width 75 height 20
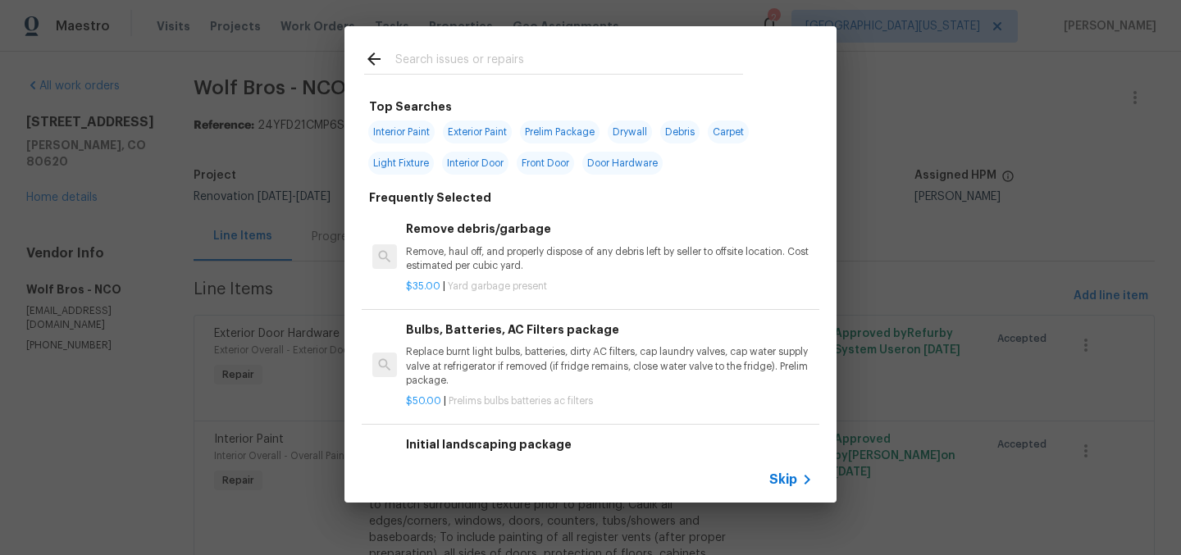
click at [602, 69] on div at bounding box center [553, 58] width 418 height 65
click at [606, 63] on input "text" at bounding box center [569, 61] width 348 height 25
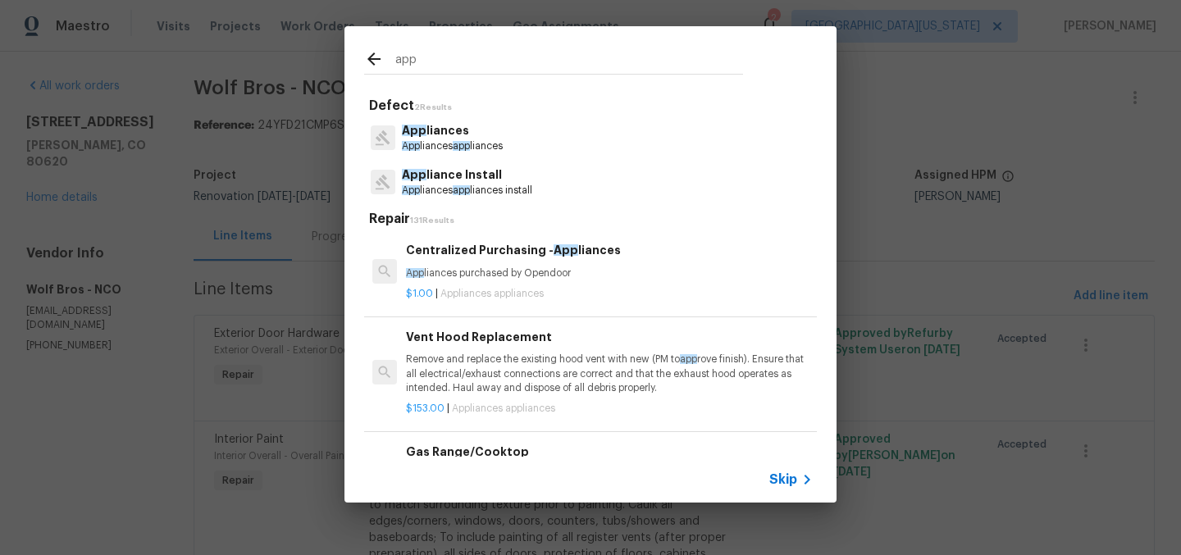
type input "app"
click at [454, 140] on p "App liances app liances" at bounding box center [452, 146] width 101 height 14
click at [454, 211] on h5 "Repair 131 Results" at bounding box center [593, 219] width 448 height 17
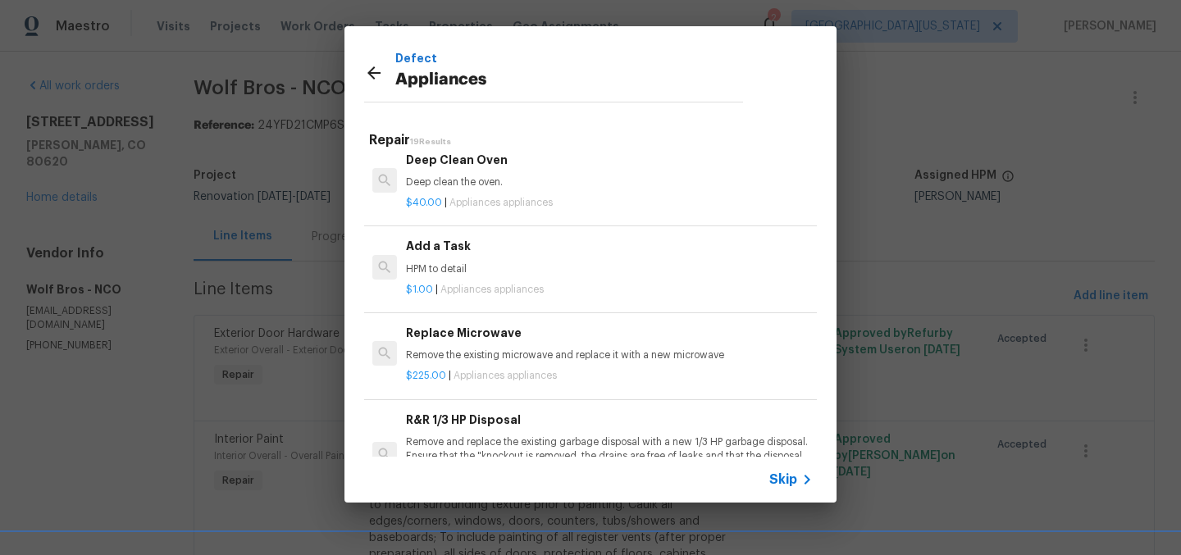
scroll to position [786, 0]
click at [541, 269] on p "HPM to detail" at bounding box center [609, 271] width 407 height 14
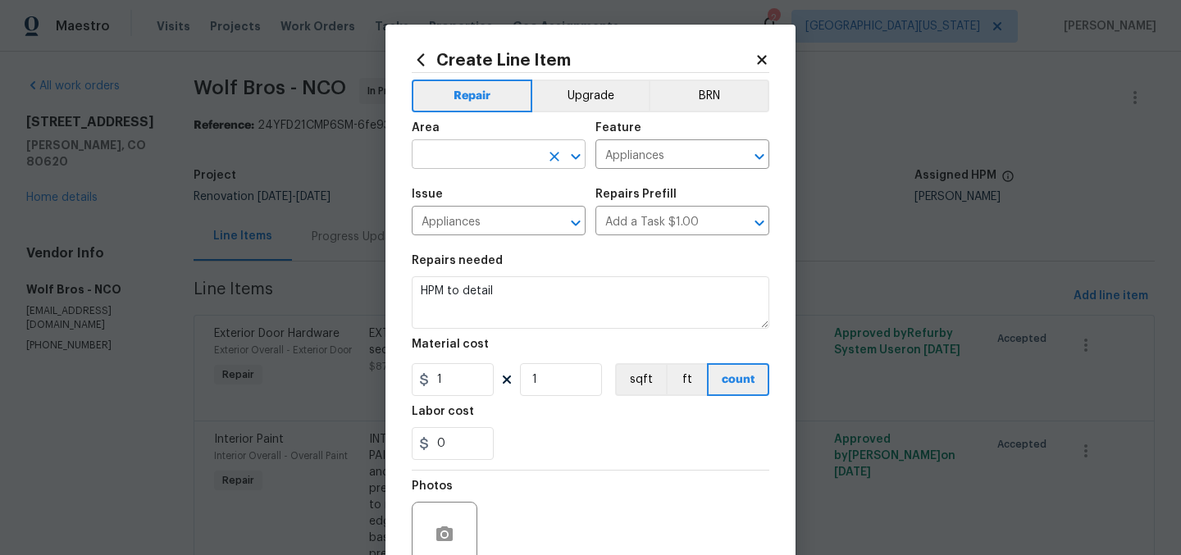
click at [533, 150] on div "​" at bounding box center [499, 155] width 174 height 25
click at [535, 197] on li "Kitchen" at bounding box center [493, 193] width 174 height 27
type input "Kitchen"
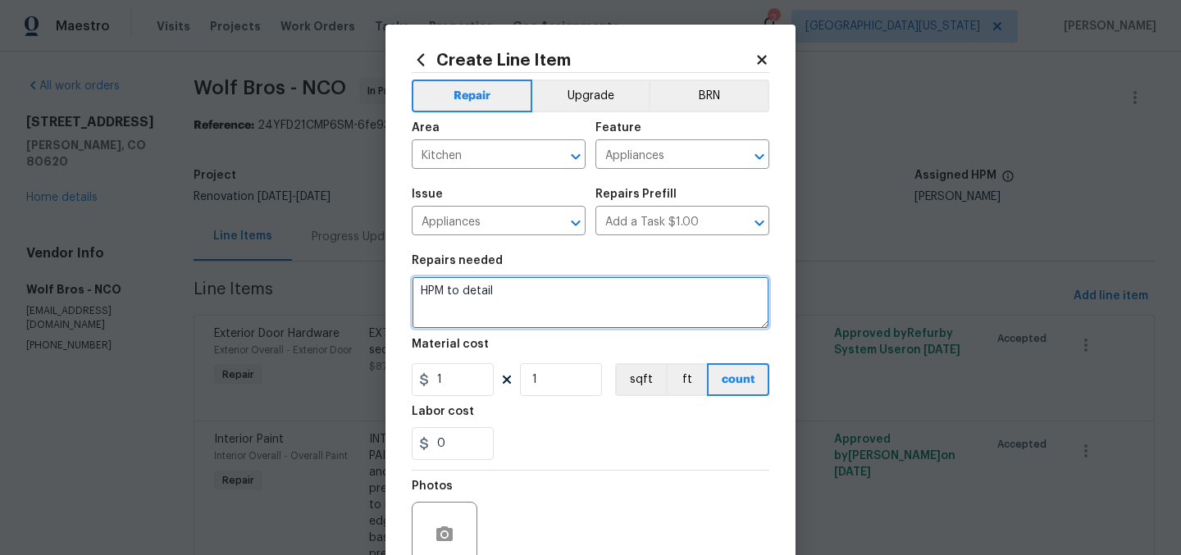
click at [570, 289] on textarea "HPM to detail" at bounding box center [591, 302] width 358 height 52
click at [571, 289] on textarea "HPM to detail" at bounding box center [591, 302] width 358 height 52
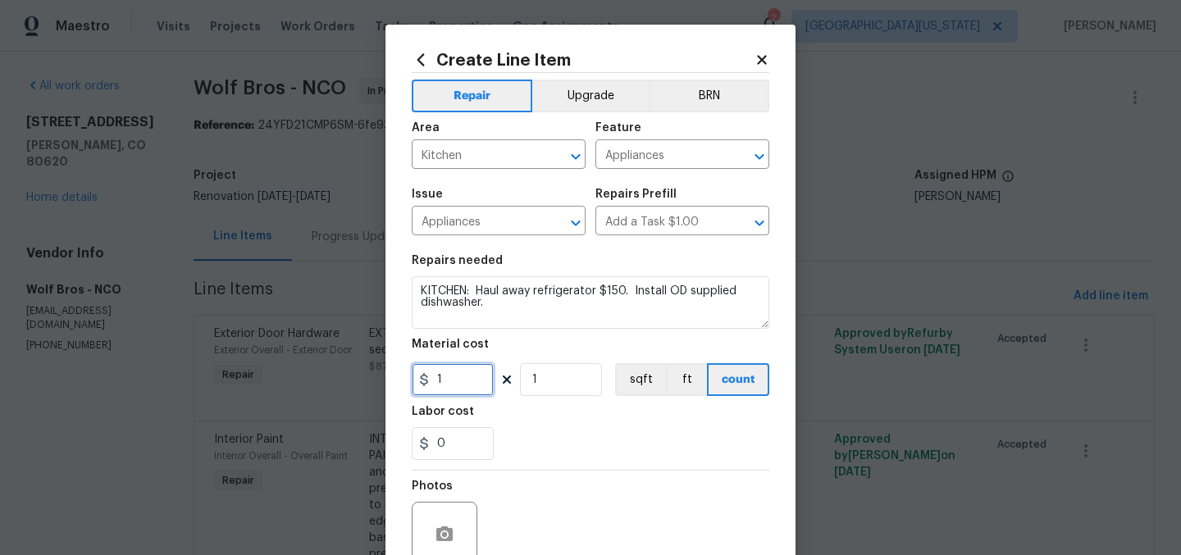
click at [473, 392] on input "1" at bounding box center [453, 379] width 82 height 33
click at [473, 390] on input "1" at bounding box center [453, 379] width 82 height 33
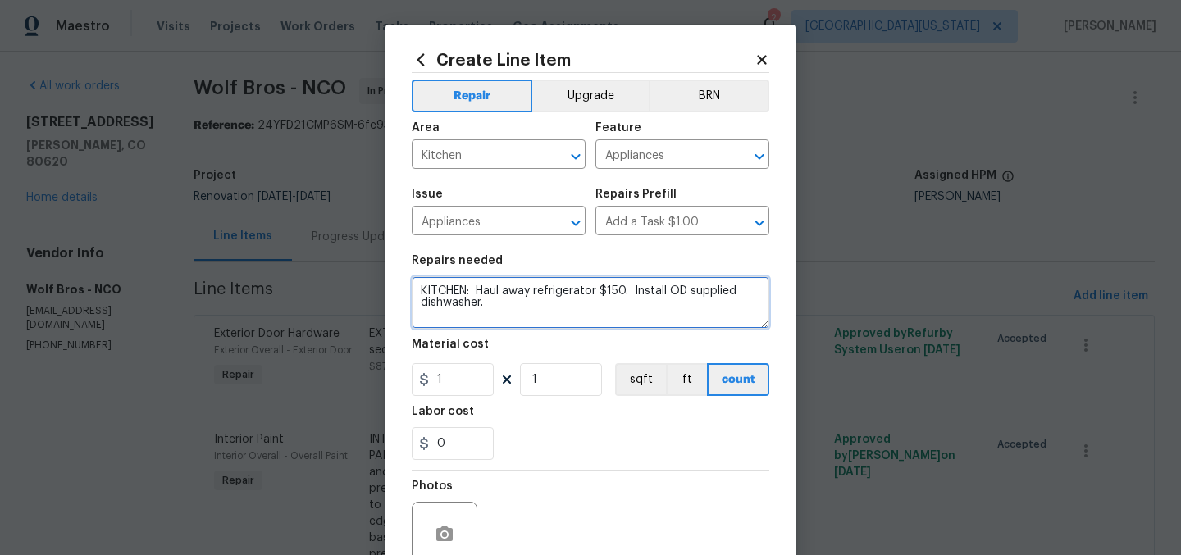
click at [548, 307] on textarea "KITCHEN: Haul away refrigerator $150. Install OD supplied dishwasher." at bounding box center [591, 302] width 358 height 52
type textarea "KITCHEN: Haul away refrigerator $150. Install OD supplied dishwasher $75."
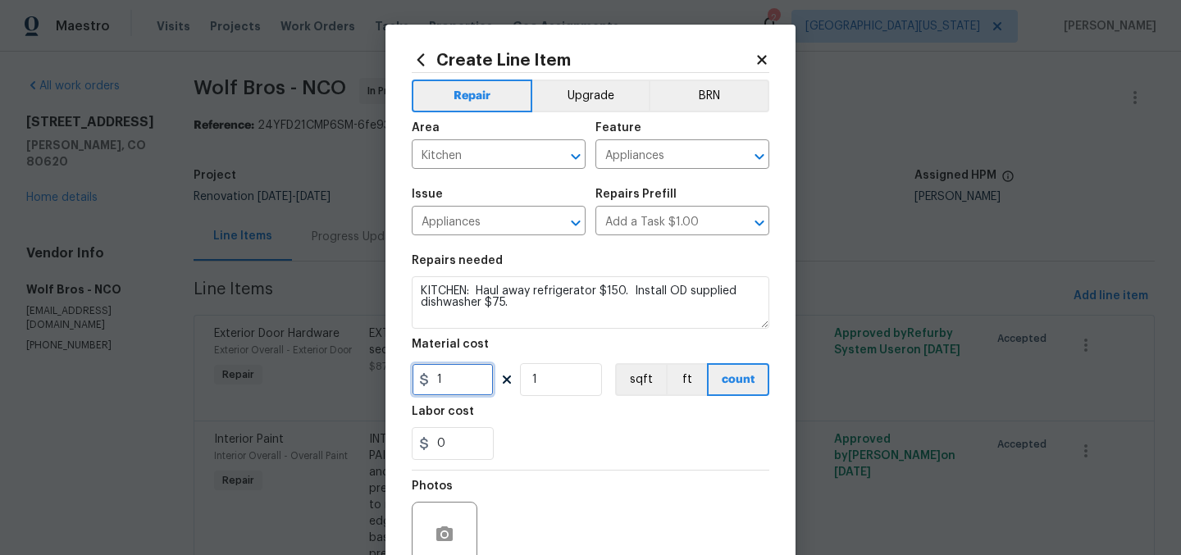
click at [446, 385] on input "1" at bounding box center [453, 379] width 82 height 33
type input "225"
click at [585, 446] on div "0" at bounding box center [591, 443] width 358 height 33
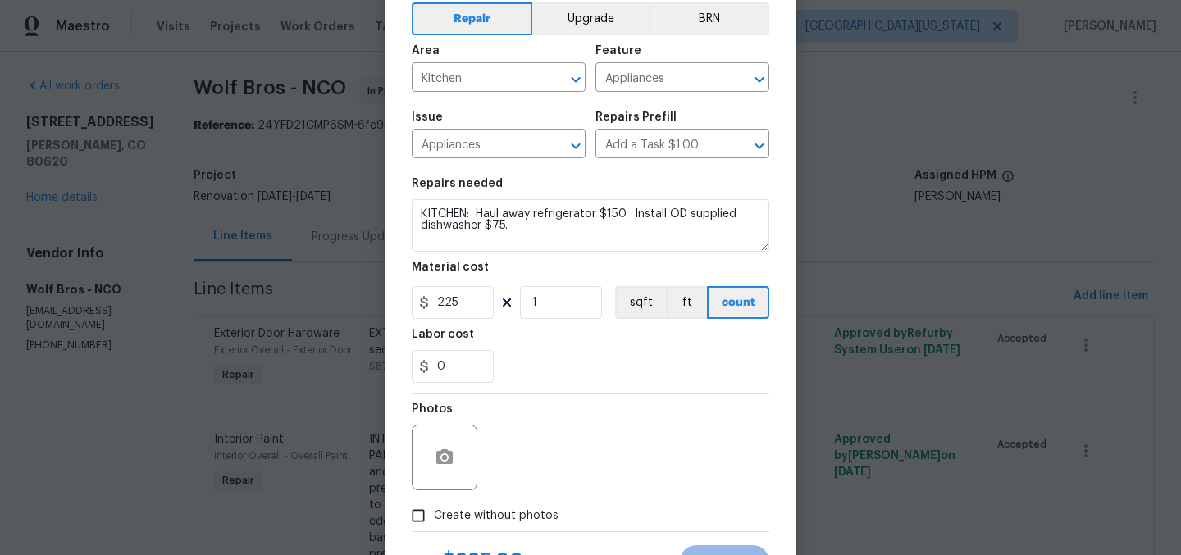
scroll to position [152, 0]
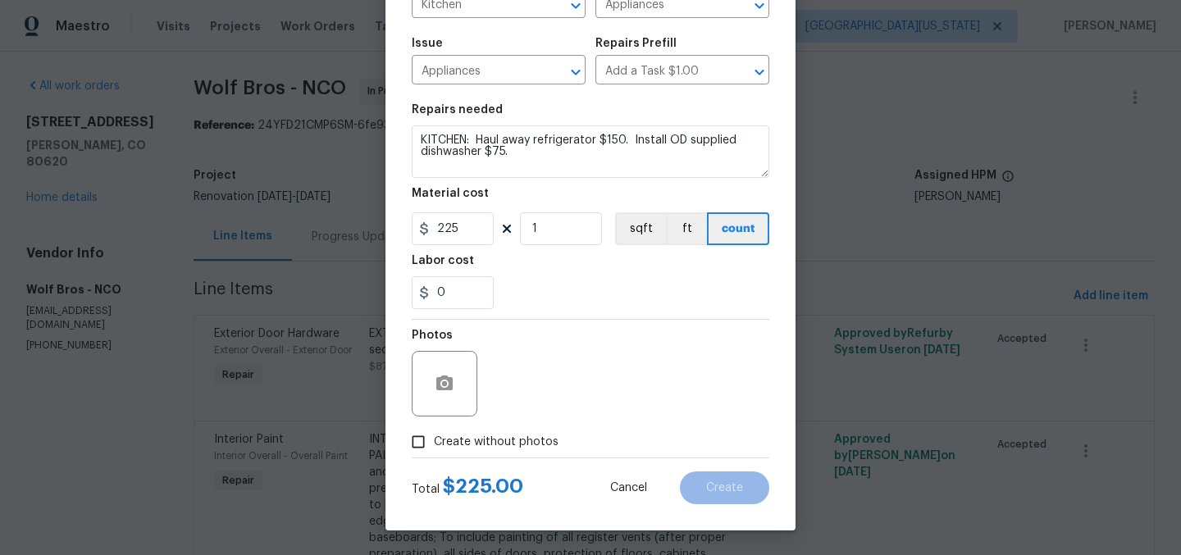
click at [520, 442] on span "Create without photos" at bounding box center [496, 442] width 125 height 17
click at [434, 442] on input "Create without photos" at bounding box center [418, 441] width 31 height 31
checkbox input "true"
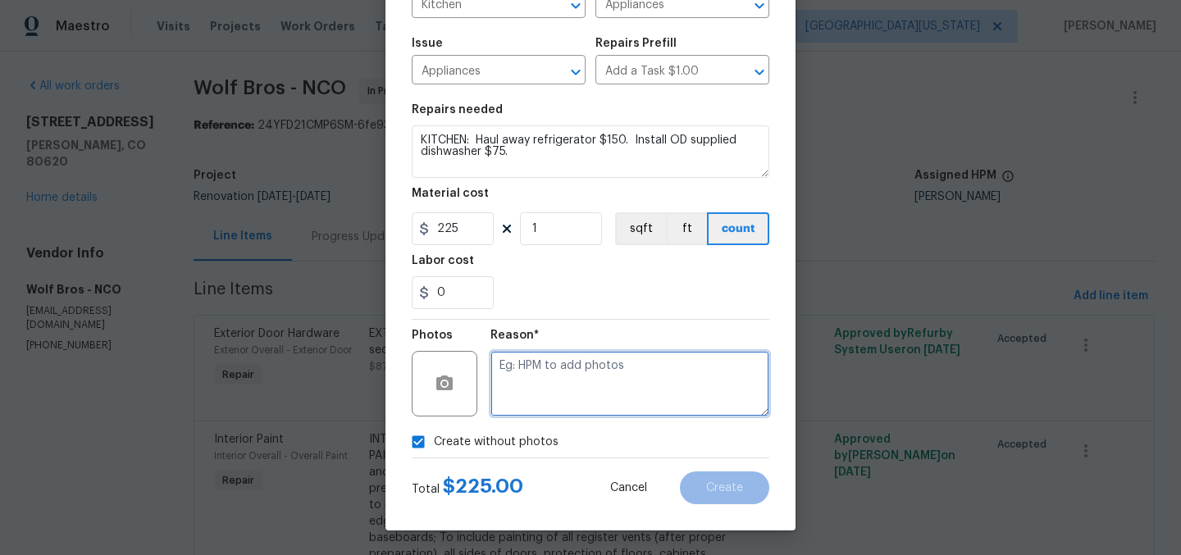
click at [613, 385] on textarea at bounding box center [629, 384] width 279 height 66
type textarea "Later"
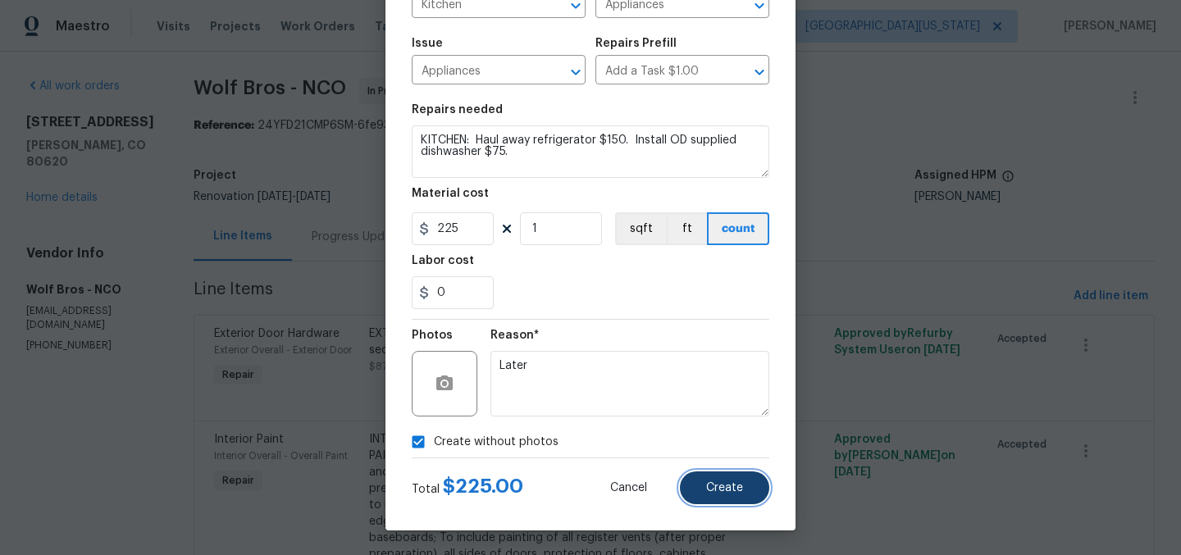
click at [707, 476] on button "Create" at bounding box center [724, 487] width 89 height 33
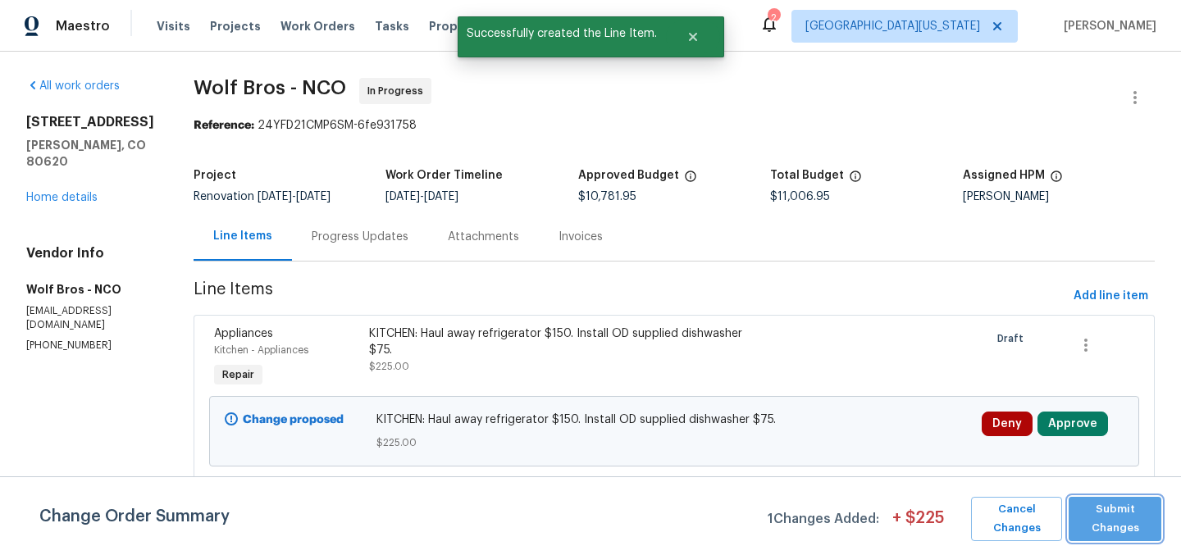
click at [1100, 508] on span "Submit Changes" at bounding box center [1115, 519] width 76 height 38
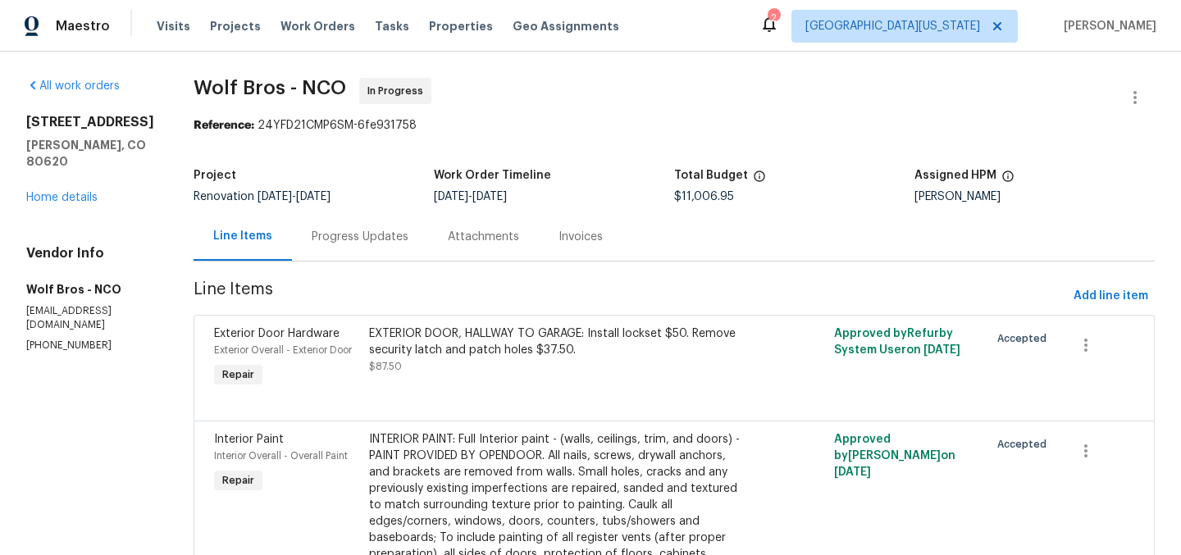
click at [1050, 297] on span "Line Items" at bounding box center [630, 296] width 873 height 30
click at [1105, 295] on span "Add line item" at bounding box center [1110, 296] width 75 height 20
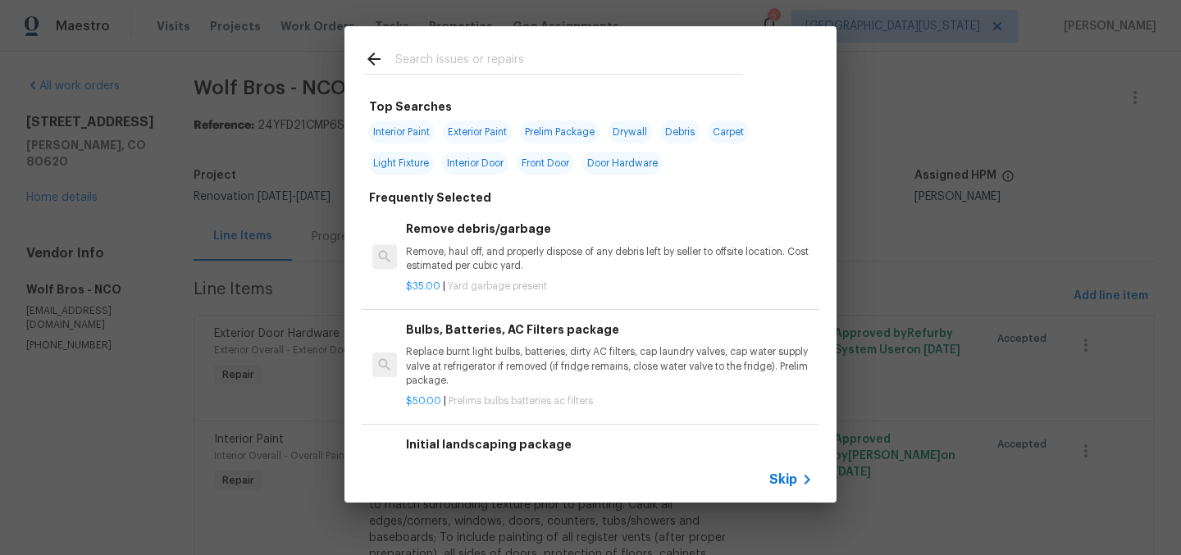
click at [531, 66] on input "text" at bounding box center [569, 61] width 348 height 25
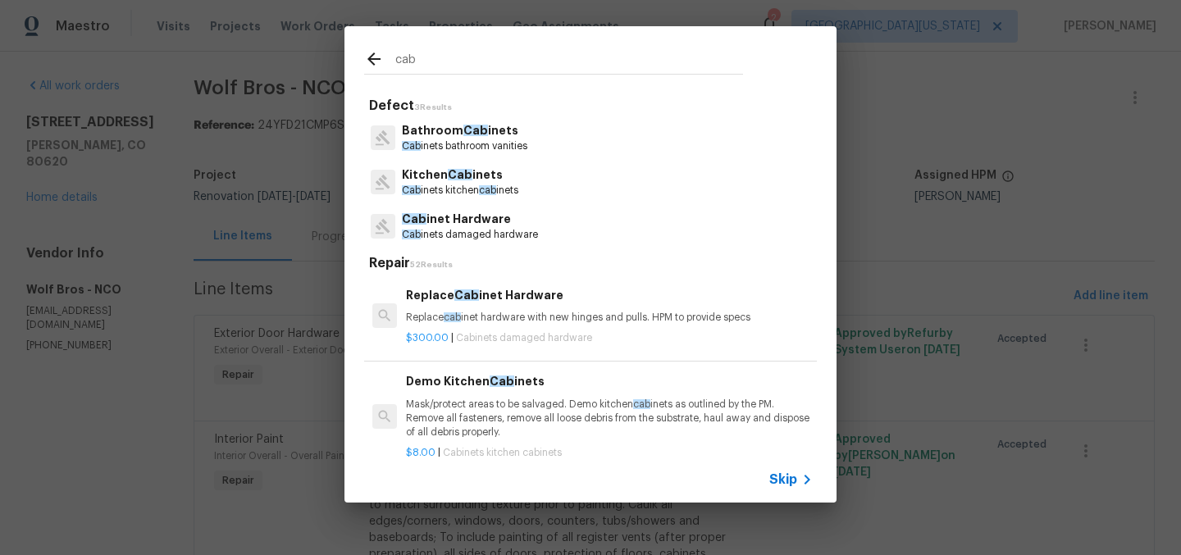
type input "cab"
click at [471, 184] on p "Cab inets kitchen cab inets" at bounding box center [460, 191] width 116 height 14
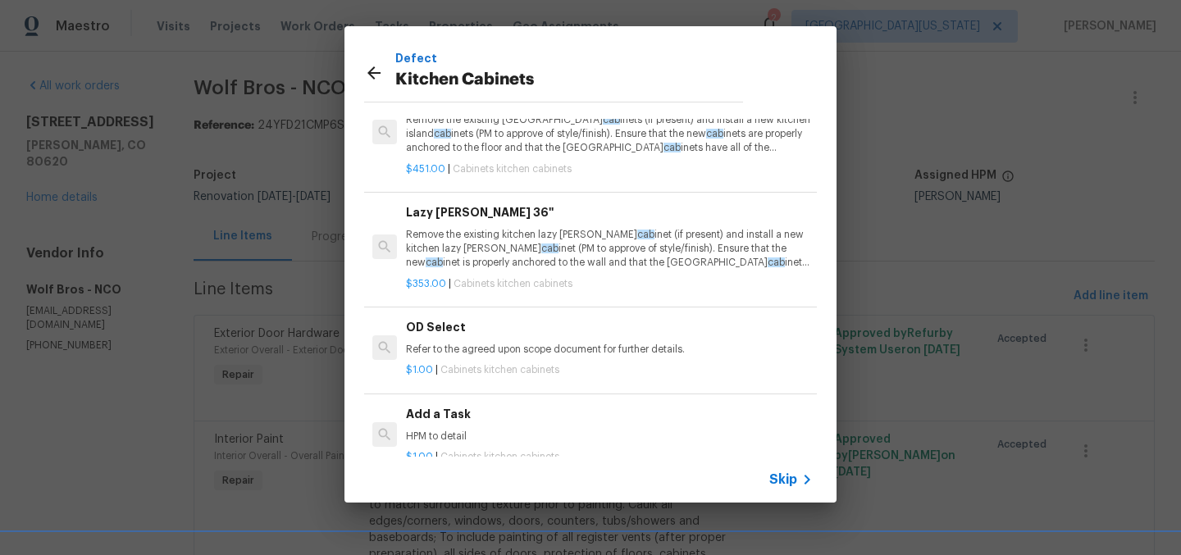
scroll to position [109, 0]
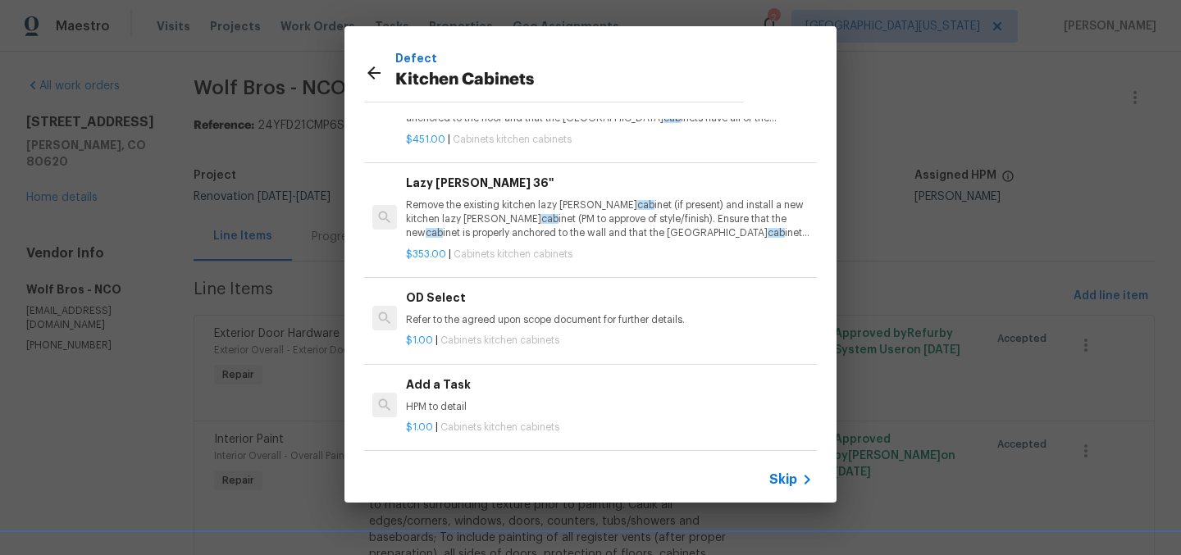
click at [464, 376] on h6 "Add a Task" at bounding box center [609, 385] width 407 height 18
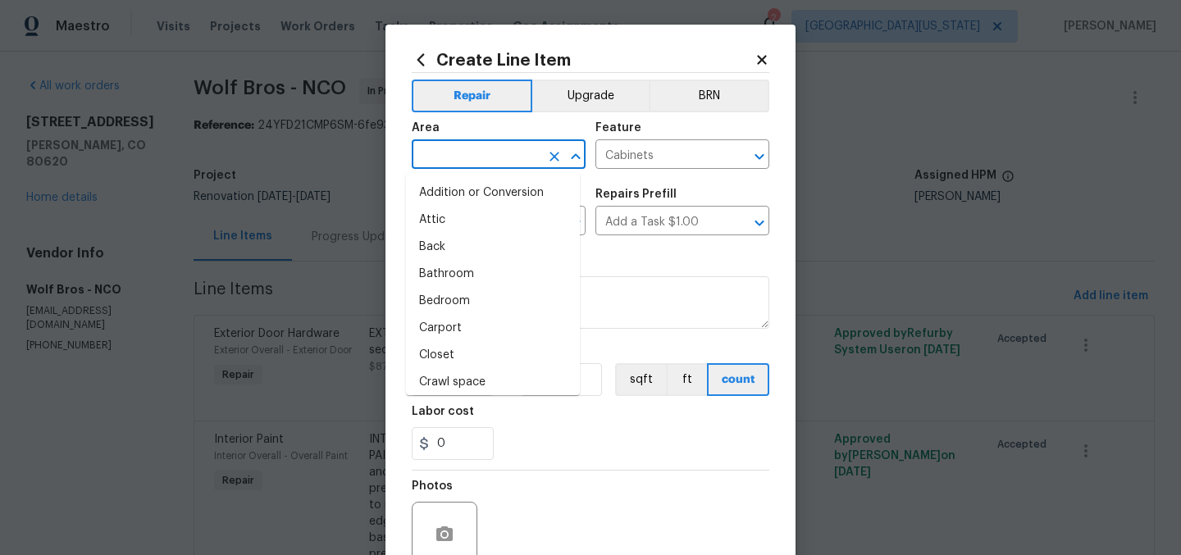
click at [470, 143] on input "text" at bounding box center [476, 155] width 128 height 25
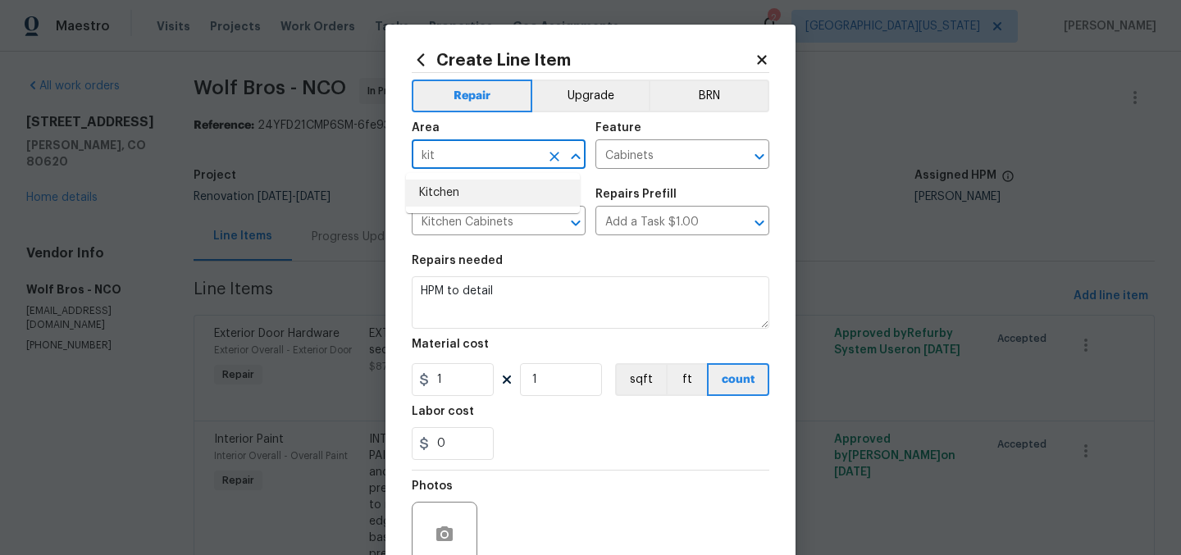
click at [486, 194] on li "Kitchen" at bounding box center [493, 193] width 174 height 27
type input "Kitchen"
click at [486, 194] on div "Issue" at bounding box center [499, 199] width 174 height 21
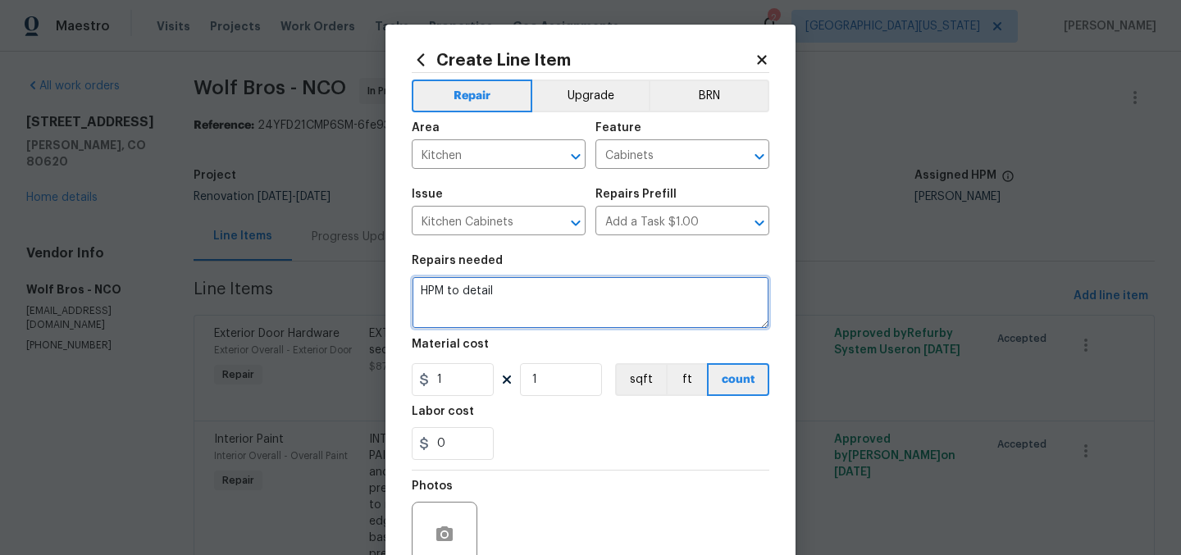
click at [558, 294] on textarea "HPM to detail" at bounding box center [591, 302] width 358 height 52
type textarea "KITCHEN AND ALL BATHROOMS: Refresh cabinets."
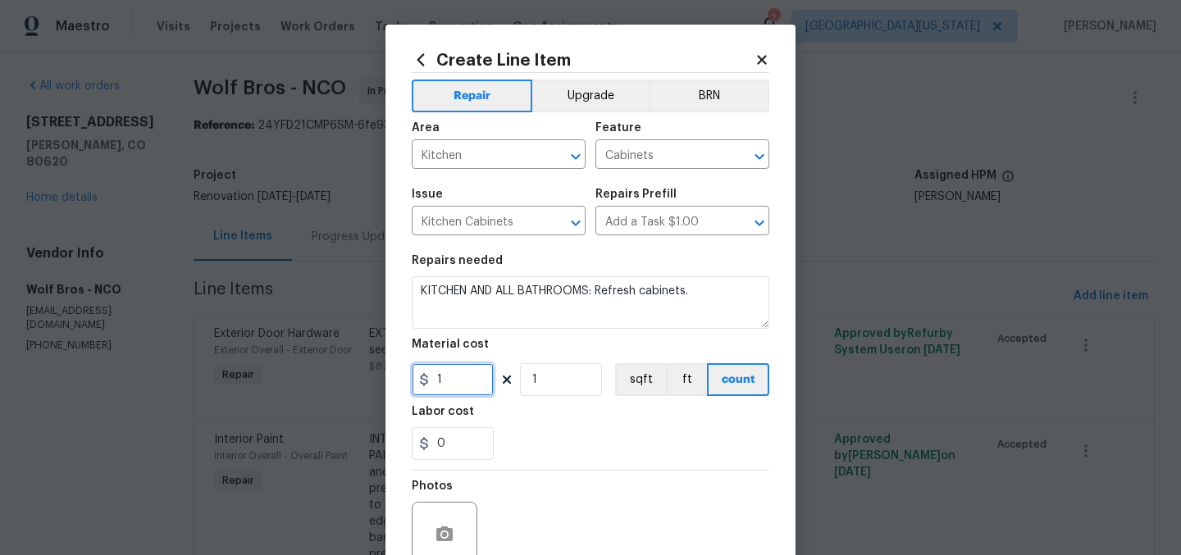
click at [452, 389] on input "1" at bounding box center [453, 379] width 82 height 33
type input "250"
click at [598, 427] on div "0" at bounding box center [591, 443] width 358 height 33
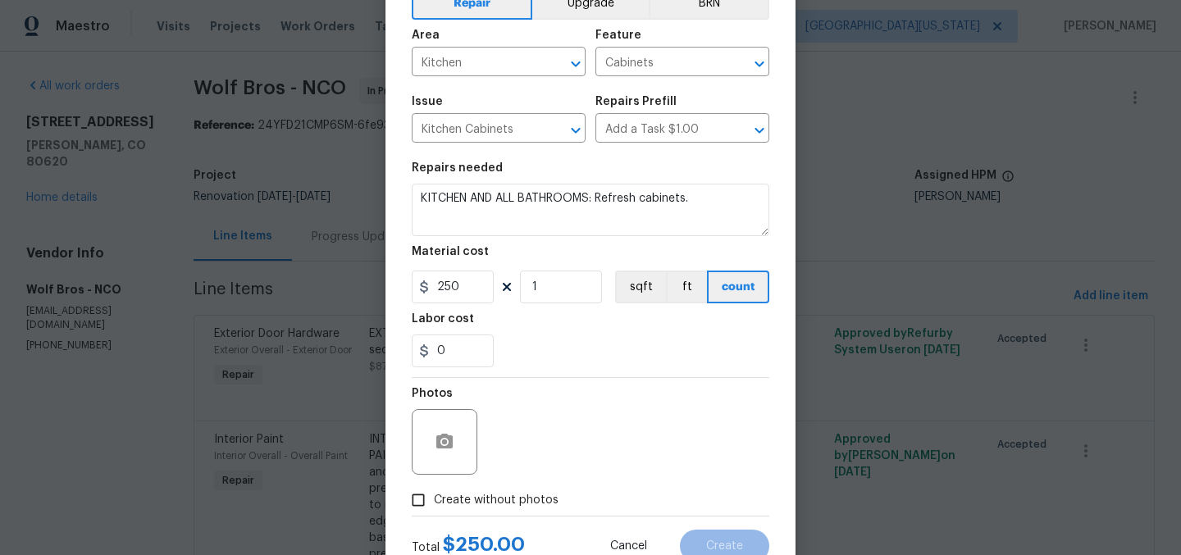
scroll to position [152, 0]
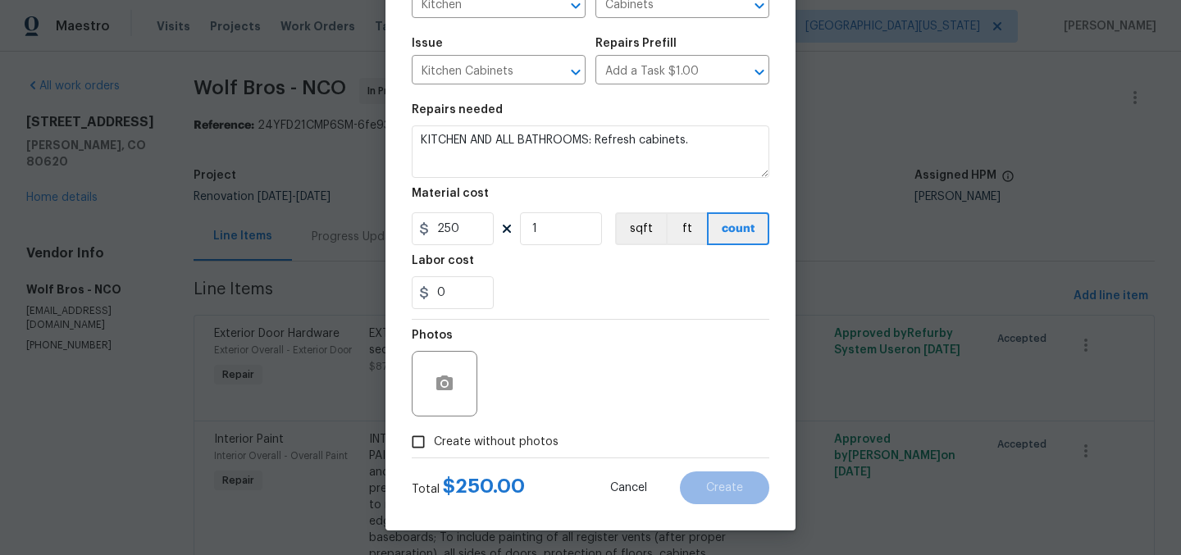
click at [533, 440] on span "Create without photos" at bounding box center [496, 442] width 125 height 17
click at [434, 440] on input "Create without photos" at bounding box center [418, 441] width 31 height 31
checkbox input "true"
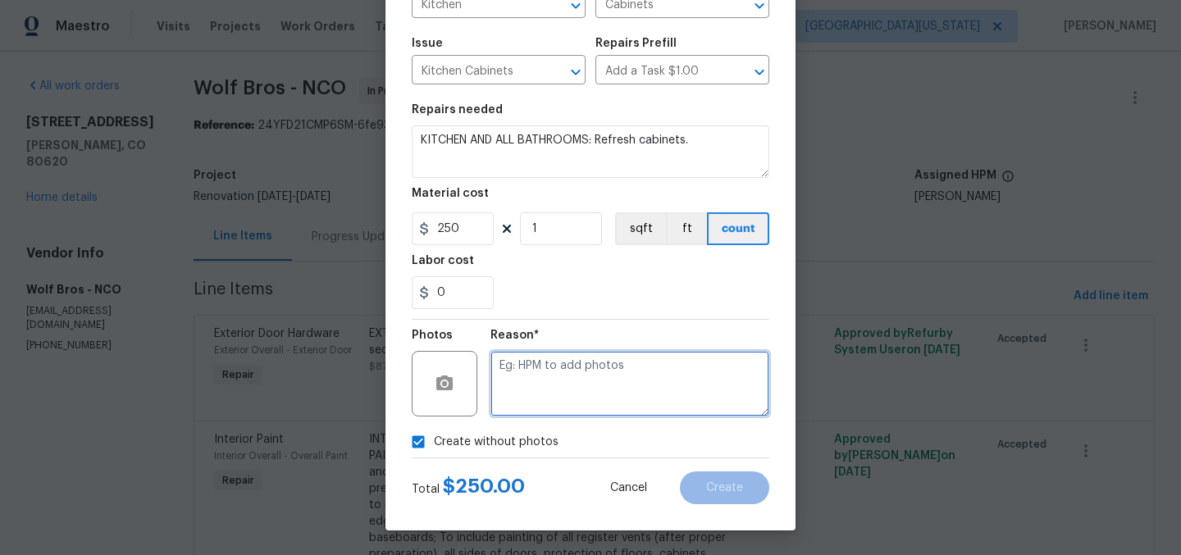
click at [629, 380] on textarea at bounding box center [629, 384] width 279 height 66
type textarea "Later"
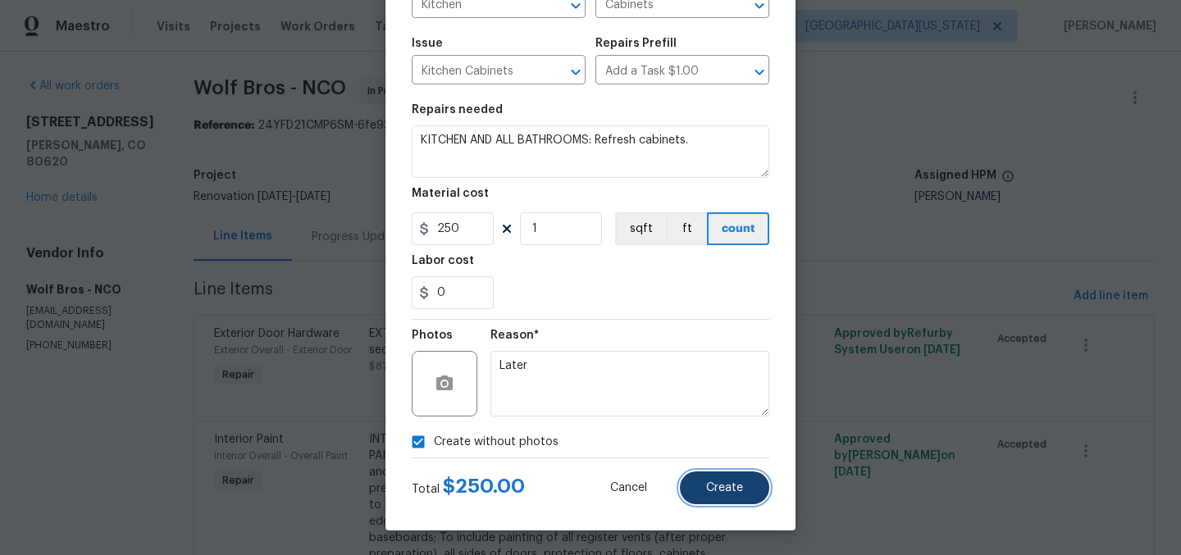
click at [740, 490] on button "Create" at bounding box center [724, 487] width 89 height 33
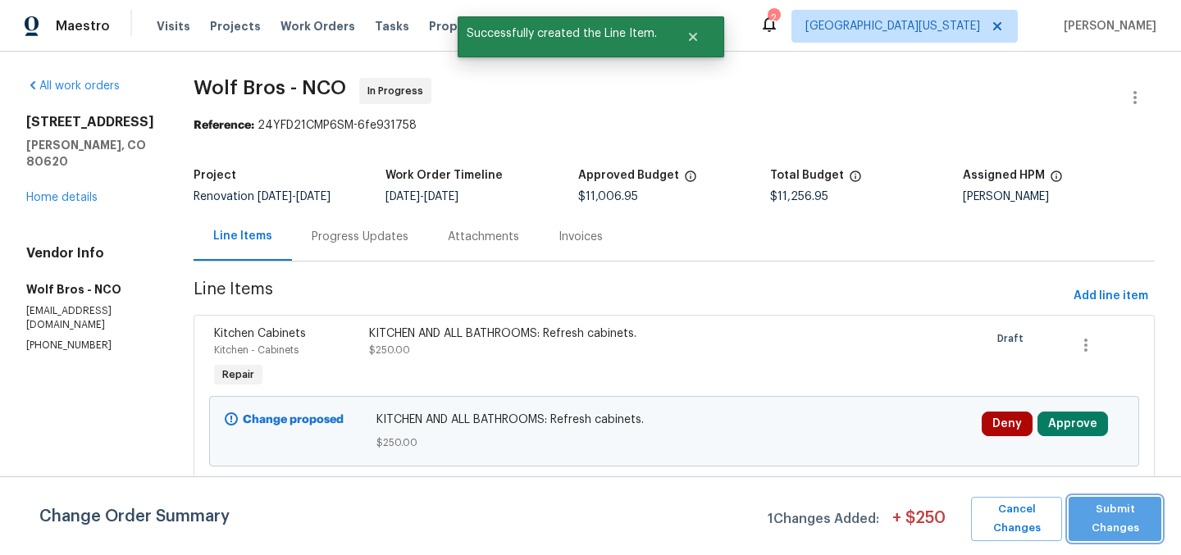
click at [1126, 516] on span "Submit Changes" at bounding box center [1115, 519] width 76 height 38
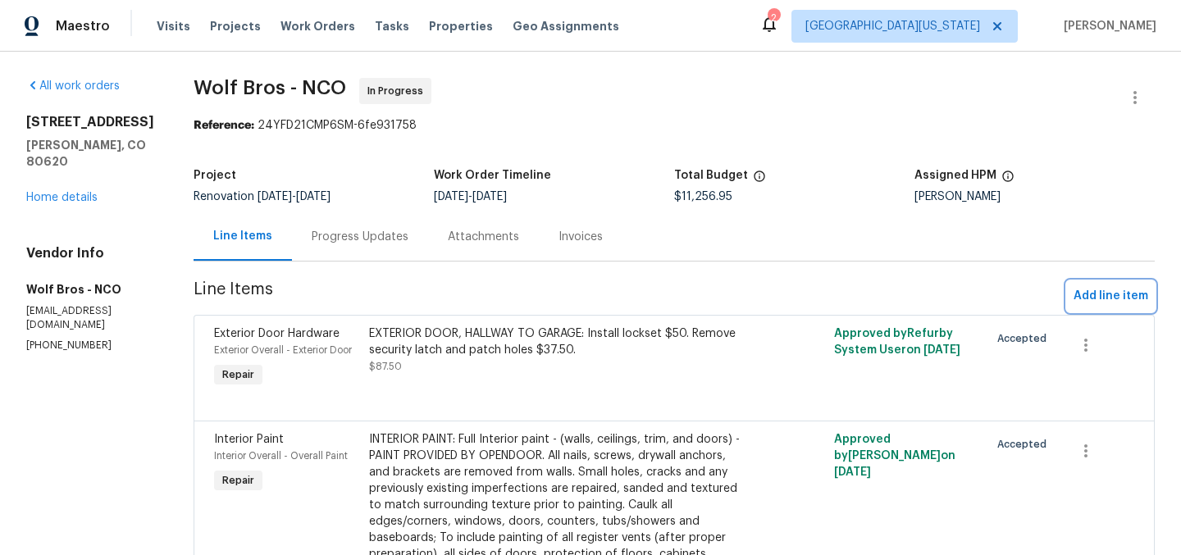
click at [1107, 283] on button "Add line item" at bounding box center [1111, 296] width 88 height 30
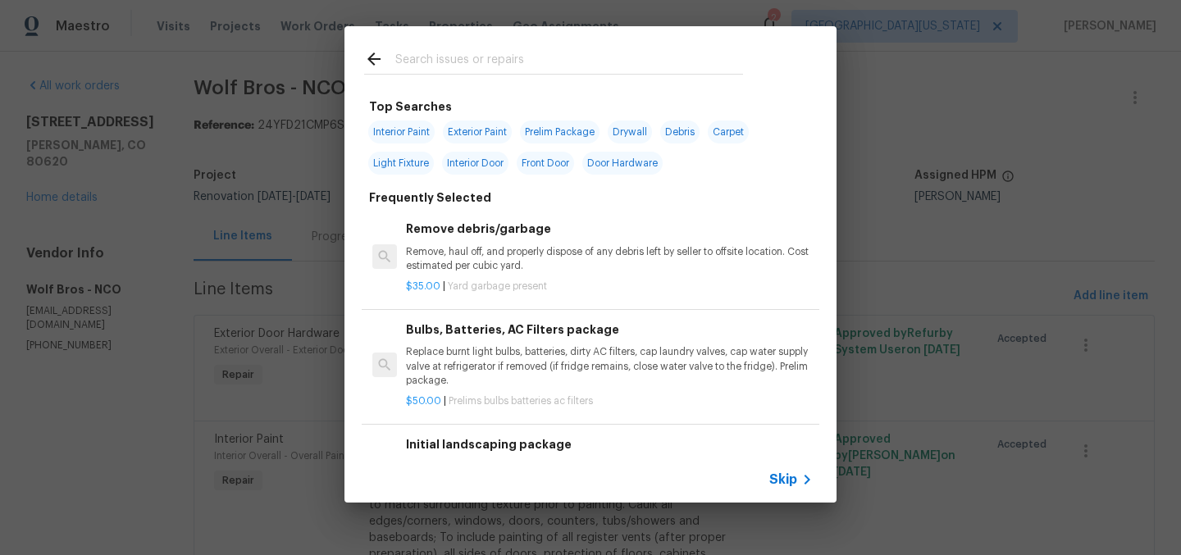
click at [656, 60] on input "text" at bounding box center [569, 61] width 348 height 25
type input "dining"
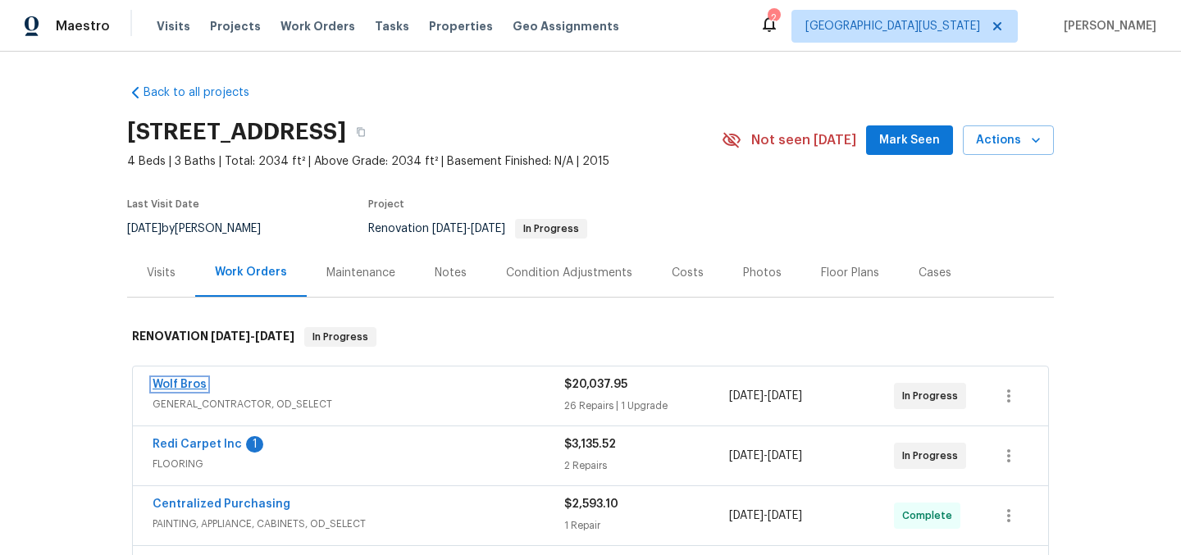
click at [184, 387] on link "Wolf Bros" at bounding box center [180, 384] width 54 height 11
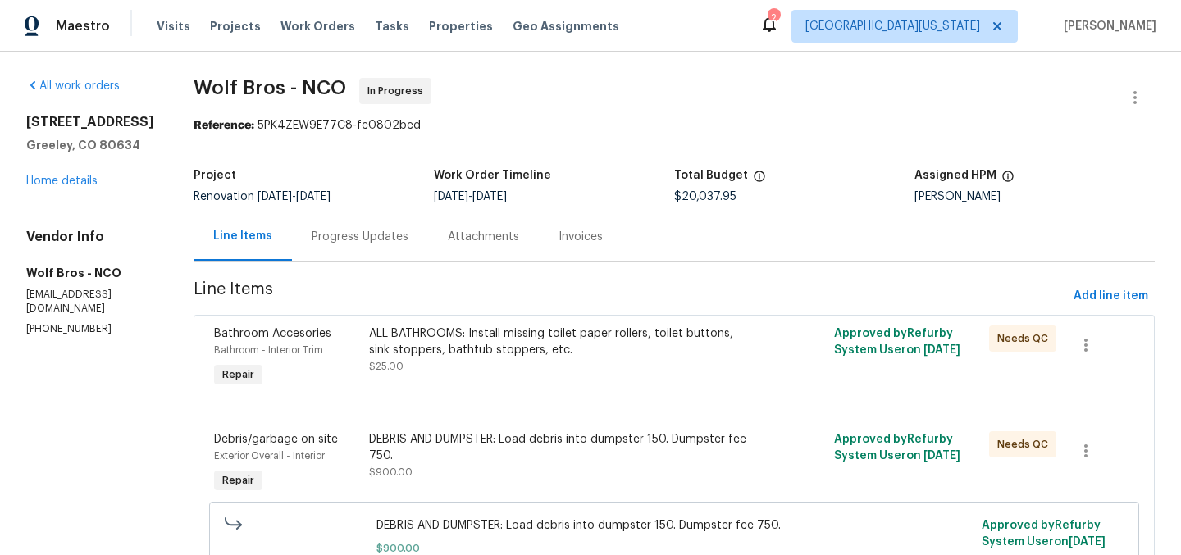
click at [568, 442] on div "DEBRIS AND DUMPSTER: Load debris into dumpster 150. Dumpster fee 750." at bounding box center [558, 447] width 378 height 33
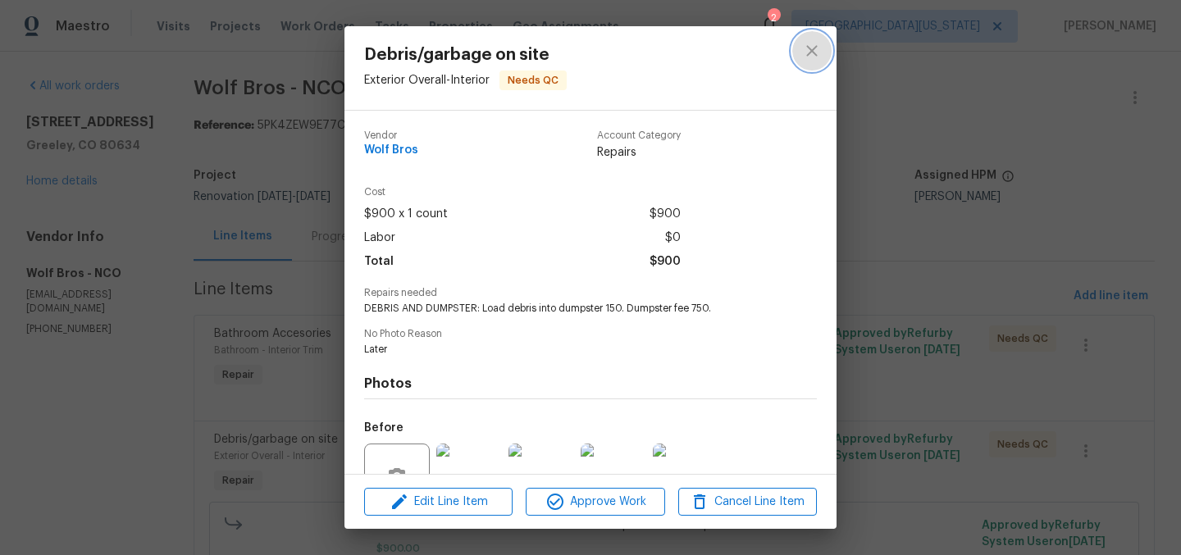
click at [806, 50] on icon "close" at bounding box center [812, 51] width 20 height 20
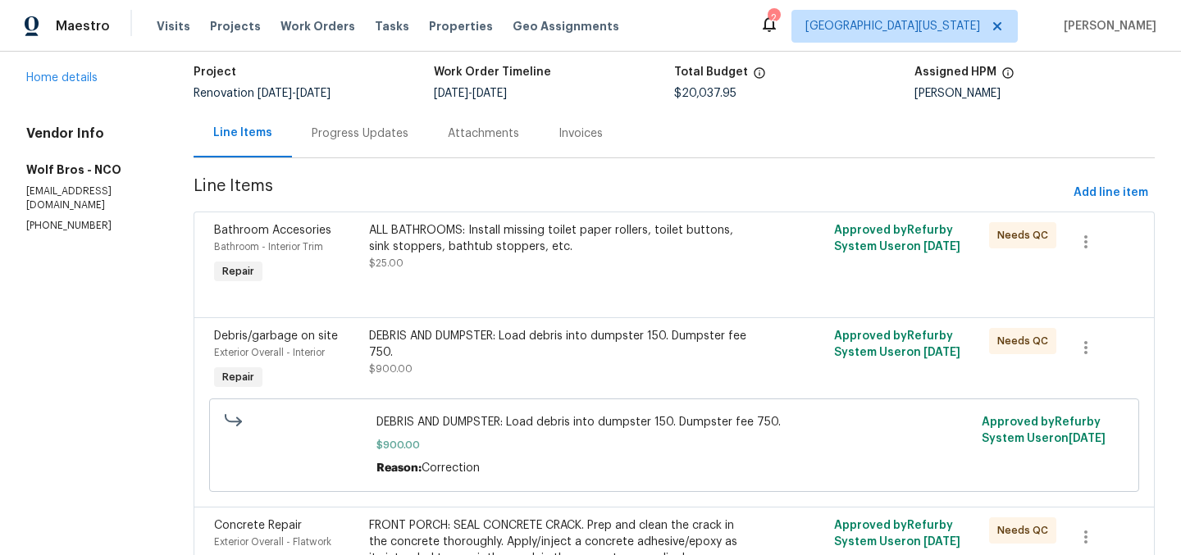
scroll to position [104, 0]
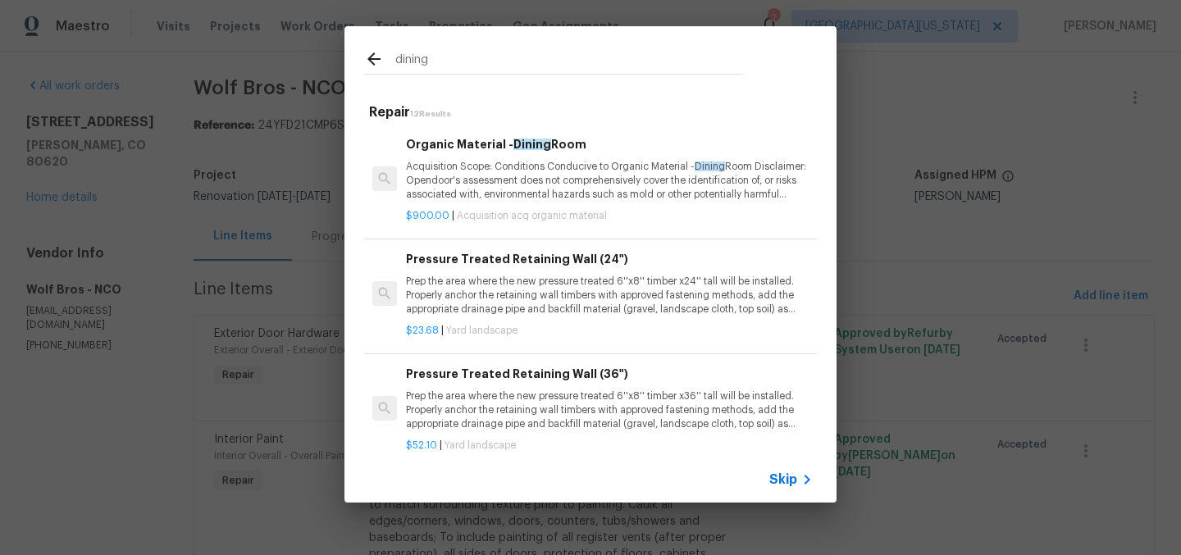
type input "dining"
click at [922, 122] on div "dining Repair 12 Results Organic Material - Dining Room Acquisition Scope: Cond…" at bounding box center [590, 264] width 1181 height 529
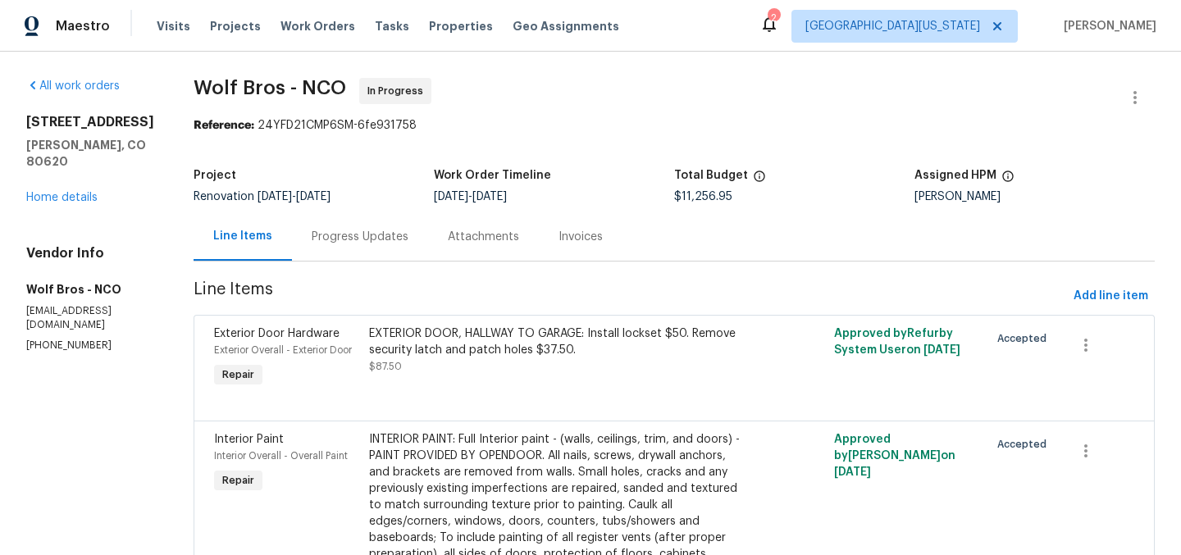
scroll to position [486, 0]
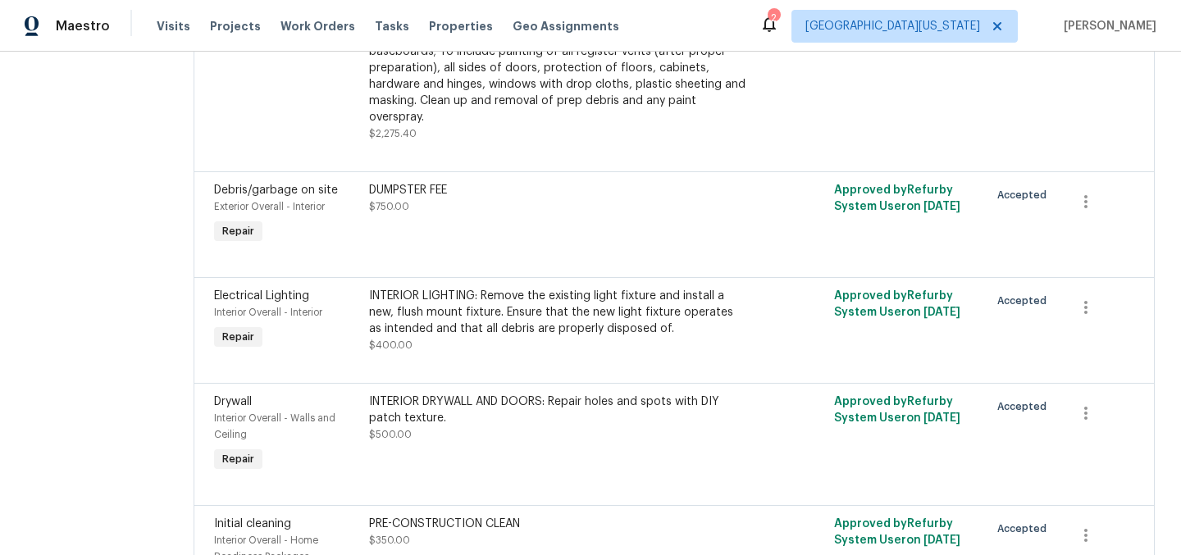
click at [567, 309] on div "INTERIOR LIGHTING: Remove the existing light fixture and install a new, flush m…" at bounding box center [558, 312] width 378 height 49
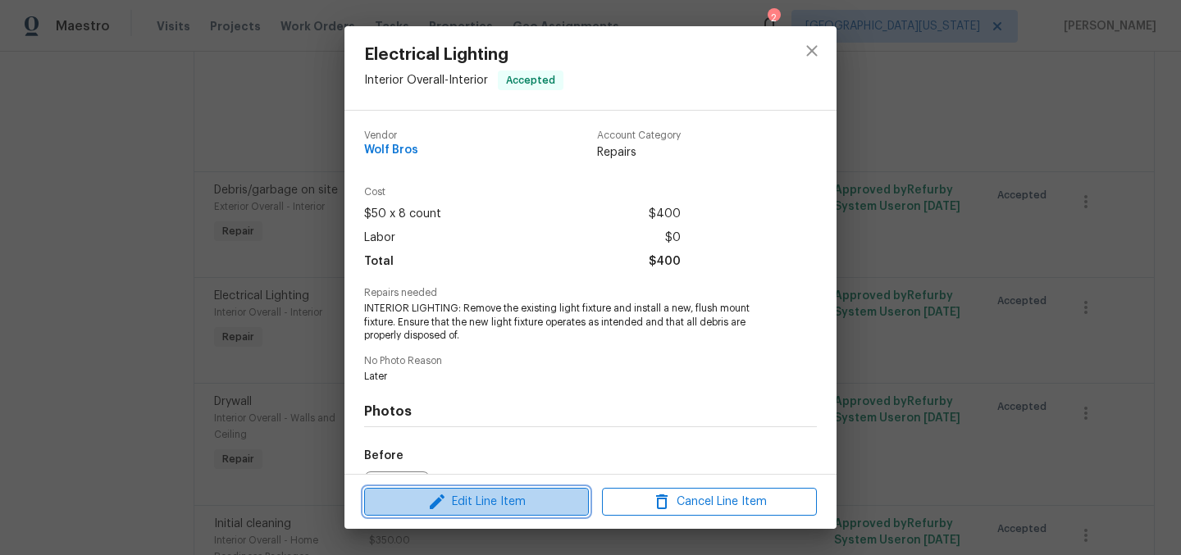
click at [541, 499] on span "Edit Line Item" at bounding box center [476, 502] width 215 height 20
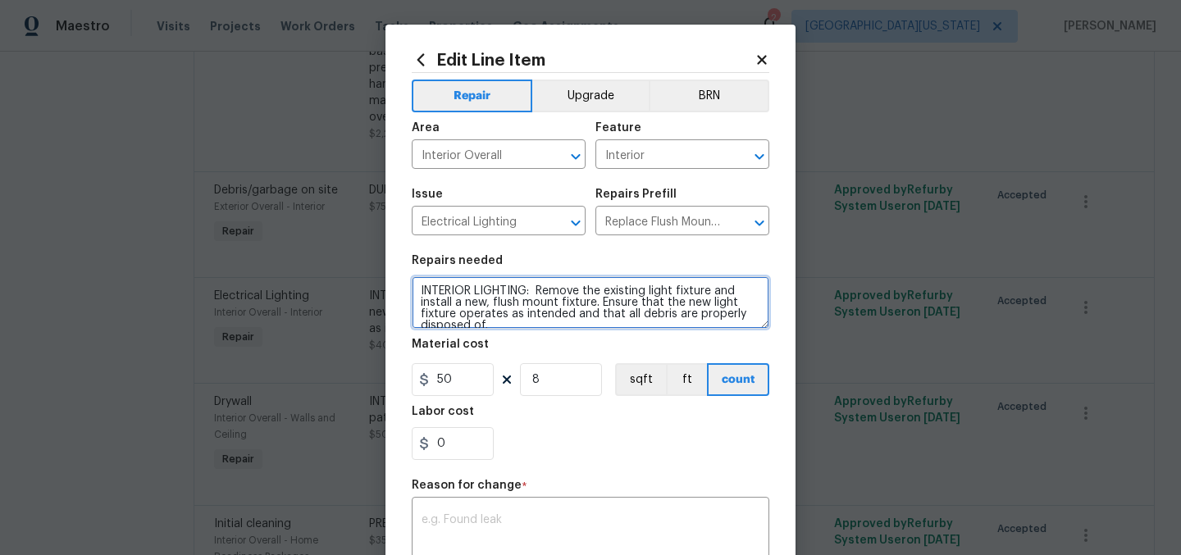
click at [531, 290] on textarea "INTERIOR LIGHTING: Remove the existing light fixture and install a new, flush m…" at bounding box center [591, 302] width 358 height 52
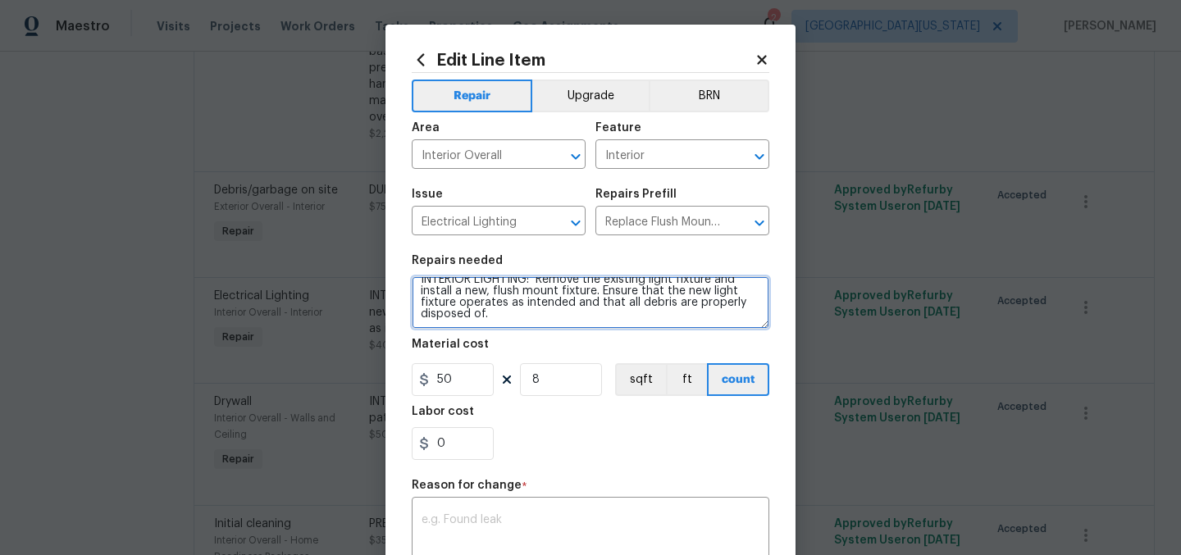
drag, startPoint x: 532, startPoint y: 289, endPoint x: 830, endPoint y: 402, distance: 318.2
click at [830, 402] on div "Edit Line Item Repair Upgrade BRN Area Interior Overall ​ Feature Interior ​ Is…" at bounding box center [590, 277] width 1181 height 555
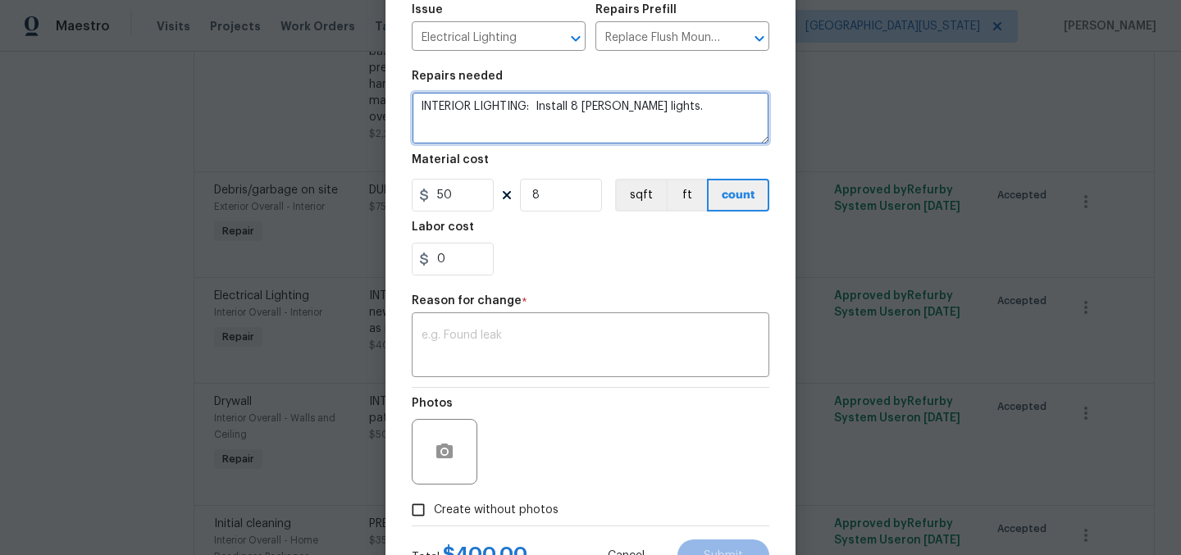
scroll to position [253, 0]
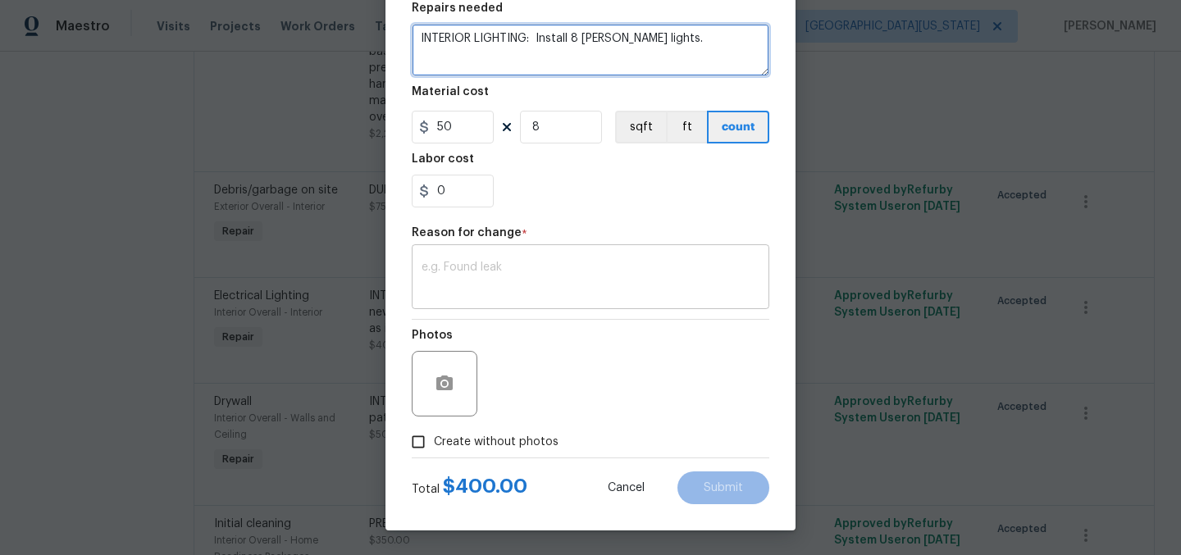
type textarea "INTERIOR LIGHTING: Install 8 Luna lights."
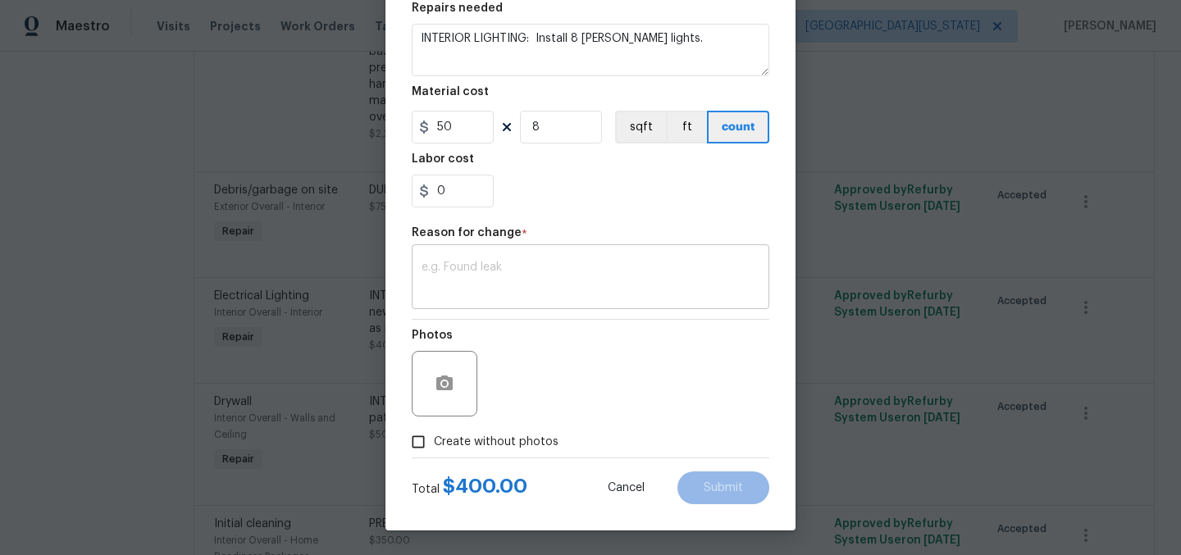
click at [607, 279] on textarea at bounding box center [590, 279] width 338 height 34
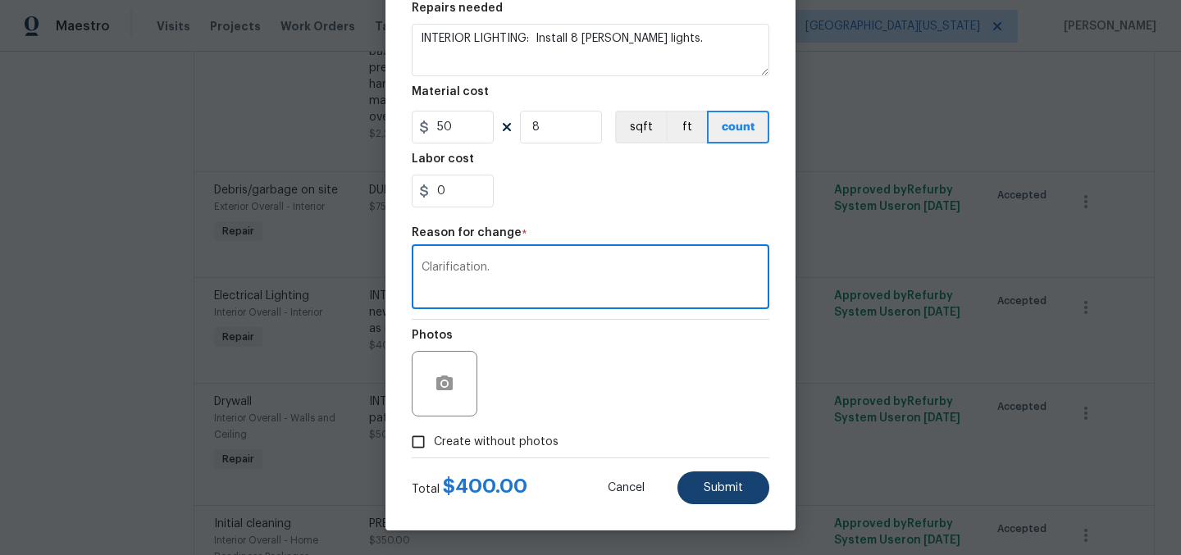
type textarea "Clarification."
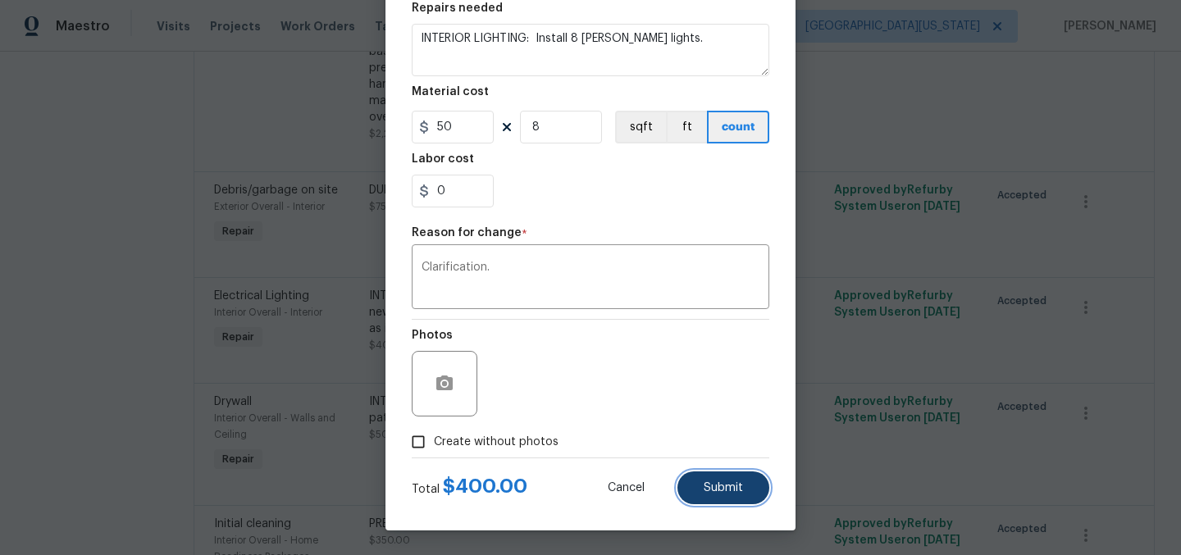
click at [739, 484] on button "Submit" at bounding box center [723, 487] width 92 height 33
type textarea "INTERIOR LIGHTING: Remove the existing light fixture and install a new, flush m…"
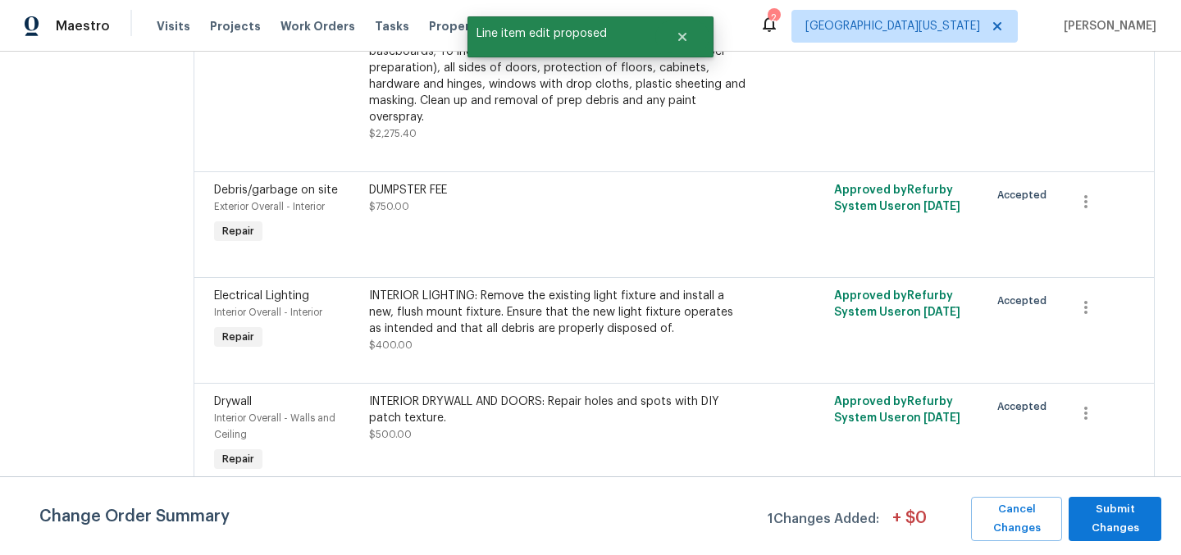
scroll to position [0, 0]
click at [1145, 511] on span "Submit Changes" at bounding box center [1115, 519] width 76 height 38
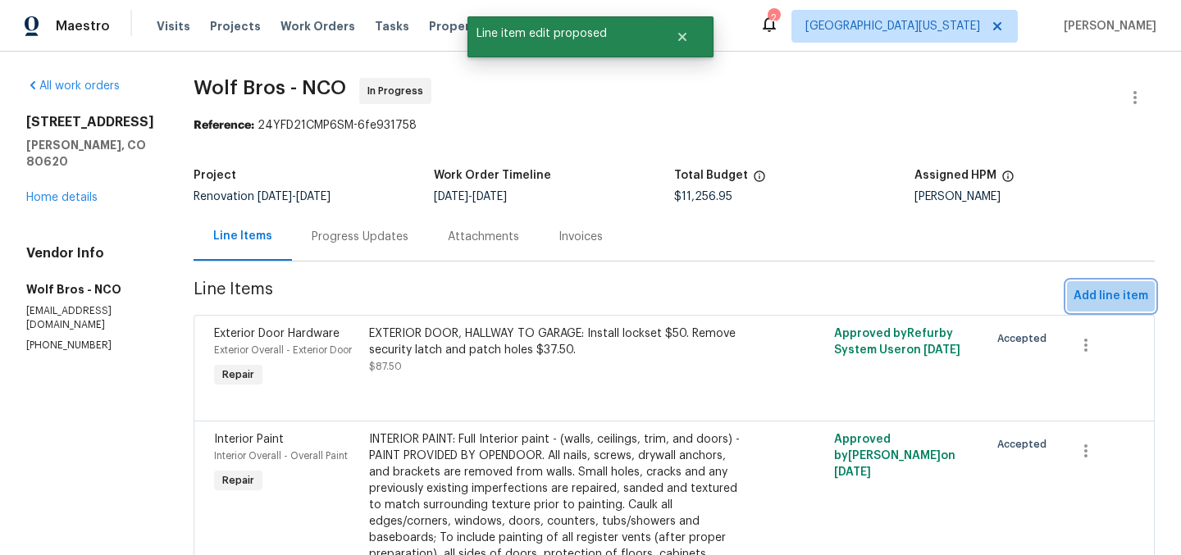
click at [1105, 292] on span "Add line item" at bounding box center [1110, 296] width 75 height 20
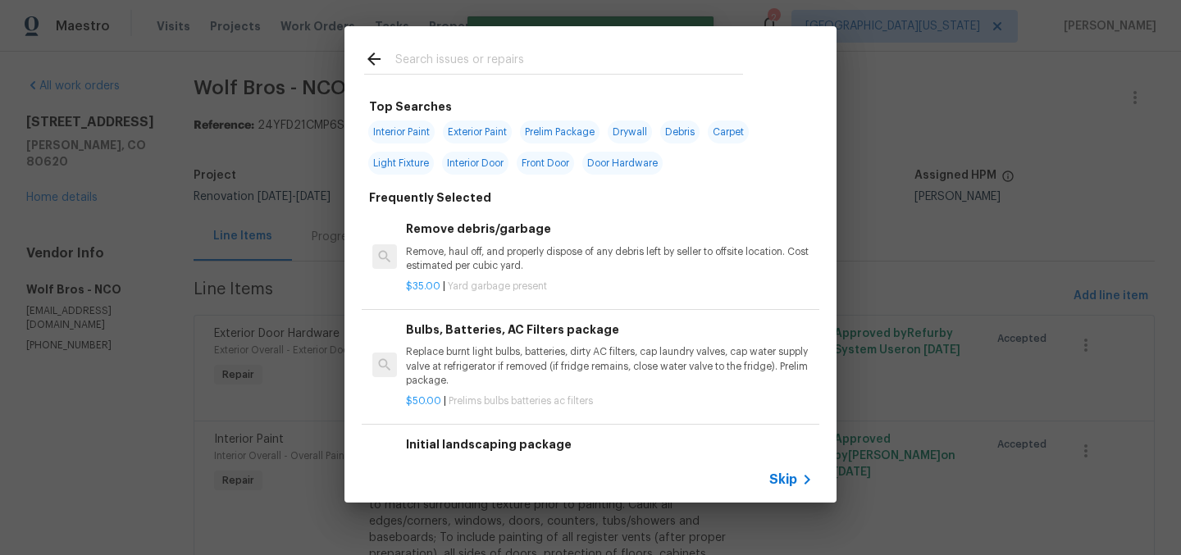
click at [544, 58] on input "text" at bounding box center [569, 61] width 348 height 25
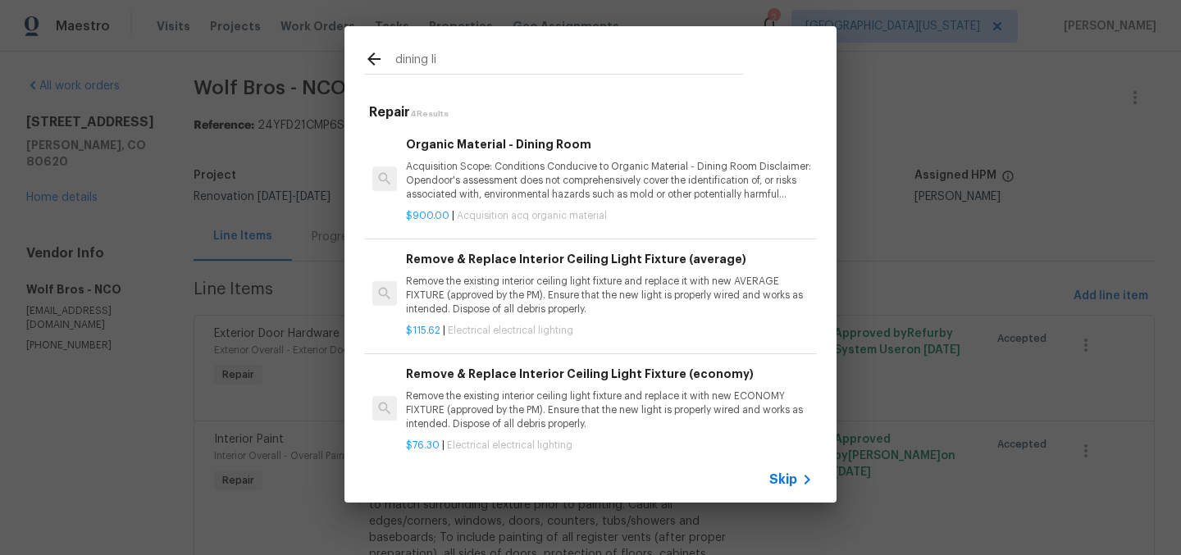
type input "dining li"
click at [777, 476] on span "Skip" at bounding box center [783, 479] width 28 height 16
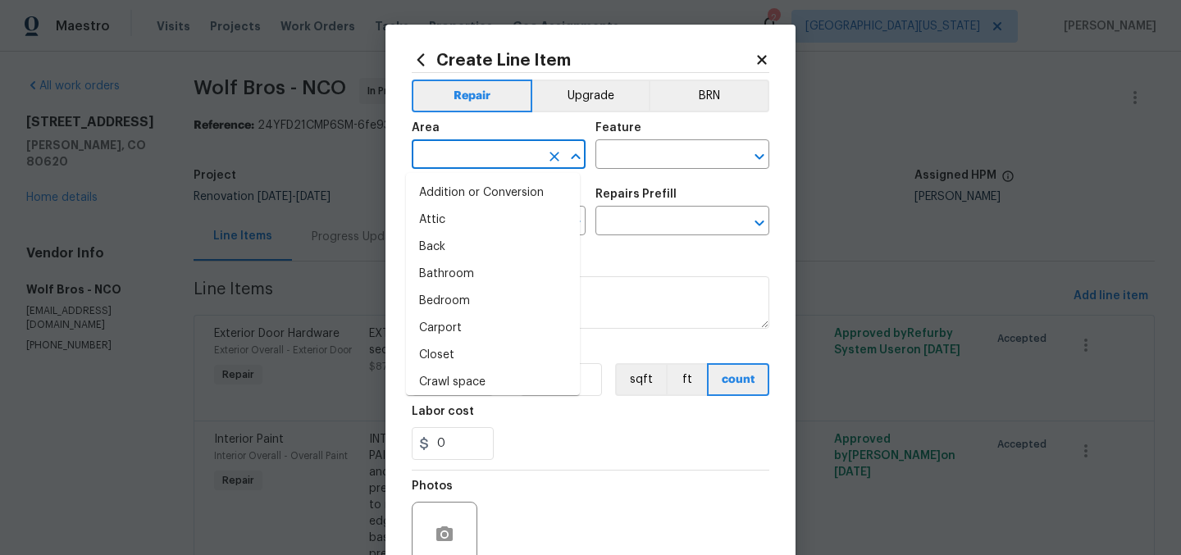
click at [459, 166] on input "text" at bounding box center [476, 155] width 128 height 25
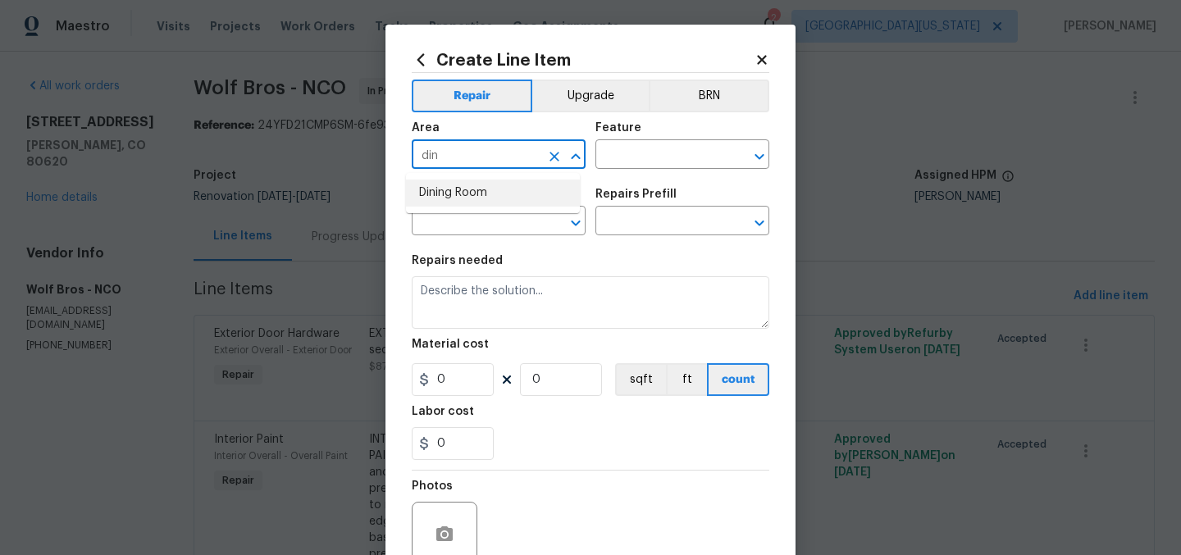
click at [471, 189] on li "Dining Room" at bounding box center [493, 193] width 174 height 27
type input "Dining Room"
click at [639, 154] on input "text" at bounding box center [659, 155] width 128 height 25
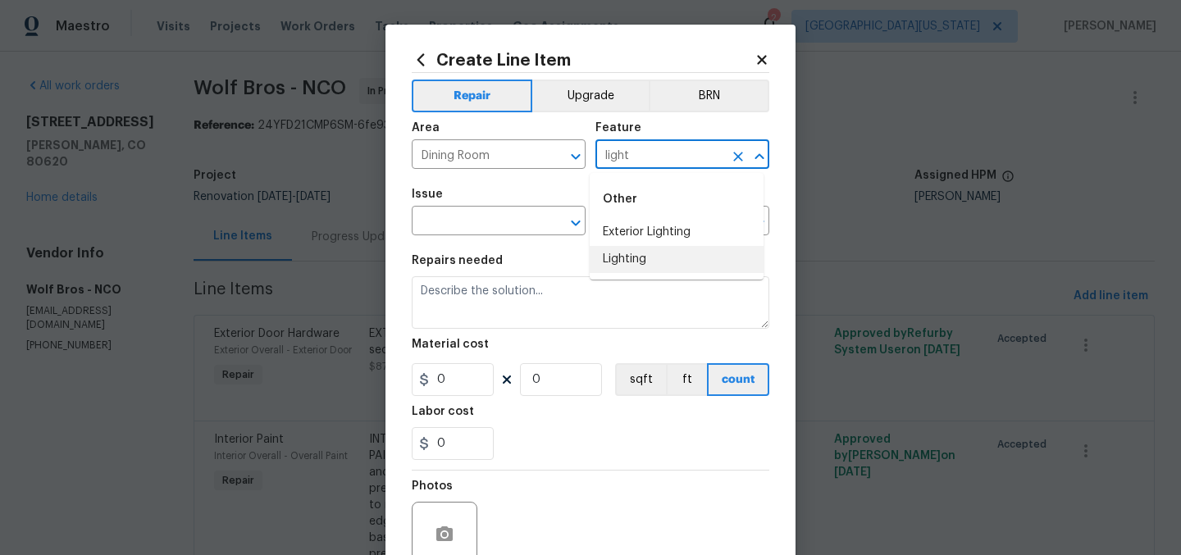
click at [642, 259] on li "Lighting" at bounding box center [677, 259] width 174 height 27
type input "Lighting"
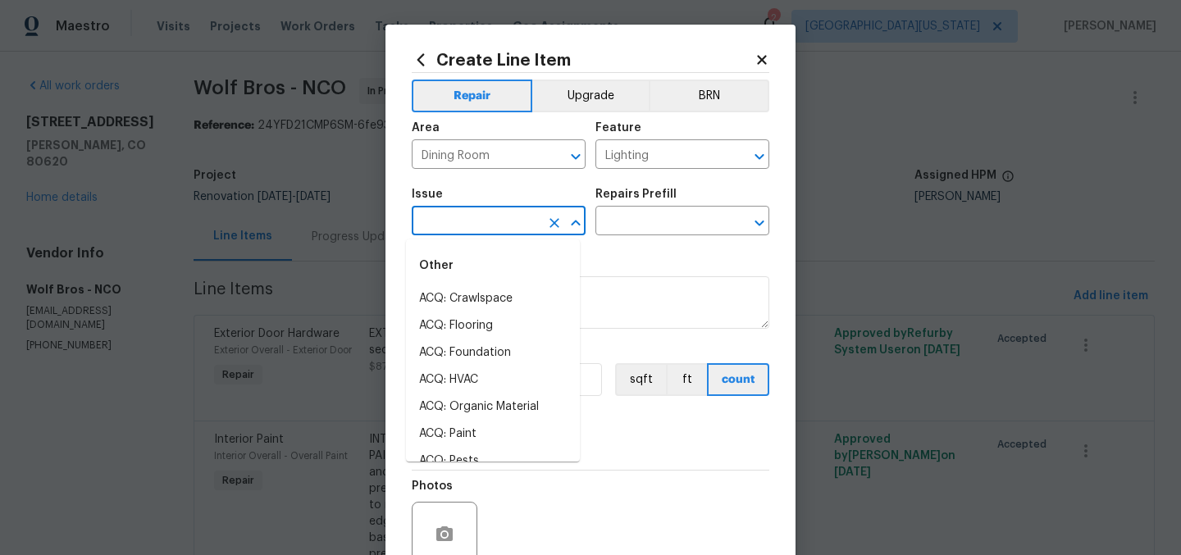
click at [519, 222] on input "text" at bounding box center [476, 222] width 128 height 25
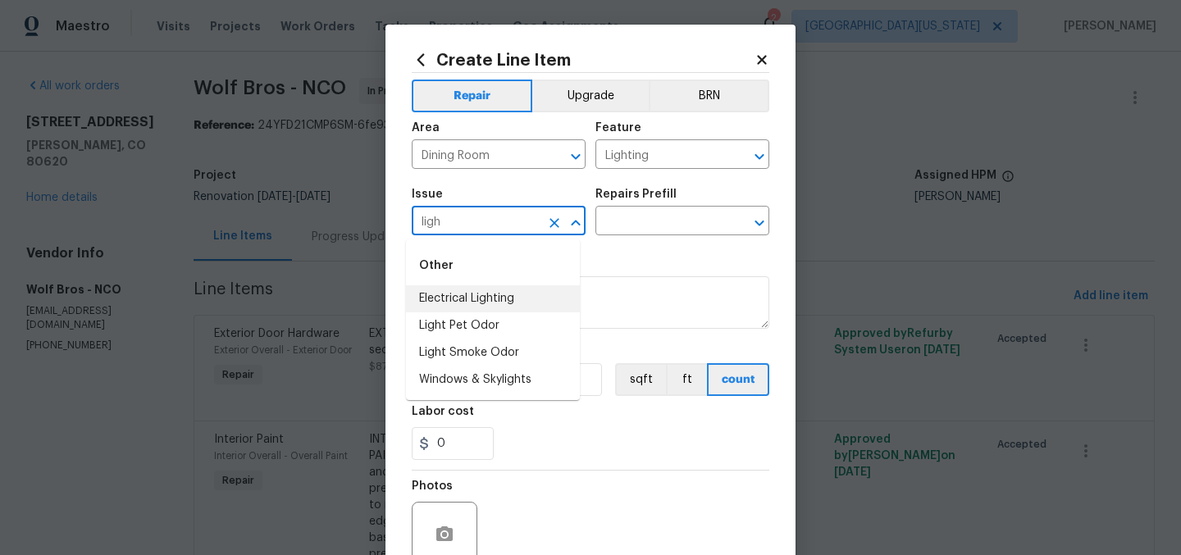
click at [510, 292] on li "Electrical Lighting" at bounding box center [493, 298] width 174 height 27
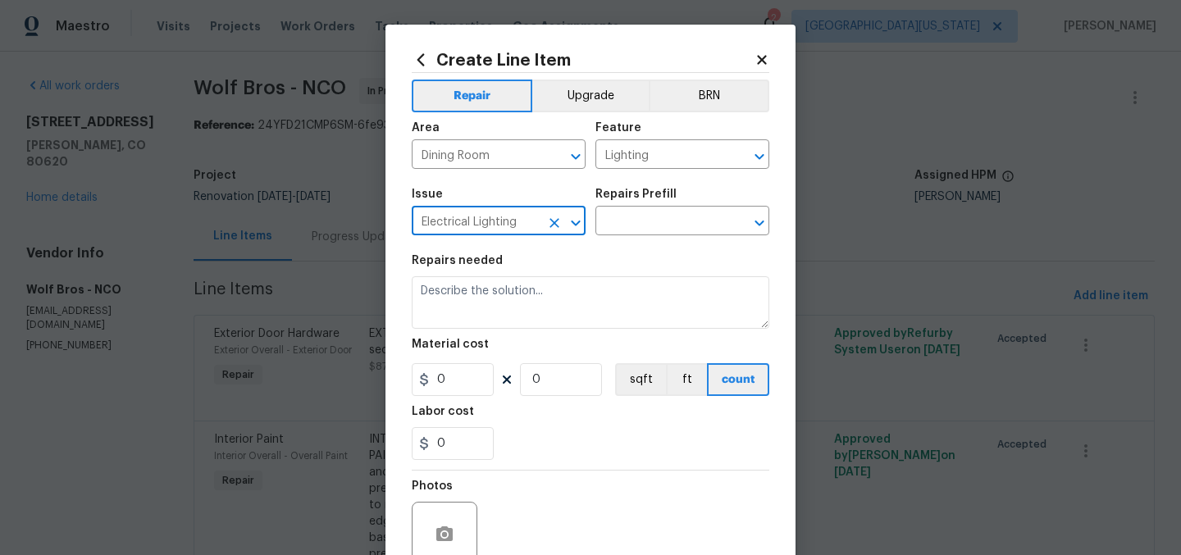
type input "Electrical Lighting"
click at [664, 239] on div "Issue Electrical Lighting ​ Repairs Prefill ​" at bounding box center [591, 212] width 358 height 66
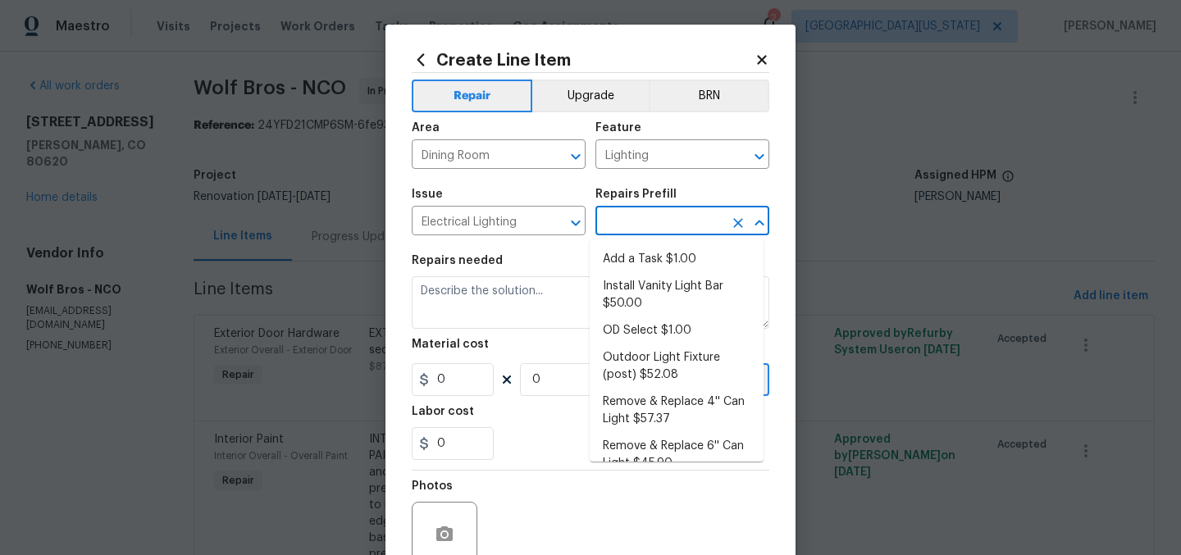
click at [670, 230] on input "text" at bounding box center [659, 222] width 128 height 25
click at [668, 254] on li "Add a Task $1.00" at bounding box center [677, 259] width 174 height 27
type input "Add a Task $1.00"
type textarea "HPM to detail"
type input "1"
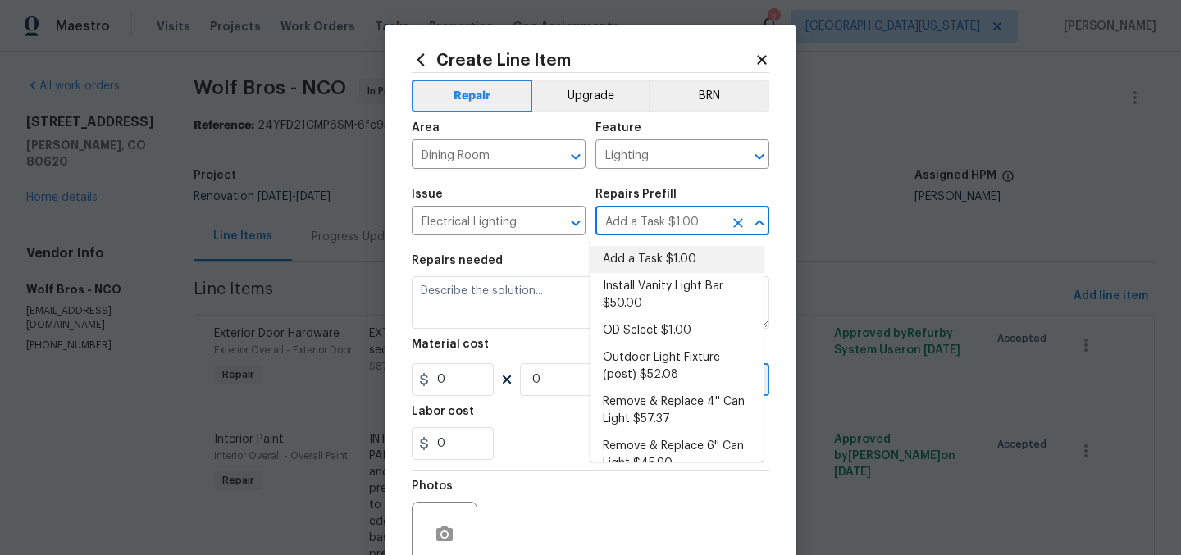
type input "1"
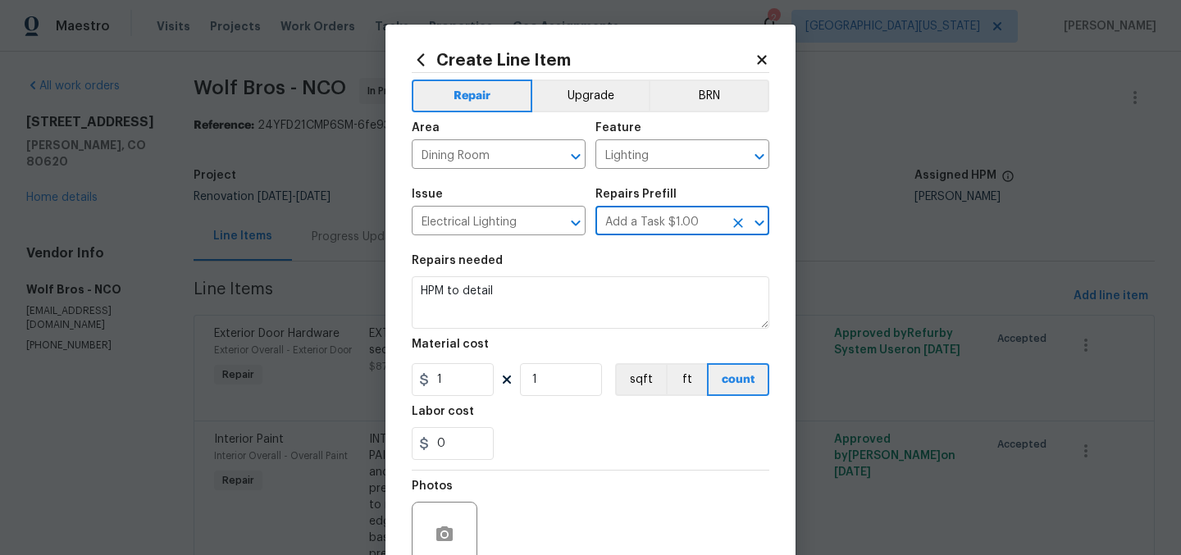
click at [696, 224] on input "Add a Task $1.00" at bounding box center [659, 222] width 128 height 25
click at [727, 222] on button "Clear" at bounding box center [738, 223] width 23 height 23
click at [708, 217] on input "text" at bounding box center [659, 222] width 128 height 25
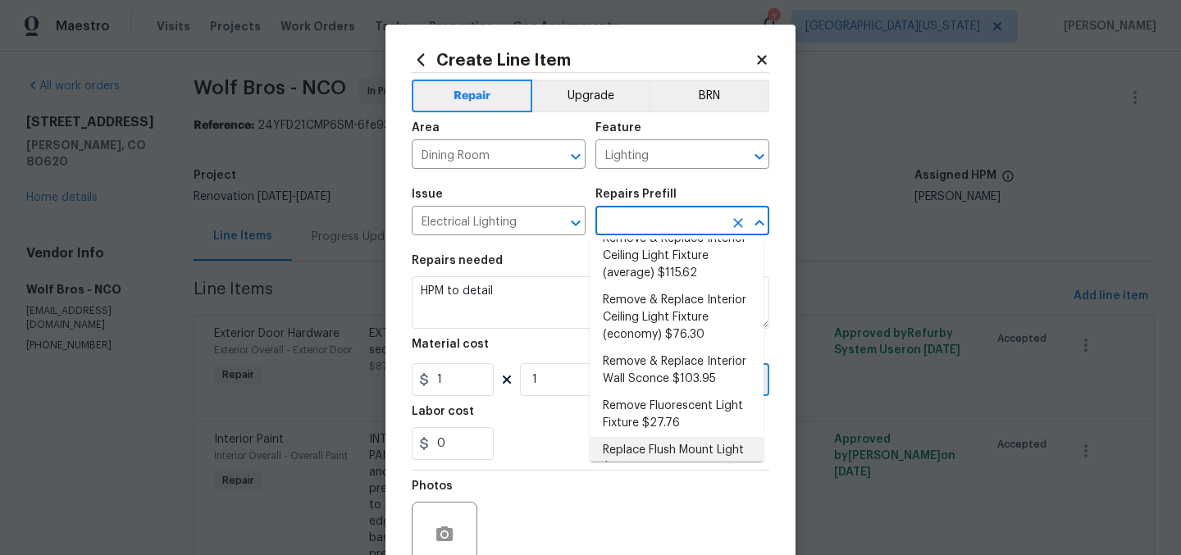
scroll to position [494, 0]
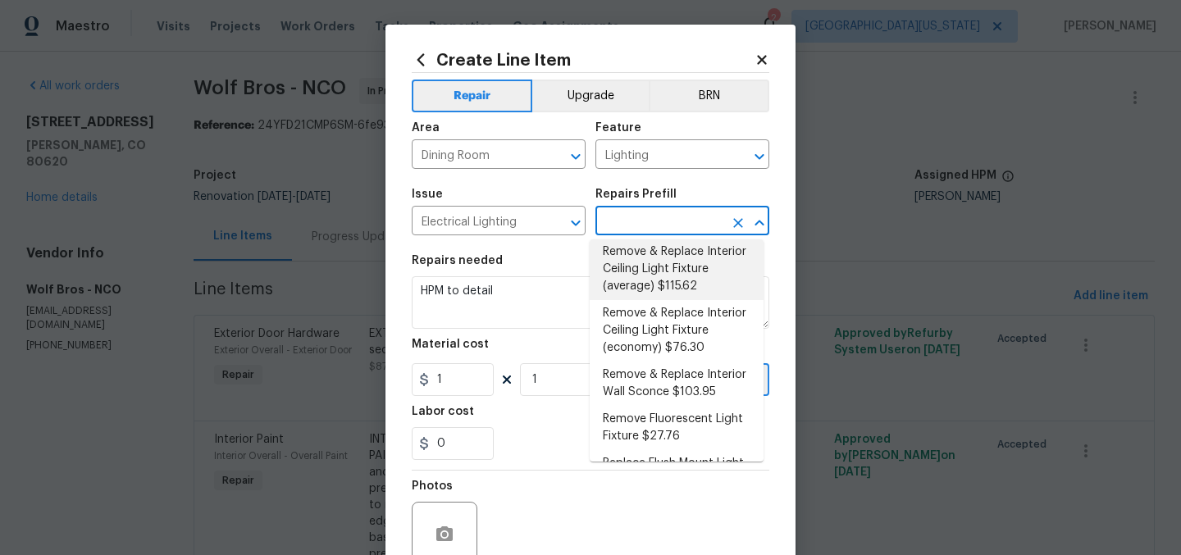
click at [717, 300] on li "Remove & Replace Interior Ceiling Light Fixture (average) $115.62" at bounding box center [677, 269] width 174 height 61
type input "Remove & Replace Interior Ceiling Light Fixture (average) $115.62"
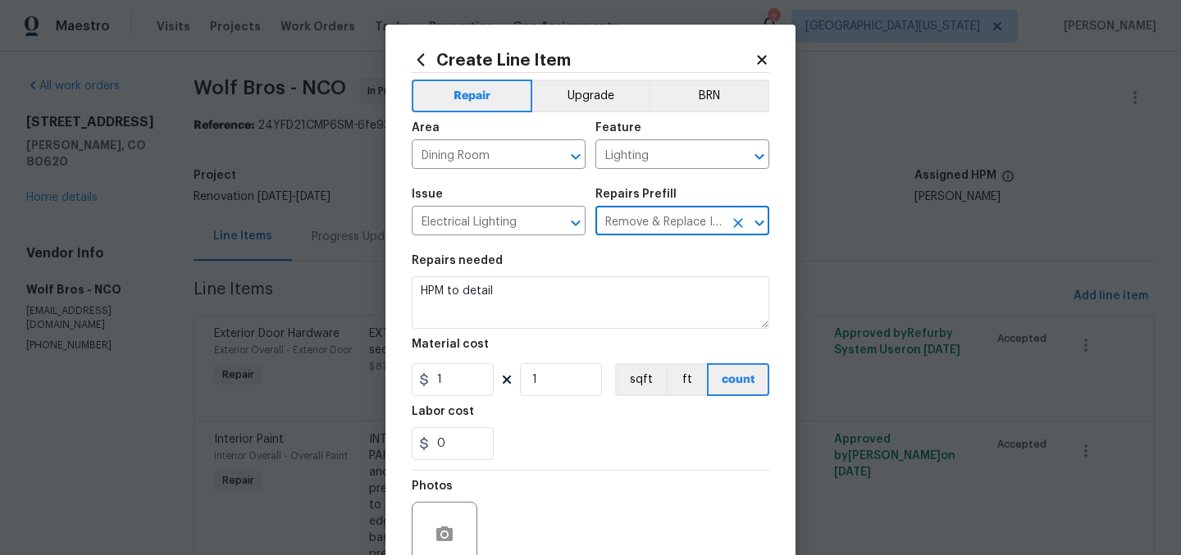
type textarea "Remove the existing interior ceiling light fixture and replace it with new AVER…"
type input "115.62"
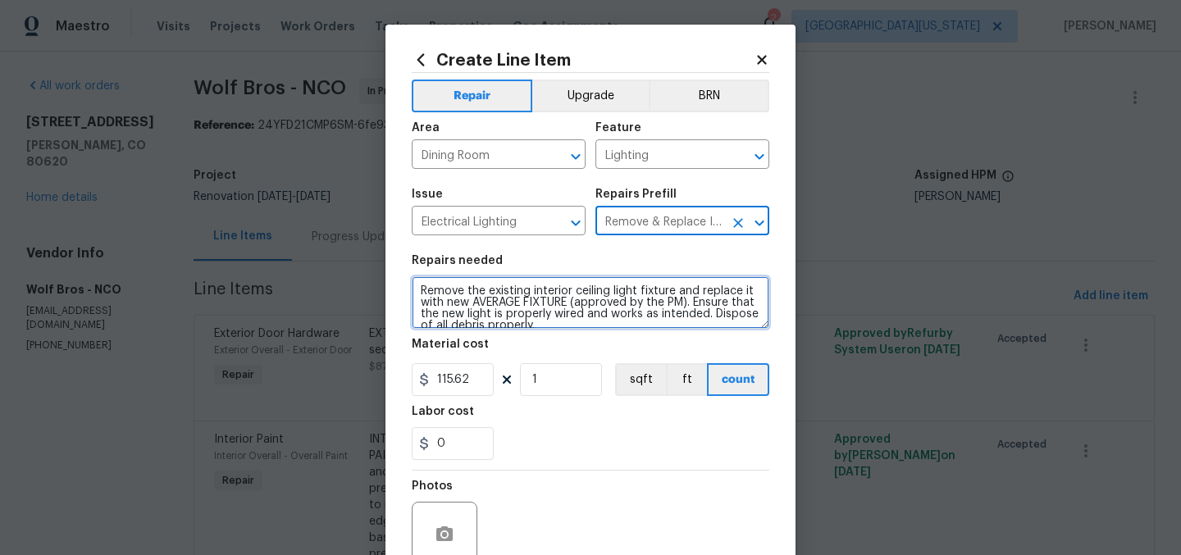
click at [717, 307] on textarea "HPM to detail" at bounding box center [591, 302] width 358 height 52
click at [461, 299] on textarea "Remove the existing interior ceiling light fixture and replace it with new AVER…" at bounding box center [591, 302] width 358 height 52
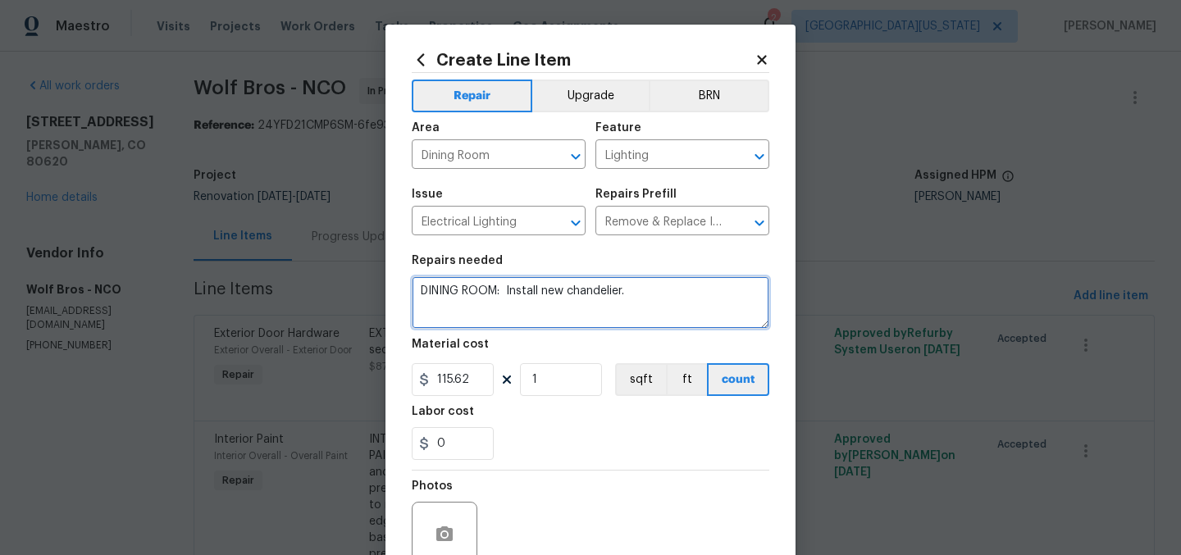
type textarea "DINING ROOM: Install new chandelier."
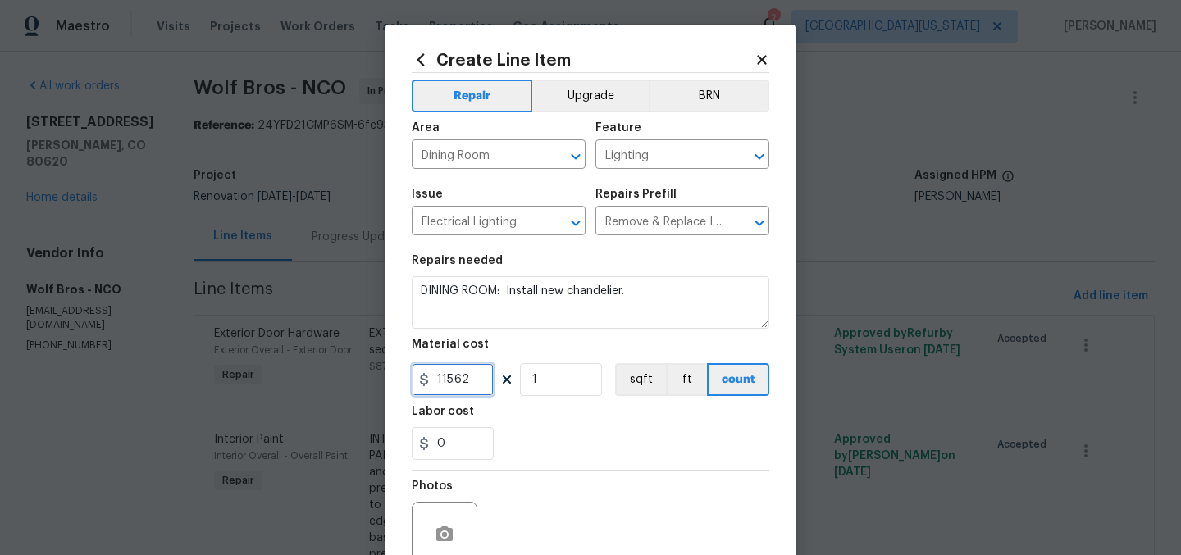
click at [473, 380] on input "115.62" at bounding box center [453, 379] width 82 height 33
type input "150"
click at [526, 443] on div "0" at bounding box center [591, 443] width 358 height 33
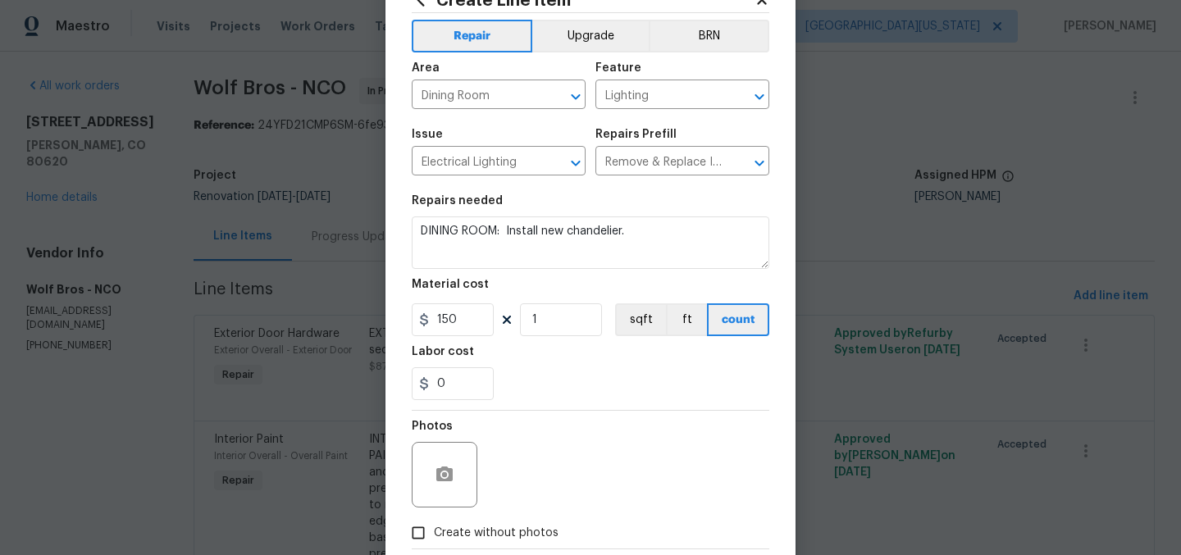
scroll to position [152, 0]
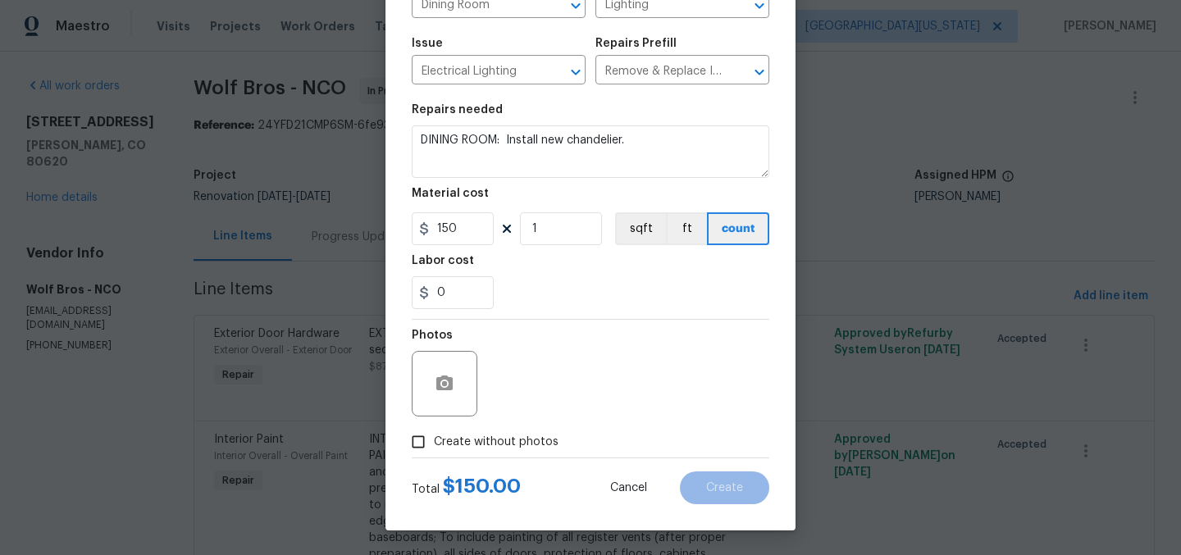
click at [513, 442] on span "Create without photos" at bounding box center [496, 442] width 125 height 17
click at [434, 442] on input "Create without photos" at bounding box center [418, 441] width 31 height 31
checkbox input "true"
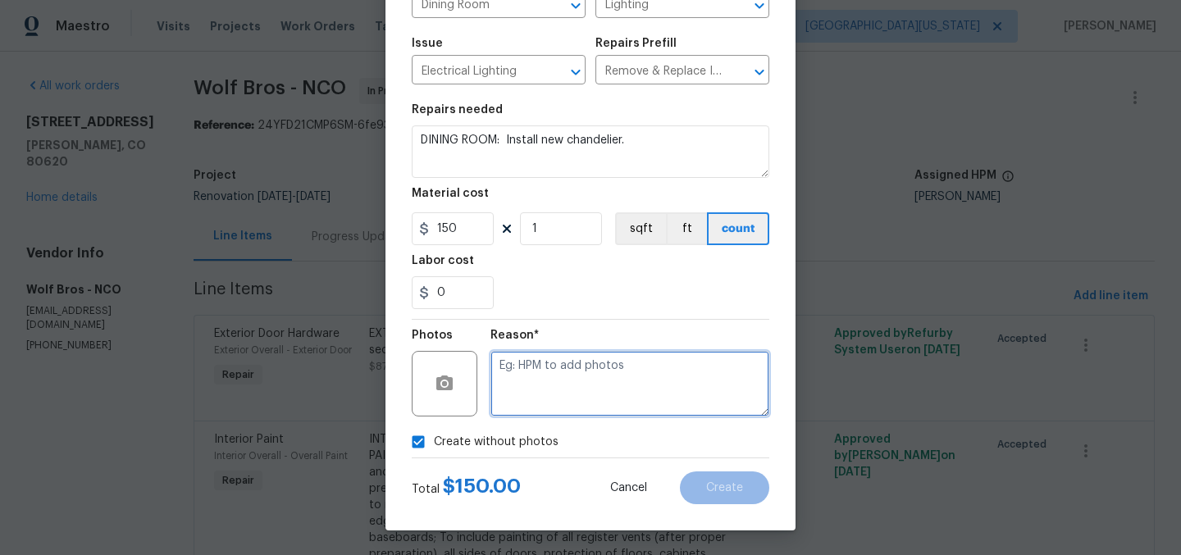
click at [666, 380] on textarea at bounding box center [629, 384] width 279 height 66
type textarea "Later"
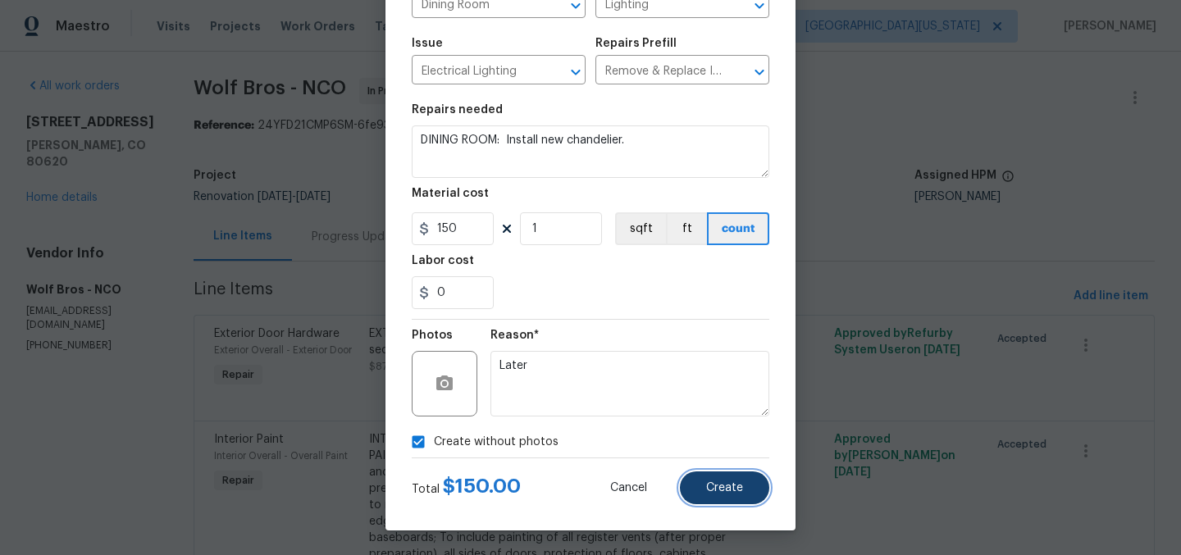
click at [749, 481] on button "Create" at bounding box center [724, 487] width 89 height 33
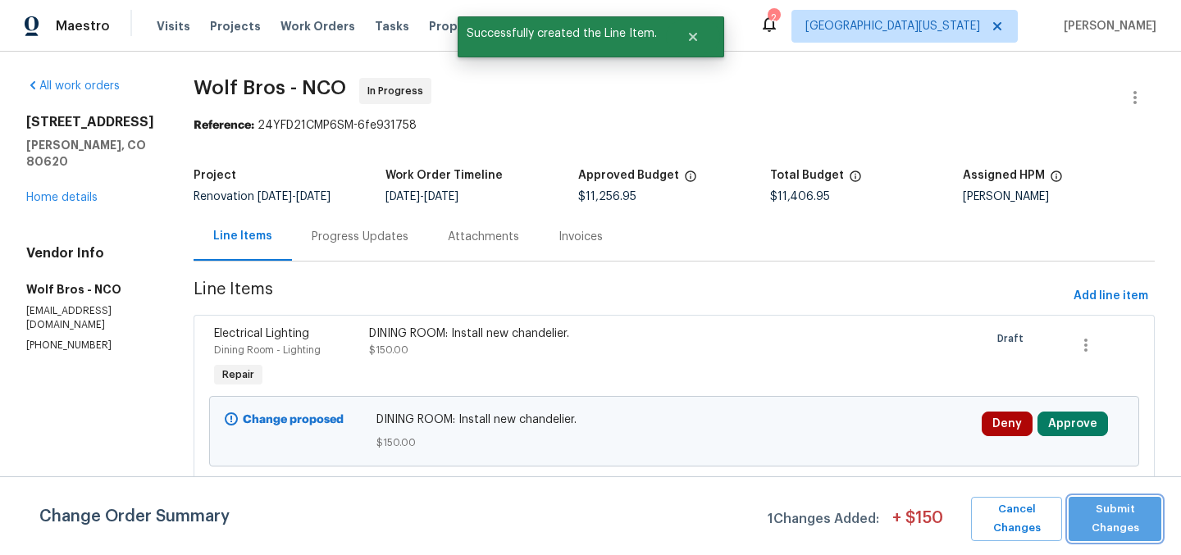
click at [1098, 506] on span "Submit Changes" at bounding box center [1115, 519] width 76 height 38
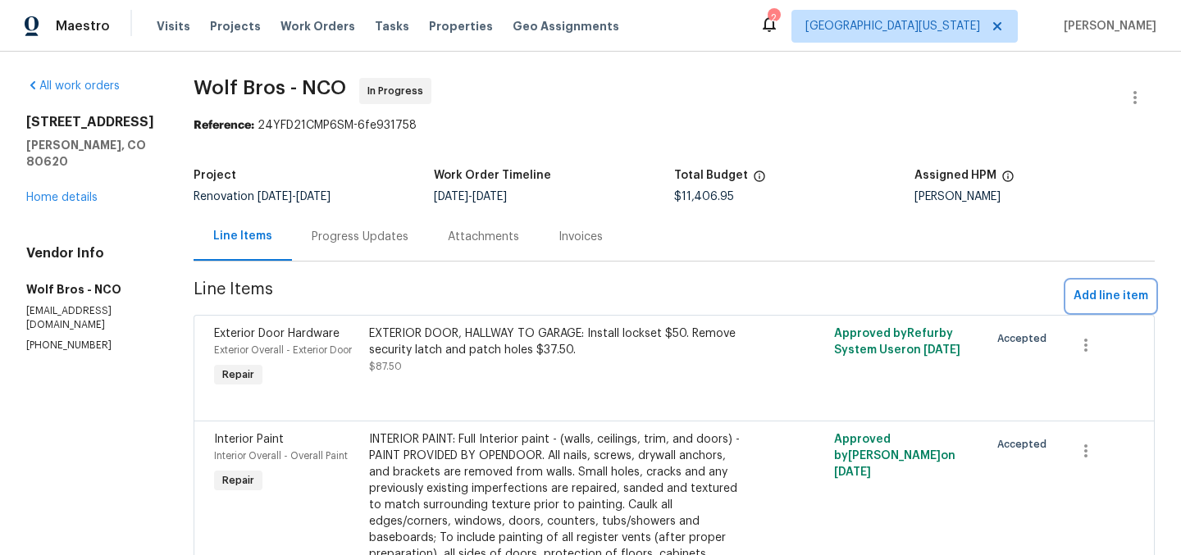
click at [1125, 299] on span "Add line item" at bounding box center [1110, 296] width 75 height 20
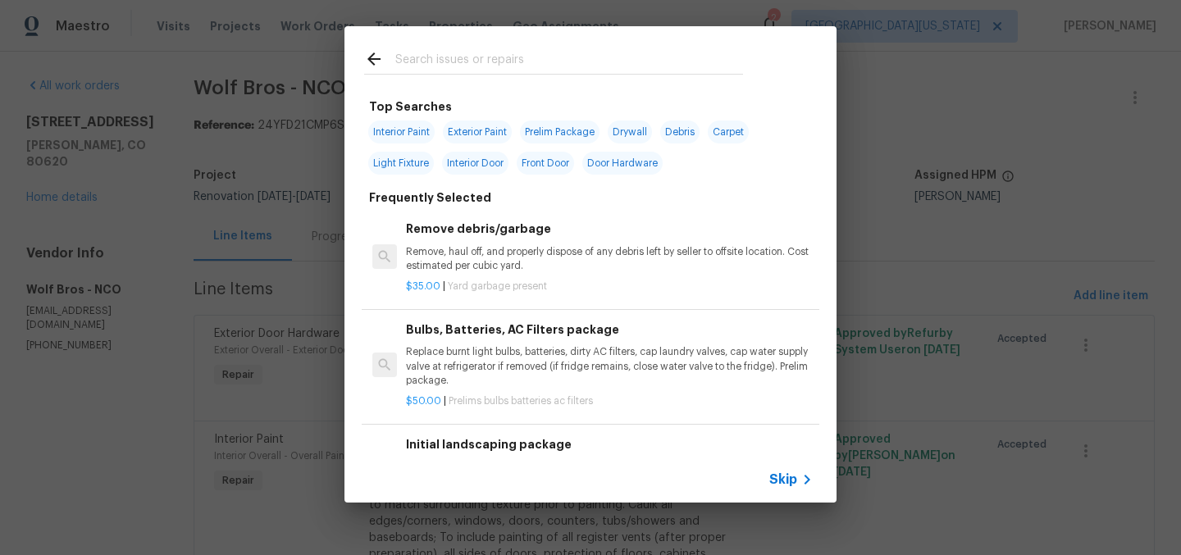
click at [557, 59] on input "text" at bounding box center [569, 61] width 348 height 25
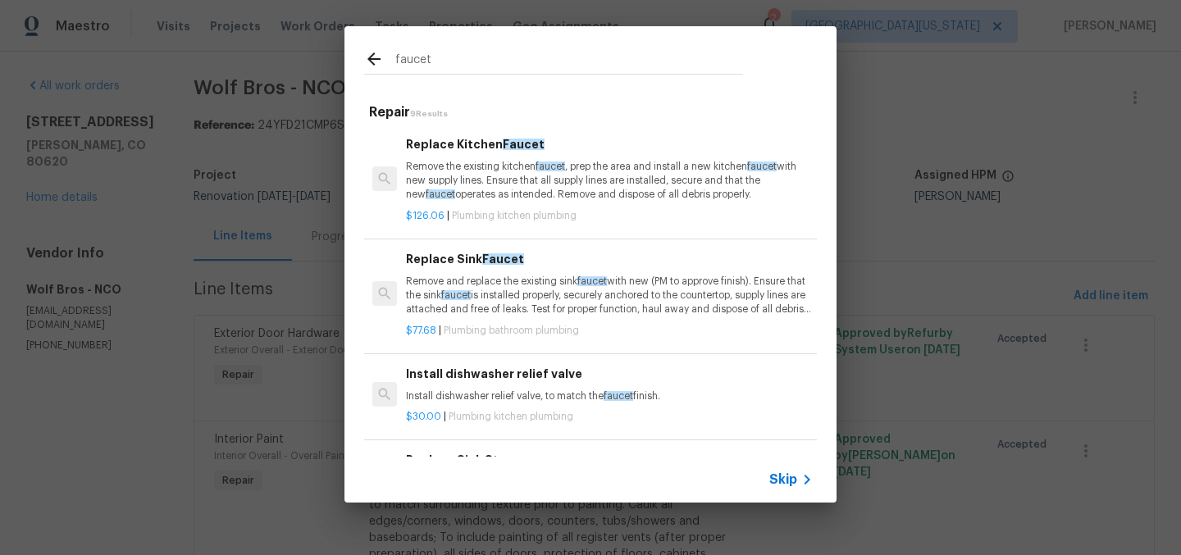
type input "faucet"
click at [494, 161] on p "Remove the existing kitchen faucet , prep the area and install a new kitchen fa…" at bounding box center [609, 181] width 407 height 42
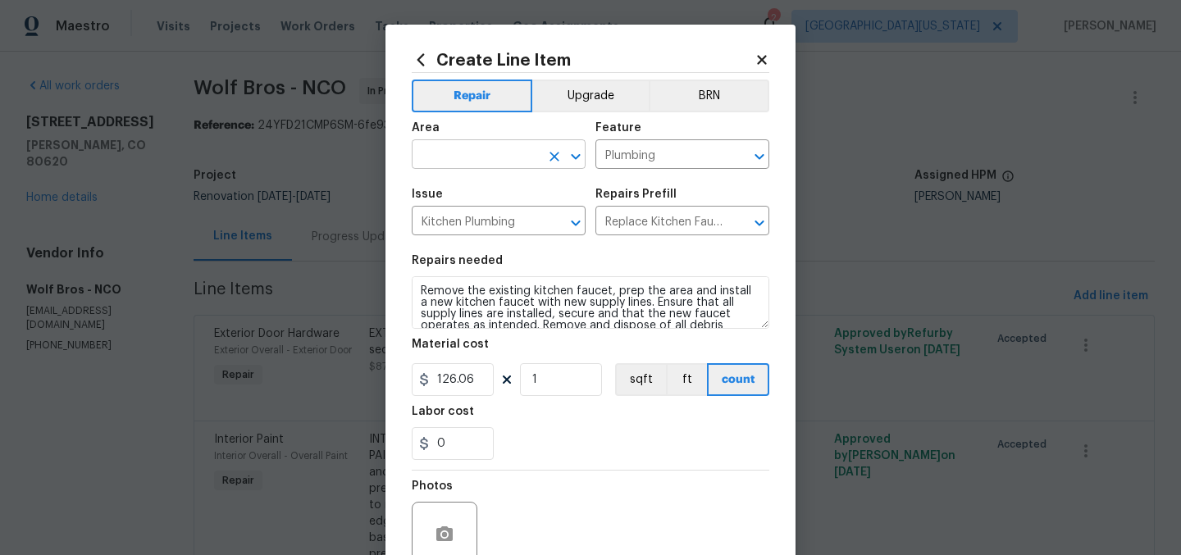
click at [526, 154] on input "text" at bounding box center [476, 155] width 128 height 25
click at [529, 188] on li "Kitchen" at bounding box center [493, 193] width 174 height 27
type input "Kitchen"
click at [527, 188] on span "Issue Kitchen Plumbing ​" at bounding box center [499, 212] width 174 height 66
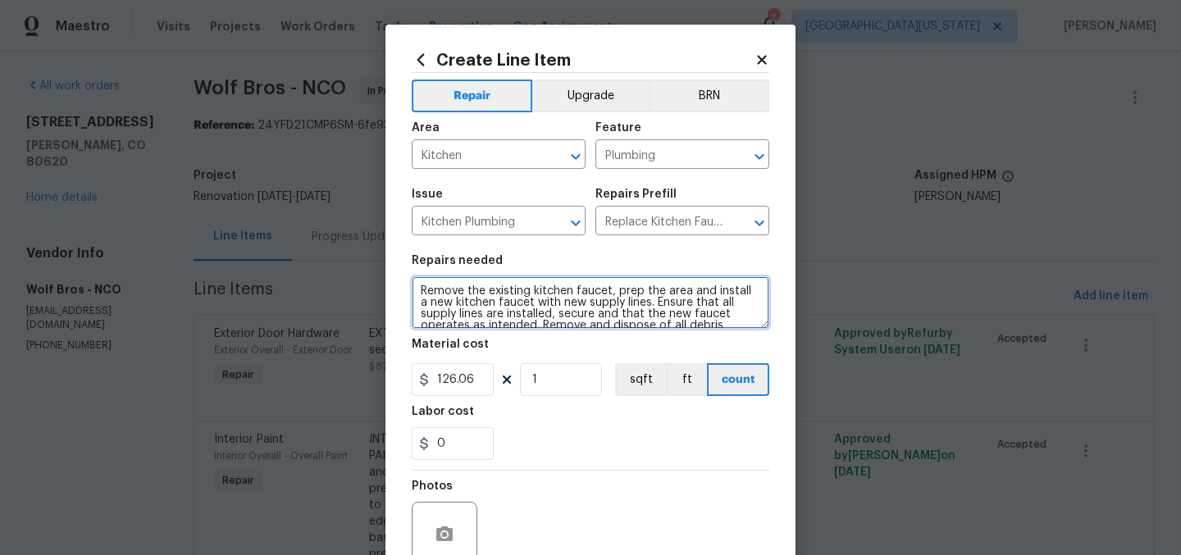
click at [412, 293] on textarea "Remove the existing kitchen faucet, prep the area and install a new kitchen fau…" at bounding box center [591, 302] width 358 height 52
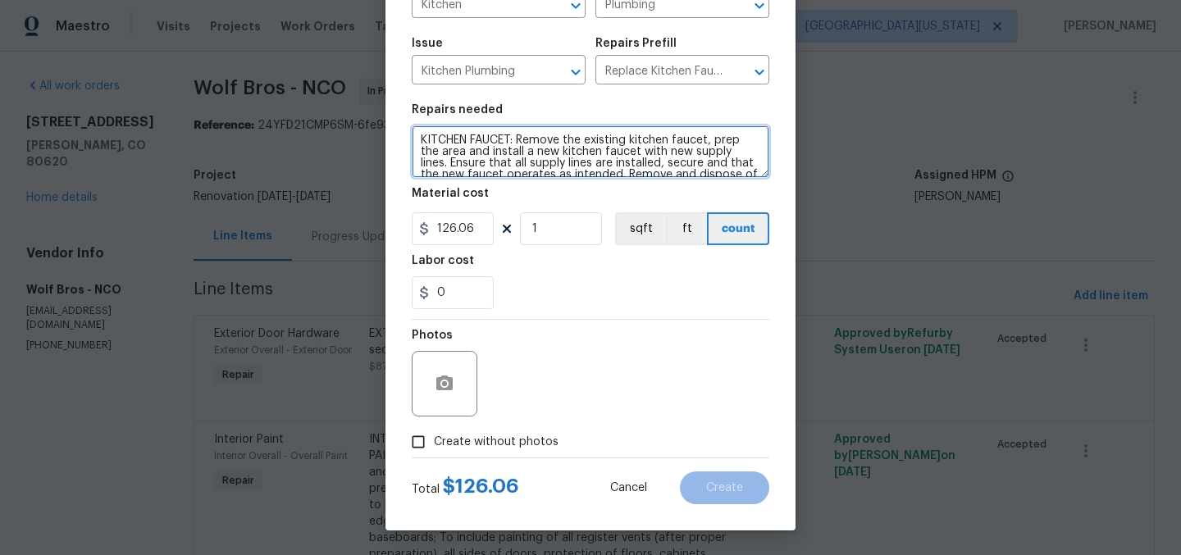
type textarea "KITCHEN FAUCET: Remove the existing kitchen faucet, prep the area and install a…"
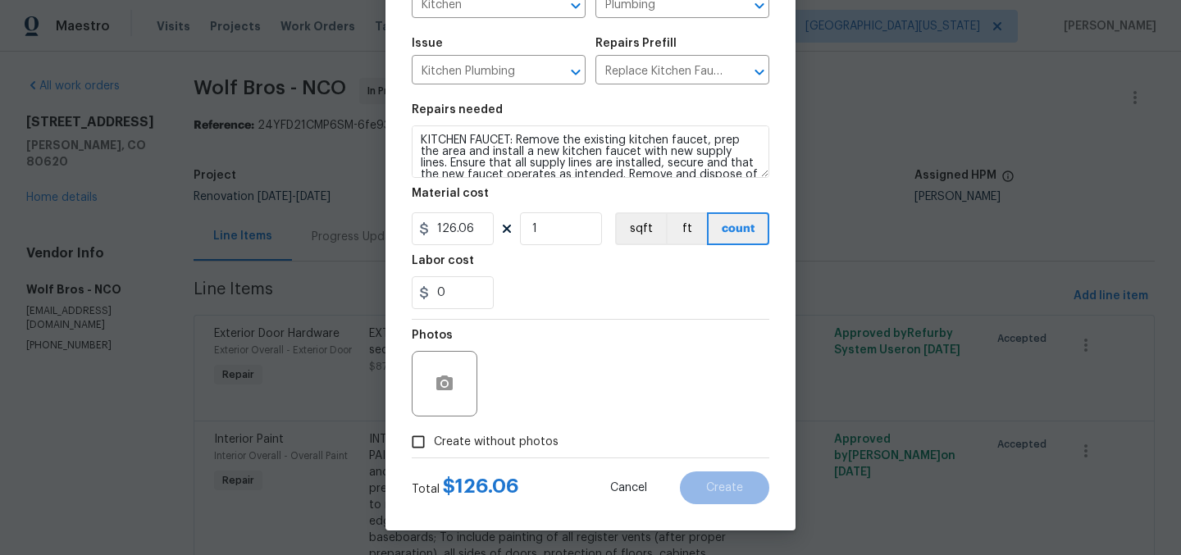
click at [495, 438] on span "Create without photos" at bounding box center [496, 442] width 125 height 17
click at [434, 438] on input "Create without photos" at bounding box center [418, 441] width 31 height 31
checkbox input "true"
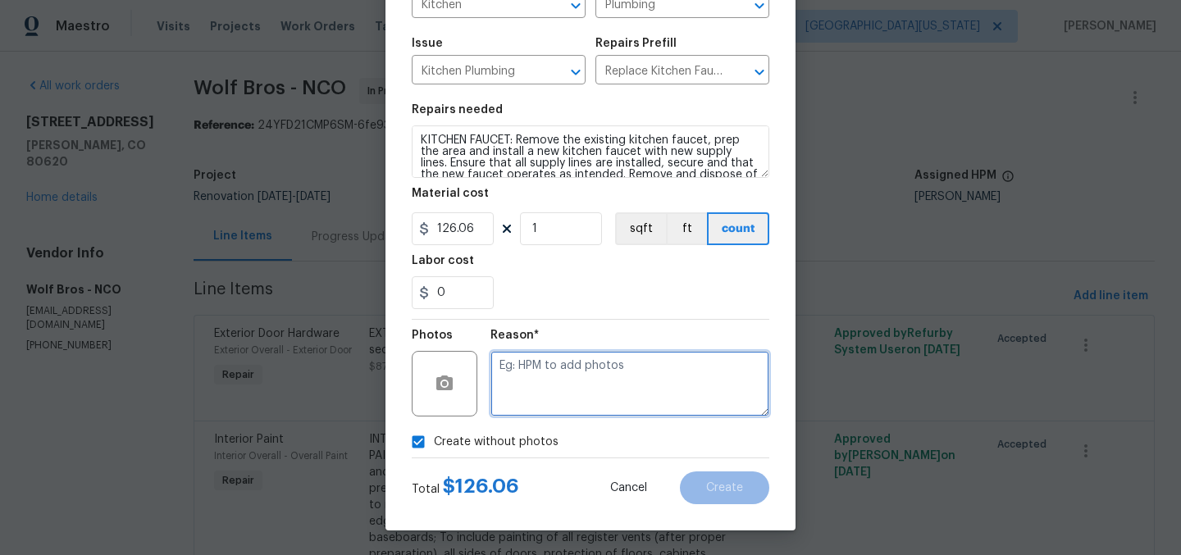
click at [619, 371] on textarea at bounding box center [629, 384] width 279 height 66
type textarea "Later"
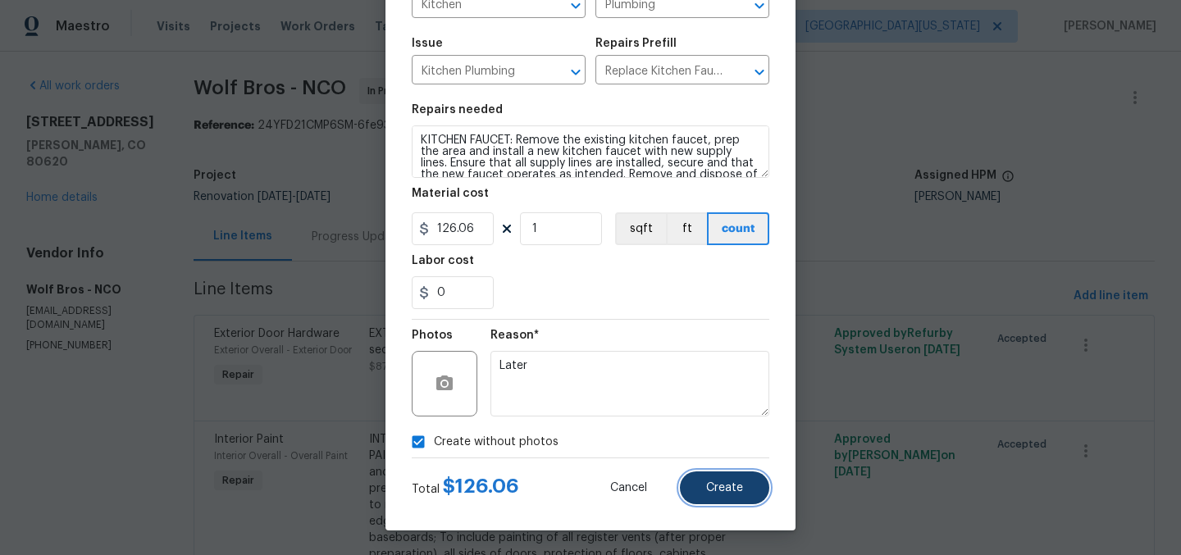
click at [750, 499] on button "Create" at bounding box center [724, 487] width 89 height 33
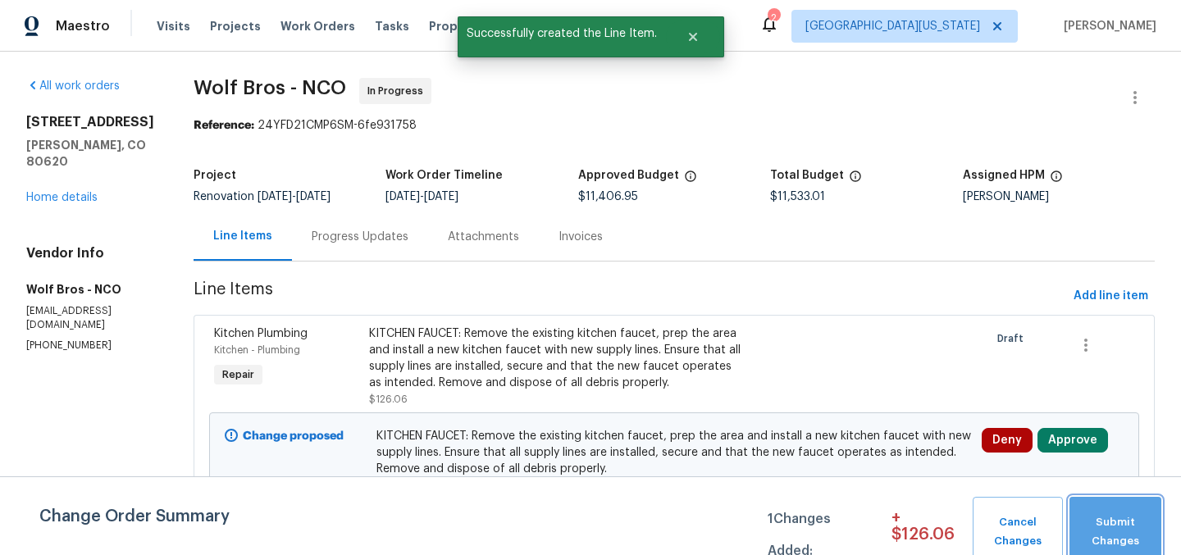
click at [1134, 508] on button "Submit Changes" at bounding box center [1115, 532] width 92 height 71
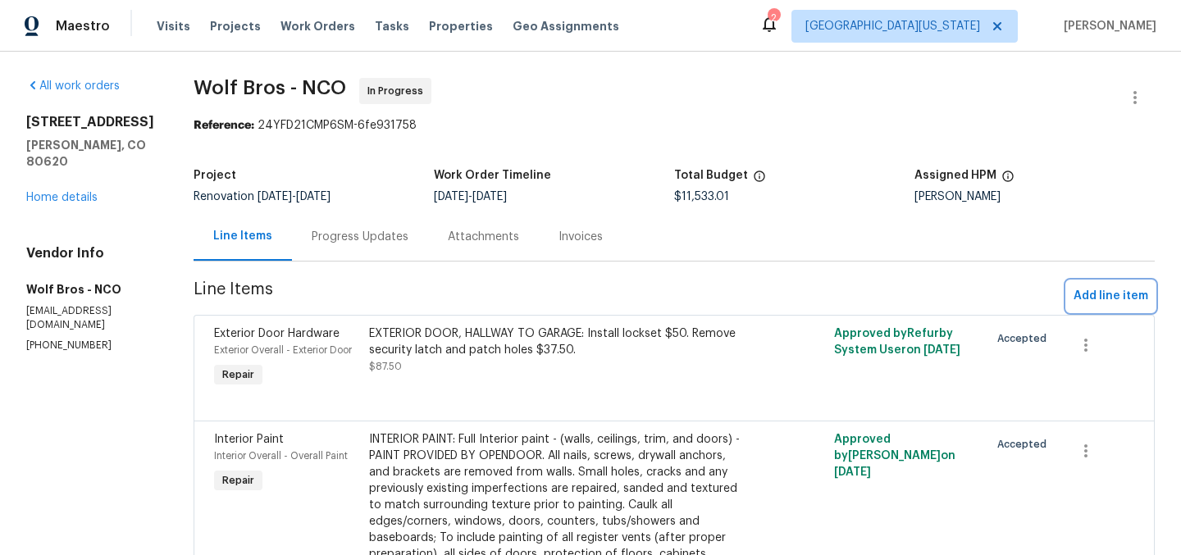
click at [1100, 300] on span "Add line item" at bounding box center [1110, 296] width 75 height 20
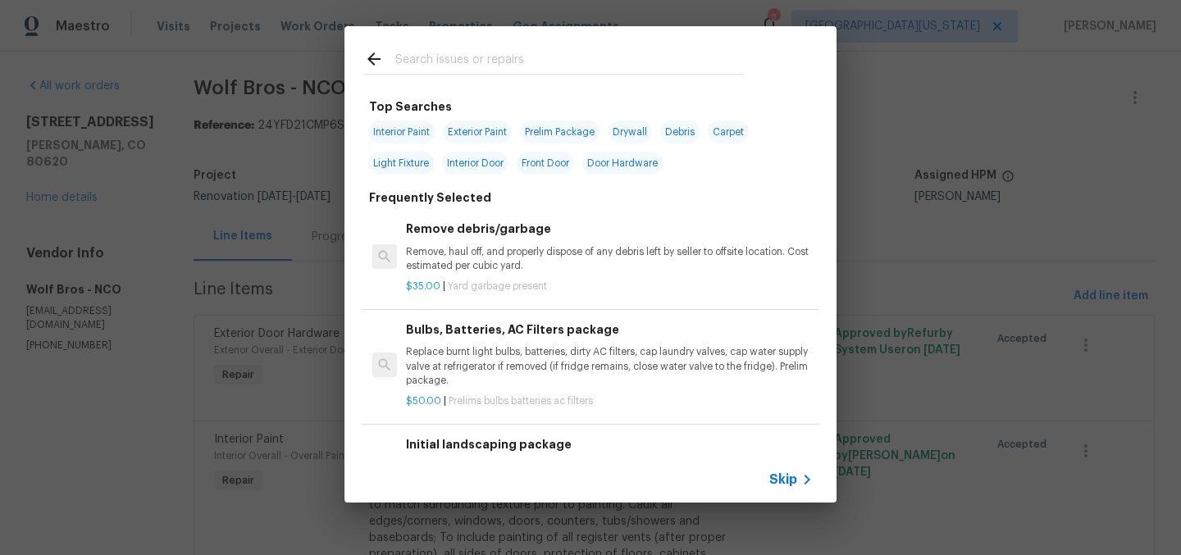
click at [539, 64] on input "text" at bounding box center [569, 61] width 348 height 25
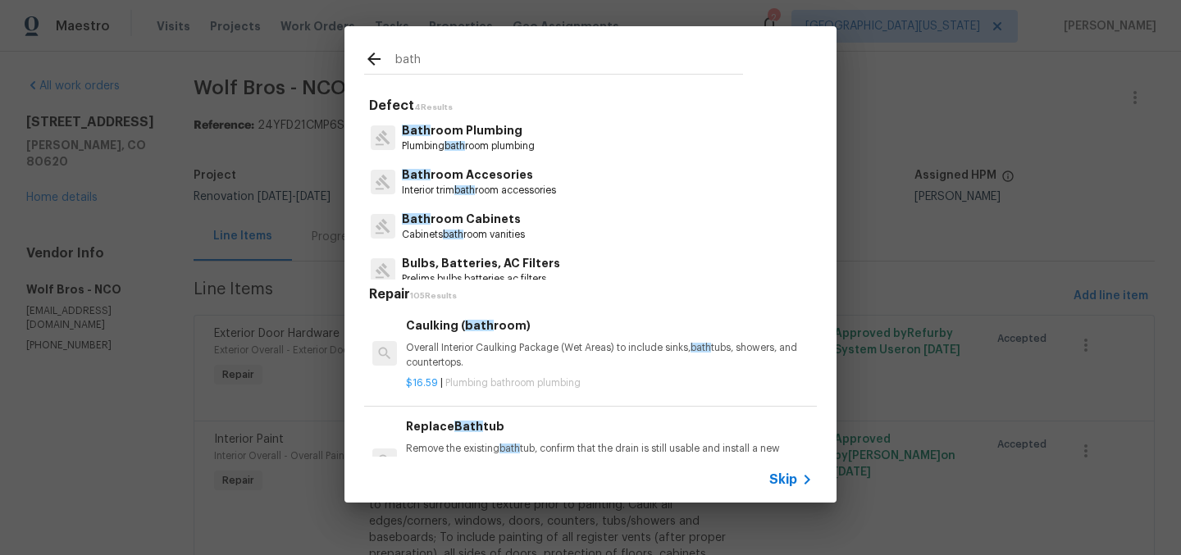
type input "bath"
click at [508, 178] on p "Bath room Accesories" at bounding box center [479, 174] width 154 height 17
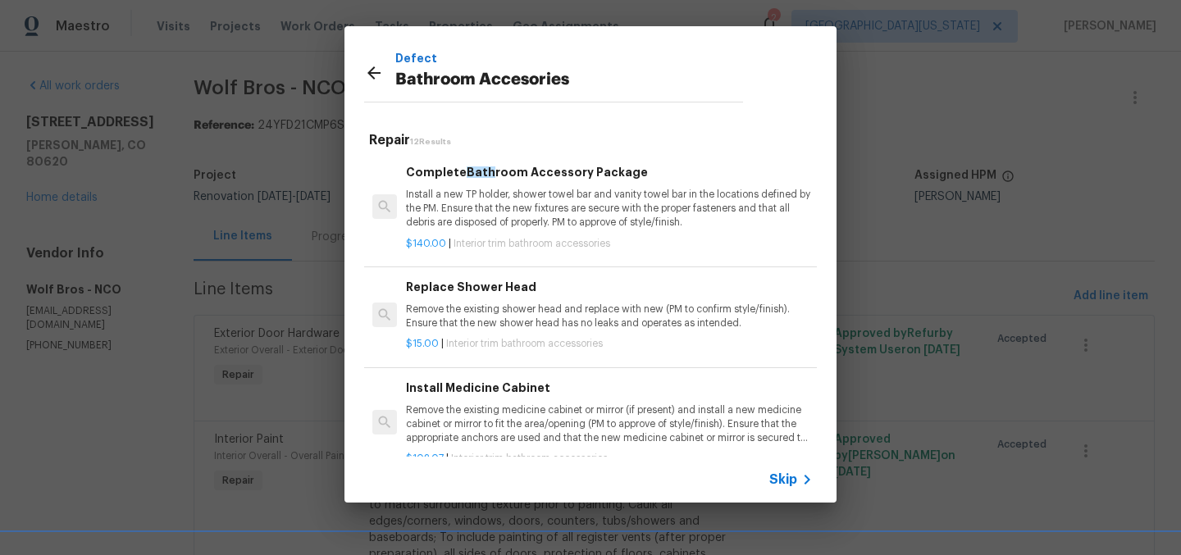
click at [548, 192] on p "Install a new TP holder, shower towel bar and vanity towel bar in the locations…" at bounding box center [609, 209] width 407 height 42
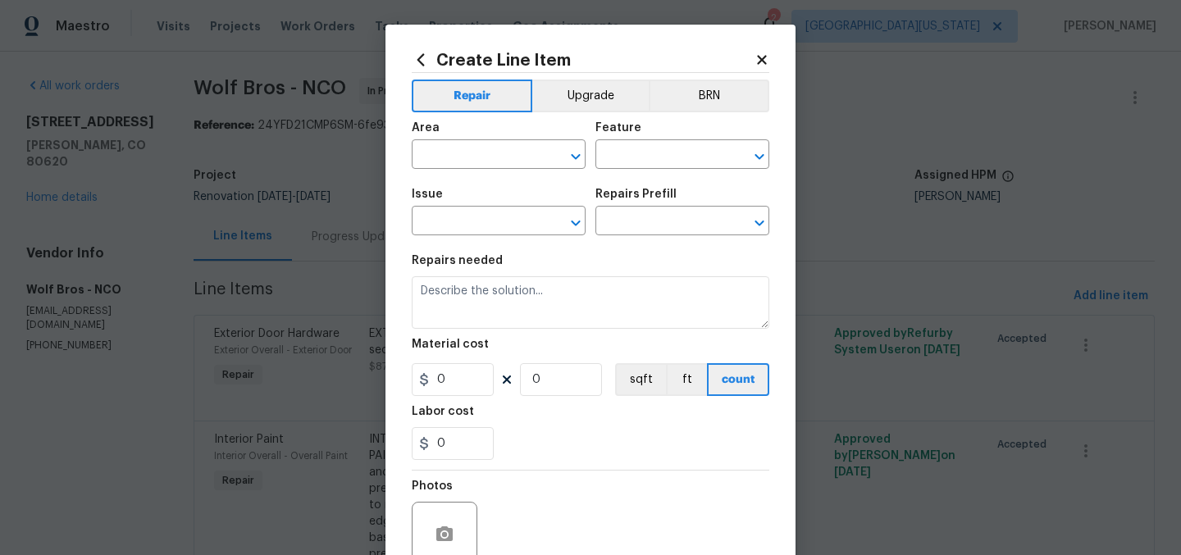
type input "Interior Trim"
type input "Bathroom Accesories"
type input "Complete Bathroom Accessory Package $140.00"
type textarea "Install a new TP holder, shower towel bar and vanity towel bar in the locations…"
type input "140"
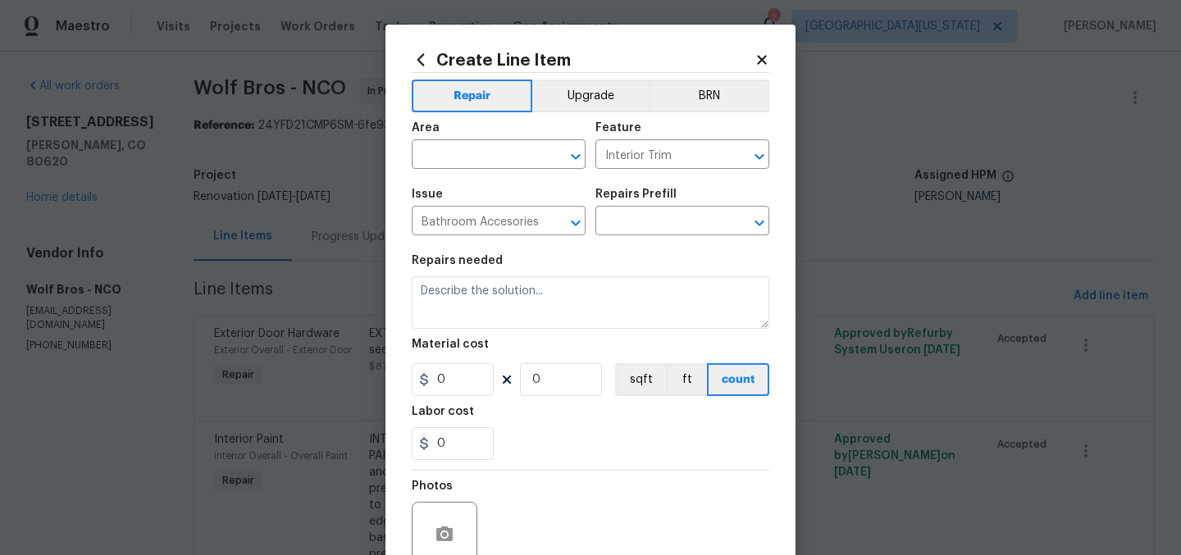
type input "1"
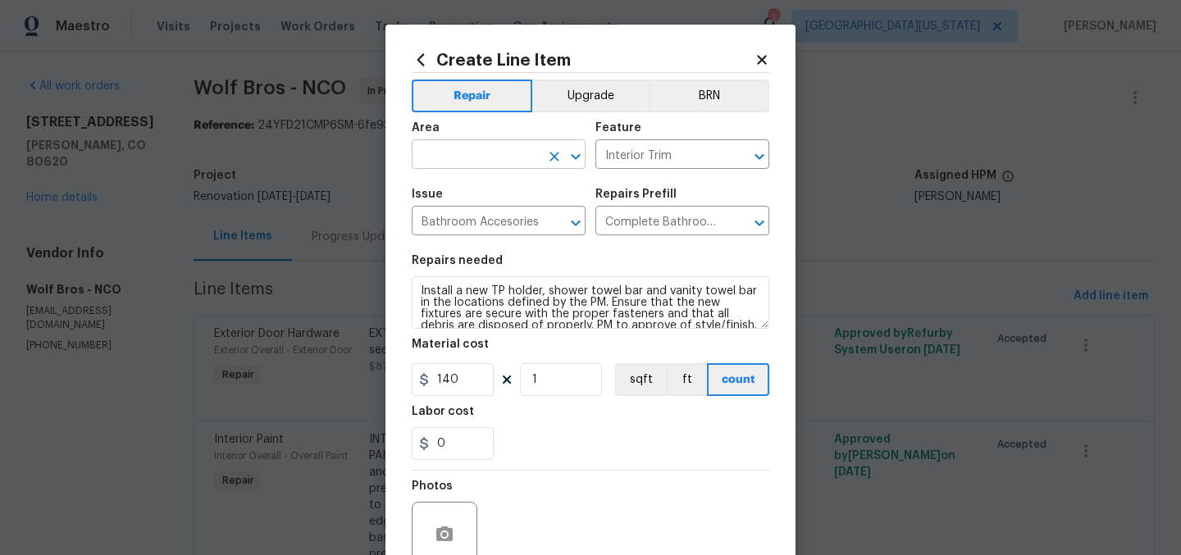
click at [502, 157] on input "text" at bounding box center [476, 155] width 128 height 25
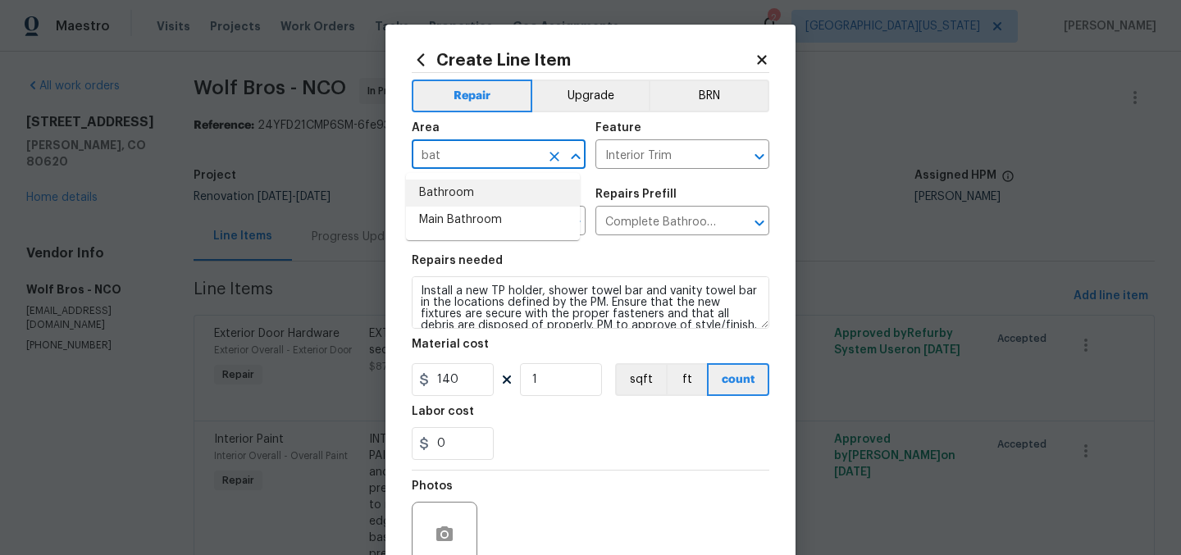
click at [502, 195] on li "Bathroom" at bounding box center [493, 193] width 174 height 27
type input "Bathroom"
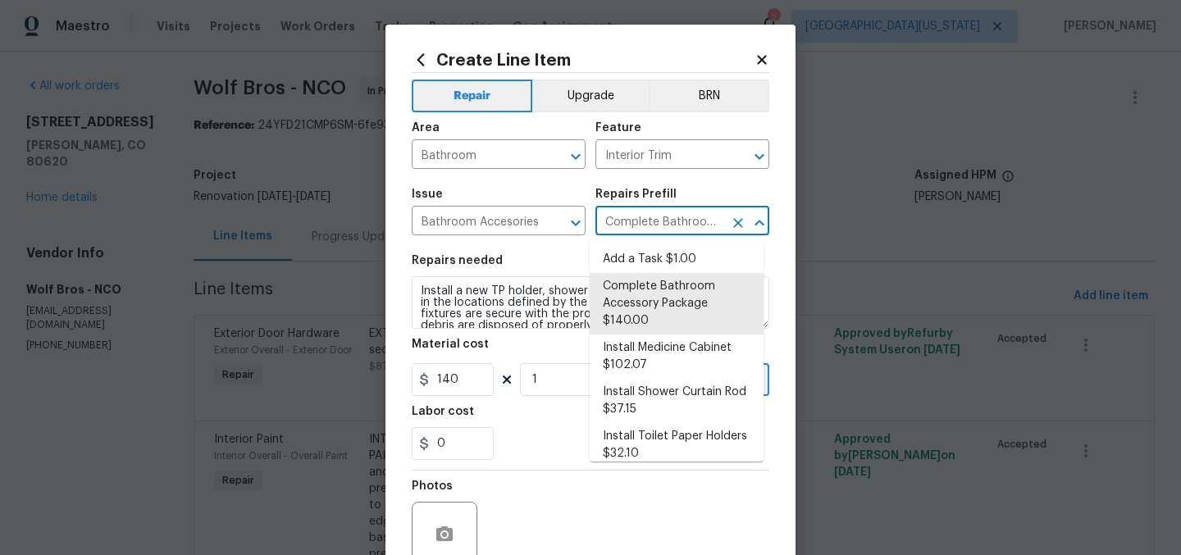
click at [607, 214] on input "Complete Bathroom Accessory Package $140.00" at bounding box center [659, 222] width 128 height 25
click at [608, 214] on input "Complete Bathroom Accessory Package $140.00" at bounding box center [659, 222] width 128 height 25
click at [648, 258] on li "Add a Task $1.00" at bounding box center [677, 259] width 174 height 27
type input "Add a Task $1.00"
type textarea "HPM to detail"
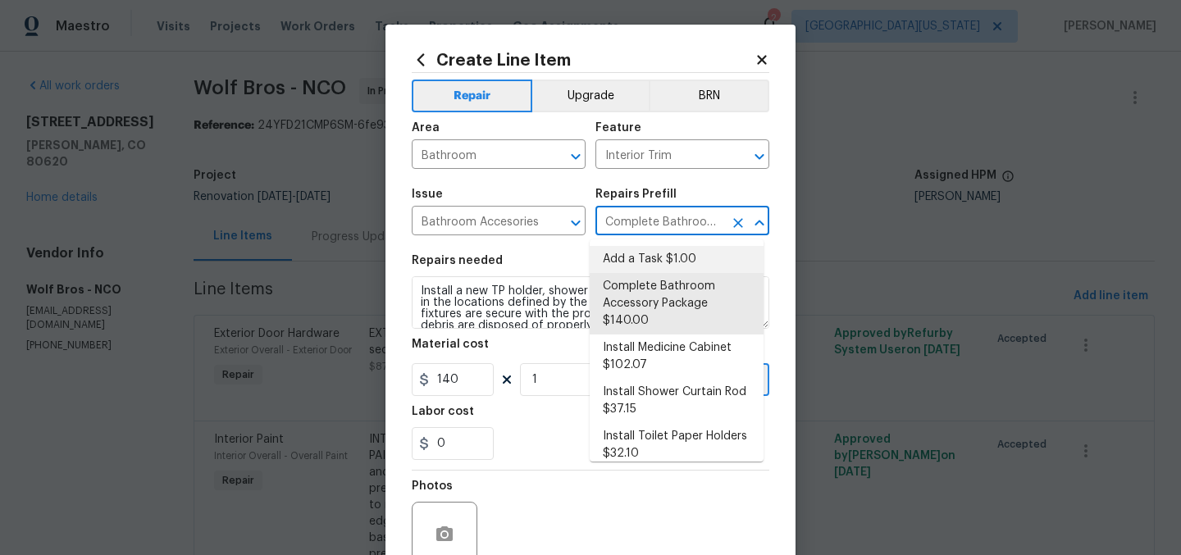
type input "1"
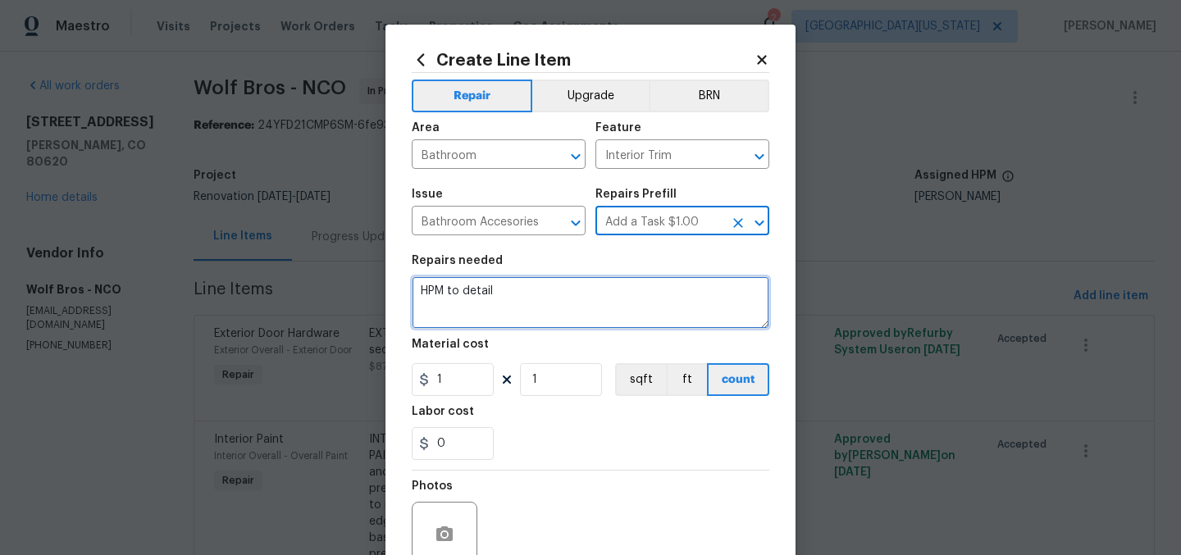
click at [615, 285] on textarea "HPM to detail" at bounding box center [591, 302] width 358 height 52
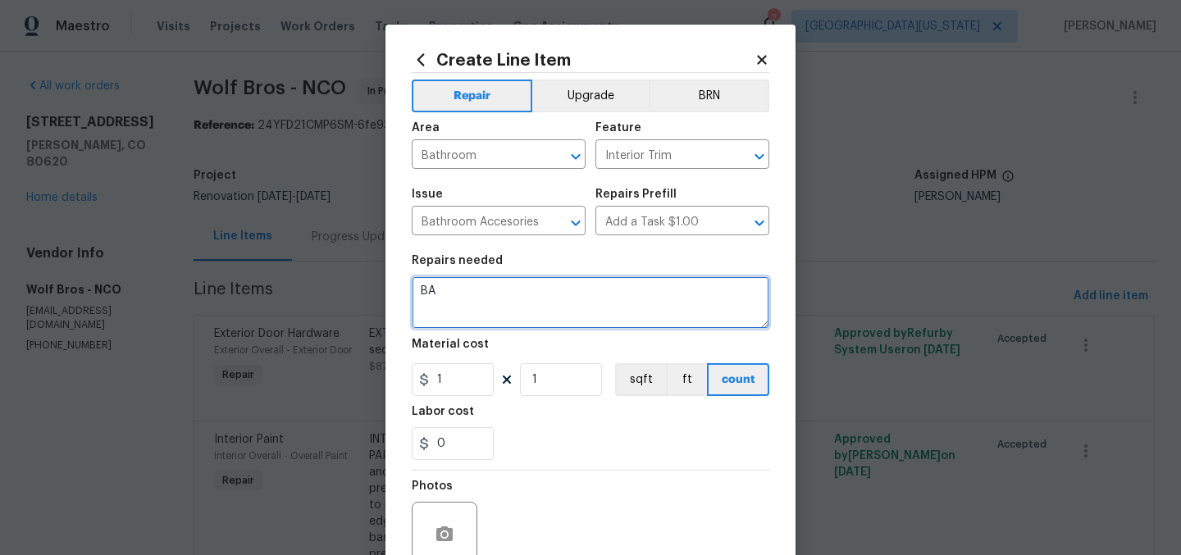
type textarea "B"
type textarea "ALL BATHROOMS: Repair/replace fan covers."
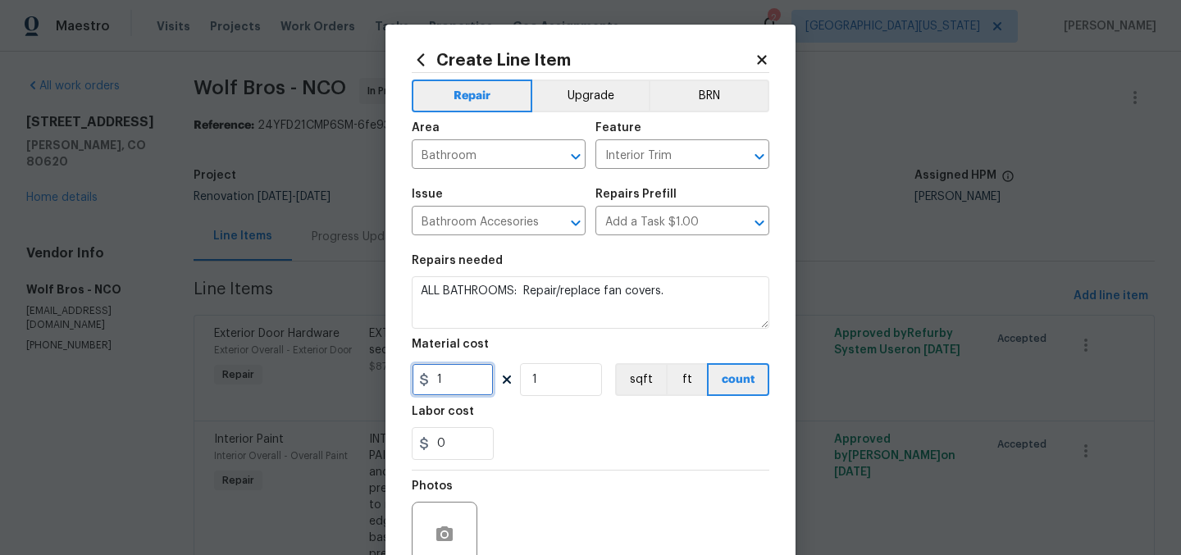
click at [460, 385] on input "1" at bounding box center [453, 379] width 82 height 33
click at [460, 382] on input "1" at bounding box center [453, 379] width 82 height 33
click at [544, 382] on input "1" at bounding box center [561, 379] width 82 height 33
drag, startPoint x: 526, startPoint y: 385, endPoint x: 471, endPoint y: 377, distance: 56.4
click at [471, 377] on div "20 1 sqft ft count" at bounding box center [591, 379] width 358 height 33
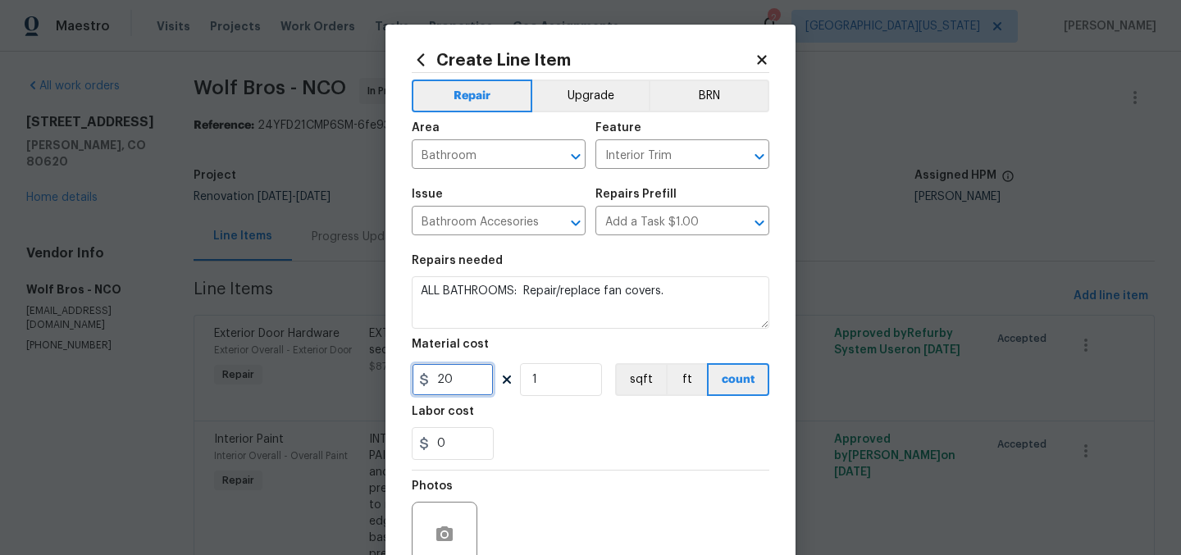
click at [471, 377] on input "20" at bounding box center [453, 379] width 82 height 33
type input "20"
click at [567, 385] on input "1" at bounding box center [561, 379] width 82 height 33
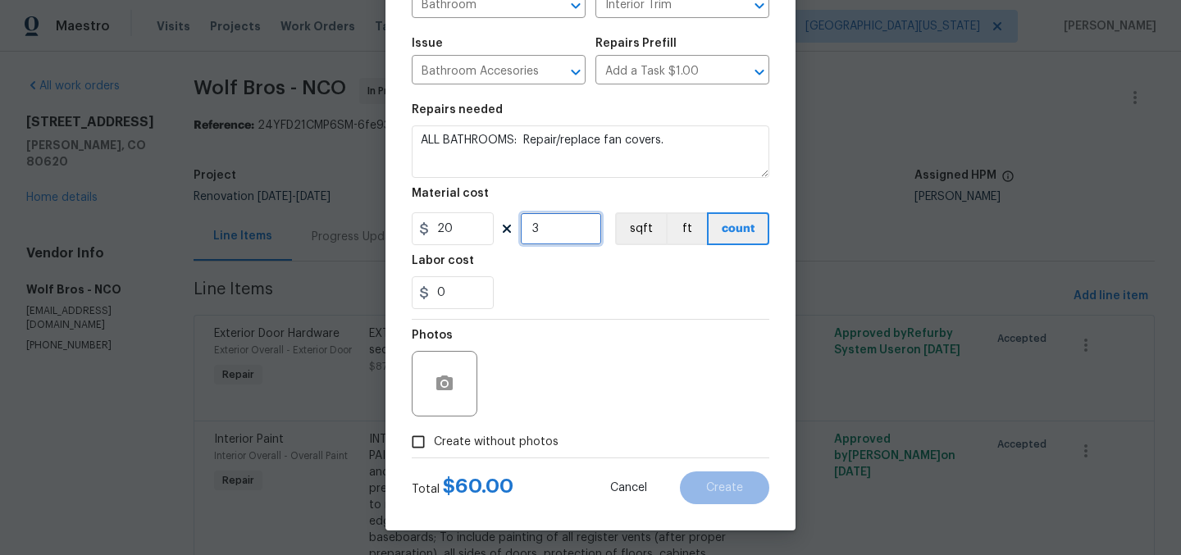
type input "3"
click at [518, 445] on span "Create without photos" at bounding box center [496, 442] width 125 height 17
click at [434, 445] on input "Create without photos" at bounding box center [418, 441] width 31 height 31
checkbox input "true"
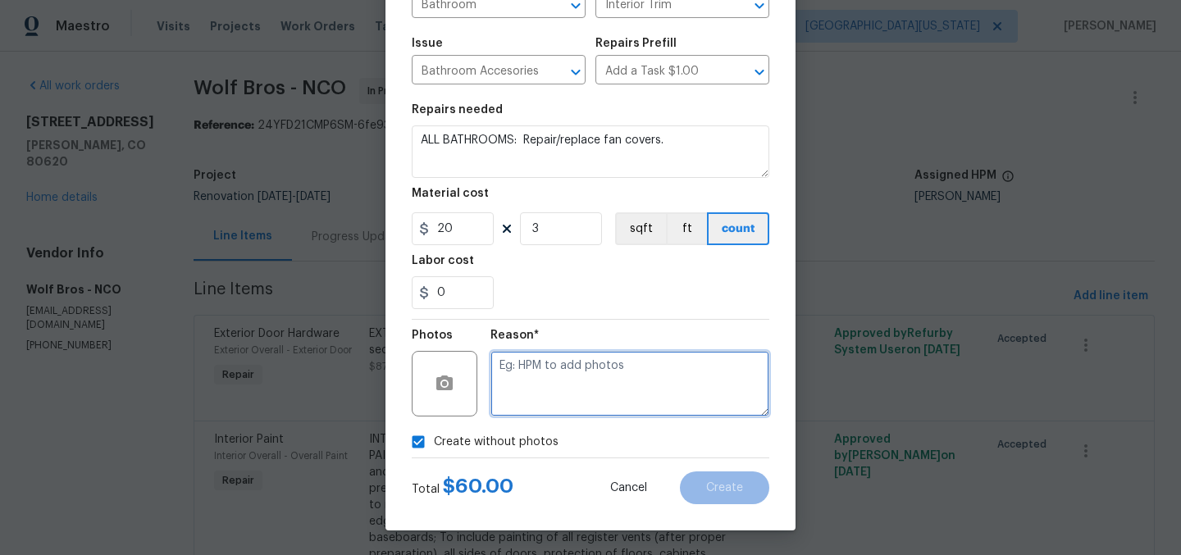
click at [622, 395] on textarea at bounding box center [629, 384] width 279 height 66
type textarea "Later"
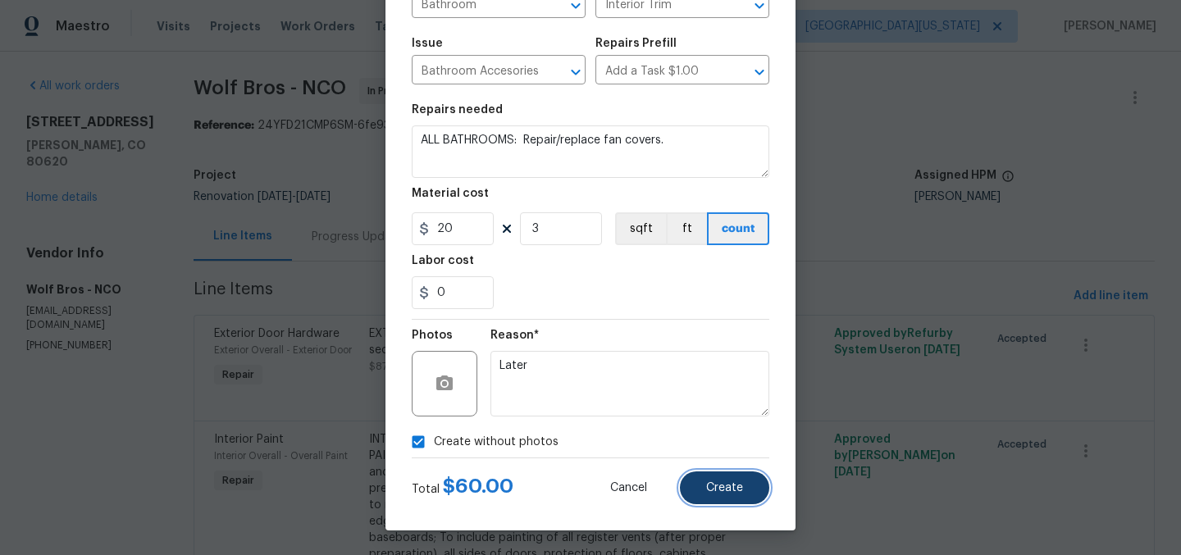
click at [713, 480] on button "Create" at bounding box center [724, 487] width 89 height 33
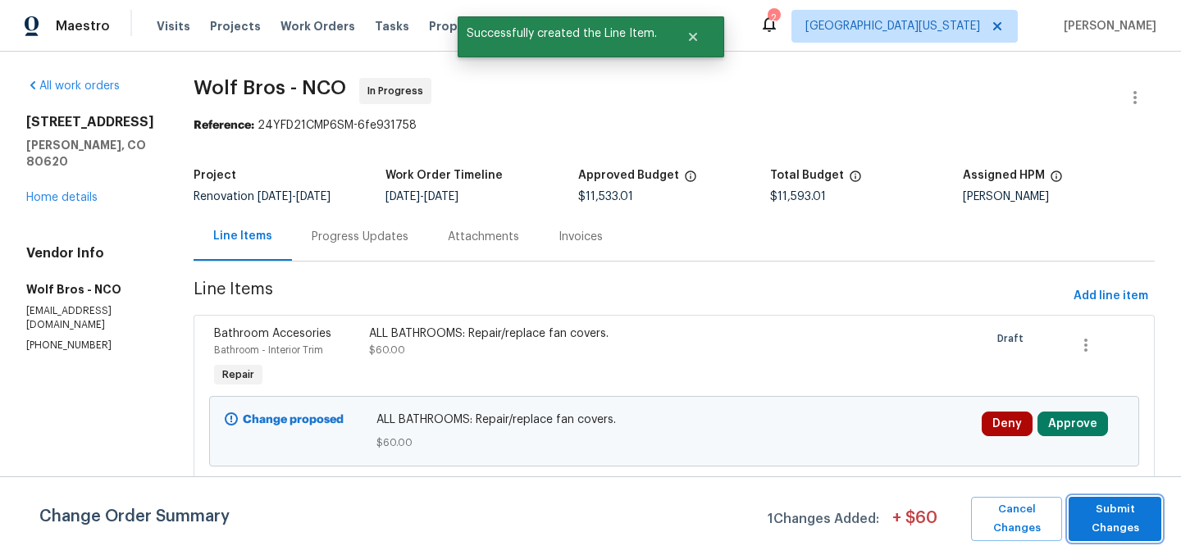
click at [1141, 513] on span "Submit Changes" at bounding box center [1115, 519] width 76 height 38
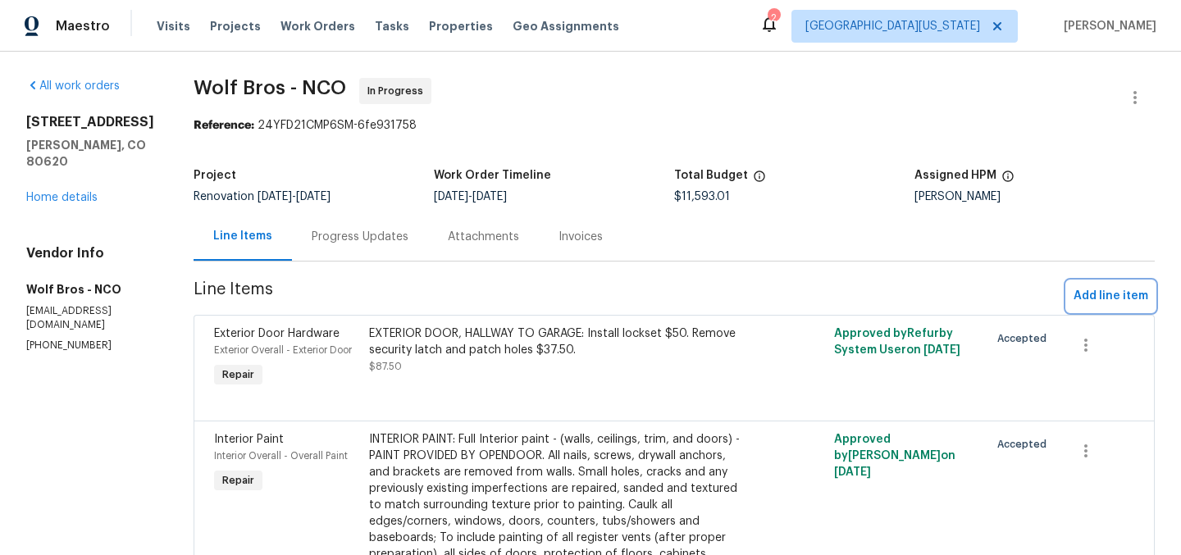
click at [1119, 300] on span "Add line item" at bounding box center [1110, 296] width 75 height 20
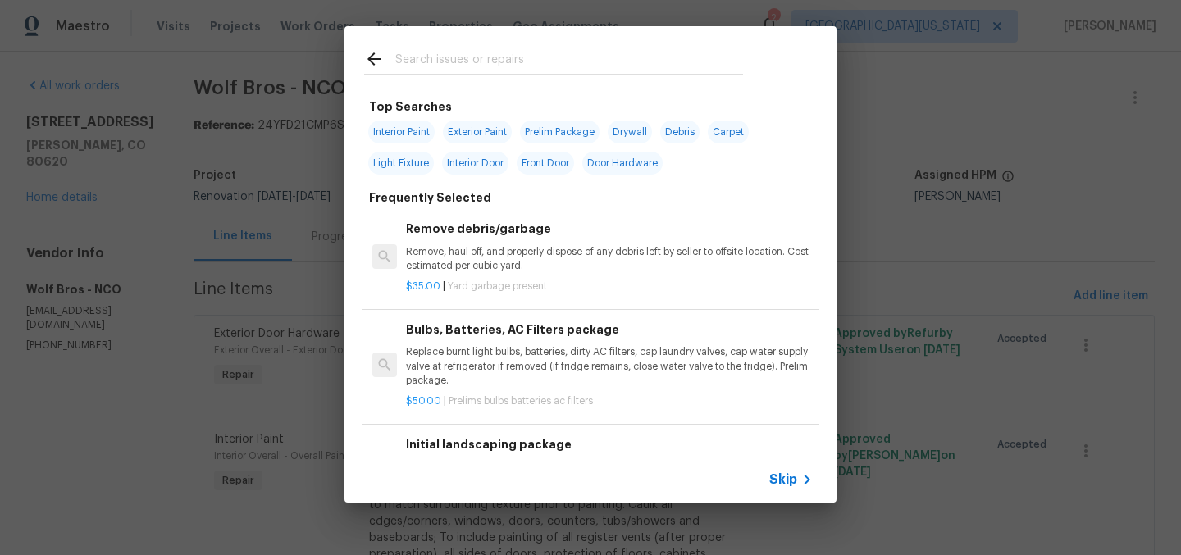
click at [446, 49] on div at bounding box center [553, 61] width 379 height 25
click at [440, 65] on input "text" at bounding box center [569, 61] width 348 height 25
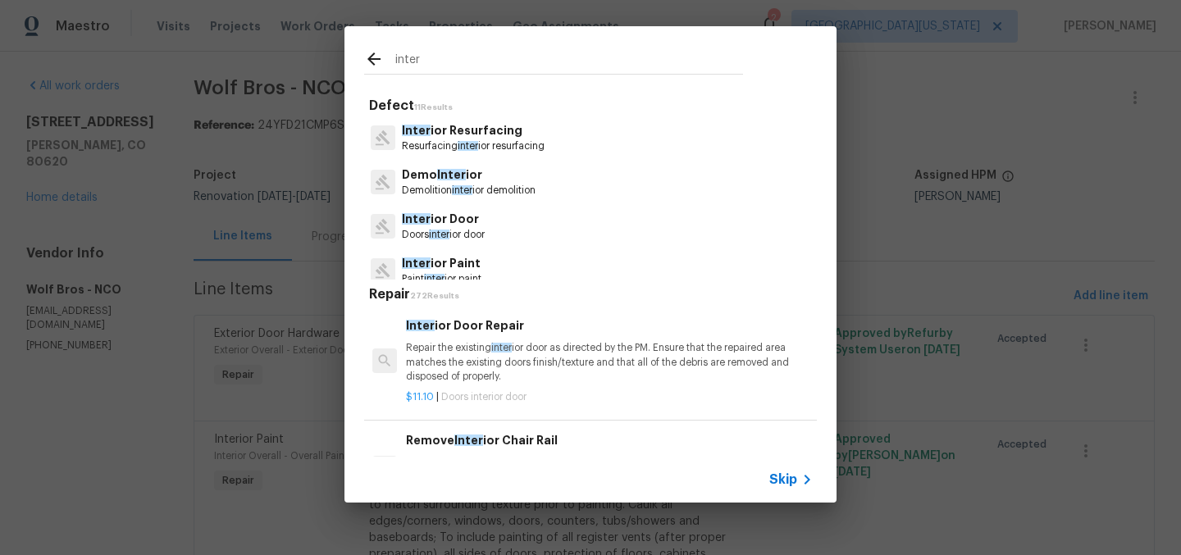
type input "inter"
click at [470, 222] on p "Inter ior Door" at bounding box center [443, 219] width 83 height 17
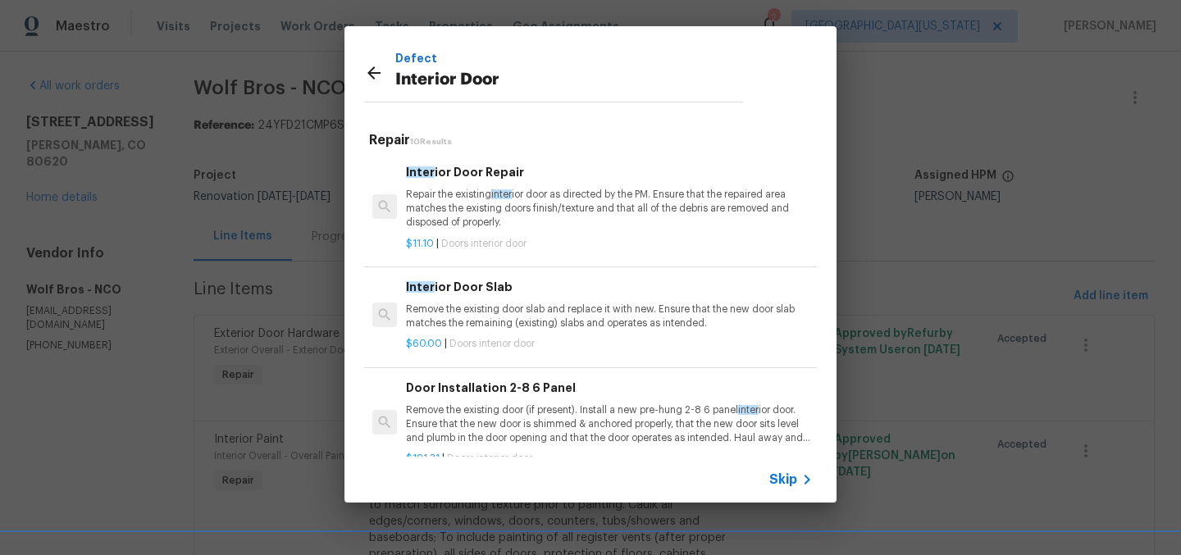
click at [512, 303] on p "Remove the existing door slab and replace it with new. Ensure that the new door…" at bounding box center [609, 317] width 407 height 28
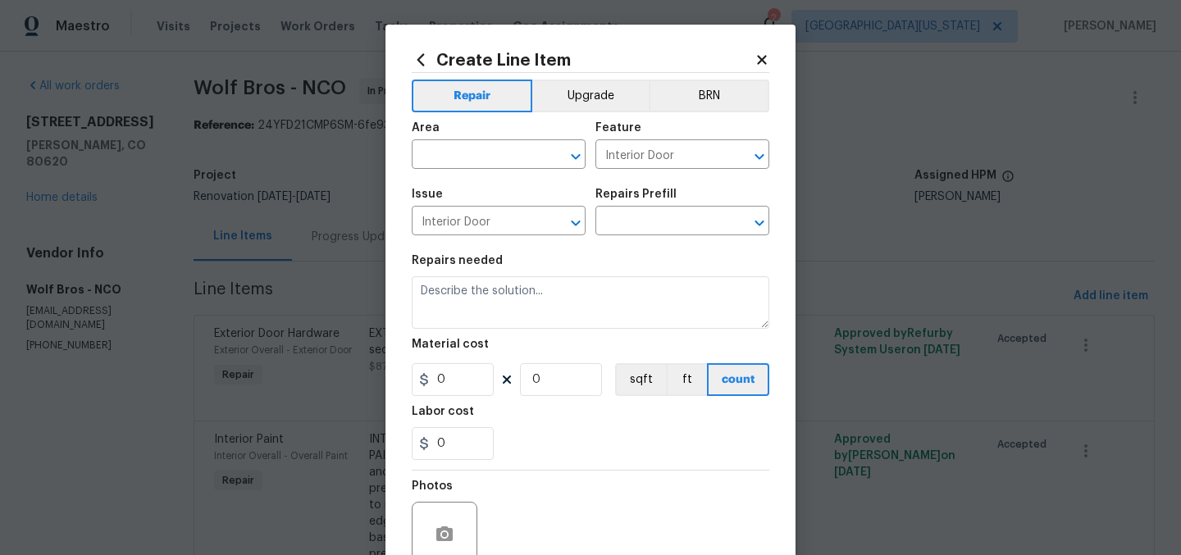
type input "Interior Door Slab $60.00"
type textarea "Remove the existing door slab and replace it with new. Ensure that the new door…"
type input "60"
type input "1"
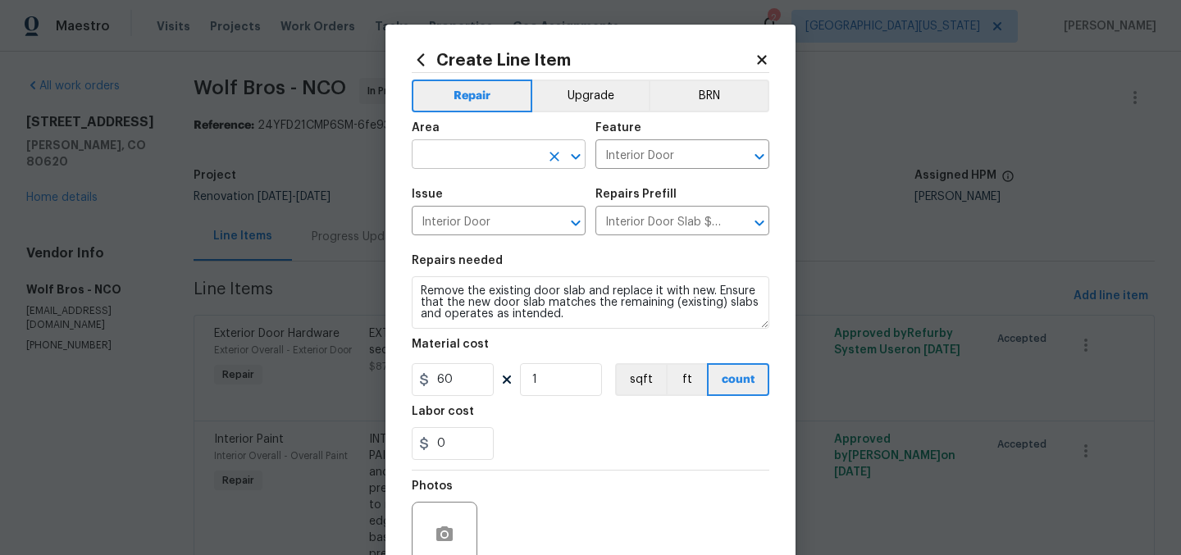
click at [511, 151] on input "text" at bounding box center [476, 155] width 128 height 25
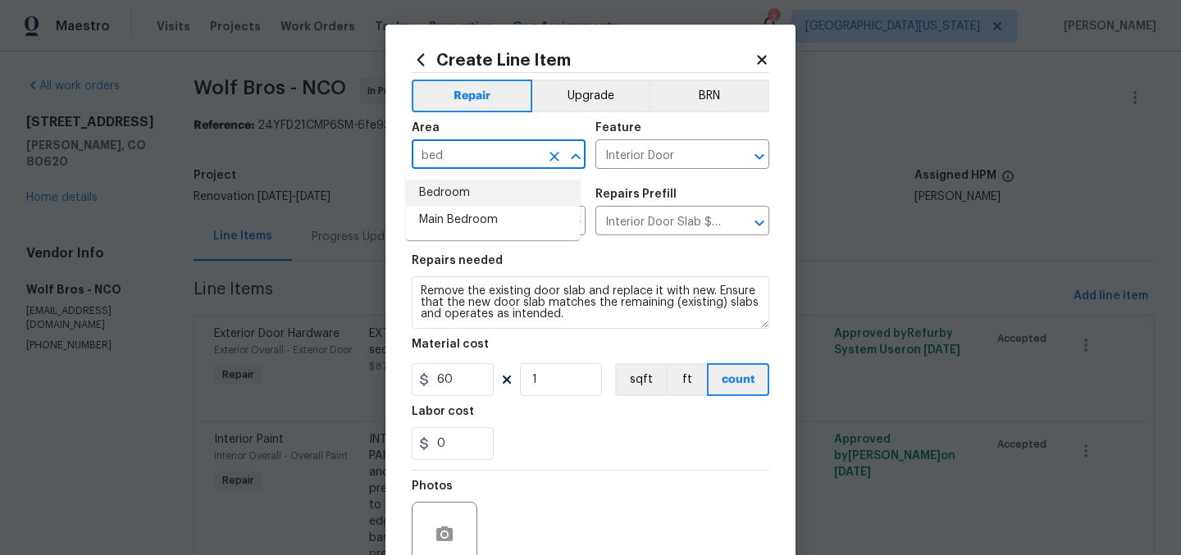
click at [508, 196] on li "Bedroom" at bounding box center [493, 193] width 174 height 27
type input "Bedroom"
click at [629, 221] on input "Interior Door Slab $60.00" at bounding box center [659, 222] width 128 height 25
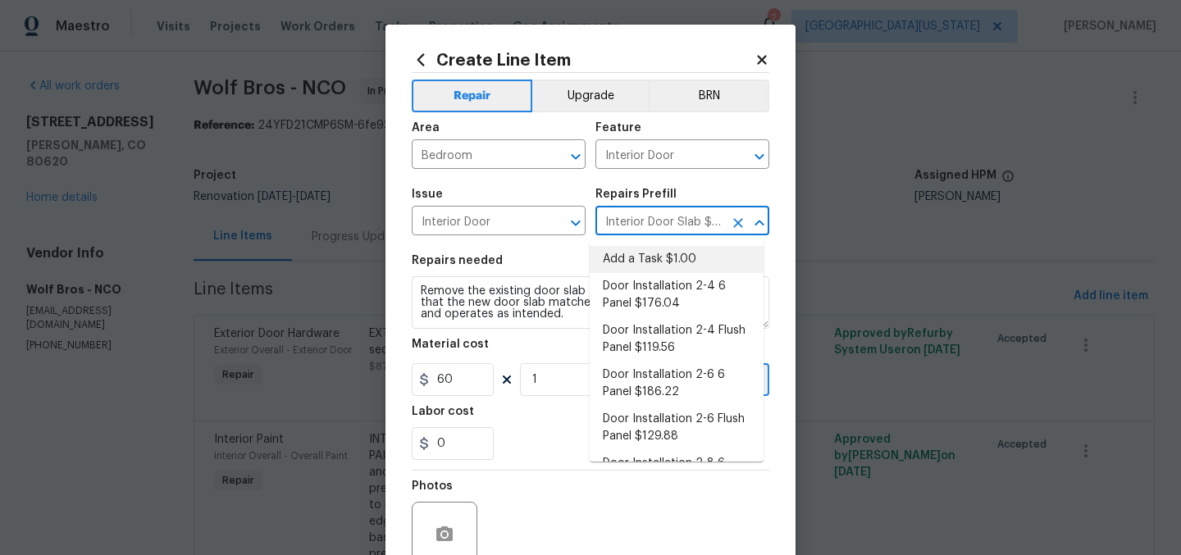
click at [643, 268] on li "Add a Task $1.00" at bounding box center [677, 259] width 174 height 27
type input "Add a Task $1.00"
type textarea "HPM to detail"
type input "1"
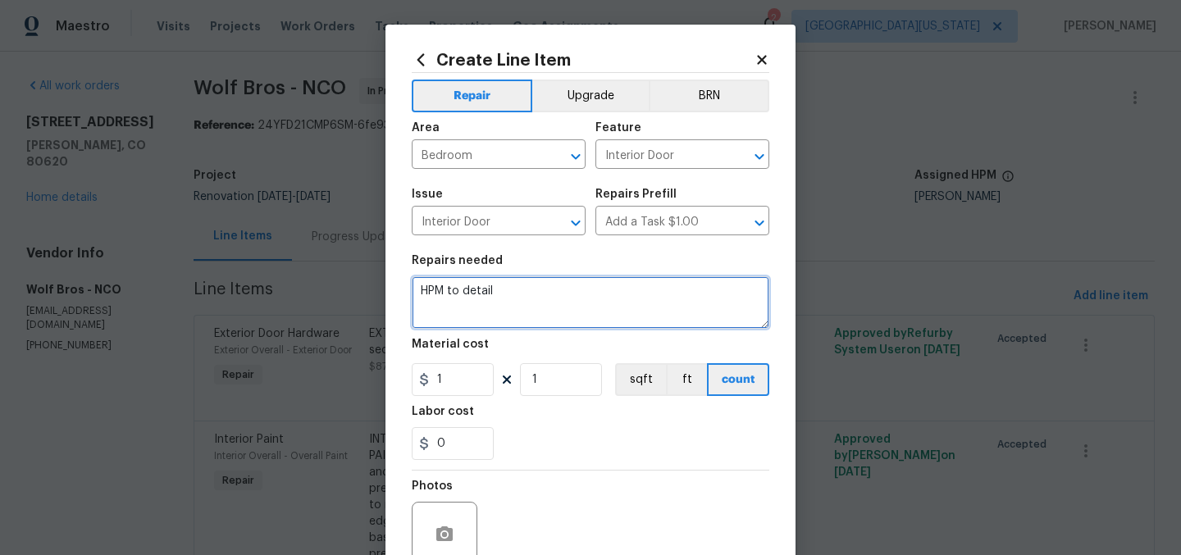
click at [549, 298] on textarea "HPM to detail" at bounding box center [591, 302] width 358 height 52
click at [549, 296] on textarea "HPM to detail" at bounding box center [591, 302] width 358 height 52
type textarea "BEDROOM #3: Install missing door."
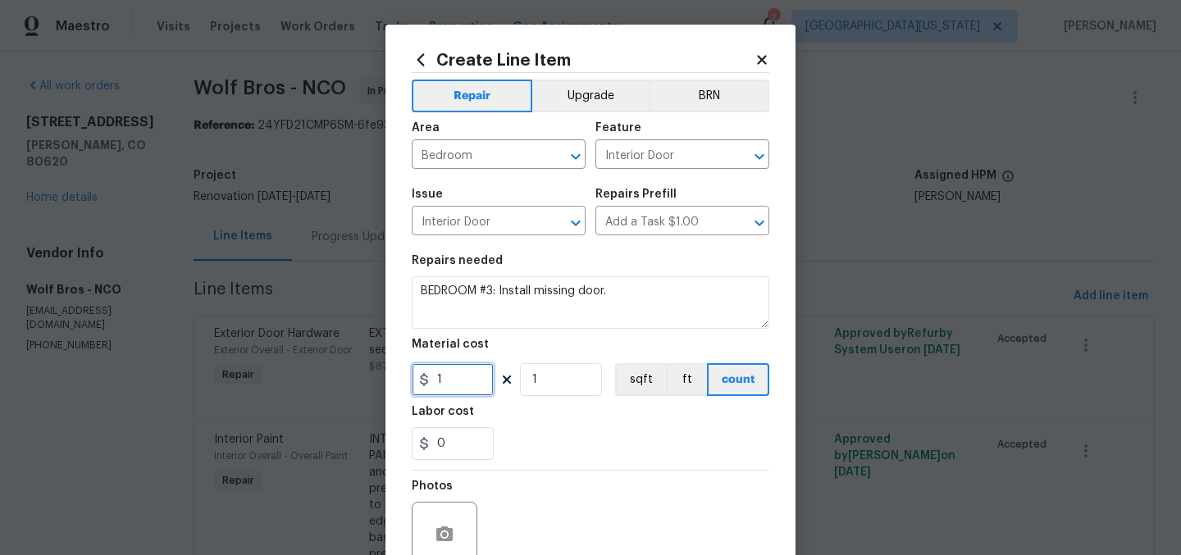
click at [459, 389] on input "1" at bounding box center [453, 379] width 82 height 33
type input "200"
click at [606, 430] on div "0" at bounding box center [591, 443] width 358 height 33
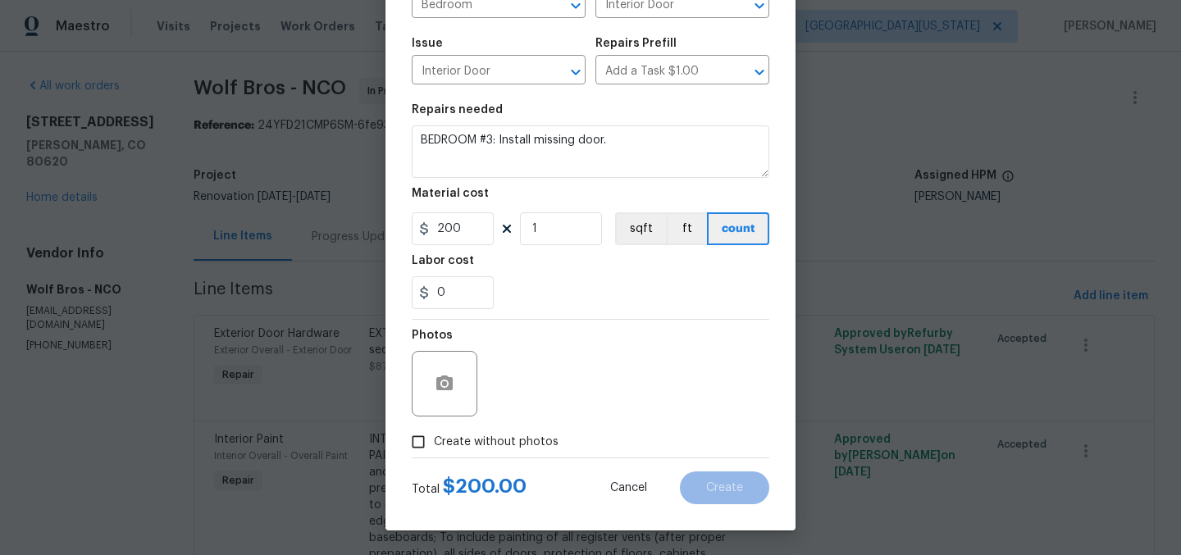
drag, startPoint x: 522, startPoint y: 449, endPoint x: 533, endPoint y: 427, distance: 24.6
click at [522, 449] on span "Create without photos" at bounding box center [496, 442] width 125 height 17
click at [434, 449] on input "Create without photos" at bounding box center [418, 441] width 31 height 31
checkbox input "true"
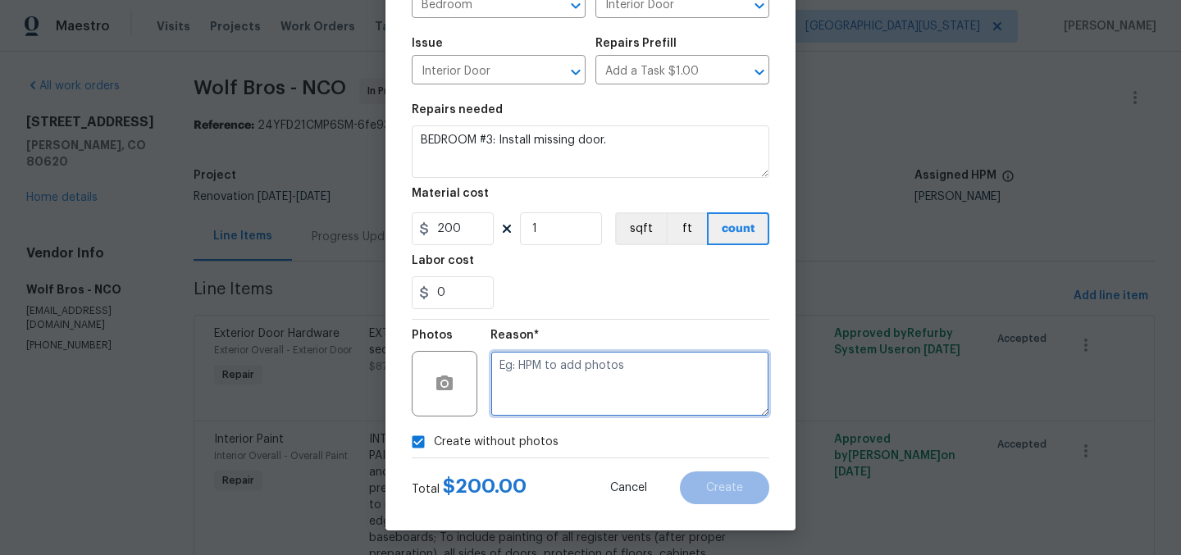
click at [618, 383] on textarea at bounding box center [629, 384] width 279 height 66
type textarea "Later"
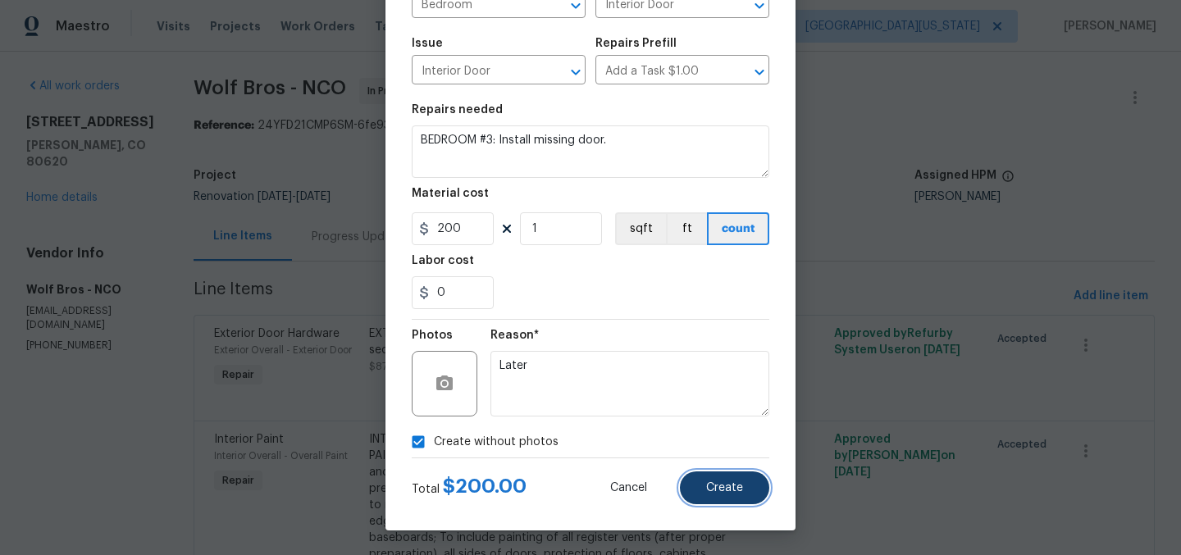
click at [711, 489] on span "Create" at bounding box center [724, 488] width 37 height 12
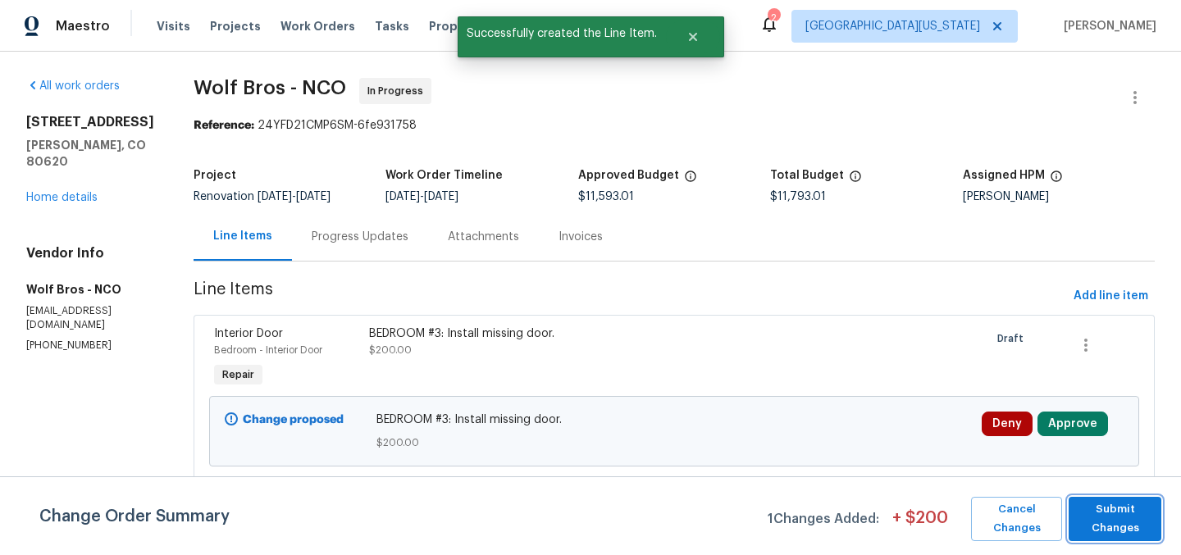
click at [1138, 512] on span "Submit Changes" at bounding box center [1115, 519] width 76 height 38
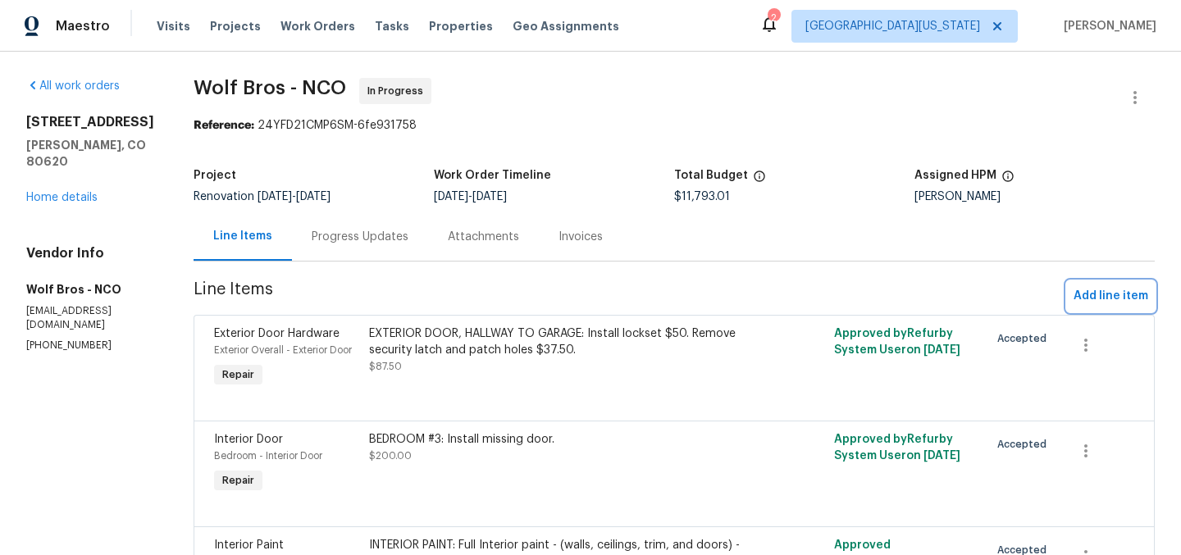
click at [1110, 289] on span "Add line item" at bounding box center [1110, 296] width 75 height 20
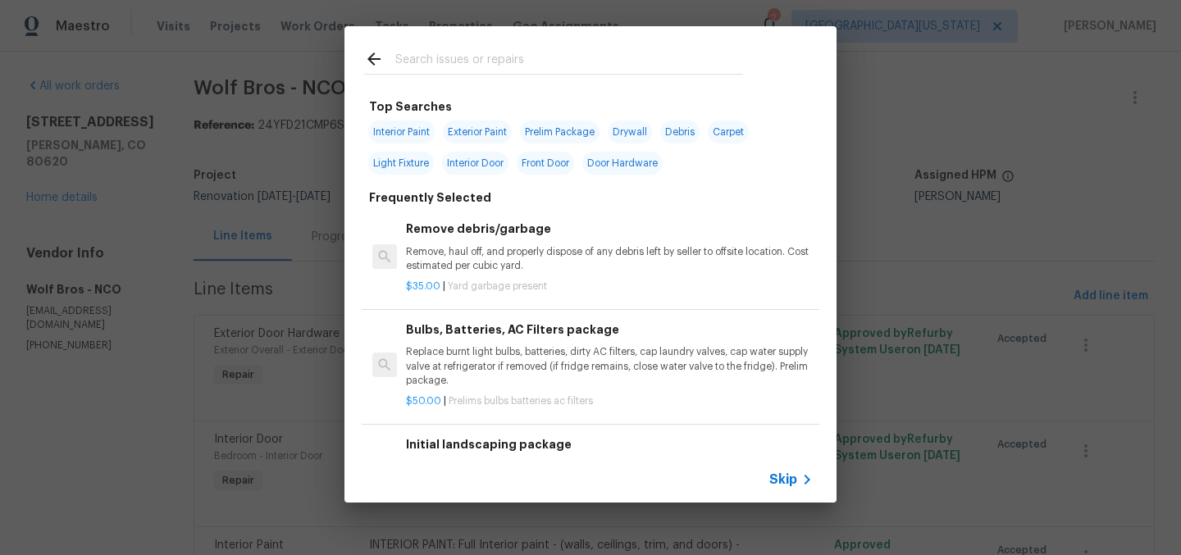
click at [579, 58] on input "text" at bounding box center [569, 61] width 348 height 25
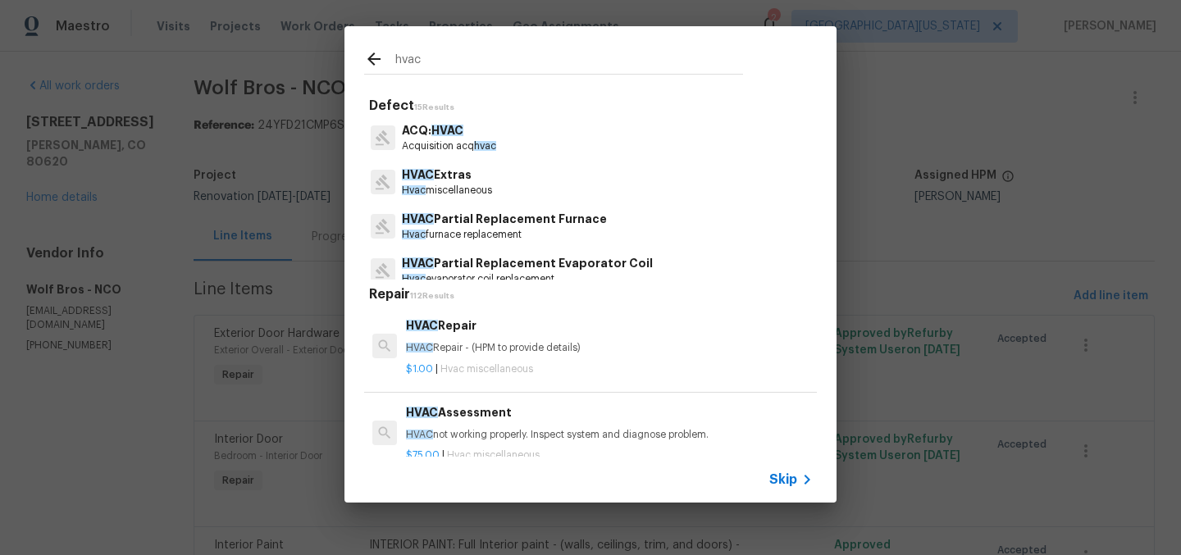
type input "hvac"
drag, startPoint x: 458, startPoint y: 148, endPoint x: 458, endPoint y: 157, distance: 9.8
click at [458, 149] on p "Acquisition acq hvac" at bounding box center [449, 146] width 94 height 14
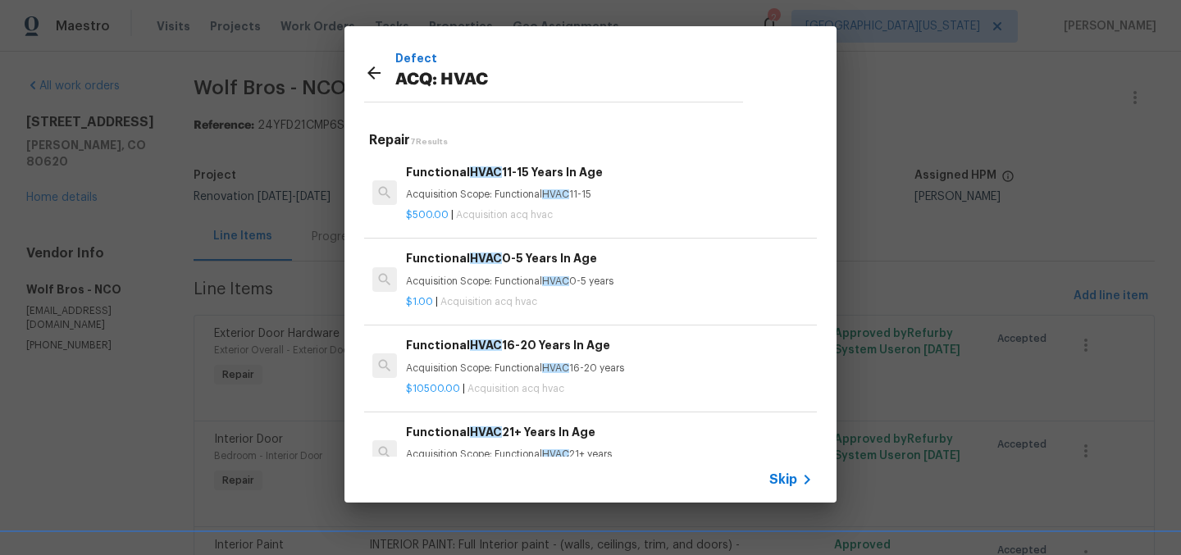
click at [375, 75] on icon at bounding box center [374, 73] width 20 height 20
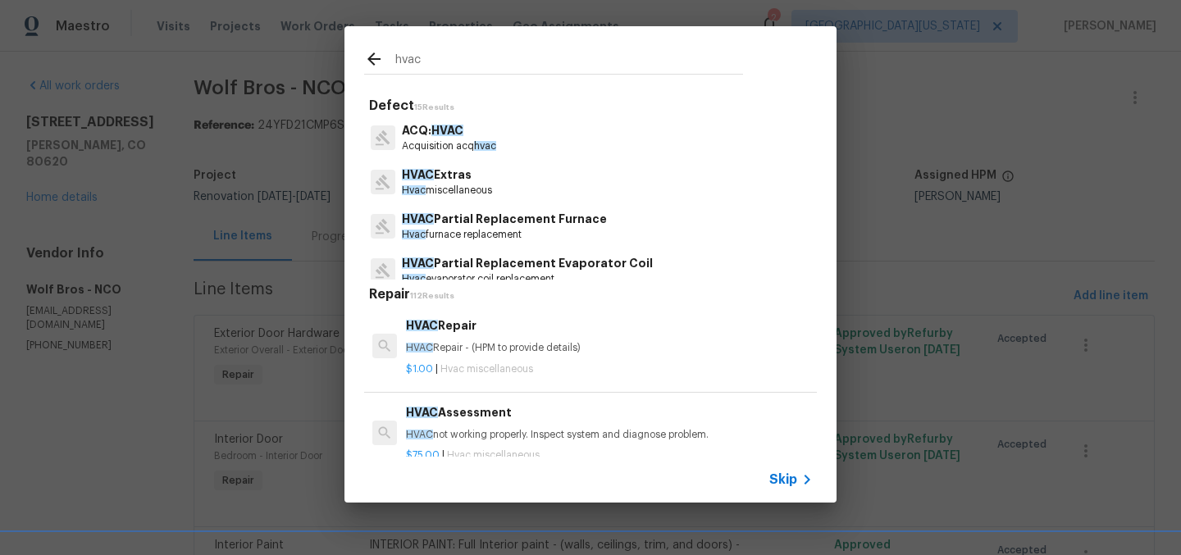
click at [432, 171] on p "HVAC Extras" at bounding box center [447, 174] width 90 height 17
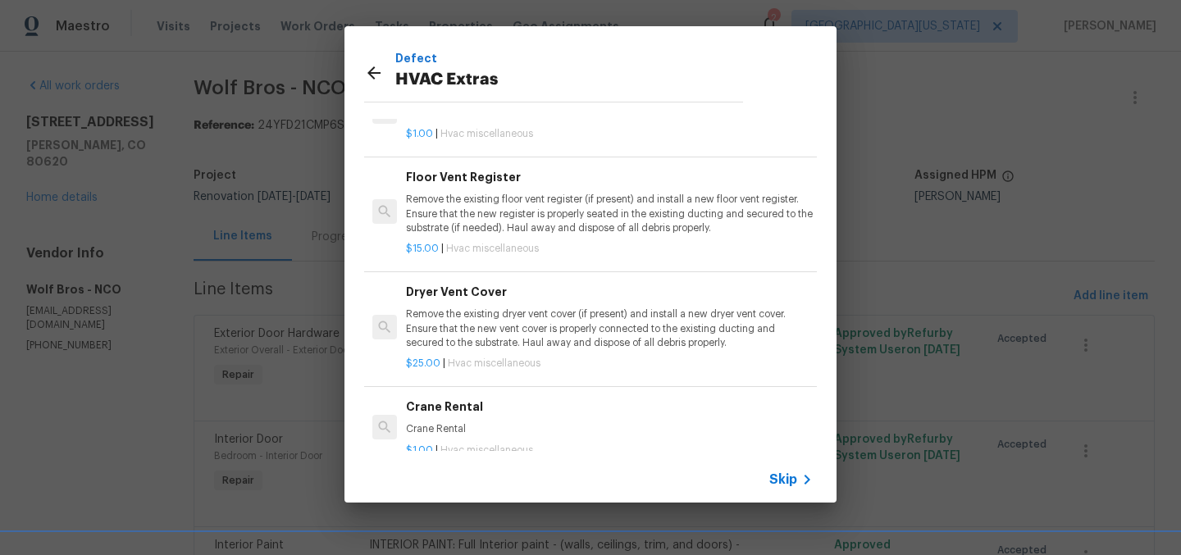
scroll to position [558, 0]
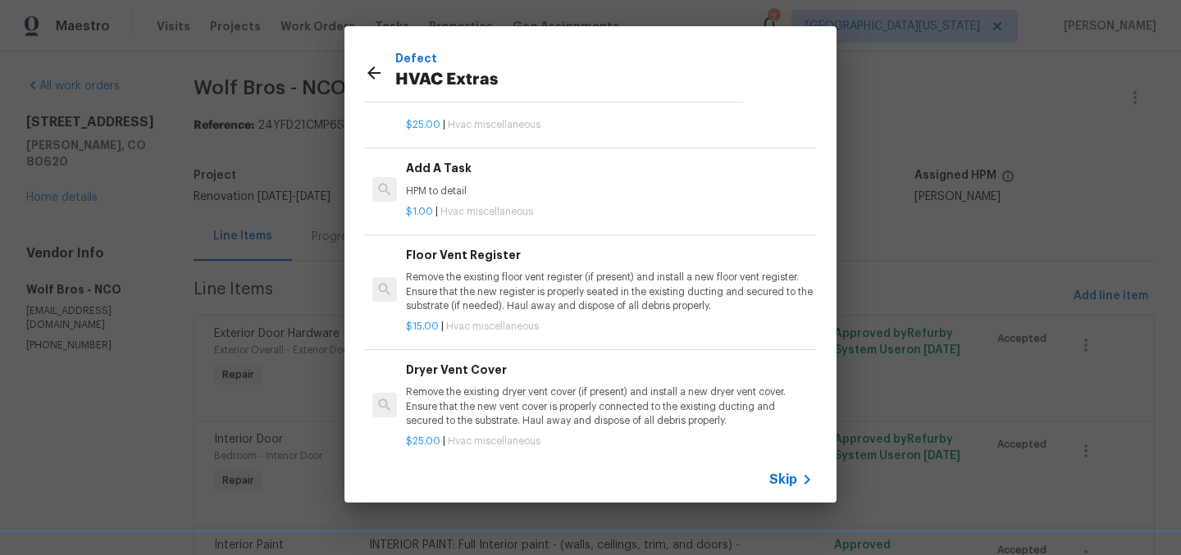
click at [510, 271] on p "Remove the existing floor vent register (if present) and install a new floor ve…" at bounding box center [609, 292] width 407 height 42
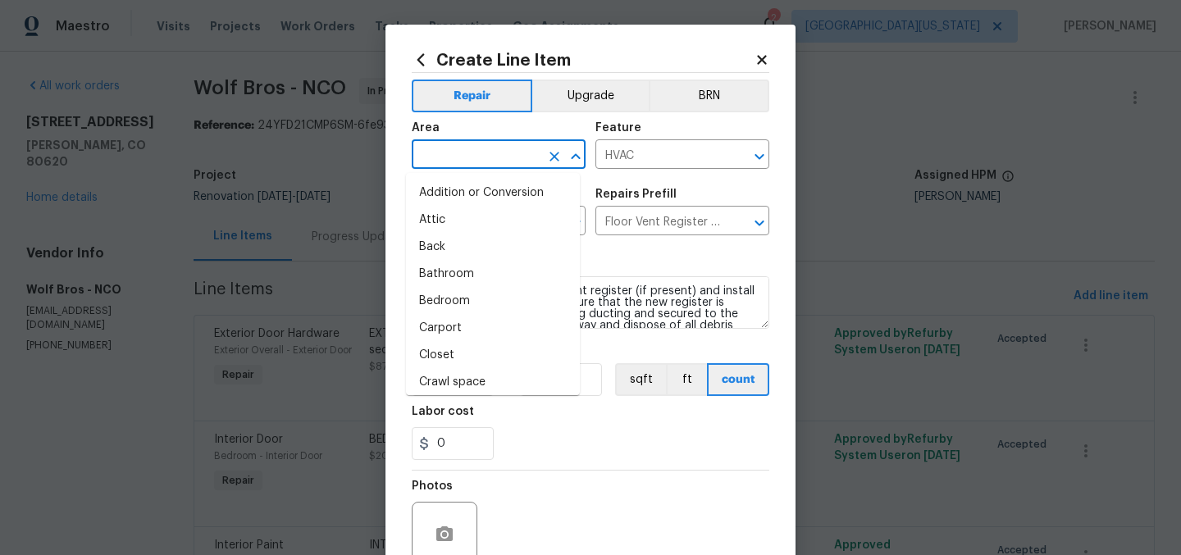
click at [467, 157] on input "text" at bounding box center [476, 155] width 128 height 25
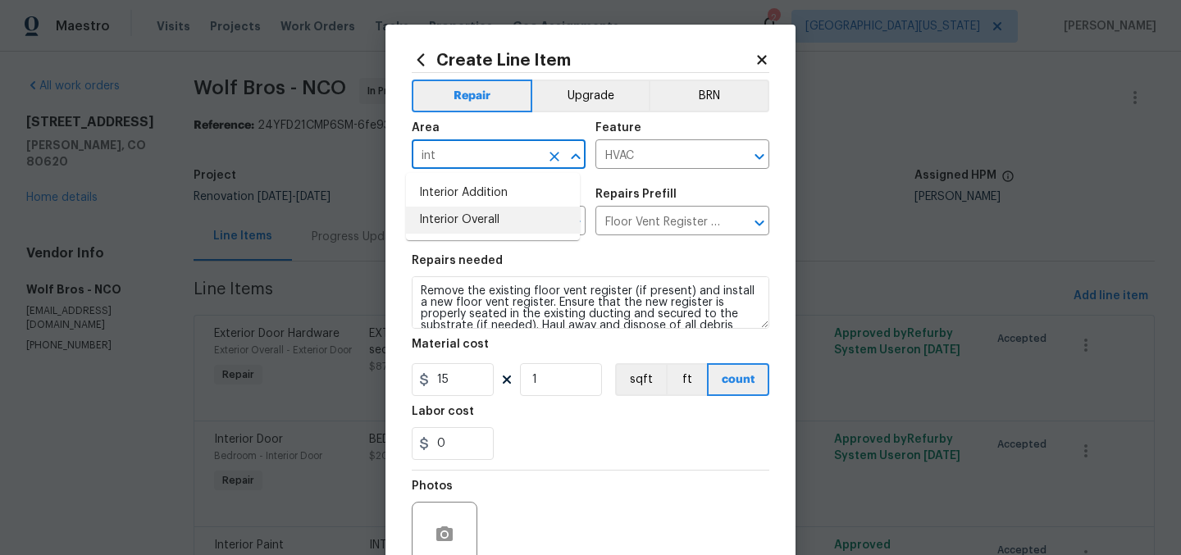
click at [499, 221] on li "Interior Overall" at bounding box center [493, 220] width 174 height 27
type input "Interior Overall"
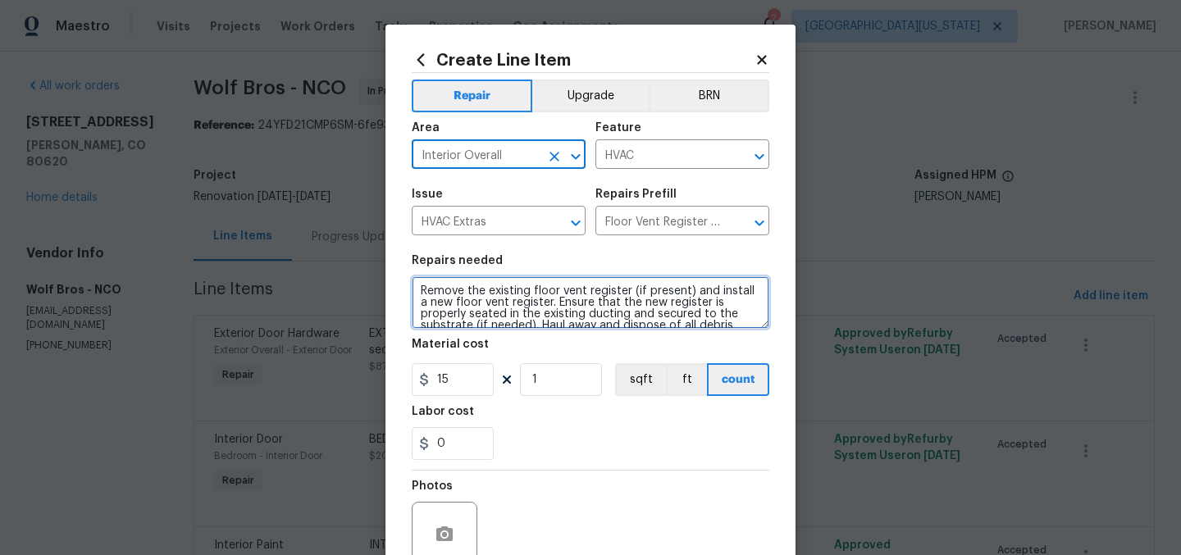
click at [518, 299] on textarea "Remove the existing floor vent register (if present) and install a new floor ve…" at bounding box center [591, 302] width 358 height 52
click at [519, 299] on textarea "Remove the existing floor vent register (if present) and install a new floor ve…" at bounding box center [591, 302] width 358 height 52
click at [520, 300] on textarea "Remove the existing floor vent register (if present) and install a new floor ve…" at bounding box center [591, 302] width 358 height 52
click at [520, 299] on textarea "Remove the existing floor vent register (if present) and install a new floor ve…" at bounding box center [591, 302] width 358 height 52
click at [522, 299] on textarea "Remove the existing floor vent register (if present) and install a new floor ve…" at bounding box center [591, 302] width 358 height 52
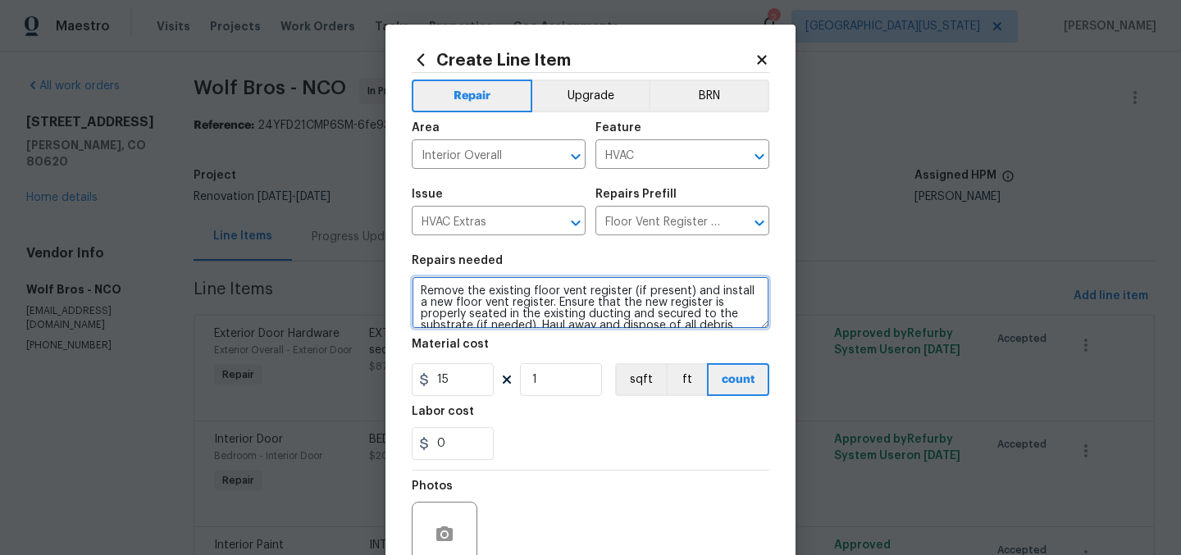
click at [522, 299] on textarea "Remove the existing floor vent register (if present) and install a new floor ve…" at bounding box center [591, 302] width 358 height 52
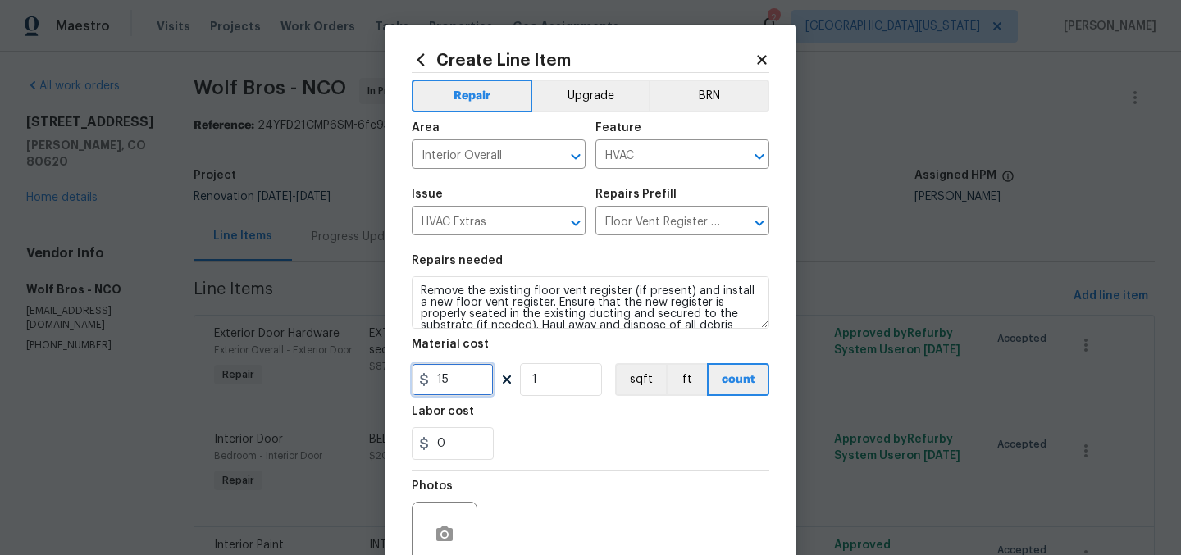
click at [462, 386] on input "15" at bounding box center [453, 379] width 82 height 33
click at [462, 385] on input "15" at bounding box center [453, 379] width 82 height 33
type input "45"
click at [658, 447] on div "0" at bounding box center [591, 443] width 358 height 33
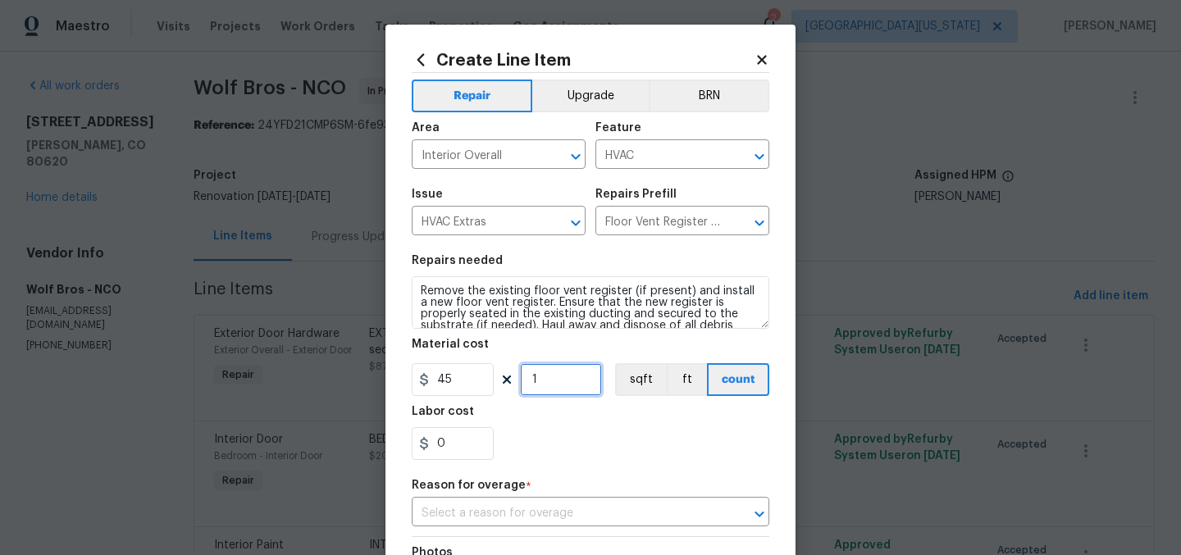
click at [557, 388] on input "1" at bounding box center [561, 379] width 82 height 33
type input "2"
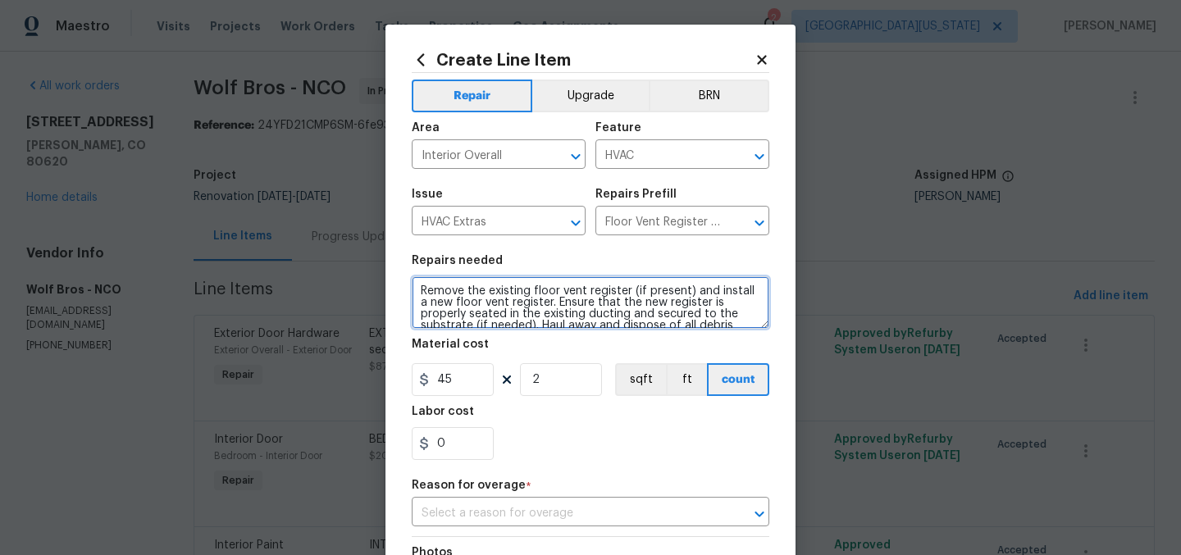
click at [510, 296] on textarea "Remove the existing floor vent register (if present) and install a new floor ve…" at bounding box center [591, 302] width 358 height 52
click at [511, 296] on textarea "Remove the existing floor vent register (if present) and install a new floor ve…" at bounding box center [591, 302] width 358 height 52
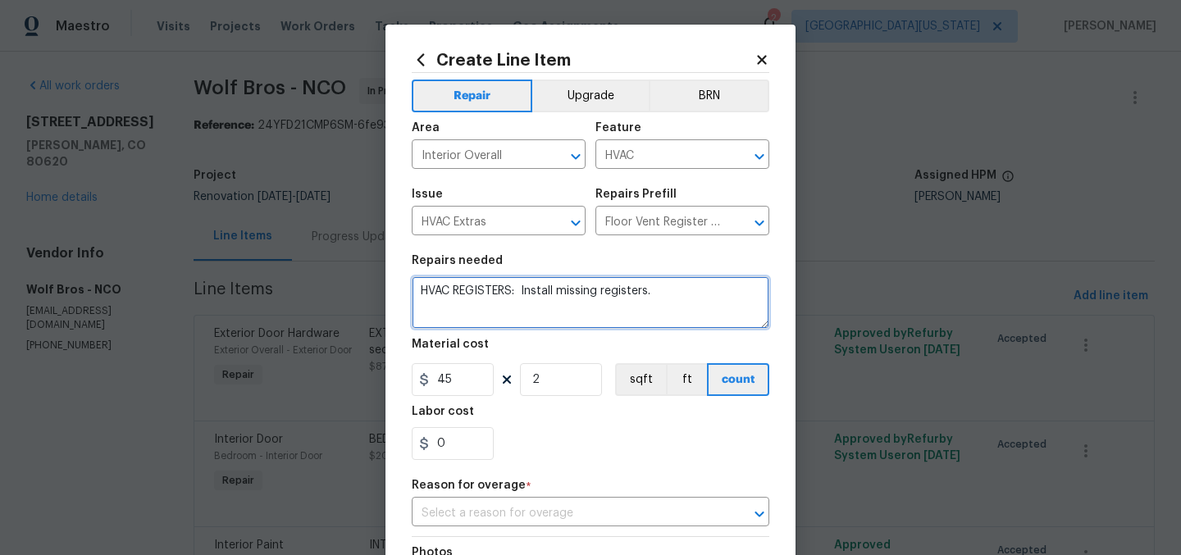
type textarea "HVAC REGISTERS: Install missing registers."
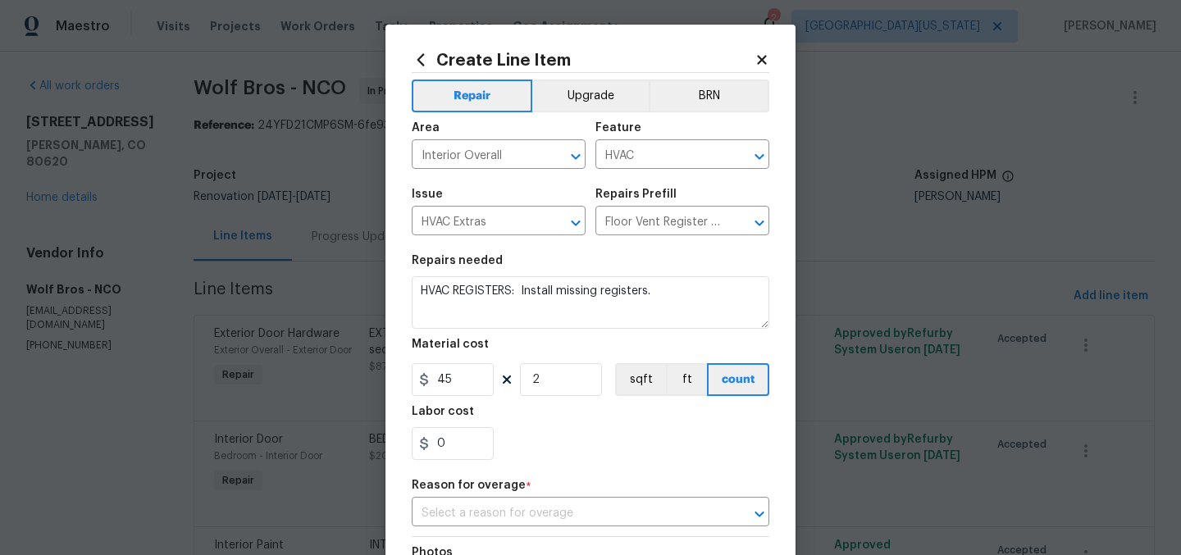
click at [599, 426] on div "Labor cost" at bounding box center [591, 416] width 358 height 21
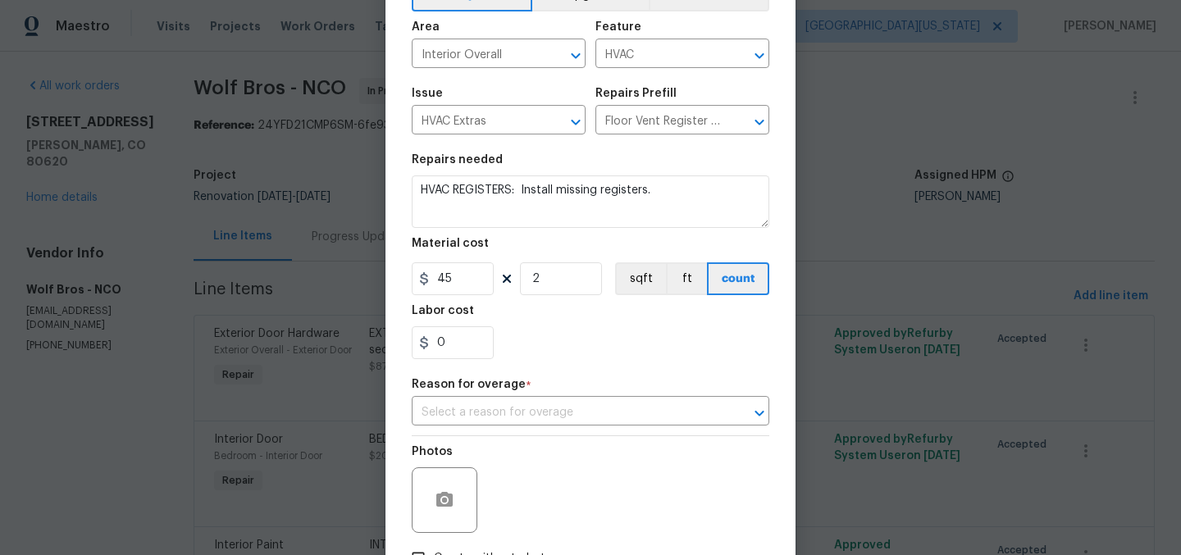
scroll to position [218, 0]
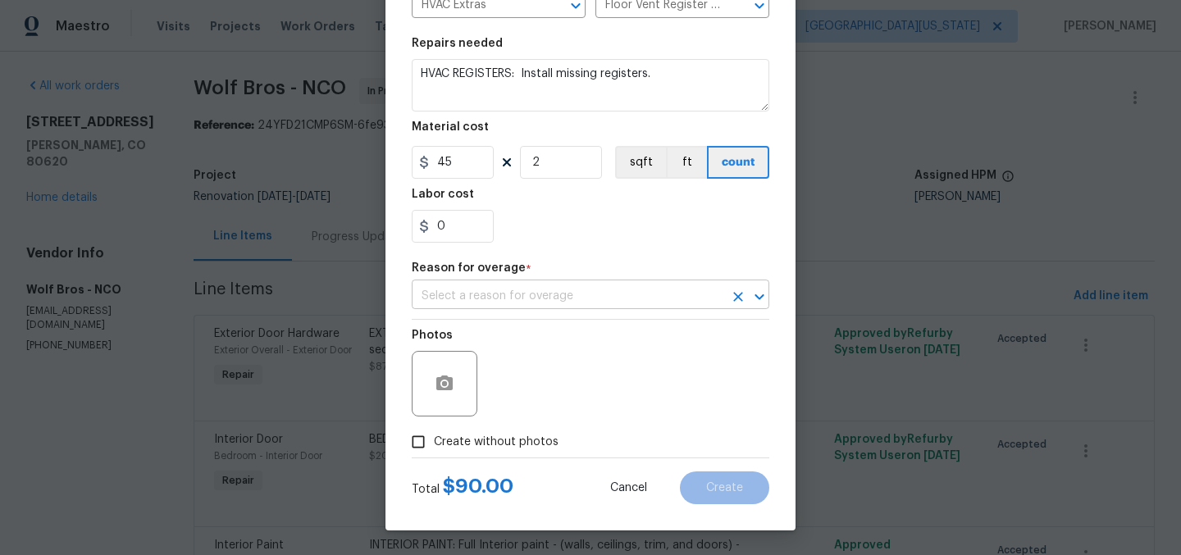
click at [582, 295] on input "text" at bounding box center [568, 296] width 312 height 25
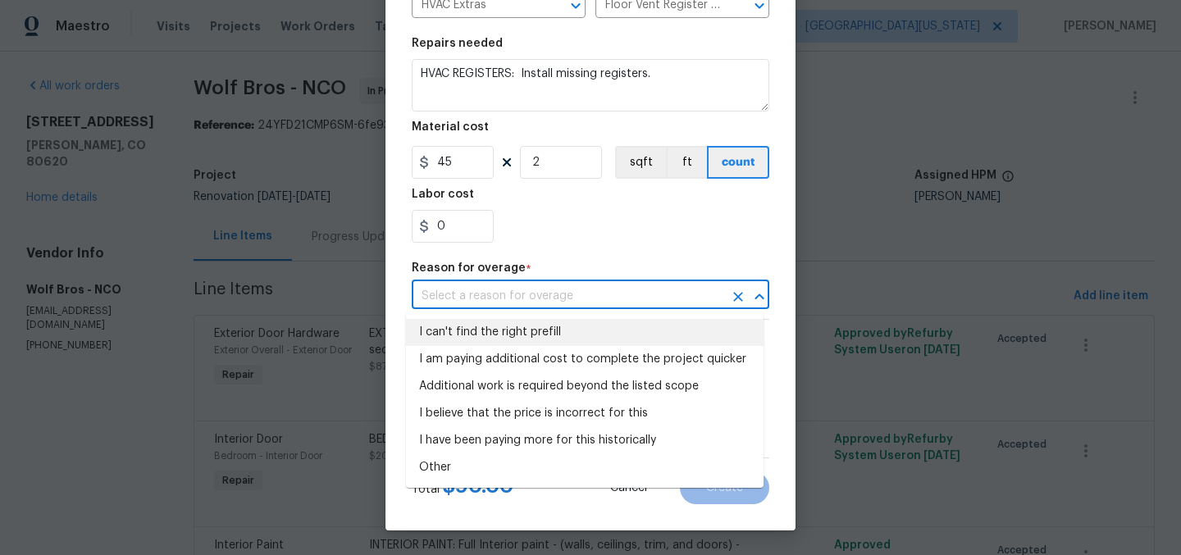
click at [558, 332] on li "I can't find the right prefill" at bounding box center [585, 332] width 358 height 27
type input "I can't find the right prefill"
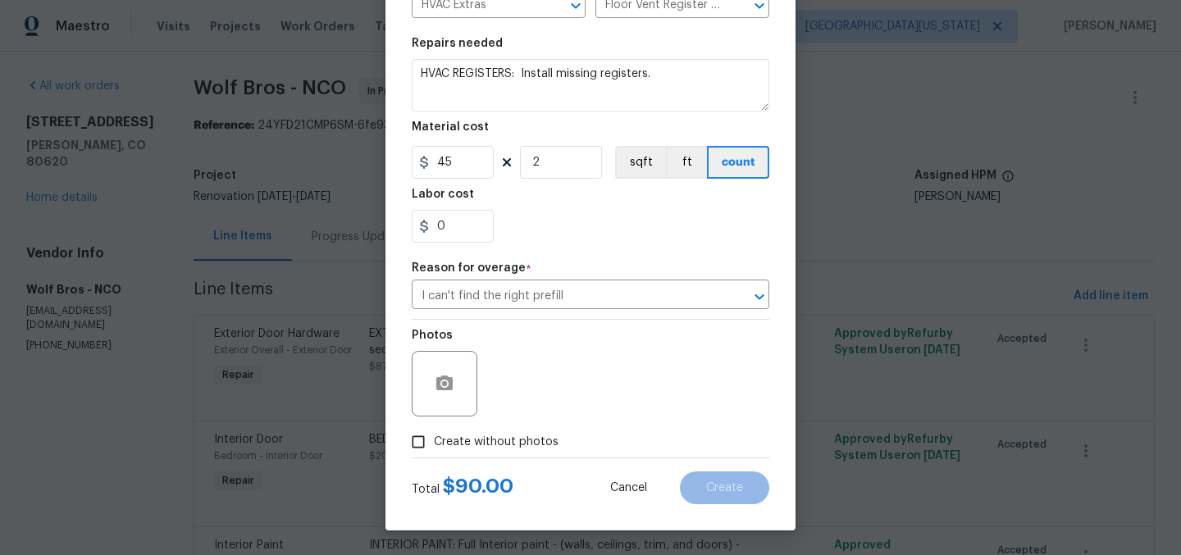
click at [512, 441] on span "Create without photos" at bounding box center [496, 442] width 125 height 17
click at [434, 441] on input "Create without photos" at bounding box center [418, 441] width 31 height 31
checkbox input "true"
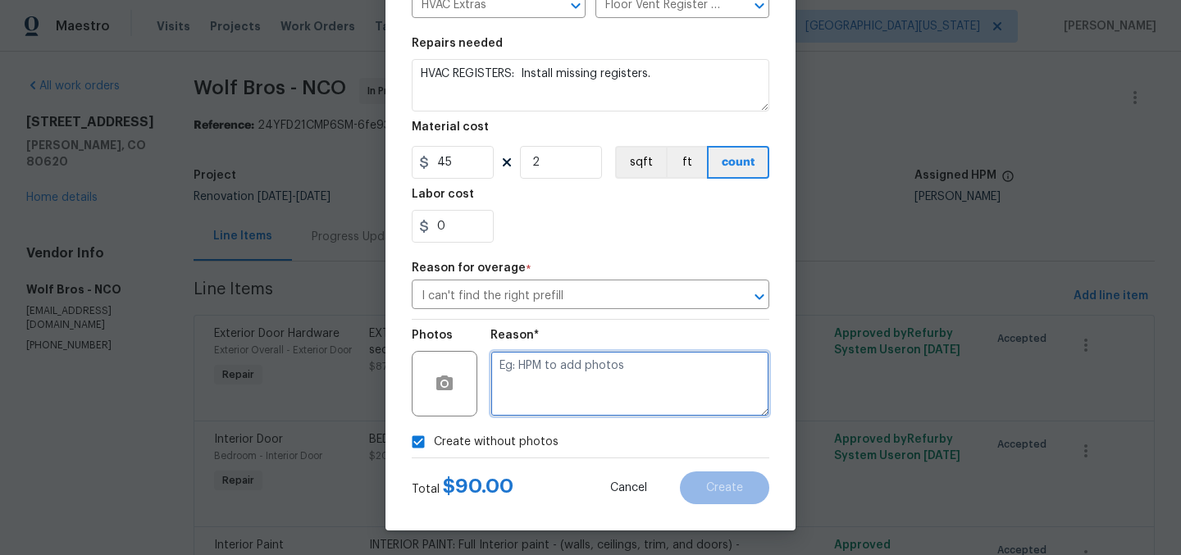
click at [603, 387] on textarea at bounding box center [629, 384] width 279 height 66
type textarea "Later"
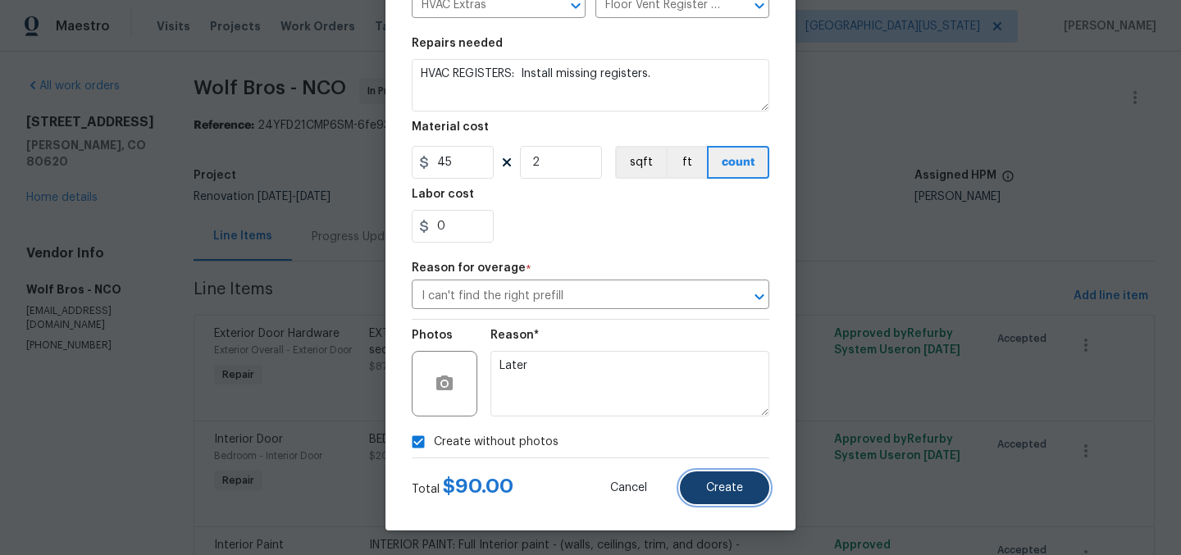
click at [723, 482] on span "Create" at bounding box center [724, 488] width 37 height 12
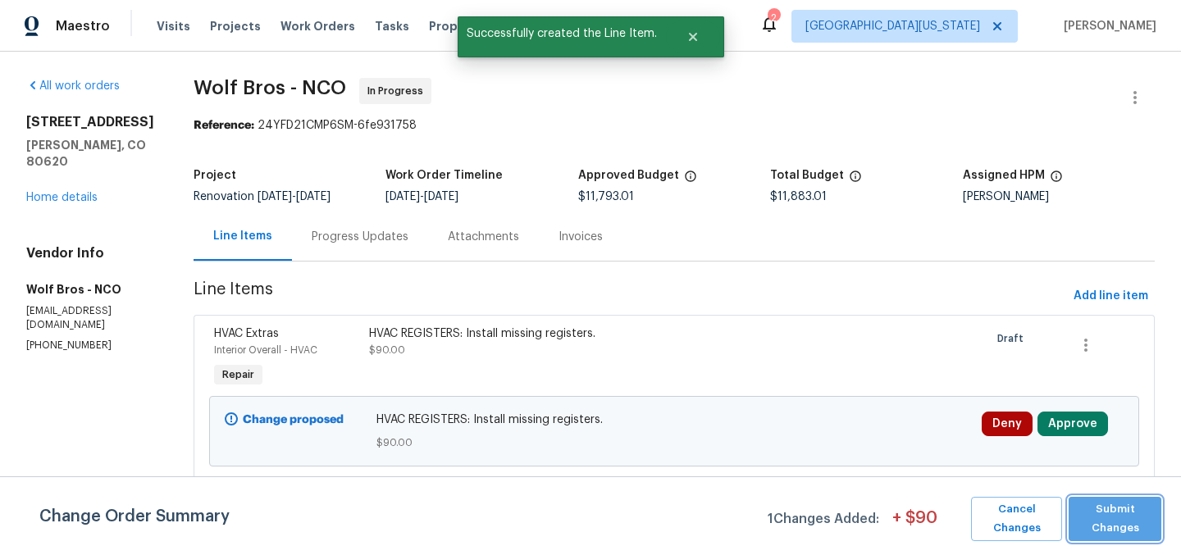
click at [1122, 506] on span "Submit Changes" at bounding box center [1115, 519] width 76 height 38
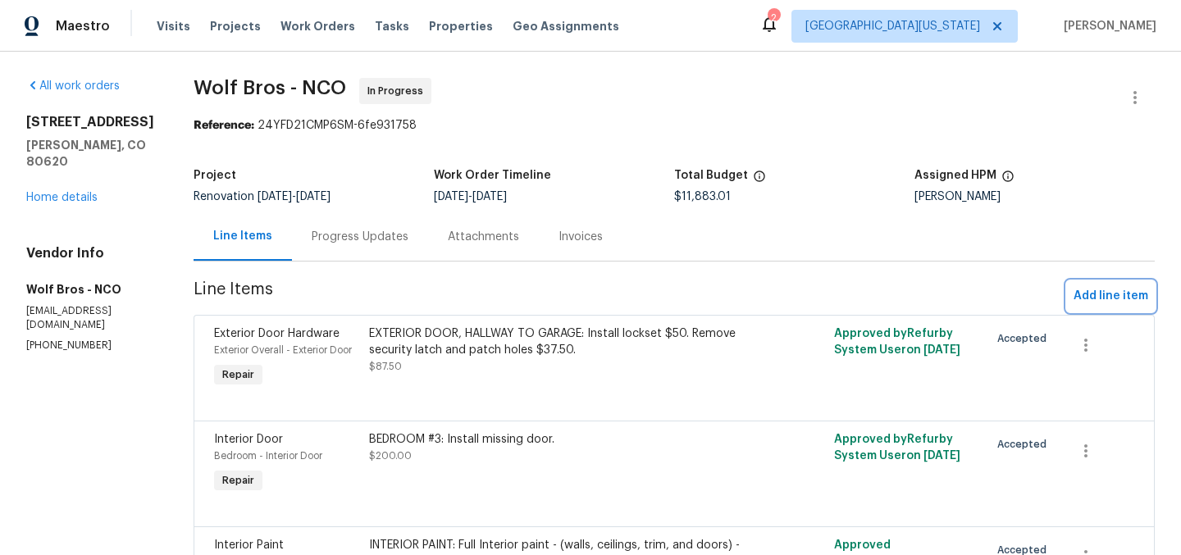
click at [1122, 300] on span "Add line item" at bounding box center [1110, 296] width 75 height 20
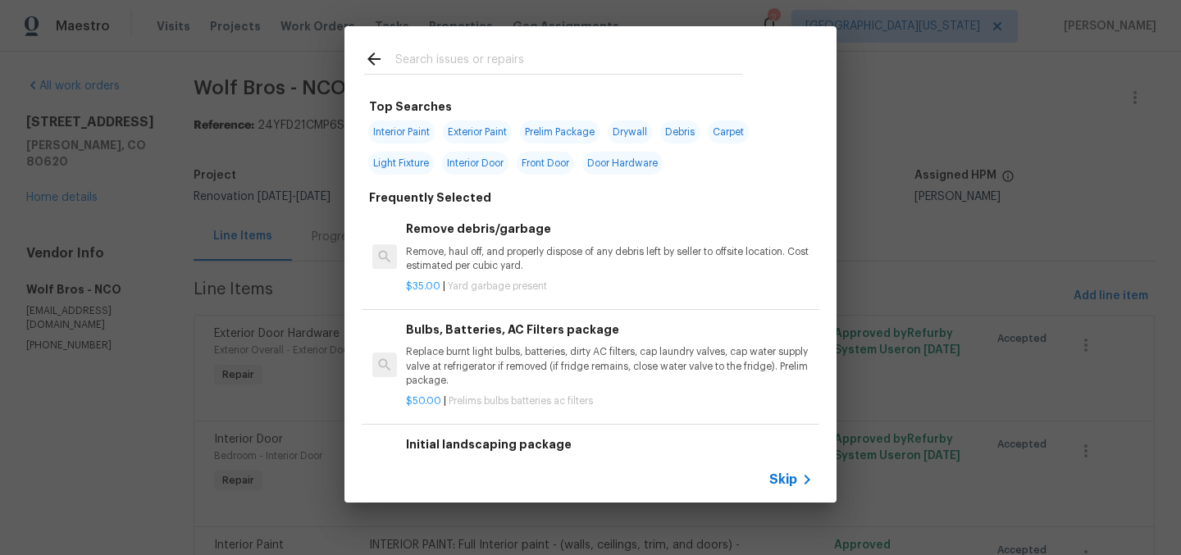
click at [432, 61] on input "text" at bounding box center [569, 61] width 348 height 25
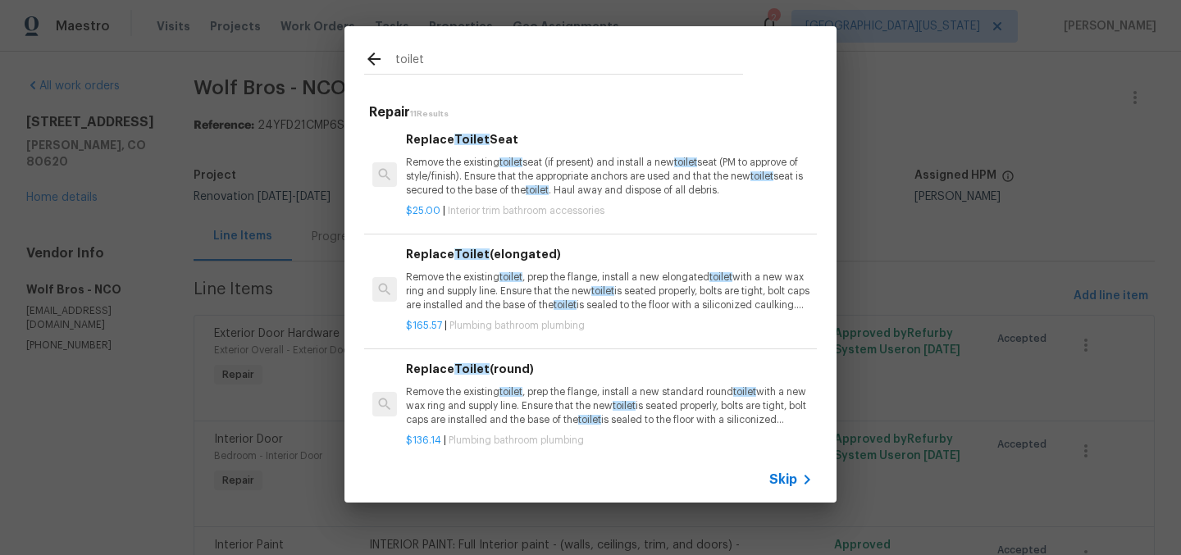
scroll to position [300, 0]
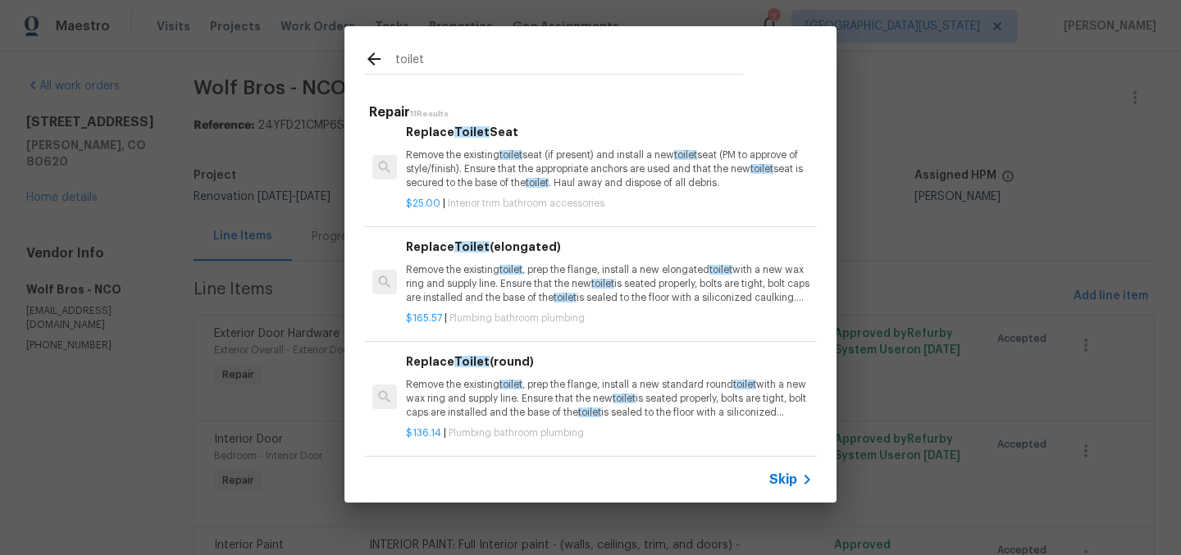
type input "toilet"
click at [578, 383] on p "Remove the existing toilet , prep the flange, install a new standard round toil…" at bounding box center [609, 399] width 407 height 42
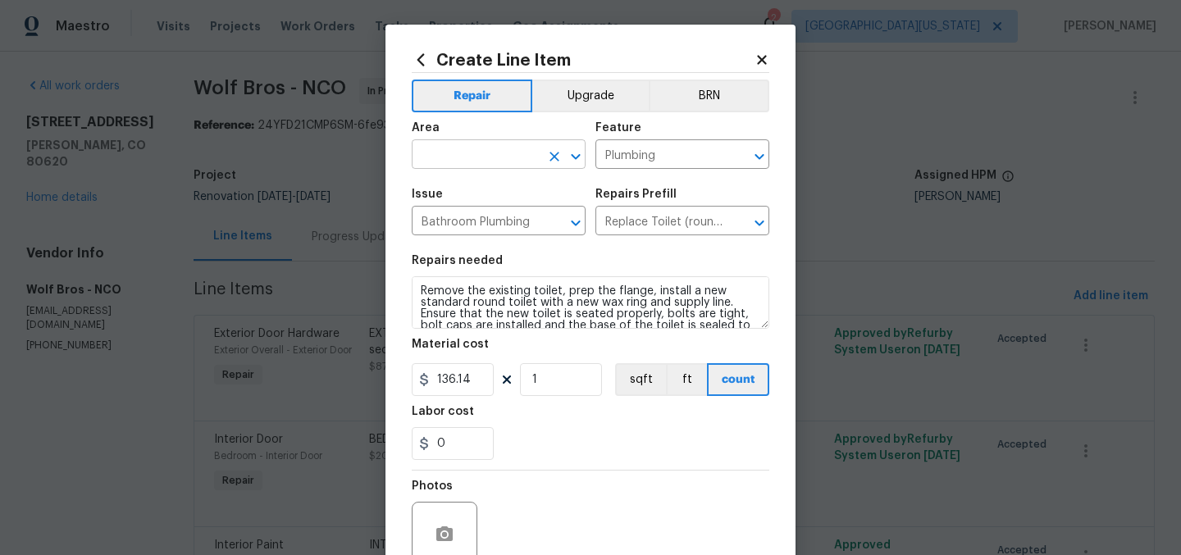
click at [517, 165] on input "text" at bounding box center [476, 155] width 128 height 25
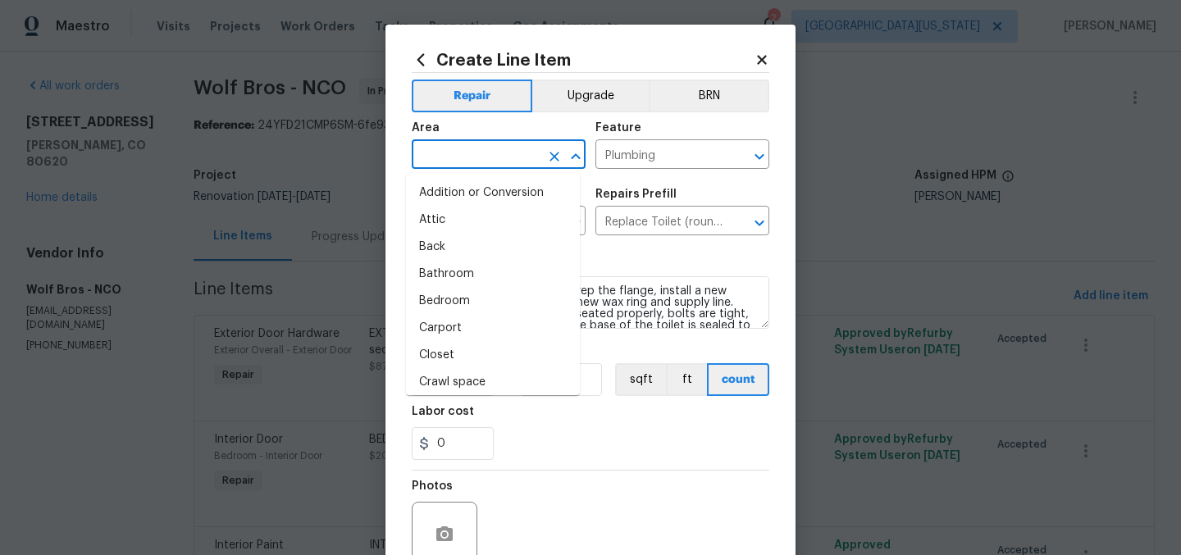
type input "I"
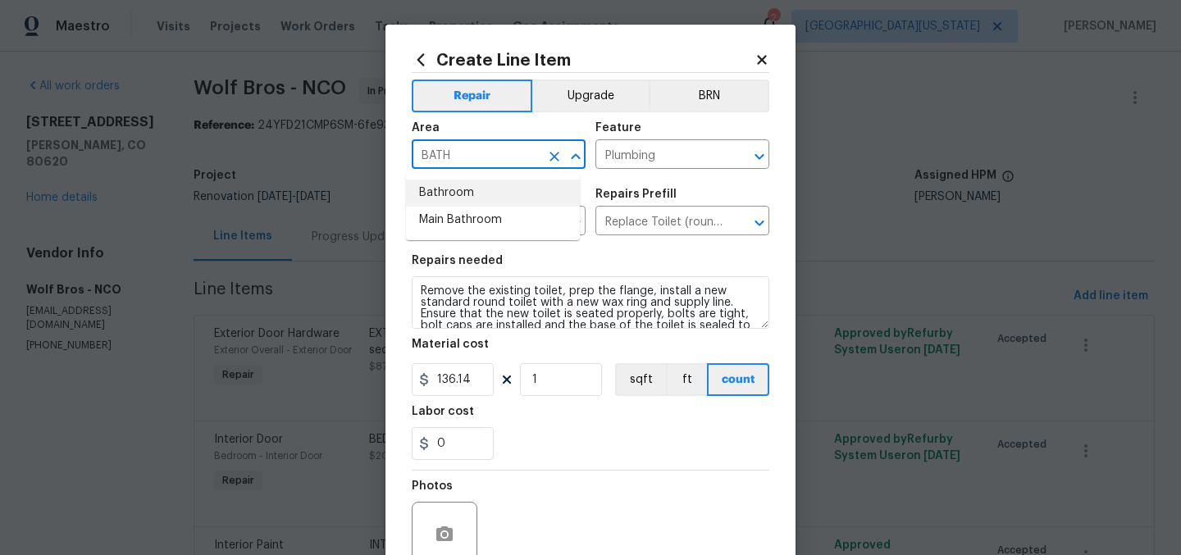
click at [521, 189] on li "Bathroom" at bounding box center [493, 193] width 174 height 27
type input "Bathroom"
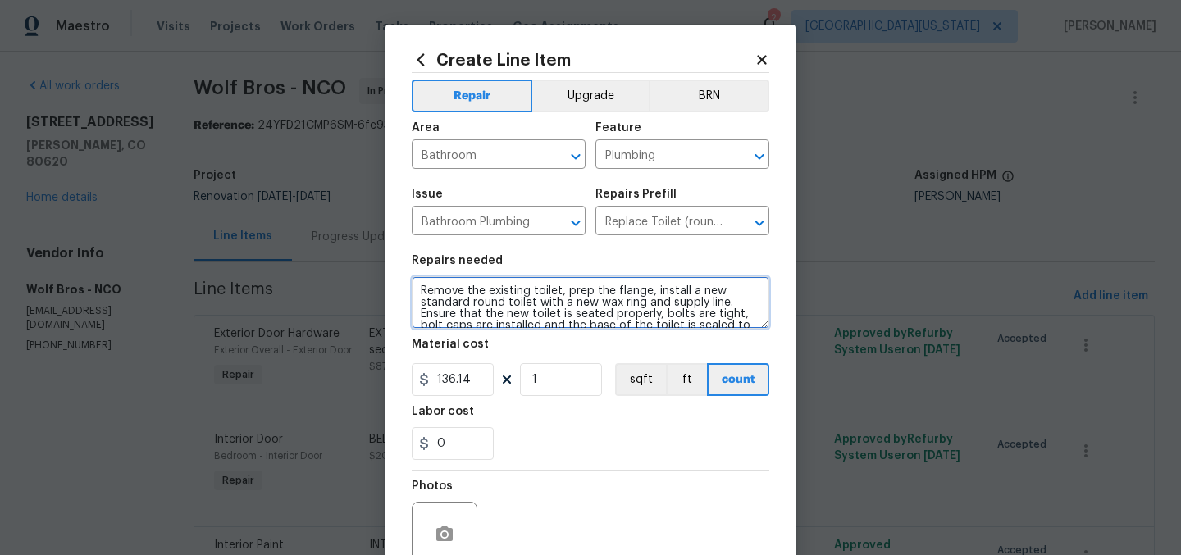
click at [417, 295] on textarea "Remove the existing toilet, prep the flange, install a new standard round toile…" at bounding box center [591, 302] width 358 height 52
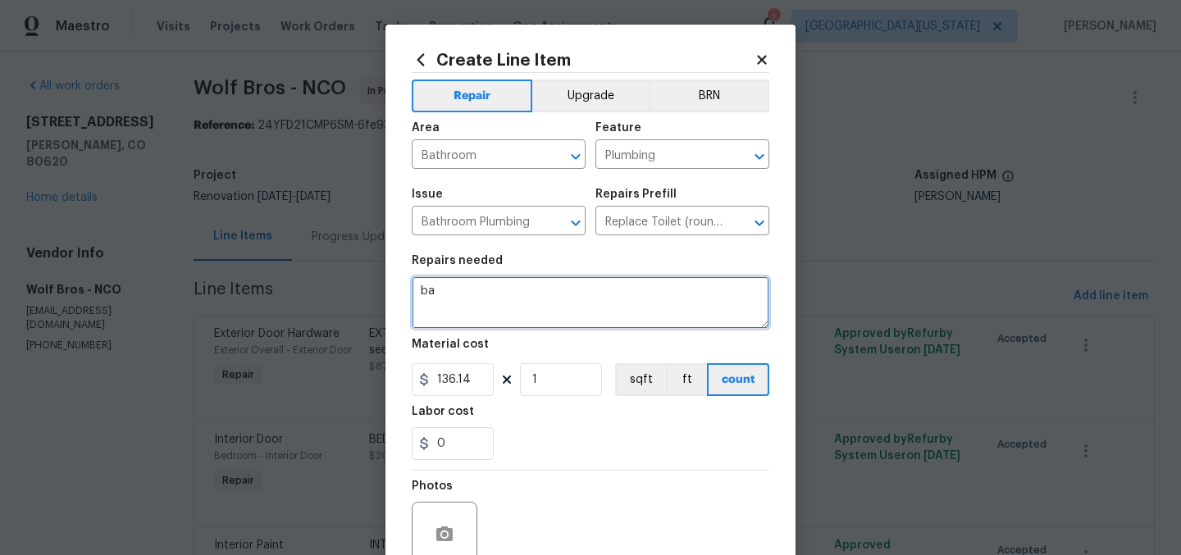
type textarea "b"
type textarea "T"
type textarea "O"
type textarea "TOILETS: Replace 2 ROUND TOILETS. NOT ELONGATED."
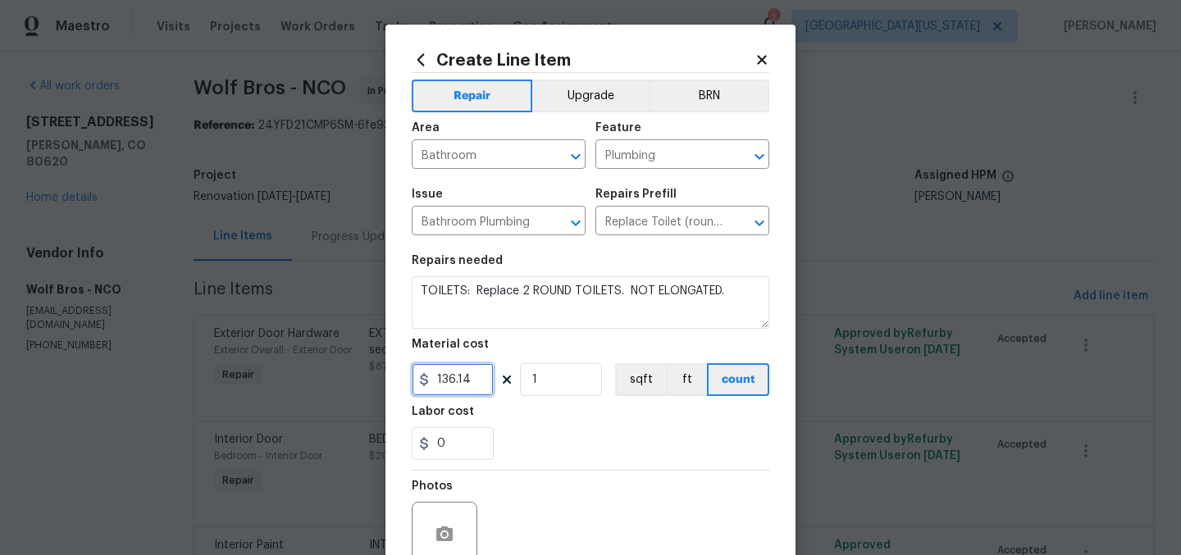
click at [447, 379] on input "136.14" at bounding box center [453, 379] width 82 height 33
type input "150"
click at [548, 418] on div "Labor cost" at bounding box center [591, 416] width 358 height 21
click at [551, 388] on input "1" at bounding box center [561, 379] width 82 height 33
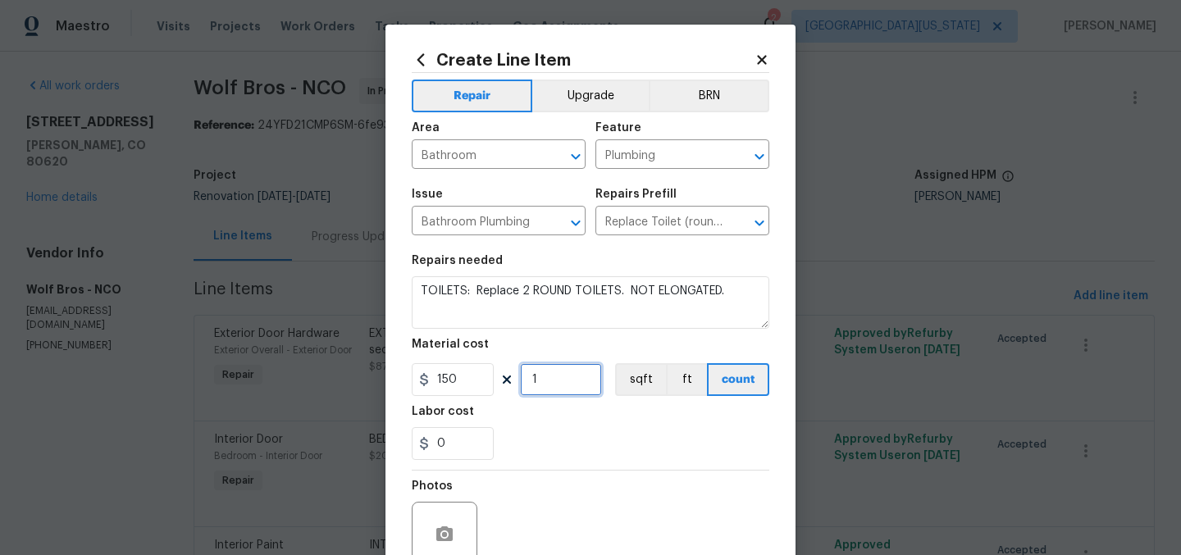
click at [551, 388] on input "1" at bounding box center [561, 379] width 82 height 33
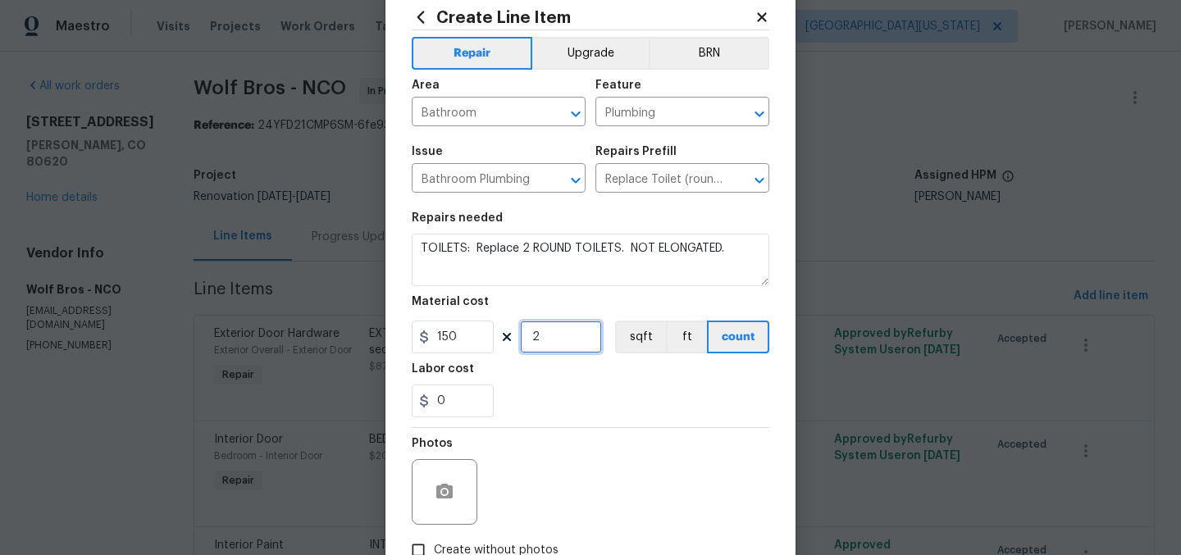
scroll to position [152, 0]
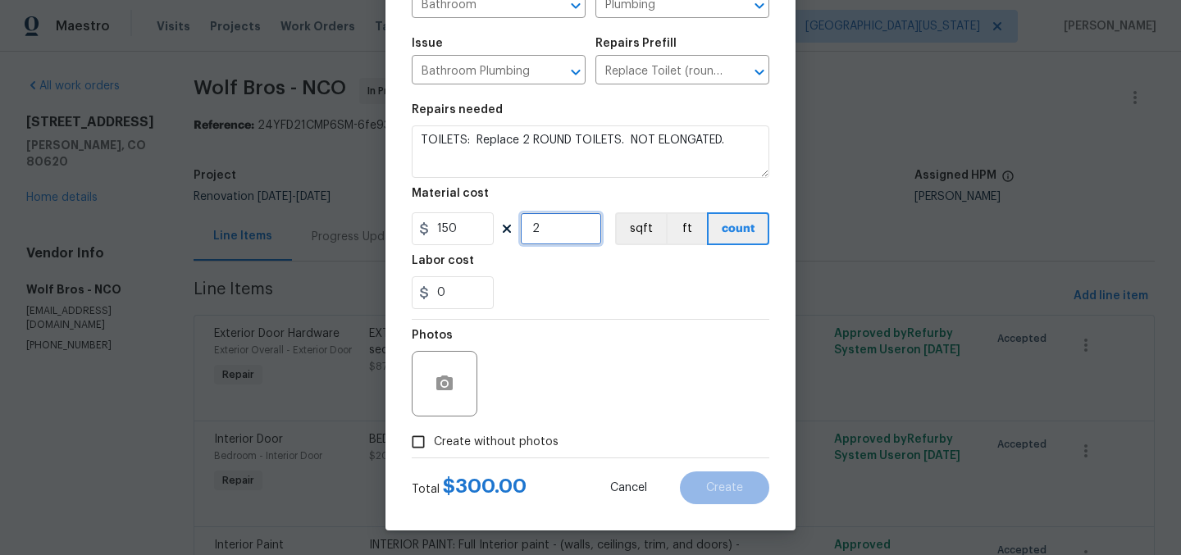
type input "2"
click at [540, 435] on span "Create without photos" at bounding box center [496, 442] width 125 height 17
click at [434, 435] on input "Create without photos" at bounding box center [418, 441] width 31 height 31
checkbox input "true"
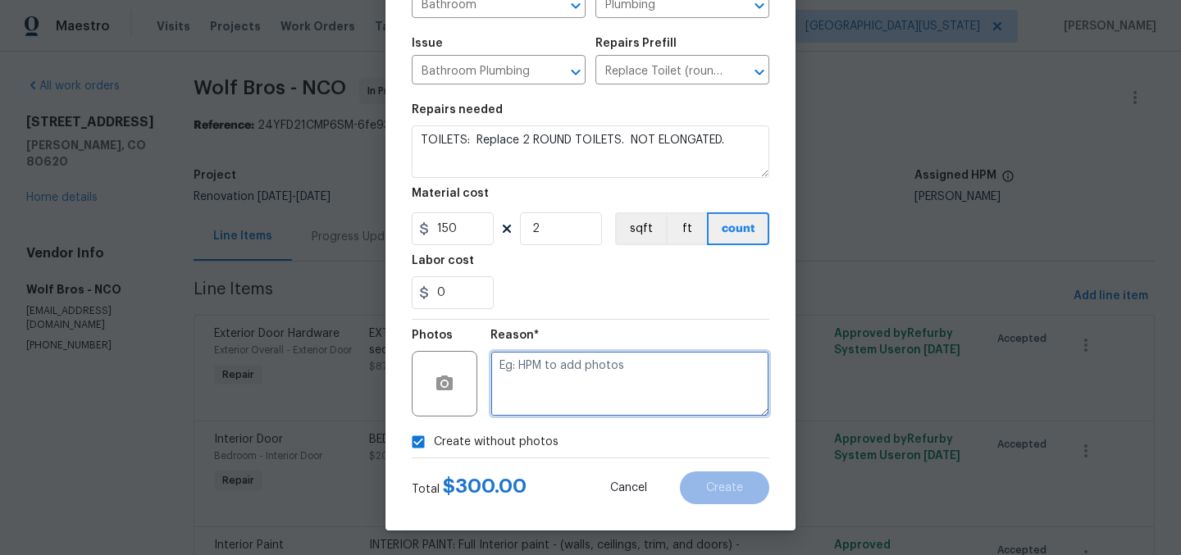
click at [622, 385] on textarea at bounding box center [629, 384] width 279 height 66
type textarea "Later"
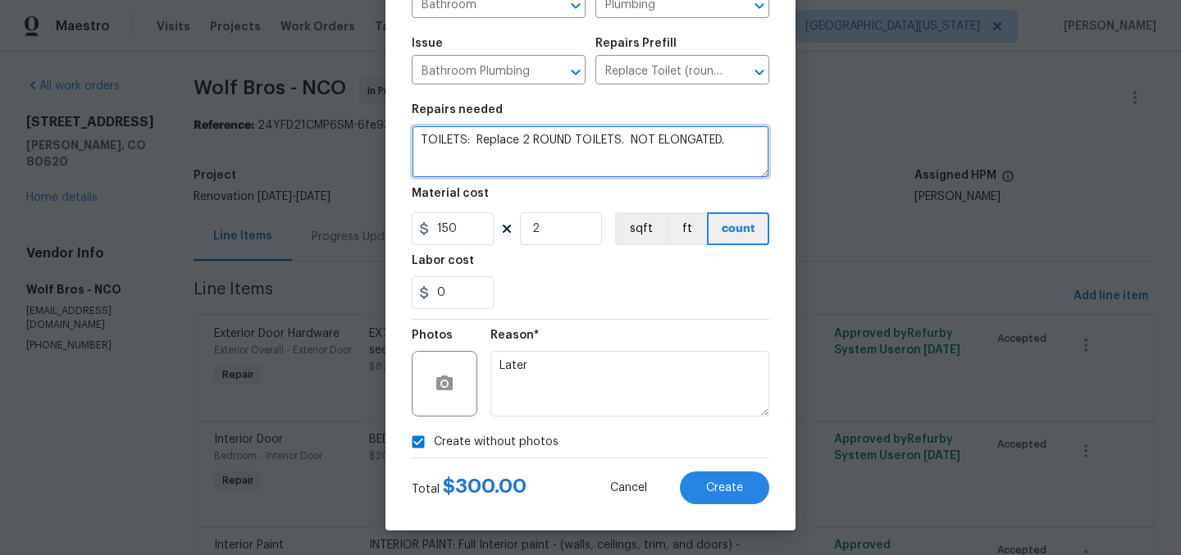
drag, startPoint x: 534, startPoint y: 125, endPoint x: 635, endPoint y: 123, distance: 101.7
click at [543, 112] on figure "Repairs needed TOILETS: Replace 2 ROUND TOILETS. NOT ELONGATED." at bounding box center [591, 141] width 358 height 74
click at [526, 140] on textarea "TOILETS: Replace 2 ROUND TOILETS. NOT ELONGATED." at bounding box center [591, 151] width 358 height 52
type textarea "TOILETS: Replace 2 damaged ROUND TOILETS. NOT ELONGATED."
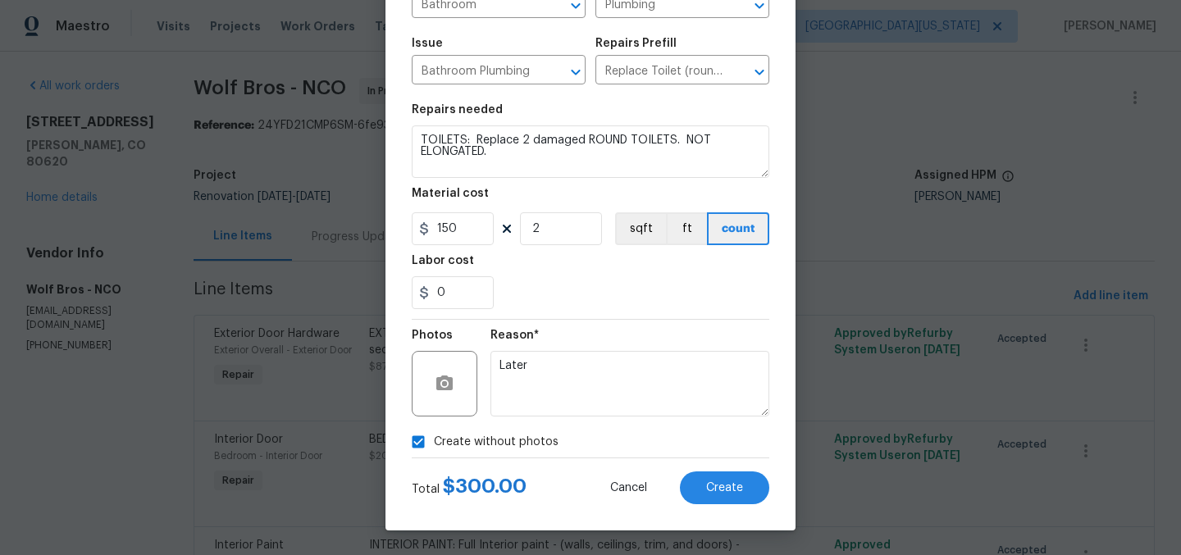
click at [574, 302] on div "0" at bounding box center [591, 292] width 358 height 33
click at [709, 480] on button "Create" at bounding box center [724, 487] width 89 height 33
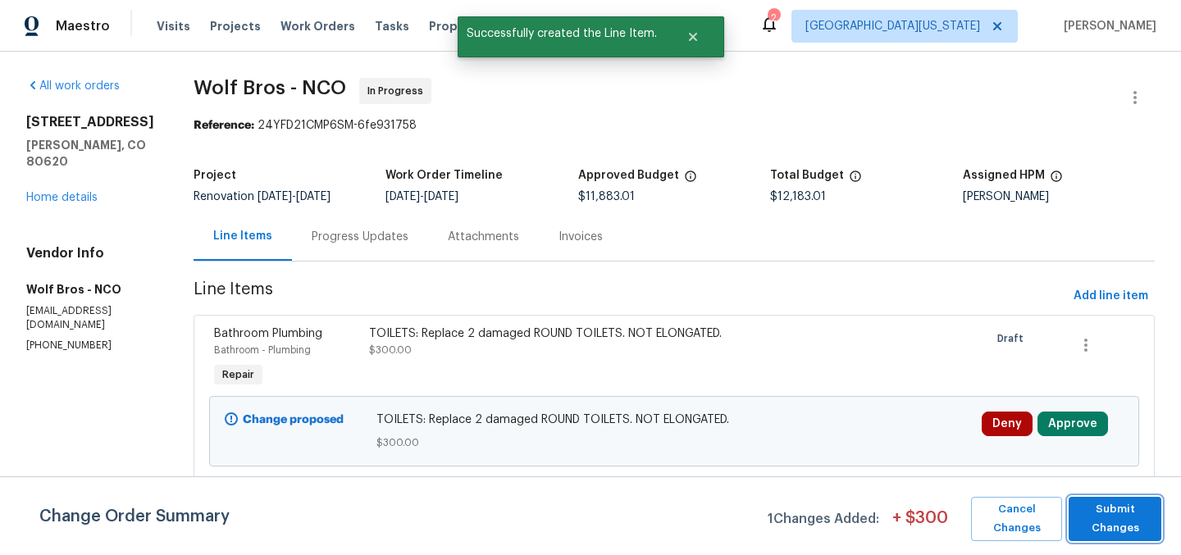
click at [1144, 515] on span "Submit Changes" at bounding box center [1115, 519] width 76 height 38
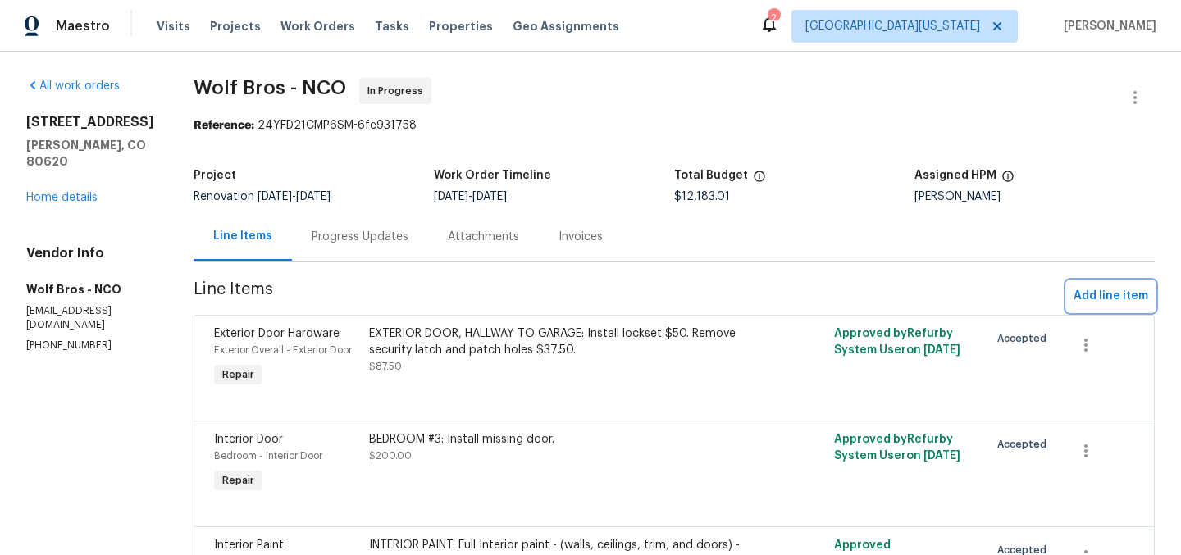
click at [1073, 292] on span "Add line item" at bounding box center [1110, 296] width 75 height 20
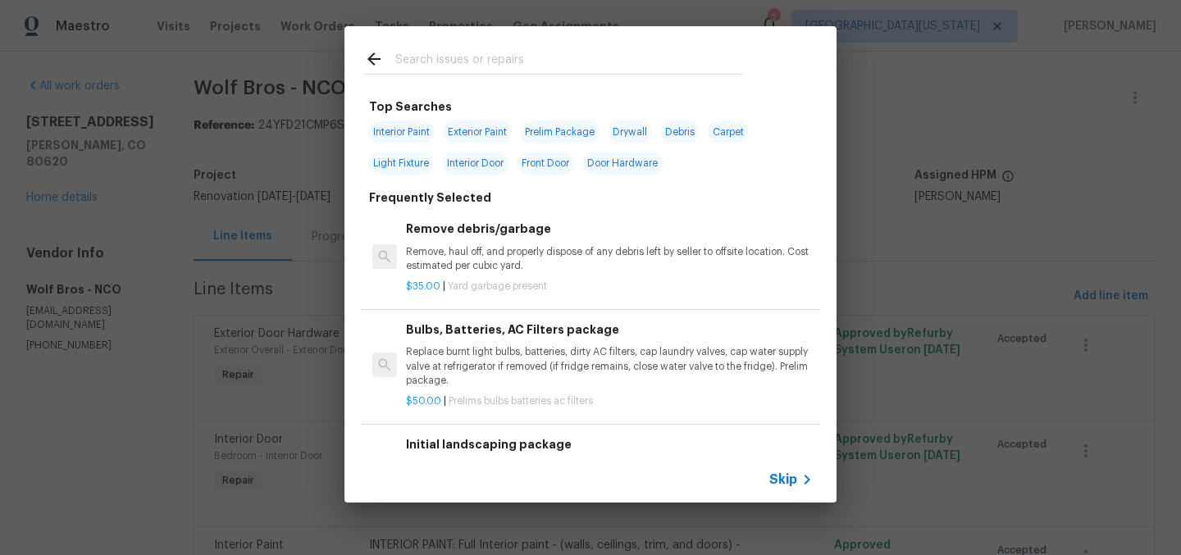
click at [422, 52] on input "text" at bounding box center [569, 61] width 348 height 25
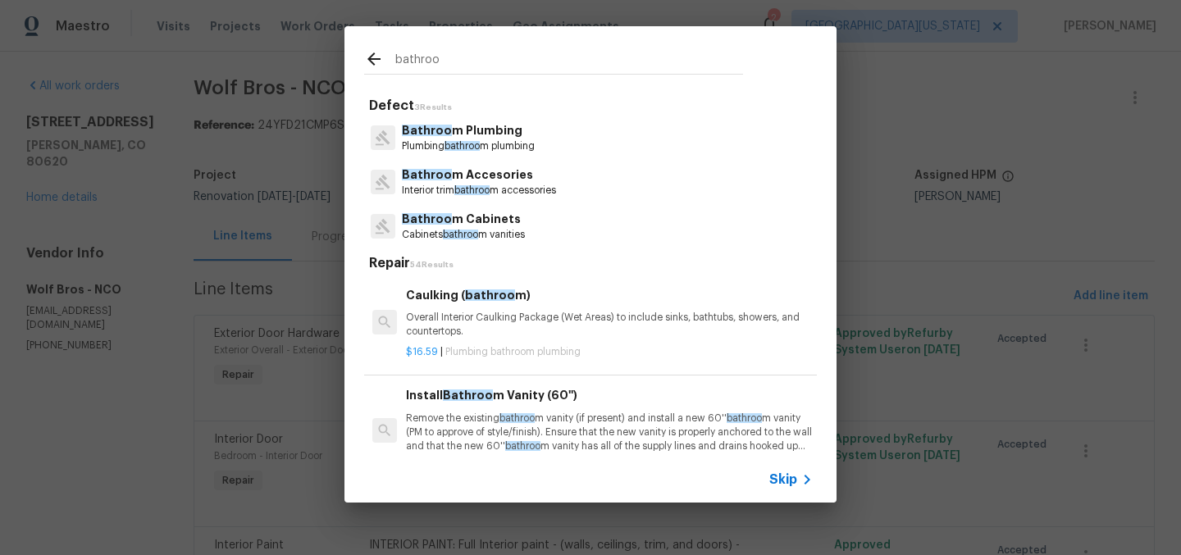
click at [529, 61] on input "bathroo" at bounding box center [569, 61] width 348 height 25
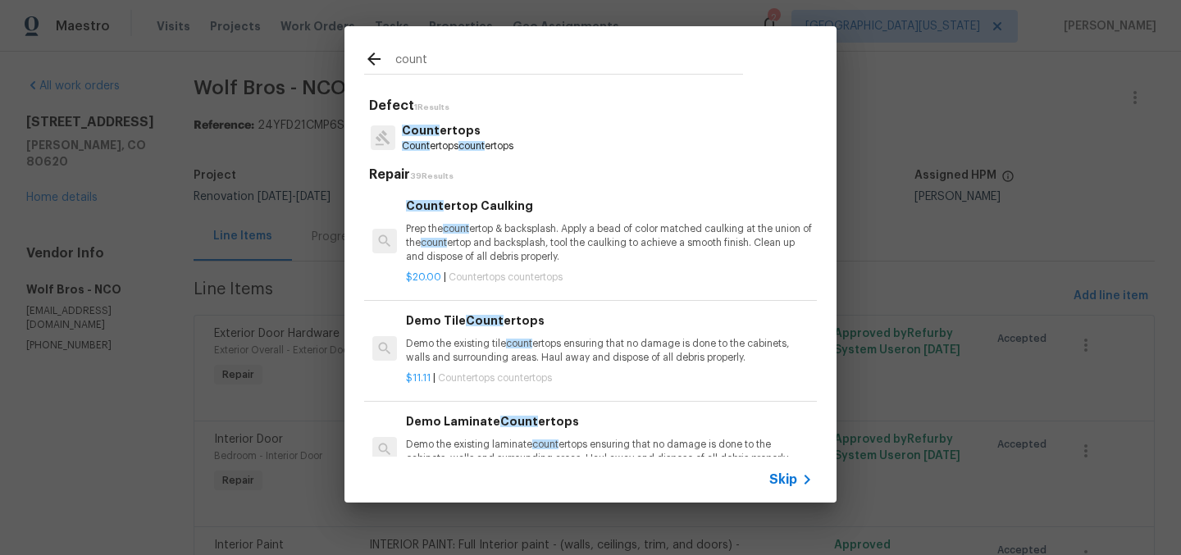
type input "count"
click at [477, 119] on div "Count ertops Count ertops count ertops" at bounding box center [590, 138] width 453 height 44
click at [470, 137] on p "Count ertops" at bounding box center [458, 130] width 112 height 17
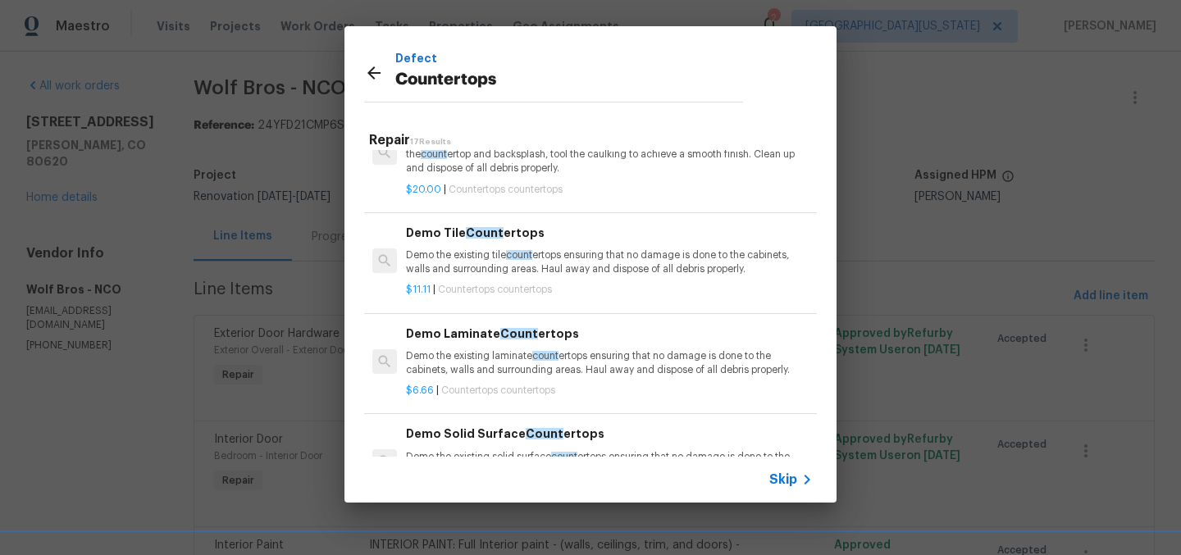
scroll to position [0, 0]
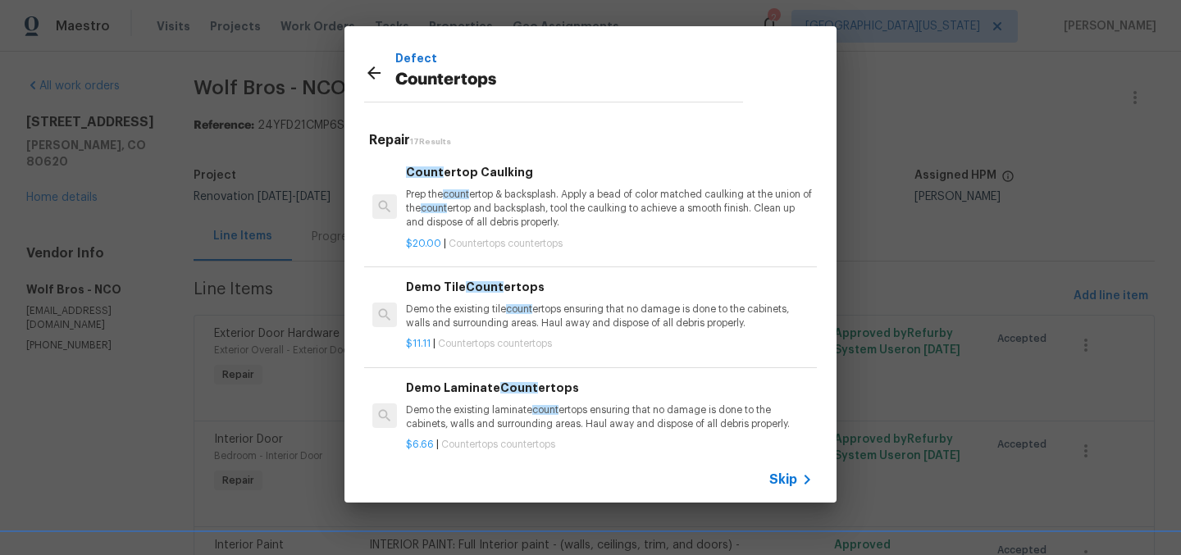
click at [795, 474] on span "Skip" at bounding box center [783, 479] width 28 height 16
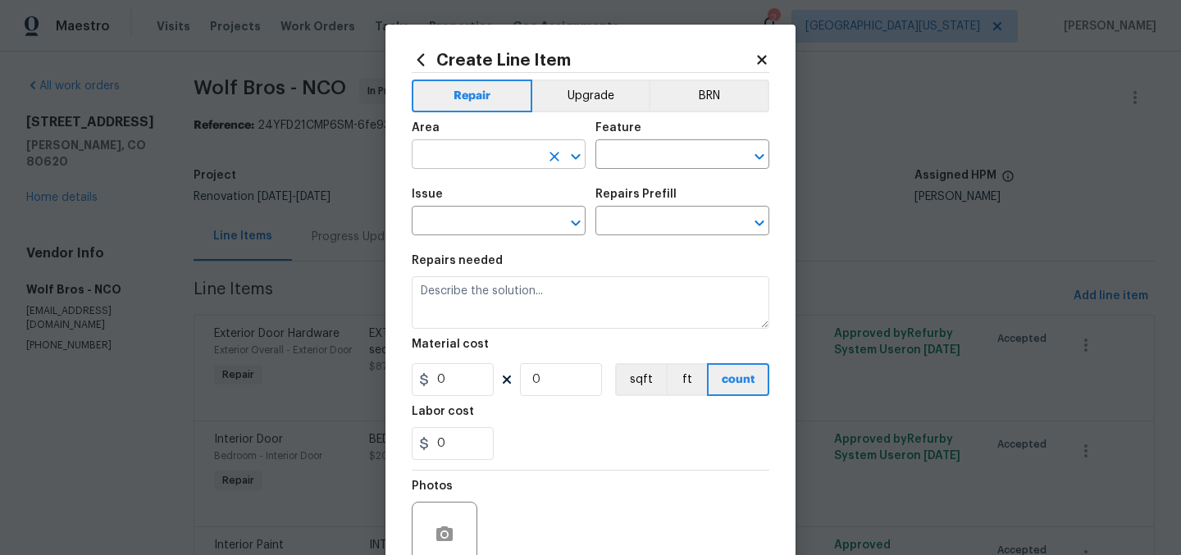
click at [451, 154] on input "text" at bounding box center [476, 155] width 128 height 25
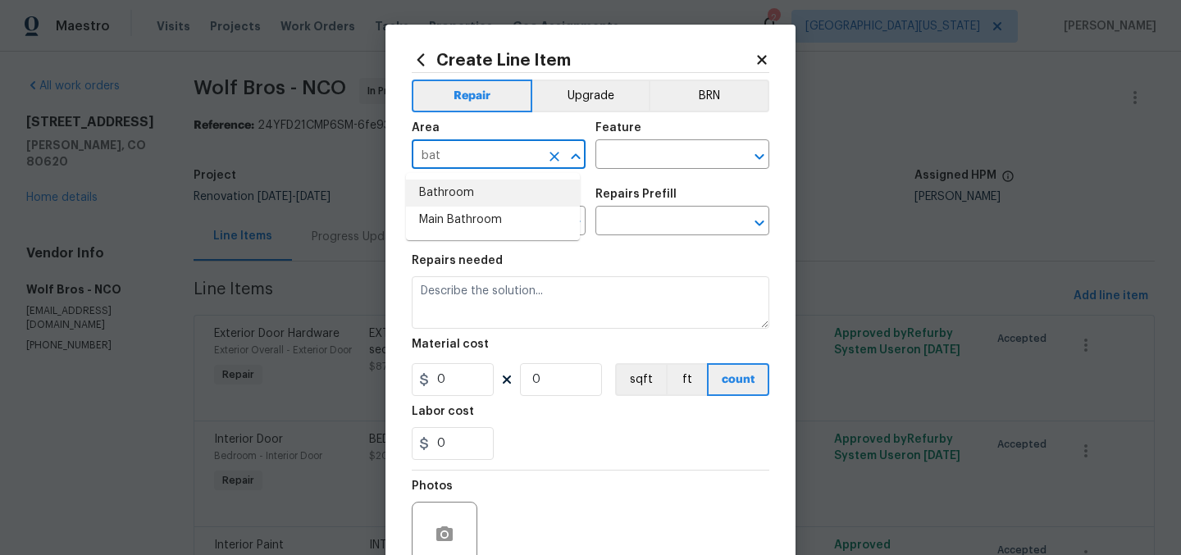
click at [444, 189] on li "Bathroom" at bounding box center [493, 193] width 174 height 27
type input "Bathroom"
click at [613, 157] on input "text" at bounding box center [659, 155] width 128 height 25
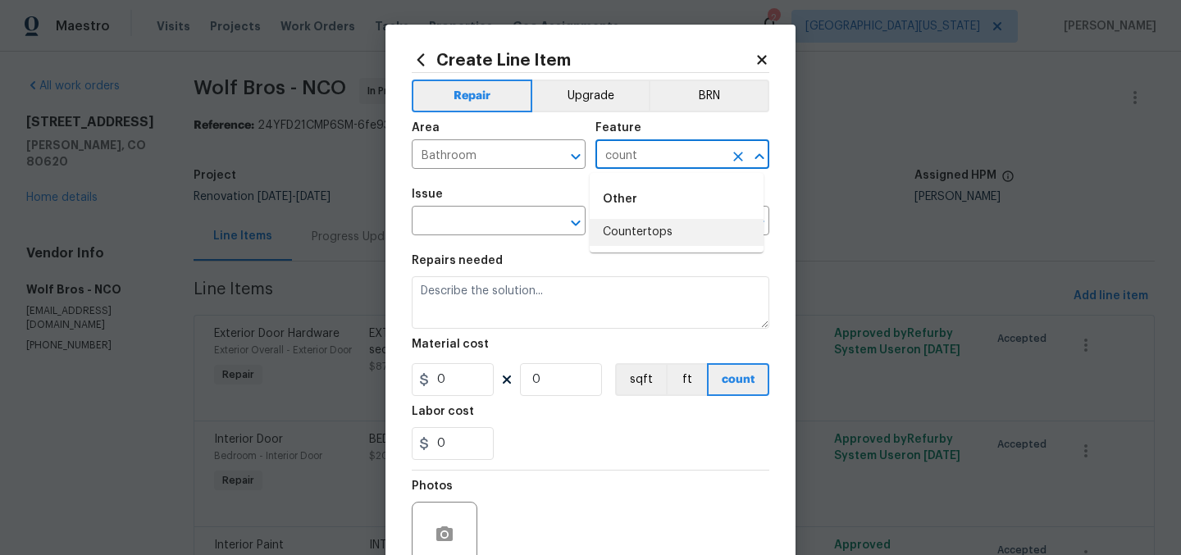
click at [672, 236] on li "Countertops" at bounding box center [677, 232] width 174 height 27
type input "Countertops"
click at [471, 227] on input "text" at bounding box center [476, 222] width 128 height 25
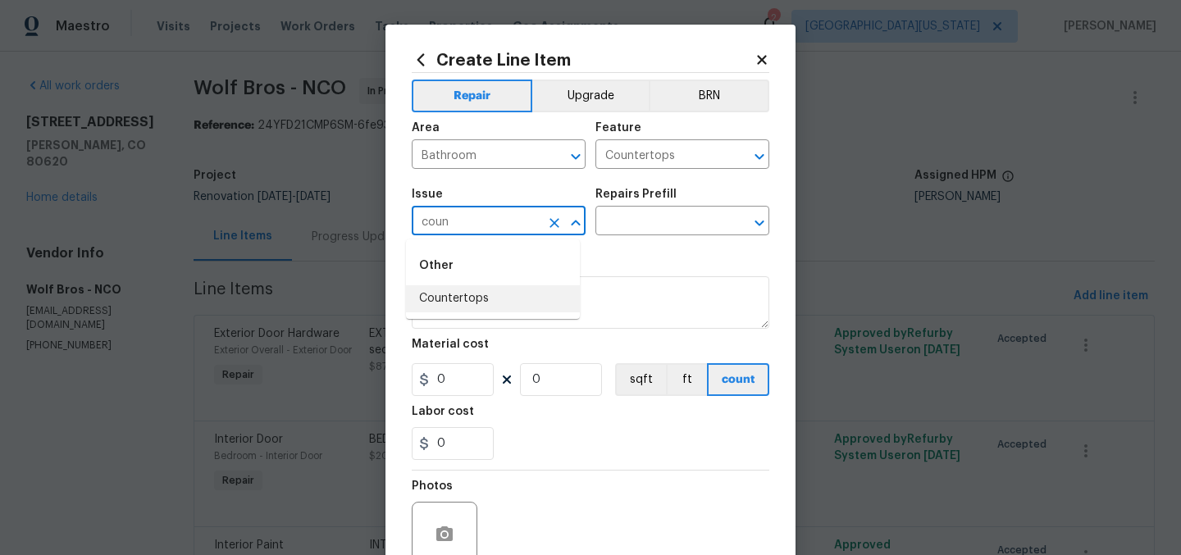
click at [559, 310] on li "Countertops" at bounding box center [493, 298] width 174 height 27
type input "Countertops"
click at [695, 222] on input "text" at bounding box center [659, 222] width 128 height 25
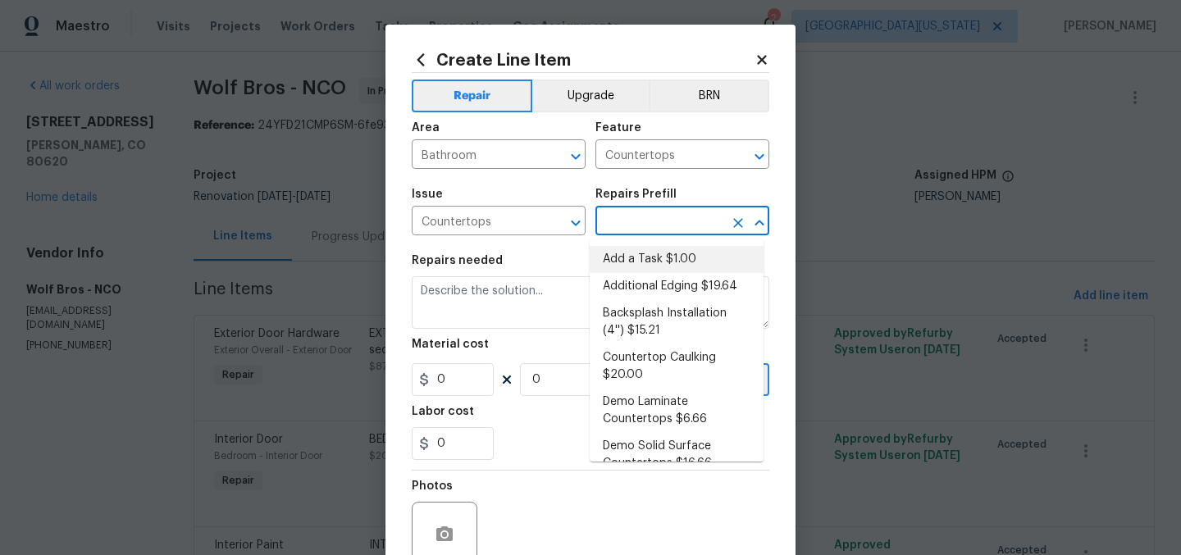
click at [693, 254] on li "Add a Task $1.00" at bounding box center [677, 259] width 174 height 27
type input "Add a Task $1.00"
type textarea "HPM to detail"
type input "1"
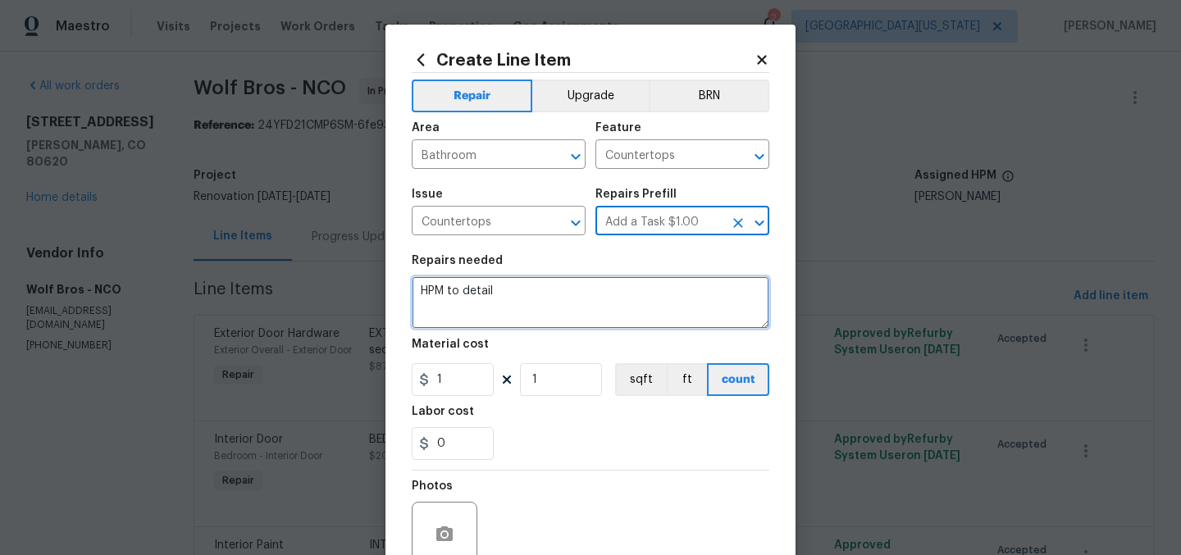
click at [595, 297] on textarea "HPM to detail" at bounding box center [591, 302] width 358 height 52
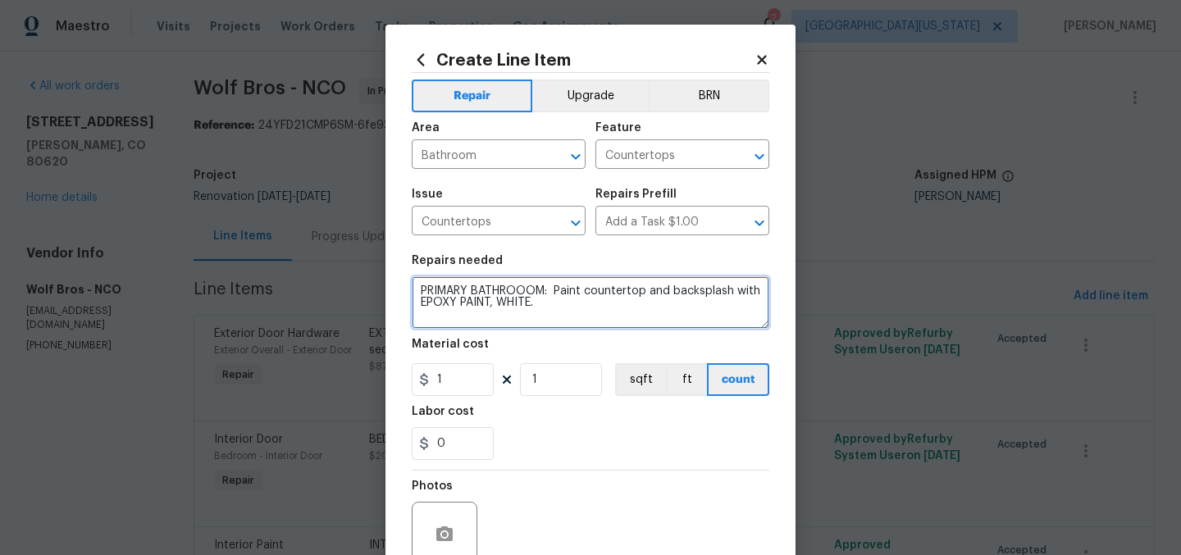
type textarea "PRIMARY BATHROOOM: Paint countertop and backsplash with EPOXY PAINT, WHITE."
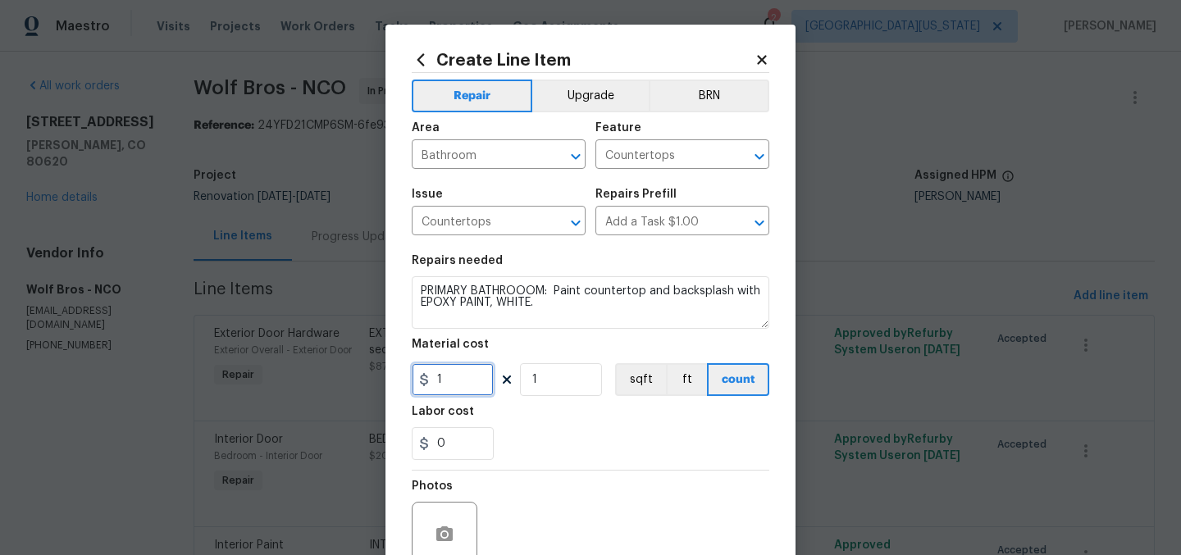
click at [433, 378] on input "1" at bounding box center [453, 379] width 82 height 33
type input "150"
click at [657, 420] on div "Labor cost" at bounding box center [591, 416] width 358 height 21
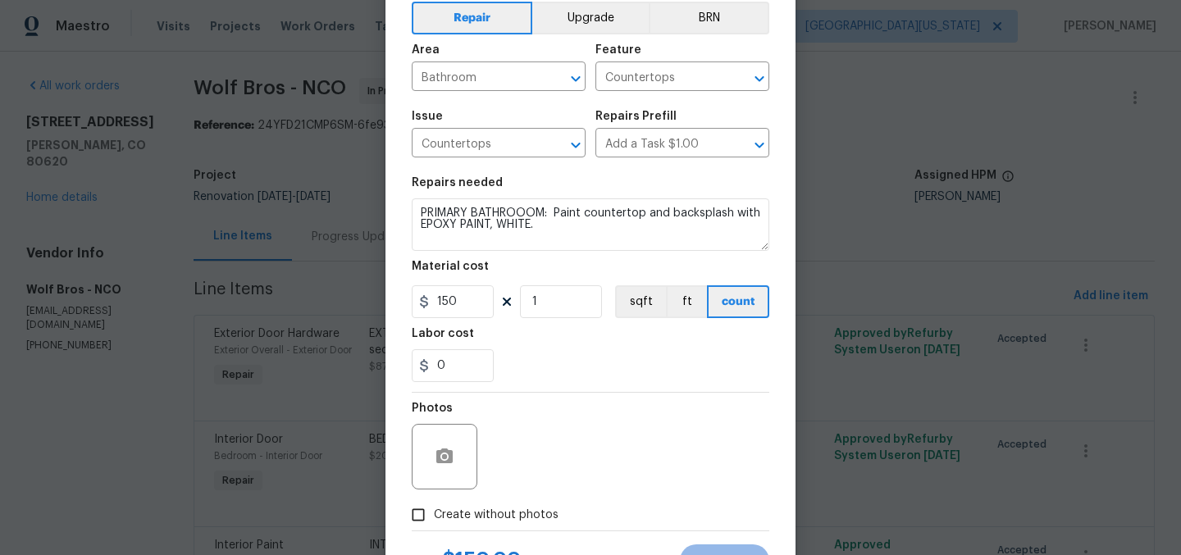
scroll to position [152, 0]
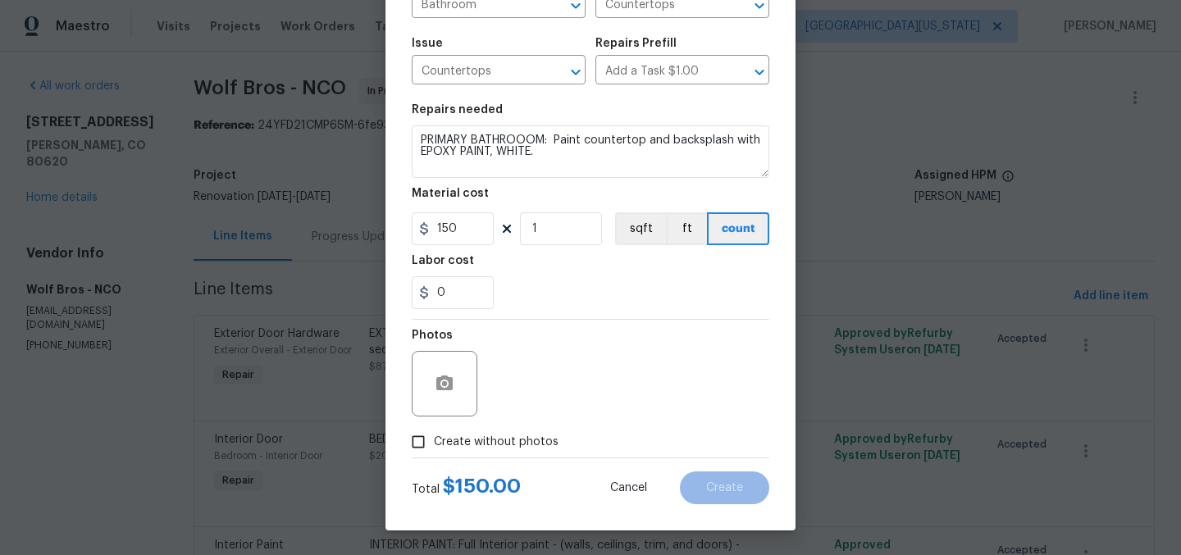
click at [521, 441] on span "Create without photos" at bounding box center [496, 442] width 125 height 17
click at [434, 441] on input "Create without photos" at bounding box center [418, 441] width 31 height 31
checkbox input "true"
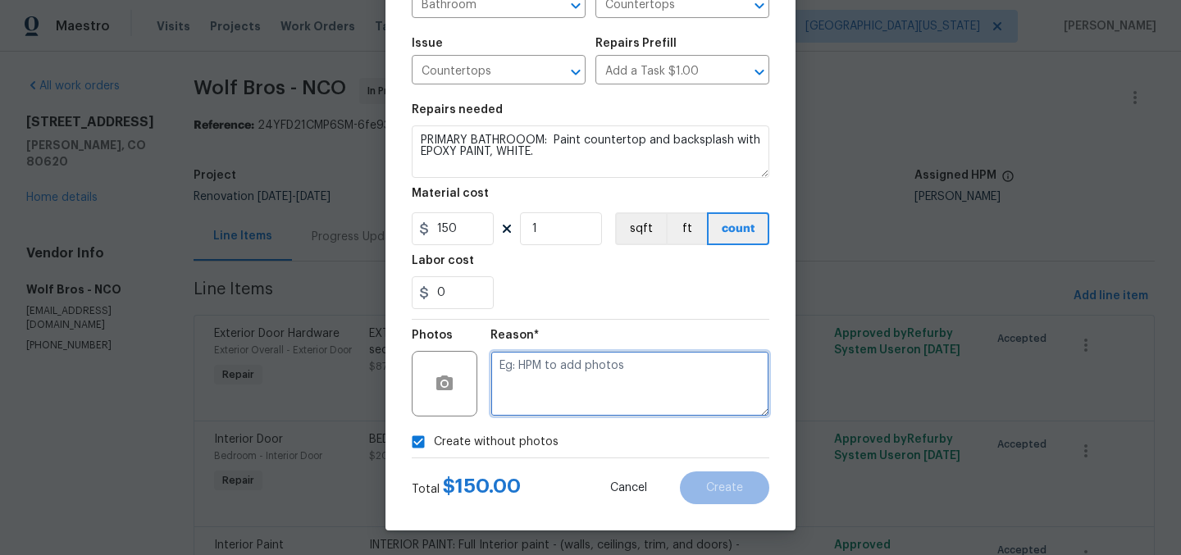
click at [611, 392] on textarea at bounding box center [629, 384] width 279 height 66
type textarea "Later"
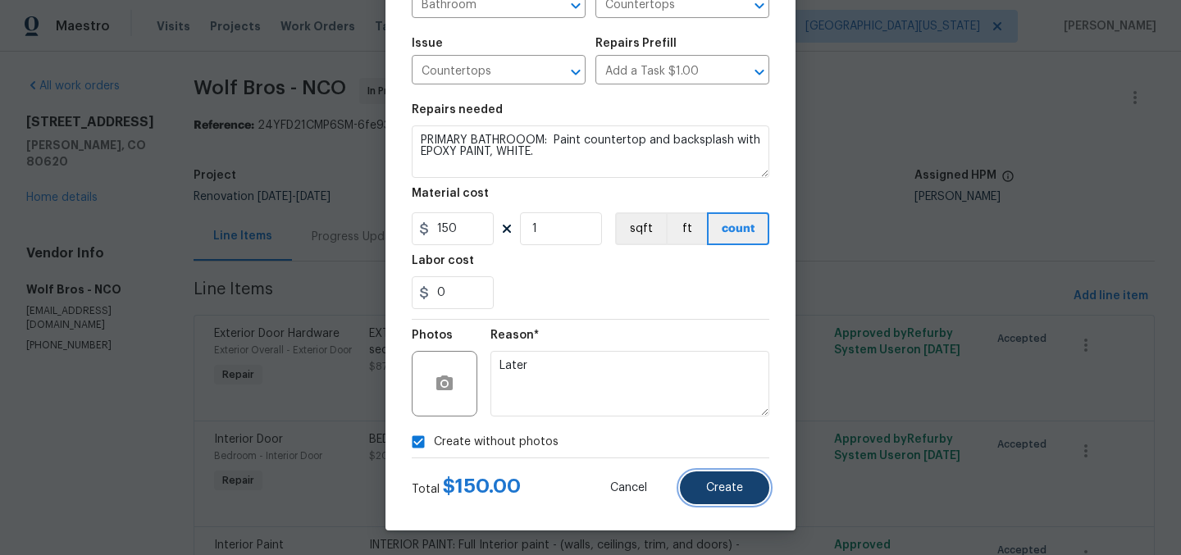
click at [727, 481] on button "Create" at bounding box center [724, 487] width 89 height 33
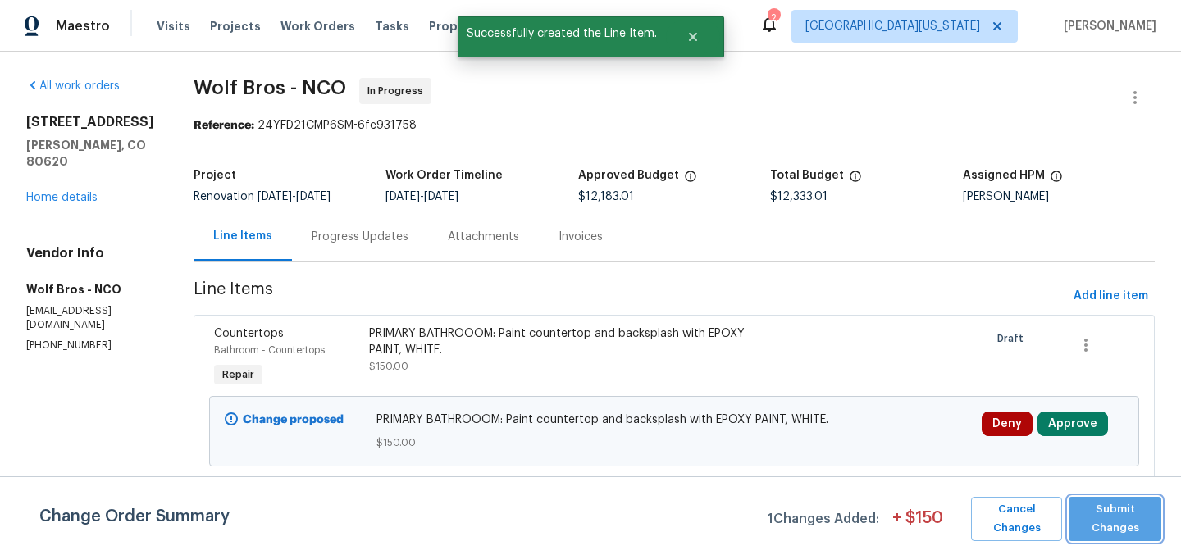
click at [1118, 511] on span "Submit Changes" at bounding box center [1115, 519] width 76 height 38
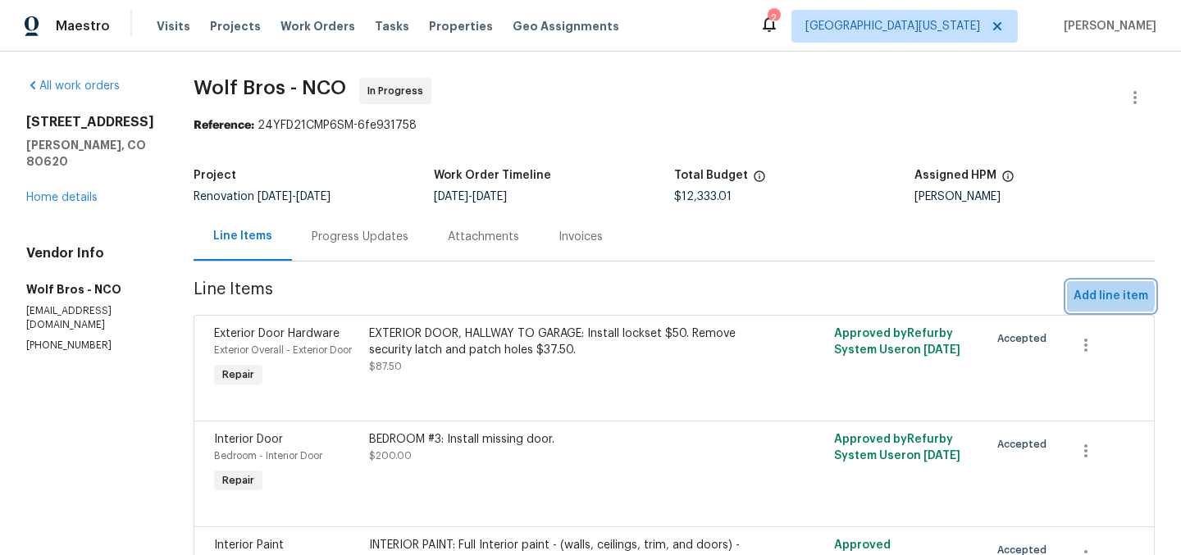
click at [1094, 296] on span "Add line item" at bounding box center [1110, 296] width 75 height 20
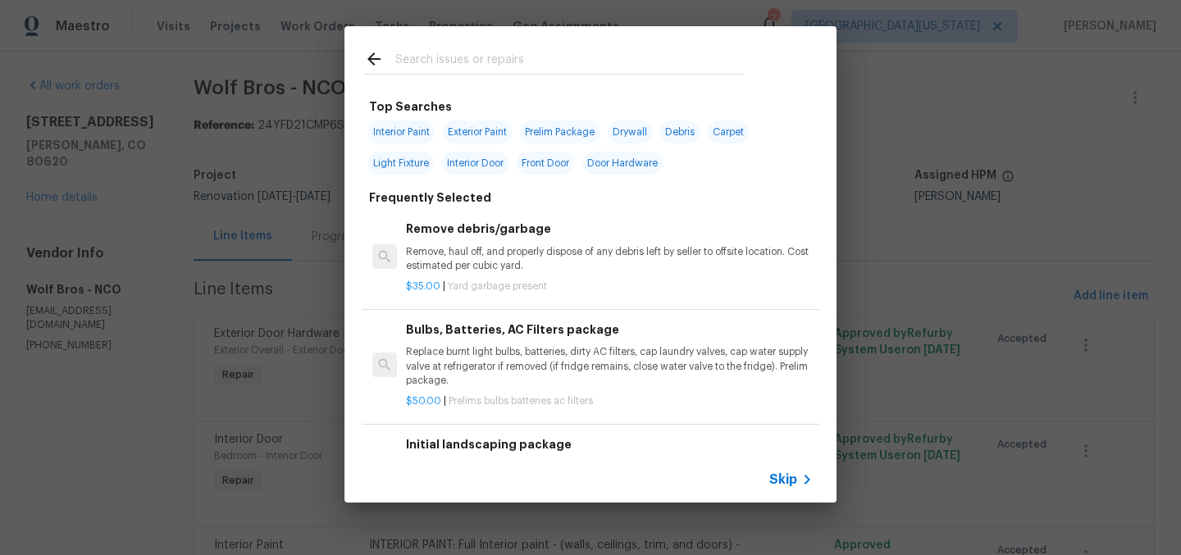
click at [627, 64] on input "text" at bounding box center [569, 61] width 348 height 25
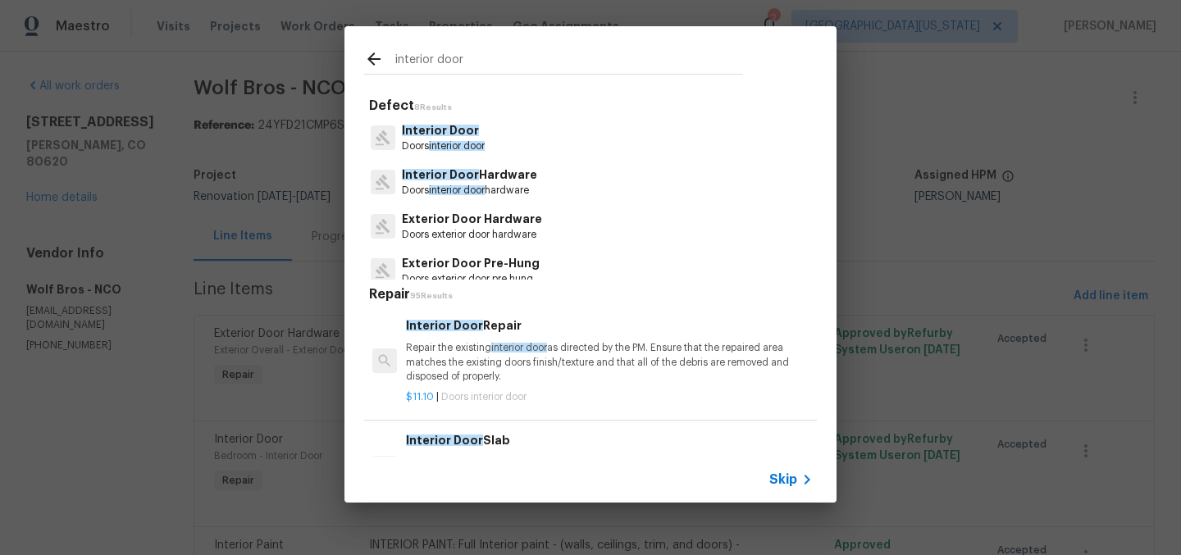
type input "interior door"
click at [462, 139] on p "Doors interior door" at bounding box center [443, 146] width 83 height 14
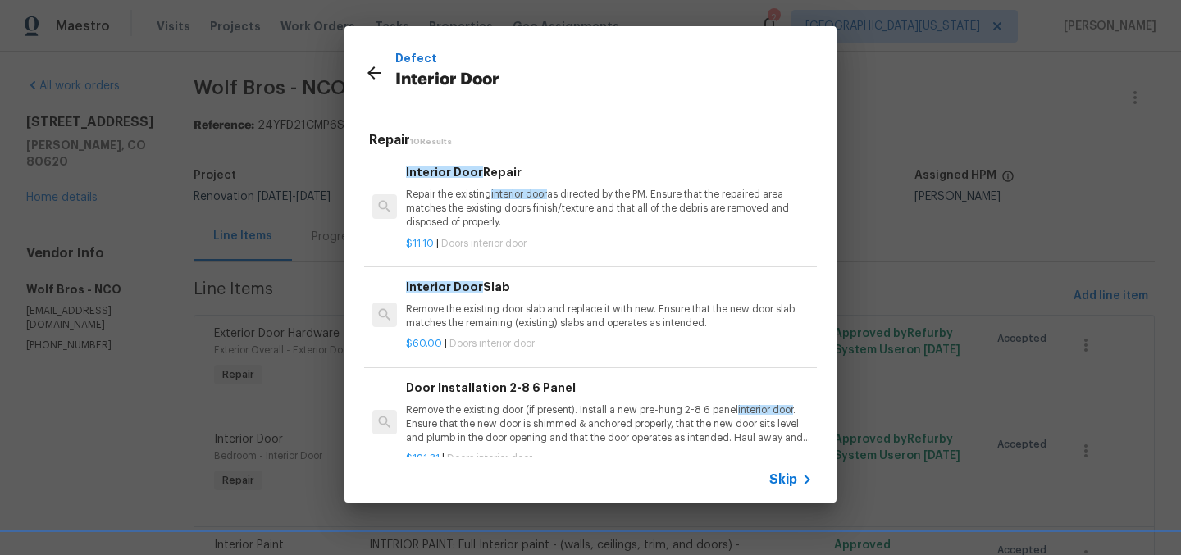
click at [502, 187] on div "Interior Door Repair Repair the existing interior door as directed by the PM. E…" at bounding box center [609, 196] width 407 height 67
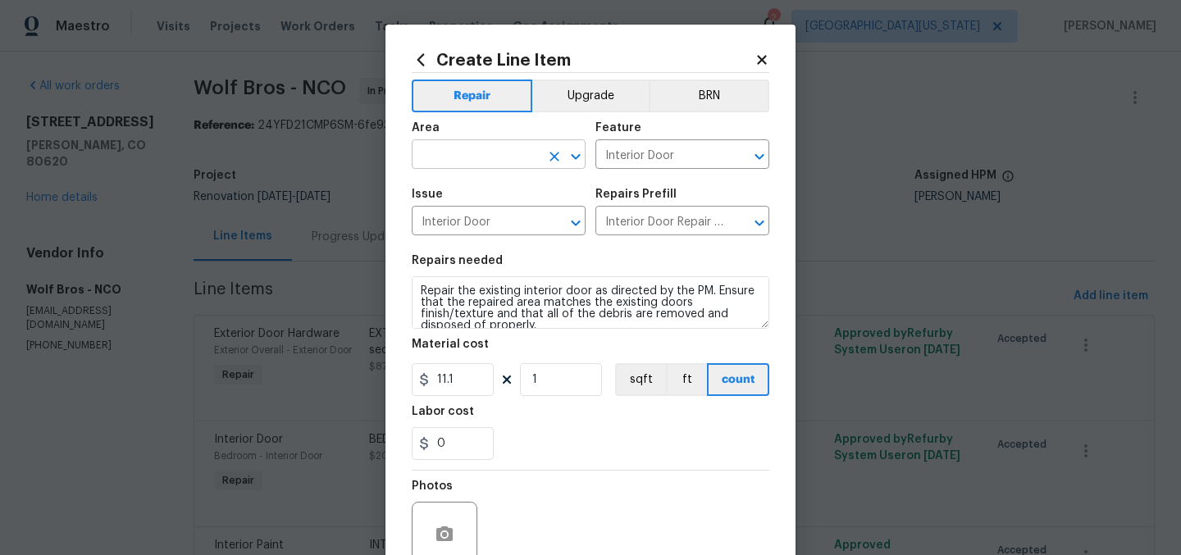
click at [492, 159] on input "text" at bounding box center [476, 155] width 128 height 25
click at [505, 221] on li "Interior Overall" at bounding box center [493, 220] width 174 height 27
type input "Interior Overall"
click at [646, 226] on input "Interior Door Repair $11.10" at bounding box center [659, 222] width 128 height 25
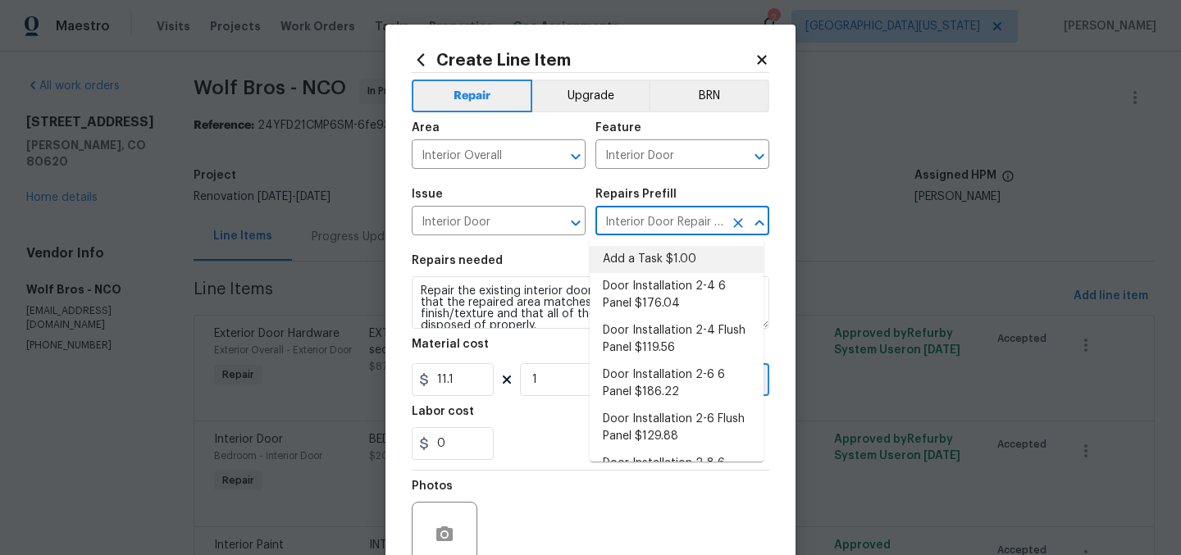
click at [654, 252] on li "Add a Task $1.00" at bounding box center [677, 259] width 174 height 27
type input "Add a Task $1.00"
type textarea "HPM to detail"
type input "1"
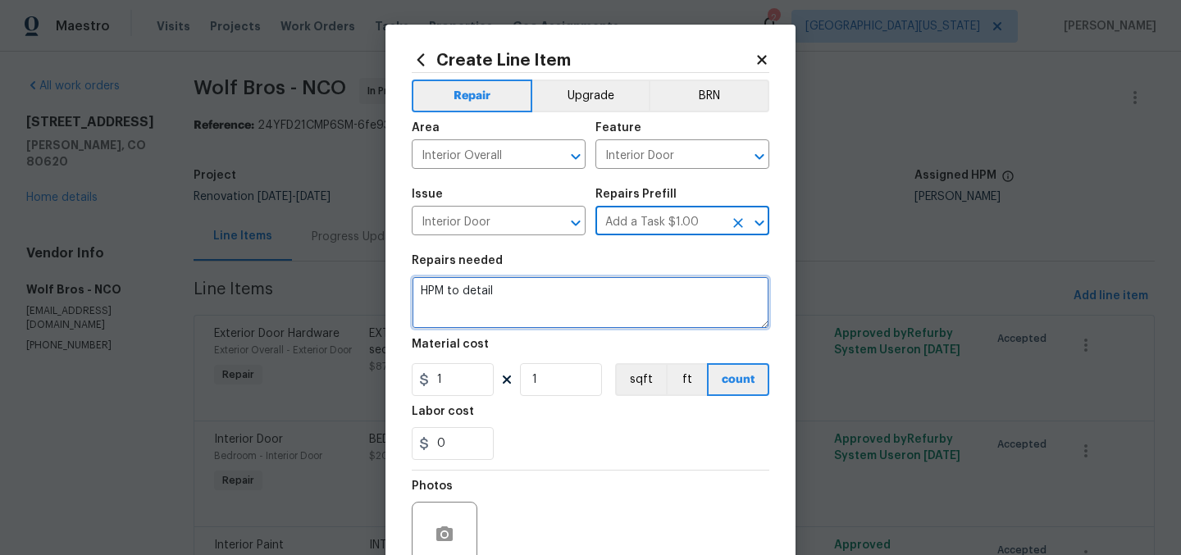
click at [546, 285] on textarea "HPM to detail" at bounding box center [591, 302] width 358 height 52
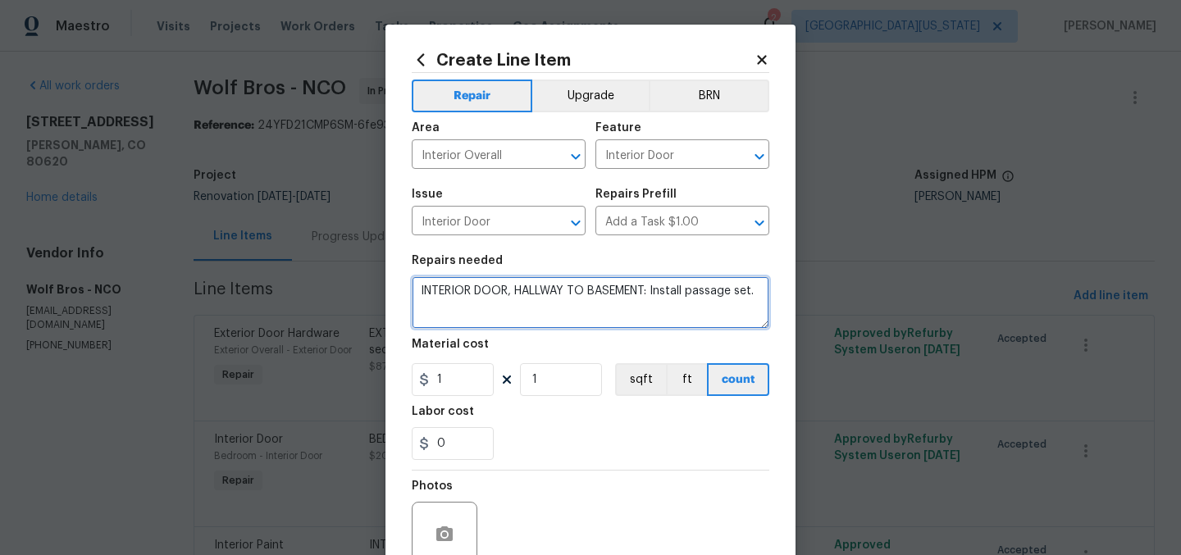
type textarea "INTERIOR DOOR, HALLWAY TO BASEMENT: Install passage set."
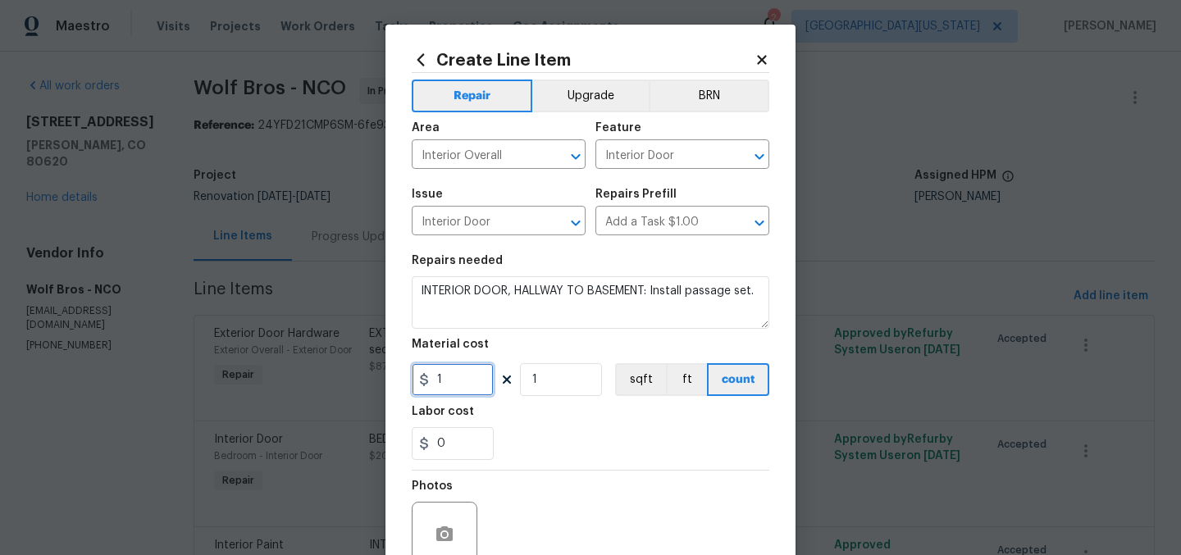
click at [454, 381] on input "1" at bounding box center [453, 379] width 82 height 33
type input "35"
click at [786, 444] on div "Create Line Item Repair Upgrade BRN Area Interior Overall ​ Feature Interior Do…" at bounding box center [590, 353] width 410 height 657
click at [745, 432] on div "0" at bounding box center [591, 443] width 358 height 33
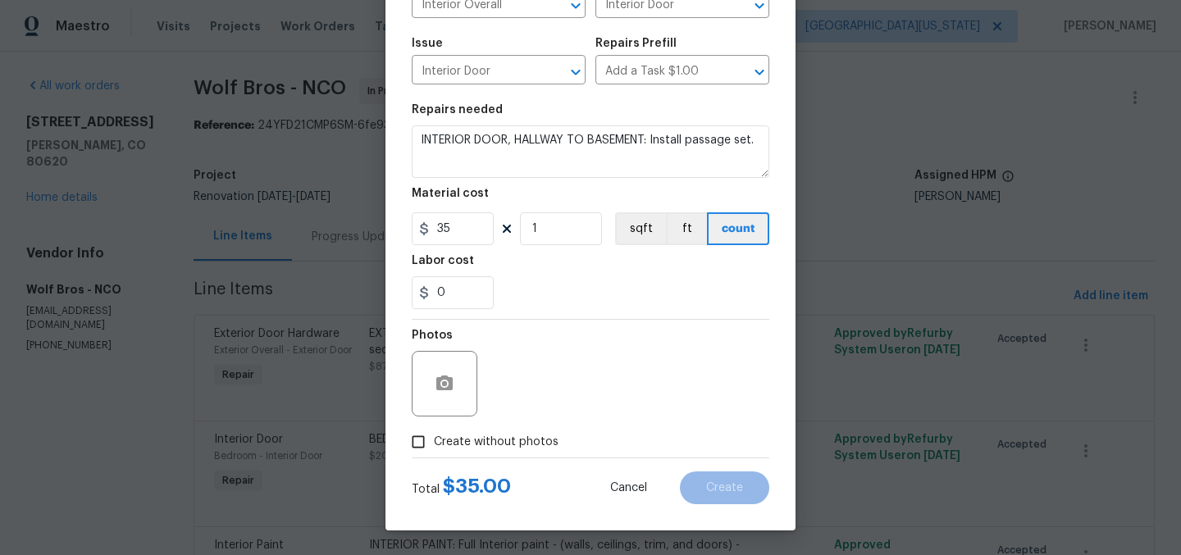
click at [517, 424] on div "Photos" at bounding box center [591, 373] width 358 height 107
click at [522, 440] on span "Create without photos" at bounding box center [496, 442] width 125 height 17
click at [434, 440] on input "Create without photos" at bounding box center [418, 441] width 31 height 31
checkbox input "true"
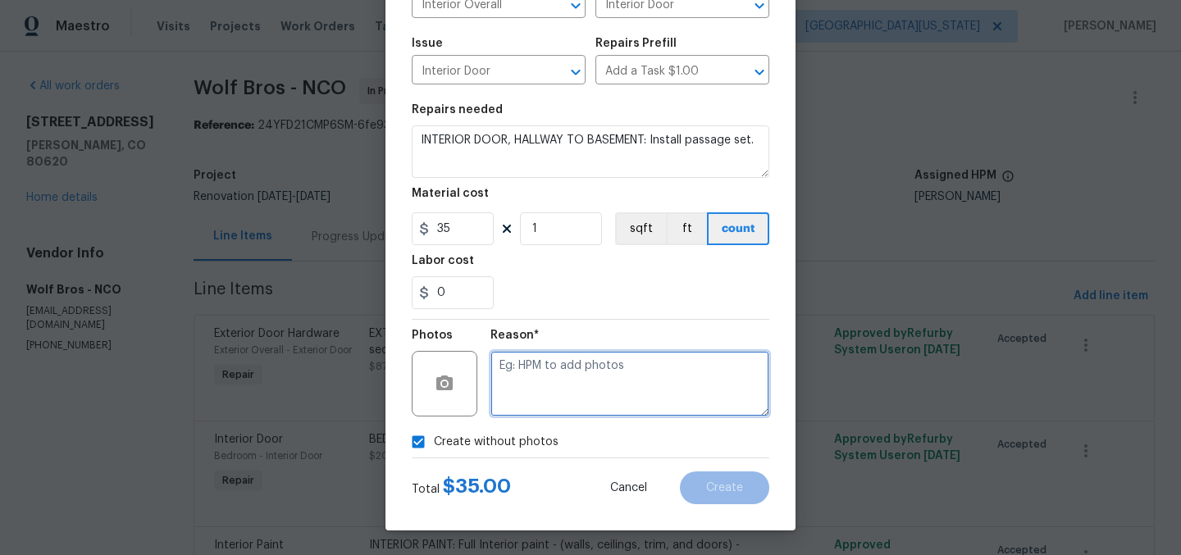
click at [635, 395] on textarea at bounding box center [629, 384] width 279 height 66
type textarea "Later"
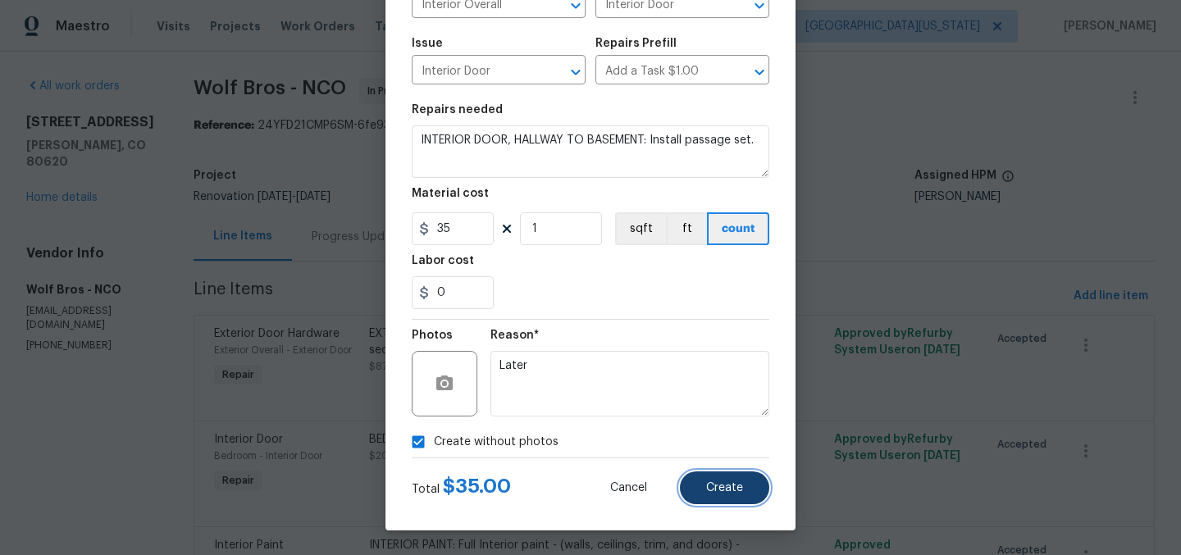
click at [713, 486] on span "Create" at bounding box center [724, 488] width 37 height 12
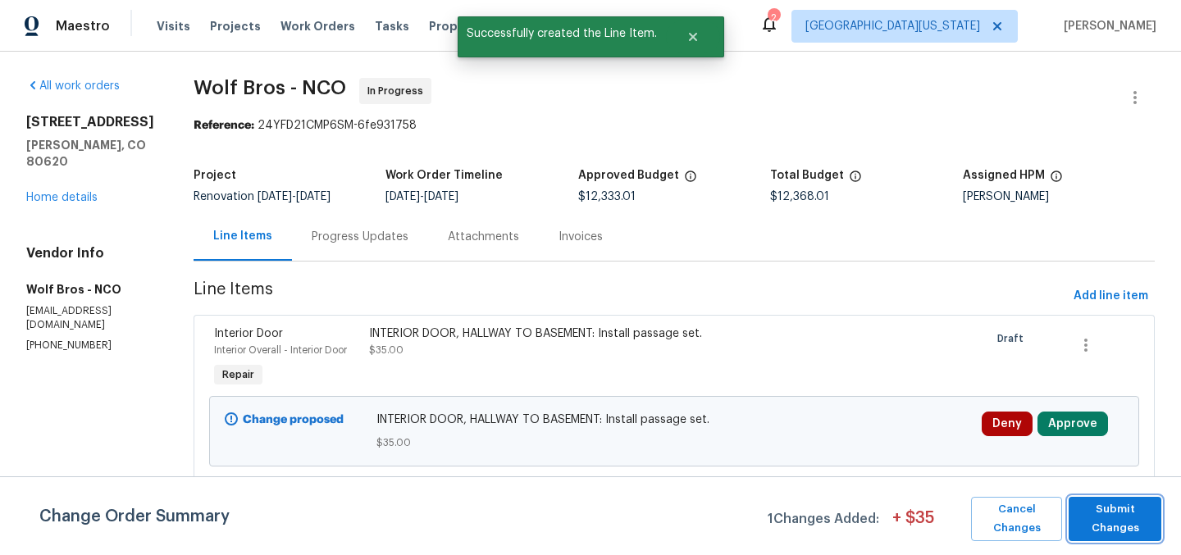
click at [1118, 521] on span "Submit Changes" at bounding box center [1115, 519] width 76 height 38
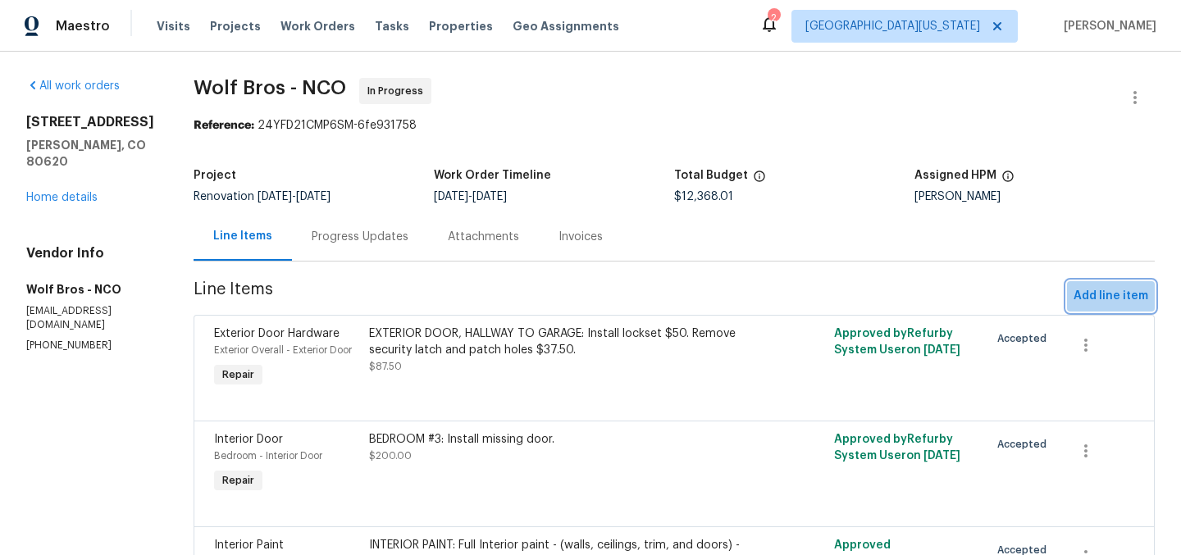
click at [1137, 299] on button "Add line item" at bounding box center [1111, 296] width 88 height 30
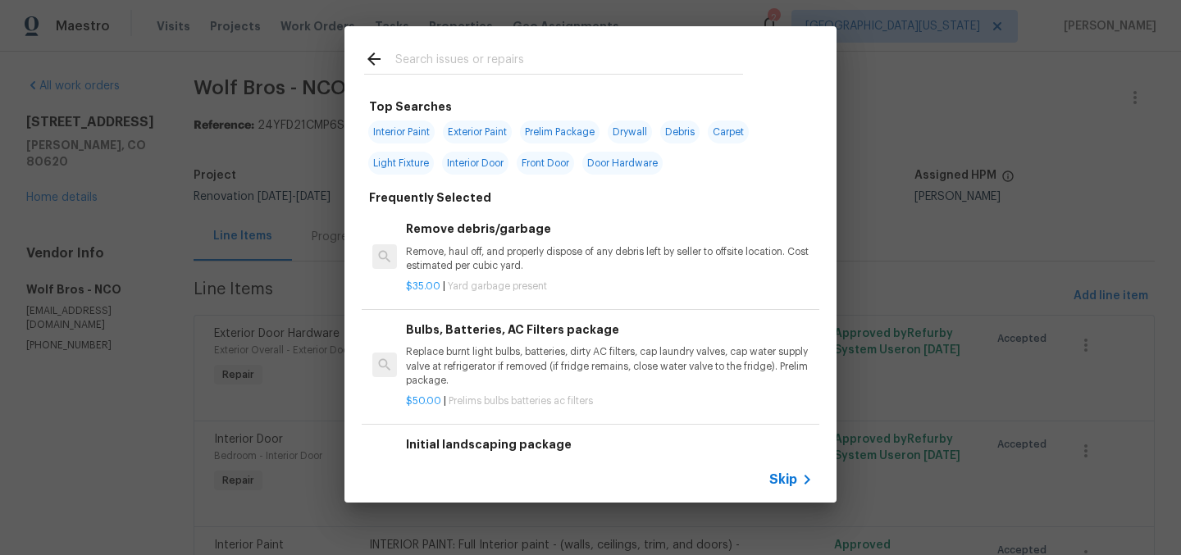
click at [656, 61] on input "text" at bounding box center [569, 61] width 348 height 25
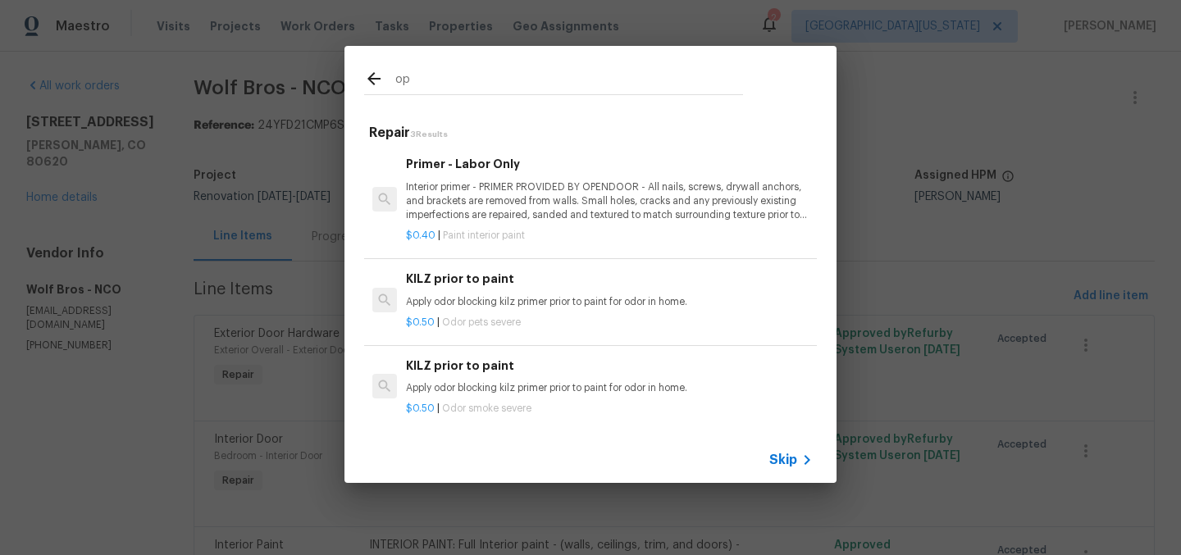
type input "o"
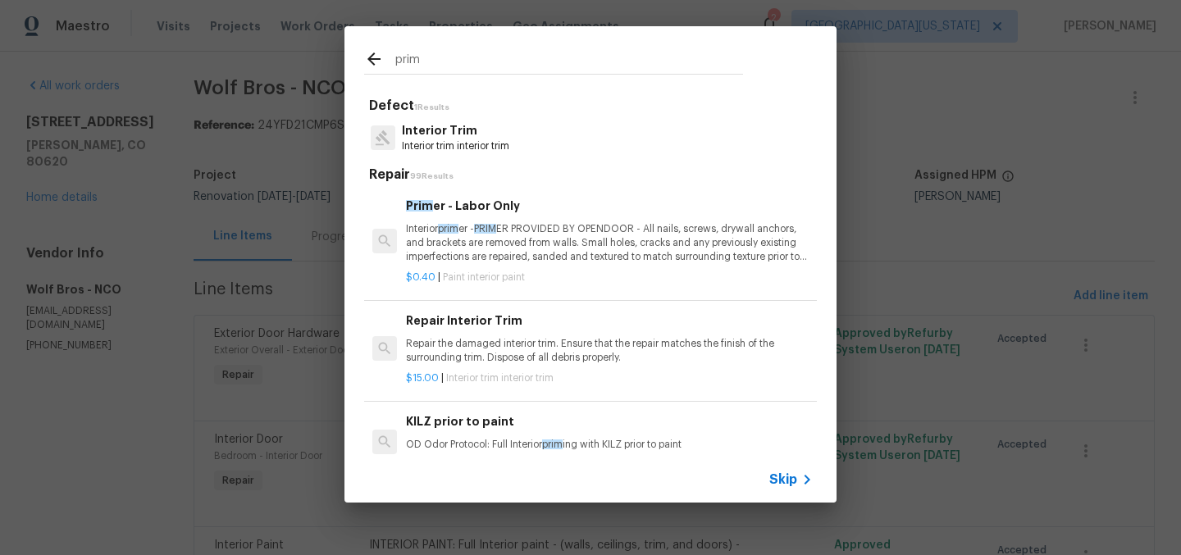
type input "prim"
click at [585, 255] on p "Interior prim er - PRIM ER PROVIDED BY OPENDOOR - All nails, screws, drywall an…" at bounding box center [609, 243] width 407 height 42
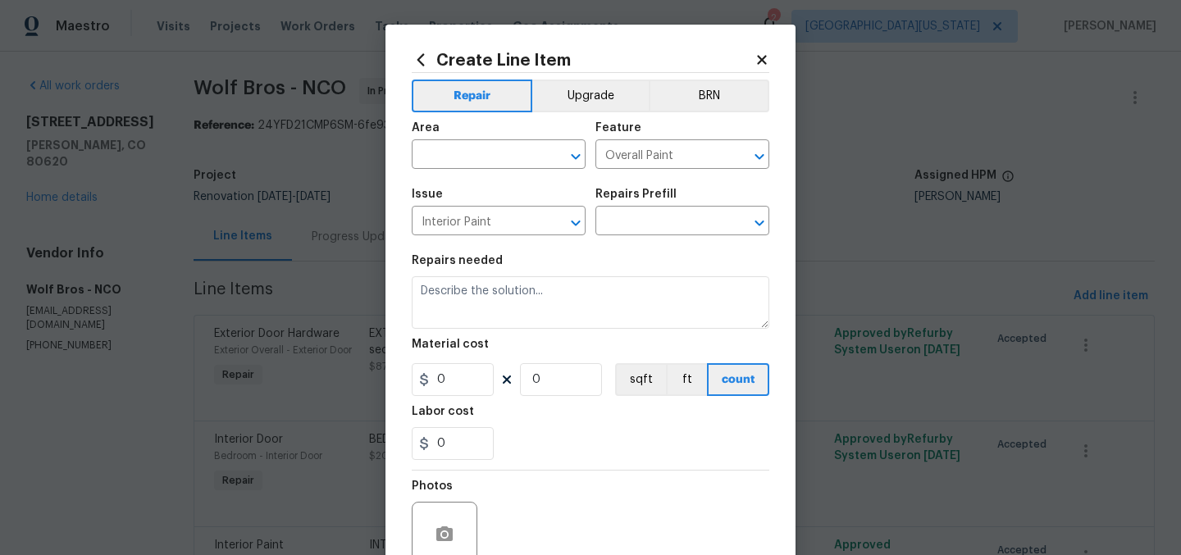
type input "Primer - Labor Only $0.40"
type textarea "Interior primer - PRIMER PROVIDED BY OPENDOOR - All nails, screws, drywall anch…"
type input "0.4"
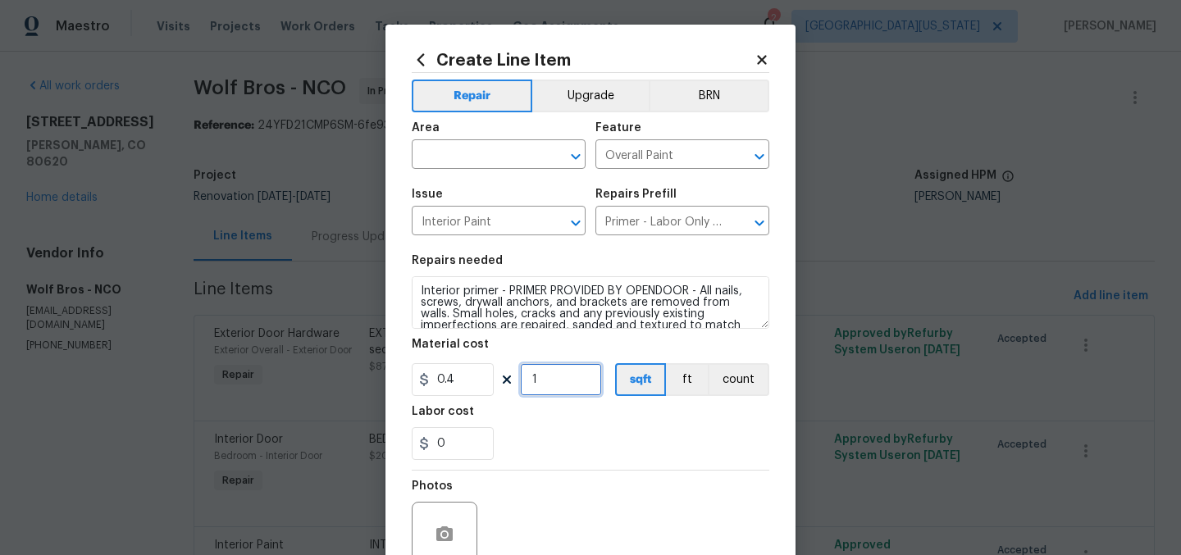
click at [539, 388] on input "1" at bounding box center [561, 379] width 82 height 33
click at [539, 387] on input "1" at bounding box center [561, 379] width 82 height 33
type input "200"
click at [663, 423] on div "Labor cost" at bounding box center [591, 416] width 358 height 21
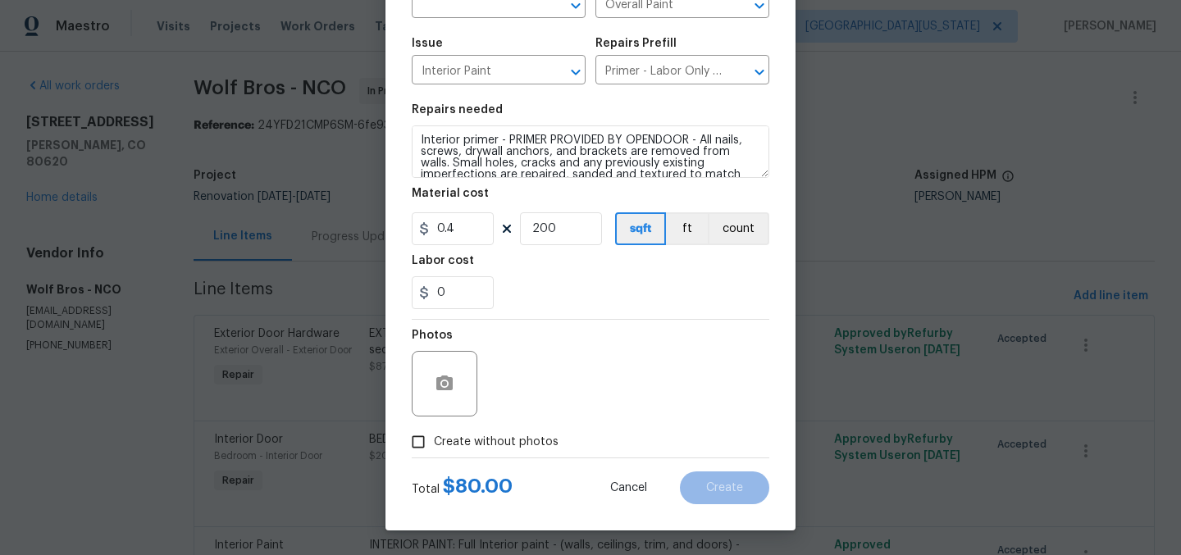
scroll to position [0, 0]
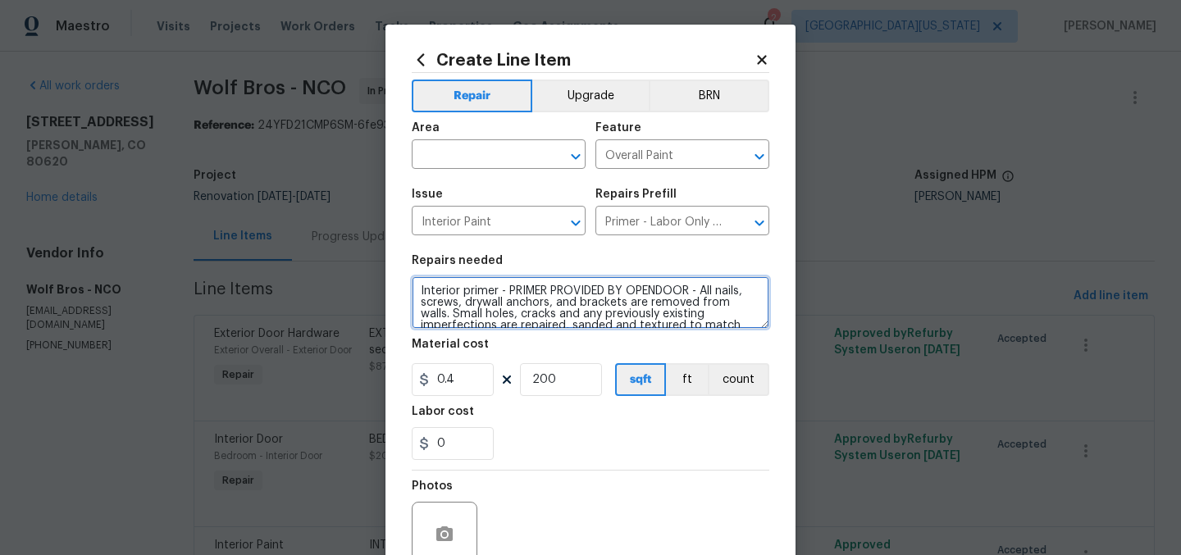
click at [414, 292] on textarea "Interior primer - PRIMER PROVIDED BY OPENDOOR - All nails, screws, drywall anch…" at bounding box center [591, 302] width 358 height 52
type textarea "PRIMER: Interior primer - PRIMER PROVIDED BY OPENDOOR - All nails, screws, dryw…"
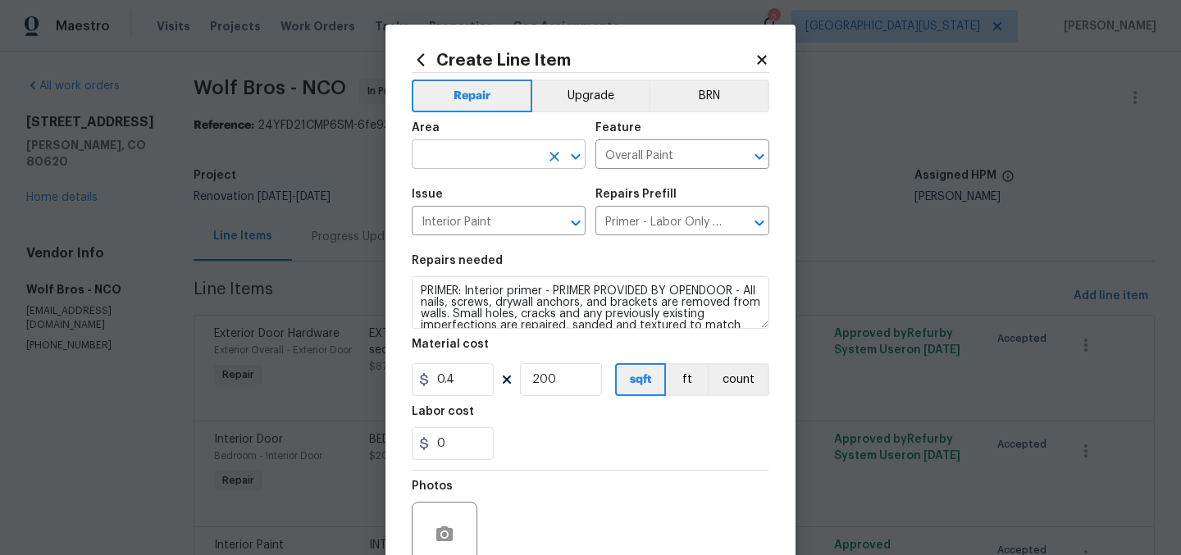
click at [512, 162] on input "text" at bounding box center [476, 155] width 128 height 25
click at [522, 221] on li "Interior Overall" at bounding box center [493, 220] width 174 height 27
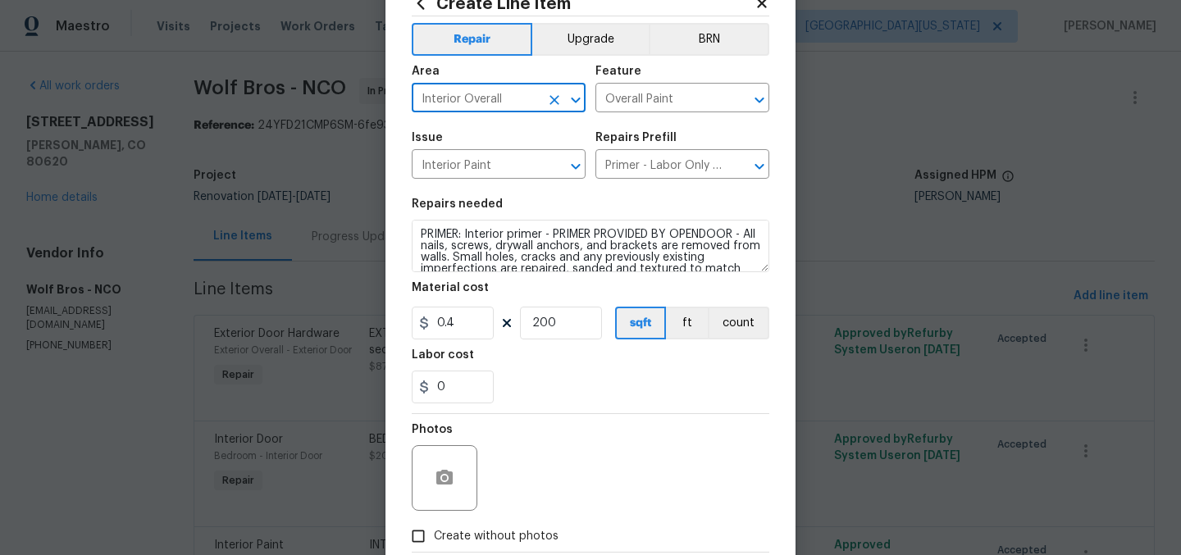
scroll to position [152, 0]
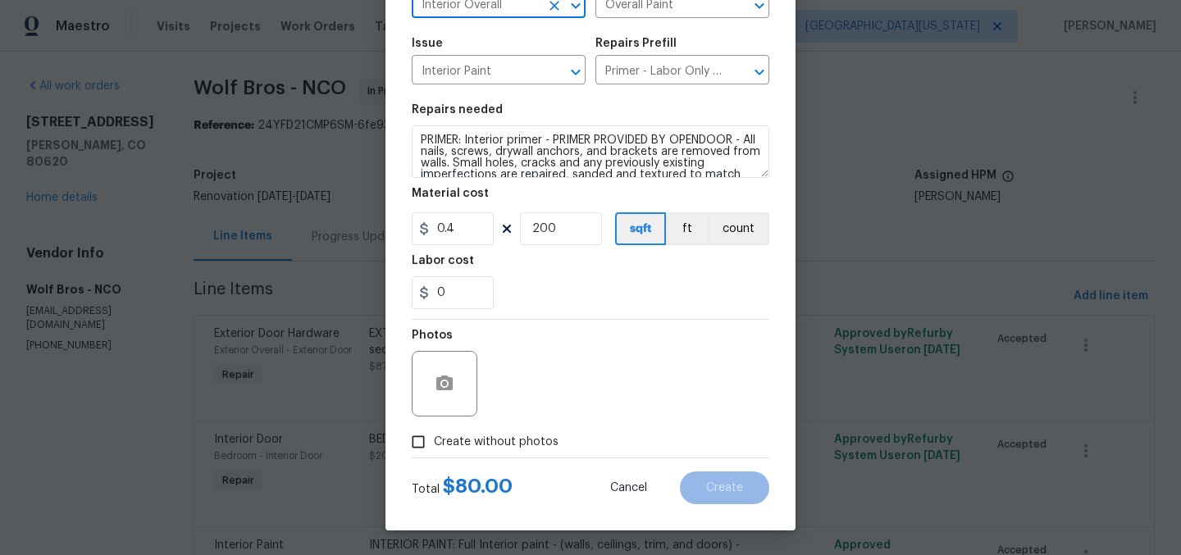
type input "Interior Overall"
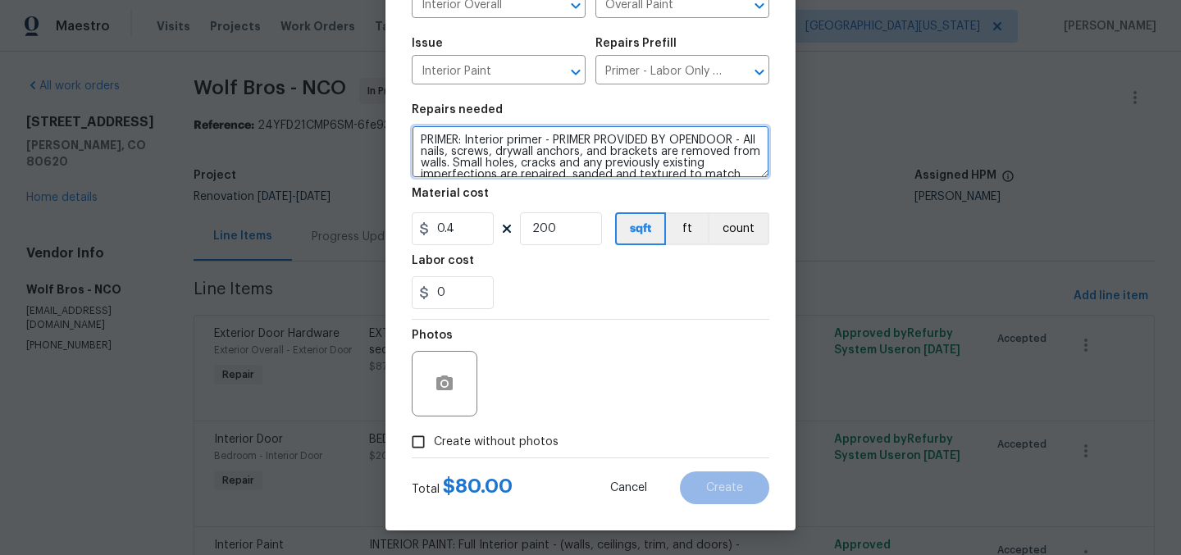
click at [415, 136] on textarea "PRIMER: Interior primer - PRIMER PROVIDED BY OPENDOOR - All nails, screws, dryw…" at bounding box center [591, 151] width 358 height 52
click at [517, 158] on textarea "PRIMER: Interior primer - PRIMER PROVIDED BY OPENDOOR - All nails, screws, dryw…" at bounding box center [591, 151] width 358 height 52
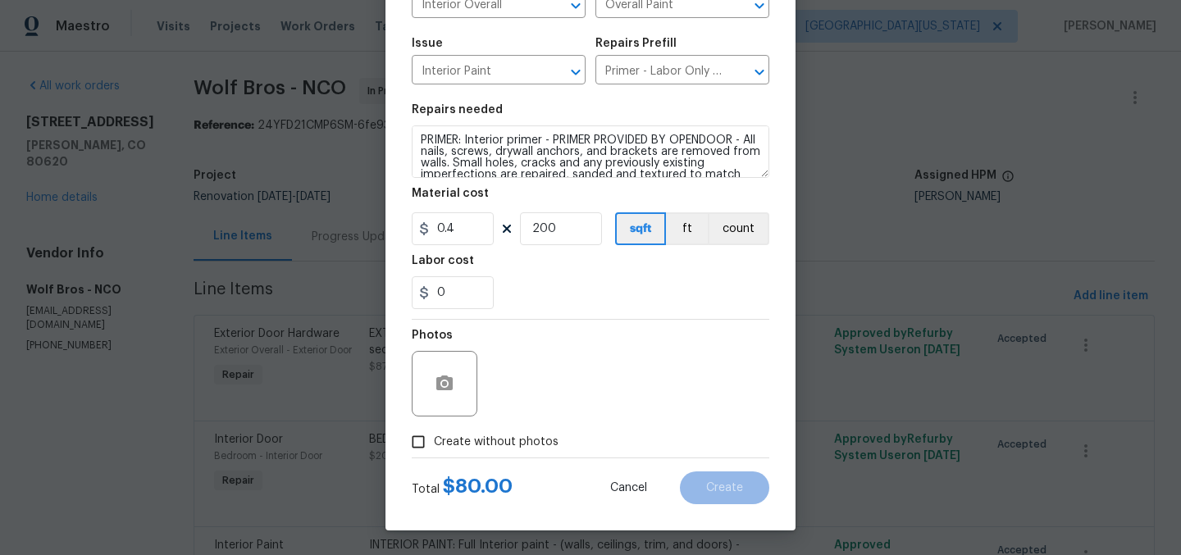
click at [495, 440] on span "Create without photos" at bounding box center [496, 442] width 125 height 17
click at [434, 440] on input "Create without photos" at bounding box center [418, 441] width 31 height 31
checkbox input "true"
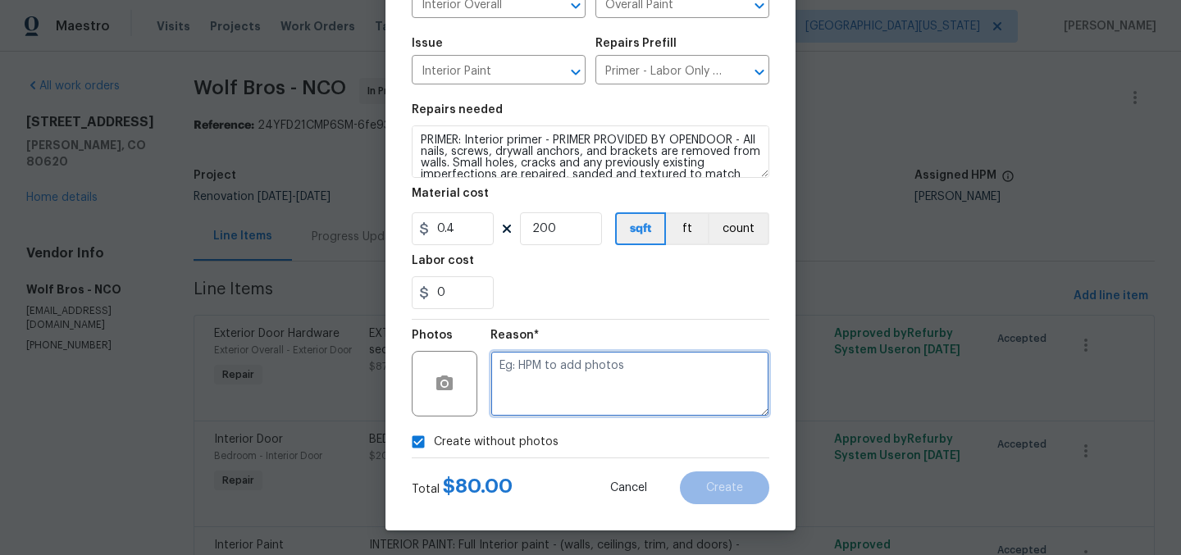
click at [626, 378] on textarea at bounding box center [629, 384] width 279 height 66
type textarea "Later"
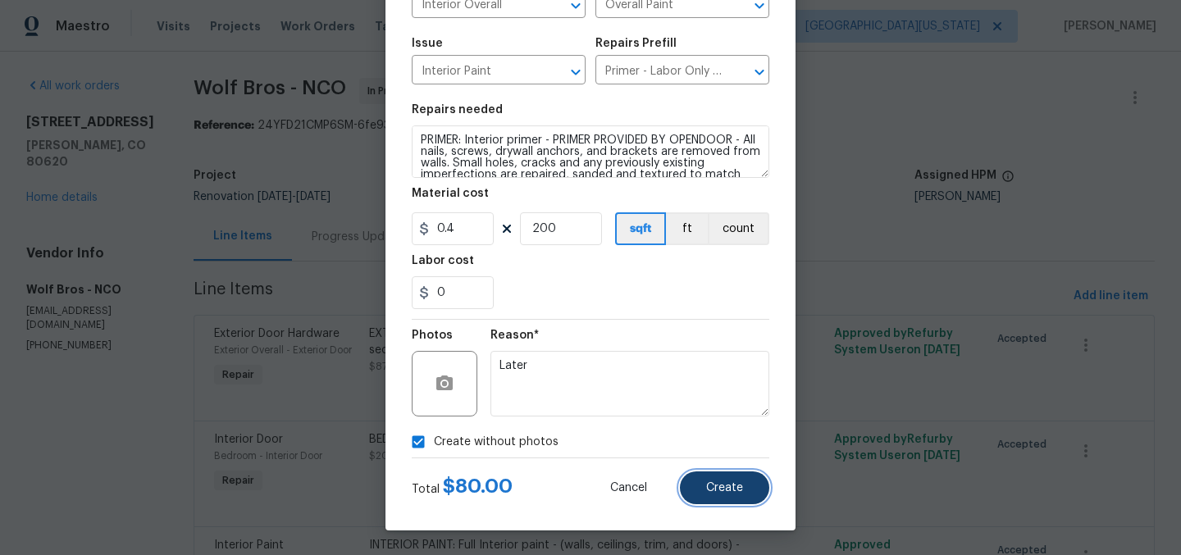
click at [735, 491] on span "Create" at bounding box center [724, 488] width 37 height 12
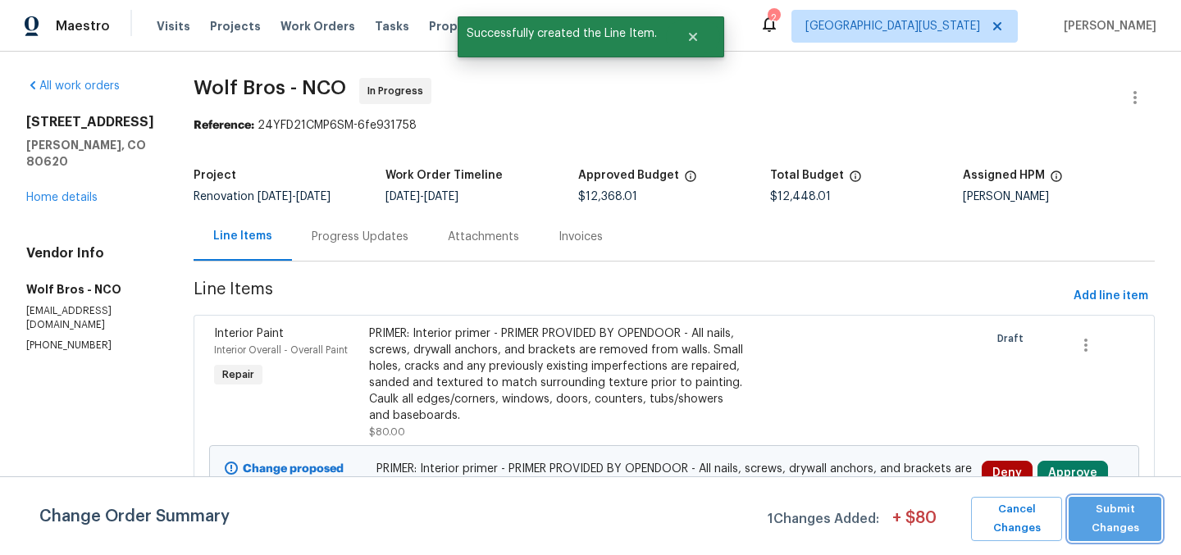
click at [1123, 519] on span "Submit Changes" at bounding box center [1115, 519] width 76 height 38
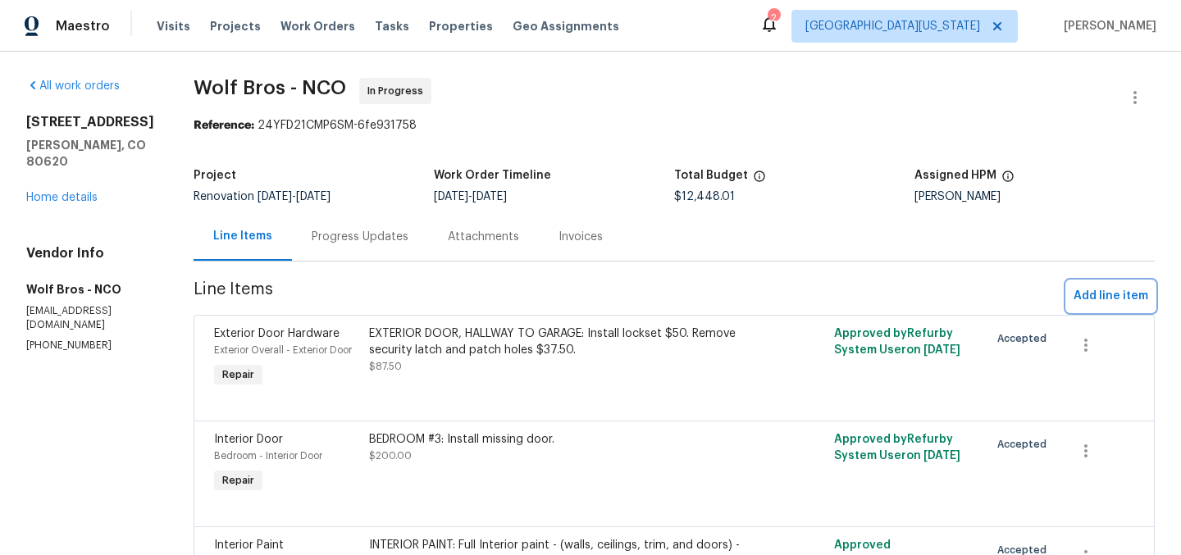
click at [1086, 298] on span "Add line item" at bounding box center [1110, 296] width 75 height 20
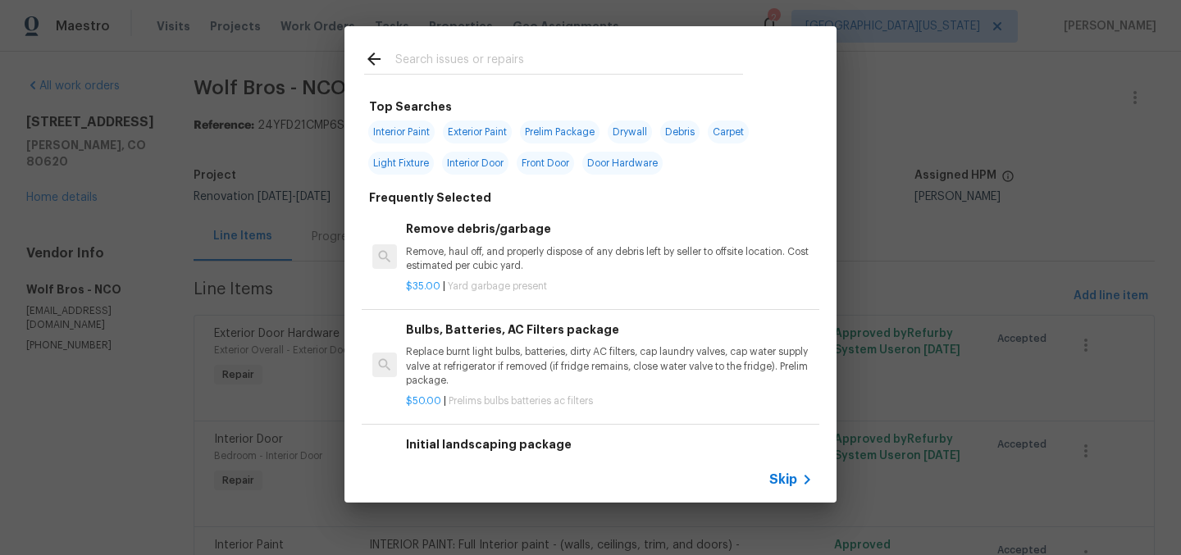
click at [549, 61] on input "text" at bounding box center [569, 61] width 348 height 25
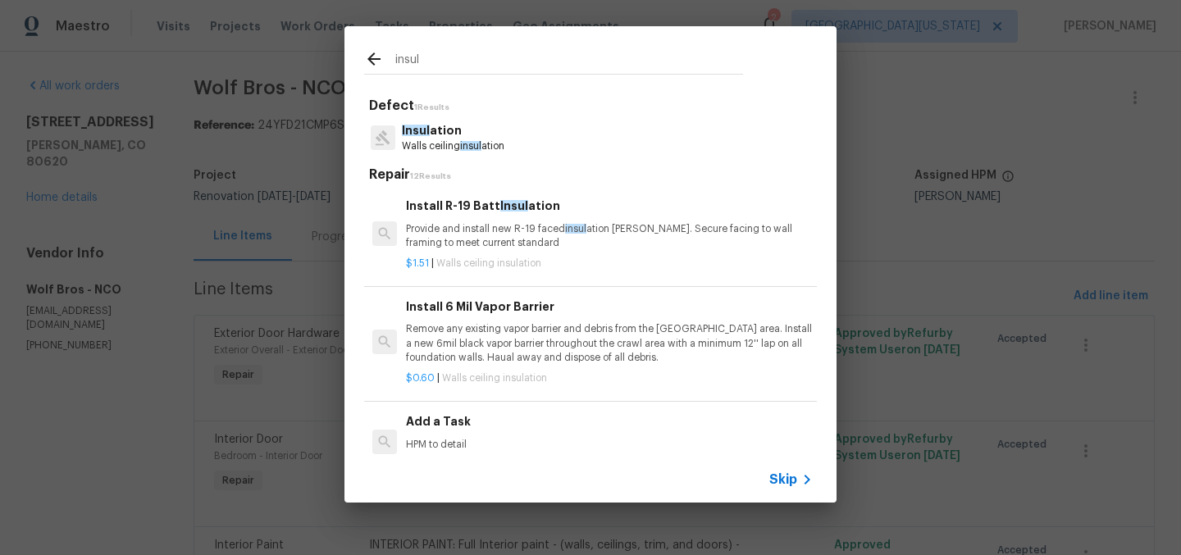
type input "insul"
click at [490, 135] on p "Insul ation" at bounding box center [453, 130] width 102 height 17
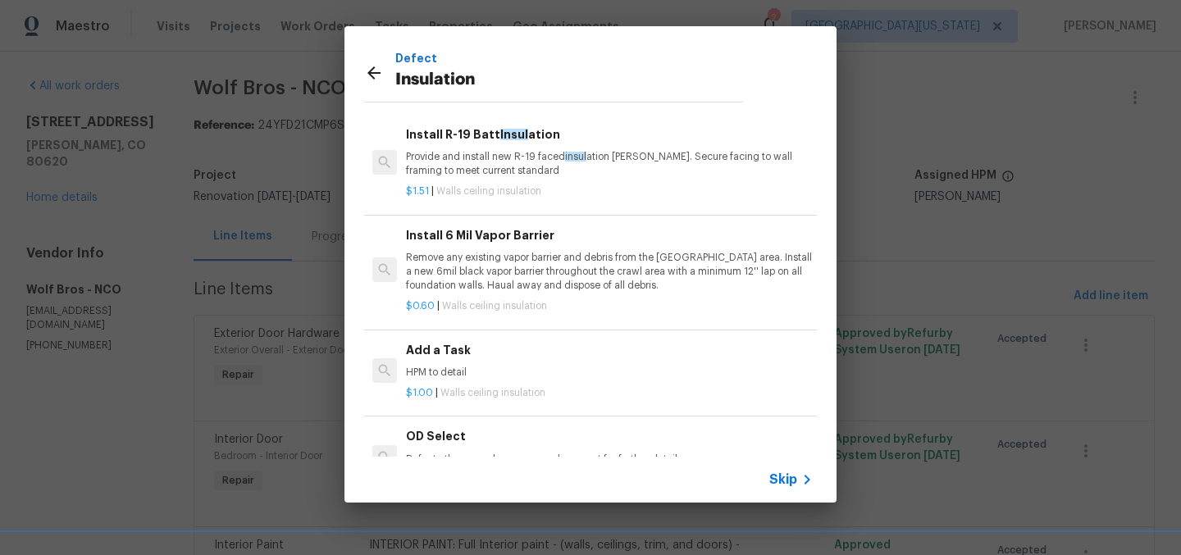
scroll to position [89, 0]
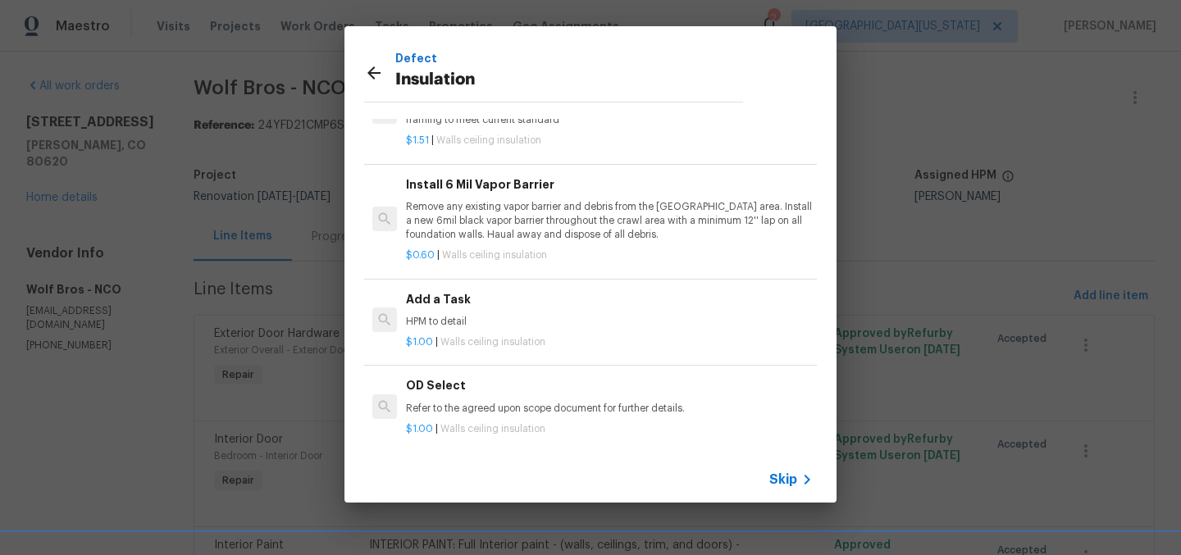
click at [476, 295] on h6 "Add a Task" at bounding box center [609, 299] width 407 height 18
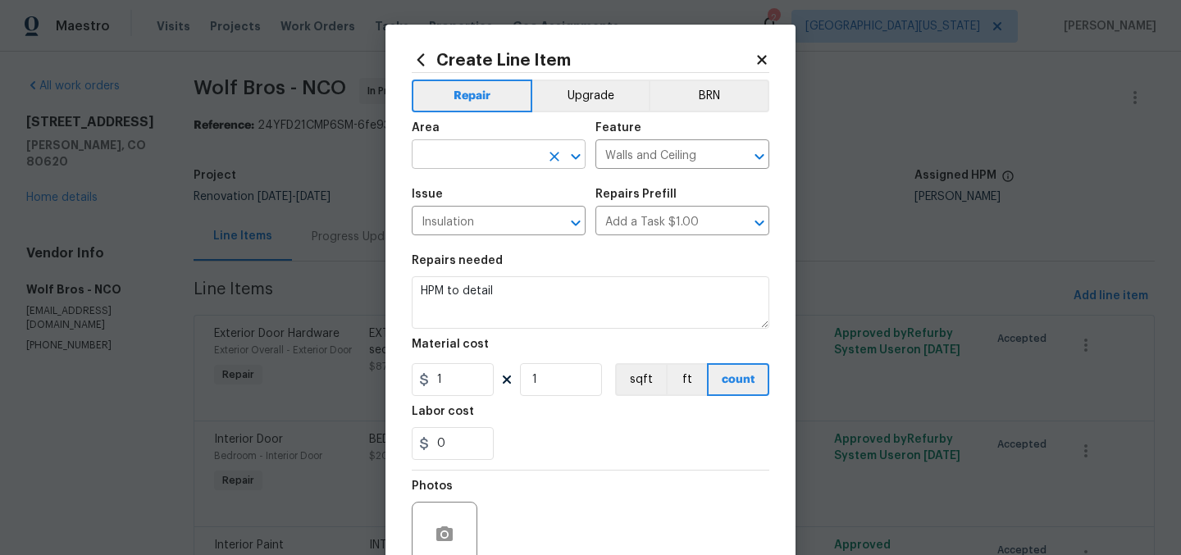
click at [485, 150] on input "text" at bounding box center [476, 155] width 128 height 25
click at [519, 221] on li "Unfinished basement" at bounding box center [493, 220] width 174 height 27
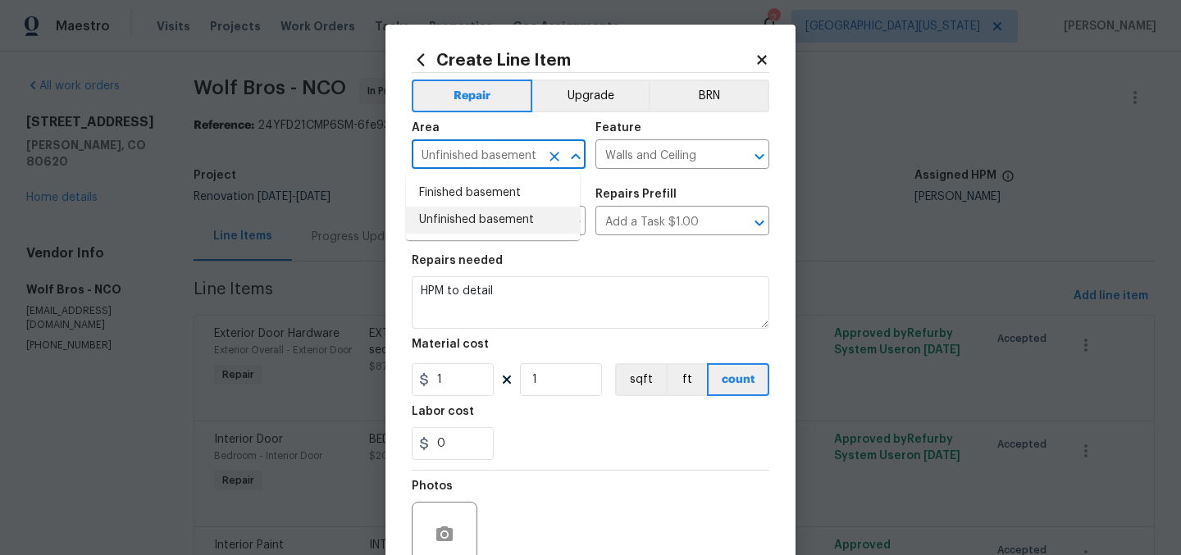
type input "Unfinished basement"
click at [519, 221] on input "Insulation" at bounding box center [476, 222] width 128 height 25
click at [618, 267] on div "Repairs needed" at bounding box center [591, 265] width 358 height 21
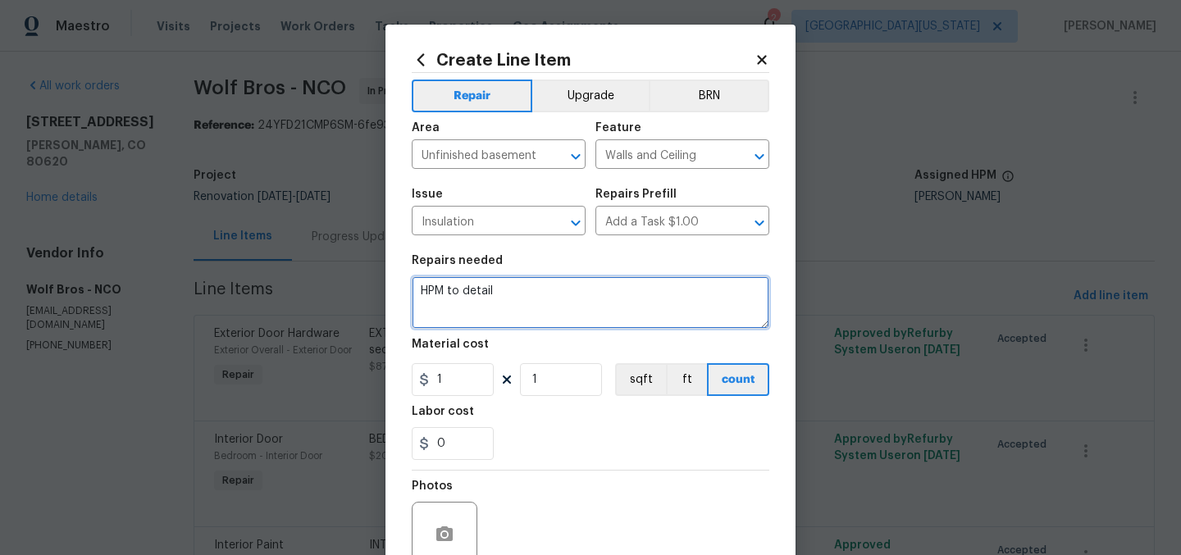
click at [603, 301] on textarea "HPM to detail" at bounding box center [591, 302] width 358 height 52
click at [603, 302] on textarea "HPM to detail" at bounding box center [591, 302] width 358 height 52
click at [603, 301] on textarea "HPM to detail" at bounding box center [591, 302] width 358 height 52
click at [603, 299] on textarea "HPM to detail" at bounding box center [591, 302] width 358 height 52
click at [603, 298] on textarea "HPM to detail" at bounding box center [591, 302] width 358 height 52
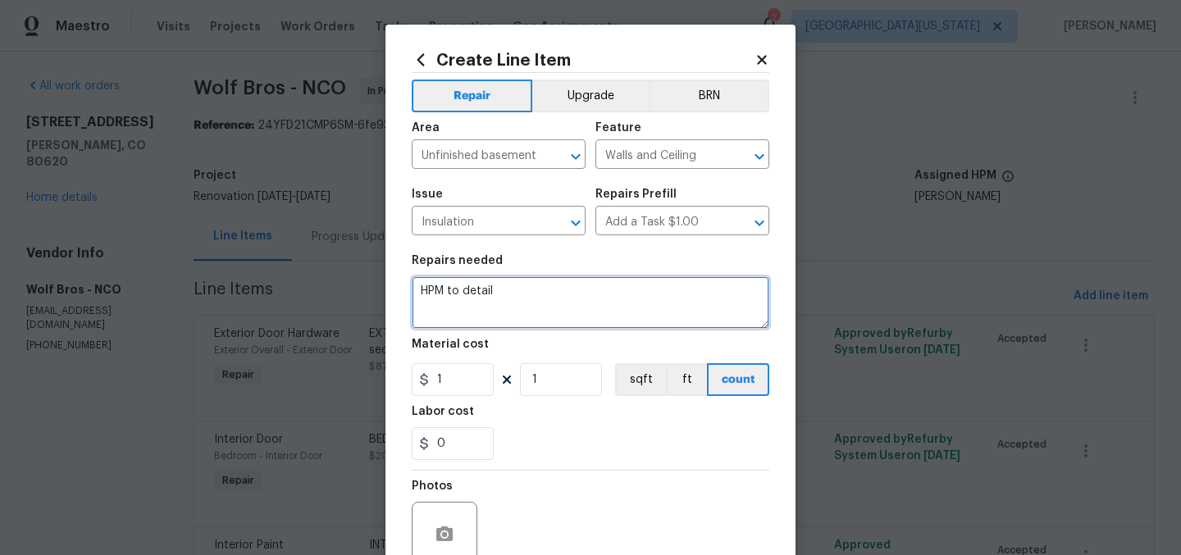
click at [603, 298] on textarea "HPM to detail" at bounding box center [591, 302] width 358 height 52
click at [604, 298] on textarea "HPM to detail" at bounding box center [591, 302] width 358 height 52
type textarea "BASEMENT: Repair damaged insulation sections."
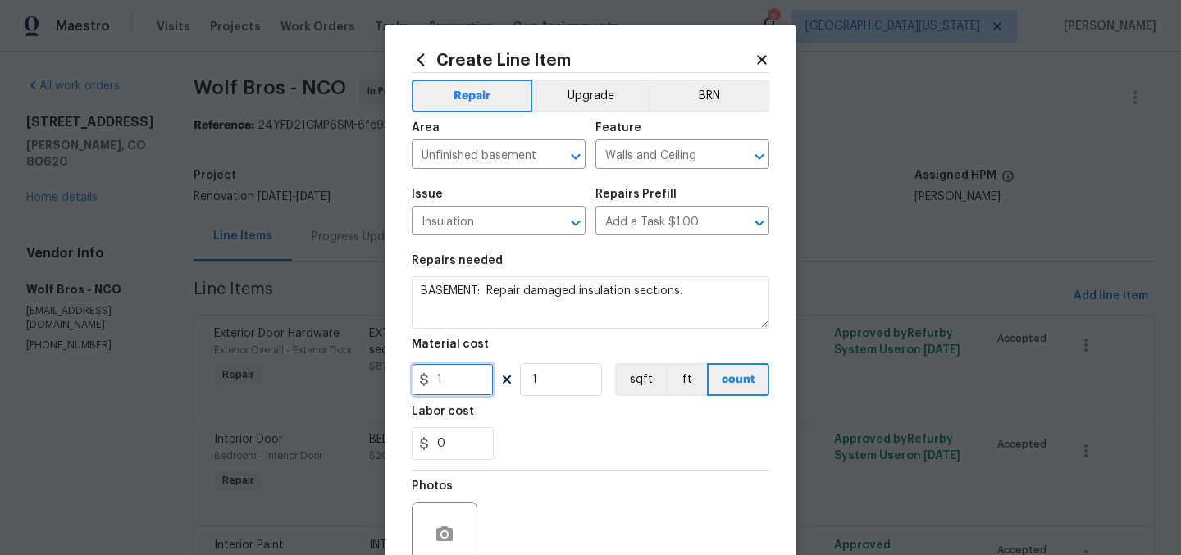
click at [455, 382] on input "1" at bounding box center [453, 379] width 82 height 33
click at [454, 381] on input "1" at bounding box center [453, 379] width 82 height 33
type input "250"
click at [662, 455] on div "0" at bounding box center [591, 443] width 358 height 33
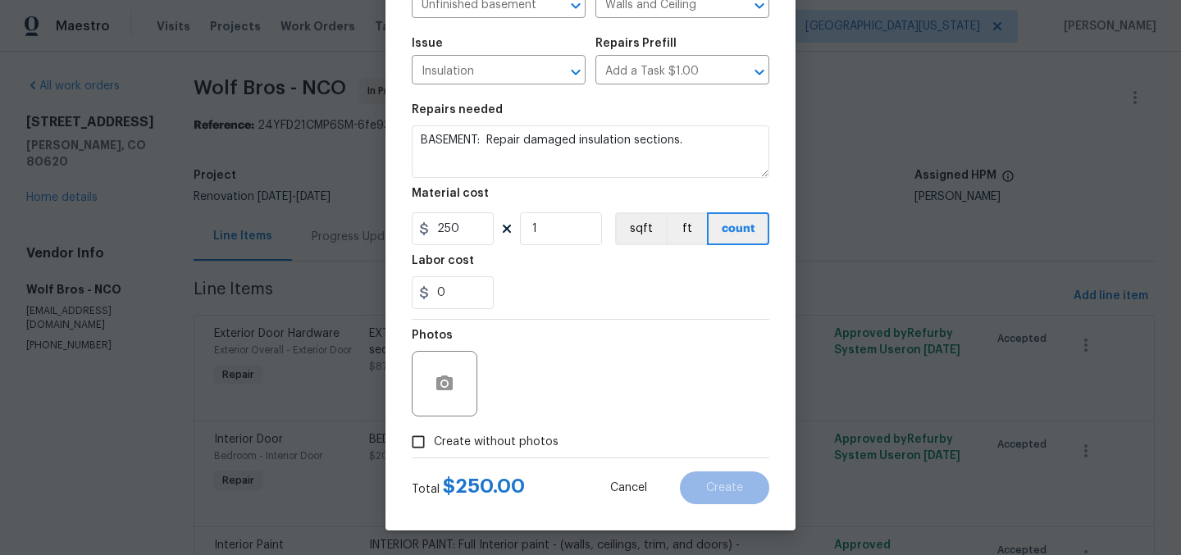
click at [542, 446] on span "Create without photos" at bounding box center [496, 442] width 125 height 17
click at [434, 446] on input "Create without photos" at bounding box center [418, 441] width 31 height 31
checkbox input "true"
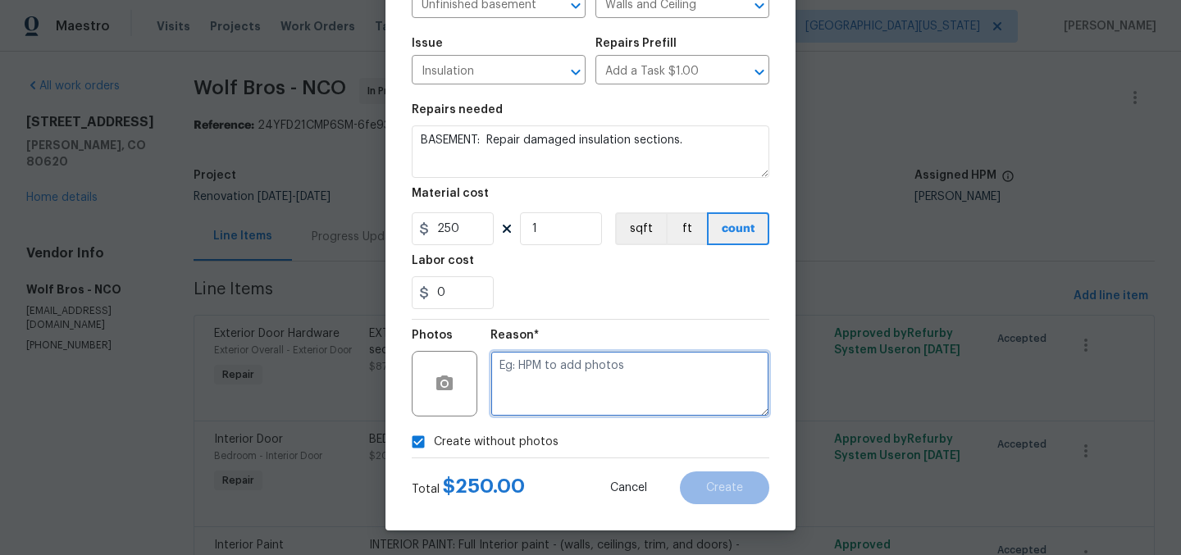
click at [657, 389] on textarea at bounding box center [629, 384] width 279 height 66
type textarea "Later"
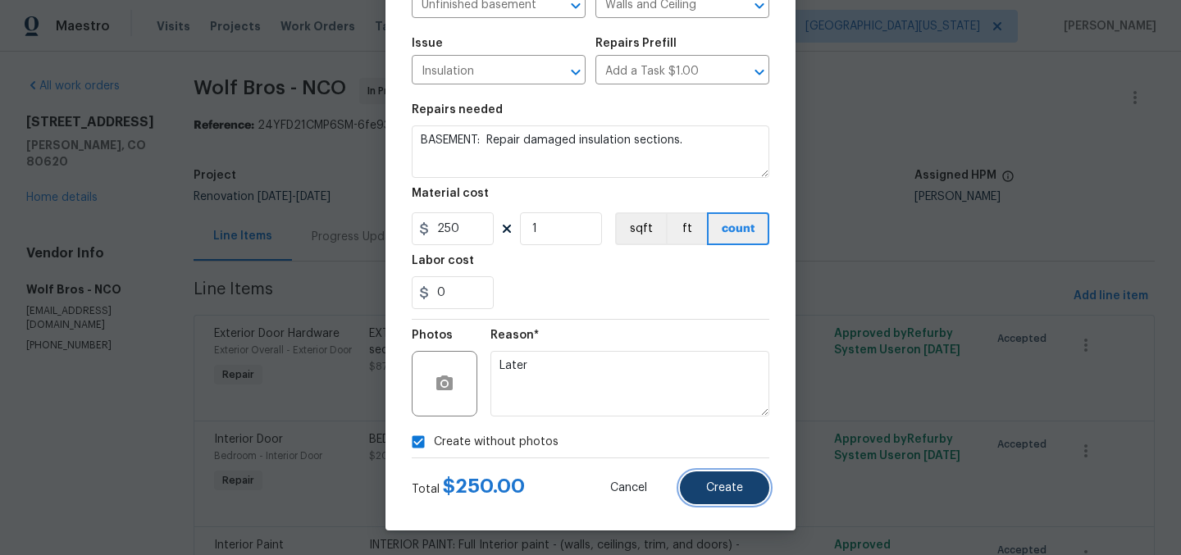
click at [730, 484] on span "Create" at bounding box center [724, 488] width 37 height 12
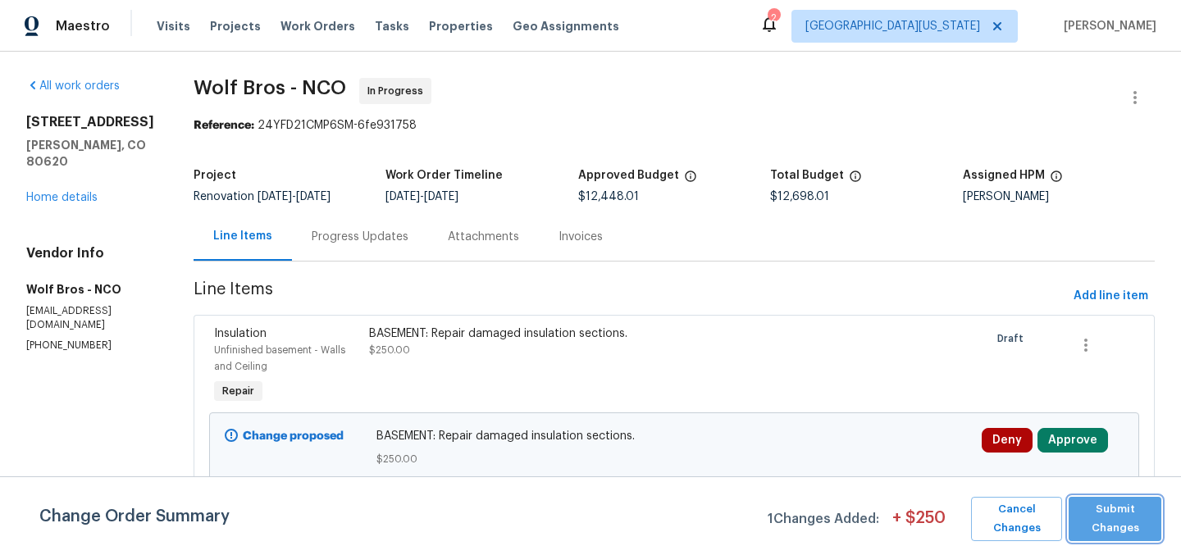
click at [1120, 513] on span "Submit Changes" at bounding box center [1115, 519] width 76 height 38
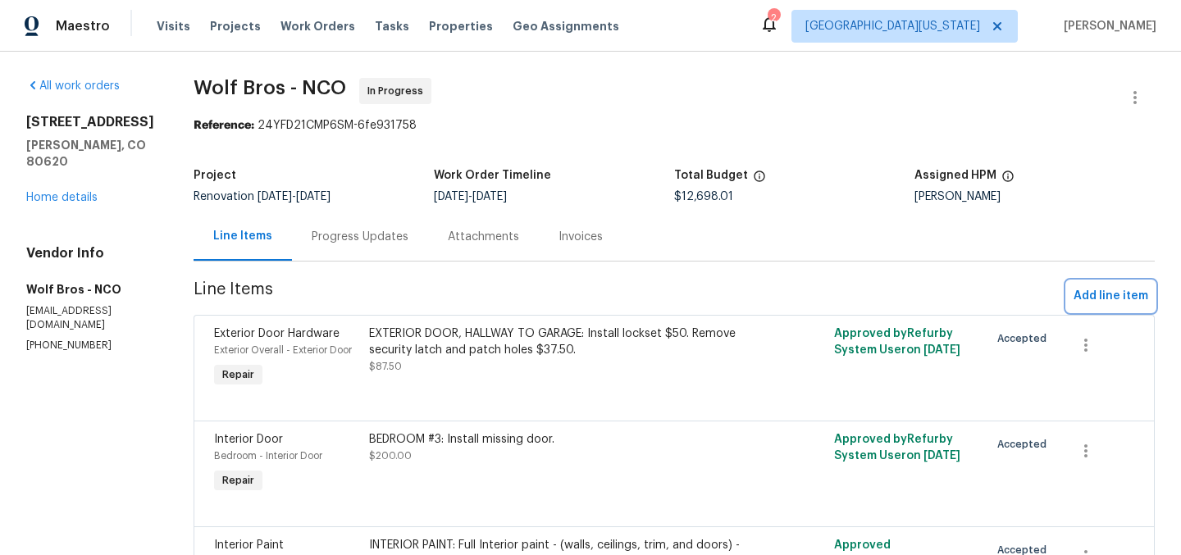
click at [1093, 291] on span "Add line item" at bounding box center [1110, 296] width 75 height 20
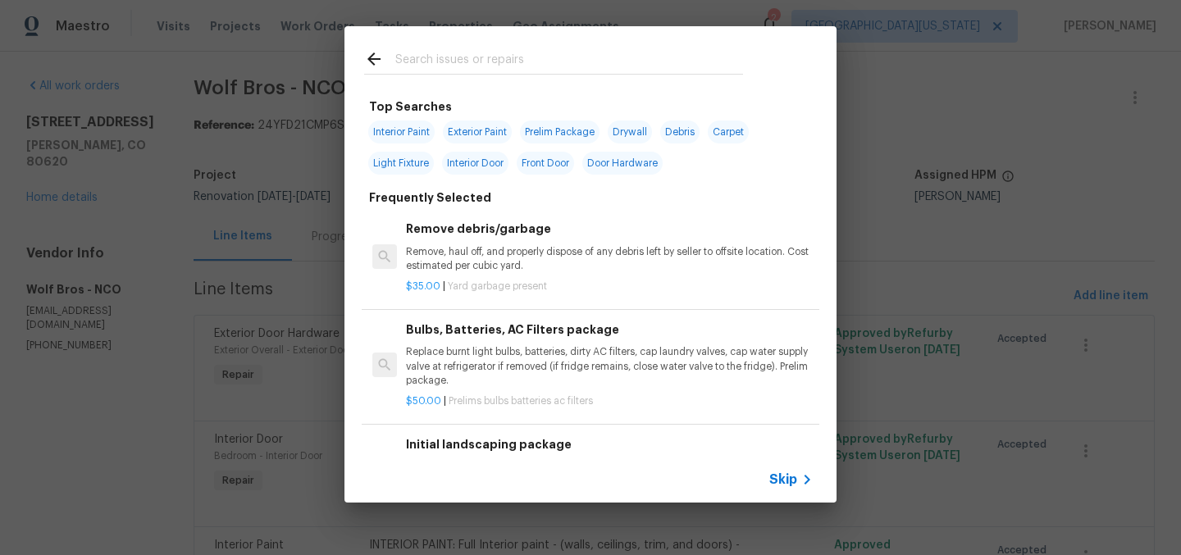
click at [522, 63] on input "text" at bounding box center [569, 61] width 348 height 25
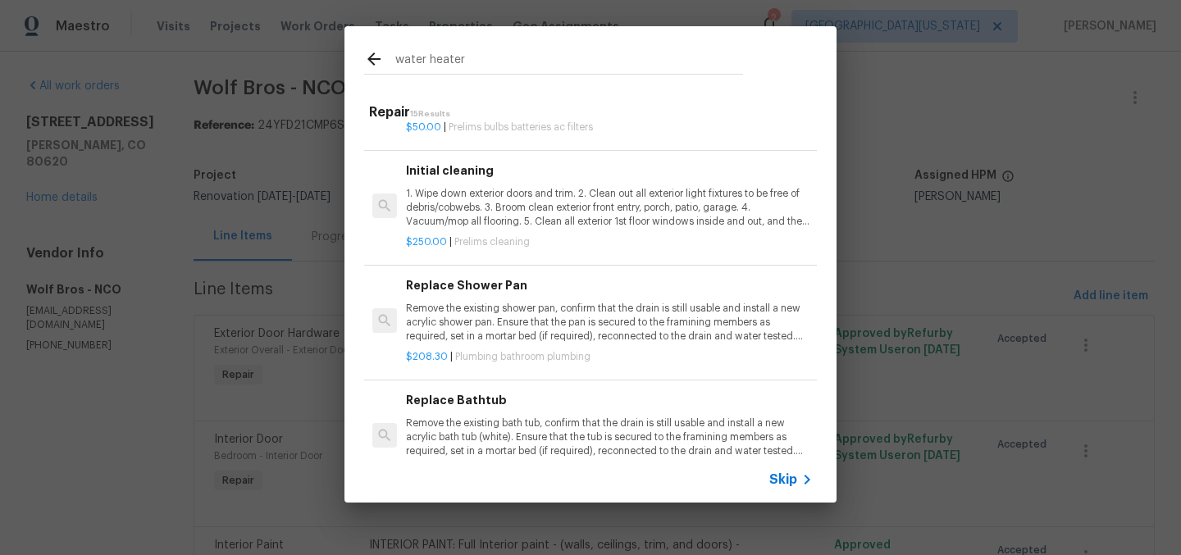
scroll to position [1080, 0]
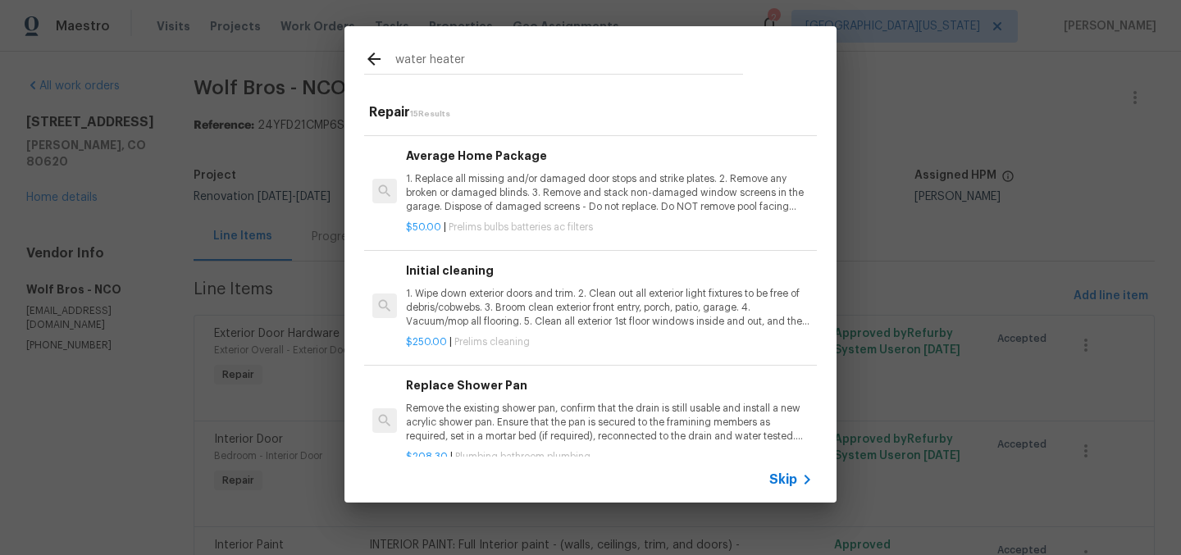
type input "water heater"
click at [790, 479] on span "Skip" at bounding box center [783, 479] width 28 height 16
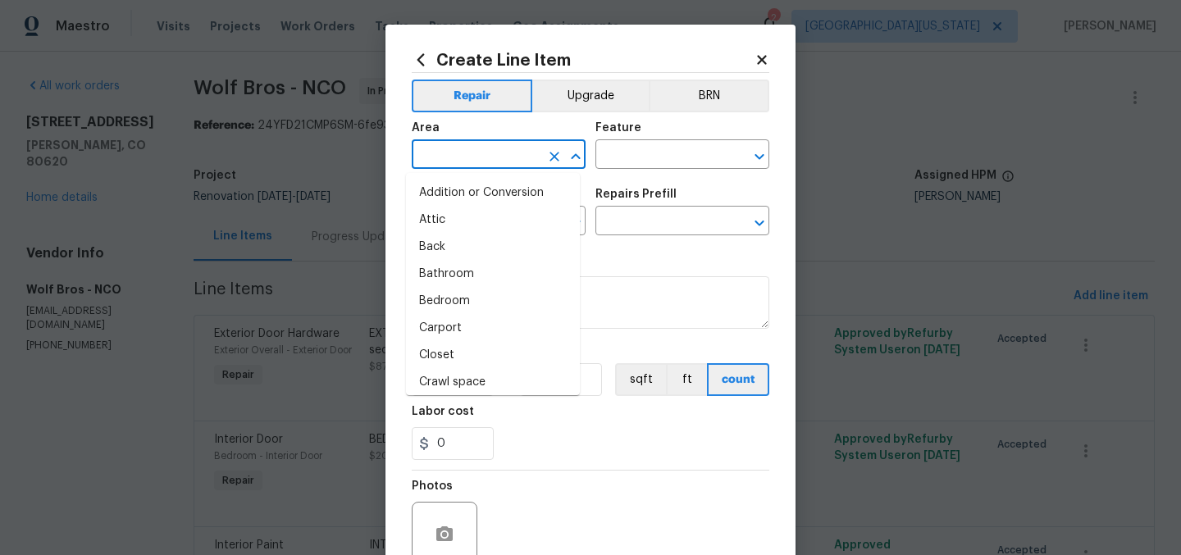
click at [458, 149] on input "text" at bounding box center [476, 155] width 128 height 25
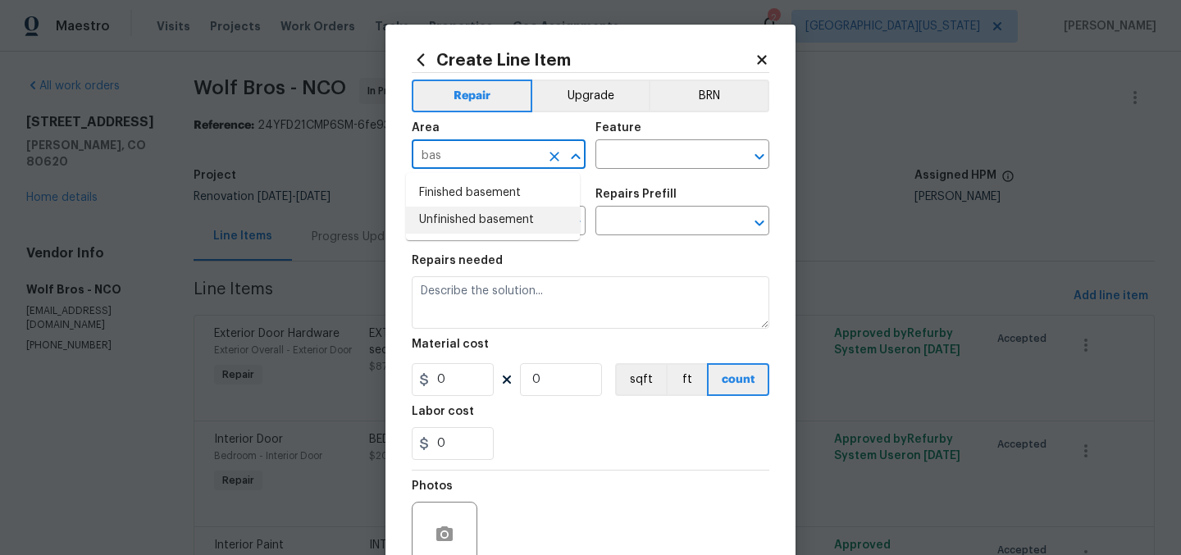
click at [476, 216] on li "Unfinished basement" at bounding box center [493, 220] width 174 height 27
type input "Unfinished basement"
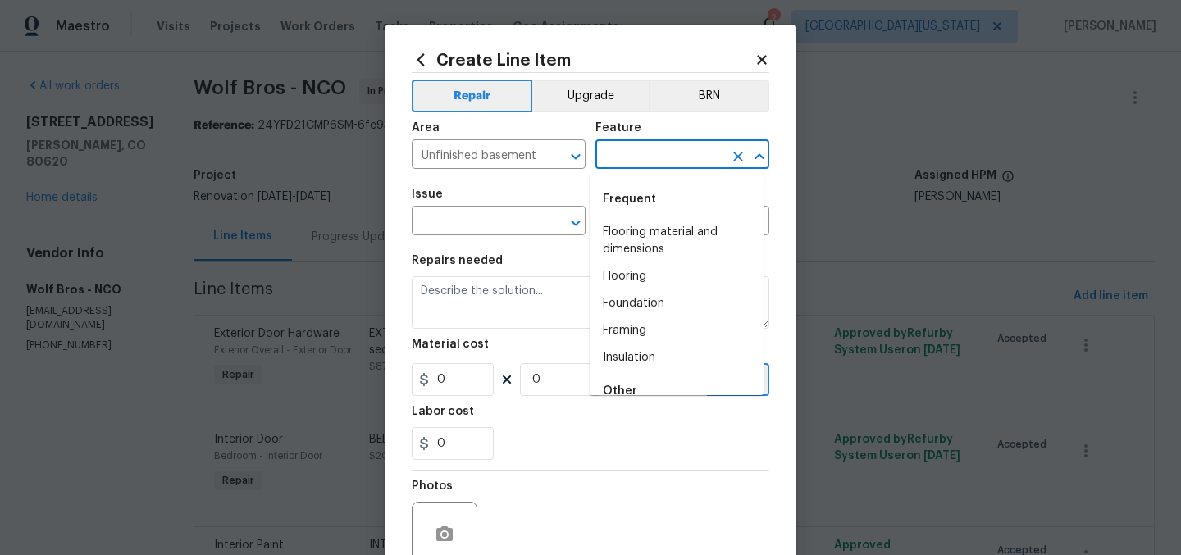
click at [657, 157] on input "text" at bounding box center [659, 155] width 128 height 25
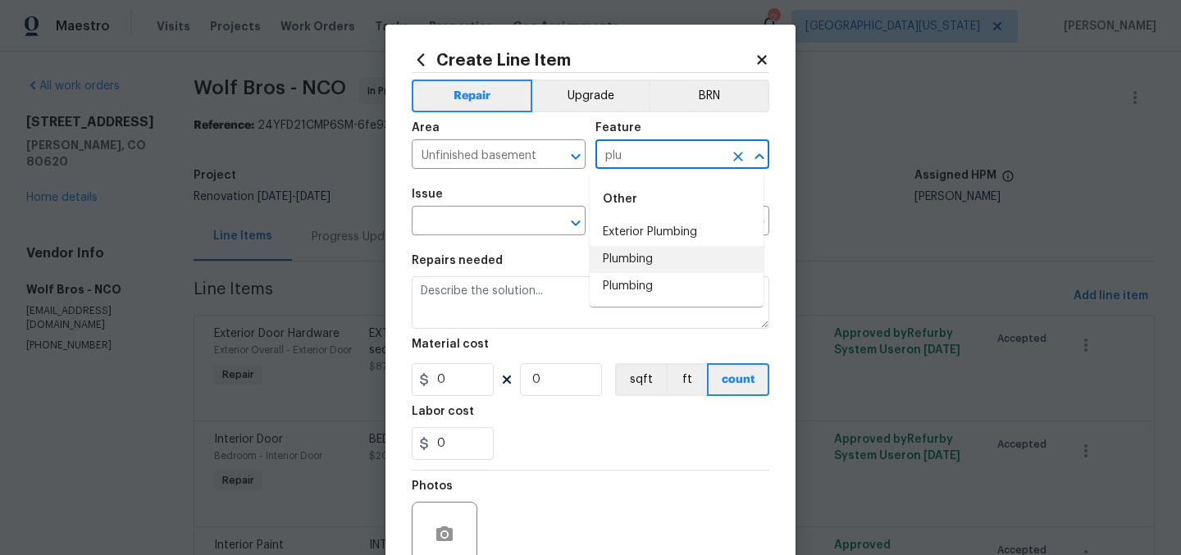
click at [643, 257] on li "Plumbing" at bounding box center [677, 259] width 174 height 27
type input "Plumbing"
drag, startPoint x: 643, startPoint y: 257, endPoint x: 617, endPoint y: 248, distance: 27.3
click at [643, 257] on div "Repairs needed" at bounding box center [591, 265] width 358 height 21
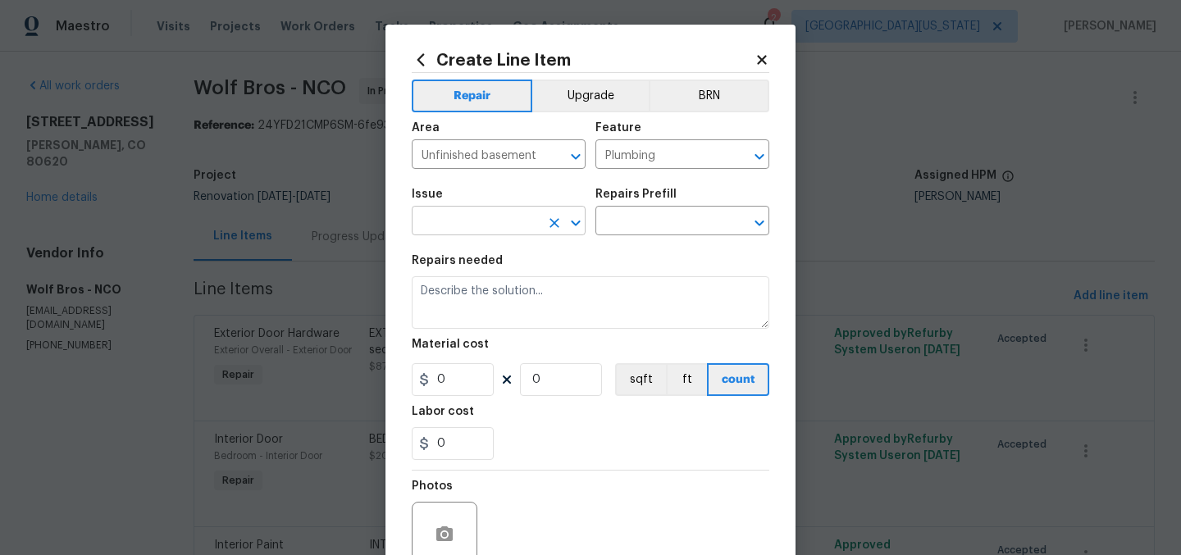
click at [517, 228] on input "text" at bounding box center [476, 222] width 128 height 25
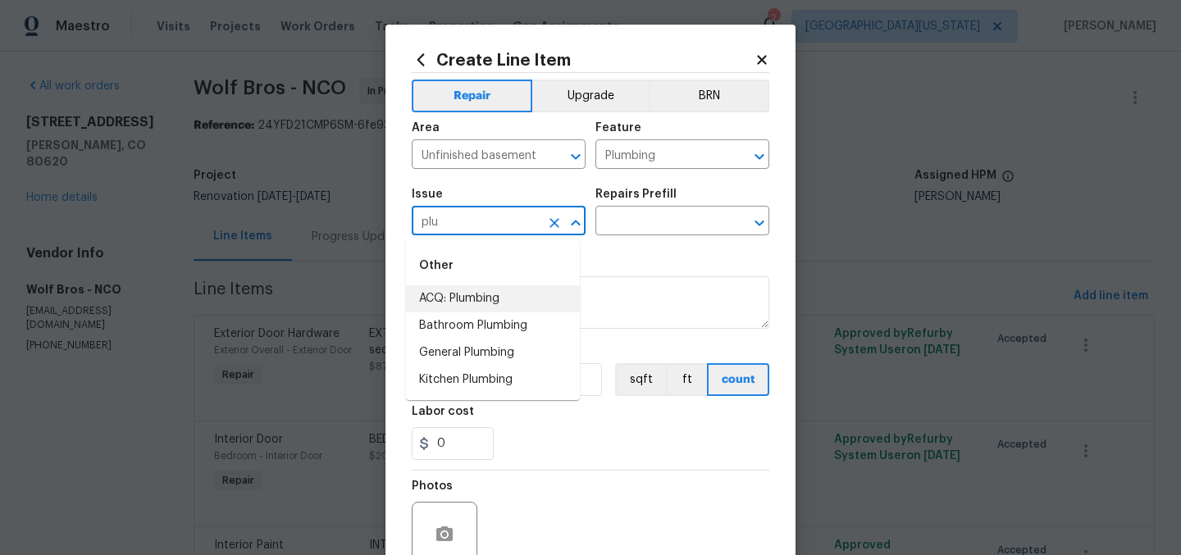
scroll to position [0, 0]
click at [503, 353] on li "General Plumbing" at bounding box center [493, 352] width 174 height 27
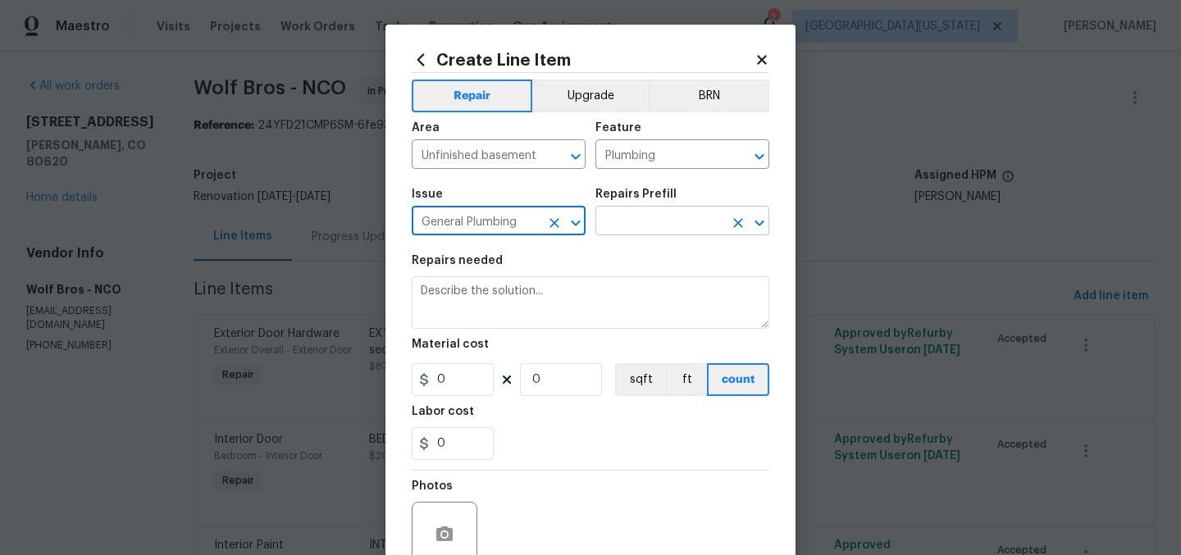
type input "General Plumbing"
click at [646, 217] on input "text" at bounding box center [659, 222] width 128 height 25
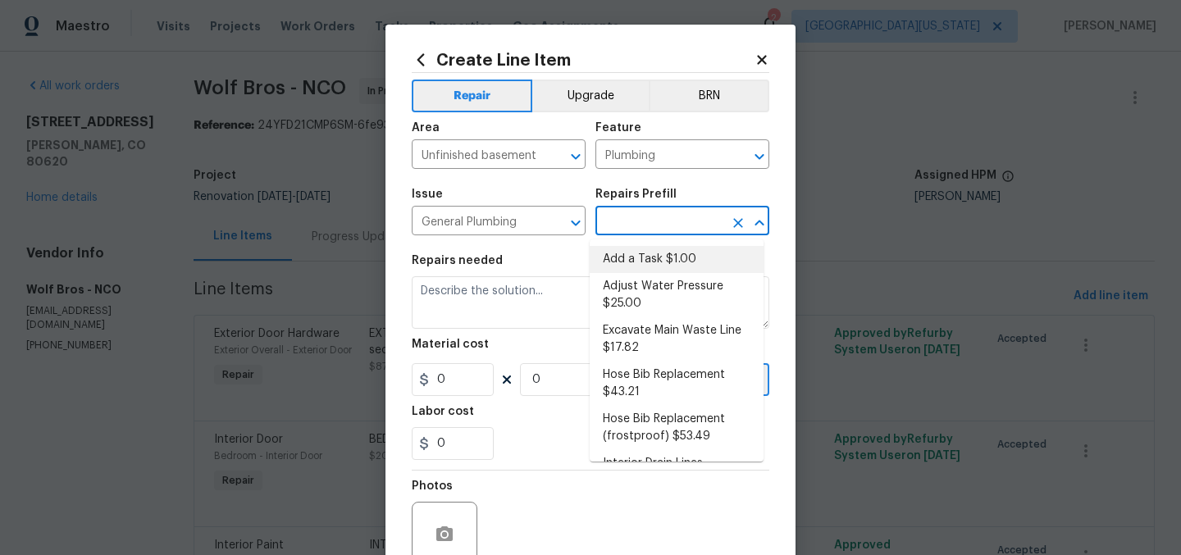
click at [645, 260] on li "Add a Task $1.00" at bounding box center [677, 259] width 174 height 27
type input "Add a Task $1.00"
type textarea "HPM to detail"
type input "1"
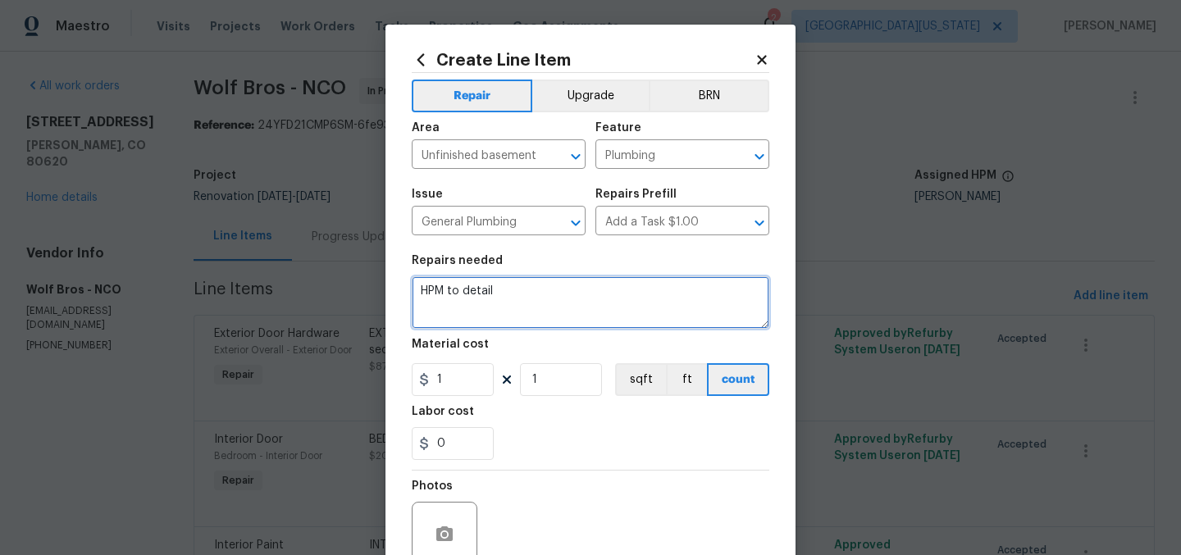
click at [594, 291] on textarea "HPM to detail" at bounding box center [591, 302] width 358 height 52
click at [593, 290] on textarea "HPM to detail" at bounding box center [591, 302] width 358 height 52
click at [595, 291] on textarea "HPM to detail" at bounding box center [591, 302] width 358 height 52
click at [593, 289] on textarea "HPM to detail" at bounding box center [591, 302] width 358 height 52
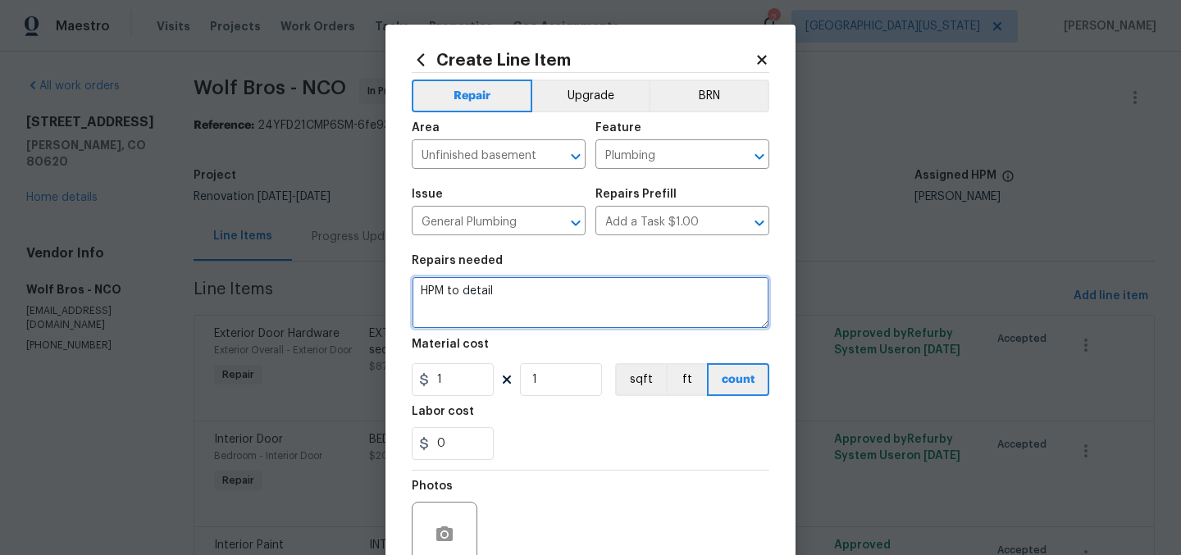
click at [593, 289] on textarea "HPM to detail" at bounding box center [591, 302] width 358 height 52
type textarea "WATER HEATER: Remove hose, cap water heater."
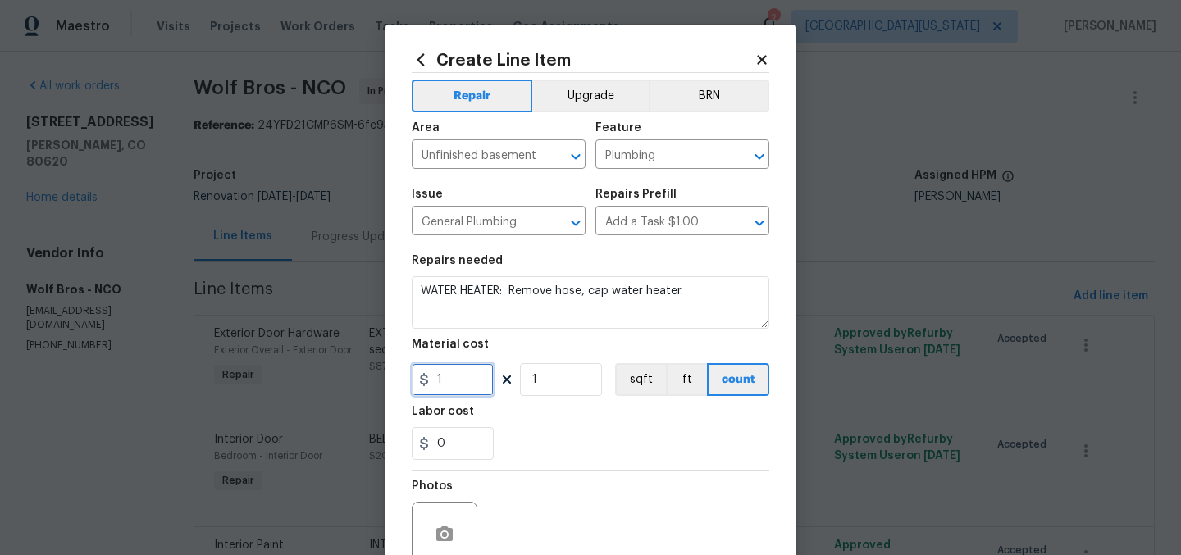
click at [470, 376] on input "1" at bounding box center [453, 379] width 82 height 33
type input "18.75"
click at [558, 429] on div "0" at bounding box center [591, 443] width 358 height 33
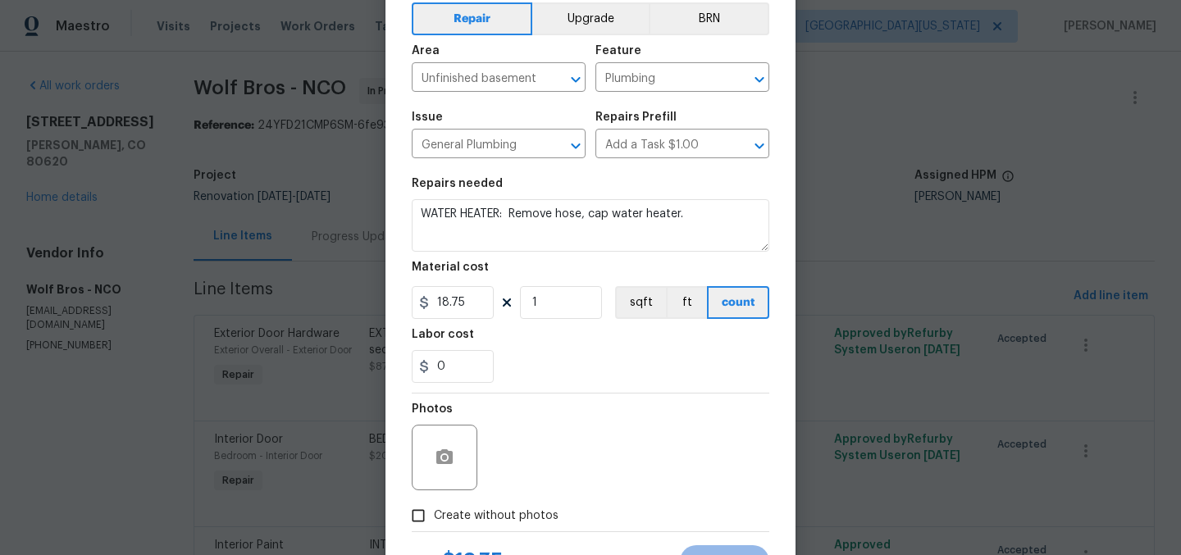
scroll to position [152, 0]
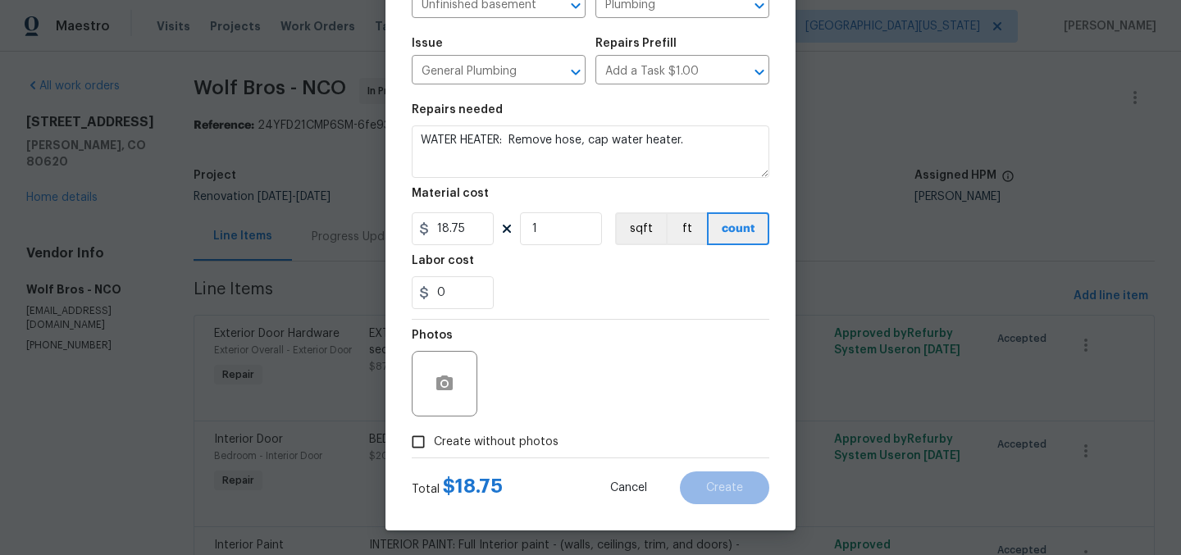
click at [508, 444] on span "Create without photos" at bounding box center [496, 442] width 125 height 17
click at [434, 444] on input "Create without photos" at bounding box center [418, 441] width 31 height 31
checkbox input "true"
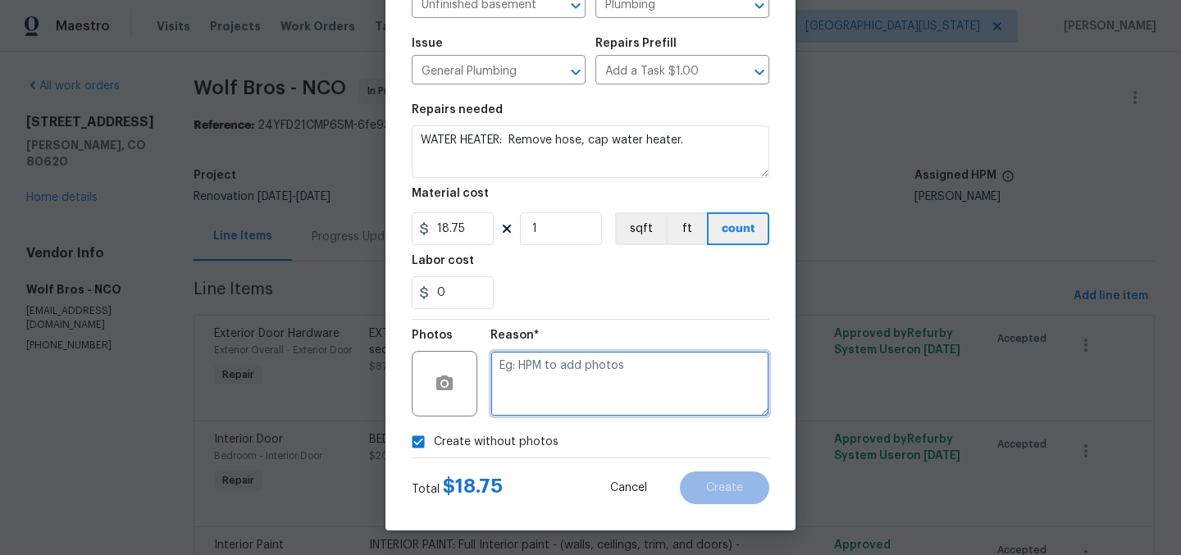
click at [592, 378] on textarea at bounding box center [629, 384] width 279 height 66
type textarea "Later"
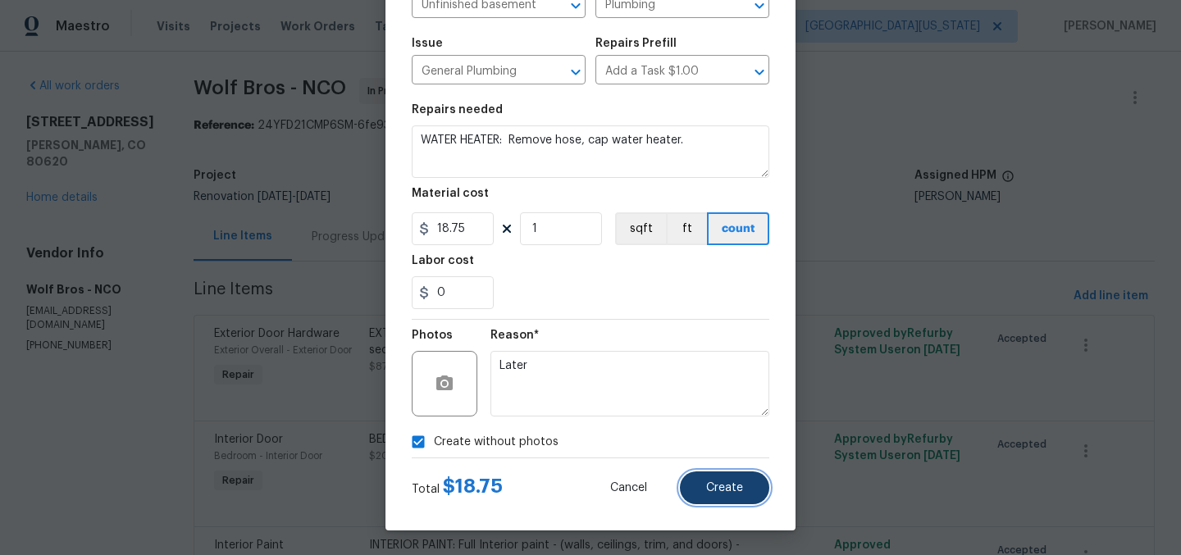
click at [706, 483] on span "Create" at bounding box center [724, 488] width 37 height 12
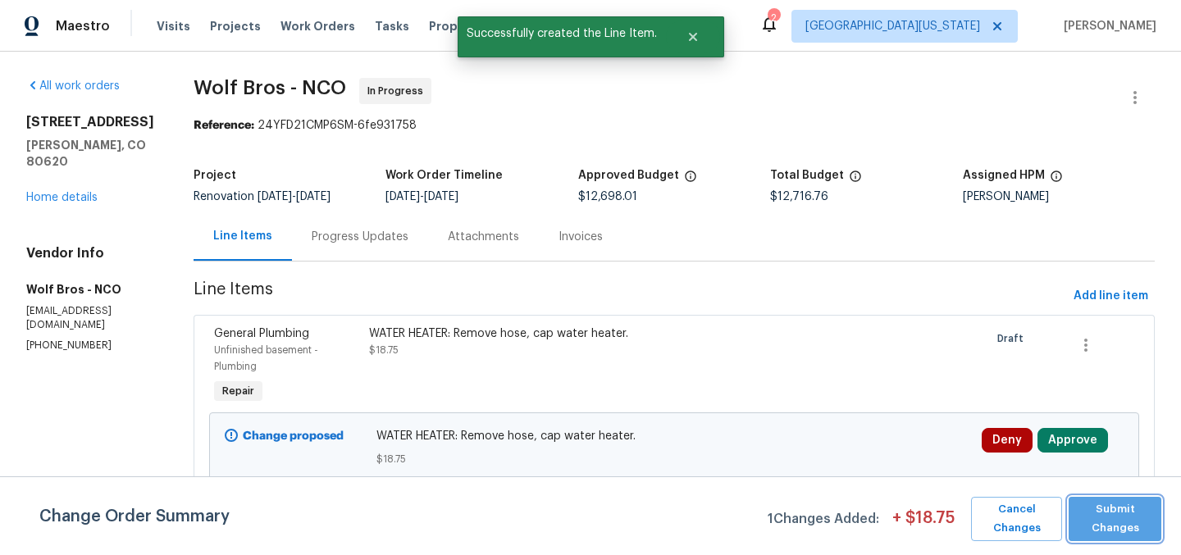
click at [1113, 508] on span "Submit Changes" at bounding box center [1115, 519] width 76 height 38
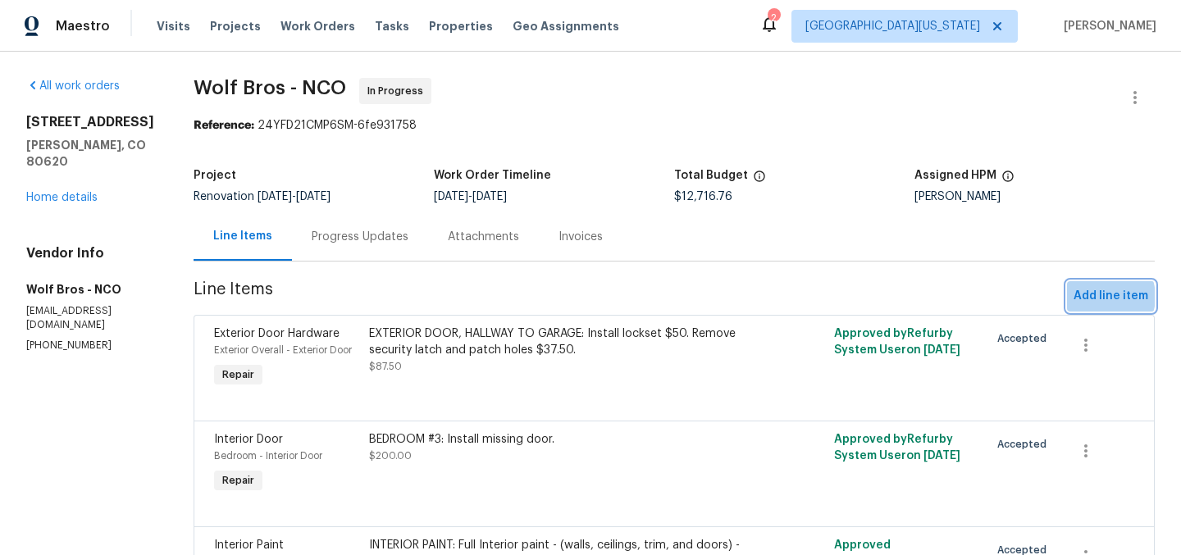
click at [1091, 297] on span "Add line item" at bounding box center [1110, 296] width 75 height 20
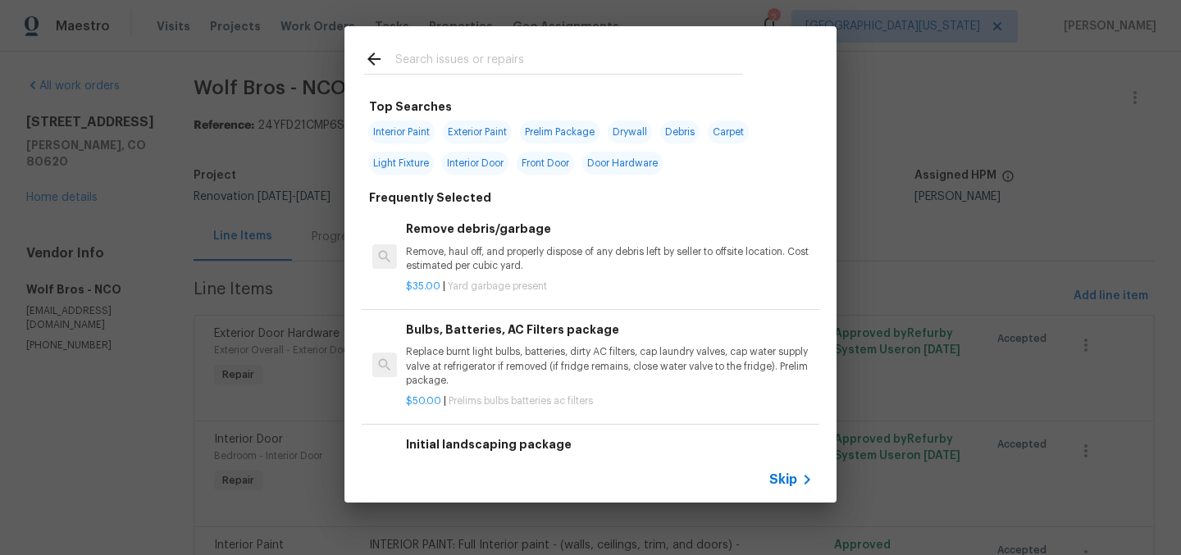
click at [646, 62] on input "text" at bounding box center [569, 61] width 348 height 25
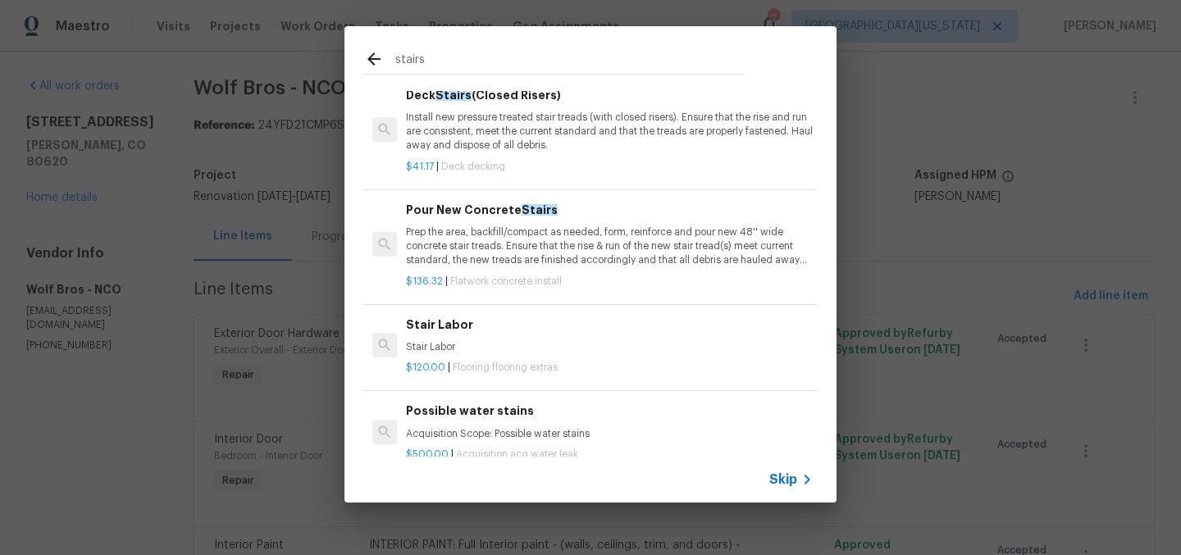
scroll to position [73, 0]
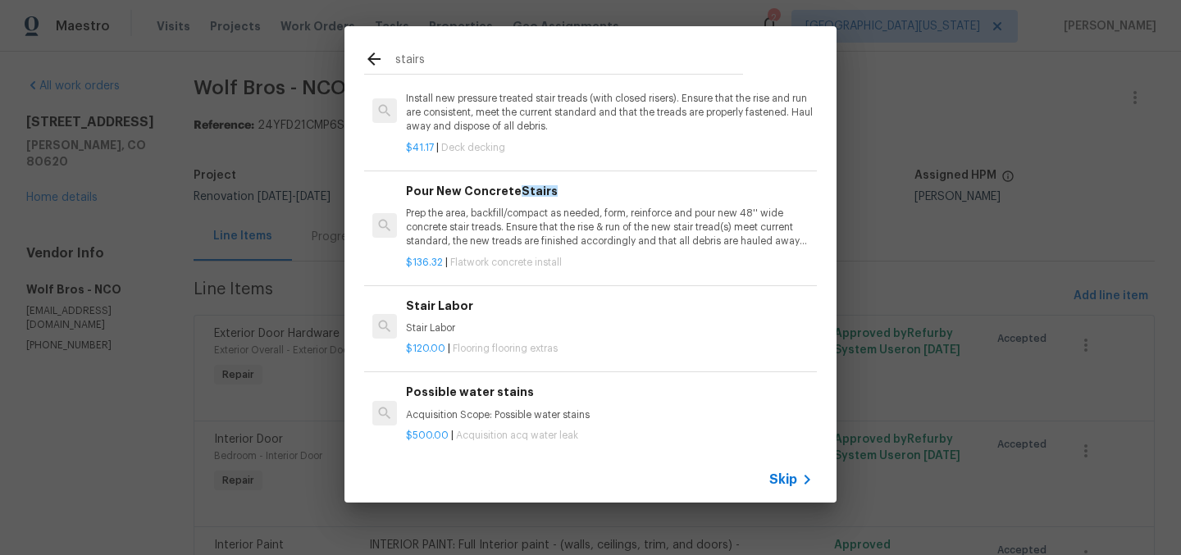
type input "stairs"
click at [449, 321] on p "Stair Labor" at bounding box center [609, 328] width 407 height 14
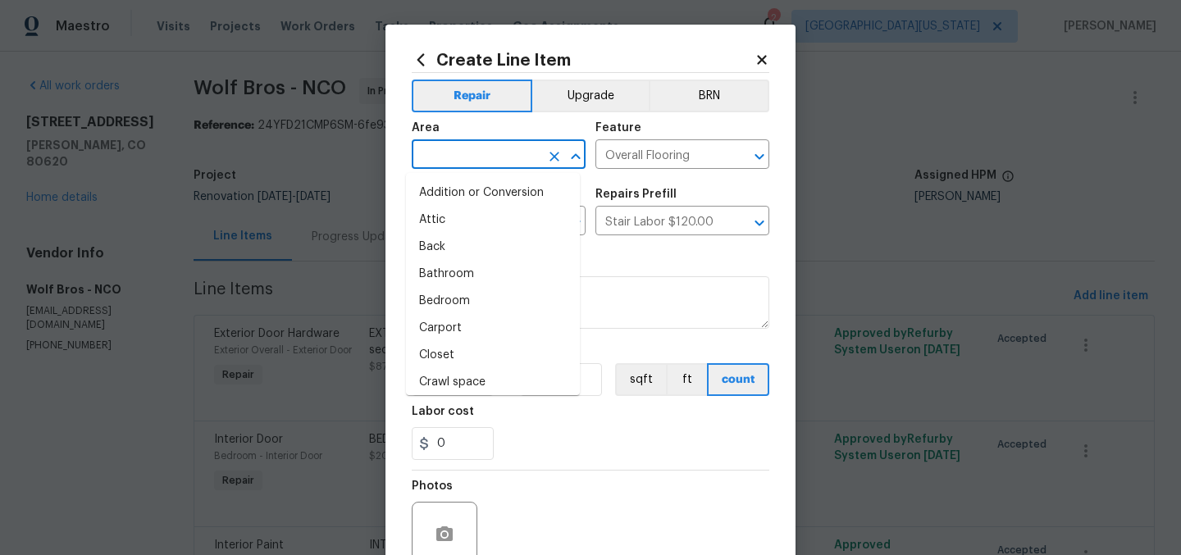
click at [480, 153] on input "text" at bounding box center [476, 155] width 128 height 25
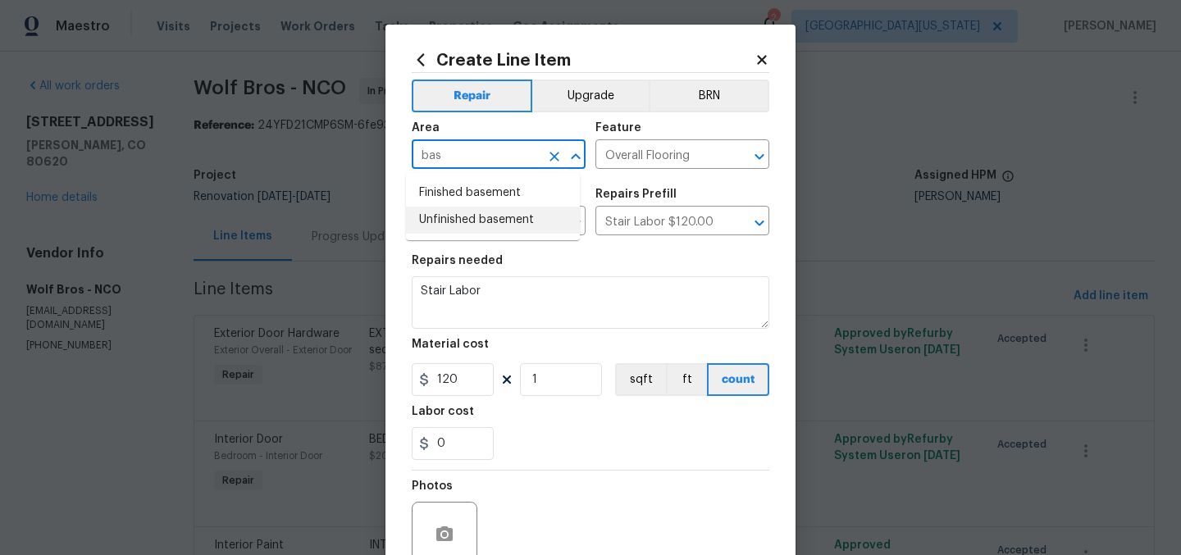
click at [474, 221] on li "Unfinished basement" at bounding box center [493, 220] width 174 height 27
type input "Unfinished basement"
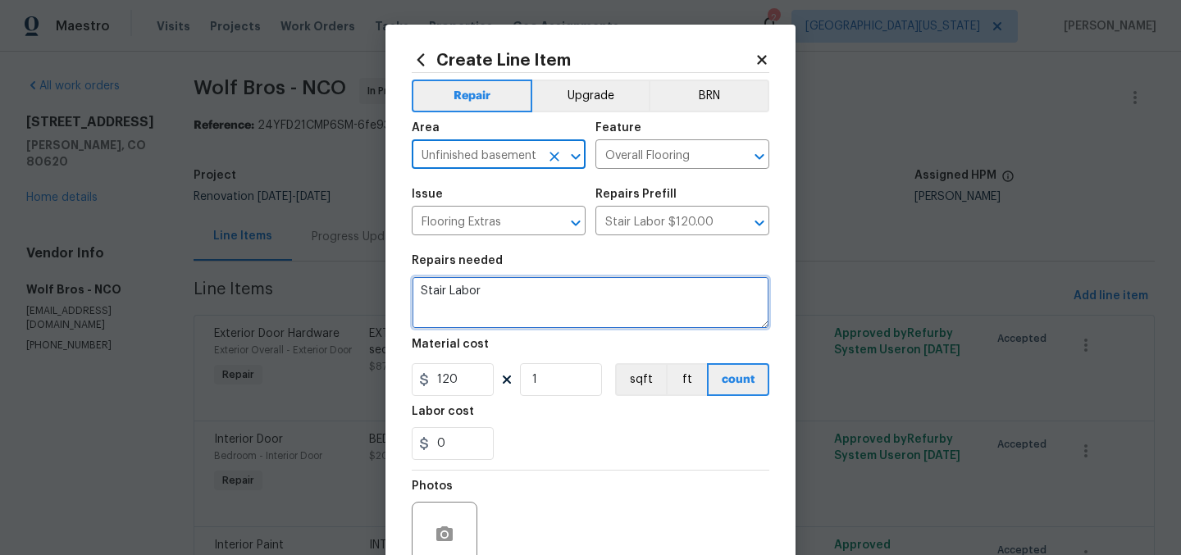
click at [506, 297] on textarea "Stair Labor" at bounding box center [591, 302] width 358 height 52
click at [509, 295] on textarea "Stair Labor" at bounding box center [591, 302] width 358 height 52
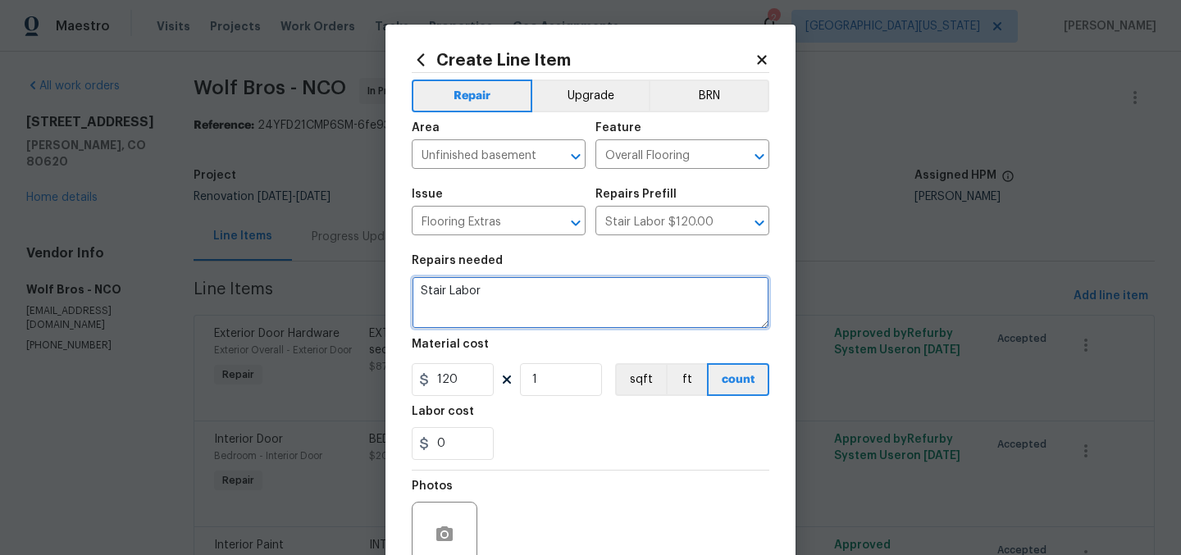
click at [533, 294] on textarea "Stair Labor" at bounding box center [591, 302] width 358 height 52
click at [540, 295] on textarea "Stair Labor" at bounding box center [591, 302] width 358 height 52
click at [626, 298] on textarea "Stair Labor" at bounding box center [591, 302] width 358 height 52
click at [625, 297] on textarea "Stair Labor" at bounding box center [591, 302] width 358 height 52
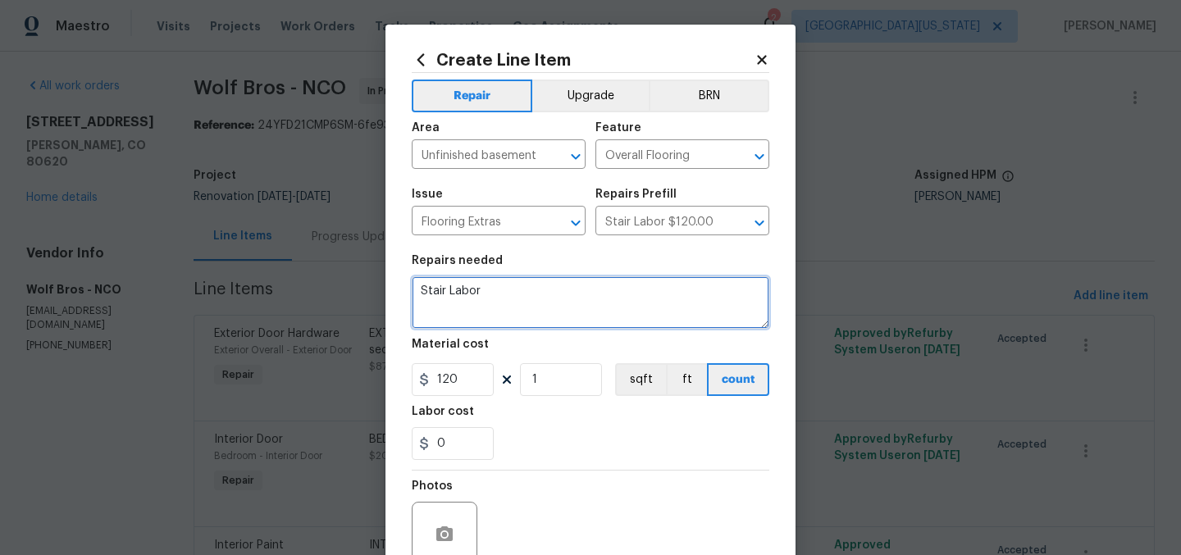
click at [625, 297] on textarea "Stair Labor" at bounding box center [591, 302] width 358 height 52
type textarea "STAIRS TO BASEMENT: Extra prep for primer"
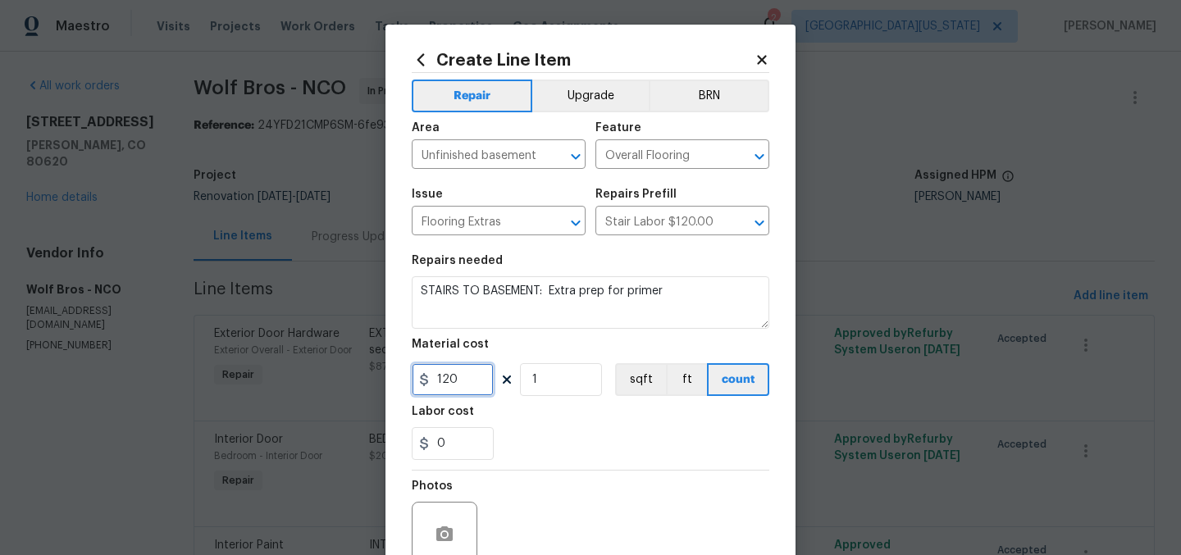
click at [435, 381] on input "120" at bounding box center [453, 379] width 82 height 33
click at [636, 452] on div "0" at bounding box center [591, 443] width 358 height 33
click at [457, 380] on input "120" at bounding box center [453, 379] width 82 height 33
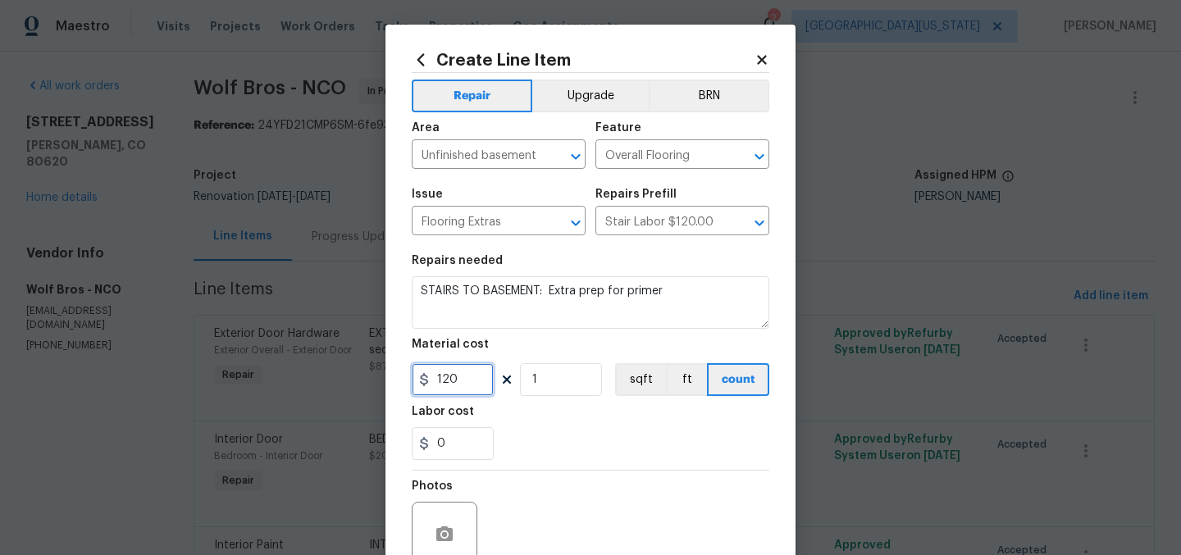
click at [457, 380] on input "120" at bounding box center [453, 379] width 82 height 33
type input "75"
click at [665, 441] on div "0" at bounding box center [591, 443] width 358 height 33
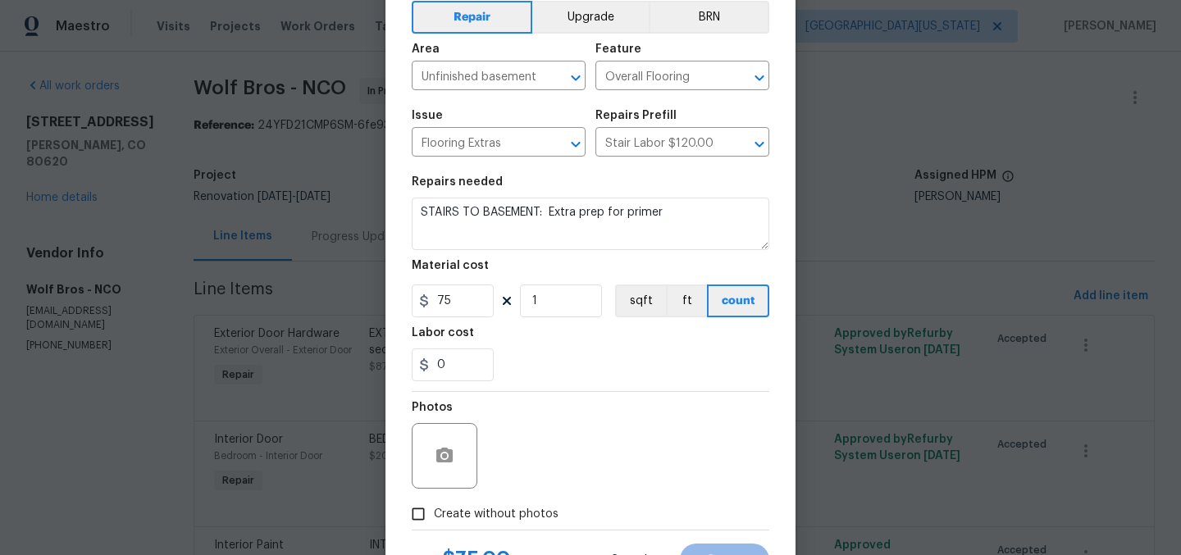
scroll to position [152, 0]
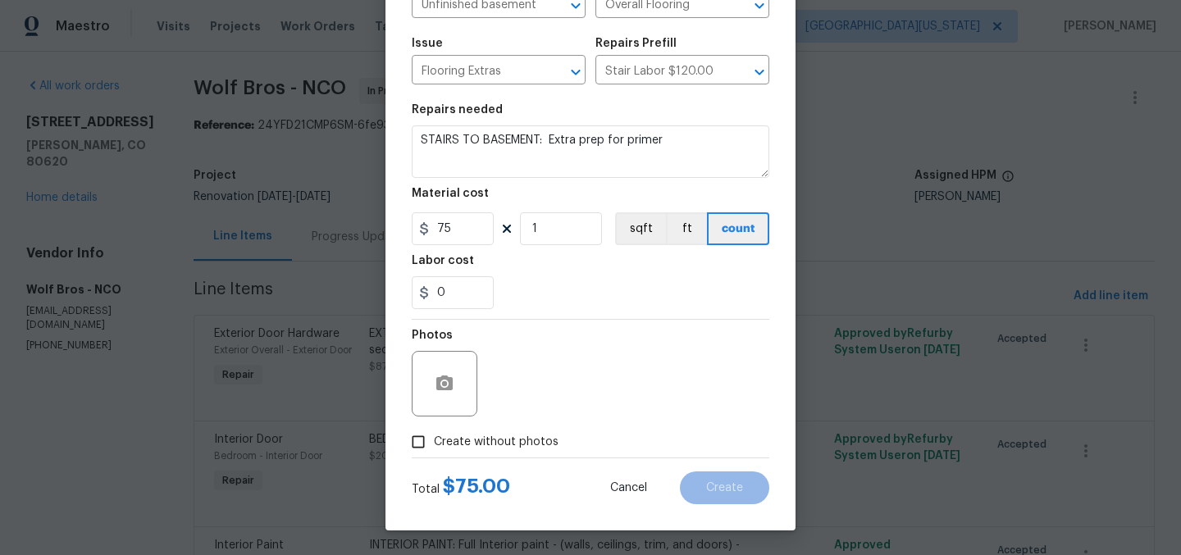
click at [511, 443] on span "Create without photos" at bounding box center [496, 442] width 125 height 17
click at [434, 443] on input "Create without photos" at bounding box center [418, 441] width 31 height 31
checkbox input "true"
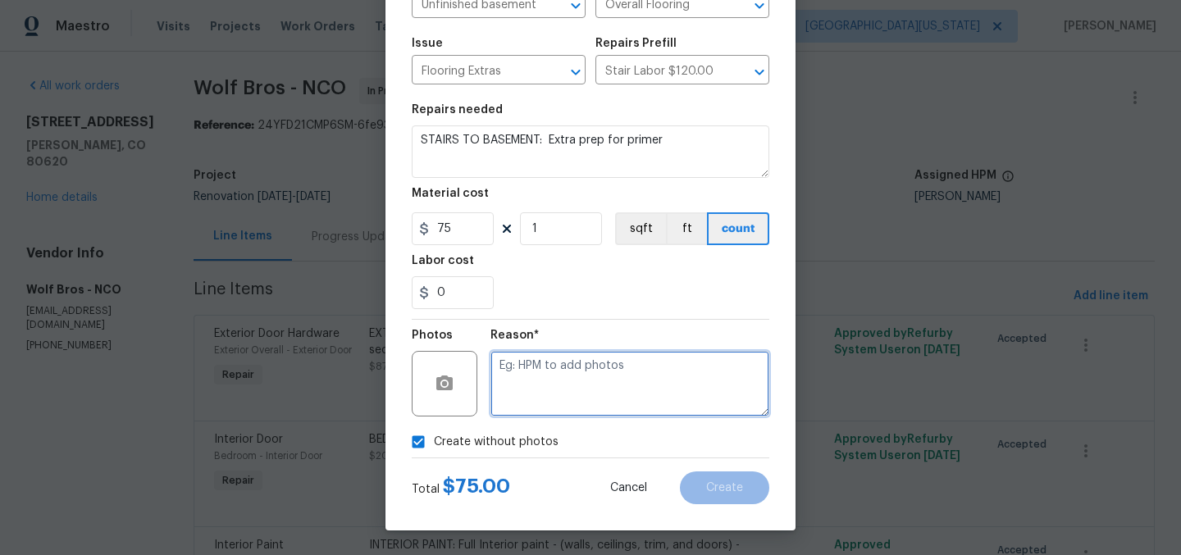
click at [608, 391] on textarea at bounding box center [629, 384] width 279 height 66
type textarea "Later"
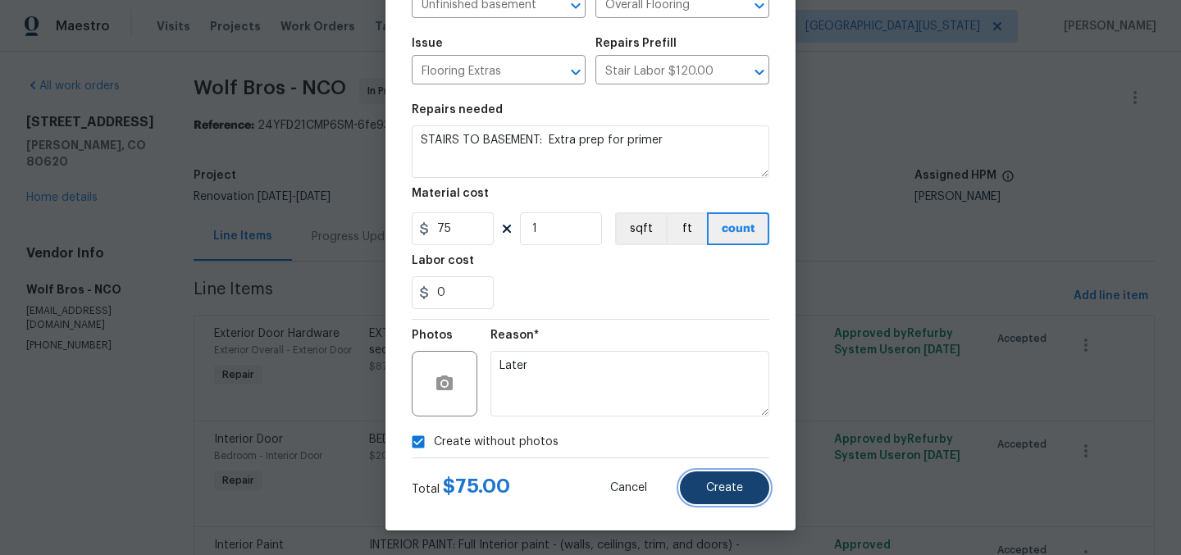
click at [700, 481] on button "Create" at bounding box center [724, 487] width 89 height 33
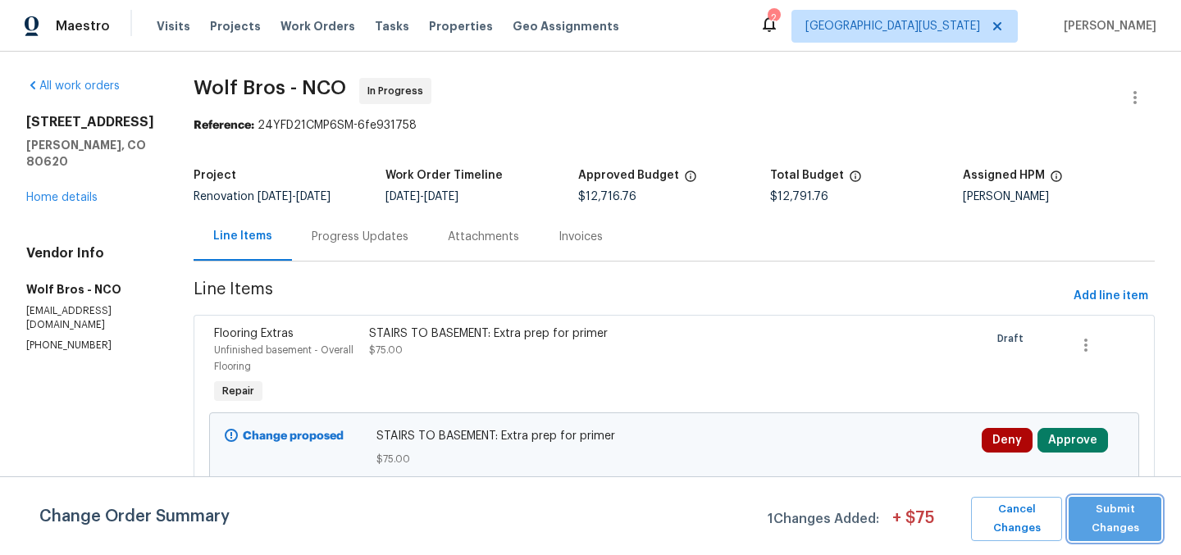
click at [1127, 517] on span "Submit Changes" at bounding box center [1115, 519] width 76 height 38
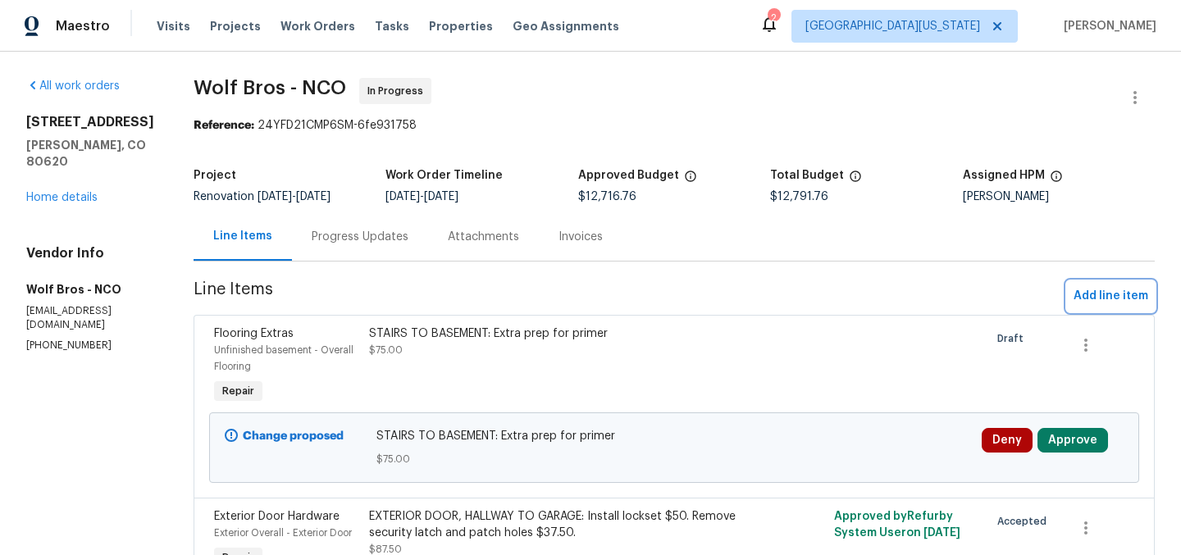
click at [1100, 294] on span "Add line item" at bounding box center [1110, 296] width 75 height 20
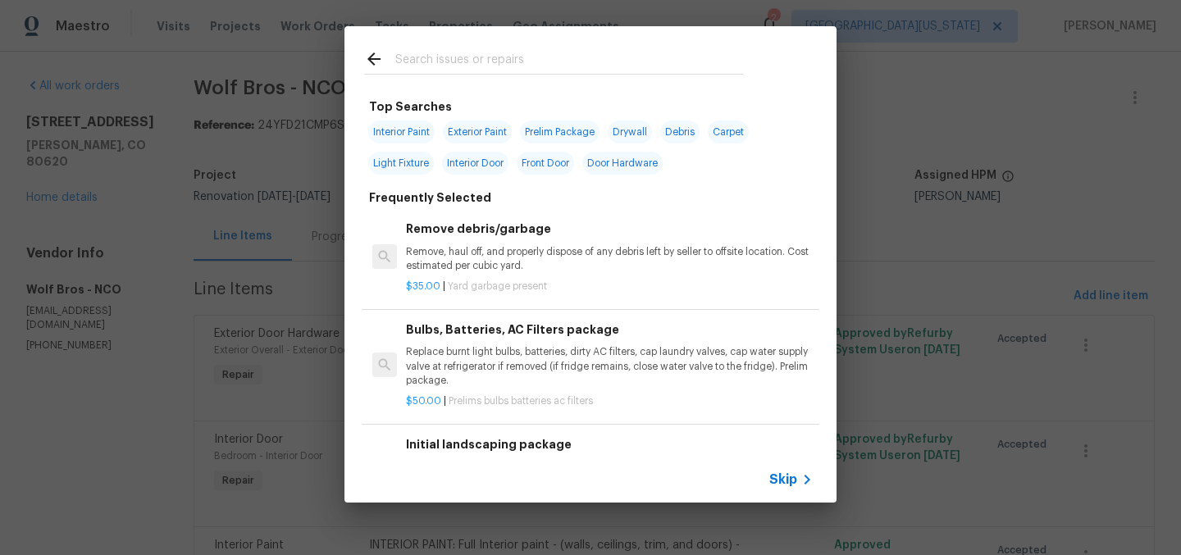
click at [640, 69] on input "text" at bounding box center [569, 61] width 348 height 25
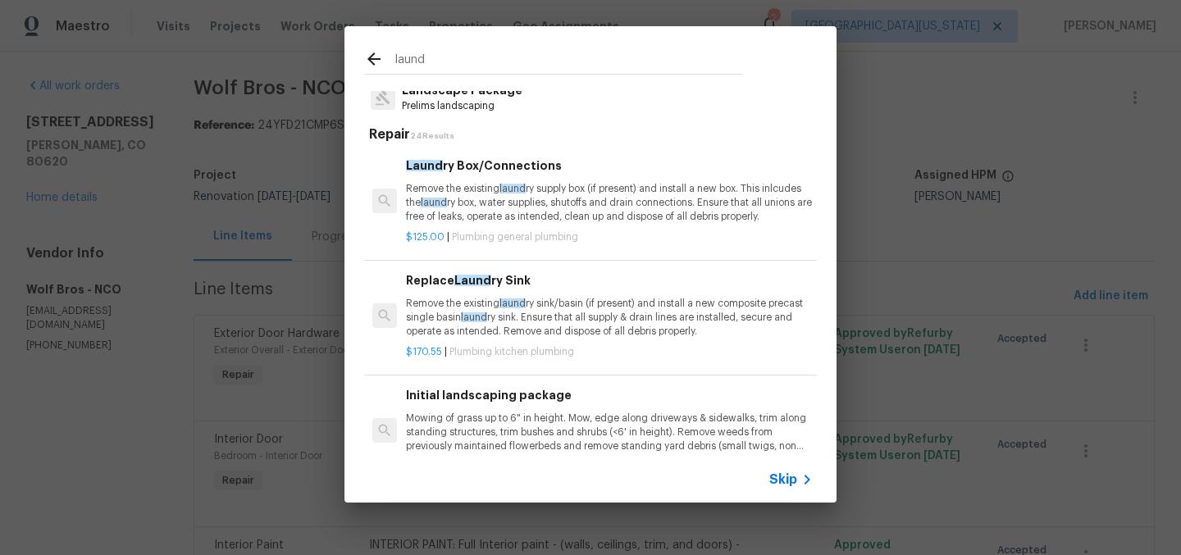
scroll to position [0, 0]
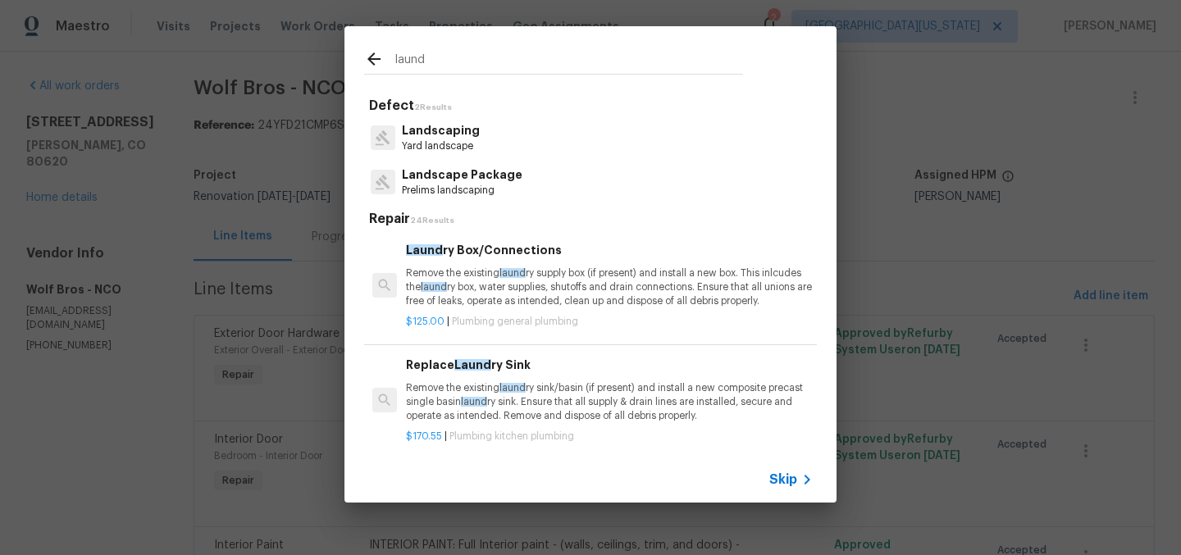
click at [544, 61] on input "laund" at bounding box center [569, 61] width 348 height 25
type input "laund"
click at [803, 476] on icon at bounding box center [807, 480] width 20 height 20
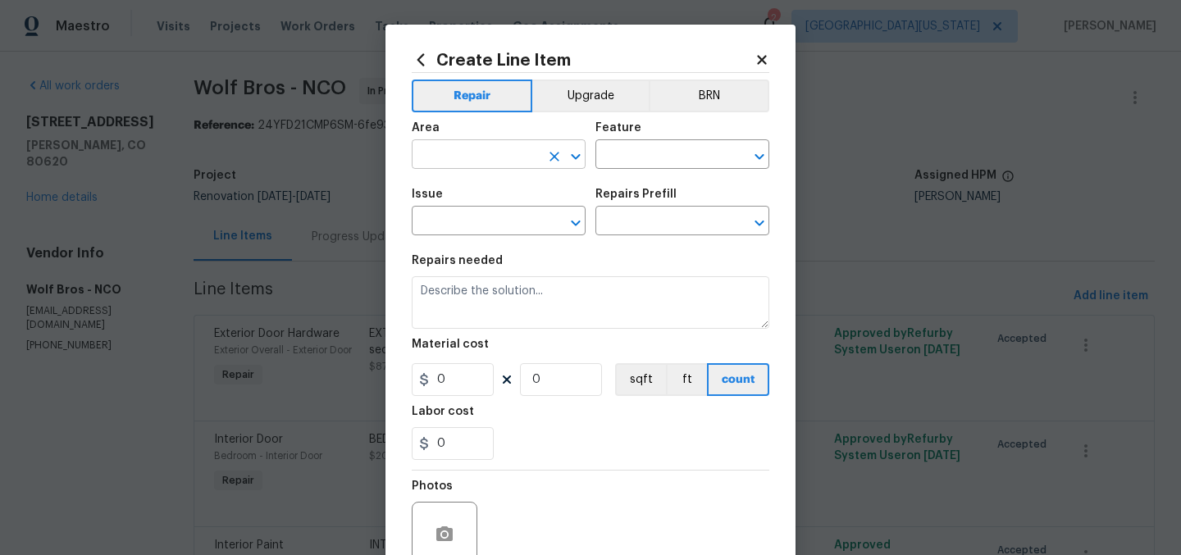
click at [533, 161] on div "​" at bounding box center [499, 155] width 174 height 25
drag, startPoint x: 452, startPoint y: 189, endPoint x: 568, endPoint y: 166, distance: 118.5
click at [455, 187] on li "Laundry" at bounding box center [493, 193] width 174 height 27
type input "Laundry"
click at [674, 149] on input "text" at bounding box center [659, 155] width 128 height 25
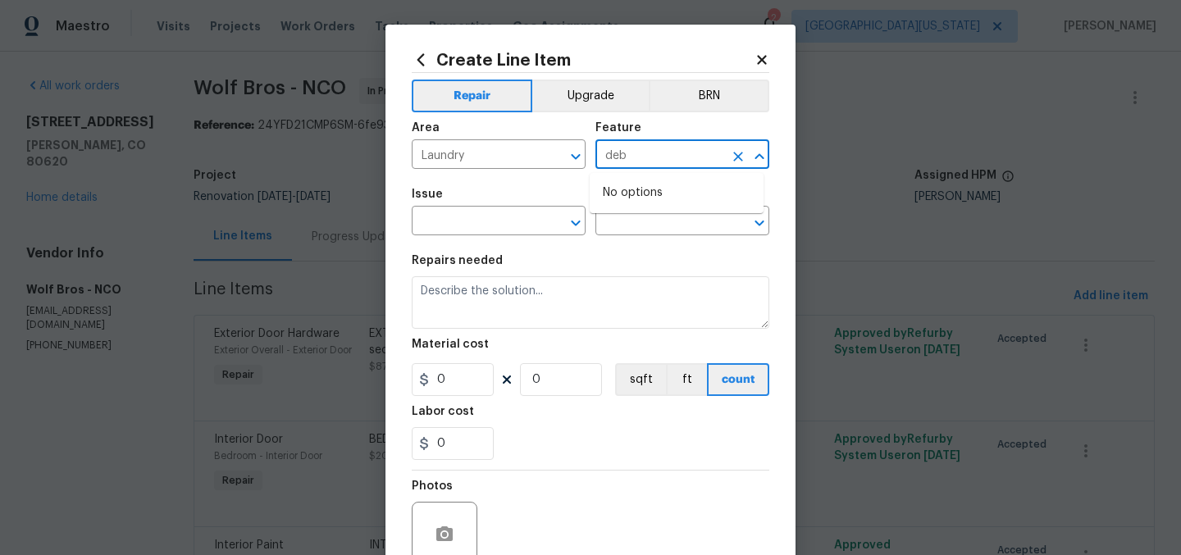
click at [677, 153] on input "deb" at bounding box center [659, 155] width 128 height 25
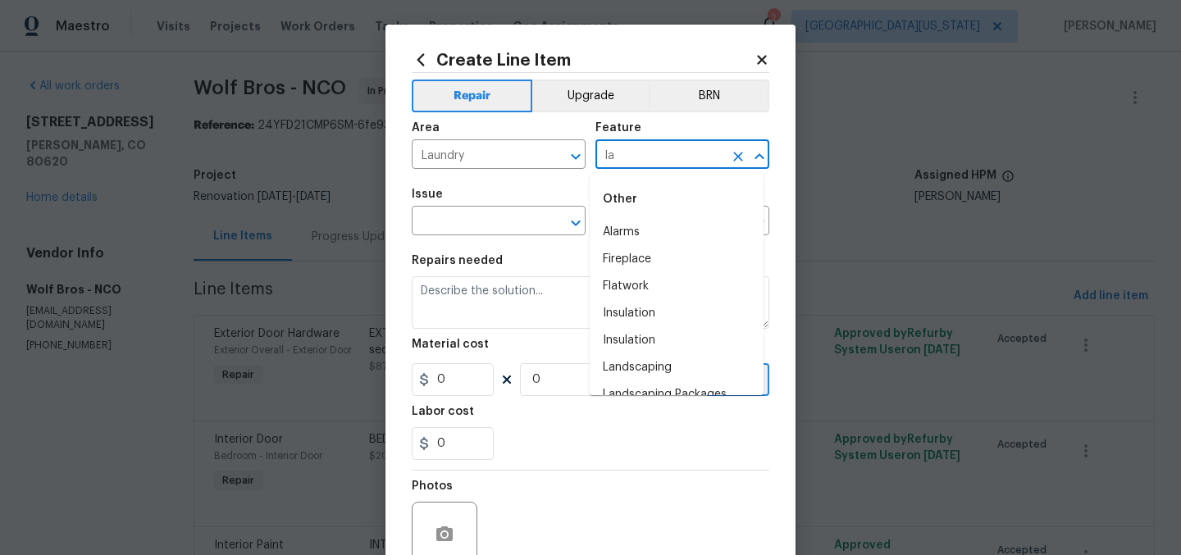
type input "l"
click at [652, 252] on li "Interior" at bounding box center [677, 259] width 174 height 27
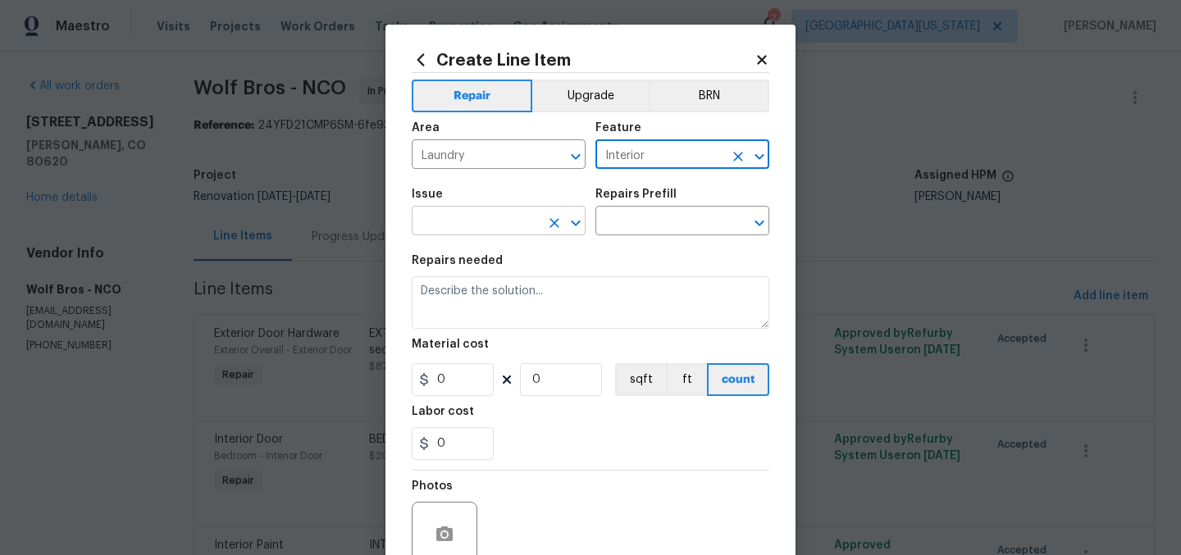
type input "Interior"
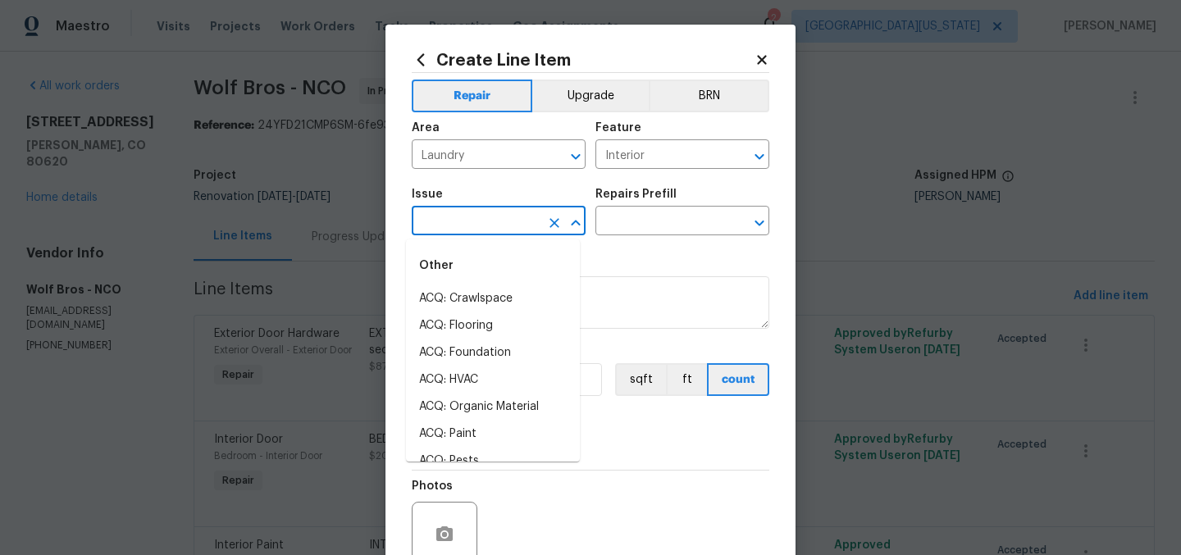
click at [522, 218] on input "text" at bounding box center [476, 222] width 128 height 25
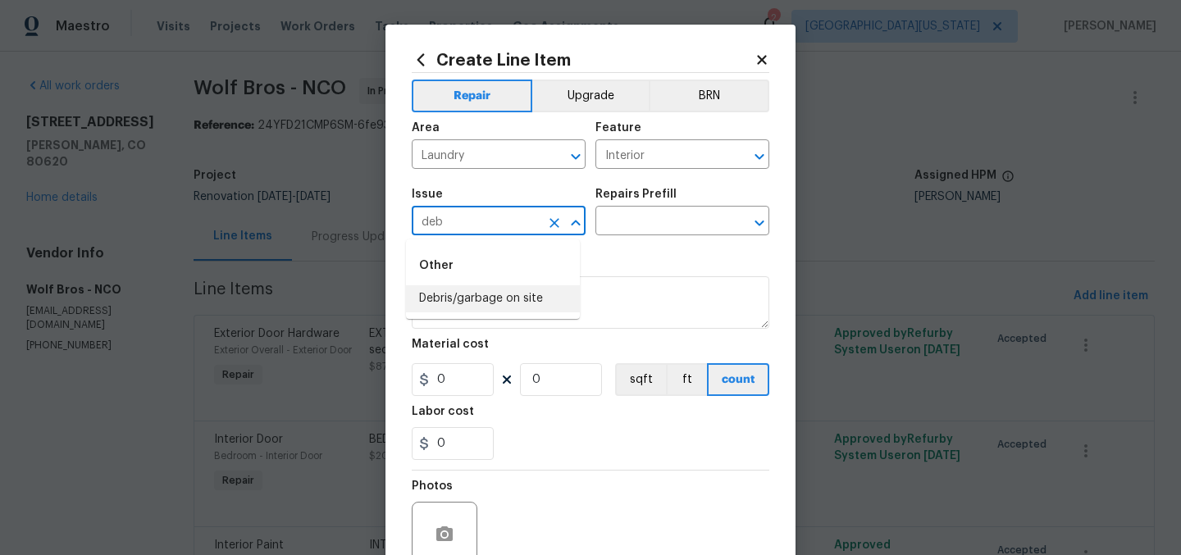
drag, startPoint x: 521, startPoint y: 296, endPoint x: 530, endPoint y: 282, distance: 16.6
click at [521, 296] on li "Debris/garbage on site" at bounding box center [493, 298] width 174 height 27
type input "Debris/garbage on site"
click at [626, 227] on input "text" at bounding box center [659, 222] width 128 height 25
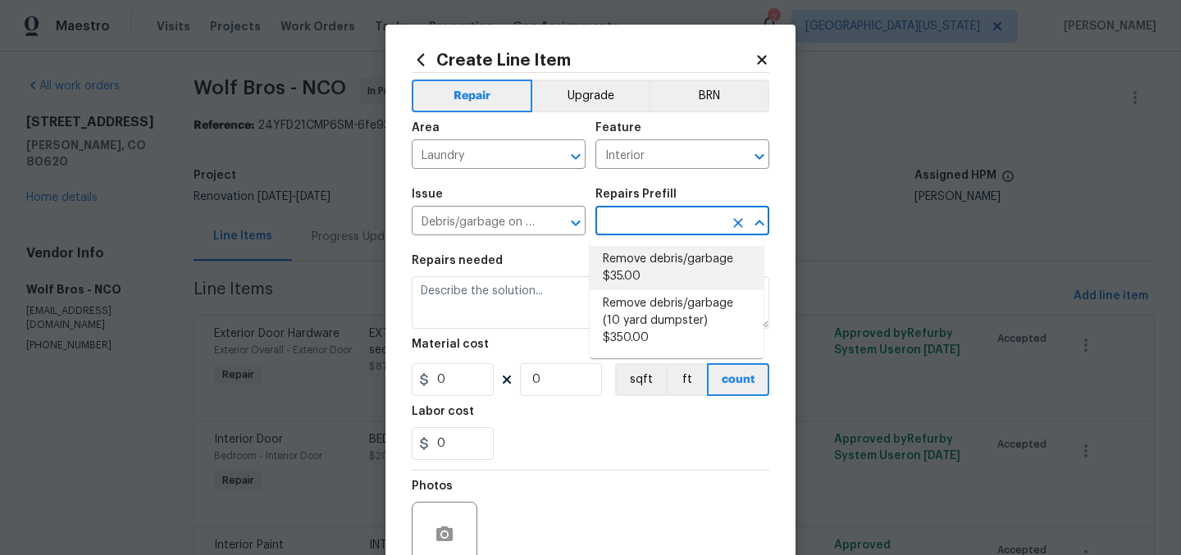
click at [626, 269] on li "Remove debris/garbage $35.00" at bounding box center [677, 268] width 174 height 44
type input "Remove debris/garbage $35.00"
type textarea "Remove, haul off, and properly dispose of any debris left by seller to offsite …"
type input "35"
type input "1"
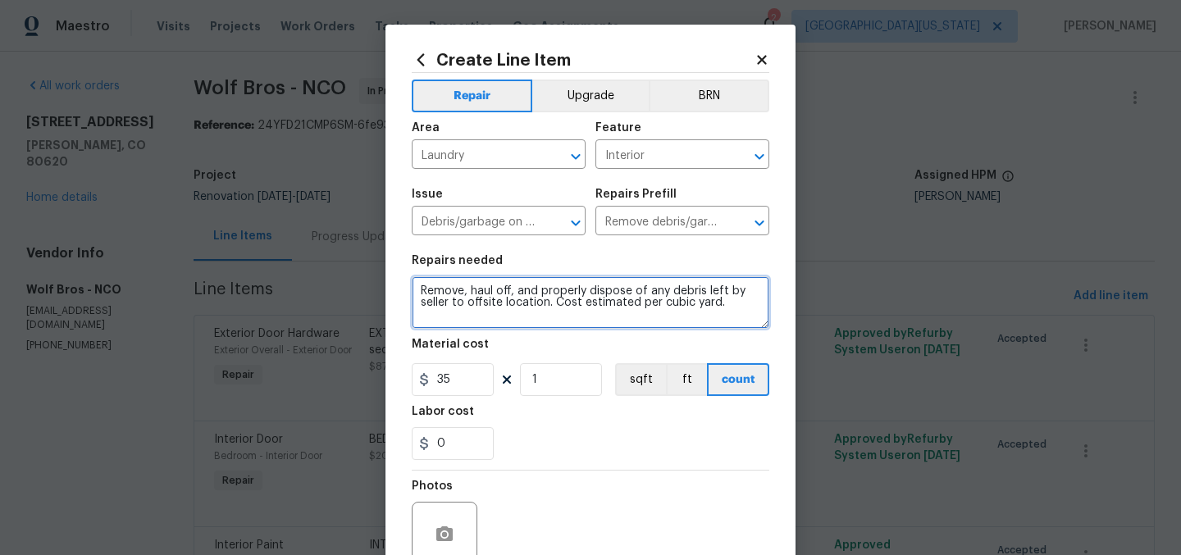
click at [603, 289] on textarea "Remove, haul off, and properly dispose of any debris left by seller to offsite …" at bounding box center [591, 302] width 358 height 52
click at [602, 288] on textarea "Remove, haul off, and properly dispose of any debris left by seller to offsite …" at bounding box center [591, 302] width 358 height 52
click at [604, 289] on textarea "Remove, haul off, and properly dispose of any debris left by seller to offsite …" at bounding box center [591, 302] width 358 height 52
click at [602, 285] on textarea "Remove, haul off, and properly dispose of any debris left by seller to offsite …" at bounding box center [591, 302] width 358 height 52
click at [609, 291] on textarea "Remove, haul off, and properly dispose of any debris left by seller to offsite …" at bounding box center [591, 302] width 358 height 52
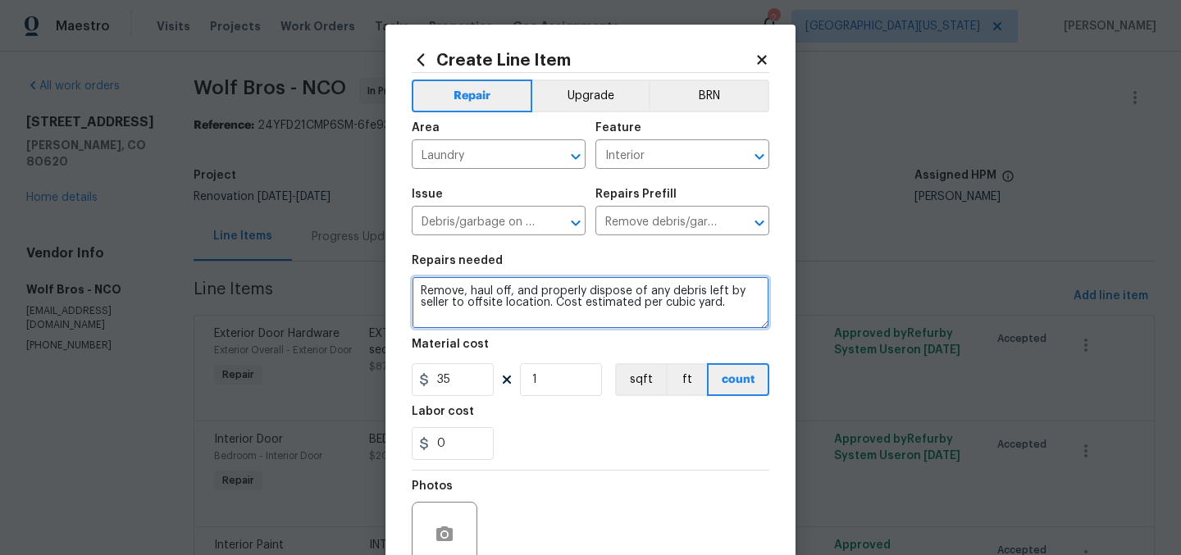
click at [609, 291] on textarea "Remove, haul off, and properly dispose of any debris left by seller to offsite …" at bounding box center [591, 302] width 358 height 52
type textarea "LAUNDRY: Haul away laundry machines."
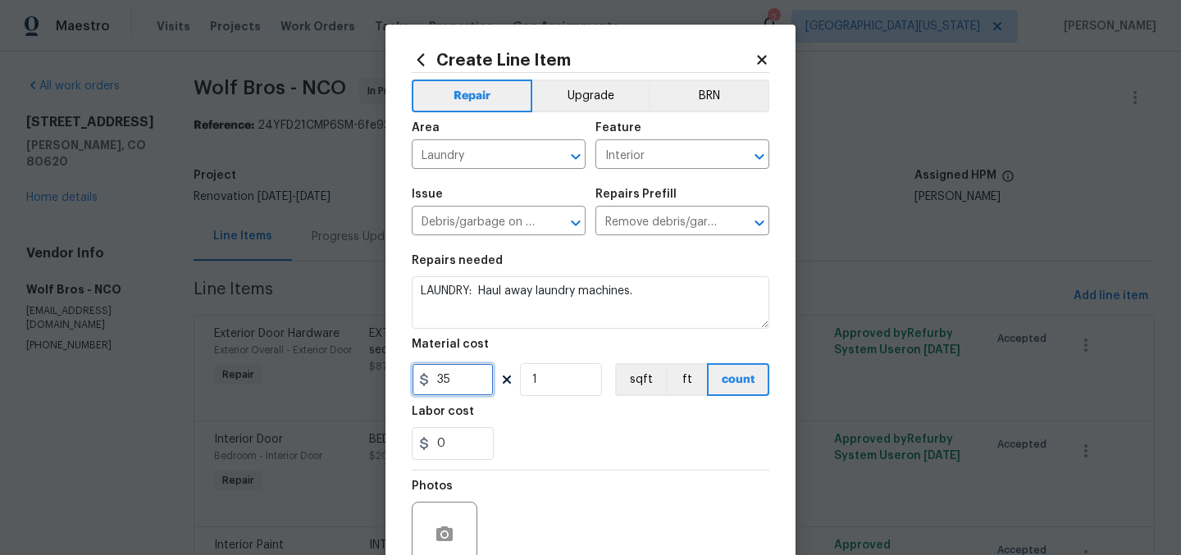
click at [467, 379] on input "35" at bounding box center [453, 379] width 82 height 33
click at [467, 378] on input "35" at bounding box center [453, 379] width 82 height 33
type input "75"
drag, startPoint x: 567, startPoint y: 376, endPoint x: 502, endPoint y: 373, distance: 65.6
click at [502, 373] on div "75 1 sqft ft count" at bounding box center [591, 379] width 358 height 33
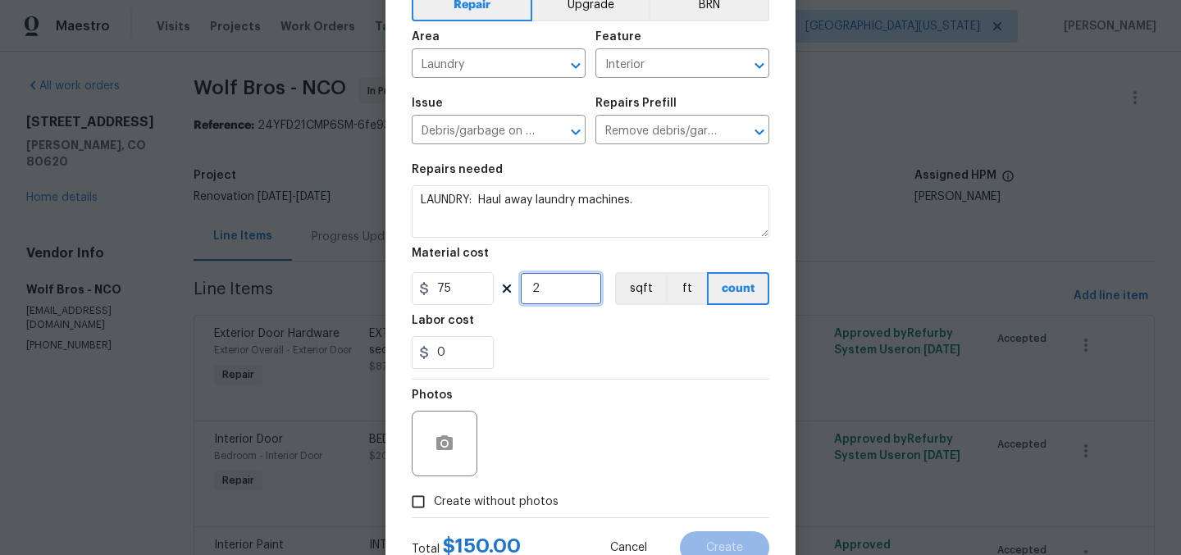
scroll to position [152, 0]
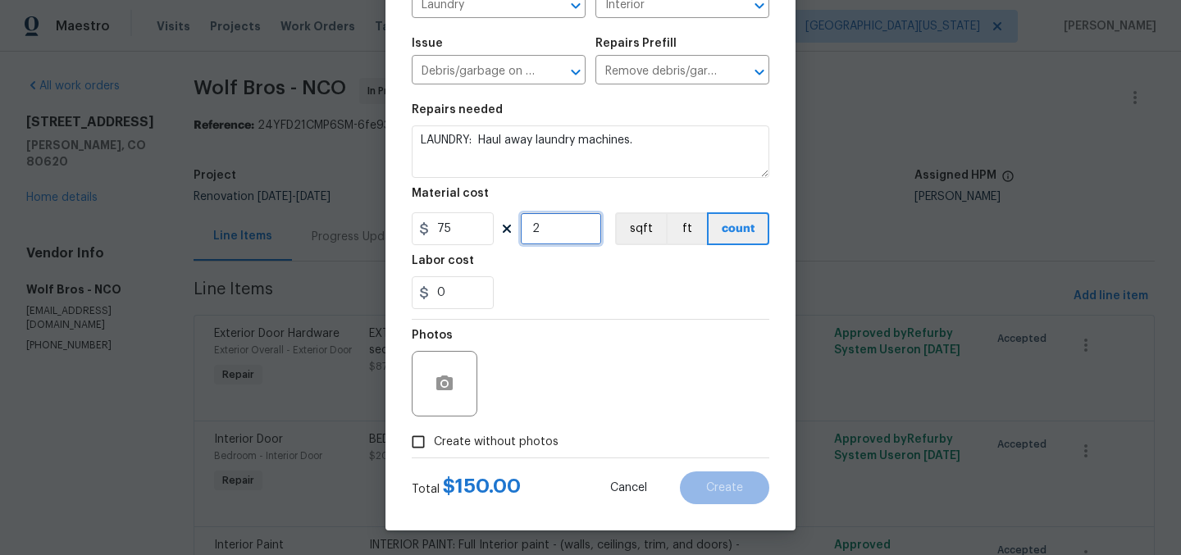
type input "2"
click at [596, 425] on div "Photos" at bounding box center [591, 373] width 358 height 107
click at [489, 440] on span "Create without photos" at bounding box center [496, 442] width 125 height 17
click at [434, 440] on input "Create without photos" at bounding box center [418, 441] width 31 height 31
checkbox input "true"
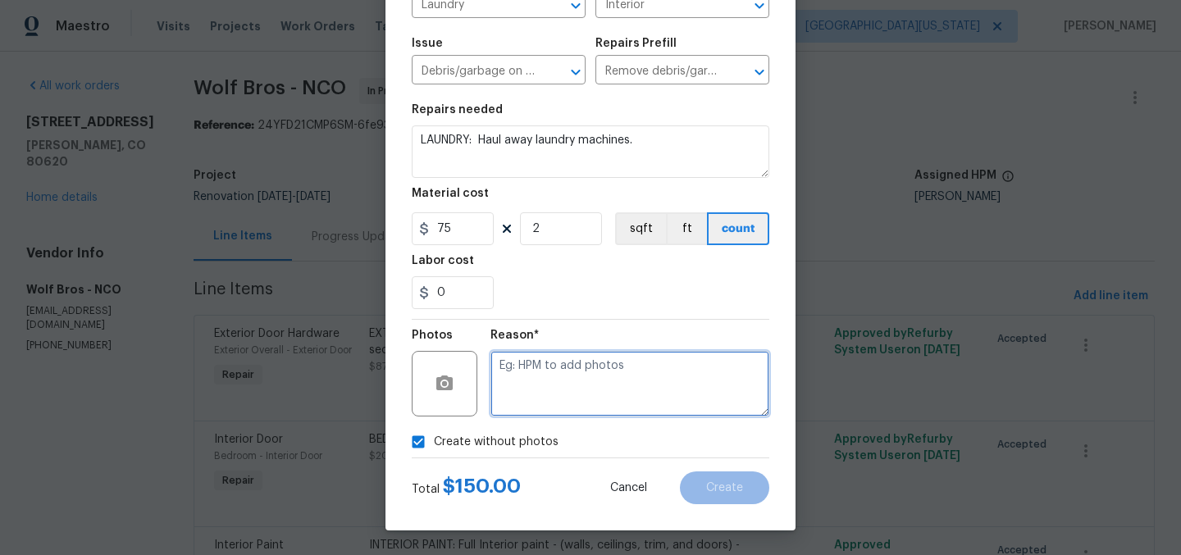
click at [617, 384] on textarea at bounding box center [629, 384] width 279 height 66
type textarea "Later"
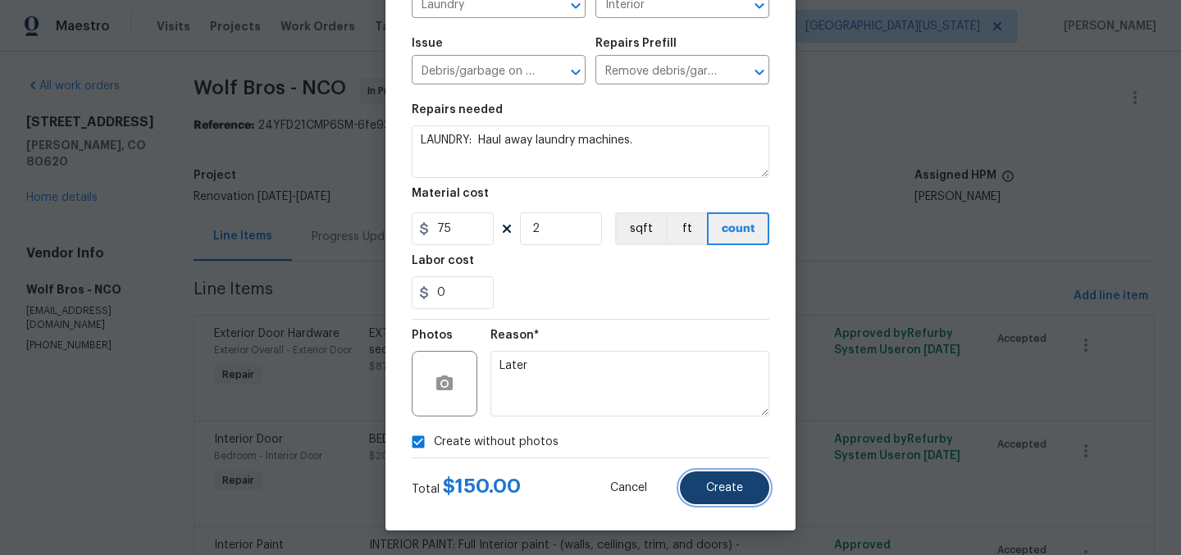
click at [713, 479] on button "Create" at bounding box center [724, 487] width 89 height 33
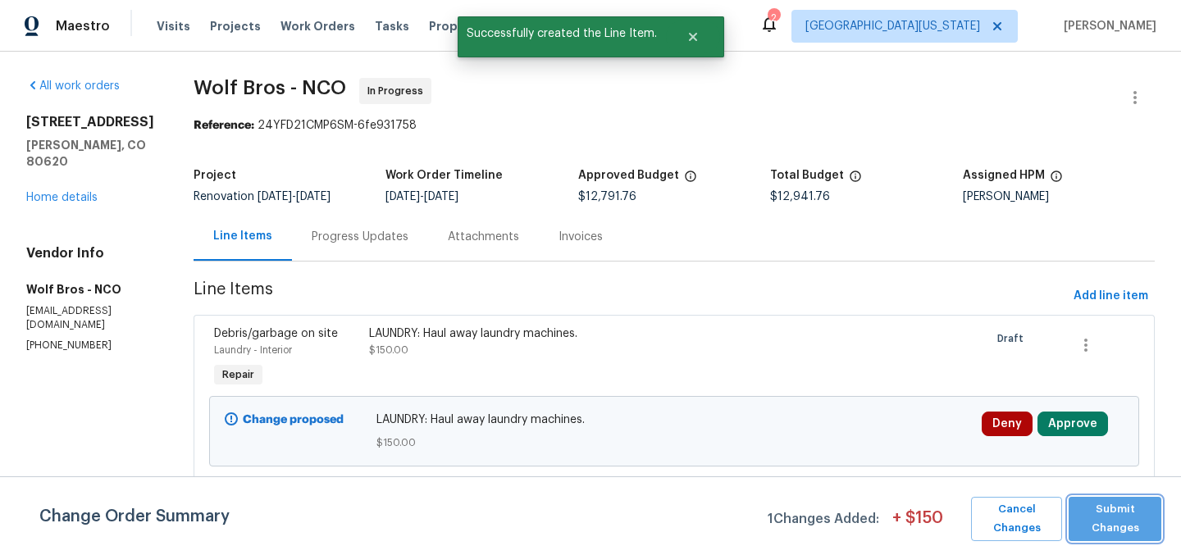
click at [1120, 503] on span "Submit Changes" at bounding box center [1115, 519] width 76 height 38
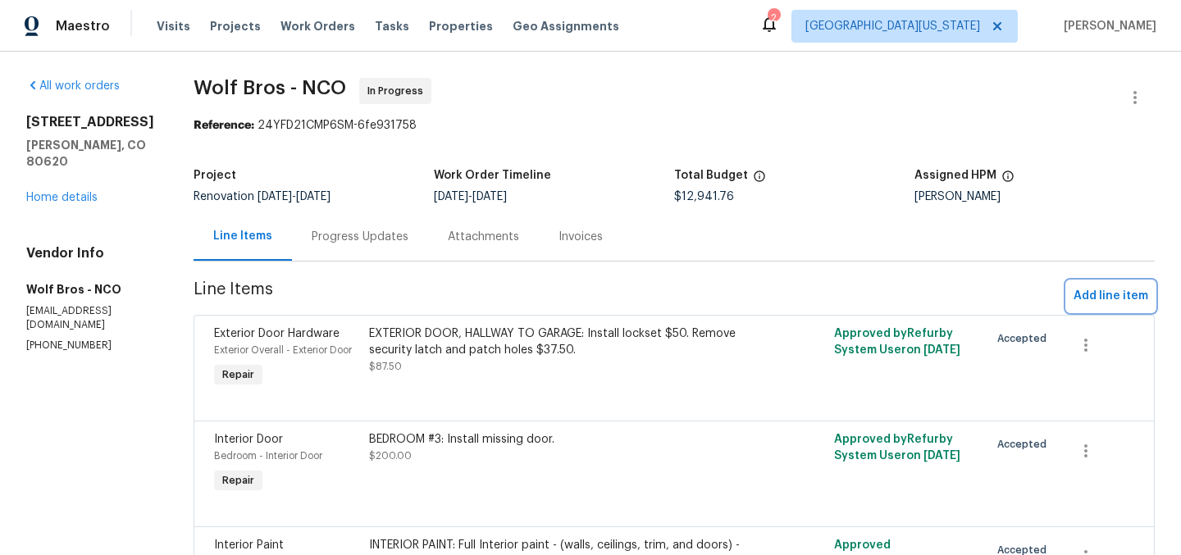
click at [1113, 295] on span "Add line item" at bounding box center [1110, 296] width 75 height 20
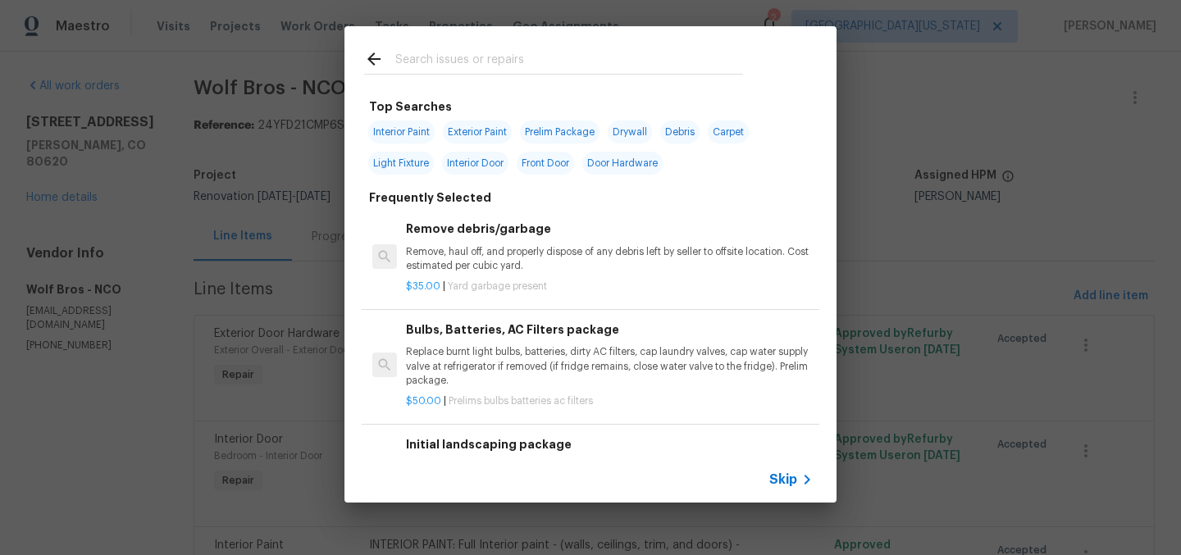
click at [588, 54] on input "text" at bounding box center [569, 61] width 348 height 25
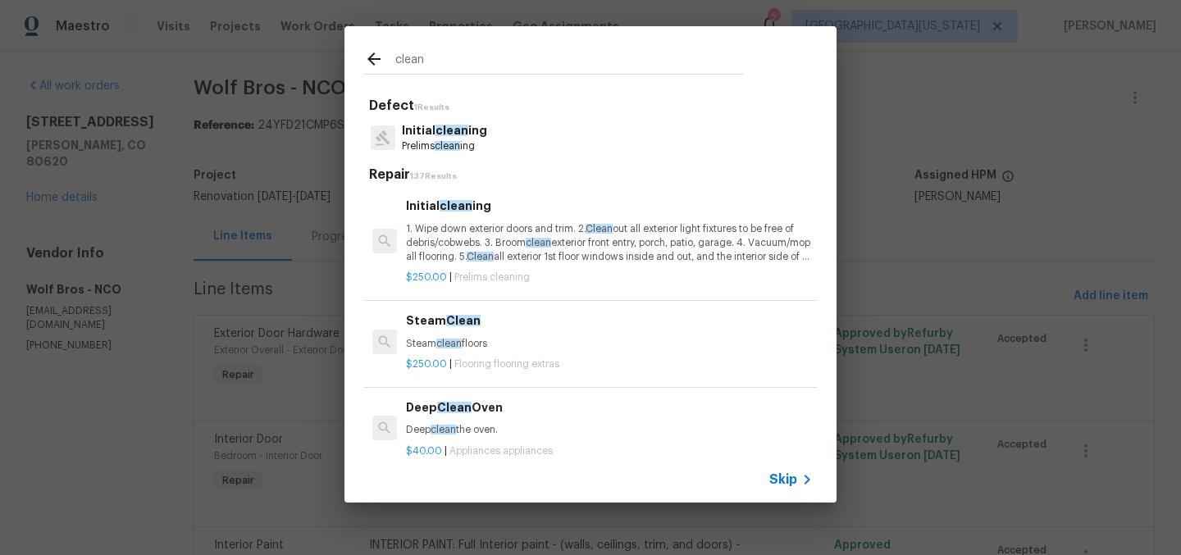
type input "clean"
click at [467, 132] on p "Initial clean ing" at bounding box center [444, 130] width 85 height 17
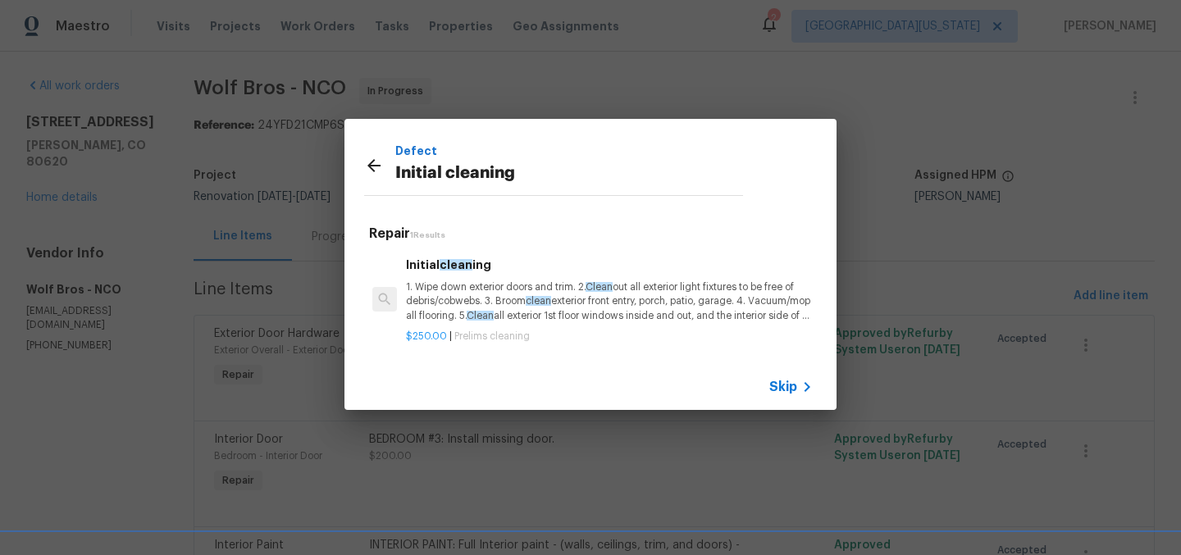
click at [480, 276] on div "Initial clean ing 1. Wipe down exterior doors and trim. 2. Clean out all exteri…" at bounding box center [609, 289] width 407 height 67
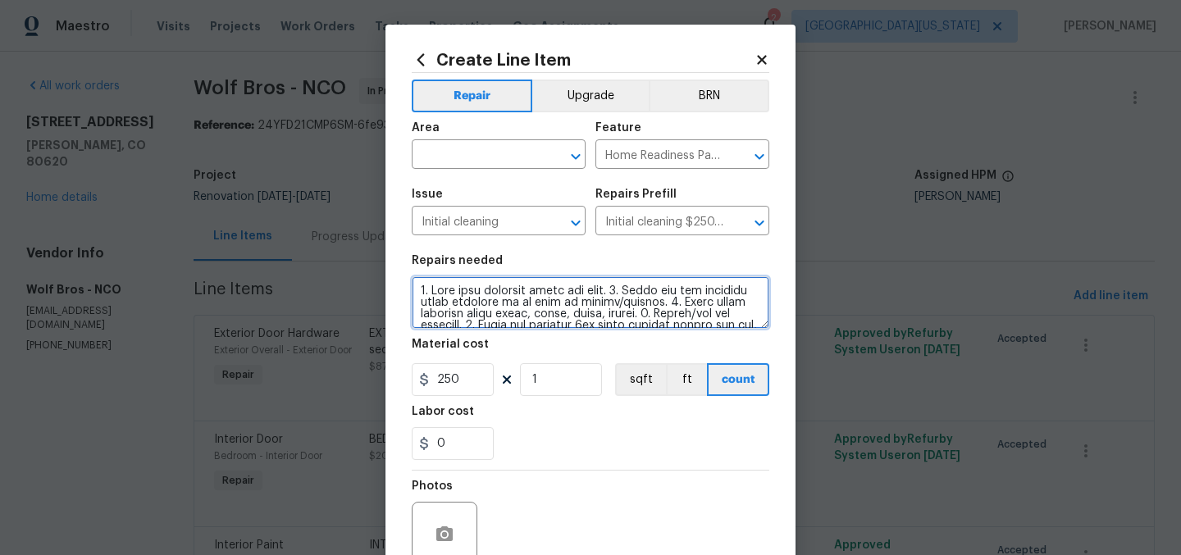
click at [532, 293] on textarea at bounding box center [591, 302] width 358 height 52
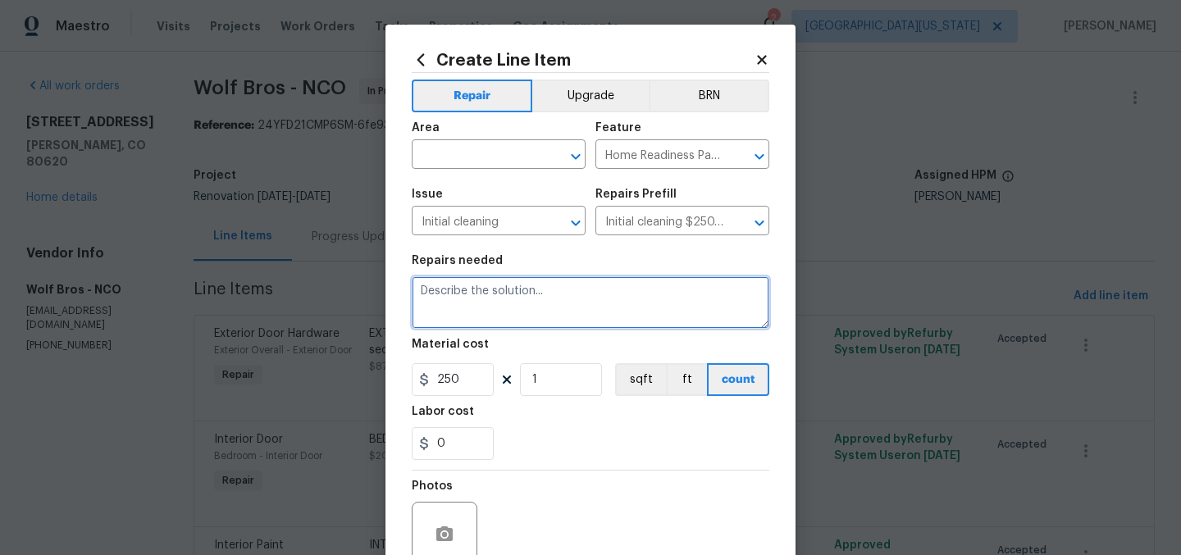
paste textarea "INITIAL CLEAN INITIAL CLEAN: ***Please remove all stickers on windows, applianc…"
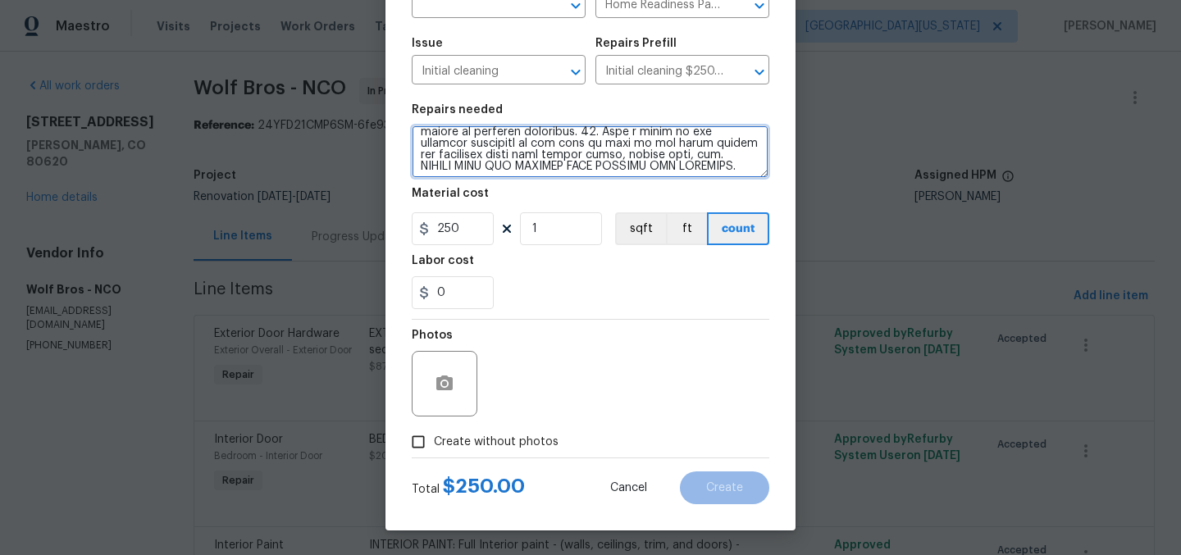
scroll to position [555, 0]
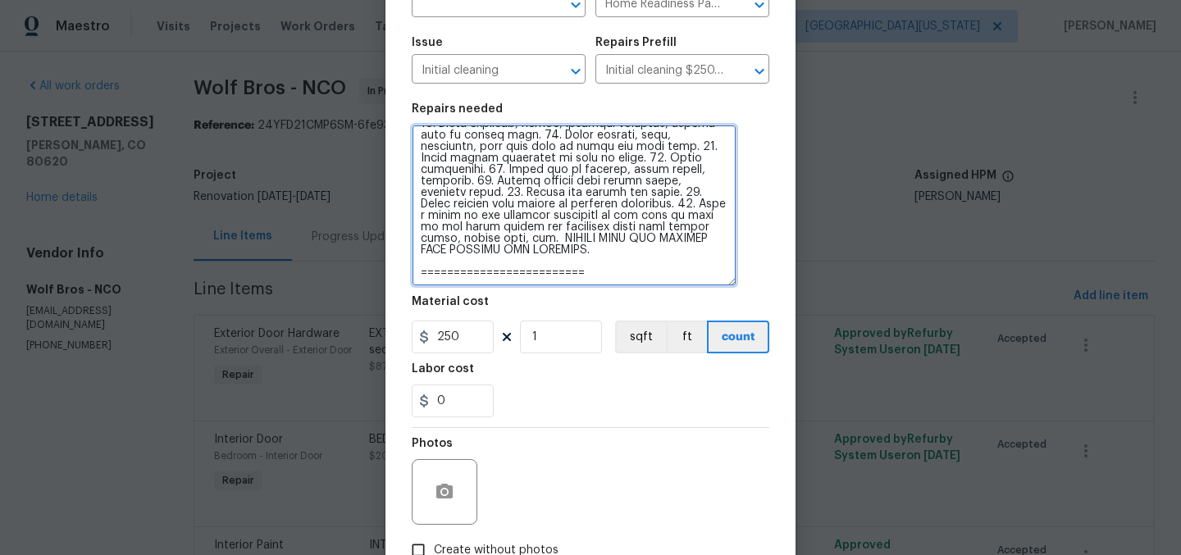
drag, startPoint x: 758, startPoint y: 172, endPoint x: 715, endPoint y: 285, distance: 120.5
click at [722, 286] on textarea at bounding box center [574, 206] width 325 height 162
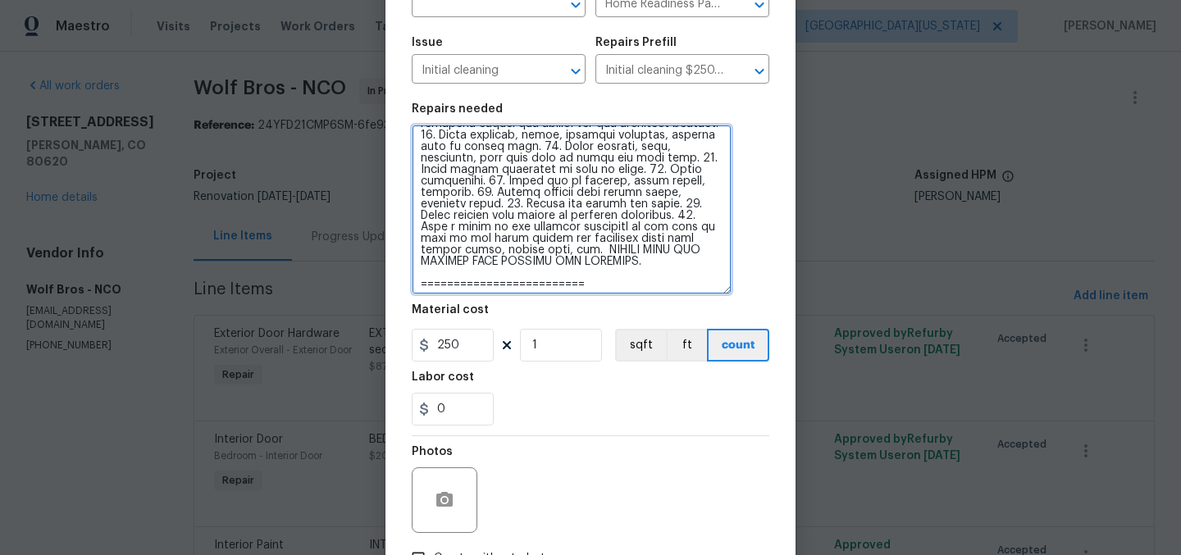
click at [539, 285] on textarea at bounding box center [572, 210] width 320 height 170
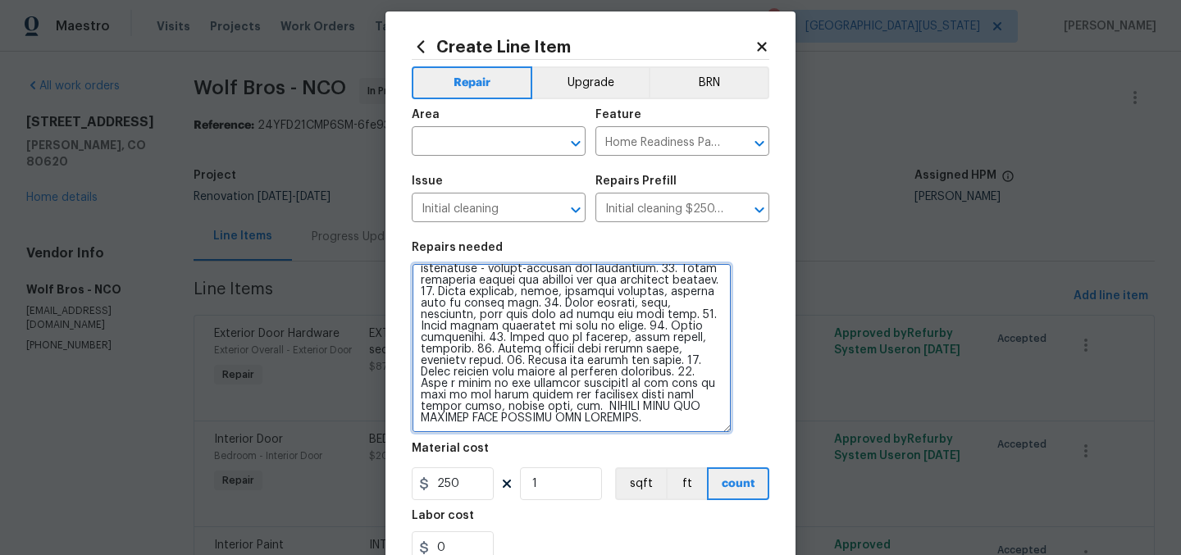
scroll to position [0, 0]
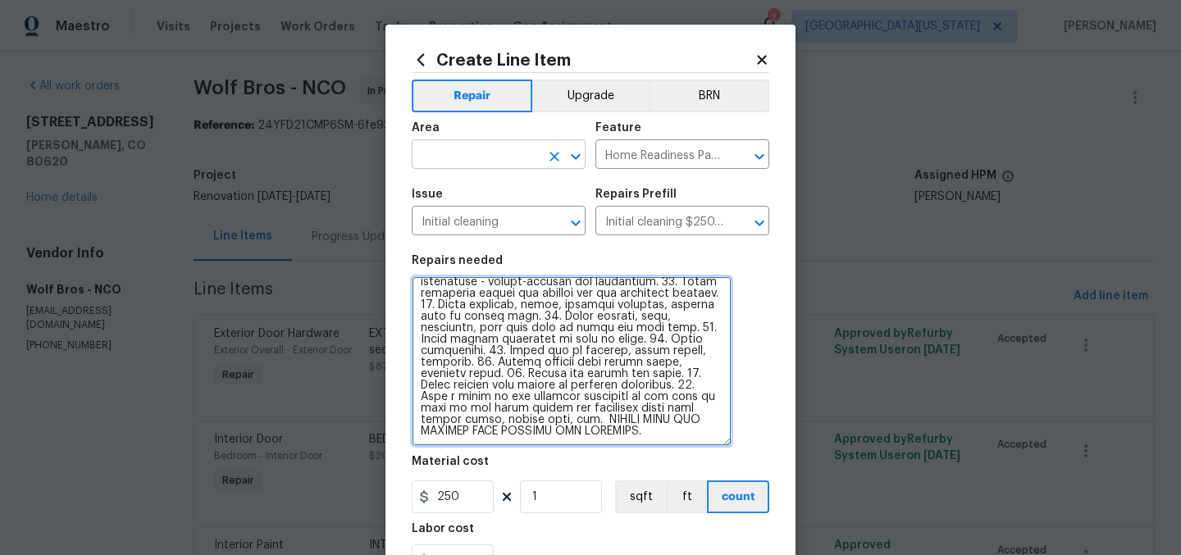
type textarea "INITIAL CLEAN INITIAL CLEAN: ***Please remove all stickers on windows, applianc…"
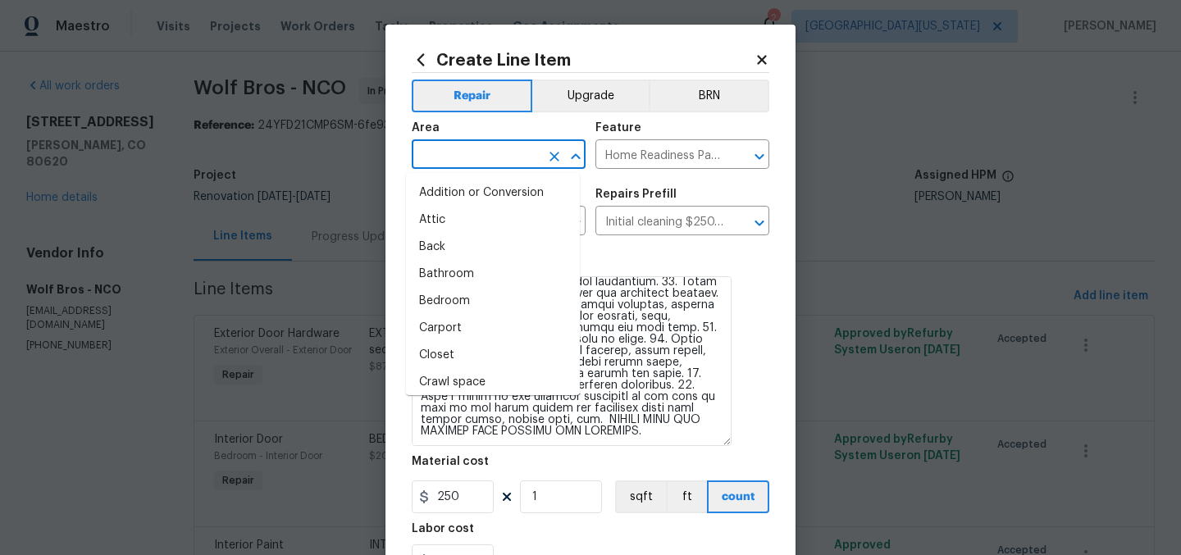
click at [476, 151] on input "text" at bounding box center [476, 155] width 128 height 25
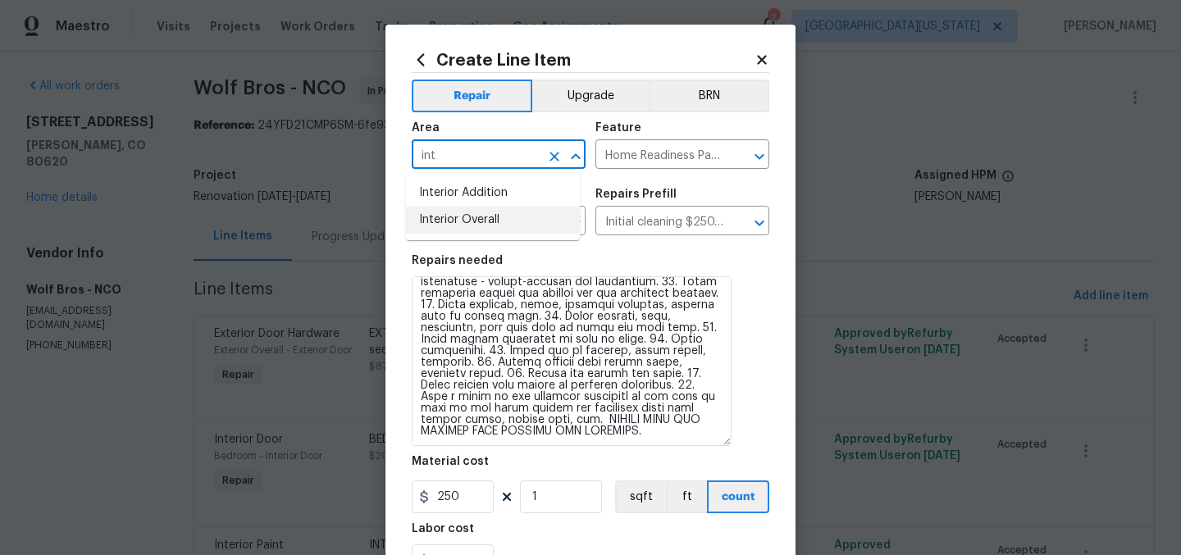
click at [501, 220] on li "Interior Overall" at bounding box center [493, 220] width 174 height 27
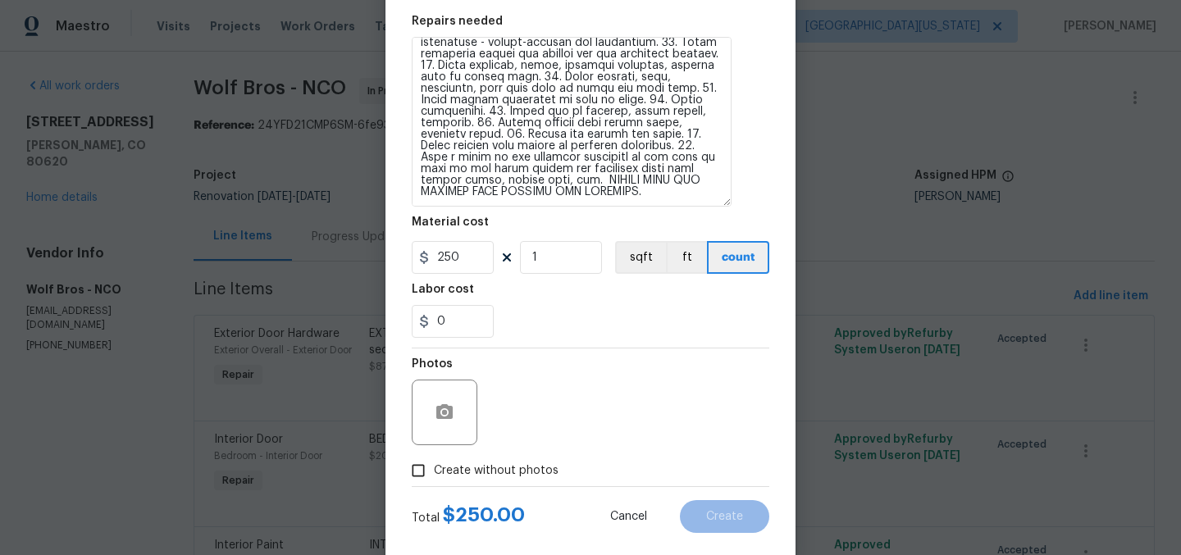
scroll to position [269, 0]
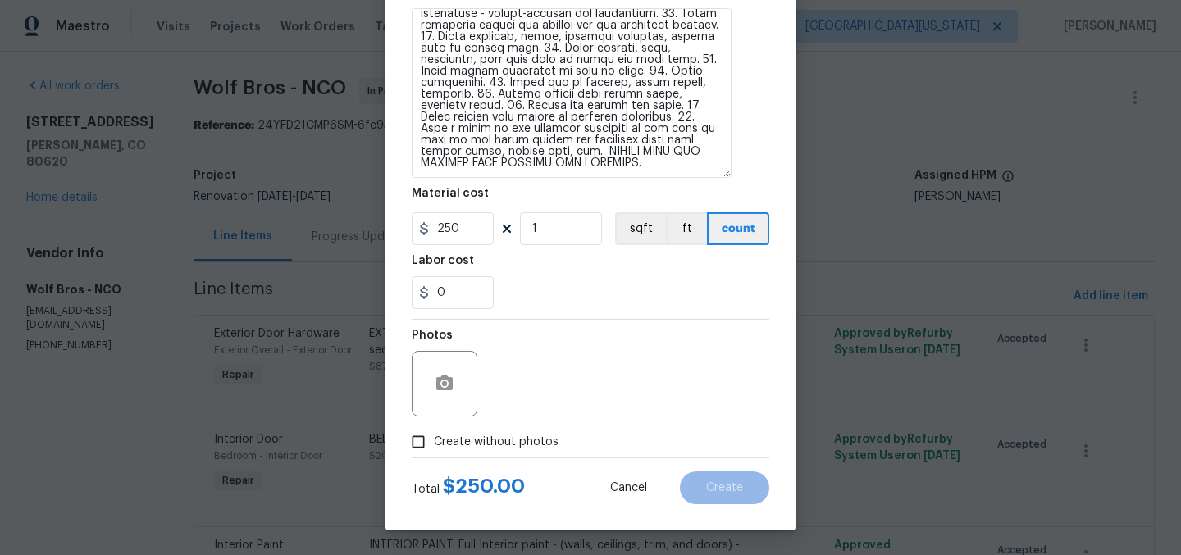
type input "Interior Overall"
click at [457, 230] on input "250" at bounding box center [453, 228] width 82 height 33
type input "252"
click at [571, 316] on section "Repairs needed Material cost 252 1 sqft ft count Labor cost 0" at bounding box center [591, 148] width 358 height 342
click at [520, 435] on span "Create without photos" at bounding box center [496, 442] width 125 height 17
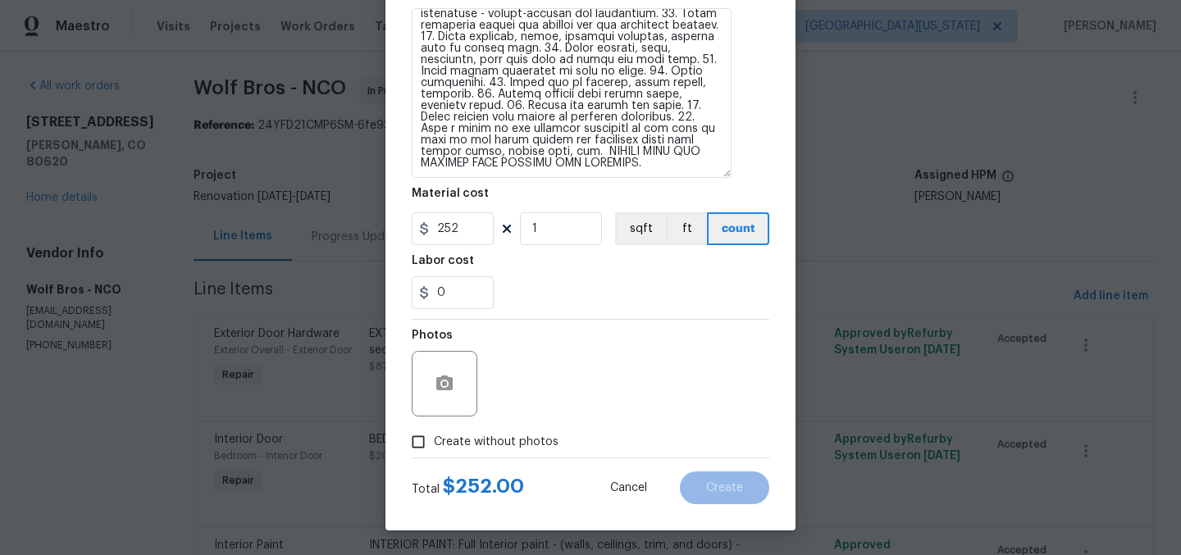
click at [434, 435] on input "Create without photos" at bounding box center [418, 441] width 31 height 31
checkbox input "true"
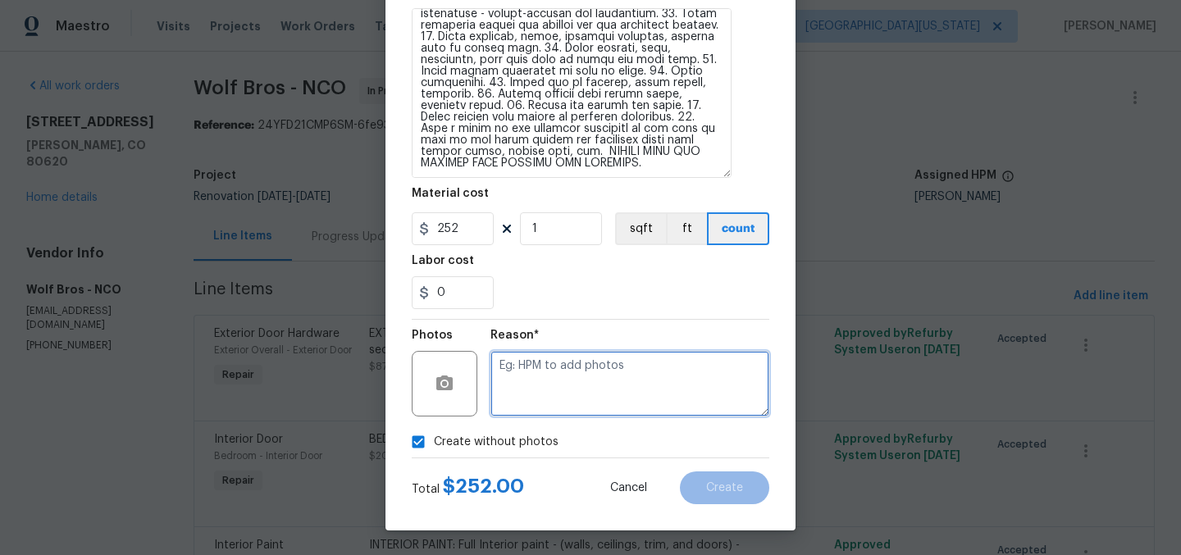
click at [626, 378] on textarea at bounding box center [629, 384] width 279 height 66
type textarea "Later"
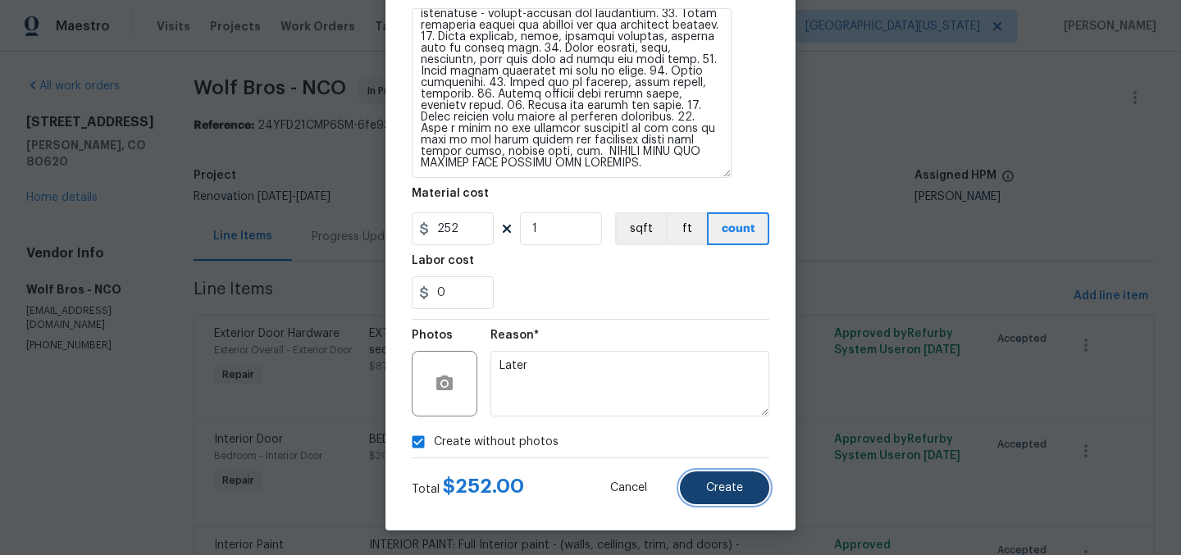
click at [714, 487] on span "Create" at bounding box center [724, 488] width 37 height 12
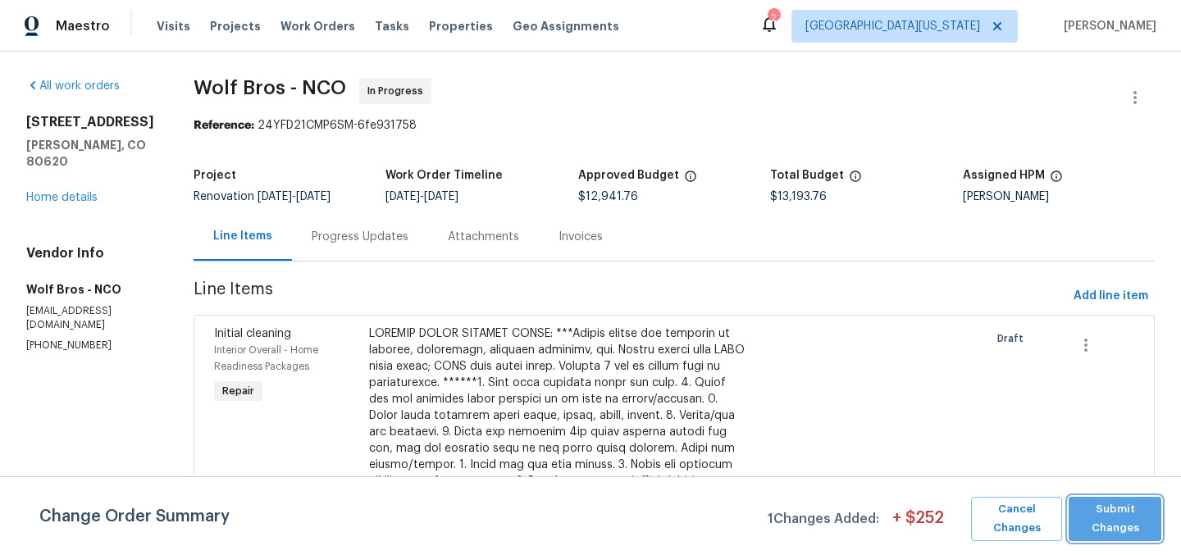
click at [1113, 500] on span "Submit Changes" at bounding box center [1115, 519] width 76 height 38
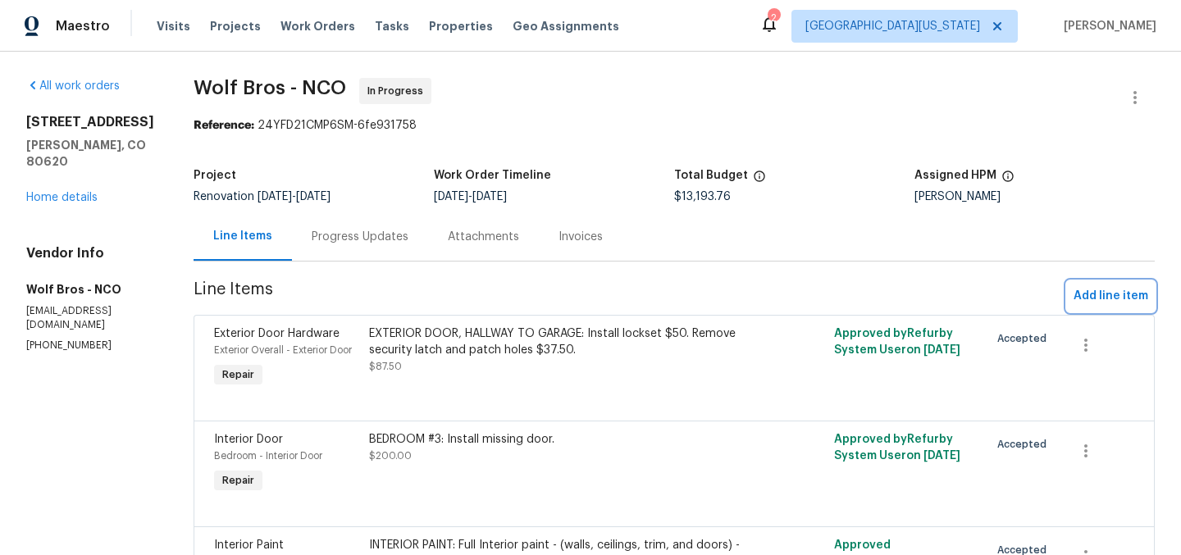
click at [1087, 304] on span "Add line item" at bounding box center [1110, 296] width 75 height 20
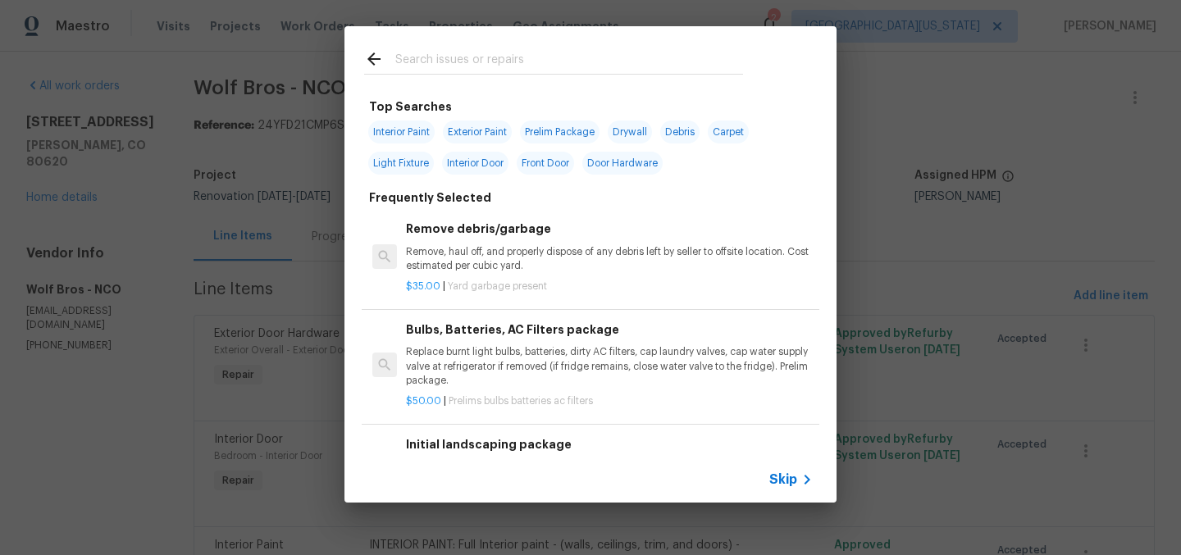
click at [566, 64] on input "text" at bounding box center [569, 61] width 348 height 25
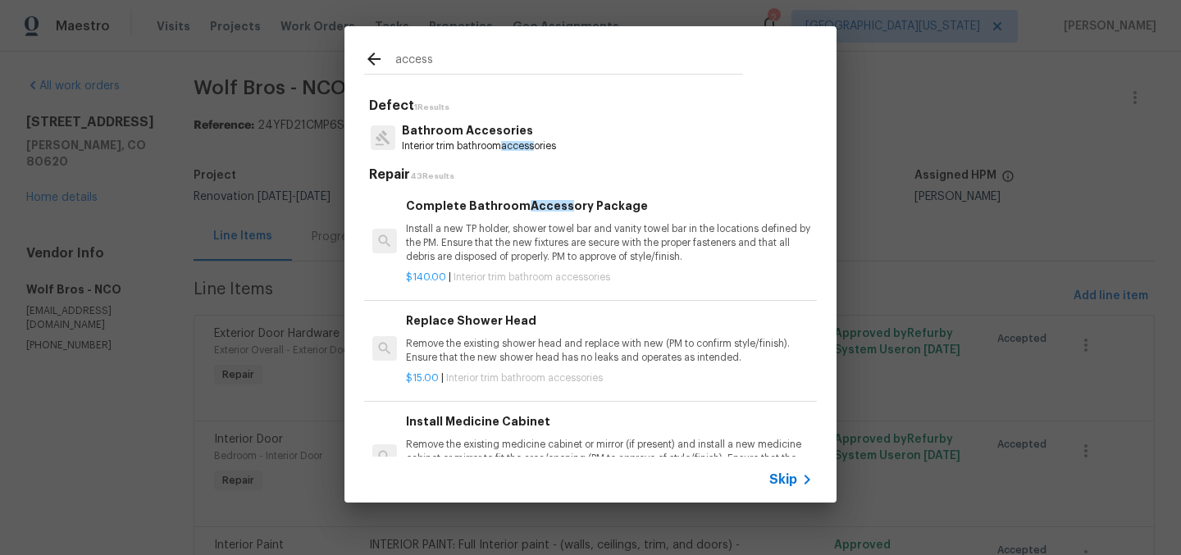
type input "access"
click at [512, 142] on span "access" at bounding box center [517, 146] width 33 height 10
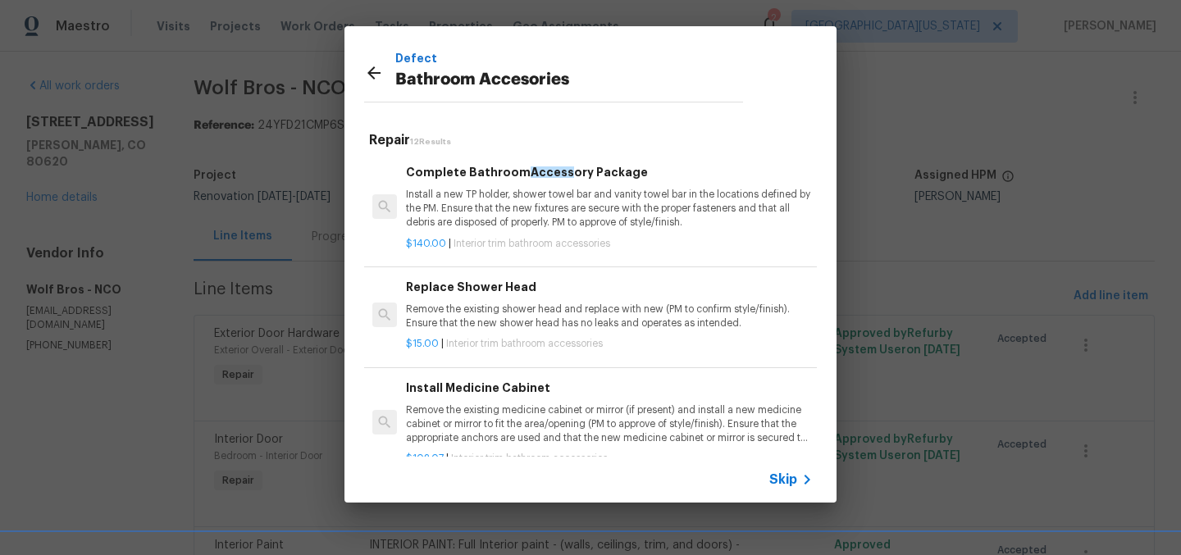
click at [512, 189] on p "Install a new TP holder, shower towel bar and vanity towel bar in the locations…" at bounding box center [609, 209] width 407 height 42
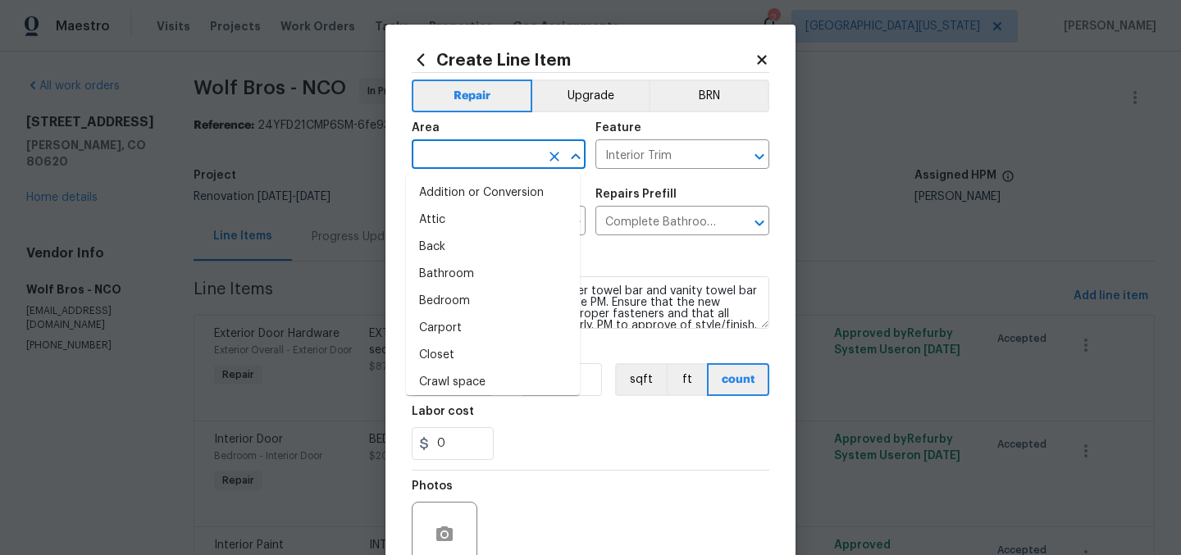
click at [517, 151] on input "text" at bounding box center [476, 155] width 128 height 25
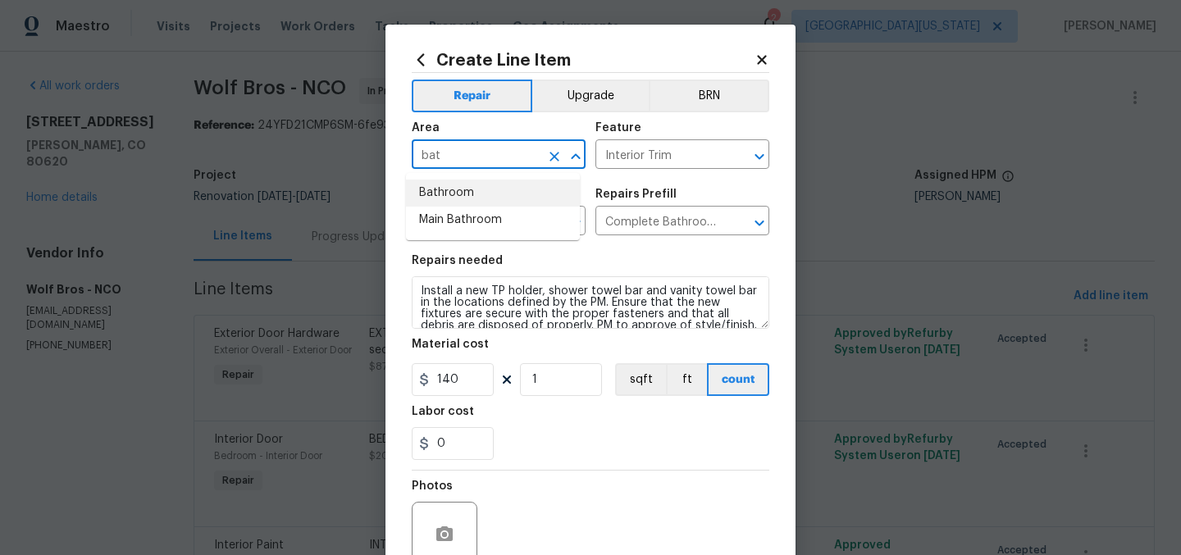
click at [505, 185] on li "Bathroom" at bounding box center [493, 193] width 174 height 27
type input "Bathroom"
click at [643, 212] on input "Complete Bathroom Accessory Package $140.00" at bounding box center [659, 222] width 128 height 25
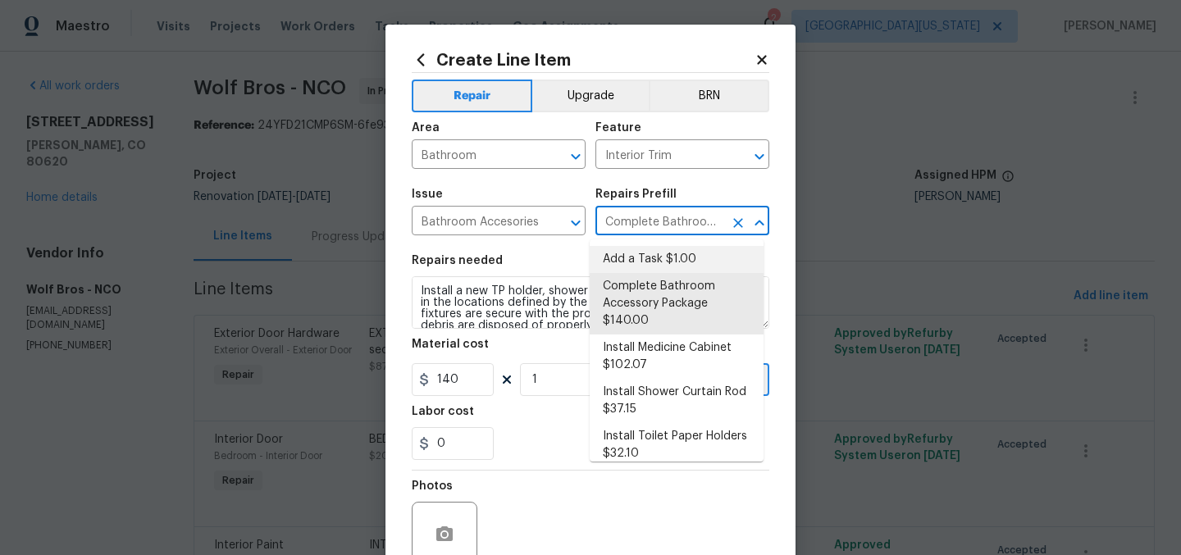
click at [637, 261] on li "Add a Task $1.00" at bounding box center [677, 259] width 174 height 27
type input "Add a Task $1.00"
type textarea "HPM to detail"
type input "1"
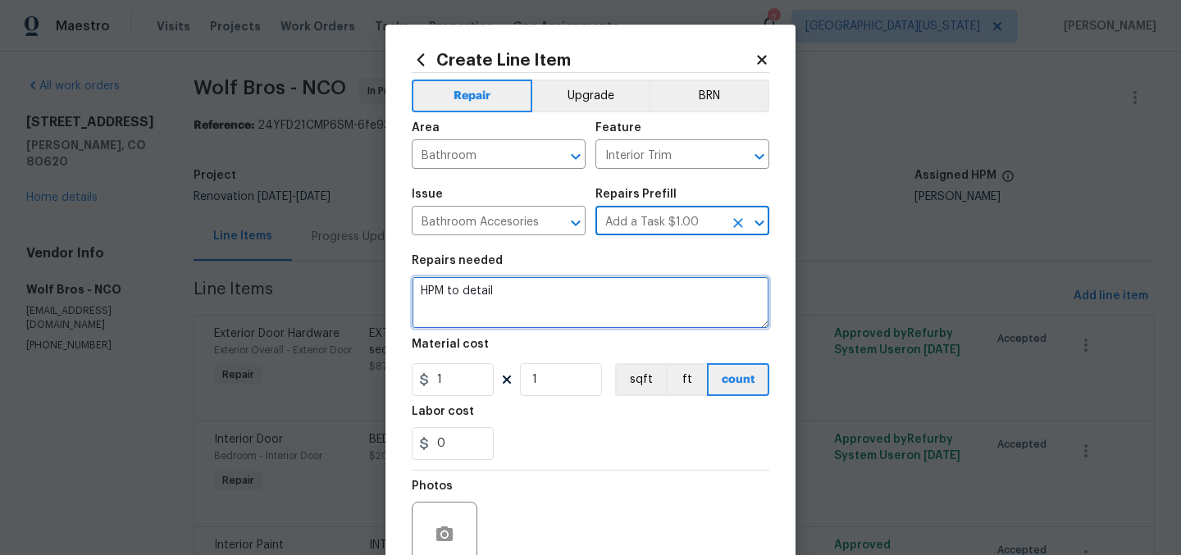
click at [610, 294] on textarea "HPM to detail" at bounding box center [591, 302] width 358 height 52
click at [608, 291] on textarea "HPM to detail" at bounding box center [591, 302] width 358 height 52
click at [609, 289] on textarea "HPM to detail" at bounding box center [591, 302] width 358 height 52
click at [610, 287] on textarea "HPM to detail" at bounding box center [591, 302] width 358 height 52
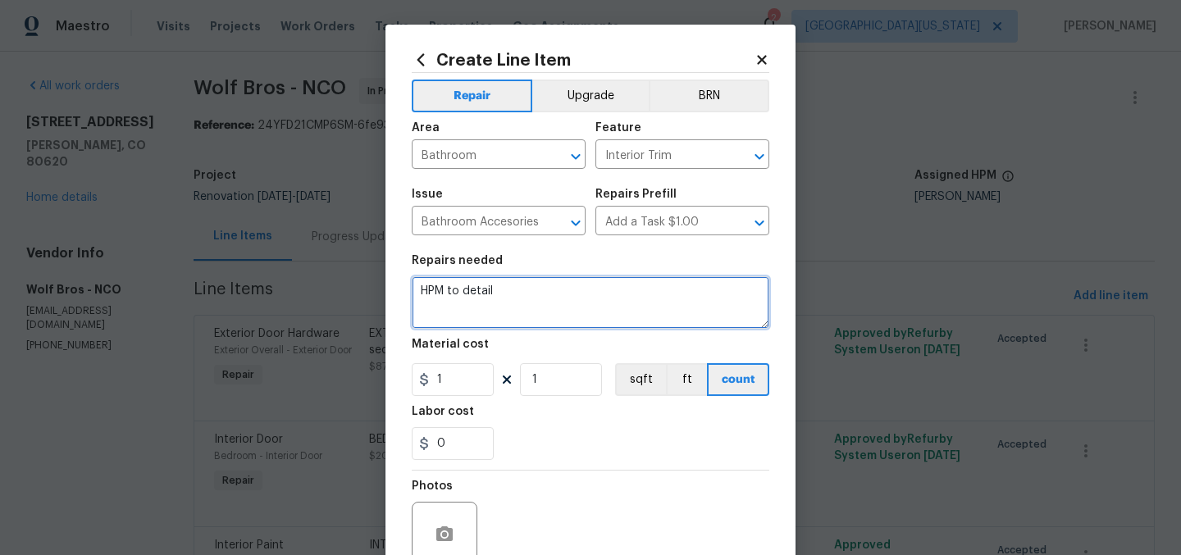
click at [610, 287] on textarea "HPM to detail" at bounding box center [591, 302] width 358 height 52
click at [609, 285] on textarea "HPM to detail" at bounding box center [591, 302] width 358 height 52
click at [608, 285] on textarea "HPM to detail" at bounding box center [591, 302] width 358 height 52
click at [608, 283] on textarea "HPM to detail" at bounding box center [591, 302] width 358 height 52
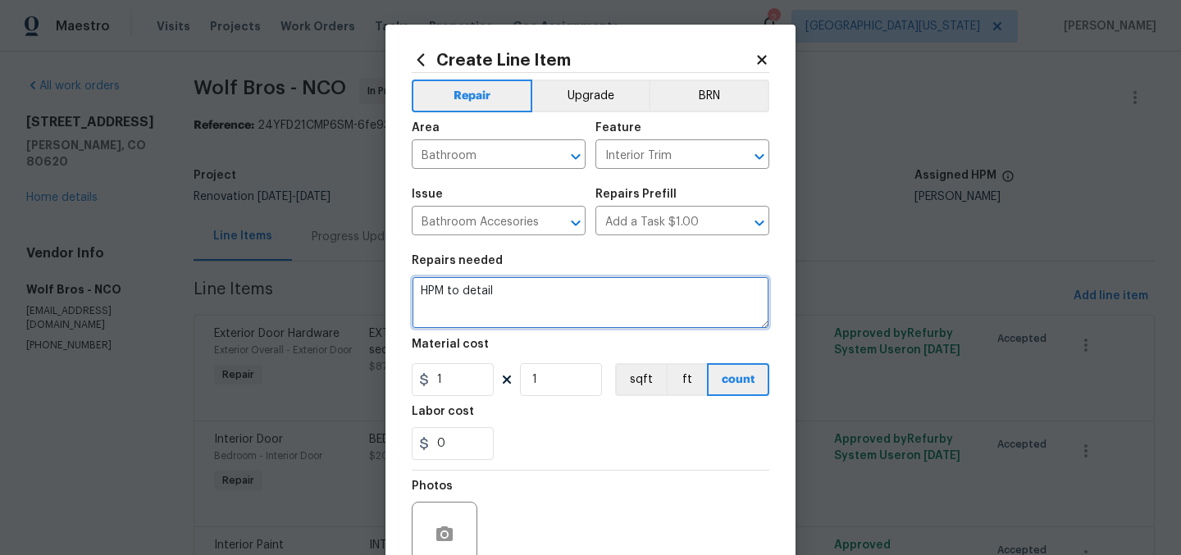
click at [608, 281] on textarea "HPM to detail" at bounding box center [591, 302] width 358 height 52
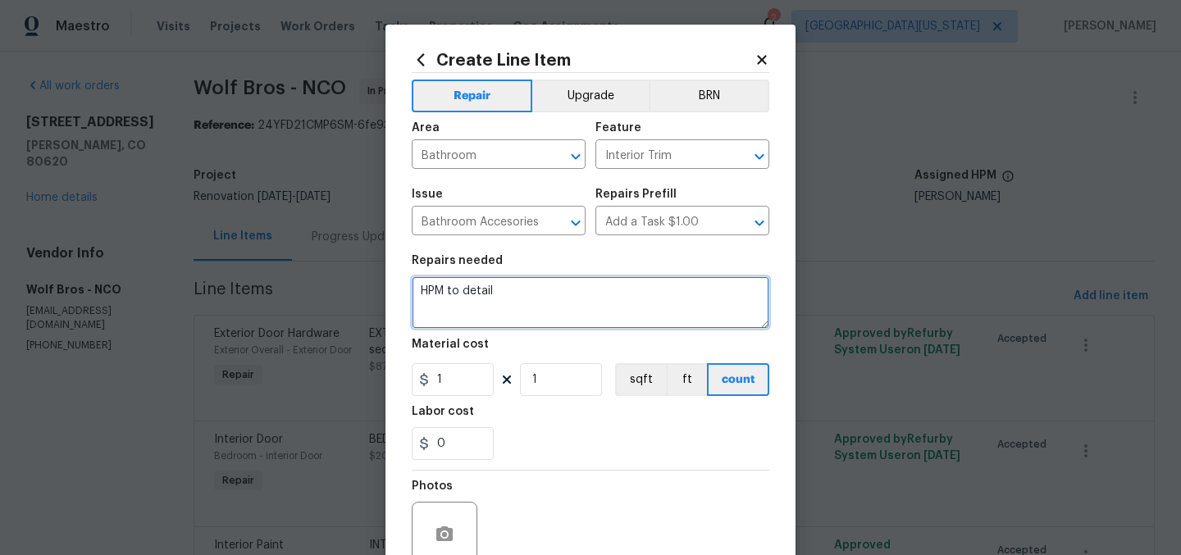
paste textarea "ALL BATHROOMS: Install missing toilet paper rollers, toilet buttons, sink stopp…"
type textarea "ALL BATHROOMS: Install missing toilet paper rollers, toilet buttons, sink stopp…"
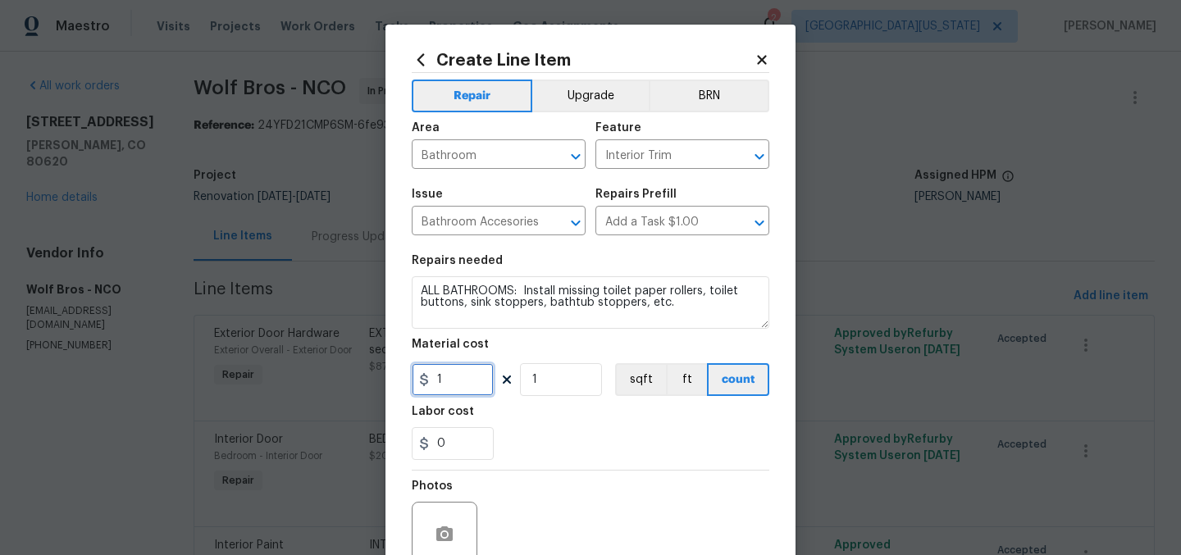
click at [456, 381] on input "1" at bounding box center [453, 379] width 82 height 33
click at [456, 380] on input "1" at bounding box center [453, 379] width 82 height 33
type input "100"
drag, startPoint x: 604, startPoint y: 482, endPoint x: 608, endPoint y: 473, distance: 9.9
click at [605, 480] on div "Photos" at bounding box center [591, 524] width 358 height 107
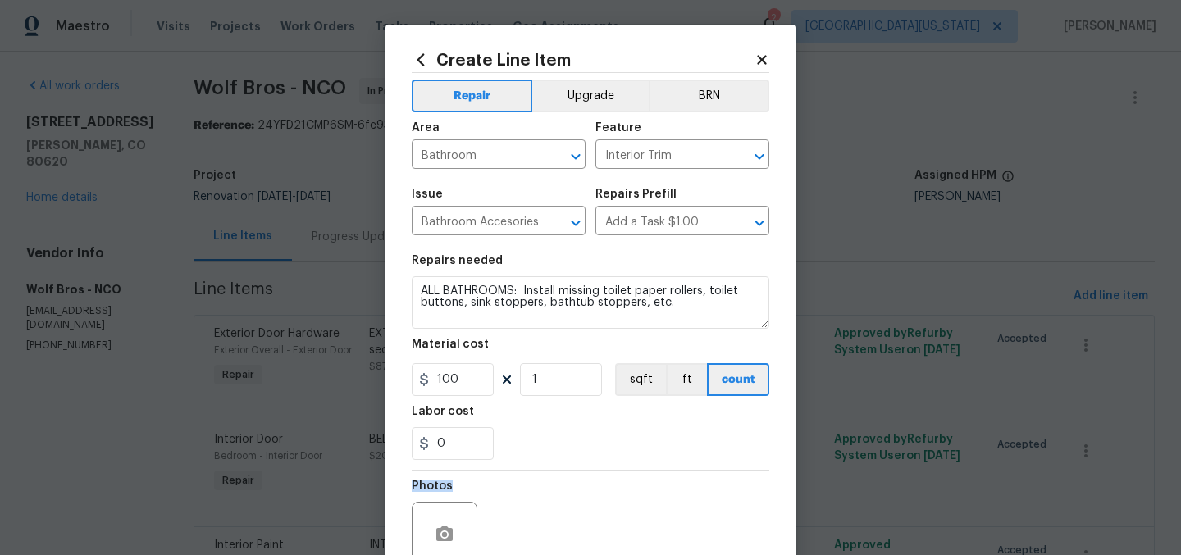
scroll to position [152, 0]
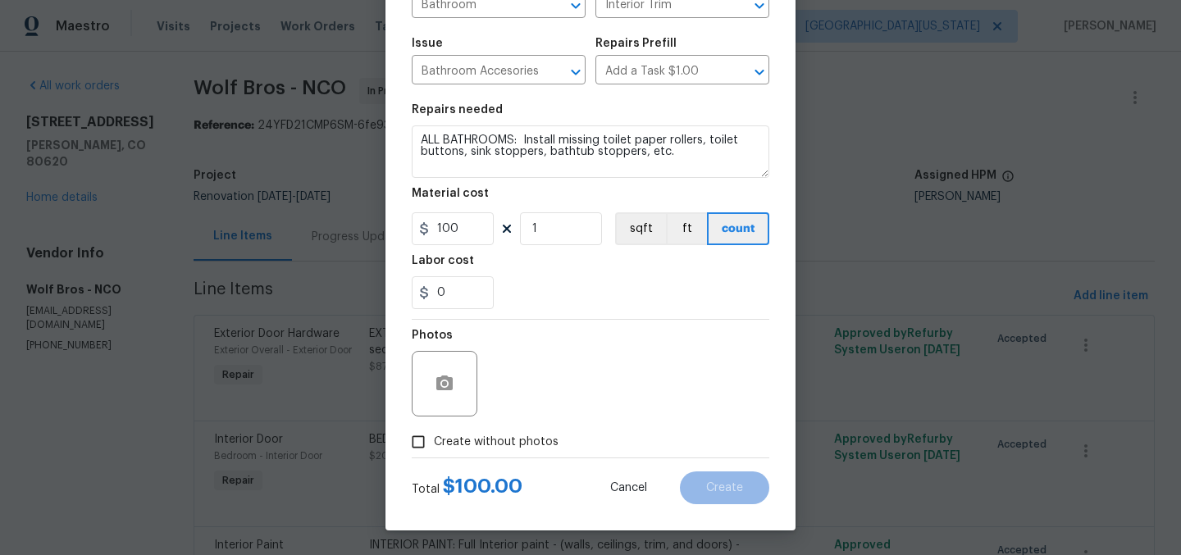
click at [535, 446] on span "Create without photos" at bounding box center [496, 442] width 125 height 17
click at [434, 446] on input "Create without photos" at bounding box center [418, 441] width 31 height 31
checkbox input "true"
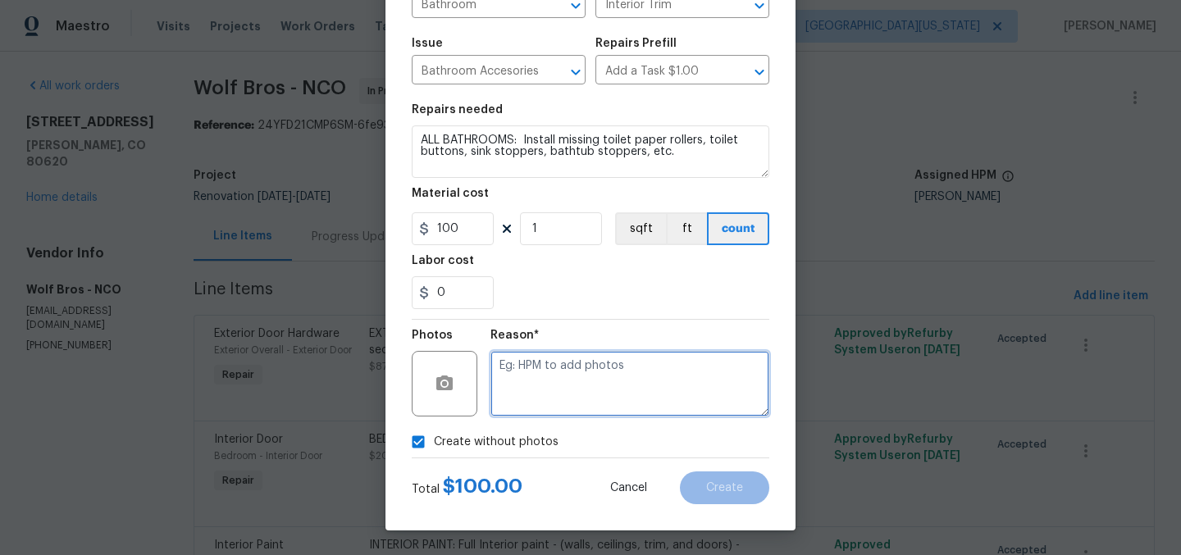
click at [613, 387] on textarea at bounding box center [629, 384] width 279 height 66
type textarea "Later"
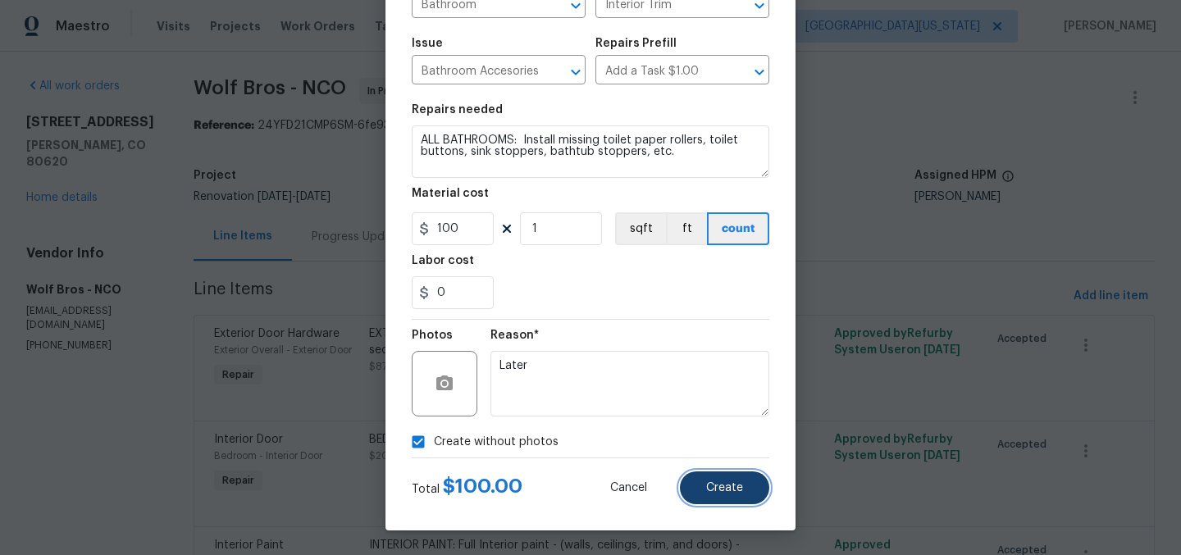
click at [722, 485] on span "Create" at bounding box center [724, 488] width 37 height 12
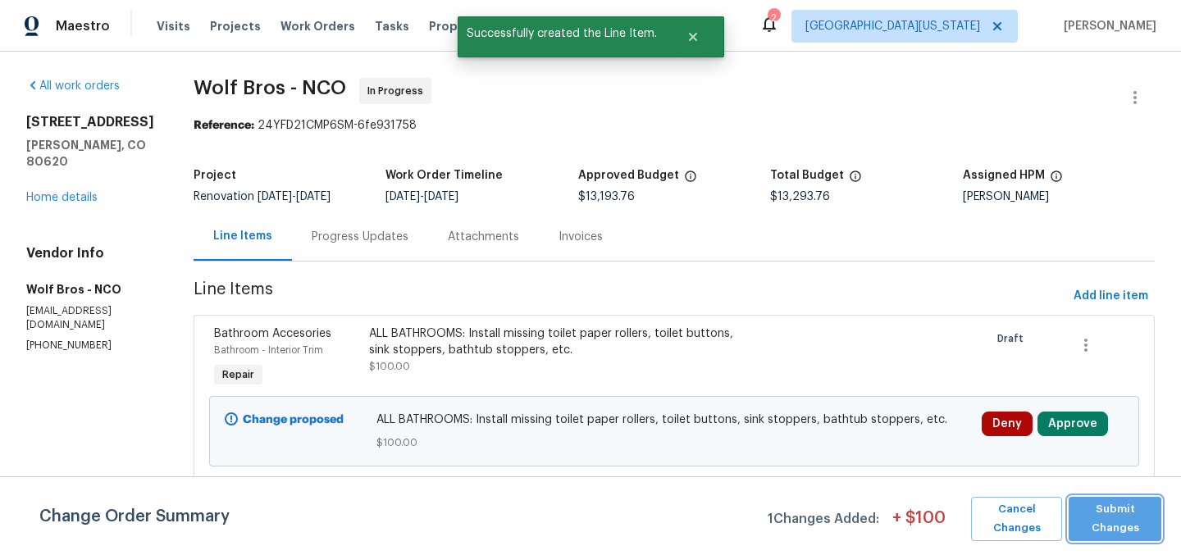
click at [1113, 511] on span "Submit Changes" at bounding box center [1115, 519] width 76 height 38
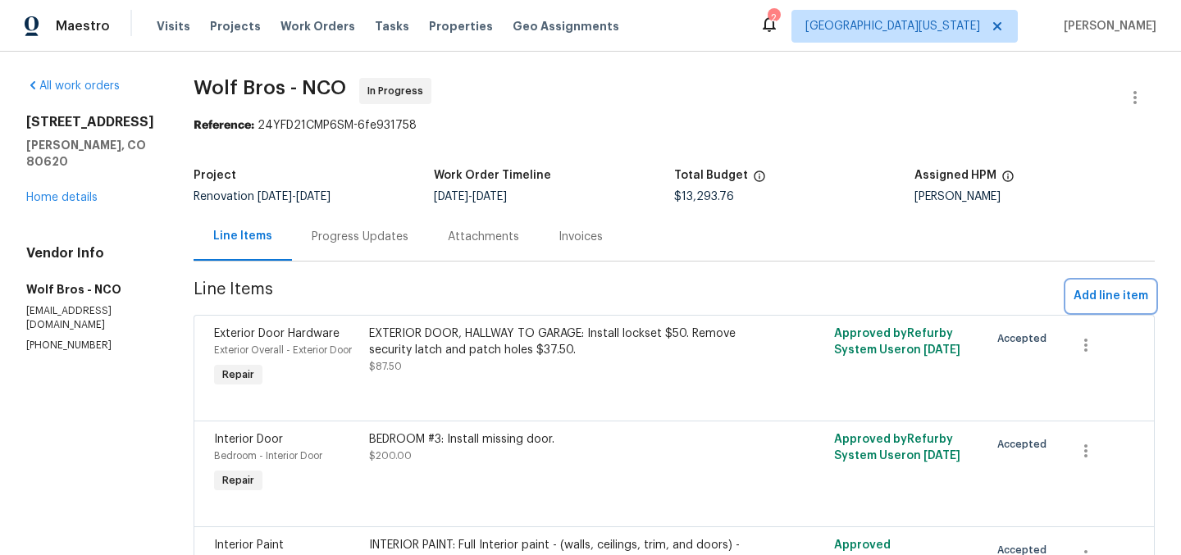
click at [1083, 296] on span "Add line item" at bounding box center [1110, 296] width 75 height 20
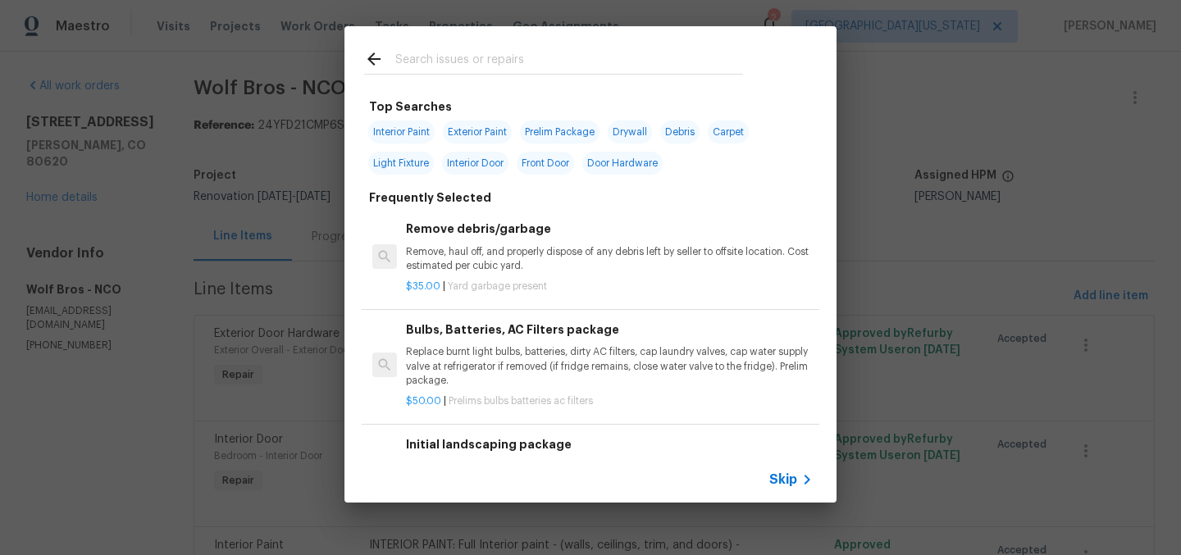
click at [643, 71] on input "text" at bounding box center [569, 61] width 348 height 25
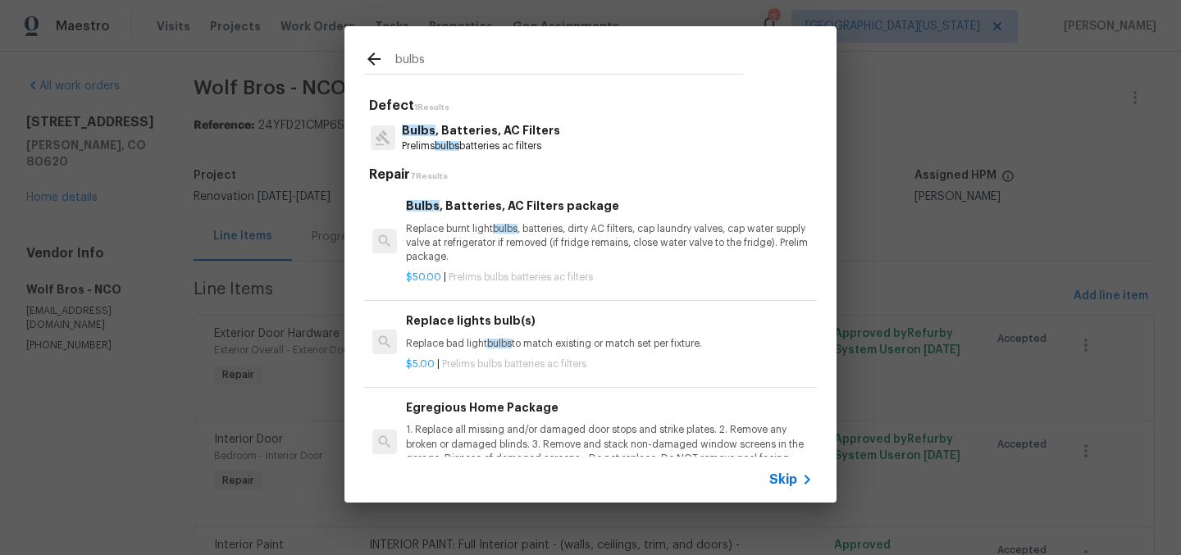
type input "bulbs"
click at [522, 412] on h6 "Egregious Home Package" at bounding box center [609, 408] width 407 height 18
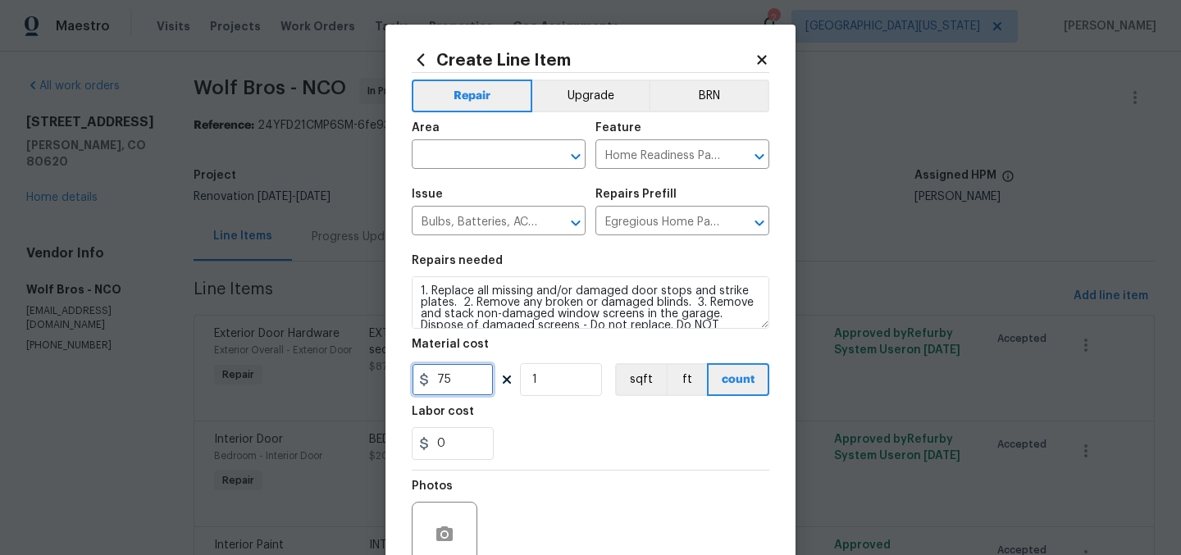
click at [462, 384] on input "75" at bounding box center [453, 379] width 82 height 33
click at [462, 383] on input "75" at bounding box center [453, 379] width 82 height 33
type input "150"
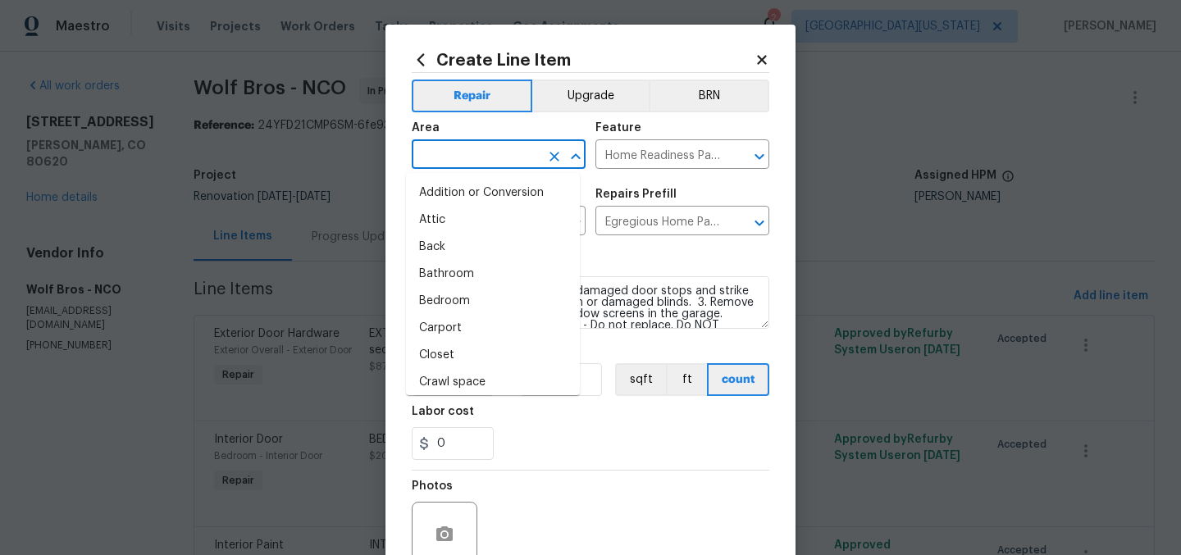
click at [474, 152] on input "text" at bounding box center [476, 155] width 128 height 25
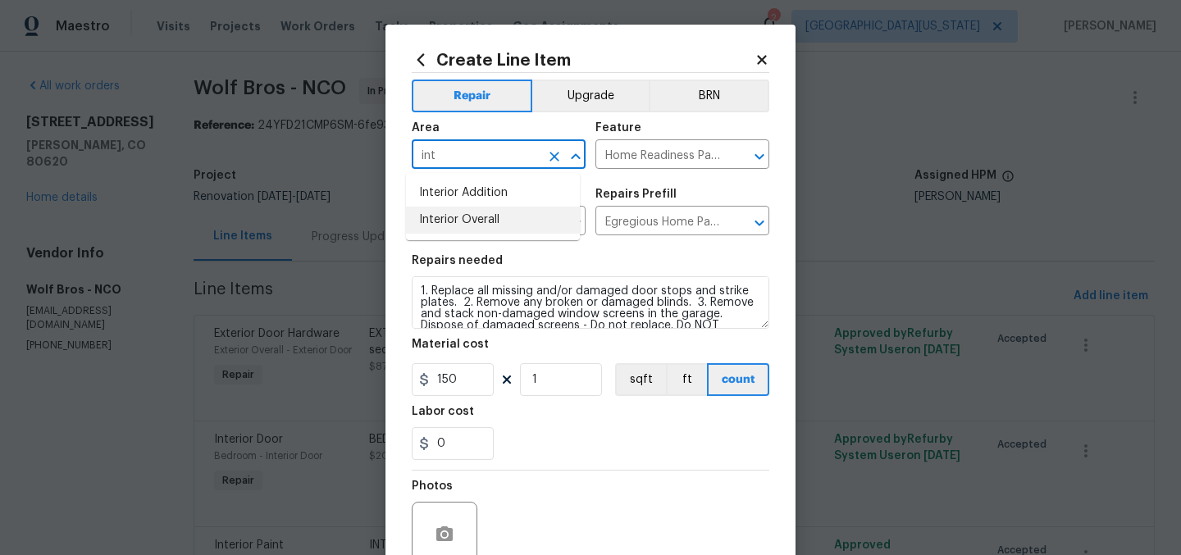
click at [497, 217] on li "Interior Overall" at bounding box center [493, 220] width 174 height 27
type input "Interior Overall"
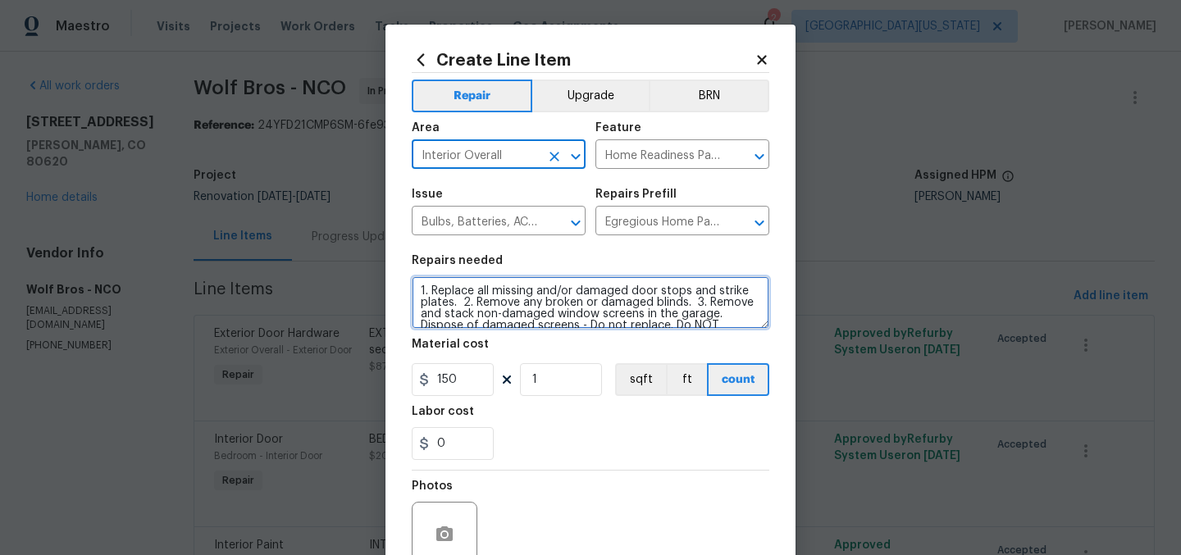
click at [577, 301] on textarea "1. Replace all missing and/or damaged door stops and strike plates. 2. Remove a…" at bounding box center [591, 302] width 358 height 52
click at [413, 291] on textarea "1. Replace all missing and/or damaged door stops and strike plates. 2. Remove a…" at bounding box center [591, 302] width 358 height 52
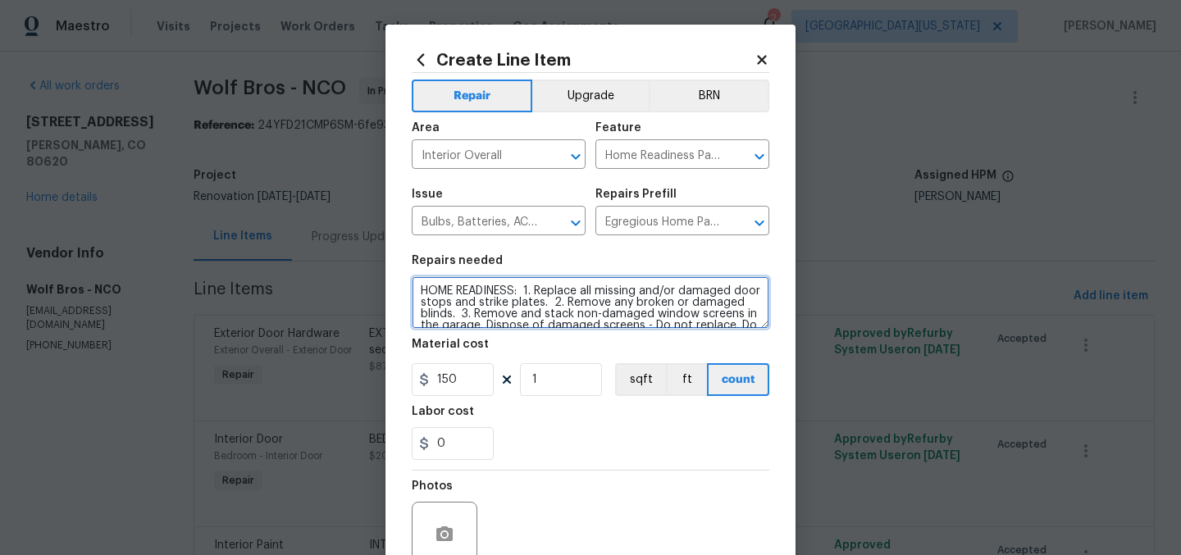
click at [758, 323] on textarea "HOME READINESS: 1. Replace all missing and/or damaged door stops and strike pla…" at bounding box center [591, 302] width 358 height 52
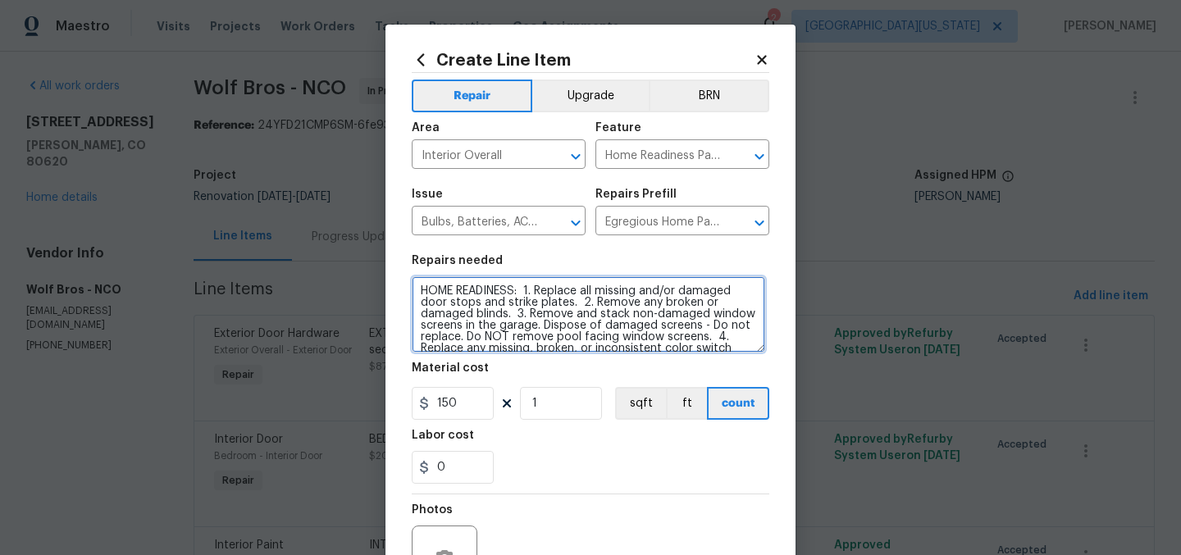
drag, startPoint x: 758, startPoint y: 323, endPoint x: 751, endPoint y: 358, distance: 36.0
click at [752, 353] on textarea "HOME READINESS: 1. Replace all missing and/or damaged door stops and strike pla…" at bounding box center [588, 314] width 353 height 76
click at [751, 353] on textarea "HOME READINESS: 1. Replace all missing and/or damaged door stops and strike pla…" at bounding box center [588, 314] width 353 height 76
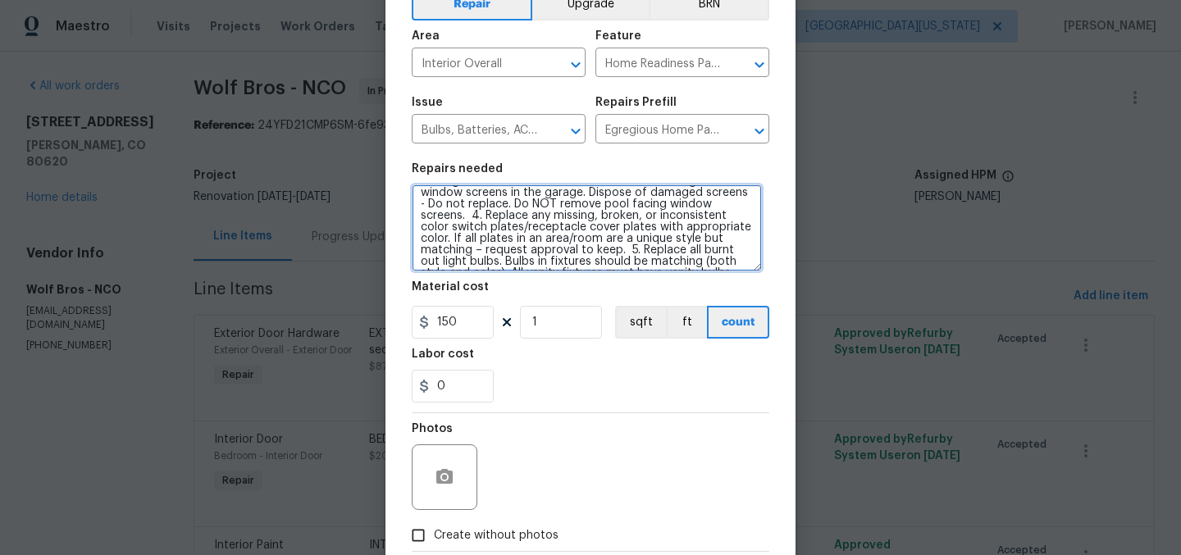
scroll to position [186, 0]
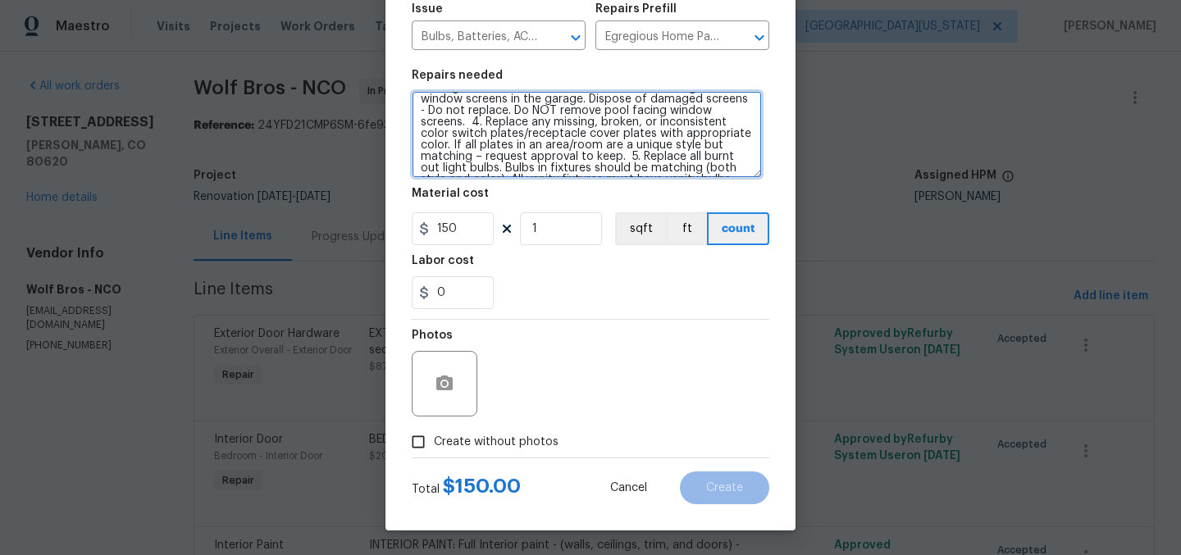
type textarea "HOME READINESS: 1. Replace all missing and/or damaged door stops and strike pla…"
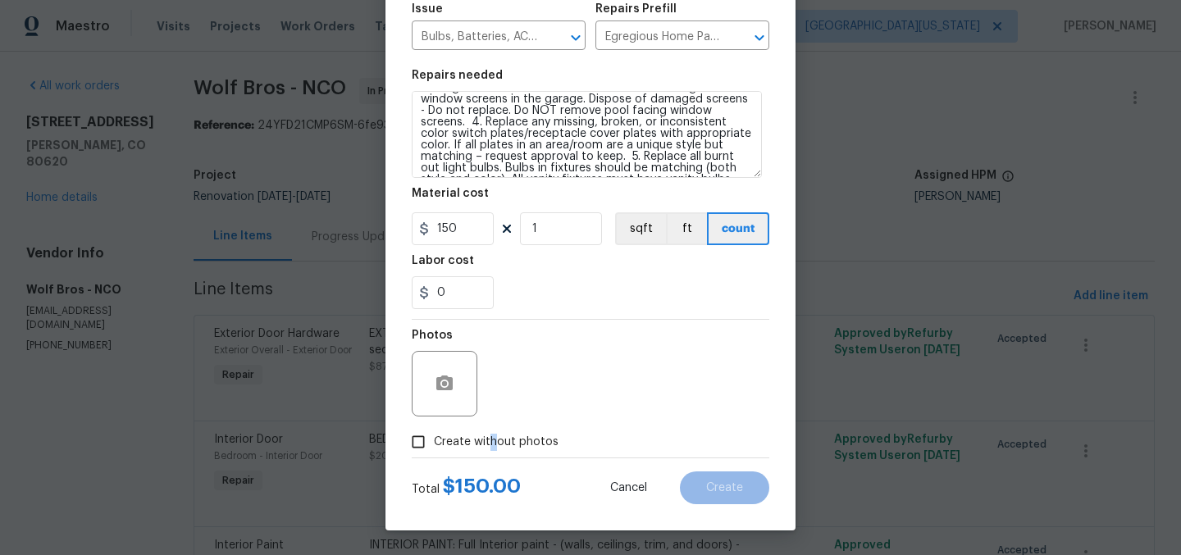
click at [487, 440] on span "Create without photos" at bounding box center [496, 442] width 125 height 17
click at [414, 440] on input "Create without photos" at bounding box center [418, 441] width 31 height 31
checkbox input "true"
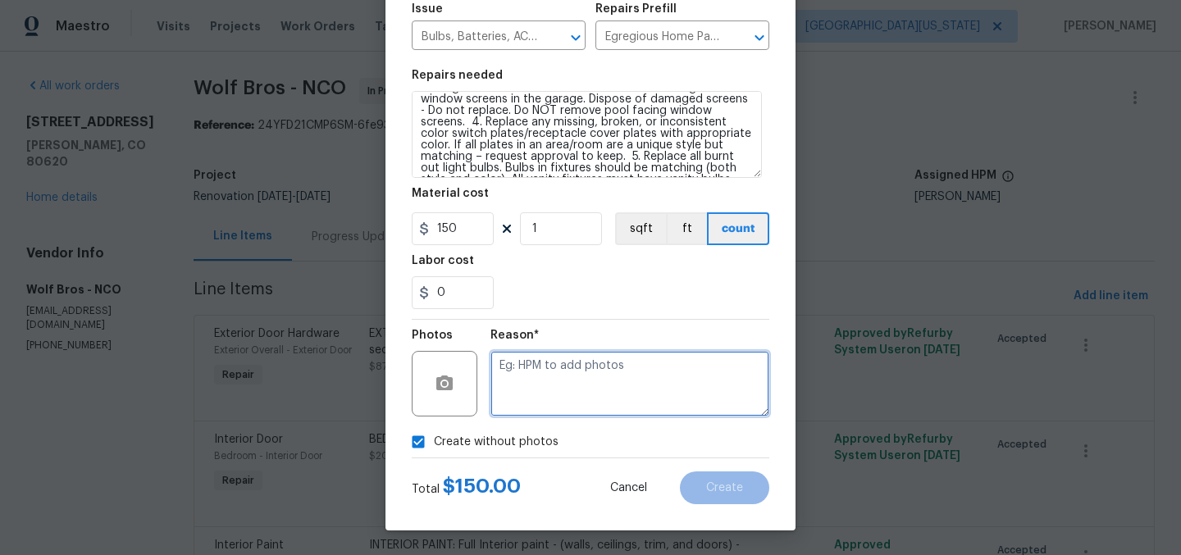
click at [621, 393] on textarea at bounding box center [629, 384] width 279 height 66
type textarea "Later"
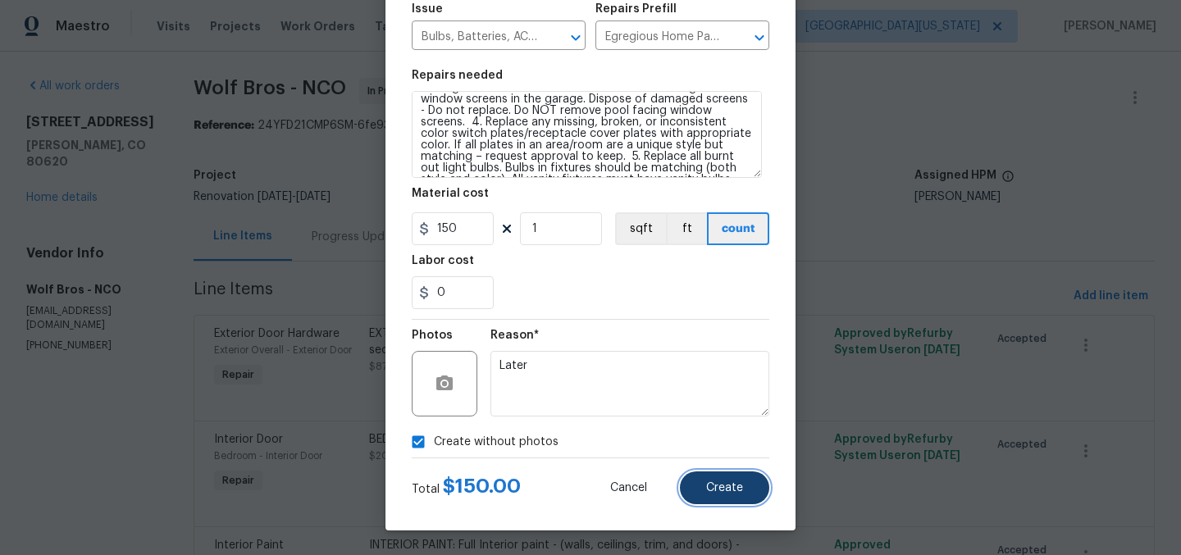
click at [715, 474] on button "Create" at bounding box center [724, 487] width 89 height 33
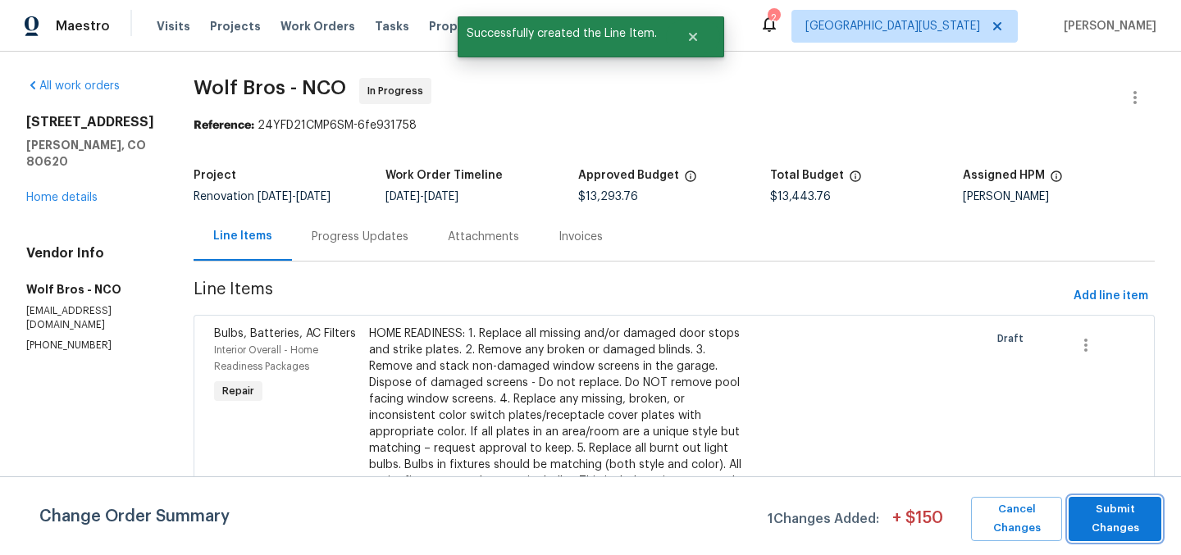
click at [1111, 517] on span "Submit Changes" at bounding box center [1115, 519] width 76 height 38
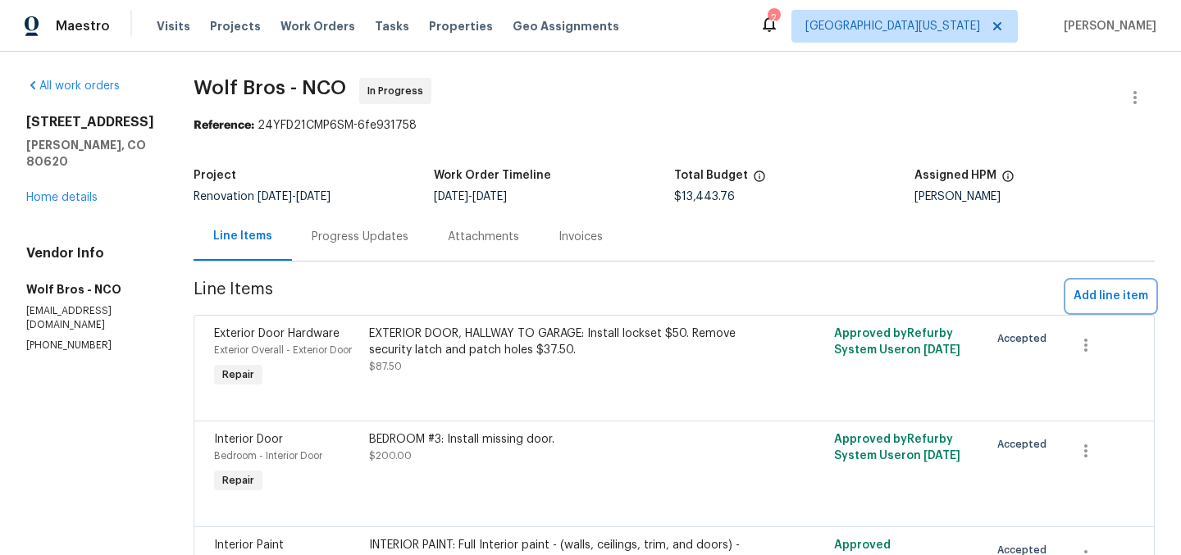
click at [1082, 302] on span "Add line item" at bounding box center [1110, 296] width 75 height 20
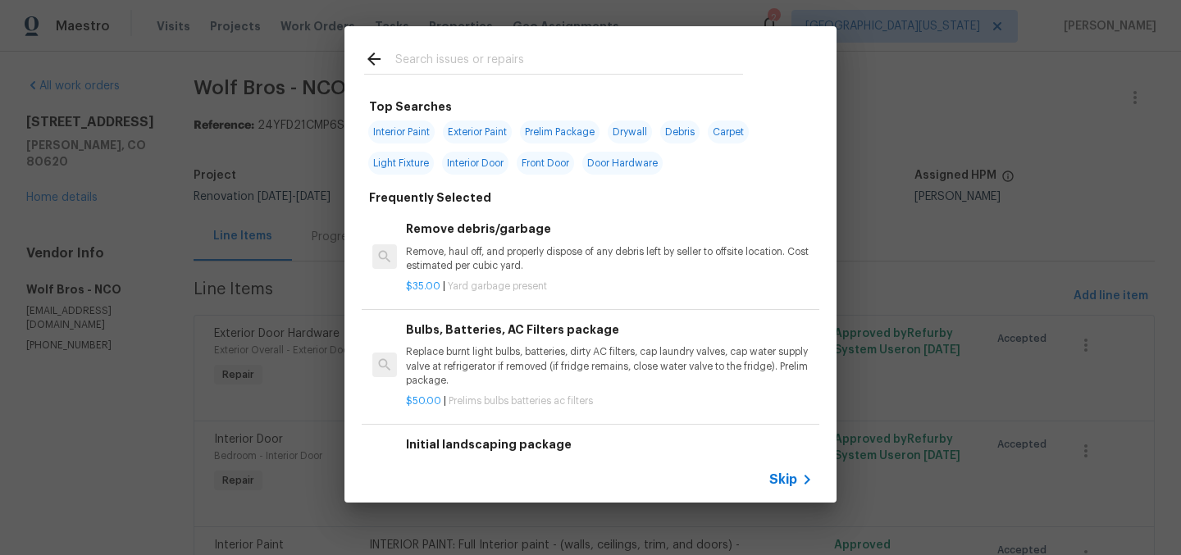
click at [500, 61] on input "text" at bounding box center [569, 61] width 348 height 25
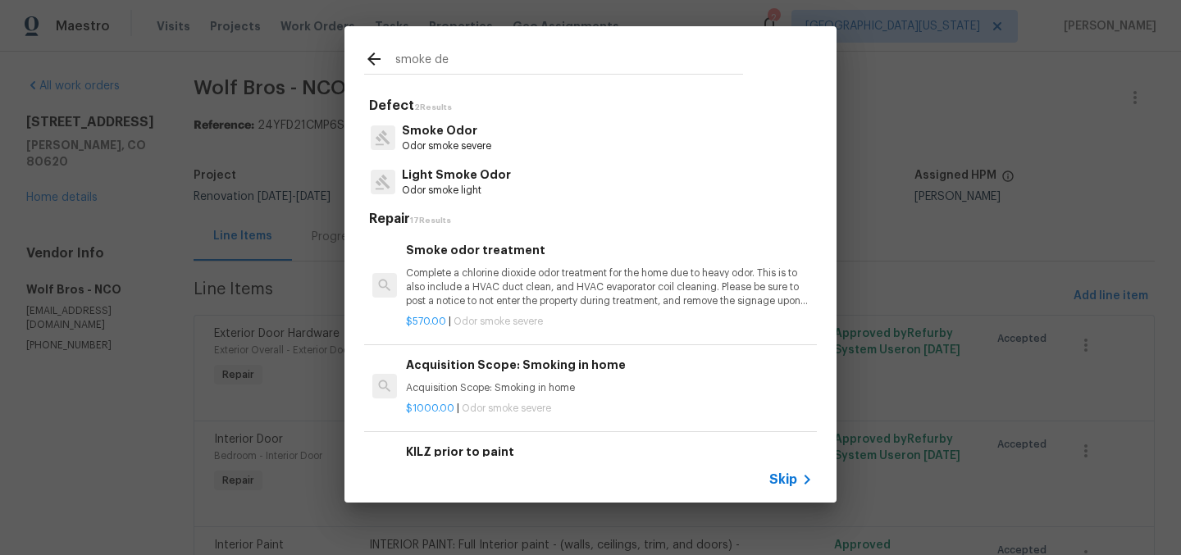
type input "smoke de"
click at [786, 477] on span "Skip" at bounding box center [783, 479] width 28 height 16
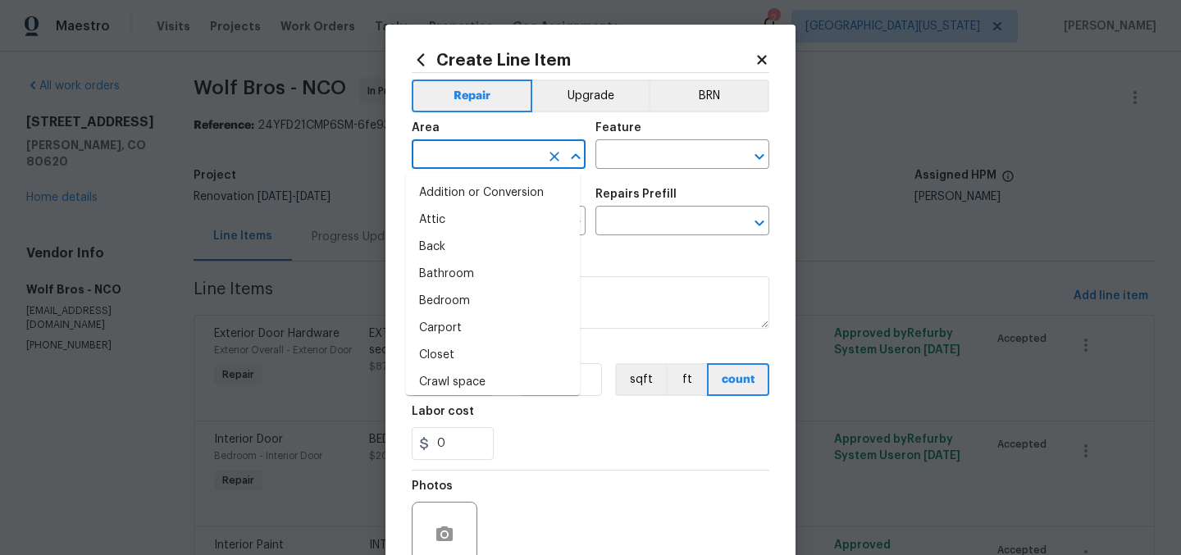
click at [507, 156] on input "text" at bounding box center [476, 155] width 128 height 25
type input "e"
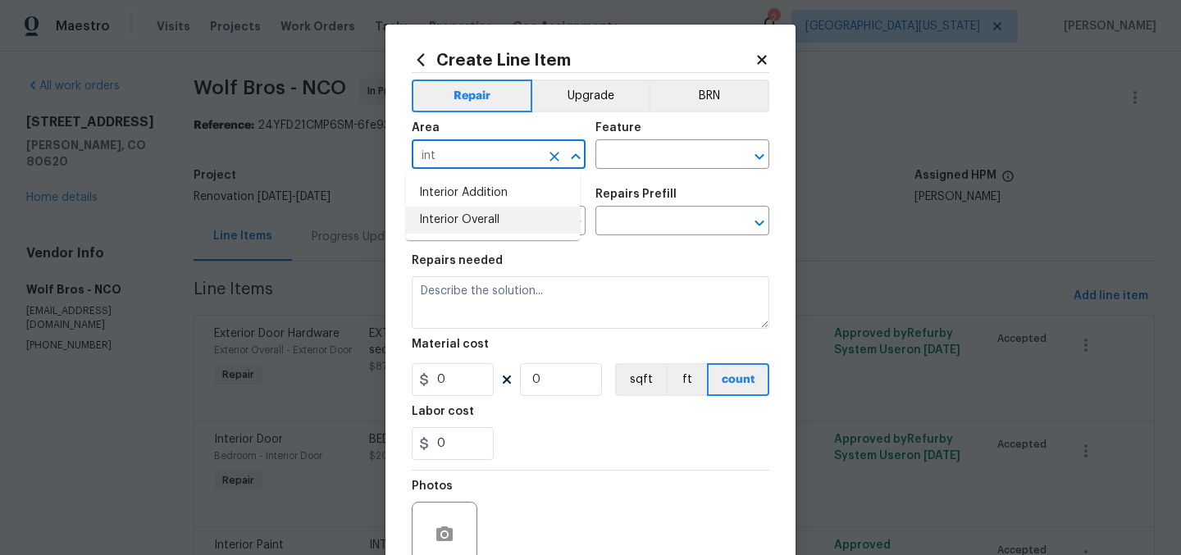
click at [529, 216] on li "Interior Overall" at bounding box center [493, 220] width 174 height 27
type input "Interior Overall"
click at [675, 134] on div "Feature" at bounding box center [682, 132] width 174 height 21
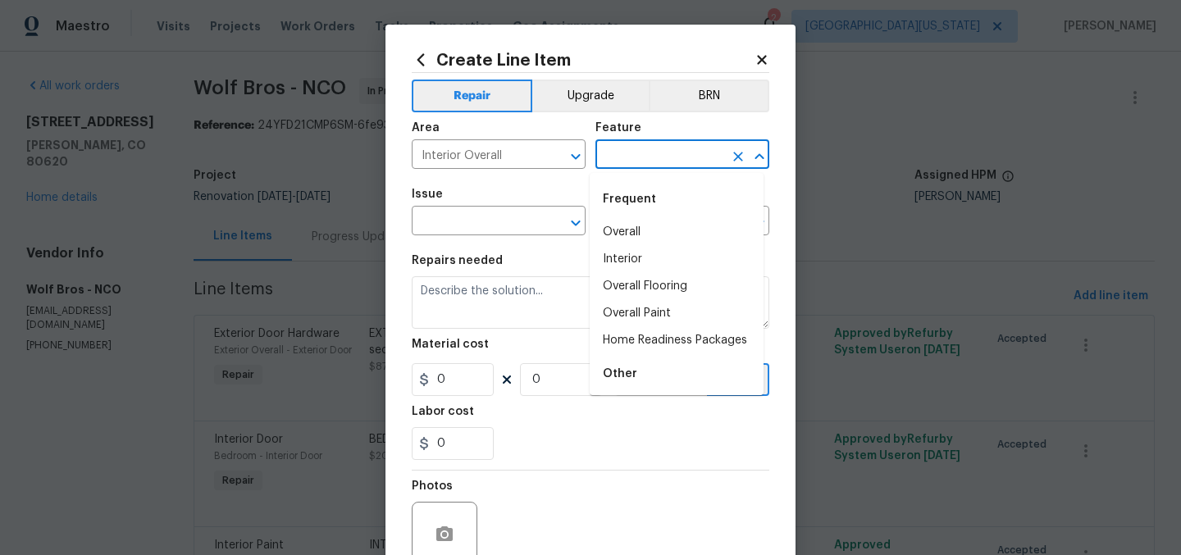
click at [675, 153] on input "text" at bounding box center [659, 155] width 128 height 25
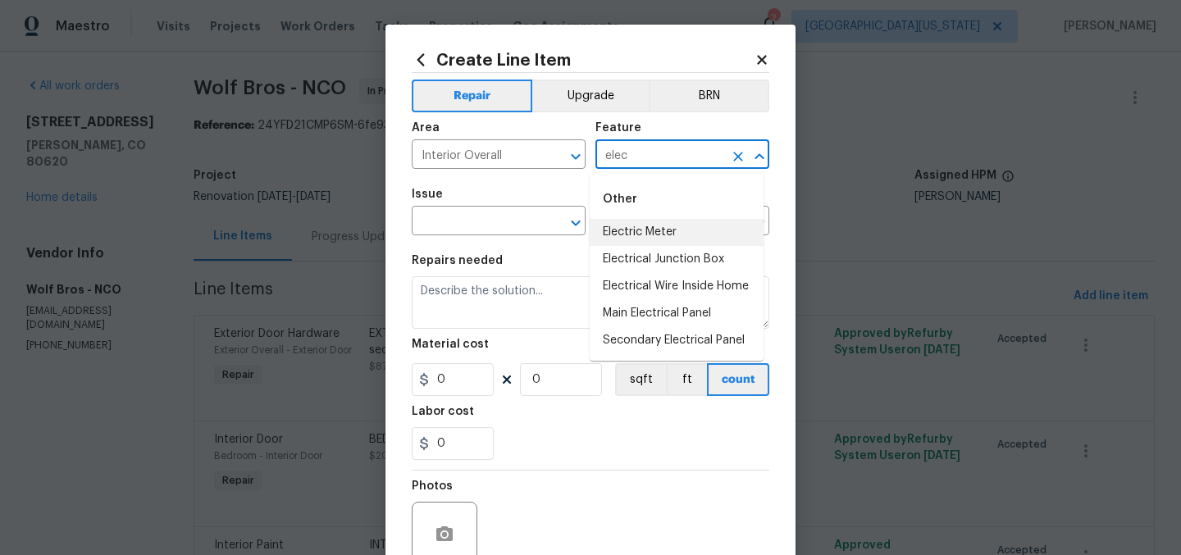
click at [666, 155] on input "elec" at bounding box center [659, 155] width 128 height 25
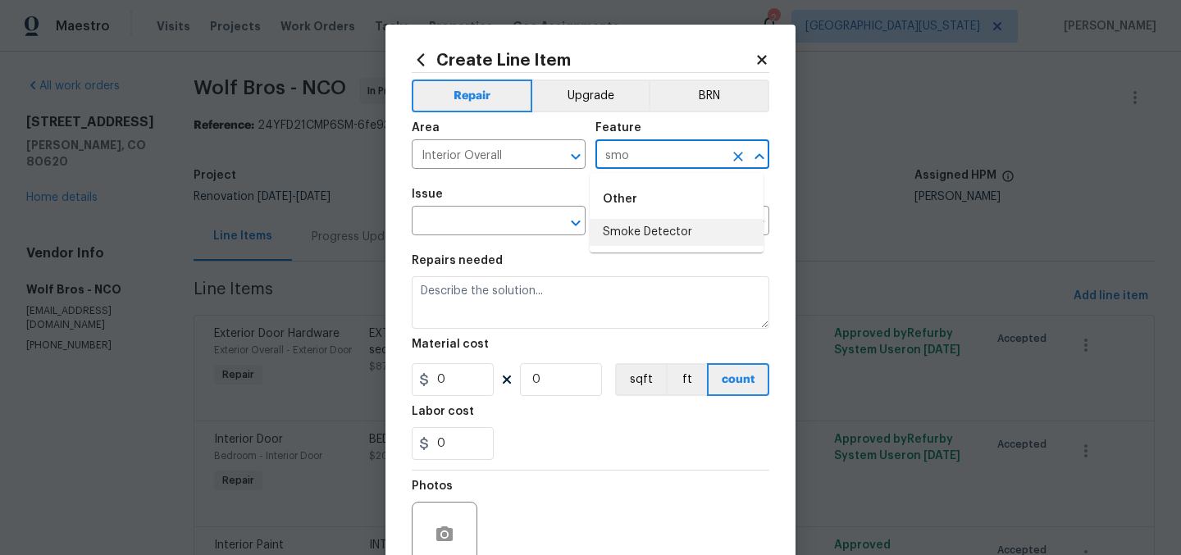
click at [672, 228] on li "Smoke Detector" at bounding box center [677, 232] width 174 height 27
type input "Smoke Detector"
click at [502, 223] on input "text" at bounding box center [476, 222] width 128 height 25
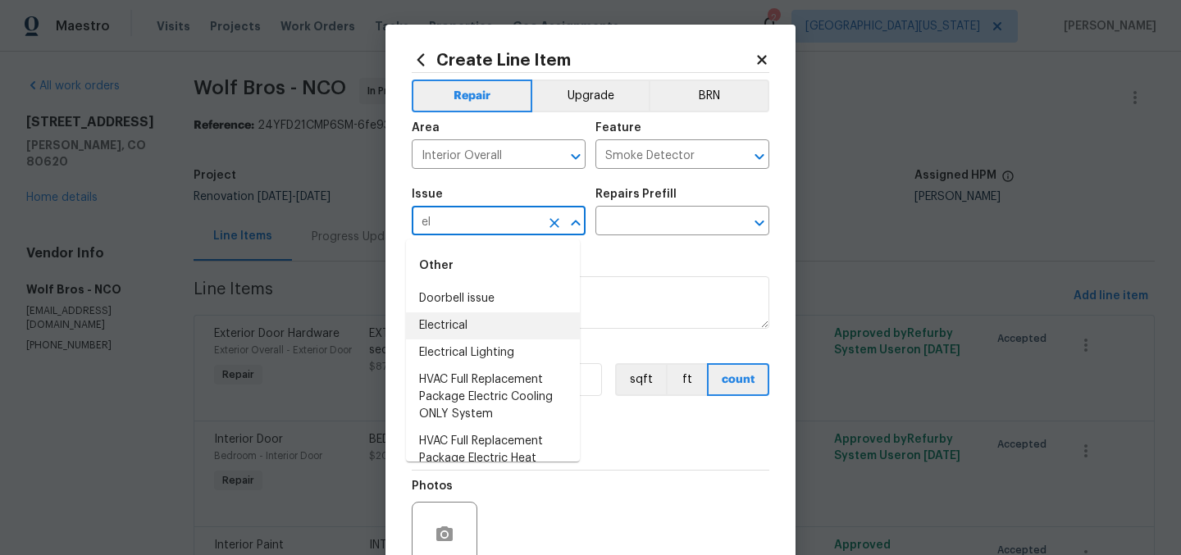
click at [503, 321] on li "Electrical" at bounding box center [493, 325] width 174 height 27
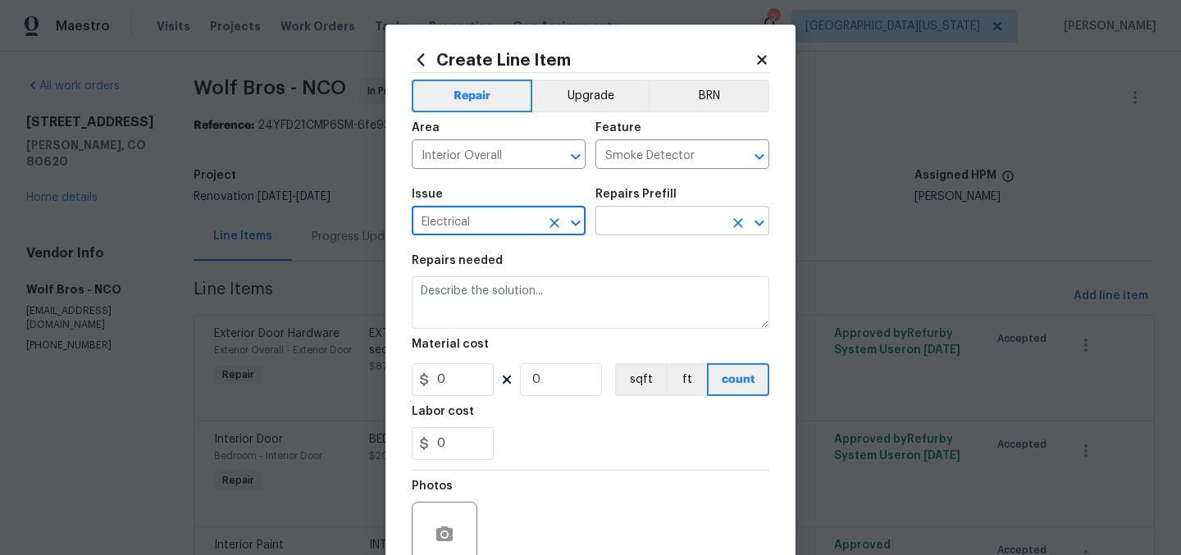
type input "Electrical"
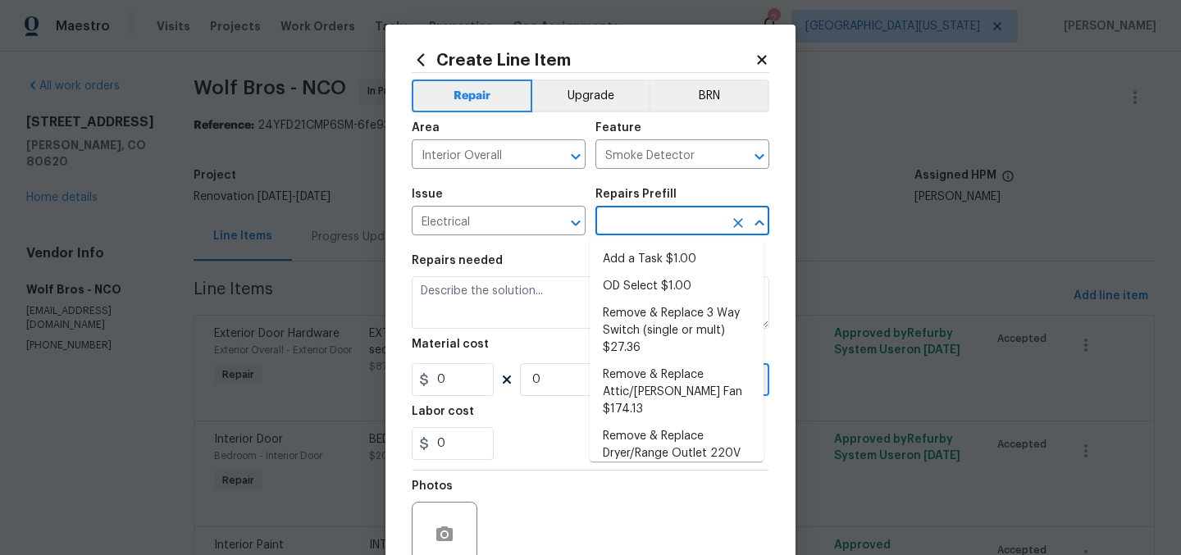
click at [623, 223] on input "text" at bounding box center [659, 222] width 128 height 25
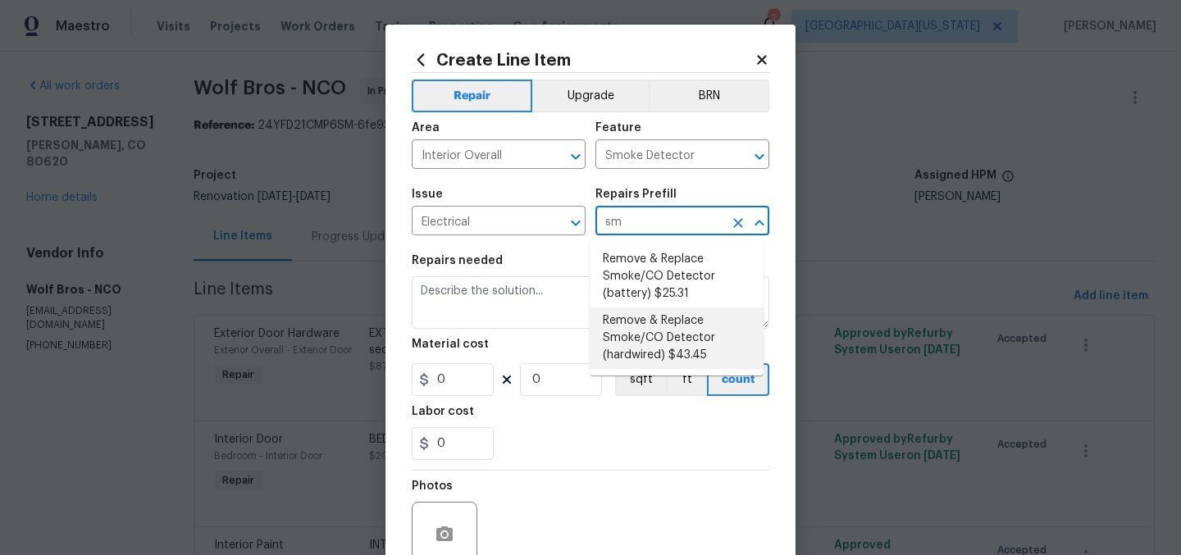
click at [658, 330] on li "Remove & Replace Smoke/CO Detector (hardwired) $43.45" at bounding box center [677, 337] width 174 height 61
type input "Remove & Replace Smoke/CO Detector (hardwired) $43.45"
type textarea "Remove the existing smoke/CO detector (hardwired) and replace with new. Ensure …"
type input "43.45"
type input "1"
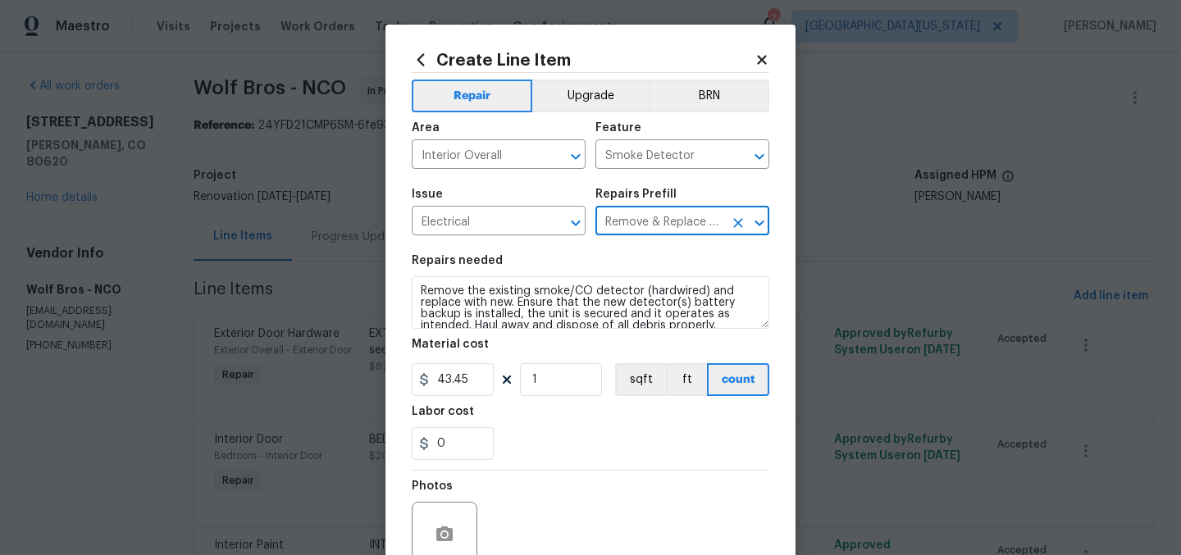
type input "Remove & Replace Smoke/CO Detector (hardwired) $43.45"
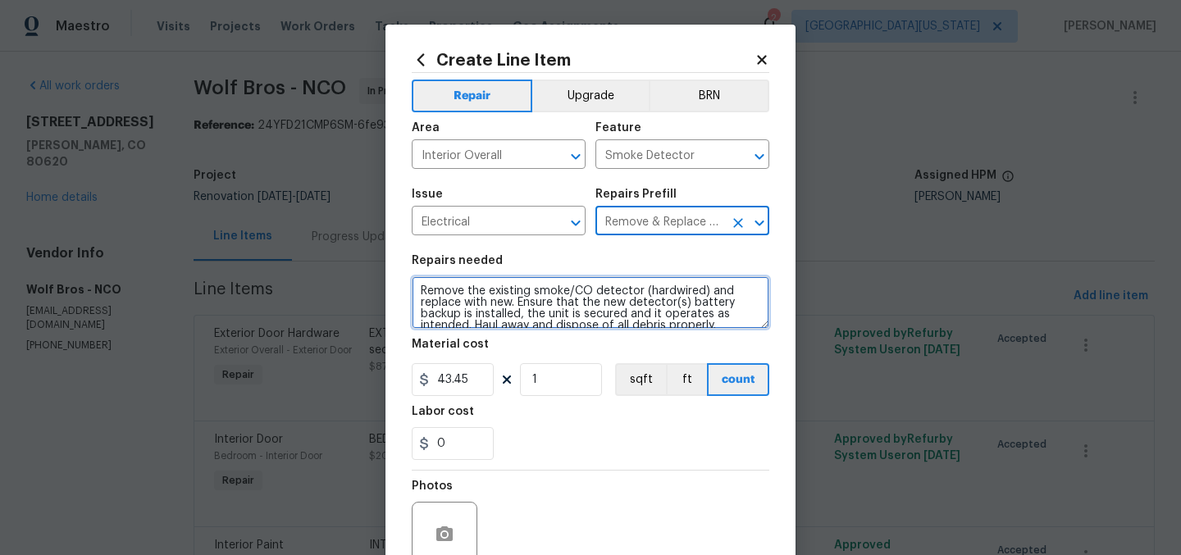
click at [508, 298] on textarea "Remove the existing smoke/CO detector (hardwired) and replace with new. Ensure …" at bounding box center [591, 302] width 358 height 52
paste textarea "SMOKE DETECTORS AND CO DETECTORS: Install __ smoke detectors and __ carbon mono…"
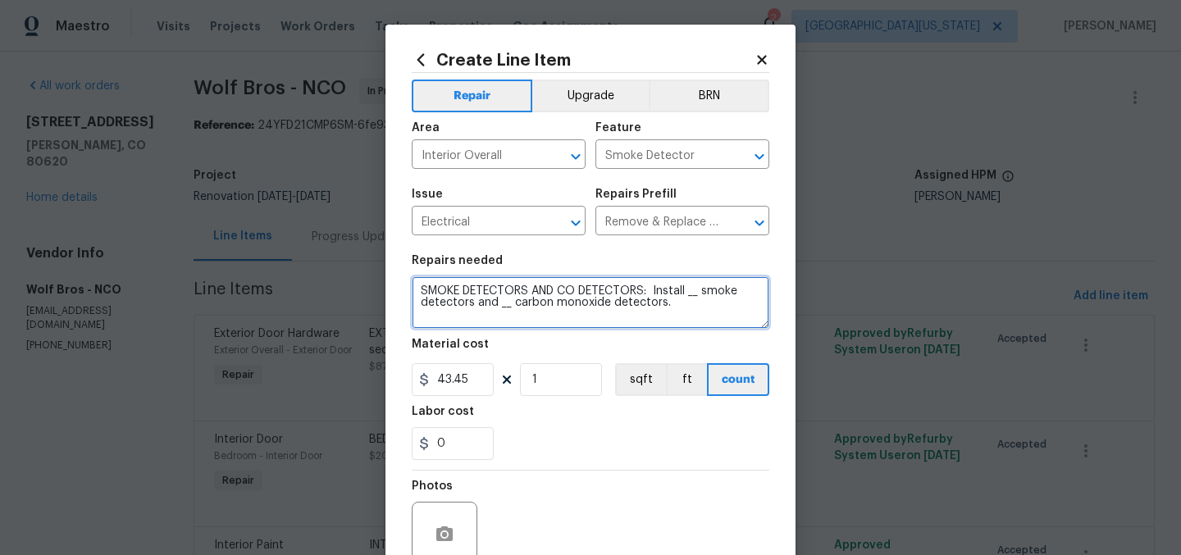
type textarea "SMOKE DETECTORS AND CO DETECTORS: Install __ smoke detectors and __ carbon mono…"
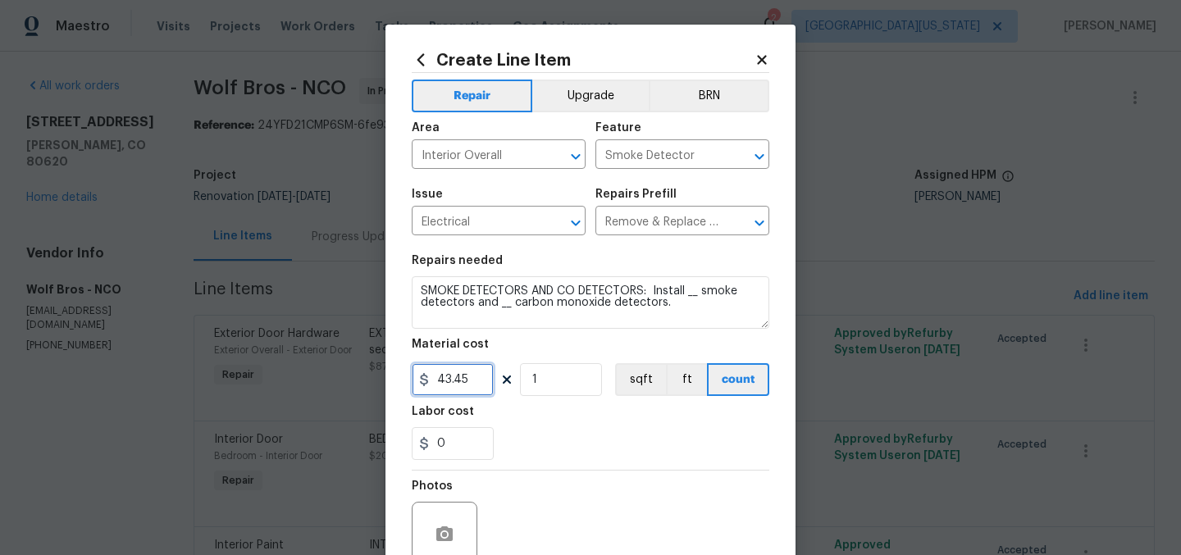
click at [449, 386] on input "43.45" at bounding box center [453, 379] width 82 height 33
type input "500"
click at [593, 430] on div "0" at bounding box center [591, 443] width 358 height 33
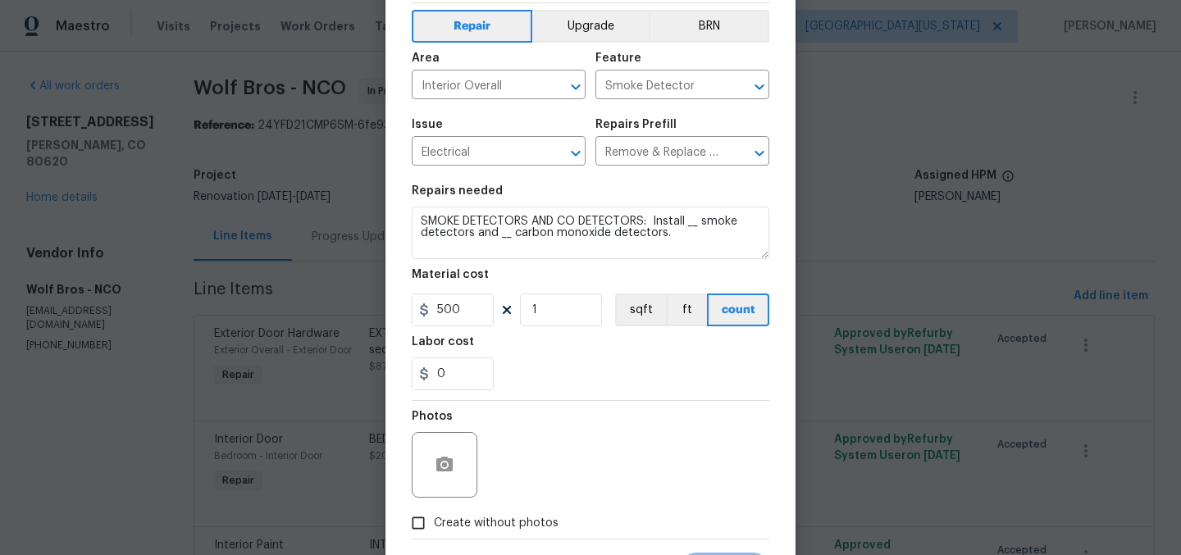
scroll to position [152, 0]
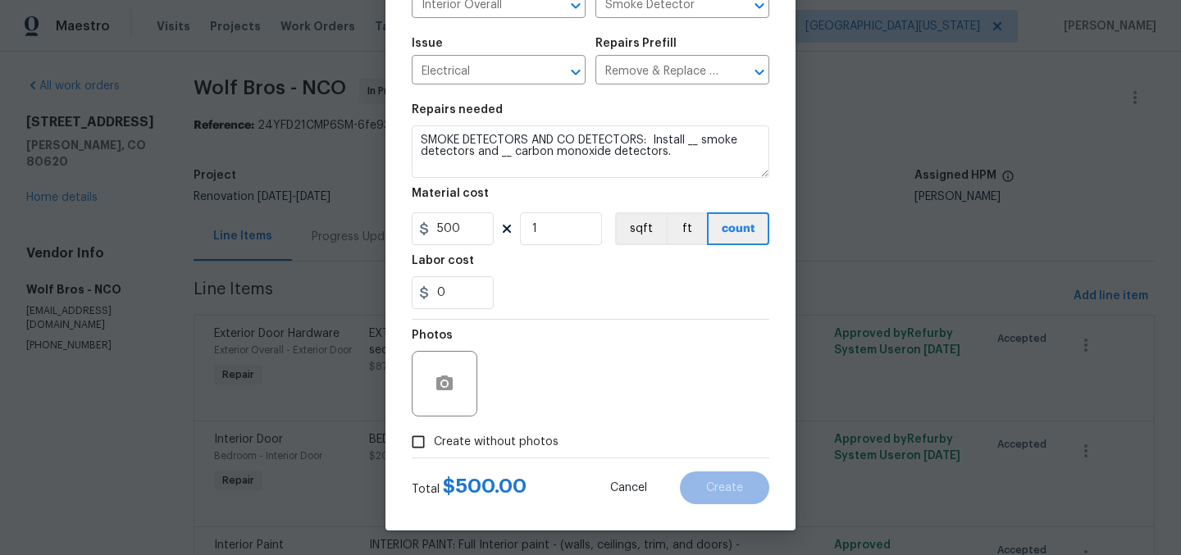
click at [523, 449] on span "Create without photos" at bounding box center [496, 442] width 125 height 17
click at [434, 449] on input "Create without photos" at bounding box center [418, 441] width 31 height 31
checkbox input "true"
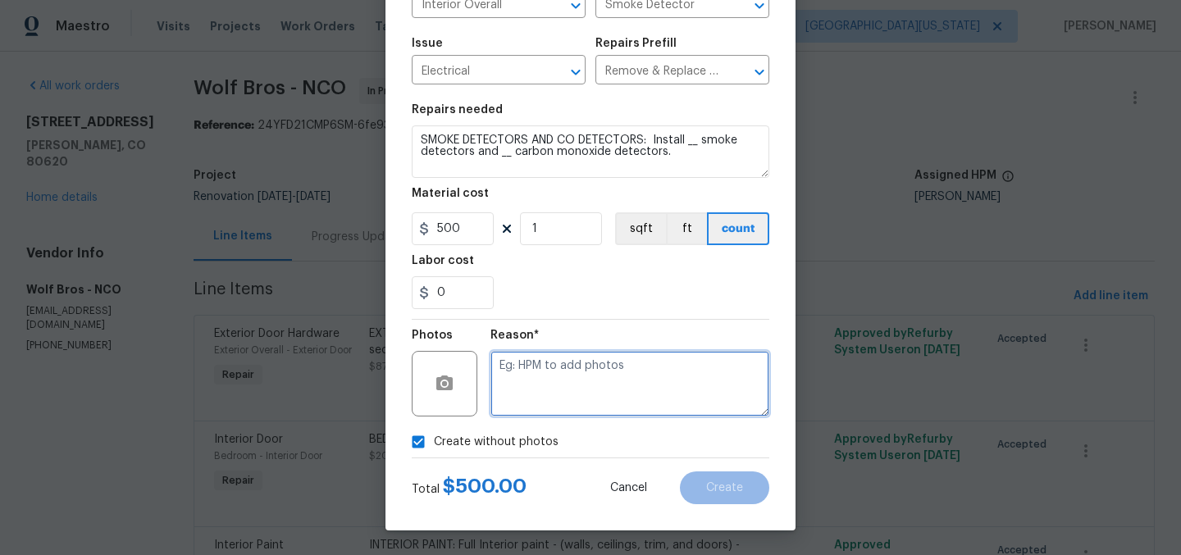
click at [639, 371] on textarea at bounding box center [629, 384] width 279 height 66
type textarea "Later"
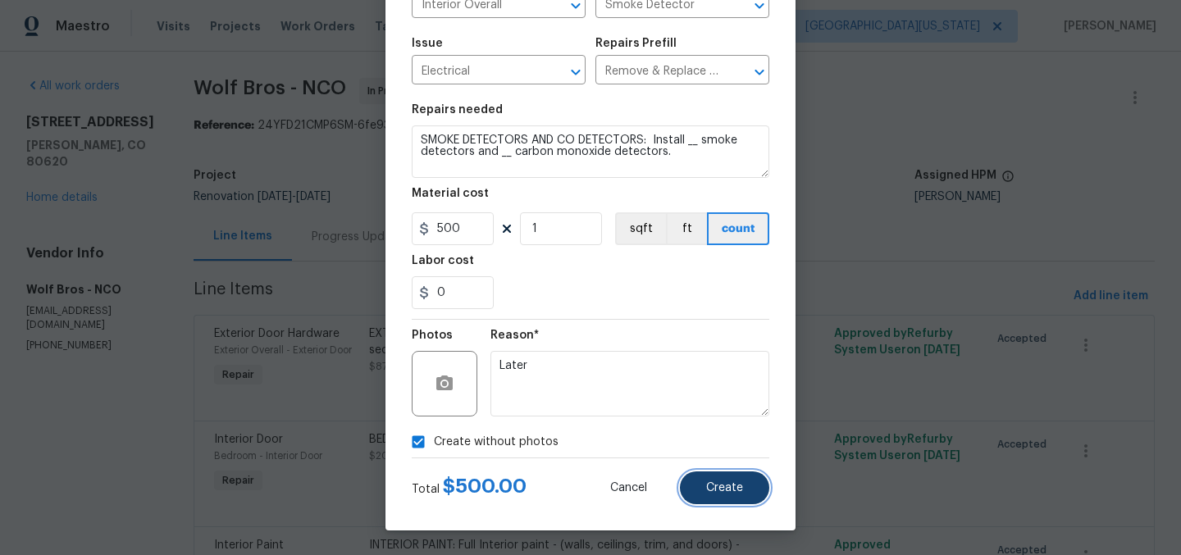
click at [761, 484] on button "Create" at bounding box center [724, 487] width 89 height 33
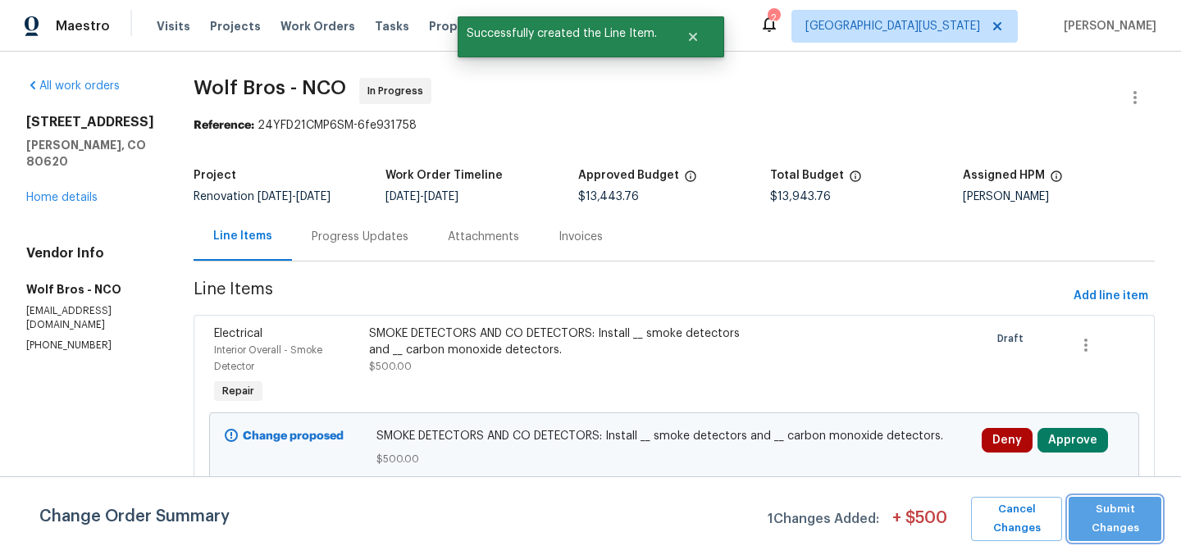
click at [1136, 514] on span "Submit Changes" at bounding box center [1115, 519] width 76 height 38
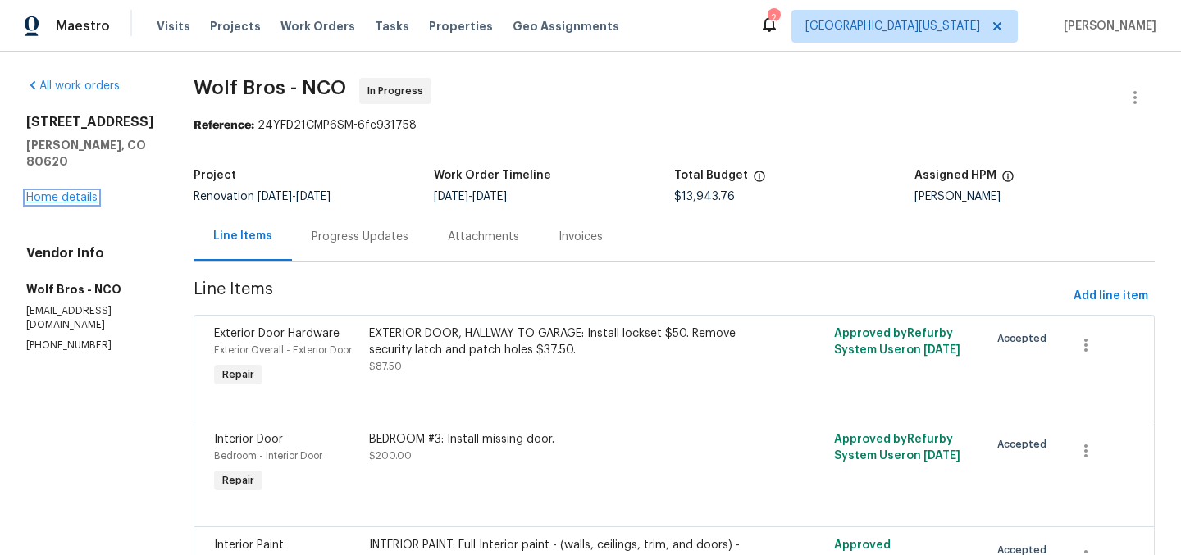
click at [66, 192] on link "Home details" at bounding box center [61, 197] width 71 height 11
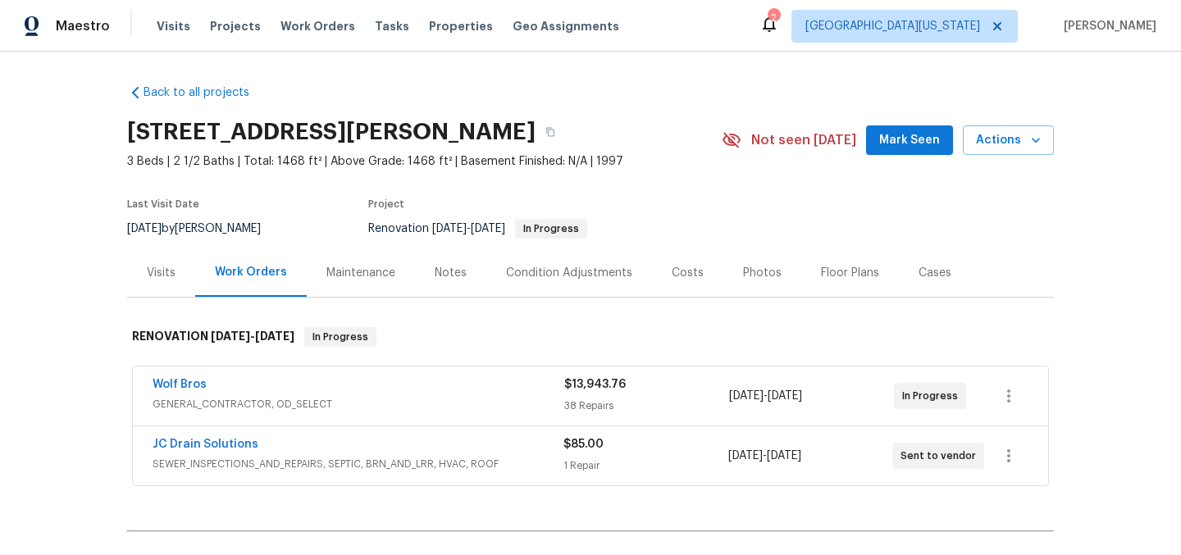
click at [684, 275] on div "Costs" at bounding box center [688, 273] width 32 height 16
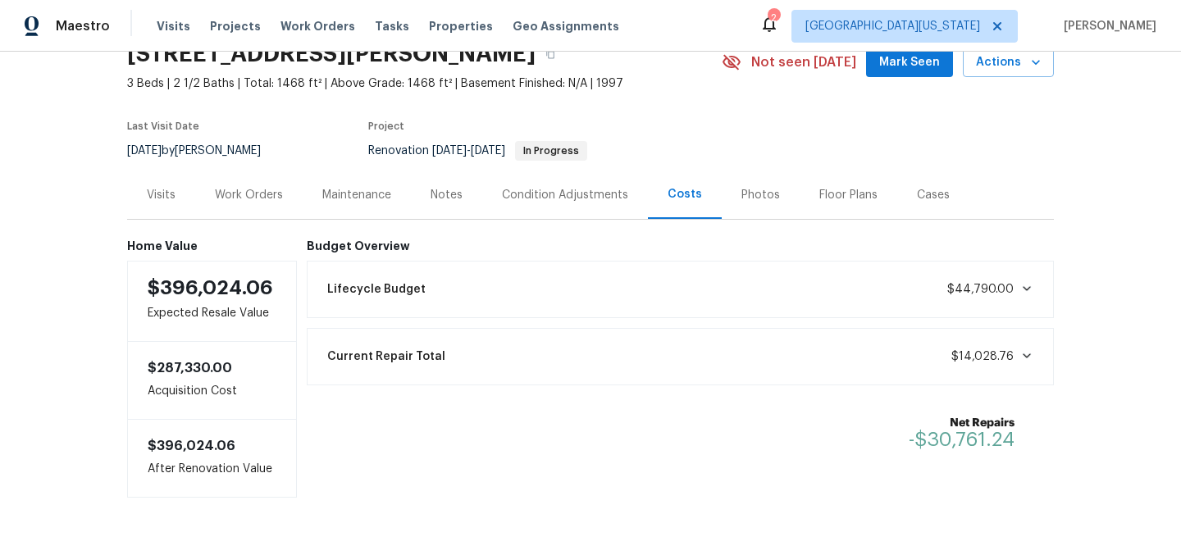
scroll to position [132, 0]
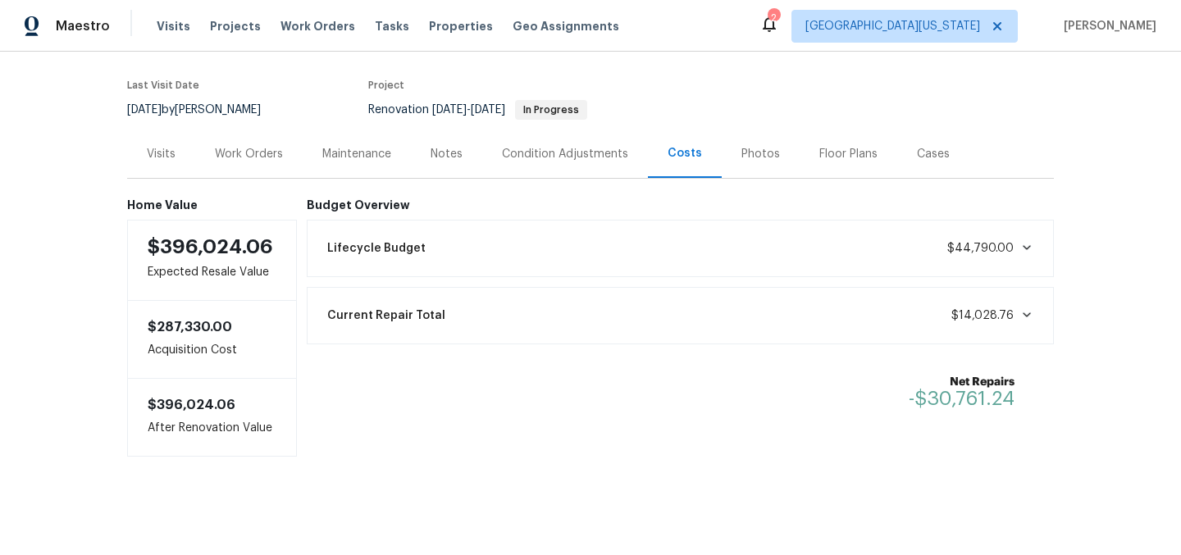
click at [239, 146] on div "Work Orders" at bounding box center [249, 154] width 68 height 16
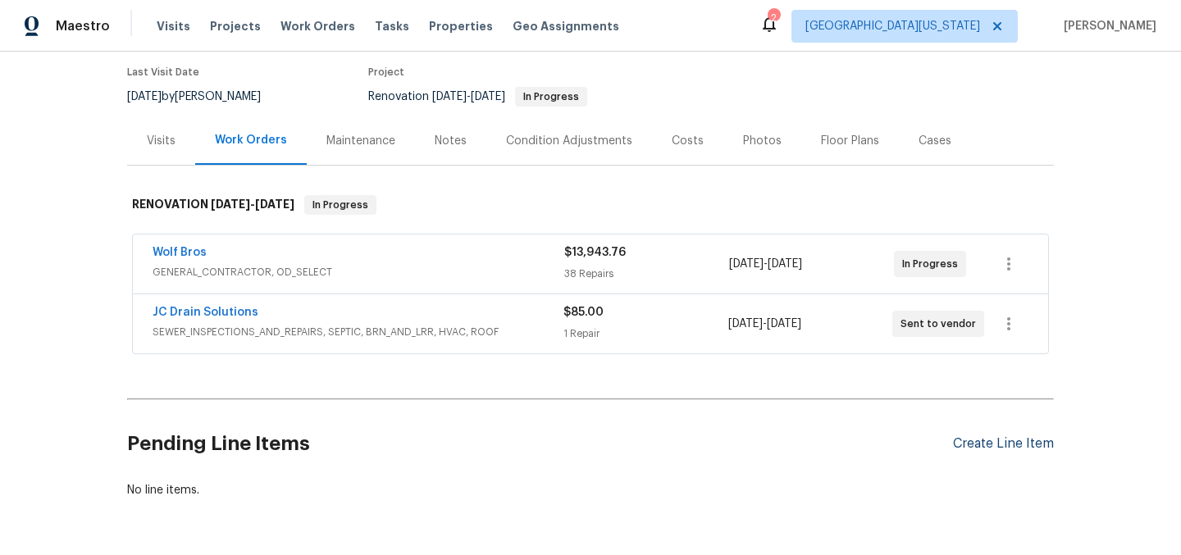
click at [1002, 444] on div "Create Line Item" at bounding box center [1003, 444] width 101 height 16
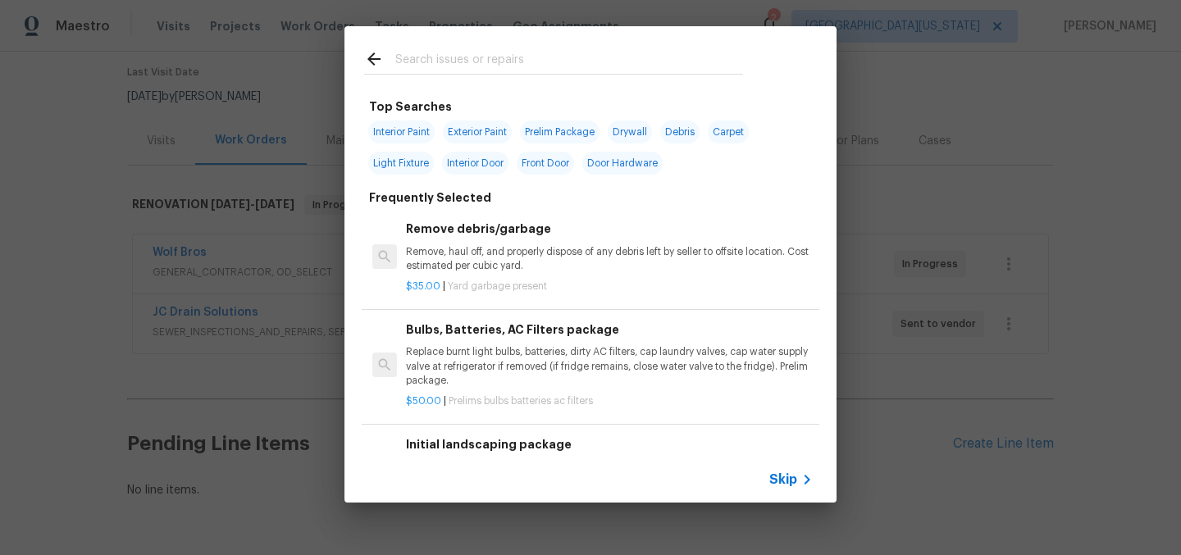
click at [432, 57] on input "text" at bounding box center [569, 61] width 348 height 25
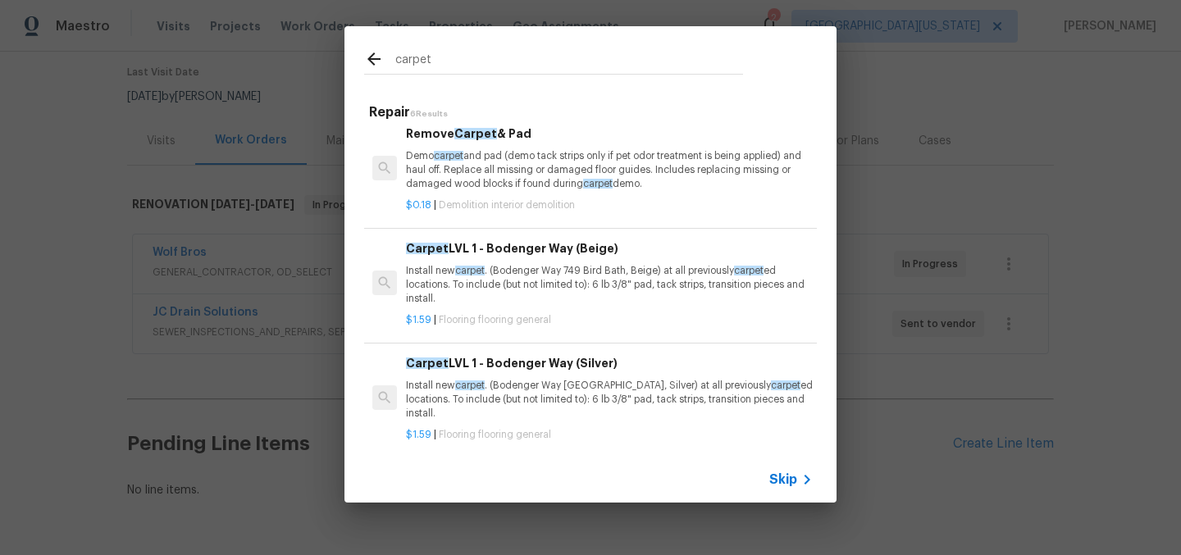
scroll to position [11, 0]
type input "carpet"
click at [522, 244] on h6 "Carpet LVL 1 - Bodenger Way (Beige)" at bounding box center [609, 248] width 407 height 18
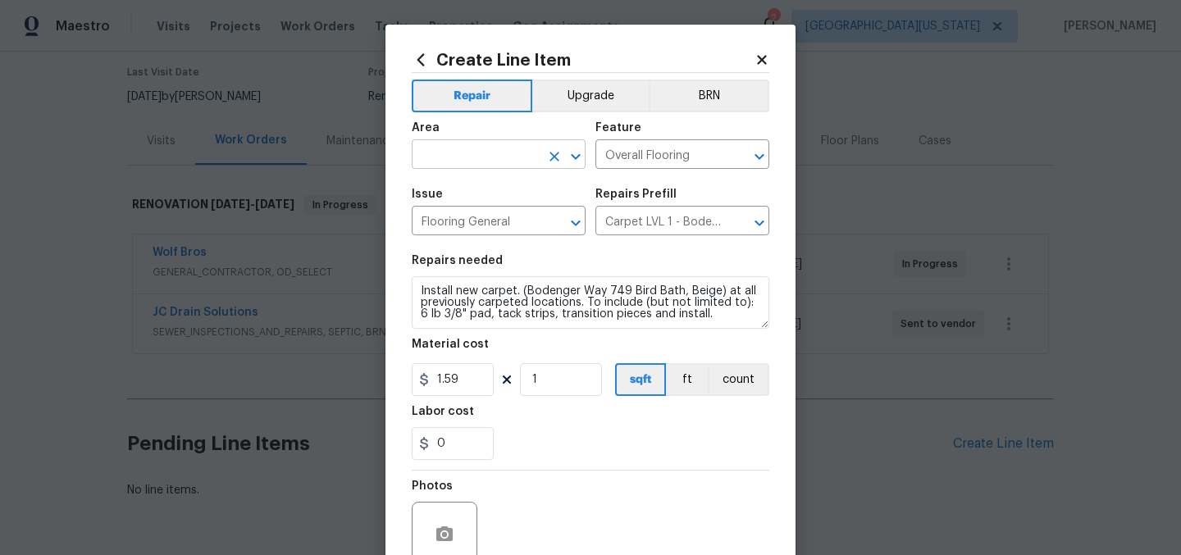
click at [481, 151] on input "text" at bounding box center [476, 155] width 128 height 25
click at [494, 221] on li "Interior Overall" at bounding box center [493, 220] width 174 height 27
type input "Interior Overall"
click at [465, 380] on input "1.59" at bounding box center [453, 379] width 82 height 33
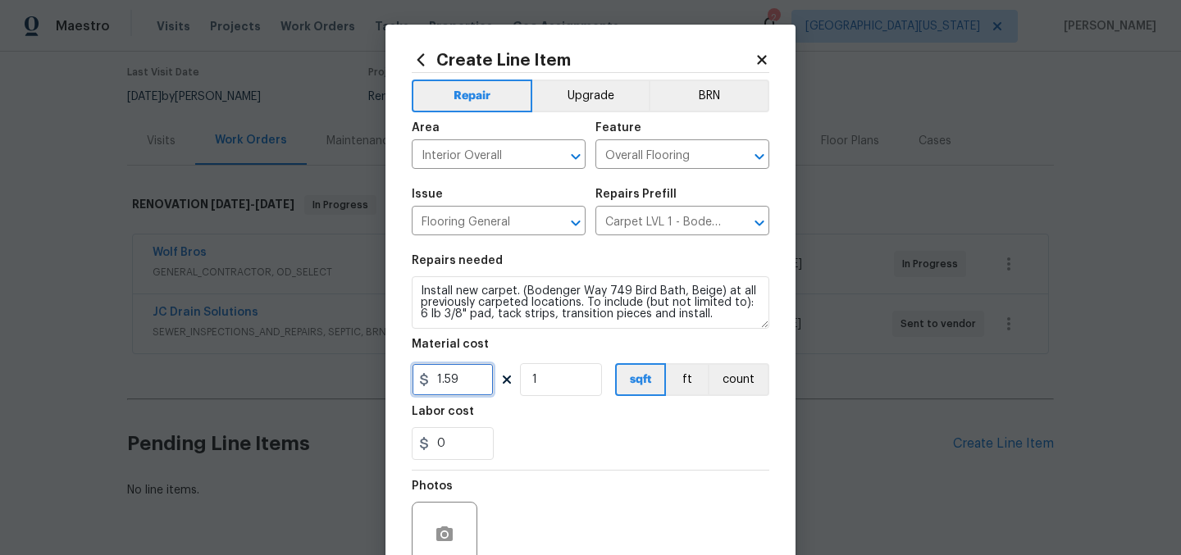
click at [465, 380] on input "1.59" at bounding box center [453, 379] width 82 height 33
click at [645, 441] on div "0" at bounding box center [591, 443] width 358 height 33
click at [474, 374] on input "1750" at bounding box center [453, 379] width 82 height 33
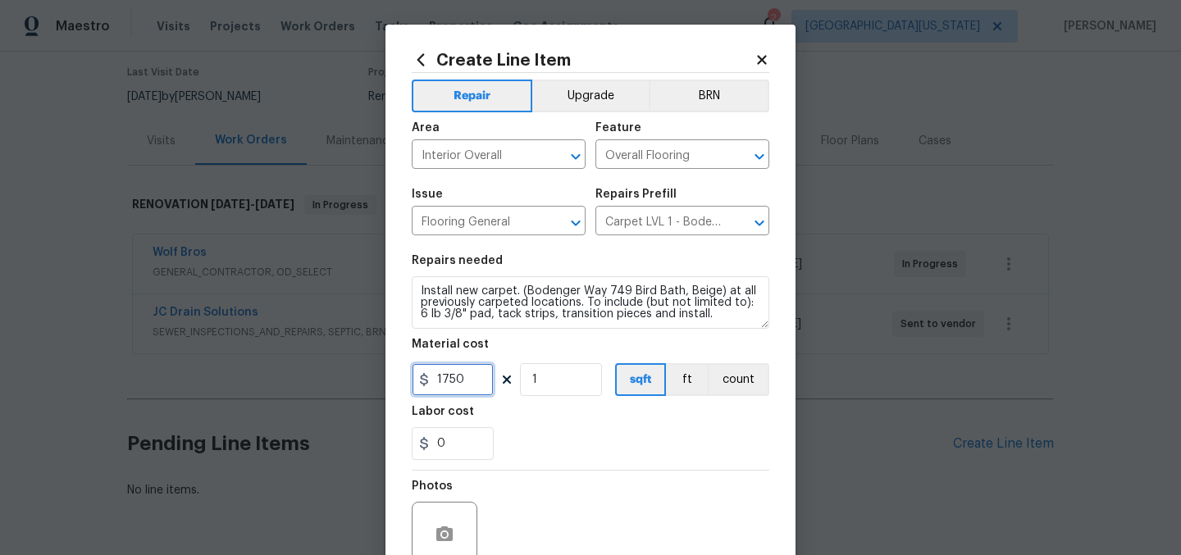
click at [475, 375] on input "1750" at bounding box center [453, 379] width 82 height 33
type input "2000"
click at [572, 421] on div "Labor cost" at bounding box center [591, 416] width 358 height 21
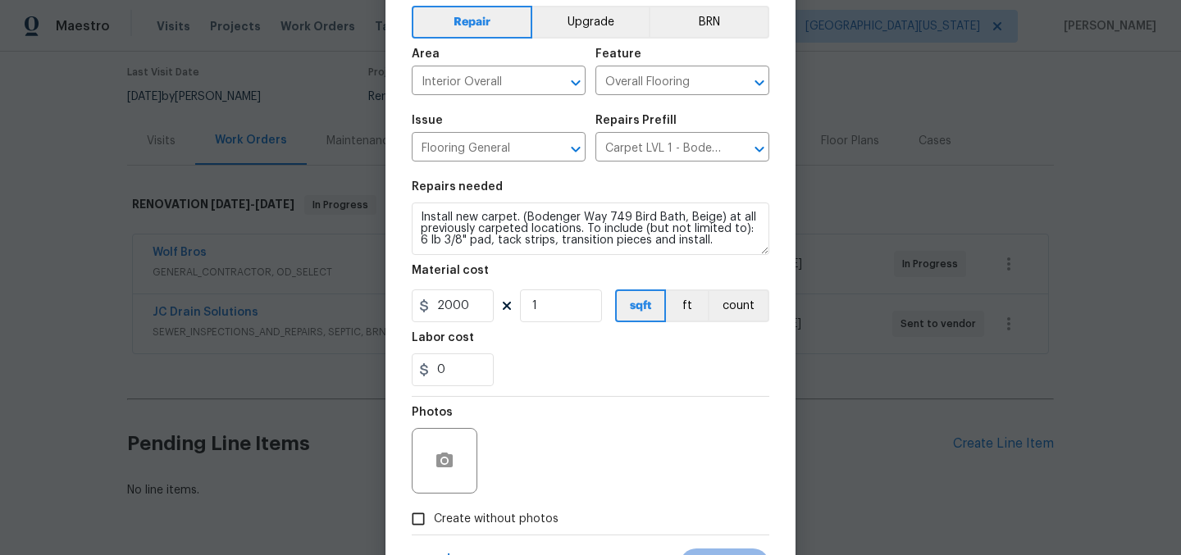
scroll to position [152, 0]
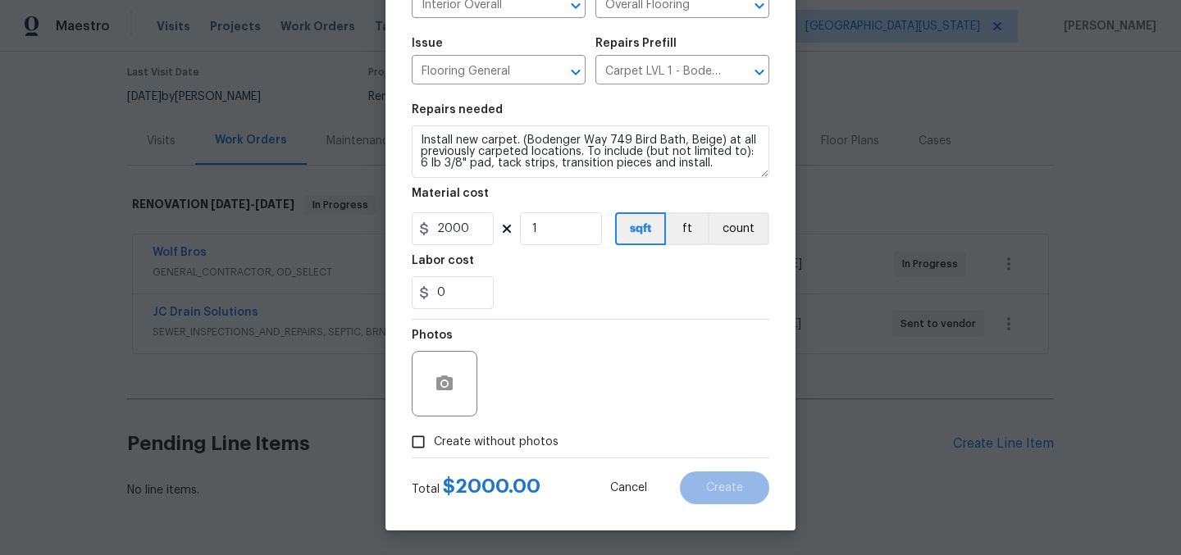
click at [502, 438] on span "Create without photos" at bounding box center [496, 442] width 125 height 17
click at [434, 438] on input "Create without photos" at bounding box center [418, 441] width 31 height 31
checkbox input "true"
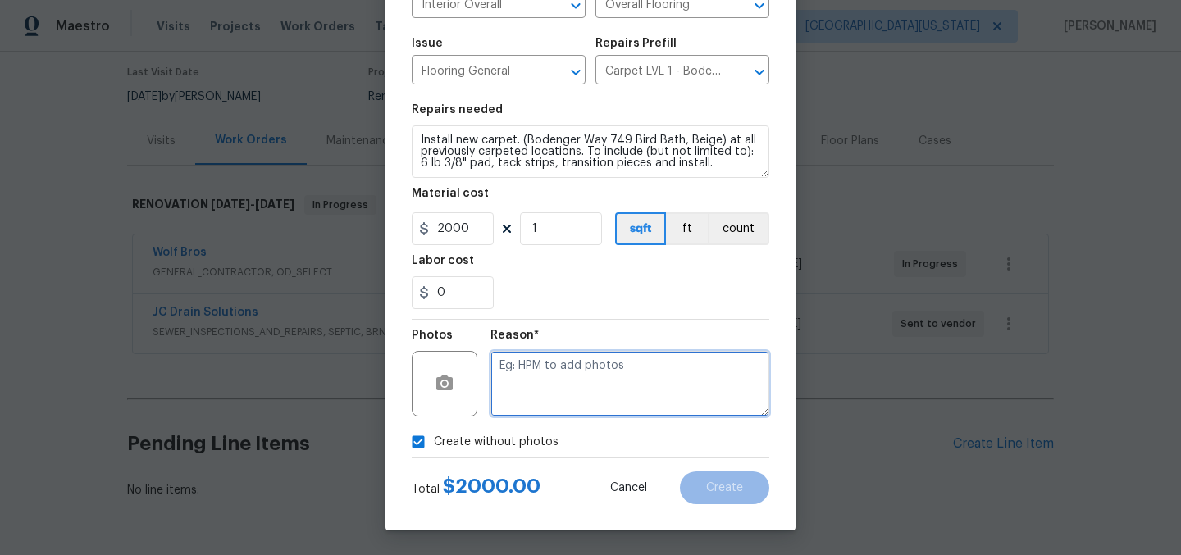
click at [602, 381] on textarea at bounding box center [629, 384] width 279 height 66
type textarea "Later"
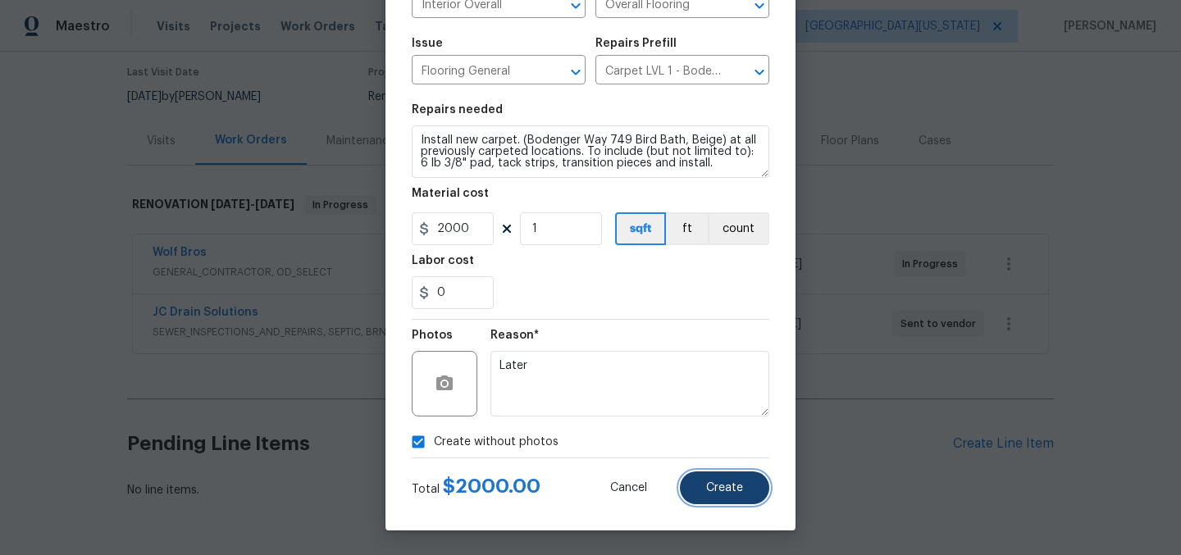
click at [745, 490] on button "Create" at bounding box center [724, 487] width 89 height 33
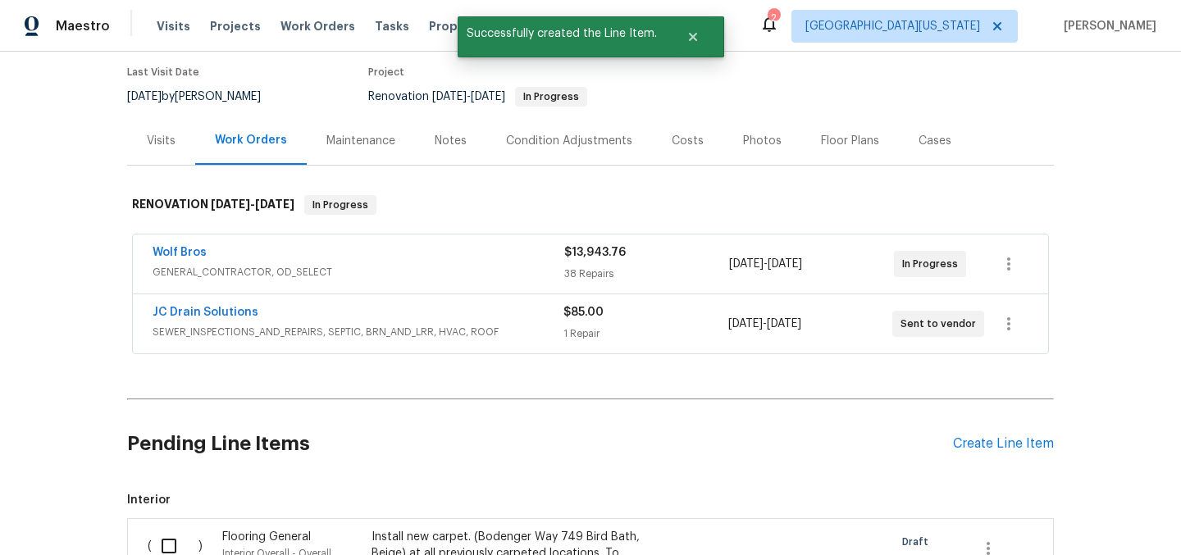
scroll to position [420, 0]
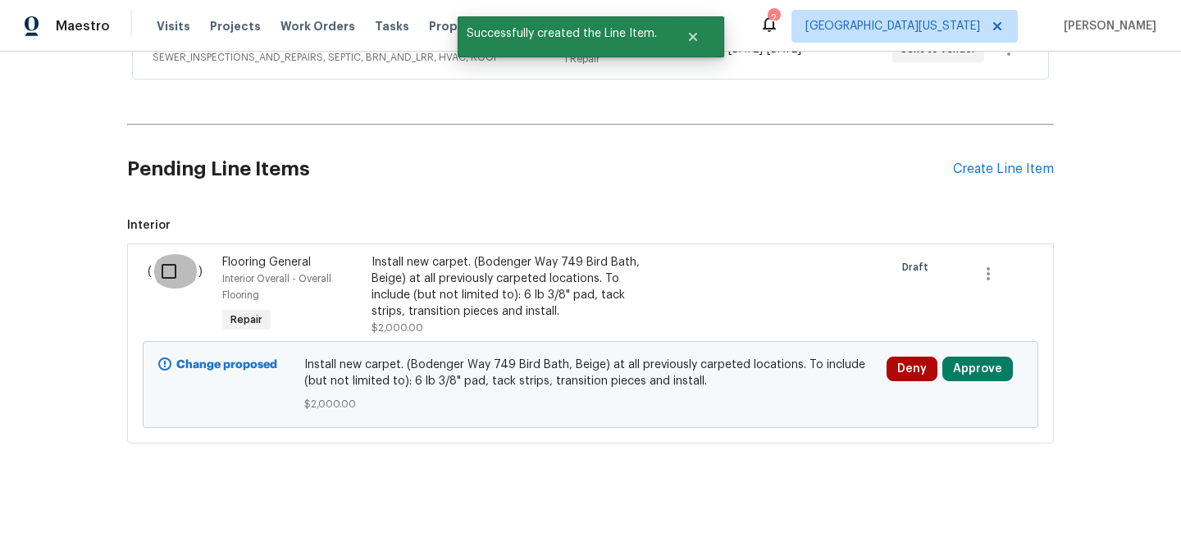
click at [166, 262] on input "checkbox" at bounding box center [175, 271] width 47 height 34
checkbox input "true"
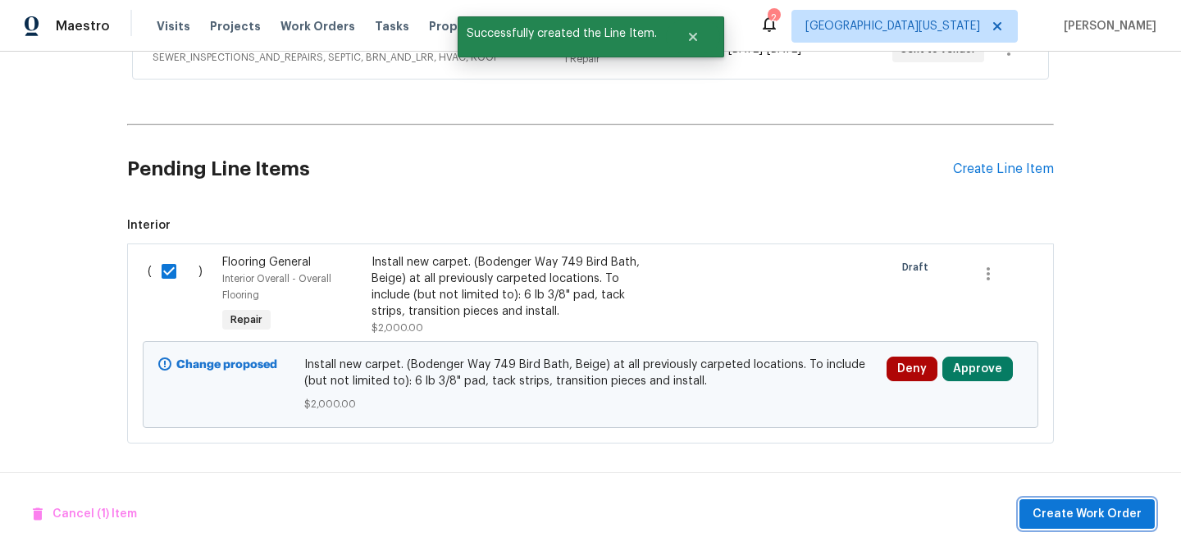
click at [1073, 504] on span "Create Work Order" at bounding box center [1086, 514] width 109 height 20
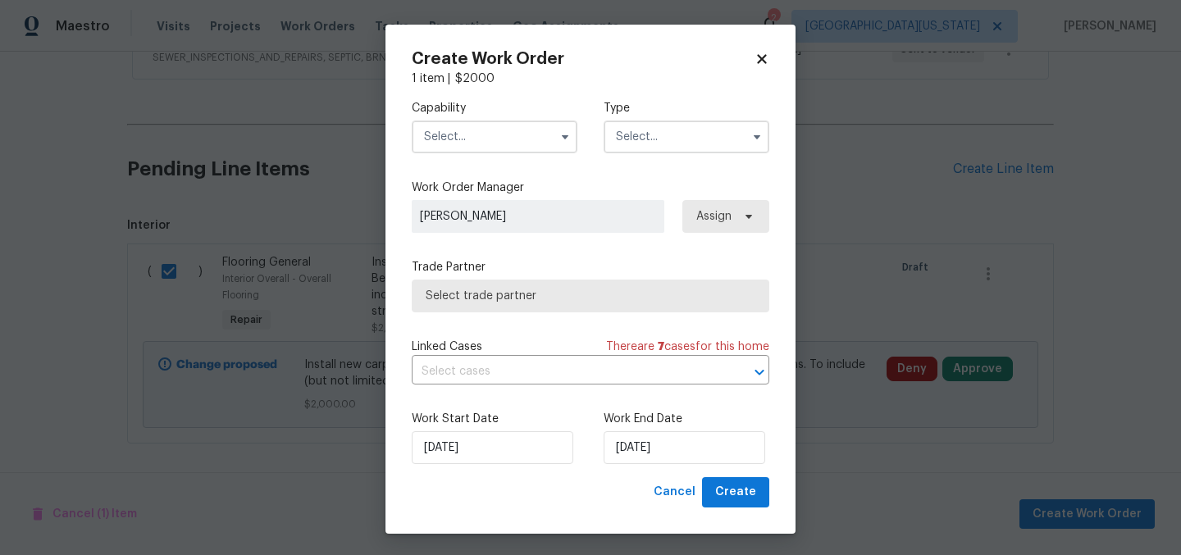
click at [449, 137] on input "text" at bounding box center [495, 137] width 166 height 33
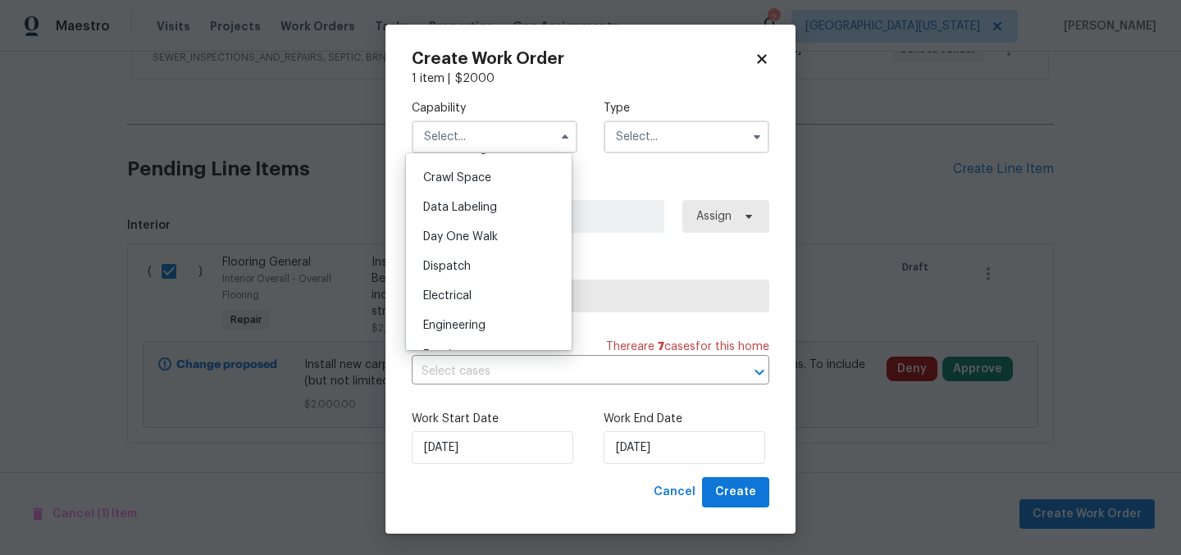
scroll to position [542, 0]
click at [471, 277] on div "Flooring" at bounding box center [488, 267] width 157 height 30
type input "Flooring"
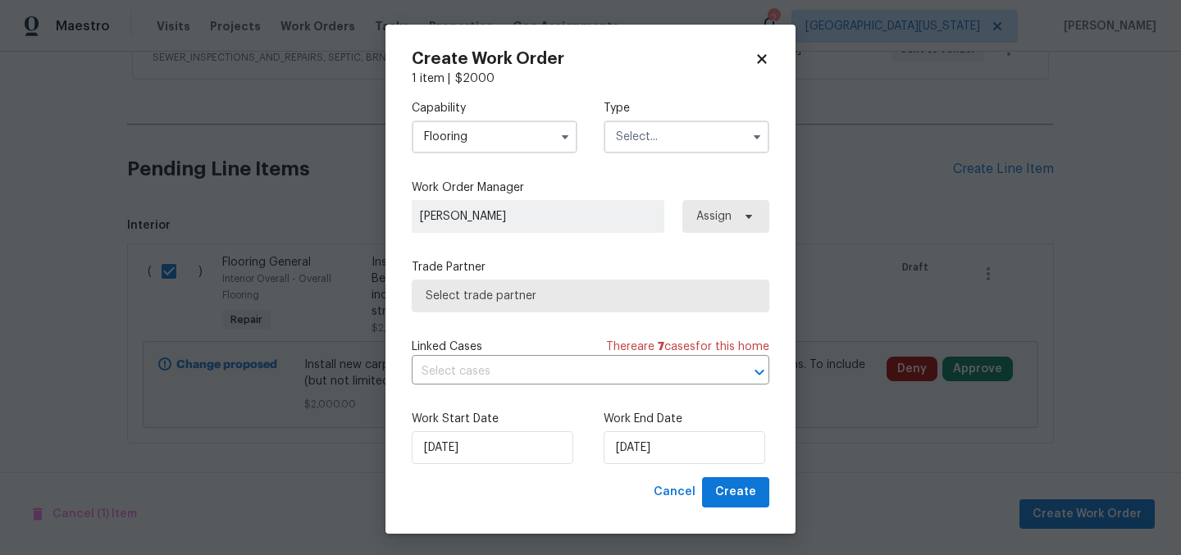
click at [690, 123] on input "text" at bounding box center [687, 137] width 166 height 33
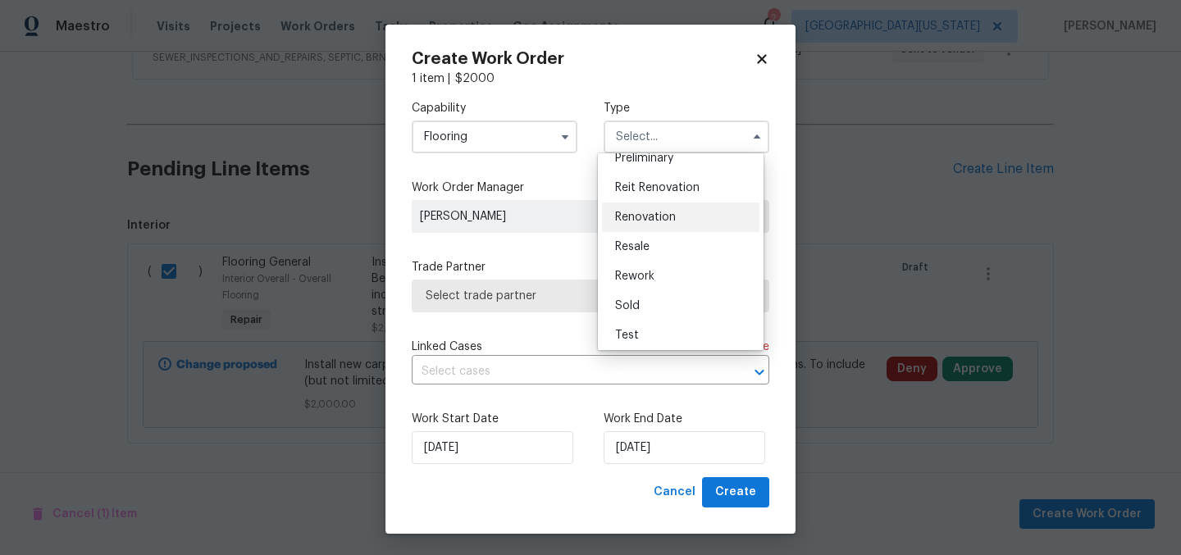
scroll to position [367, 0]
click at [684, 216] on div "Renovation" at bounding box center [680, 218] width 157 height 30
type input "Renovation"
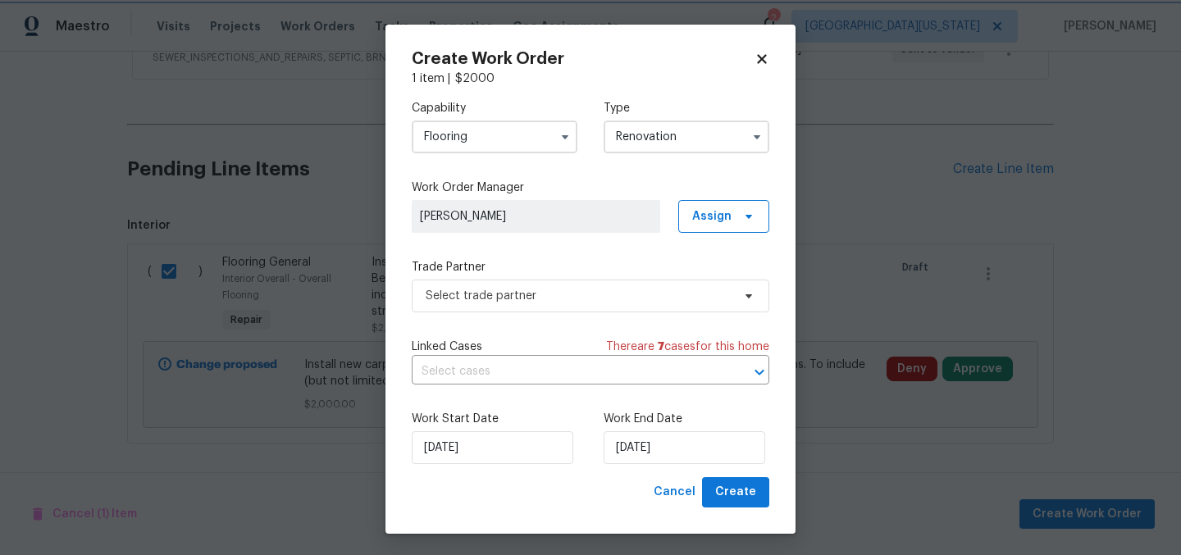
scroll to position [0, 0]
click at [608, 294] on span "Select trade partner" at bounding box center [579, 296] width 306 height 16
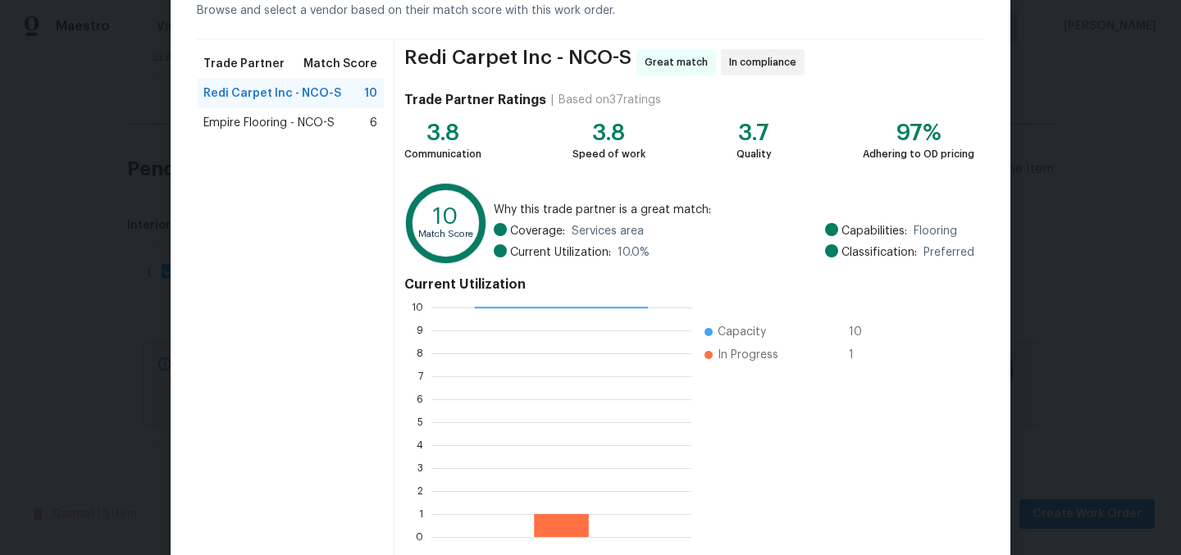
scroll to position [168, 0]
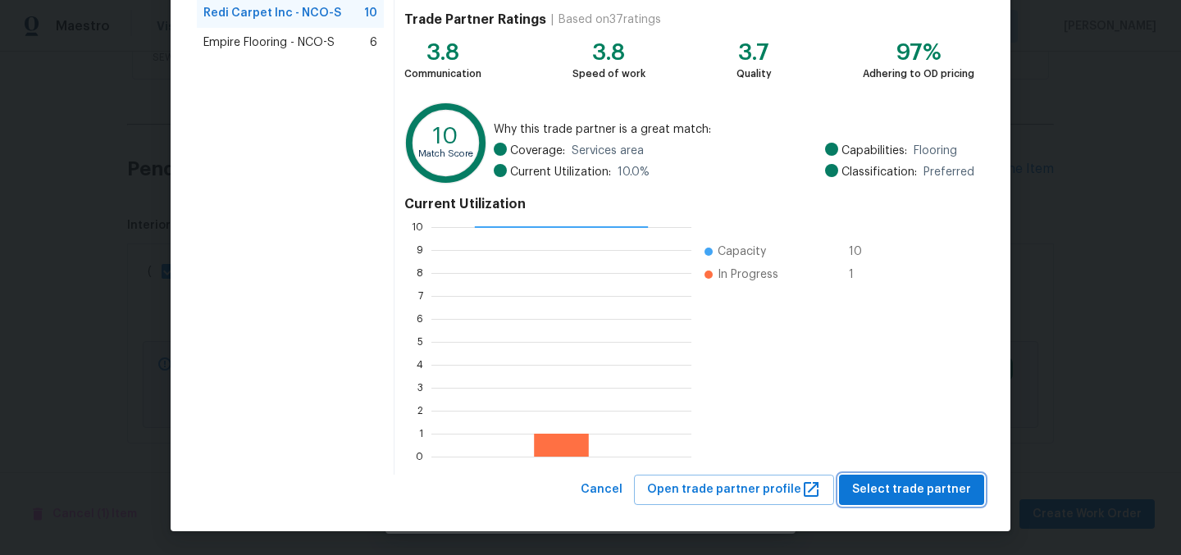
click at [903, 482] on span "Select trade partner" at bounding box center [911, 490] width 119 height 20
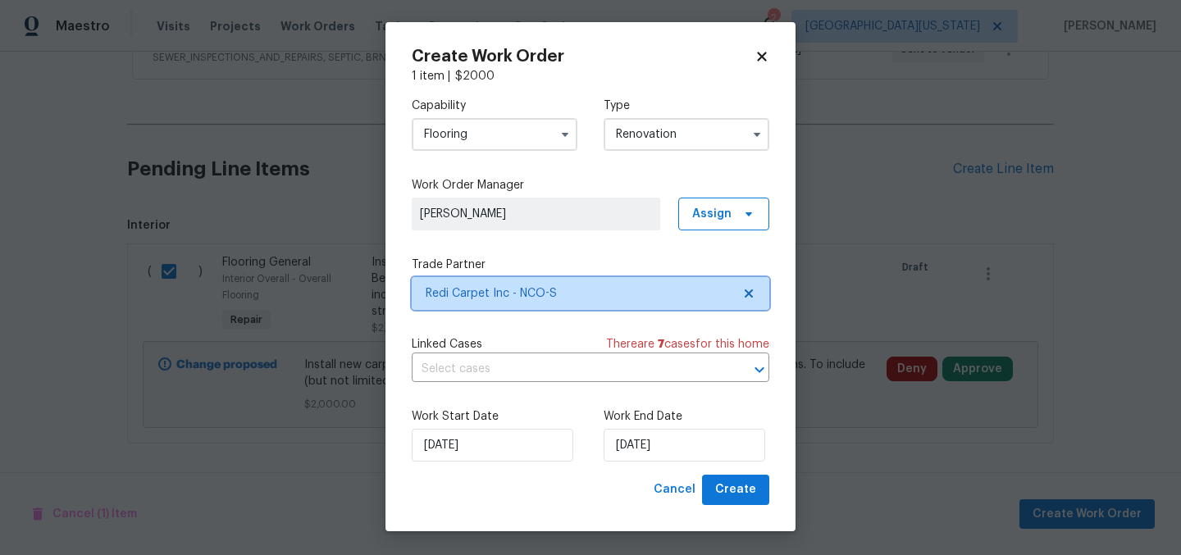
scroll to position [3, 0]
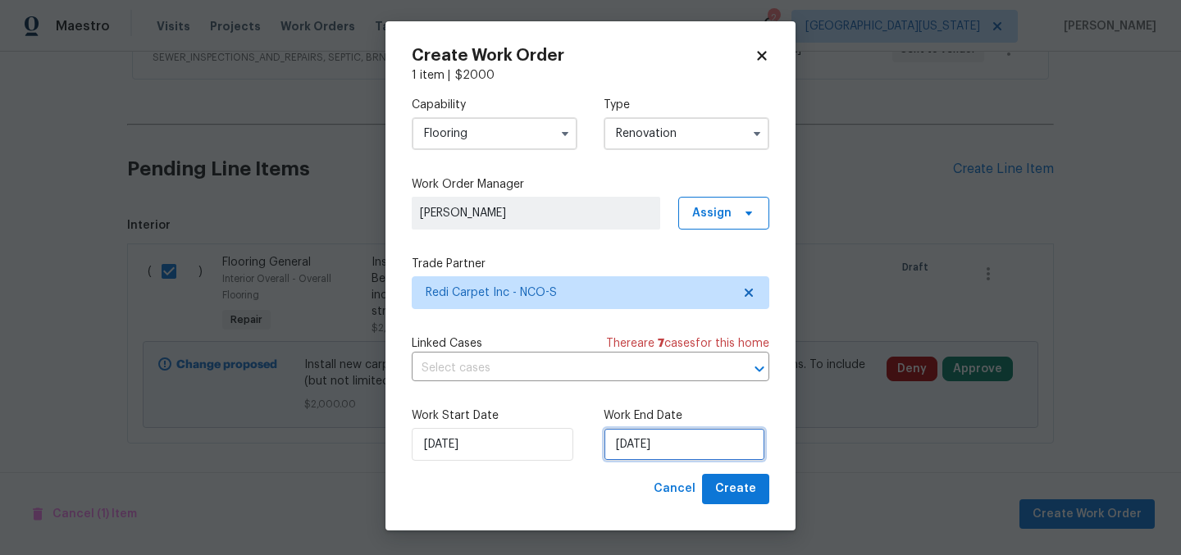
click at [686, 451] on input "8/11/2025" at bounding box center [685, 444] width 162 height 33
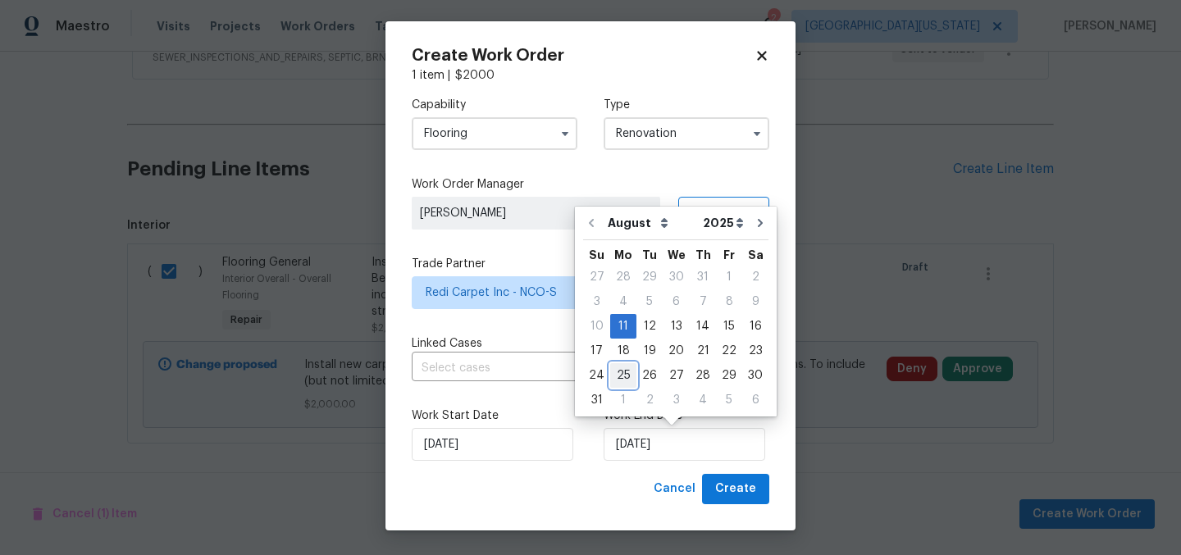
click at [624, 373] on div "25" at bounding box center [623, 375] width 26 height 23
type input "8/25/2025"
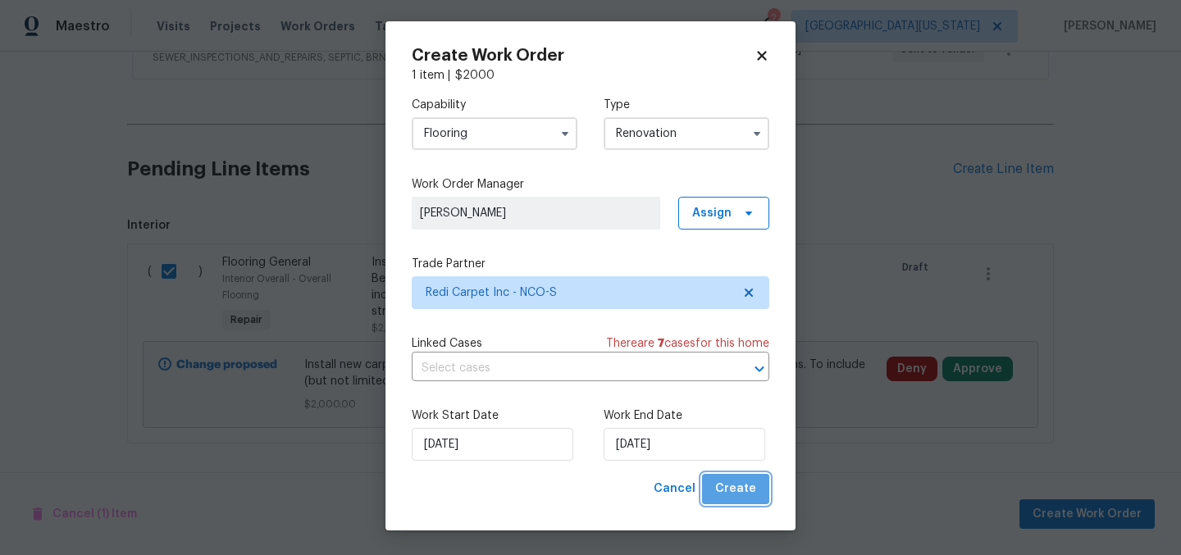
click at [732, 491] on span "Create" at bounding box center [735, 489] width 41 height 20
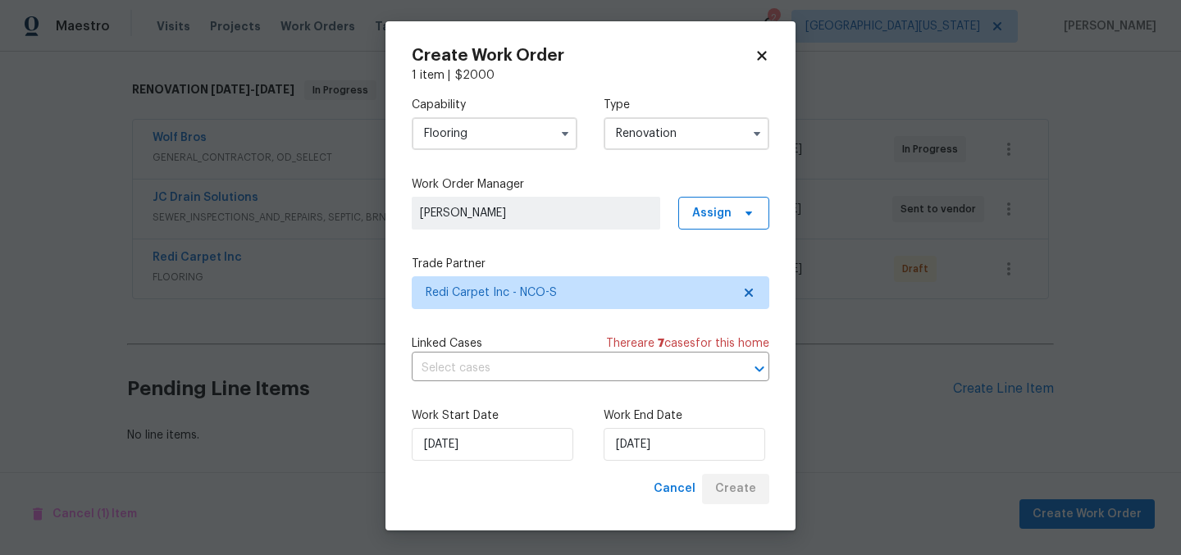
scroll to position [259, 0]
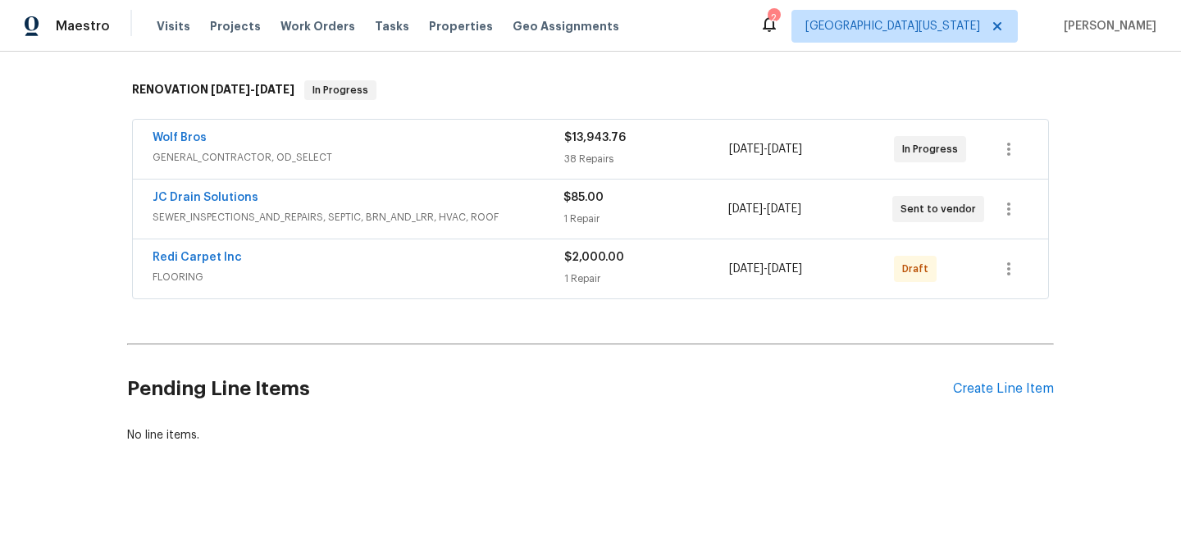
click at [490, 269] on span "FLOORING" at bounding box center [359, 277] width 412 height 16
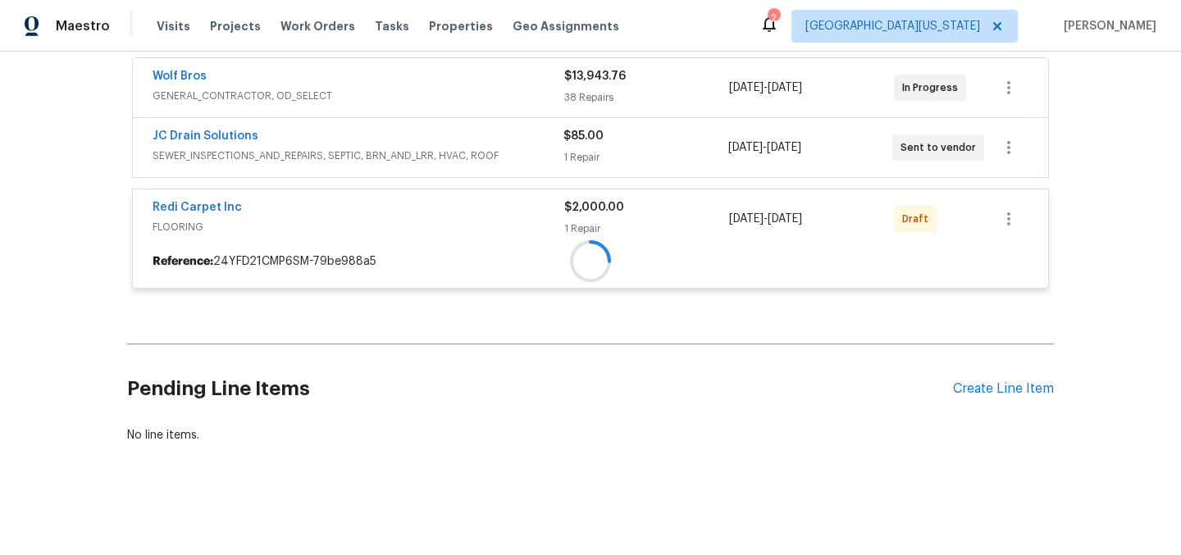
scroll to position [420, 0]
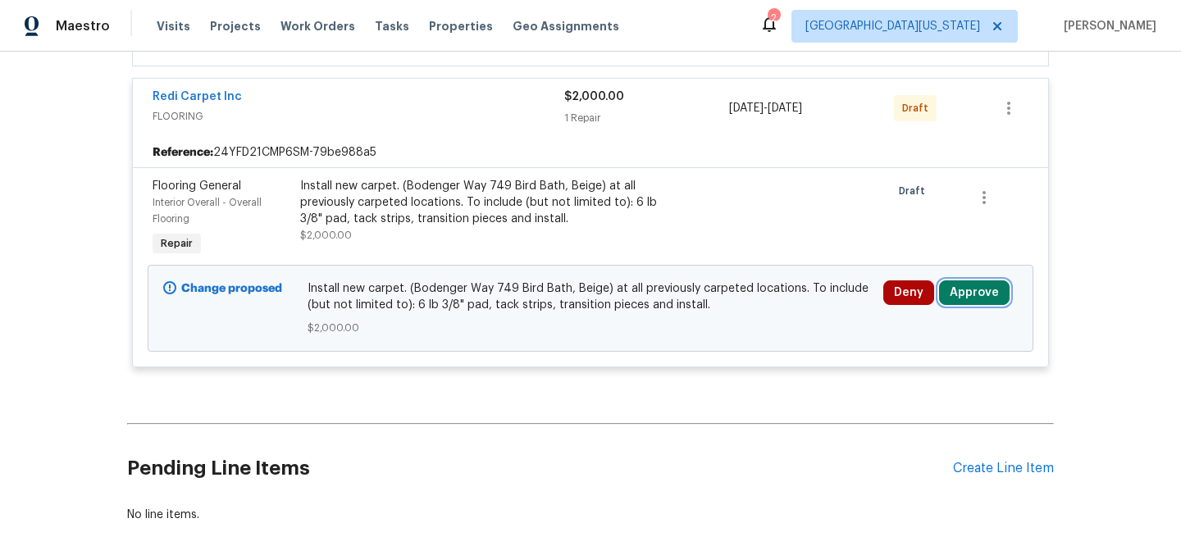
click at [968, 298] on button "Approve" at bounding box center [974, 292] width 71 height 25
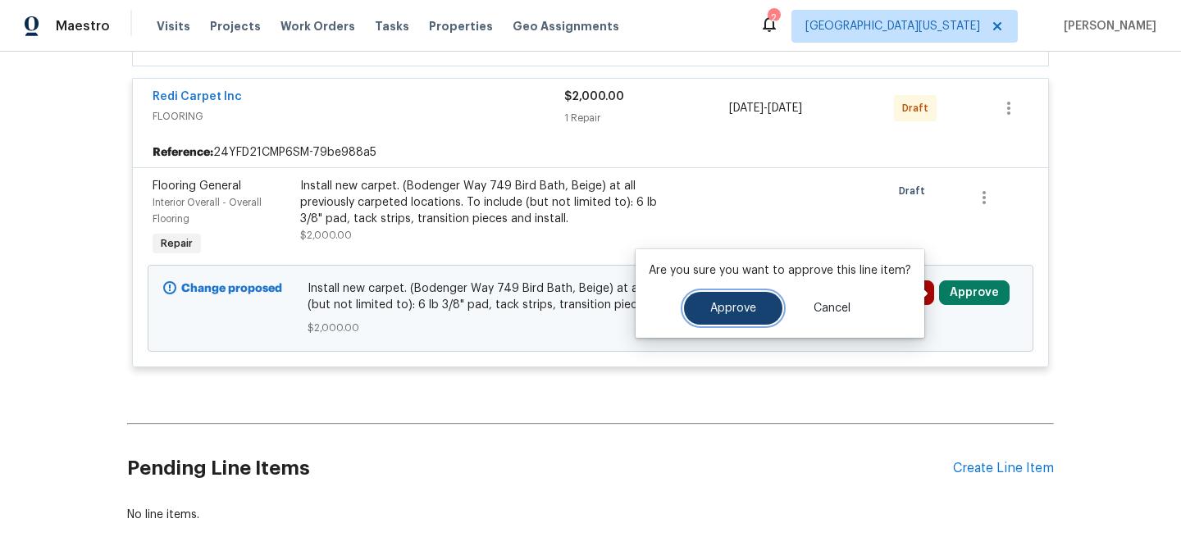
click at [741, 307] on span "Approve" at bounding box center [733, 309] width 46 height 12
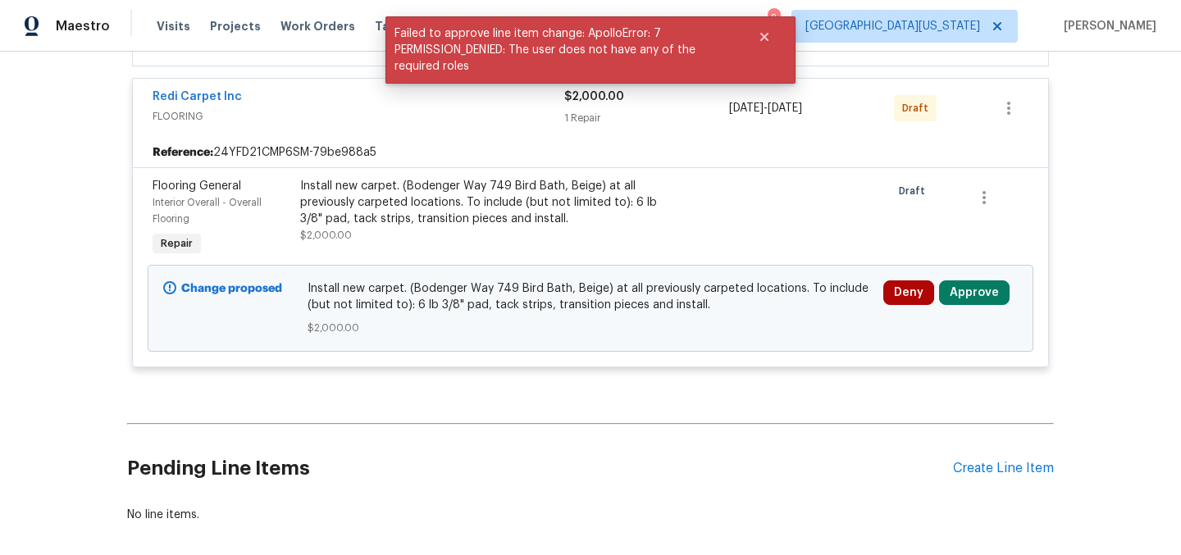
click at [585, 339] on div "Install new carpet. (Bodenger Way 749 Bird Bath, Beige) at all previously carpe…" at bounding box center [591, 309] width 576 height 66
click at [428, 241] on div "Install new carpet. (Bodenger Way 749 Bird Bath, Beige) at all previously carpe…" at bounding box center [479, 211] width 359 height 66
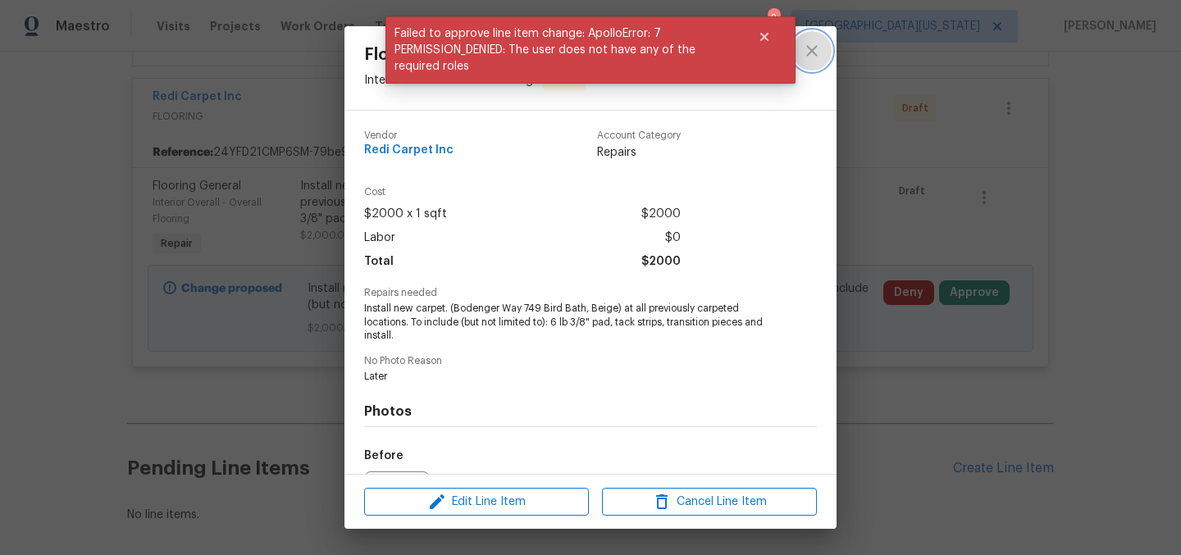
click at [810, 60] on icon "close" at bounding box center [812, 51] width 20 height 20
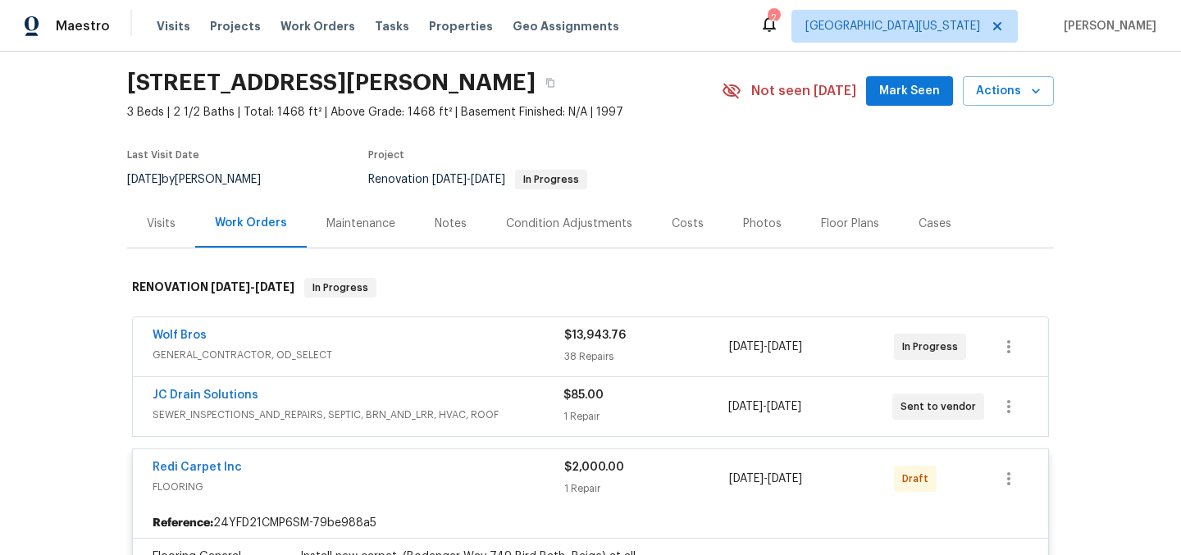
scroll to position [7, 0]
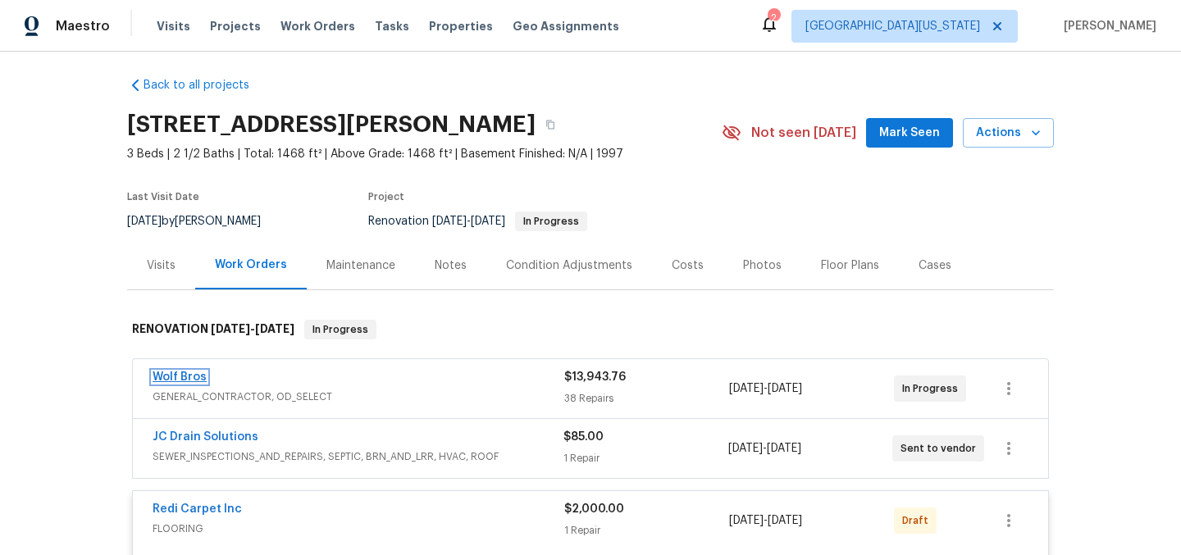
click at [180, 376] on link "Wolf Bros" at bounding box center [180, 376] width 54 height 11
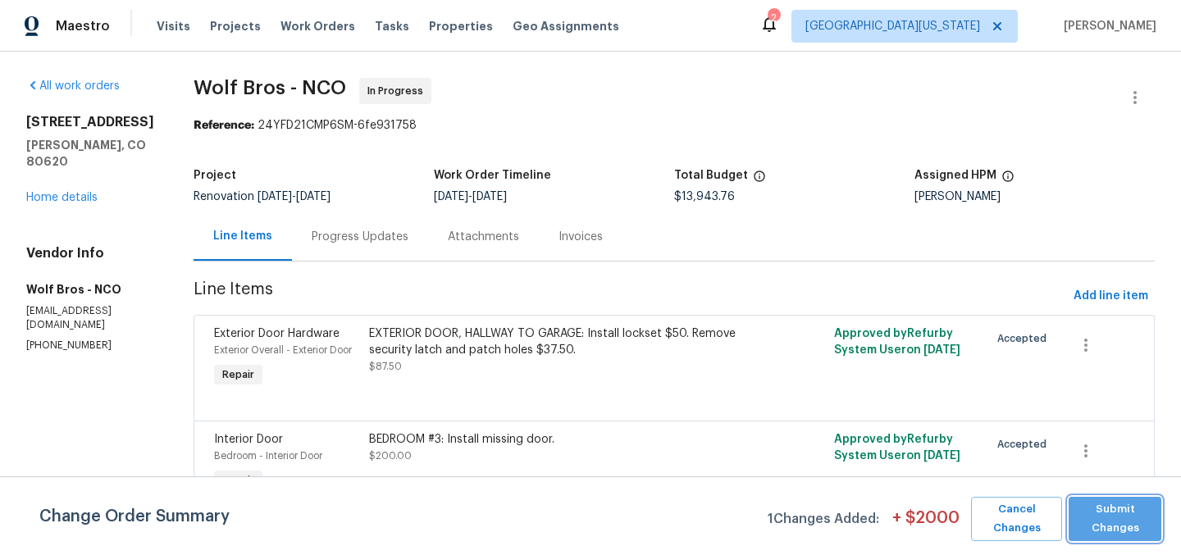
click at [1115, 514] on span "Submit Changes" at bounding box center [1115, 519] width 76 height 38
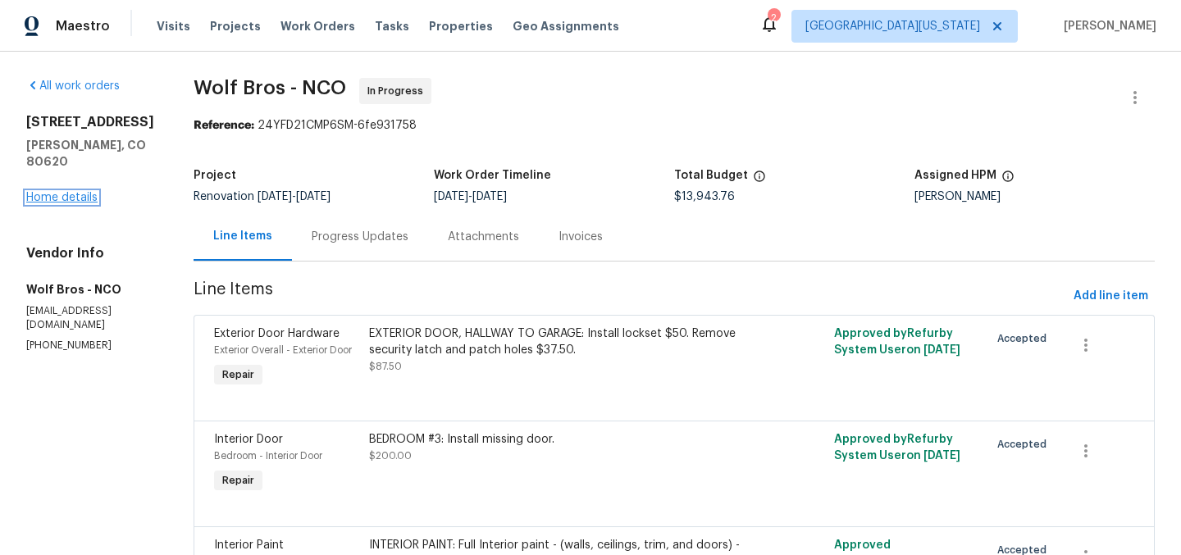
click at [73, 192] on link "Home details" at bounding box center [61, 197] width 71 height 11
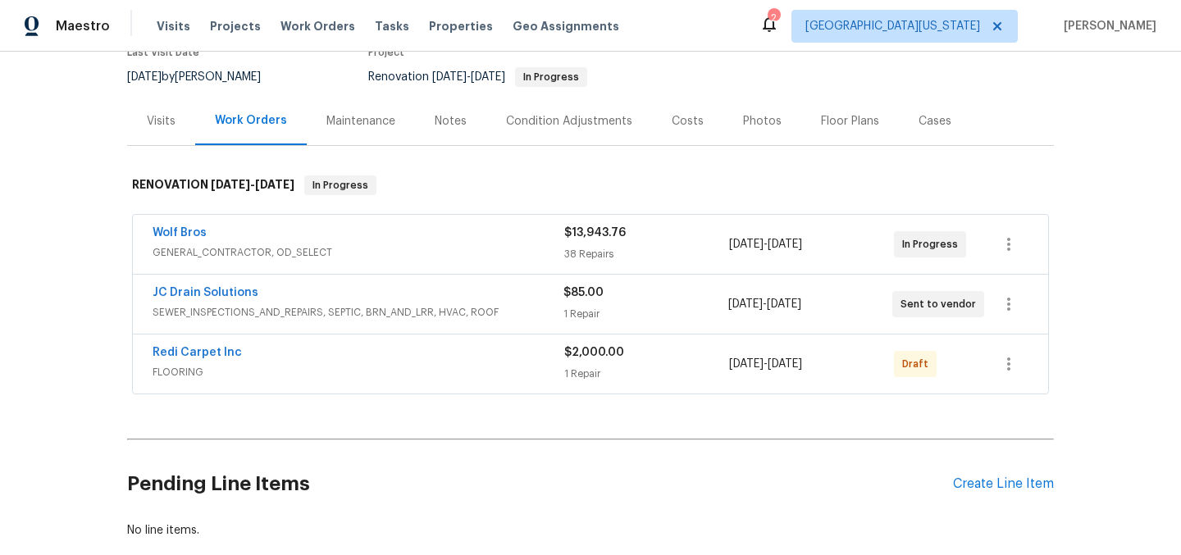
scroll to position [259, 0]
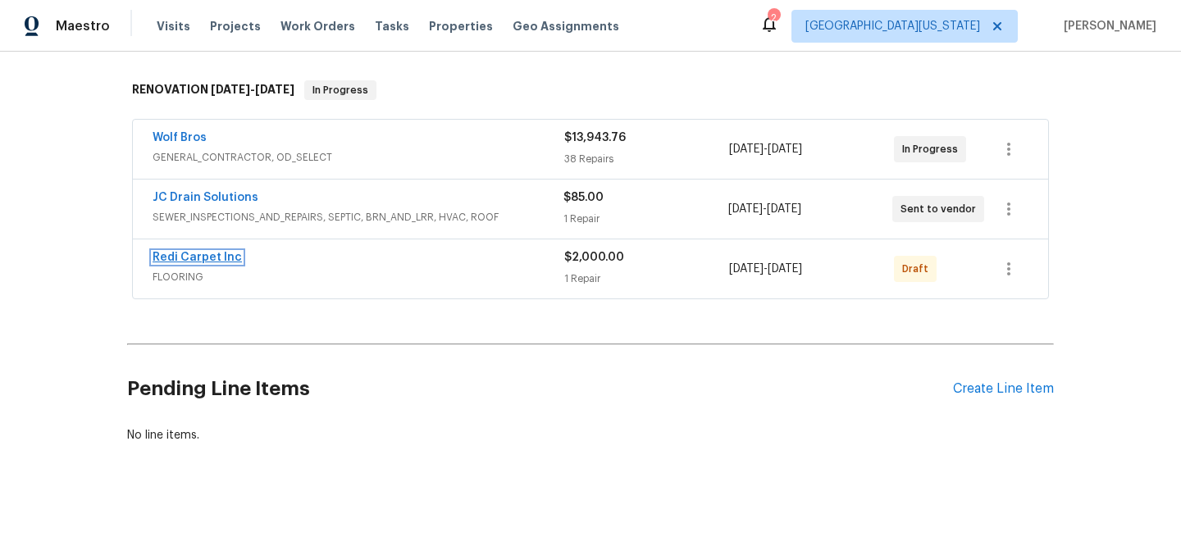
click at [192, 252] on link "Redi Carpet Inc" at bounding box center [197, 257] width 89 height 11
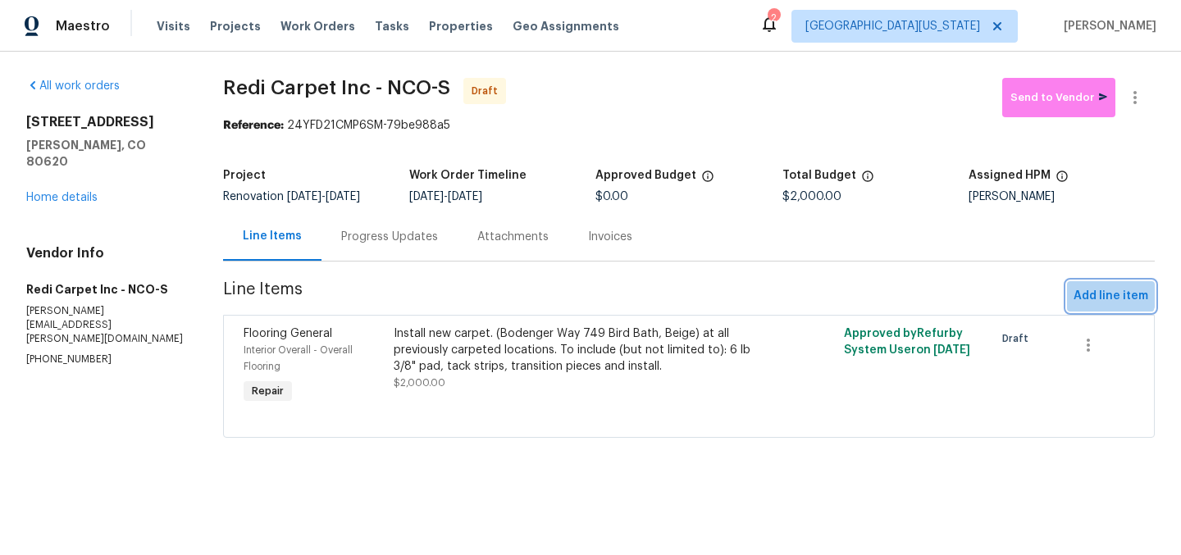
click at [1096, 292] on span "Add line item" at bounding box center [1110, 296] width 75 height 20
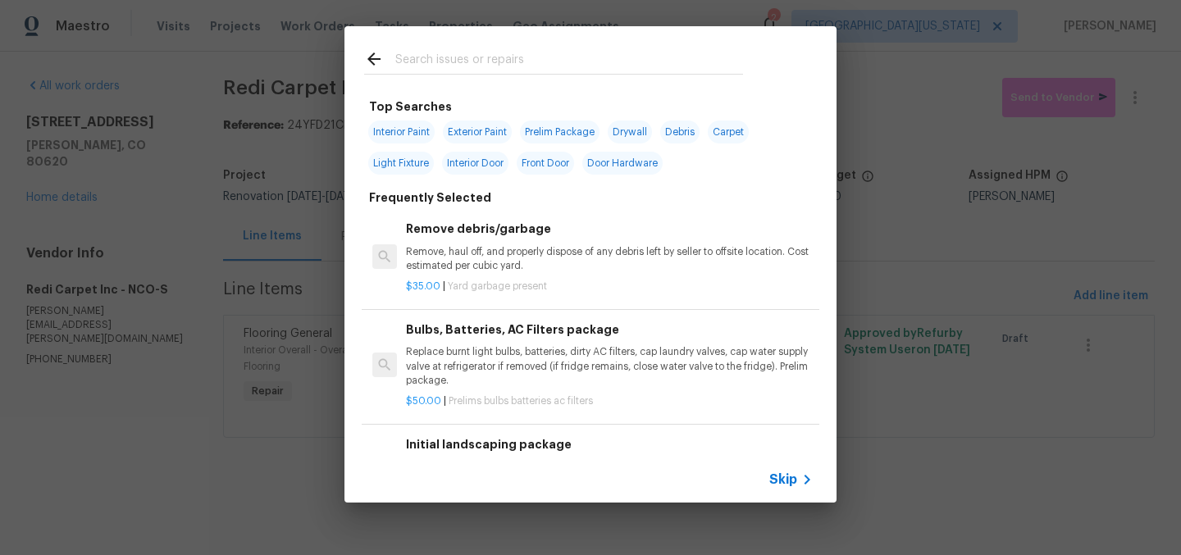
click at [551, 71] on input "text" at bounding box center [569, 61] width 348 height 25
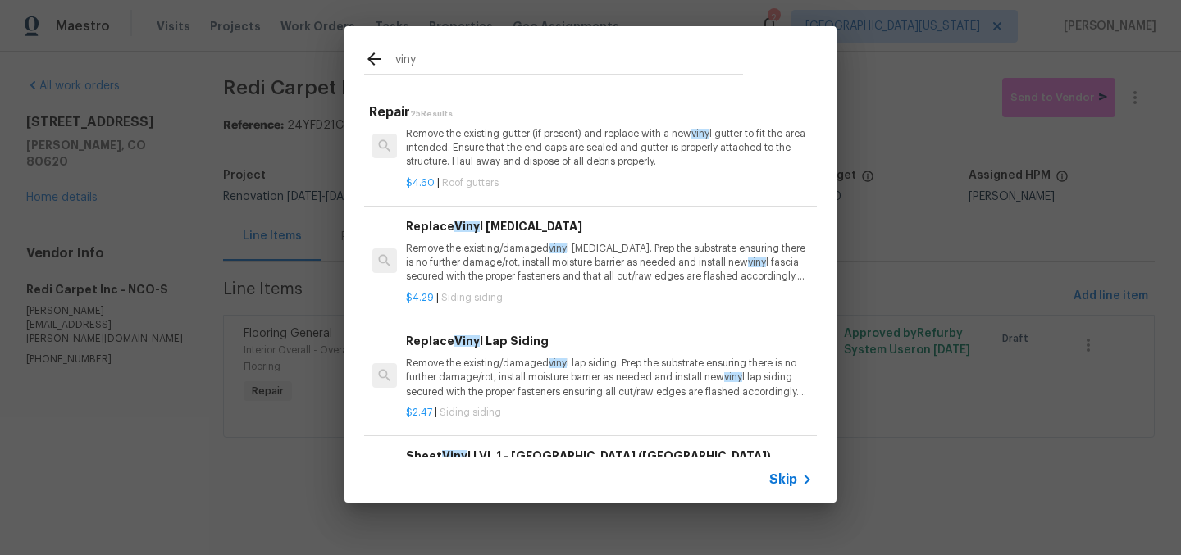
scroll to position [265, 0]
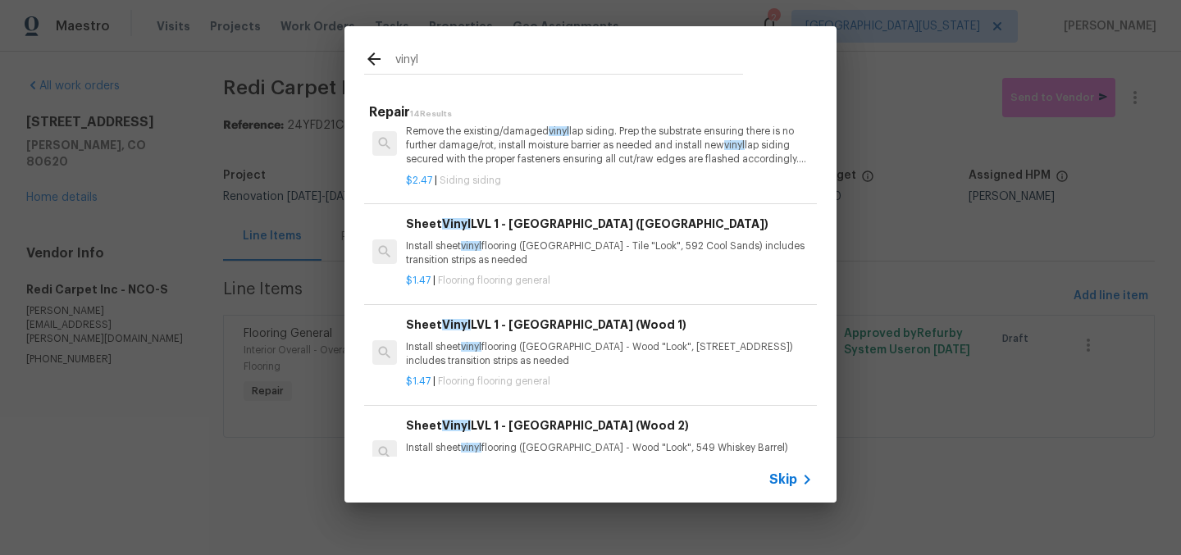
type input "vinyl"
click at [566, 333] on h6 "Sheet Vinyl LVL 1 - Sugar Valley (Wood 1)" at bounding box center [609, 325] width 407 height 18
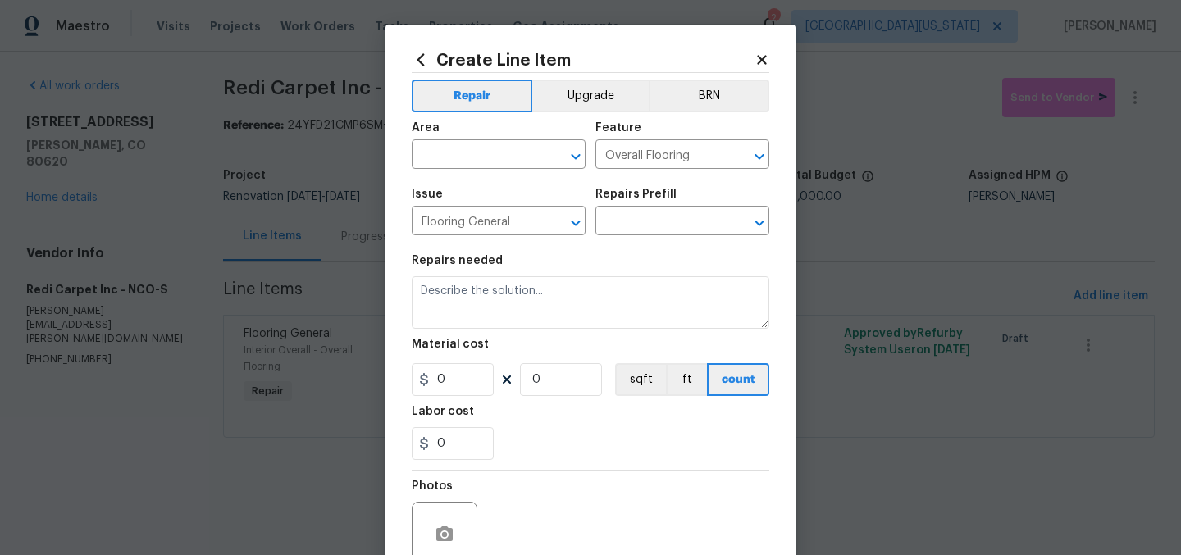
type input "Sheet Vinyl LVL 1 - Sugar Valley (Wood 1) $1.47"
type textarea "Install sheet vinyl flooring (Sugar Valley - Wood "Look", 565 Beacon Hill) incl…"
type input "1.47"
type input "1"
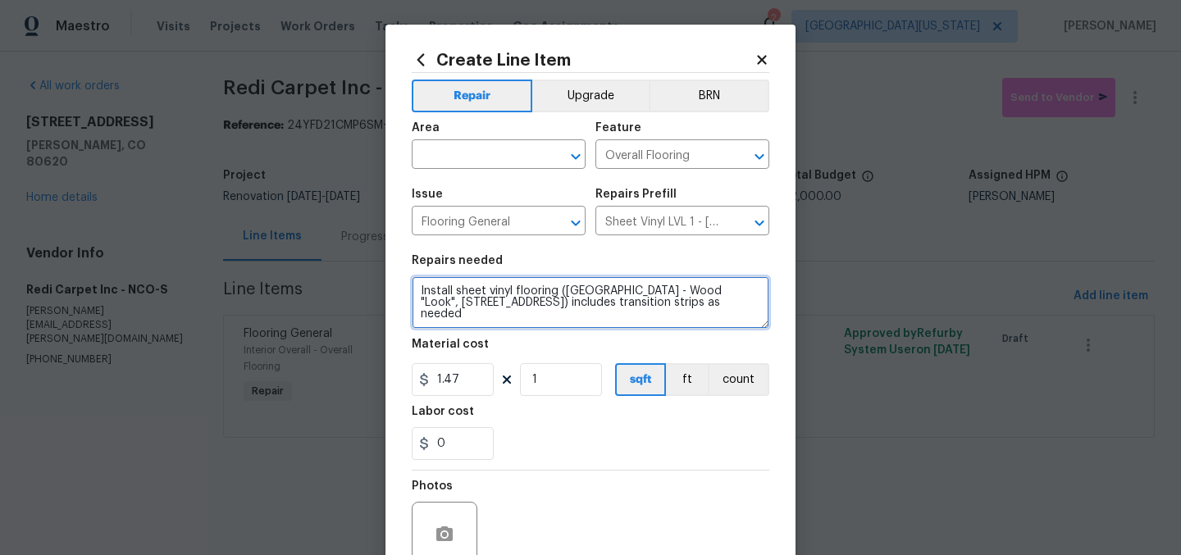
click at [414, 293] on textarea "Install sheet vinyl flooring (Sugar Valley - Wood "Look", 565 Beacon Hill) incl…" at bounding box center [591, 302] width 358 height 52
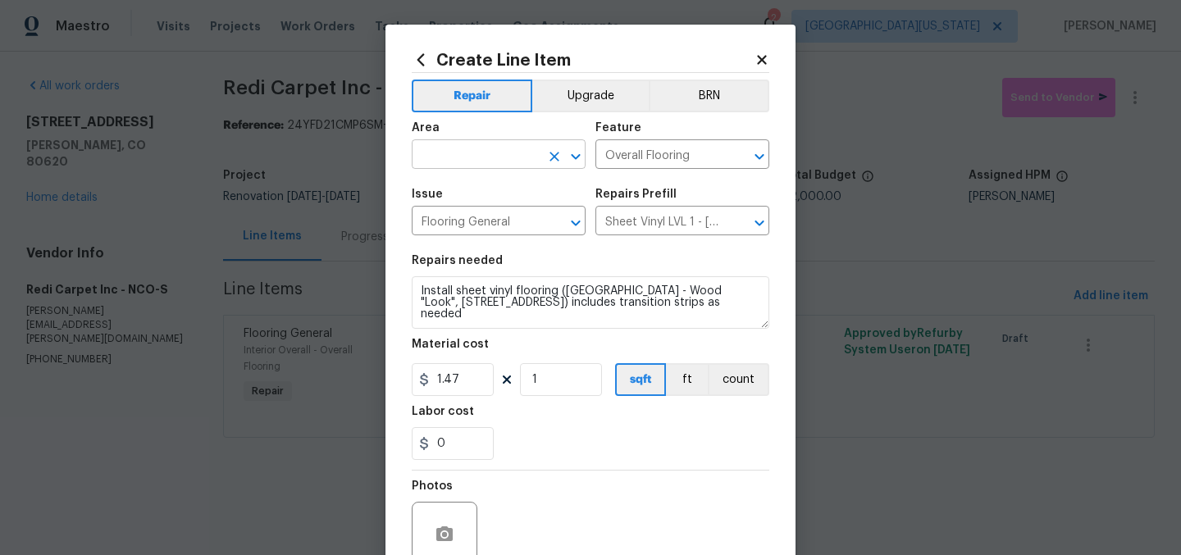
click at [470, 149] on input "text" at bounding box center [476, 155] width 128 height 25
click at [494, 220] on li "Interior Overall" at bounding box center [493, 220] width 174 height 27
type input "Interior Overall"
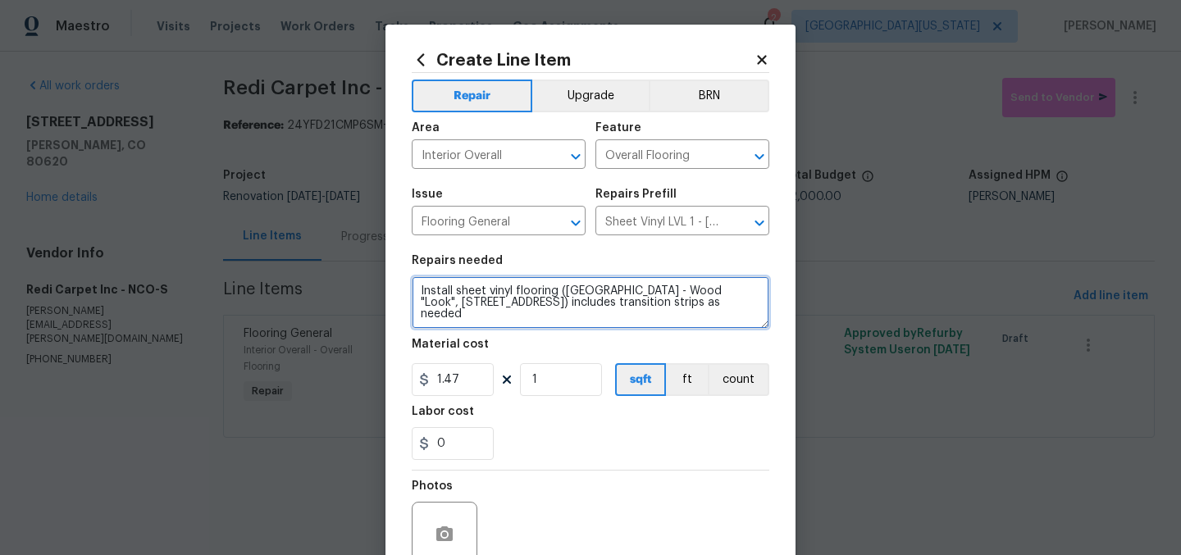
click at [415, 292] on textarea "Install sheet vinyl flooring (Sugar Valley - Wood "Look", 565 Beacon Hill) incl…" at bounding box center [591, 302] width 358 height 52
type textarea "KITCHEN, BATHROOMS, ENTRY, LAUNDRY: Install sheet vinyl flooring (Sugar Valley …"
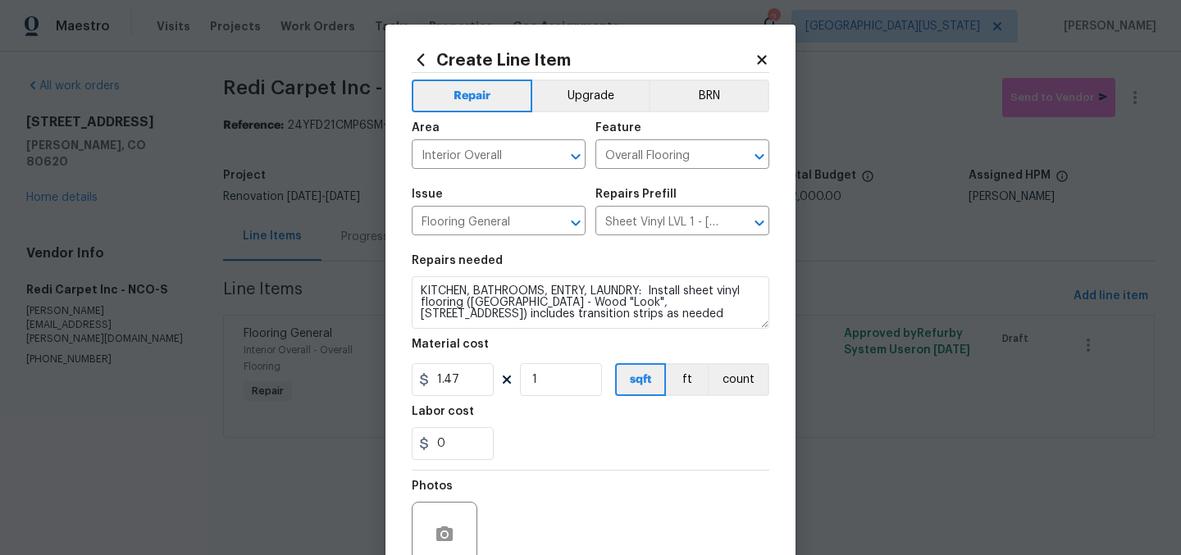
click at [693, 413] on div "Labor cost" at bounding box center [591, 416] width 358 height 21
click at [470, 385] on input "1.47" at bounding box center [453, 379] width 82 height 33
click at [576, 389] on input "1" at bounding box center [561, 379] width 82 height 33
drag, startPoint x: 553, startPoint y: 382, endPoint x: 521, endPoint y: 373, distance: 33.2
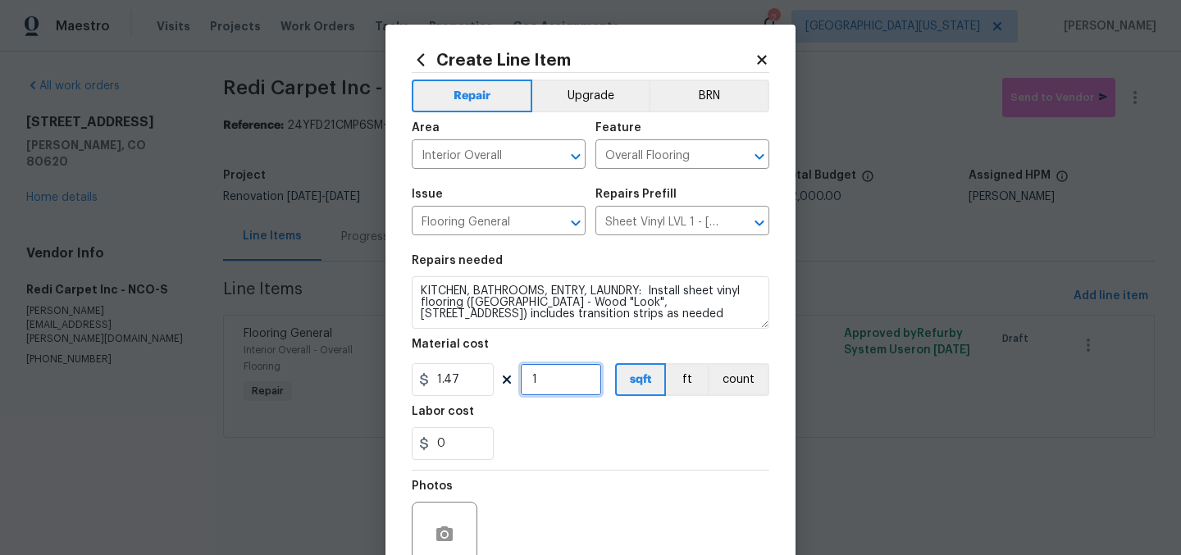
click at [522, 373] on input "1" at bounding box center [561, 379] width 82 height 33
type input "283"
click at [601, 469] on section "Repairs needed KITCHEN, BATHROOMS, ENTRY, LAUNDRY: Install sheet vinyl flooring…" at bounding box center [591, 357] width 358 height 225
click at [582, 441] on div "0" at bounding box center [591, 443] width 358 height 33
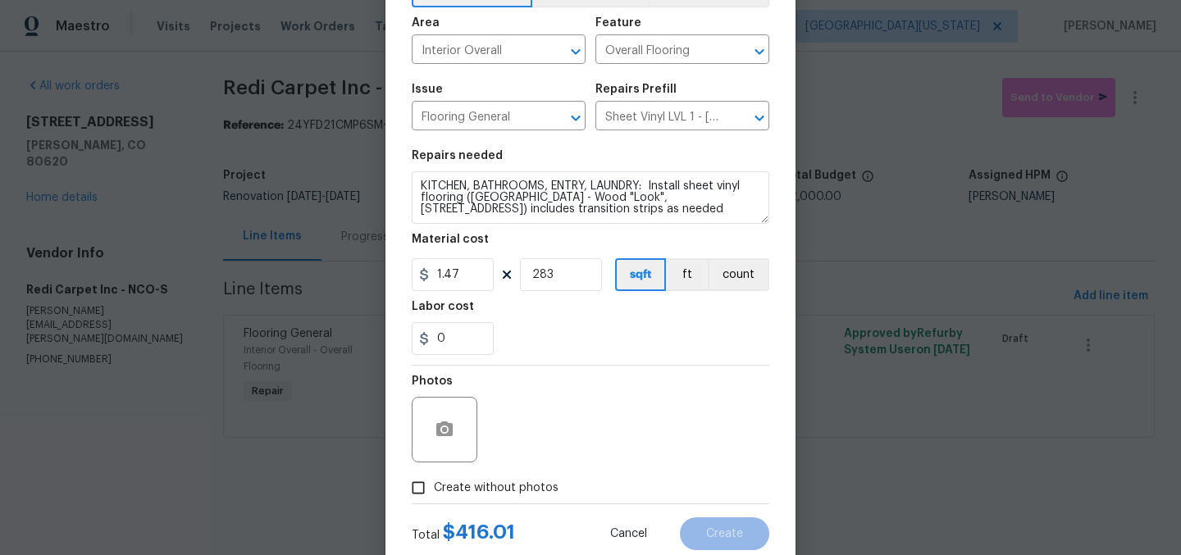
scroll to position [152, 0]
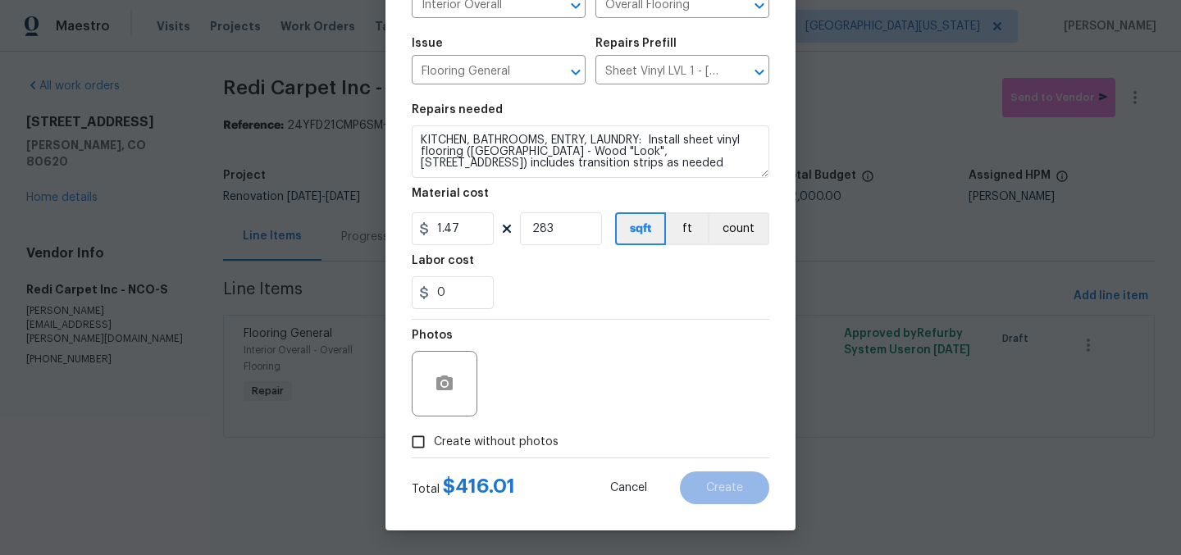
click at [517, 440] on span "Create without photos" at bounding box center [496, 442] width 125 height 17
click at [434, 440] on input "Create without photos" at bounding box center [418, 441] width 31 height 31
checkbox input "true"
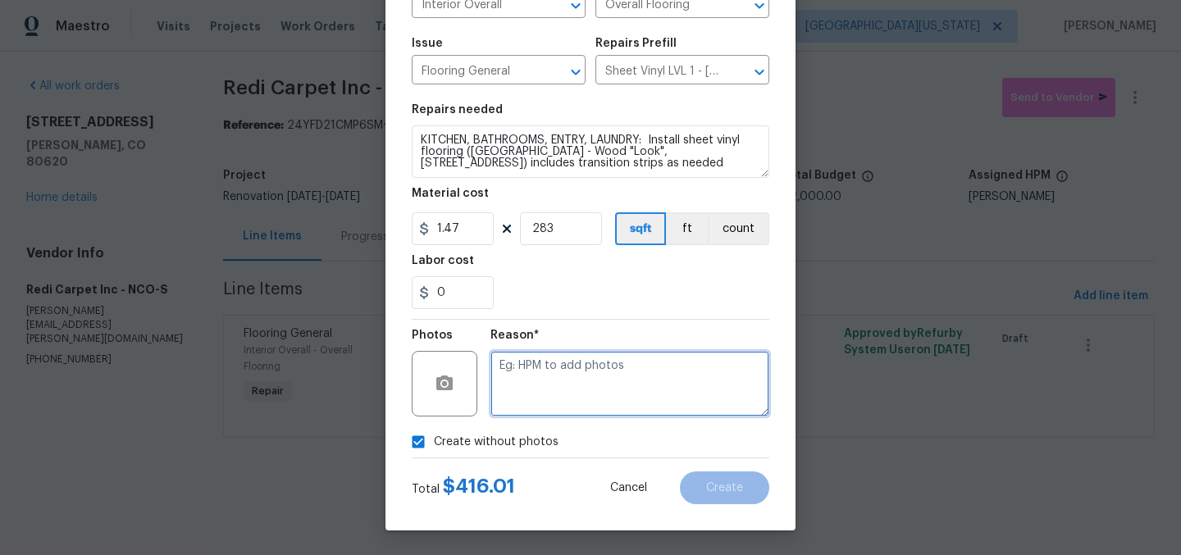
click at [608, 385] on textarea at bounding box center [629, 384] width 279 height 66
type textarea "Later"
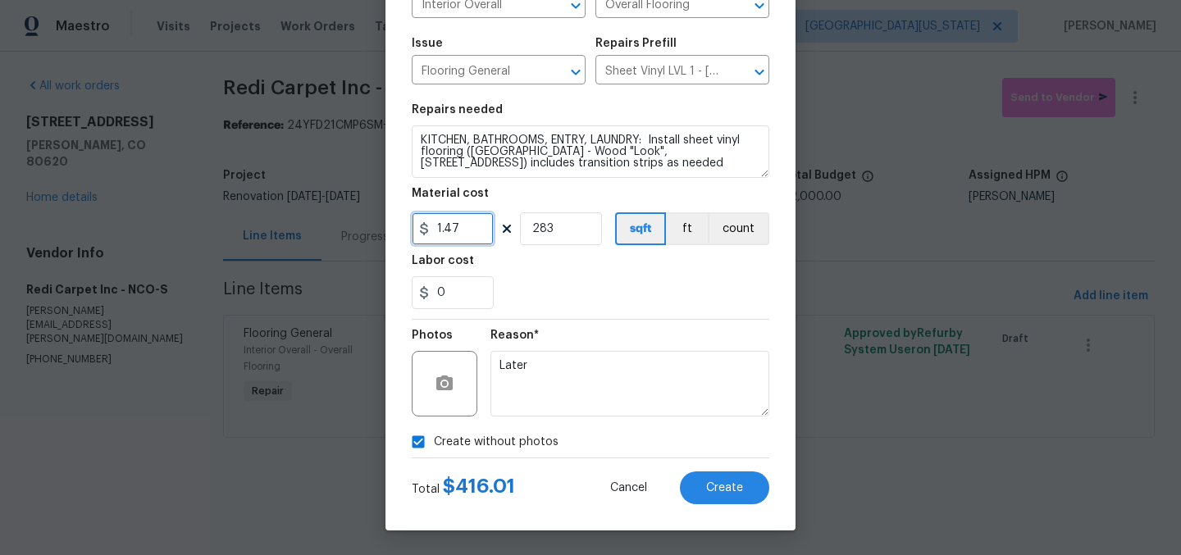
click at [450, 230] on input "1.47" at bounding box center [453, 228] width 82 height 33
click at [463, 231] on input "1500" at bounding box center [453, 228] width 82 height 33
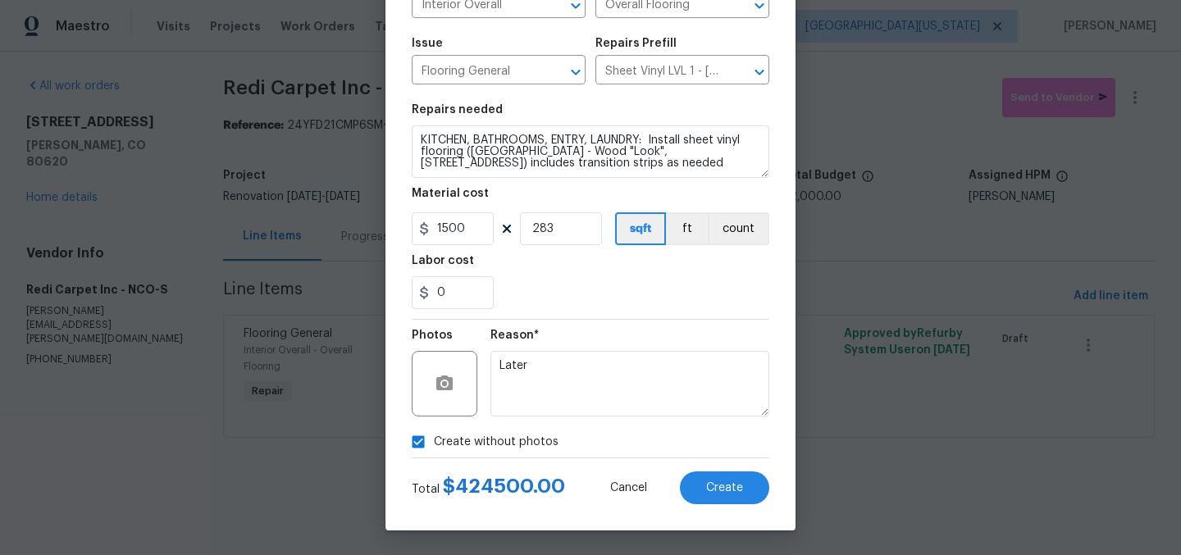
click at [603, 291] on div "0" at bounding box center [591, 292] width 358 height 33
click at [470, 237] on input "1500" at bounding box center [453, 228] width 82 height 33
click at [553, 262] on div "Labor cost" at bounding box center [591, 265] width 358 height 21
click at [726, 483] on span "Create" at bounding box center [724, 488] width 37 height 12
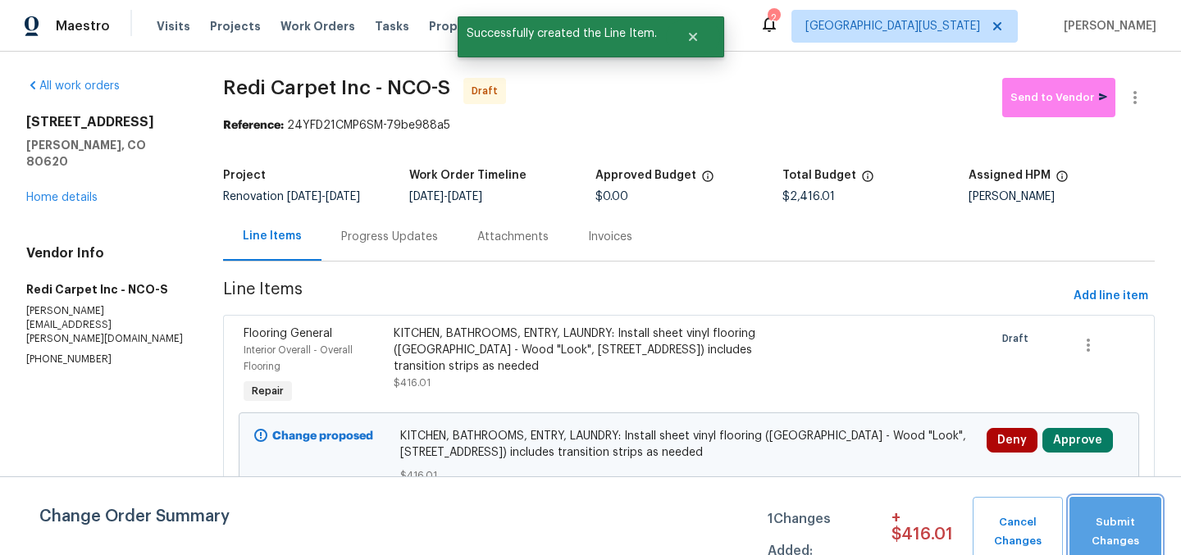
click at [1120, 514] on span "Submit Changes" at bounding box center [1114, 532] width 75 height 38
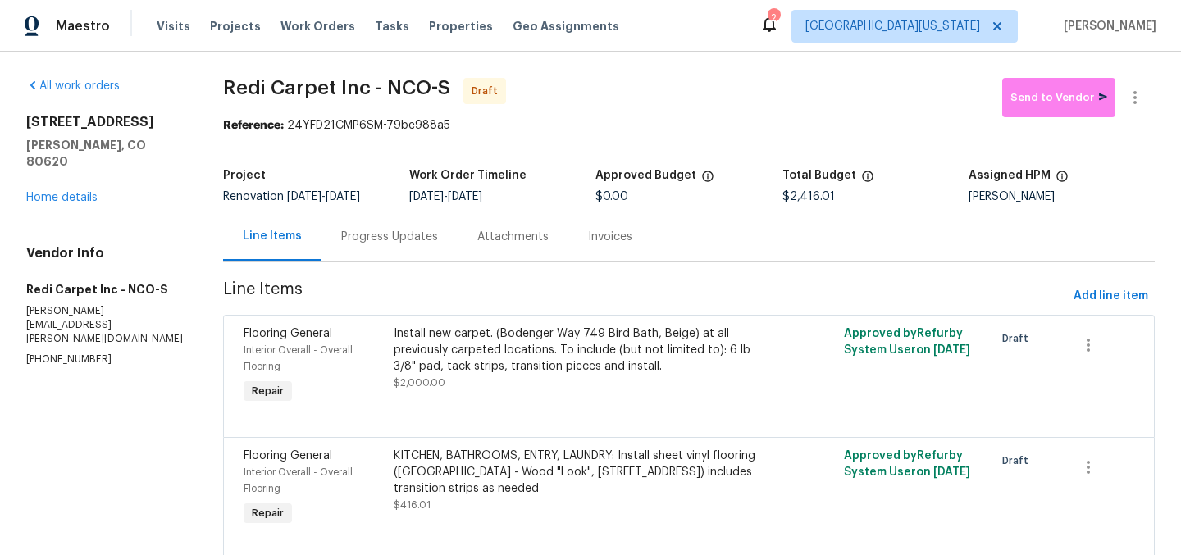
scroll to position [65, 0]
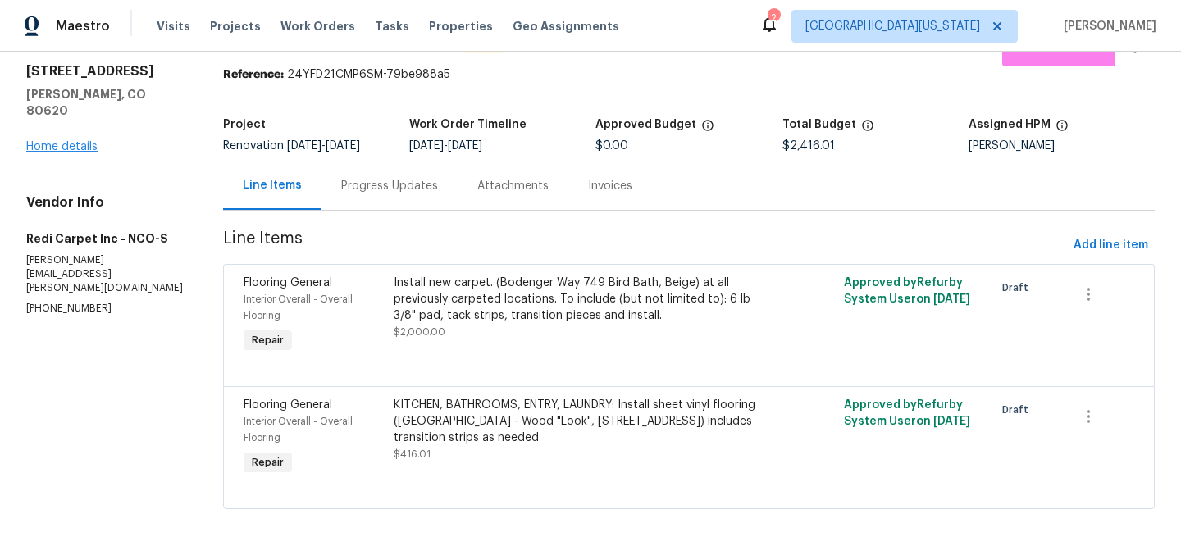
click at [78, 122] on div "3217 Birney Ct Evans, CO 80620 Home details" at bounding box center [104, 109] width 157 height 92
click at [84, 141] on link "Home details" at bounding box center [61, 146] width 71 height 11
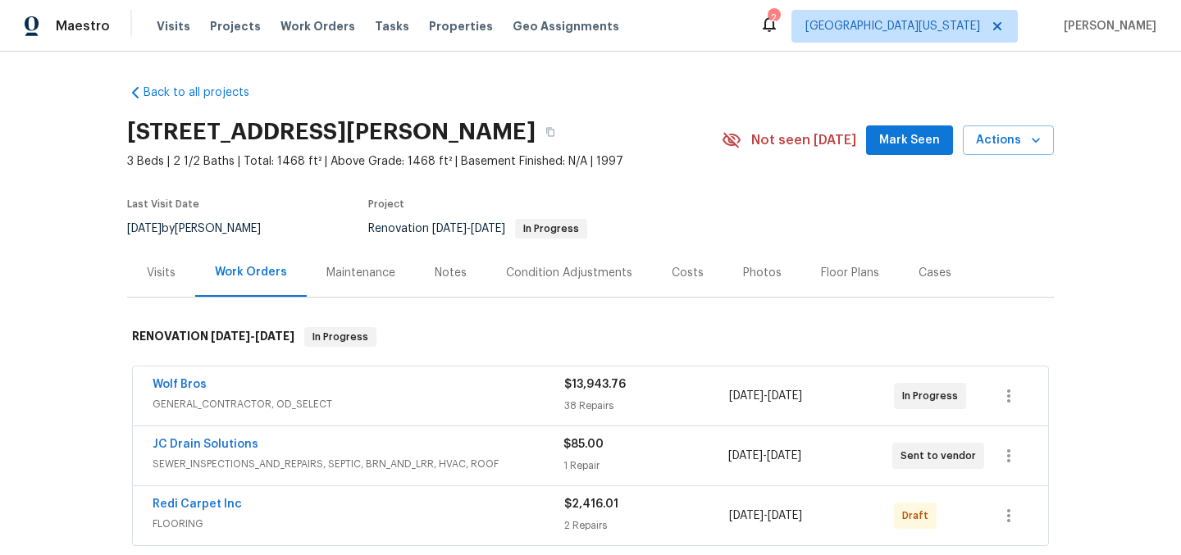
click at [788, 208] on section "3217 Birney Ct, Evans, CO 80620 3 Beds | 2 1/2 Baths | Total: 1468 ft² | Above …" at bounding box center [590, 180] width 927 height 138
click at [681, 281] on div "Costs" at bounding box center [687, 272] width 71 height 48
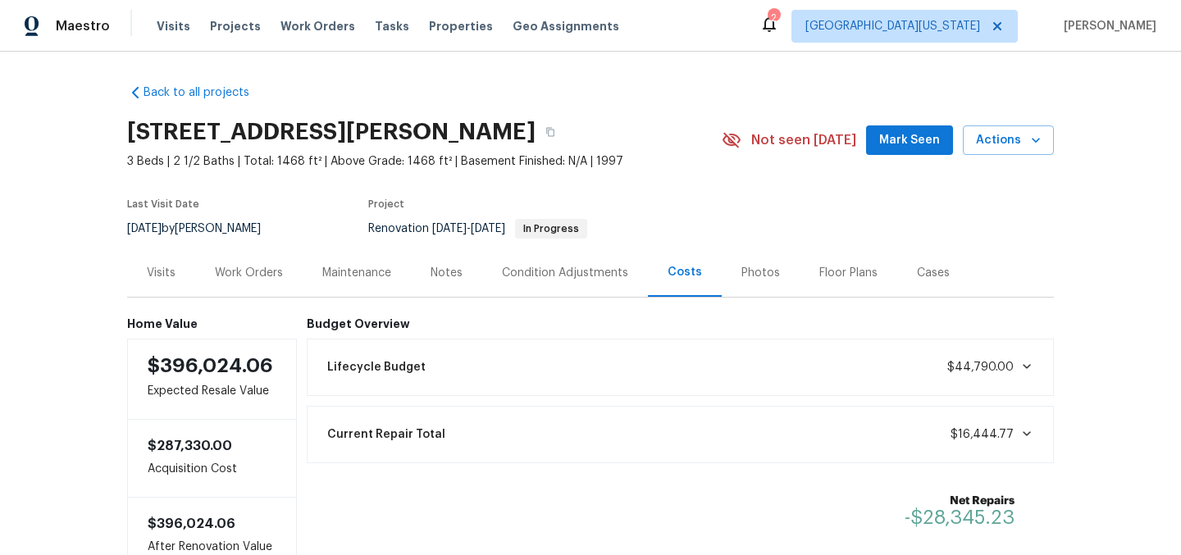
click at [649, 116] on div "3217 Birney Ct, Evans, CO 80620" at bounding box center [424, 132] width 594 height 43
click at [683, 106] on div "Back to all projects 3217 Birney Ct, Evans, CO 80620 3 Beds | 2 1/2 Baths | Tot…" at bounding box center [590, 323] width 927 height 504
click at [683, 102] on div "Back to all projects 3217 Birney Ct, Evans, CO 80620 3 Beds | 2 1/2 Baths | Tot…" at bounding box center [590, 323] width 927 height 504
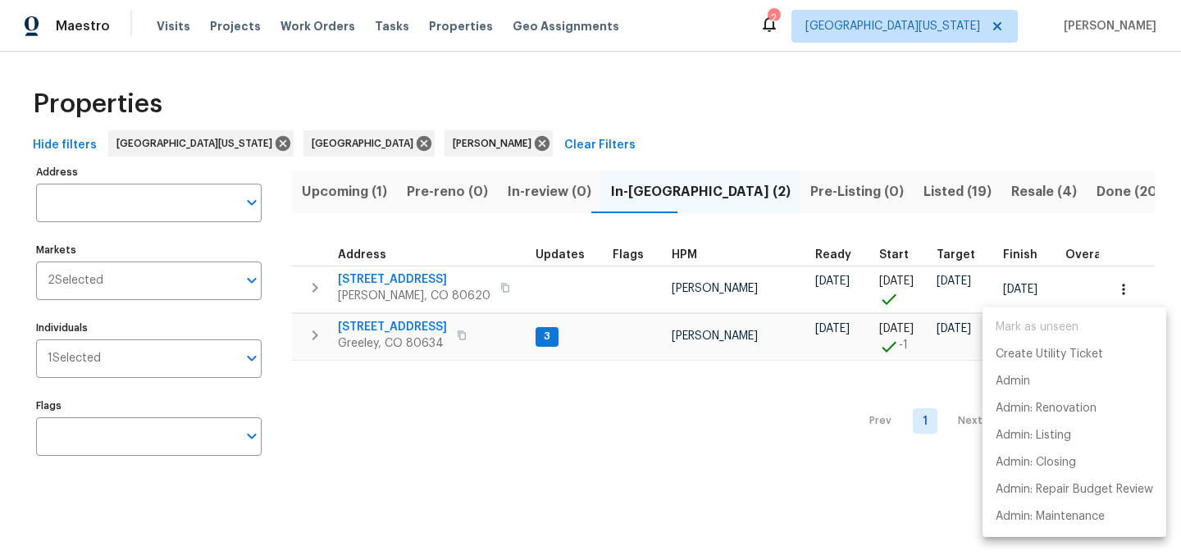
click at [516, 89] on div at bounding box center [590, 277] width 1181 height 555
drag, startPoint x: 0, startPoint y: 0, endPoint x: 516, endPoint y: 87, distance: 523.1
click at [516, 89] on div "Mark as unseen Create Utility Ticket Admin Admin: Renovation Admin: Listing Adm…" at bounding box center [590, 277] width 1181 height 555
